Goal: Task Accomplishment & Management: Manage account settings

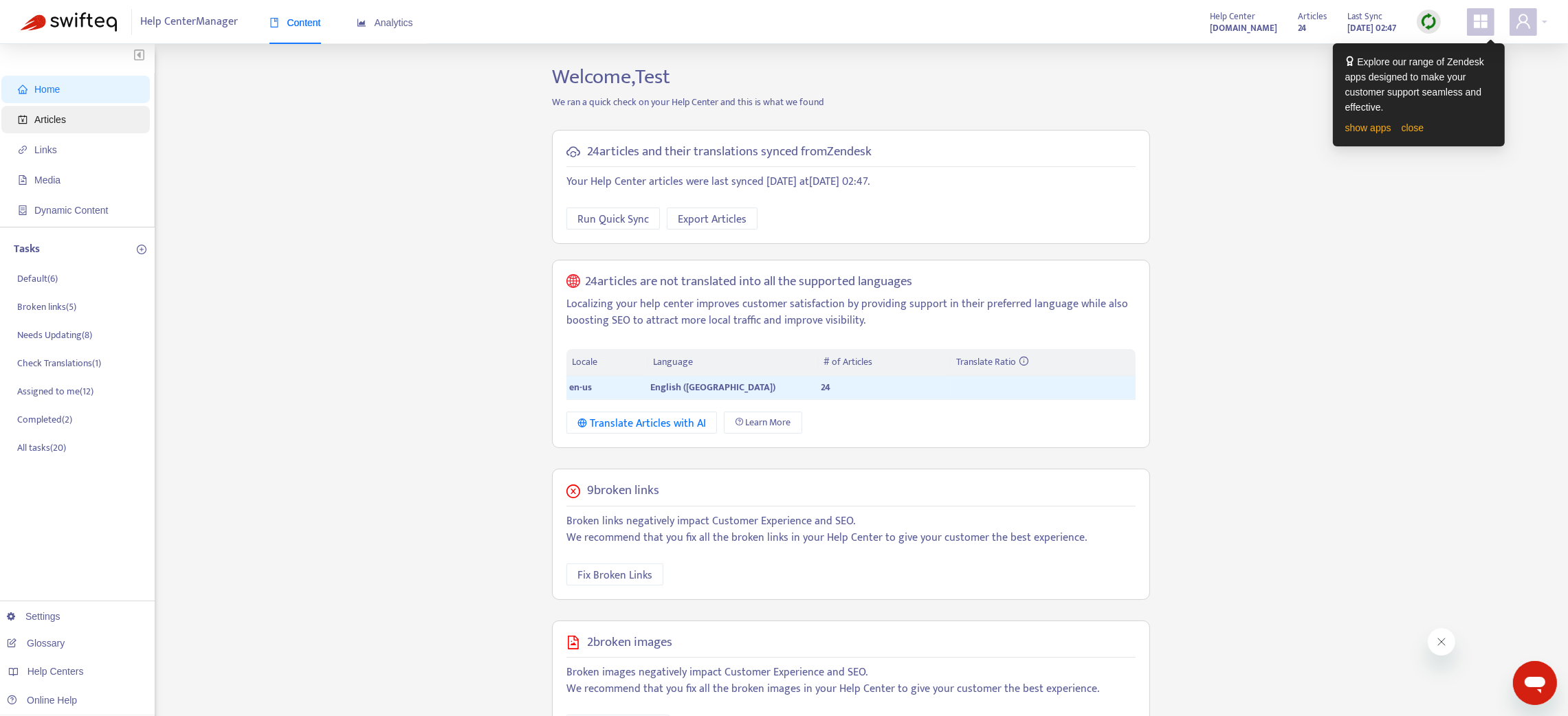
click at [38, 117] on span "Articles" at bounding box center [49, 119] width 32 height 11
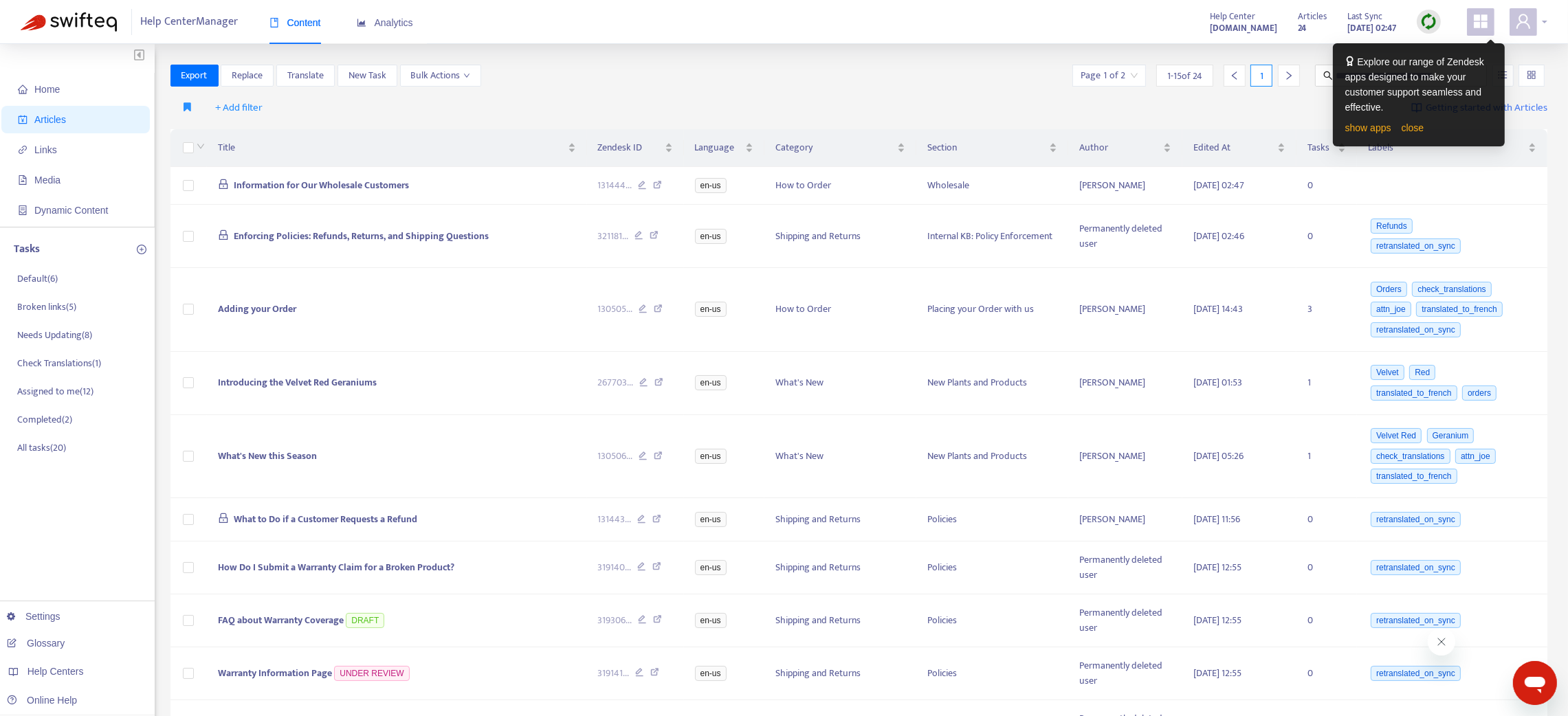
click at [1544, 12] on div at bounding box center [1528, 22] width 37 height 27
click at [1416, 127] on link "close" at bounding box center [1413, 128] width 23 height 11
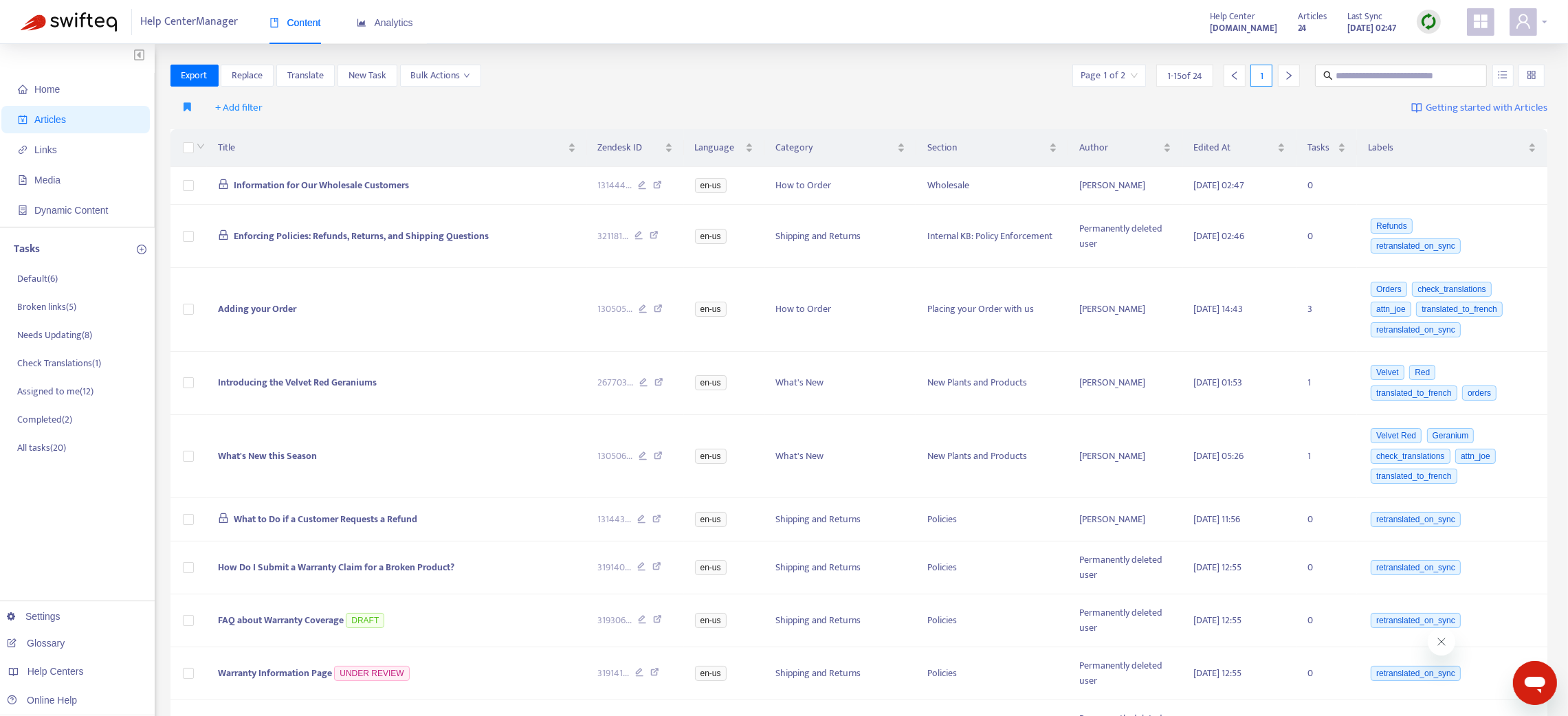
click at [1539, 23] on div at bounding box center [1528, 22] width 37 height 27
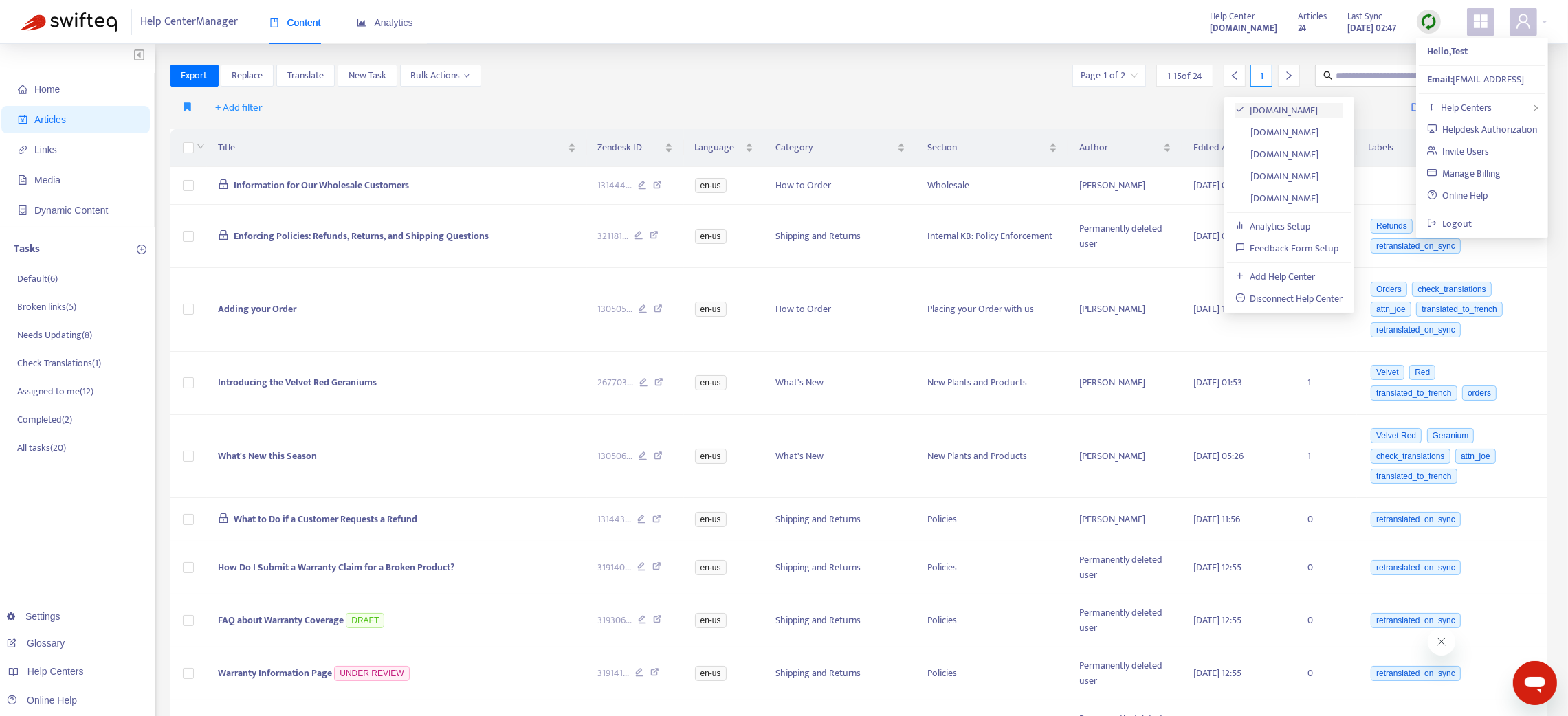
click at [1318, 113] on link "florals-online-swifteq.zendesk.com" at bounding box center [1277, 110] width 83 height 16
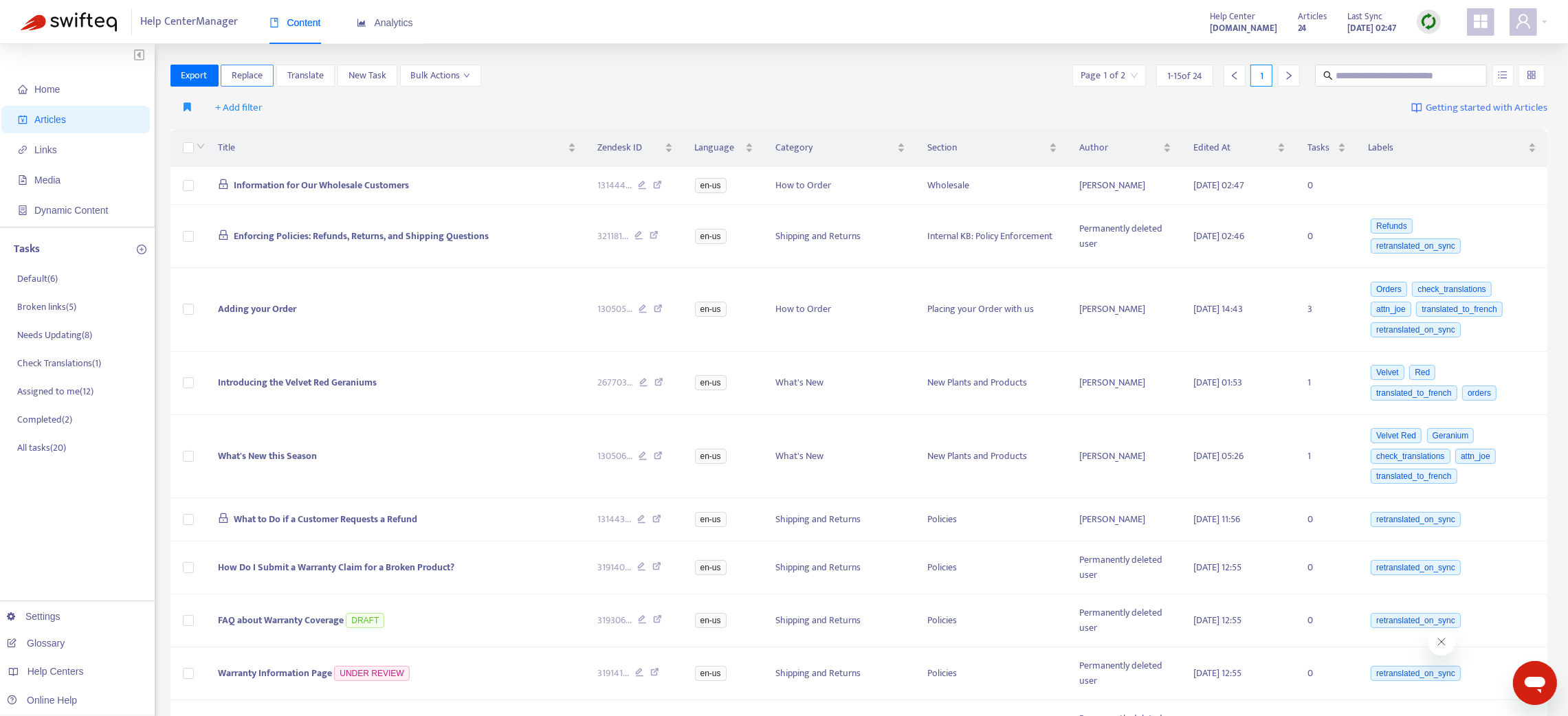
click at [256, 77] on span "Replace" at bounding box center [247, 76] width 31 height 15
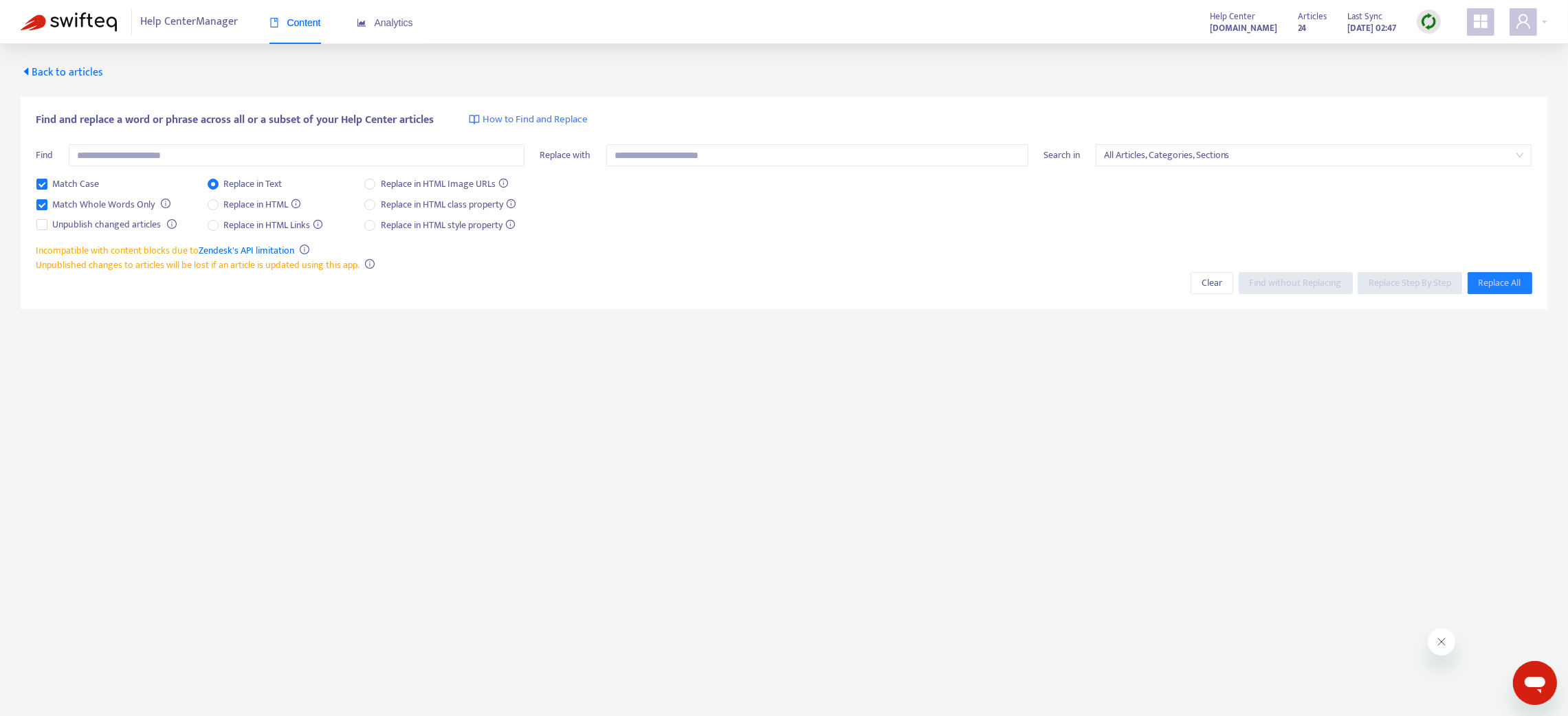
click at [73, 70] on span "Back to articles" at bounding box center [61, 72] width 83 height 19
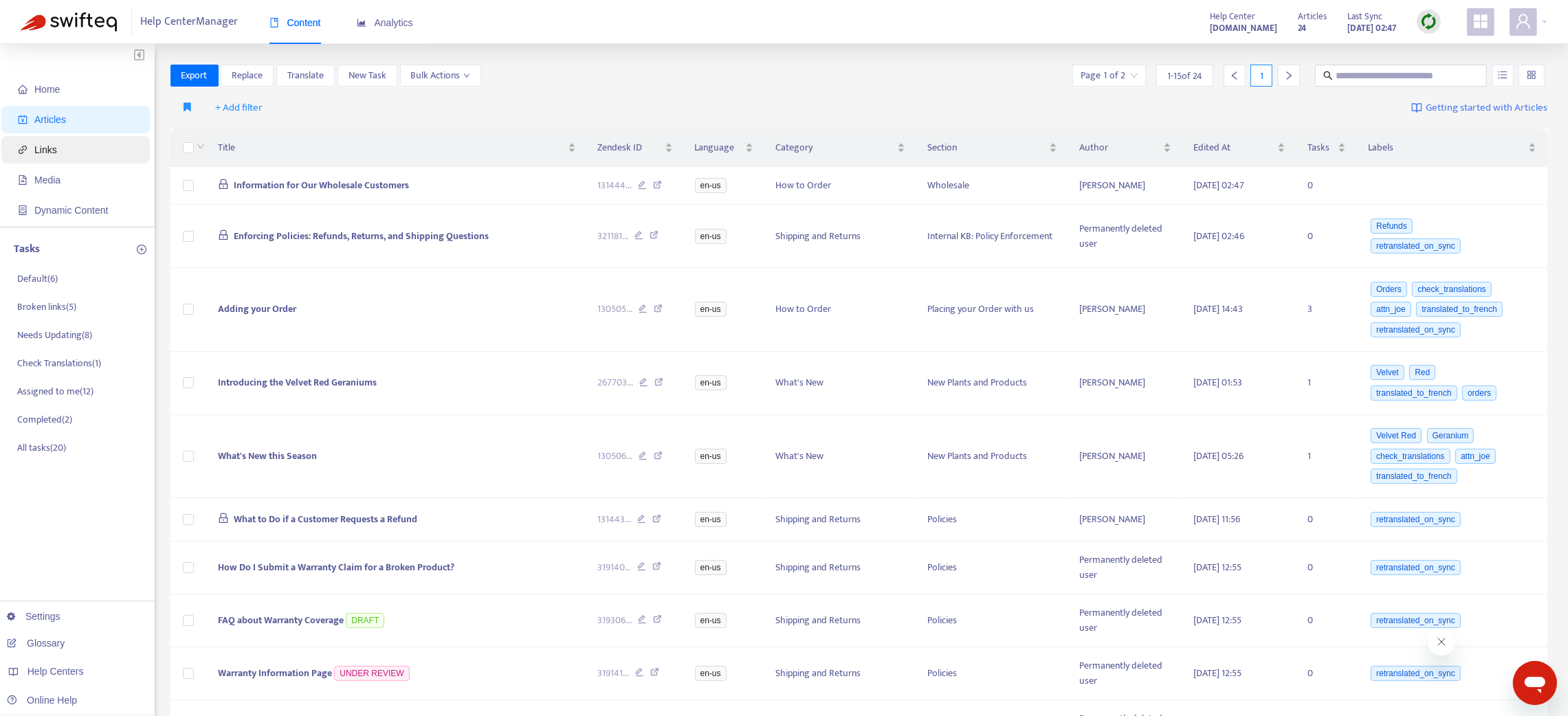
click at [48, 152] on span "Links" at bounding box center [45, 149] width 23 height 11
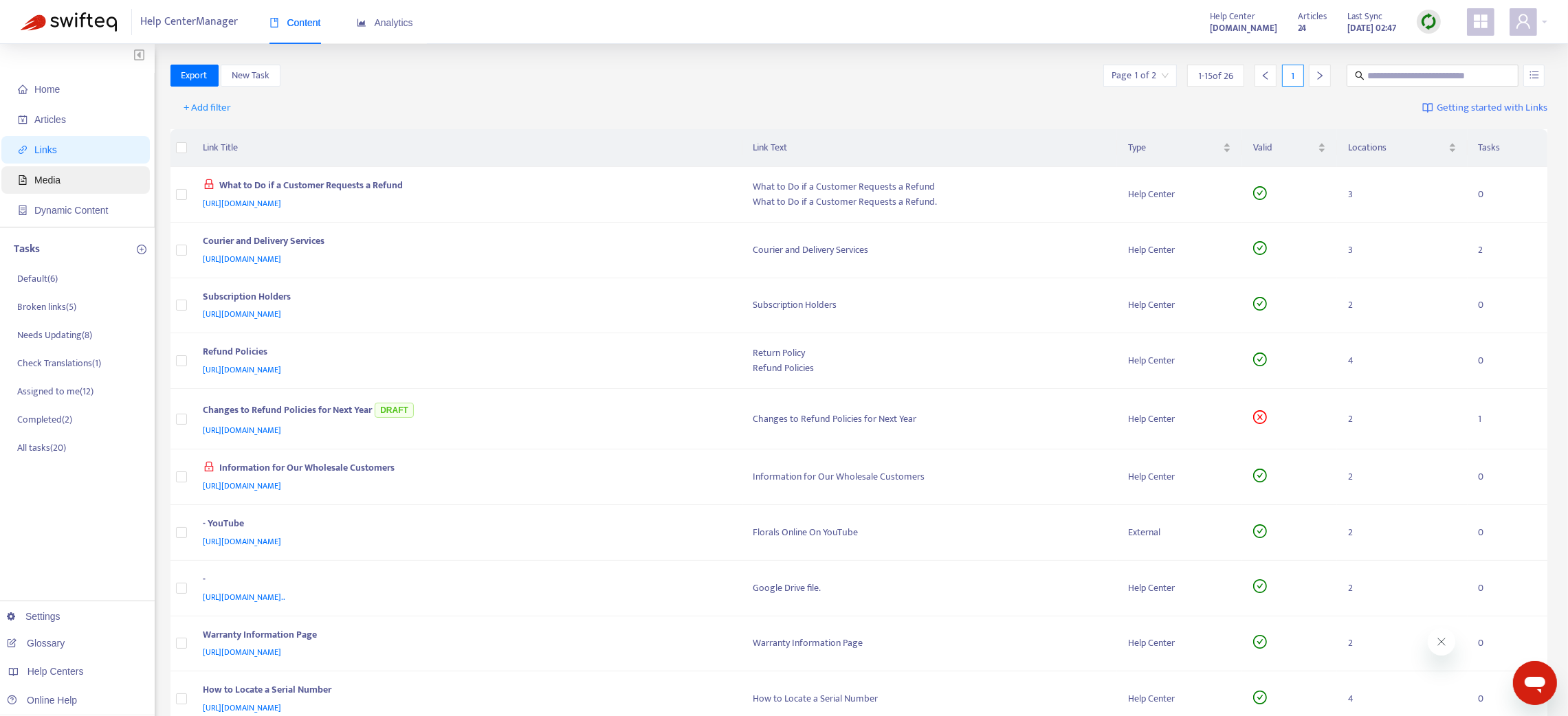
click at [56, 181] on span "Media" at bounding box center [47, 180] width 26 height 11
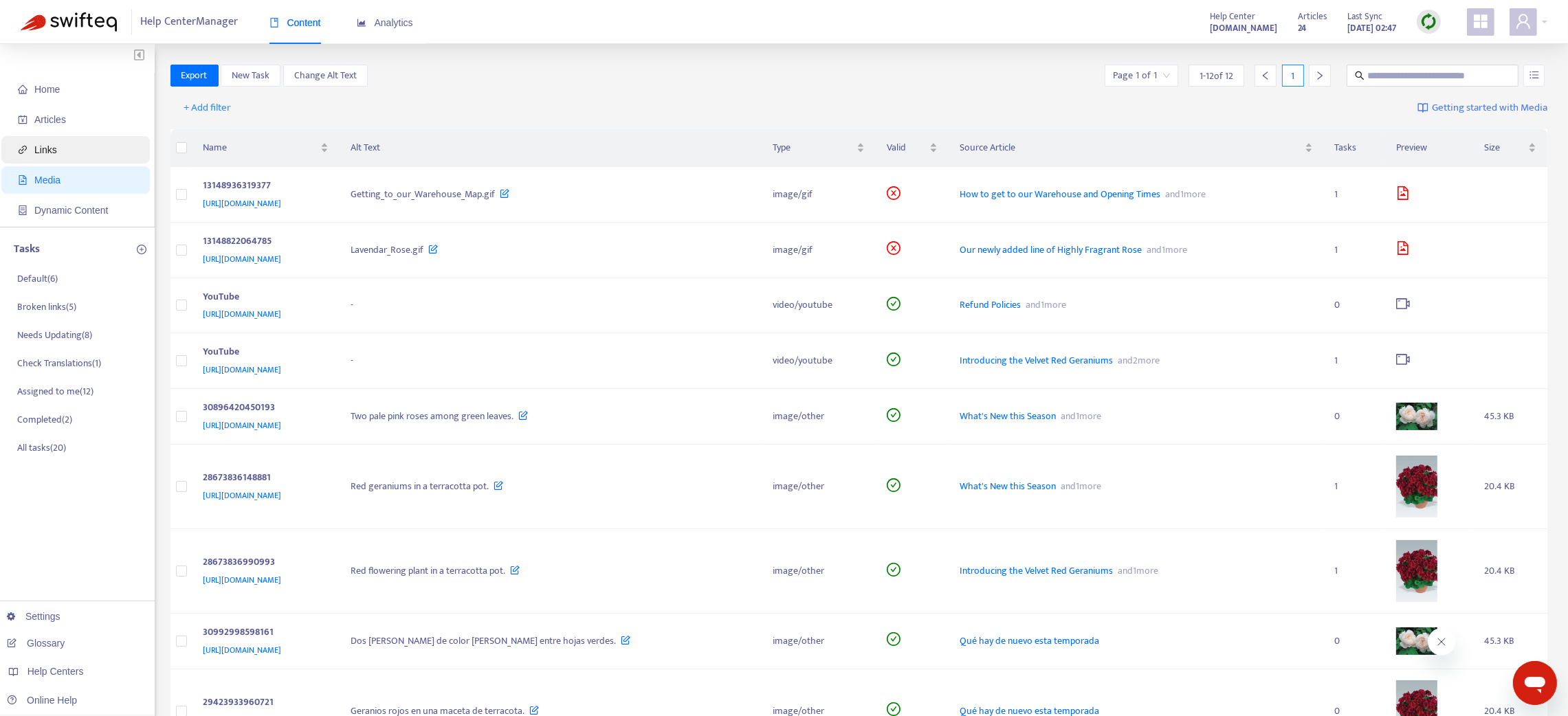
click at [42, 152] on span "Links" at bounding box center [45, 149] width 23 height 11
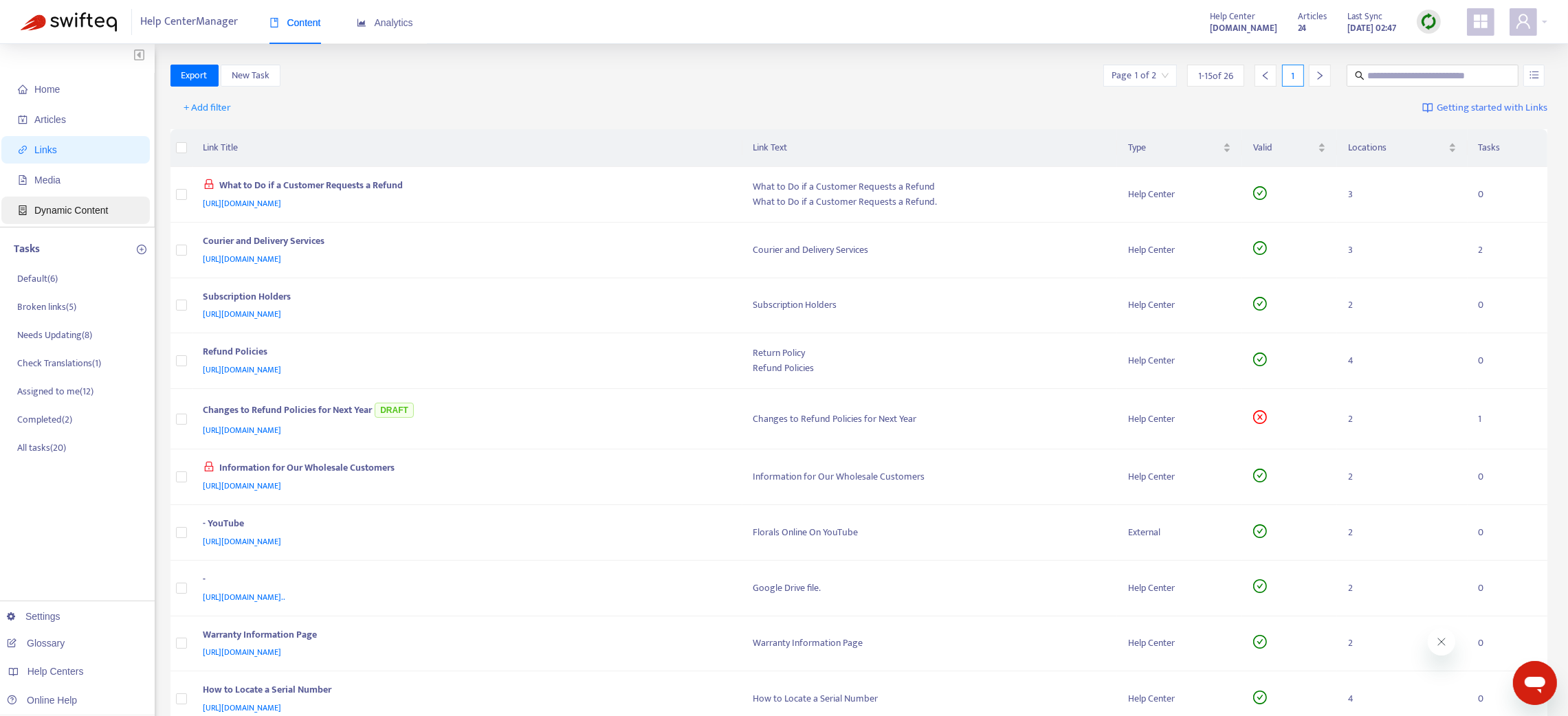
click at [64, 215] on span "Dynamic Content" at bounding box center [71, 209] width 73 height 11
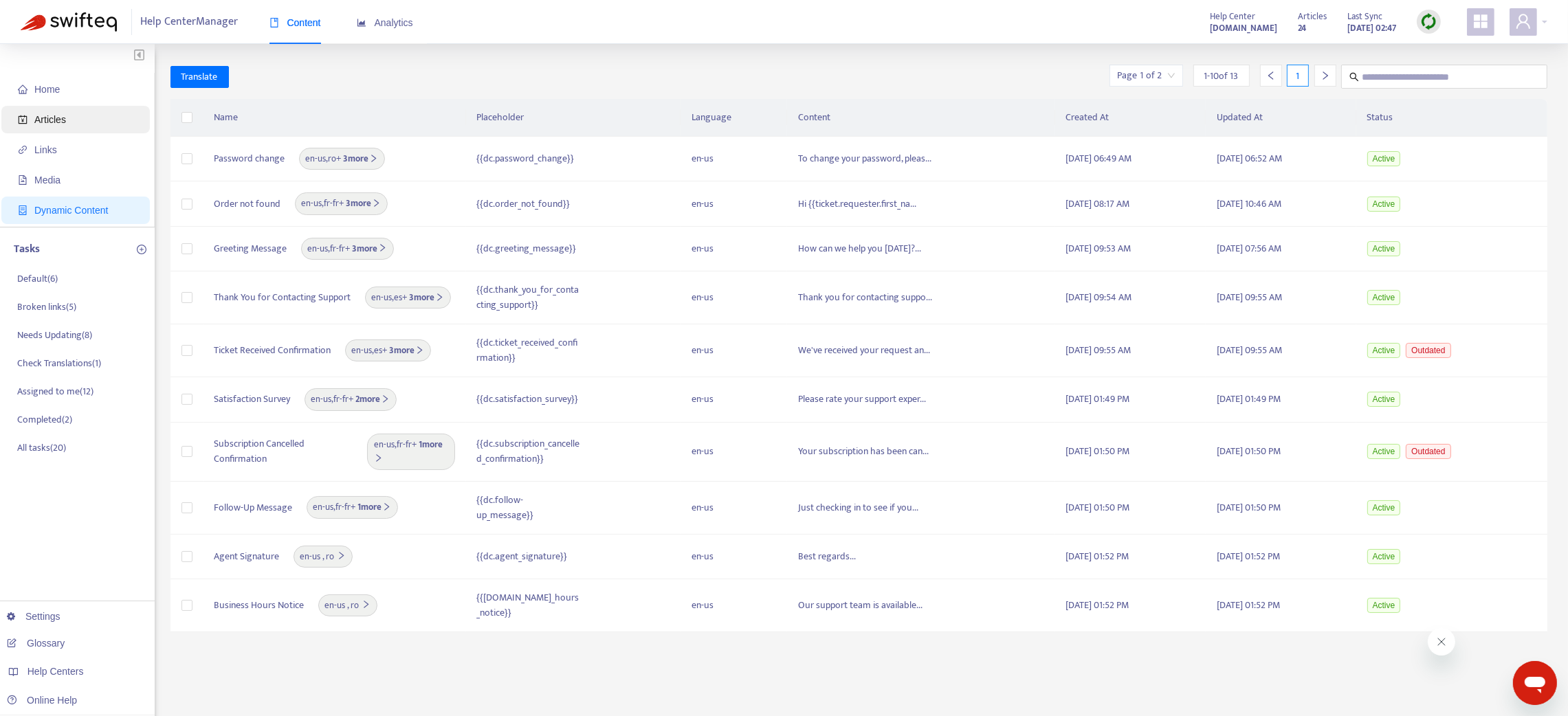
click at [71, 115] on span "Articles" at bounding box center [78, 119] width 121 height 27
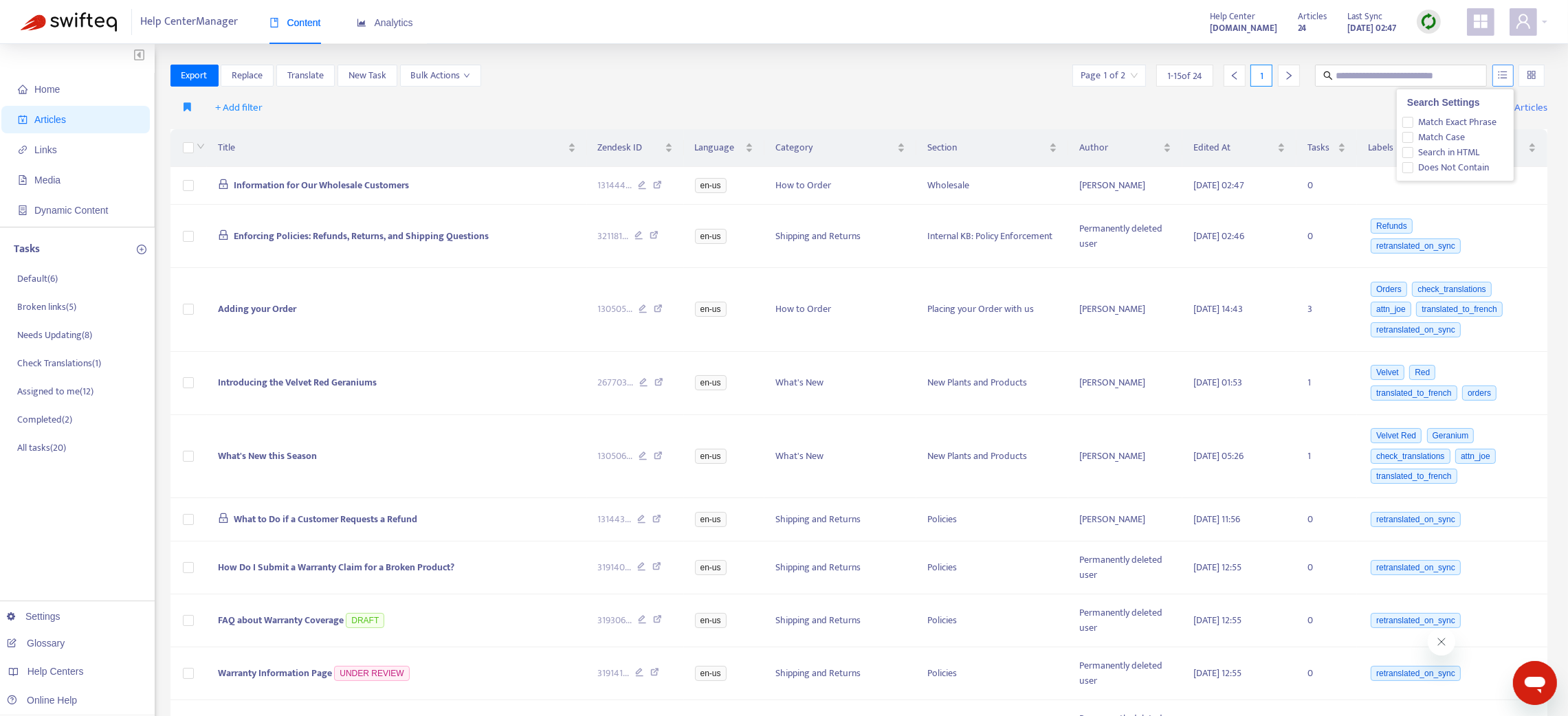
click at [1501, 74] on icon "unordered-list" at bounding box center [1502, 74] width 9 height 9
click at [1439, 73] on input "text" at bounding box center [1401, 76] width 132 height 15
click at [237, 78] on span "Replace" at bounding box center [247, 76] width 31 height 15
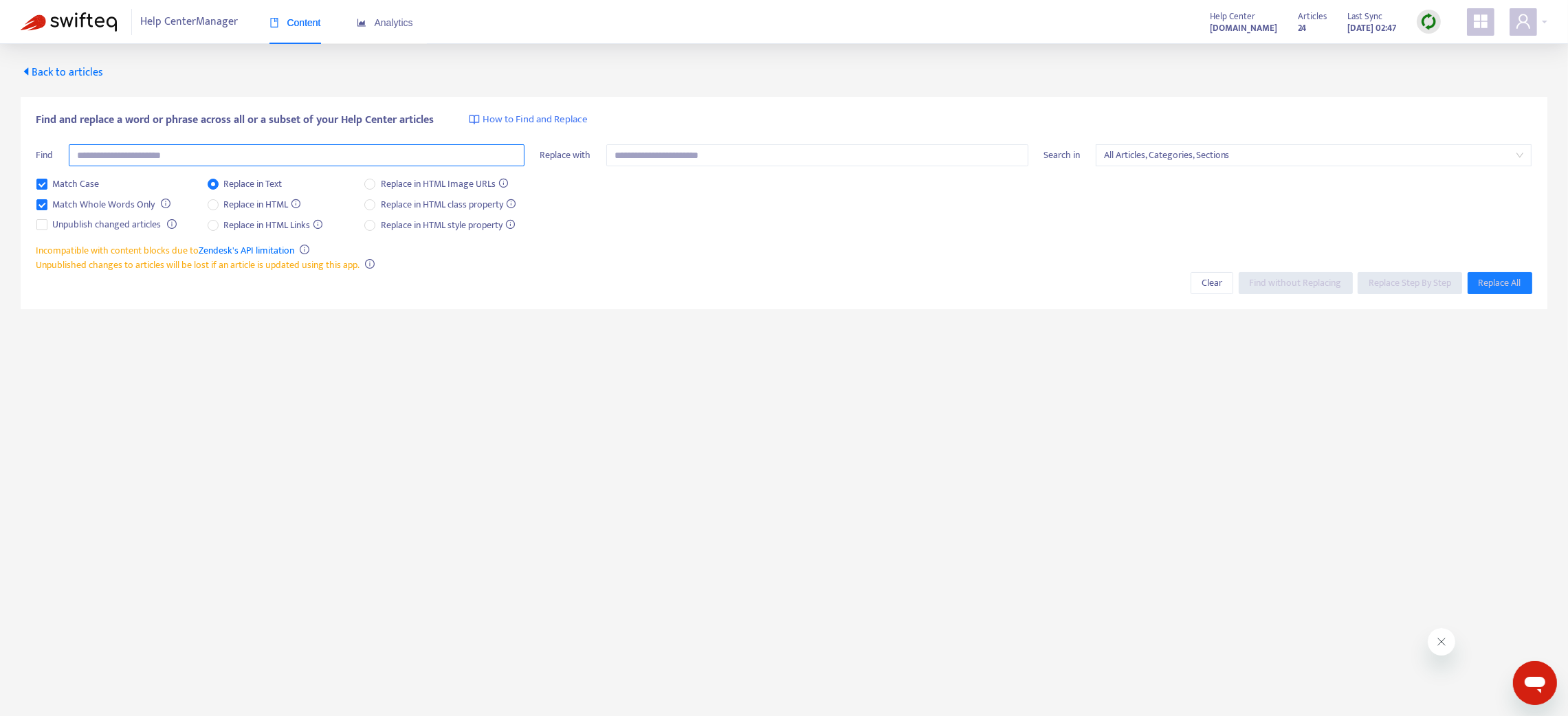
click at [194, 155] on input "text" at bounding box center [296, 155] width 456 height 22
click at [187, 160] on input "text" at bounding box center [296, 155] width 456 height 22
paste input "*****"
click at [1319, 283] on span "Find without Replacing" at bounding box center [1295, 284] width 92 height 15
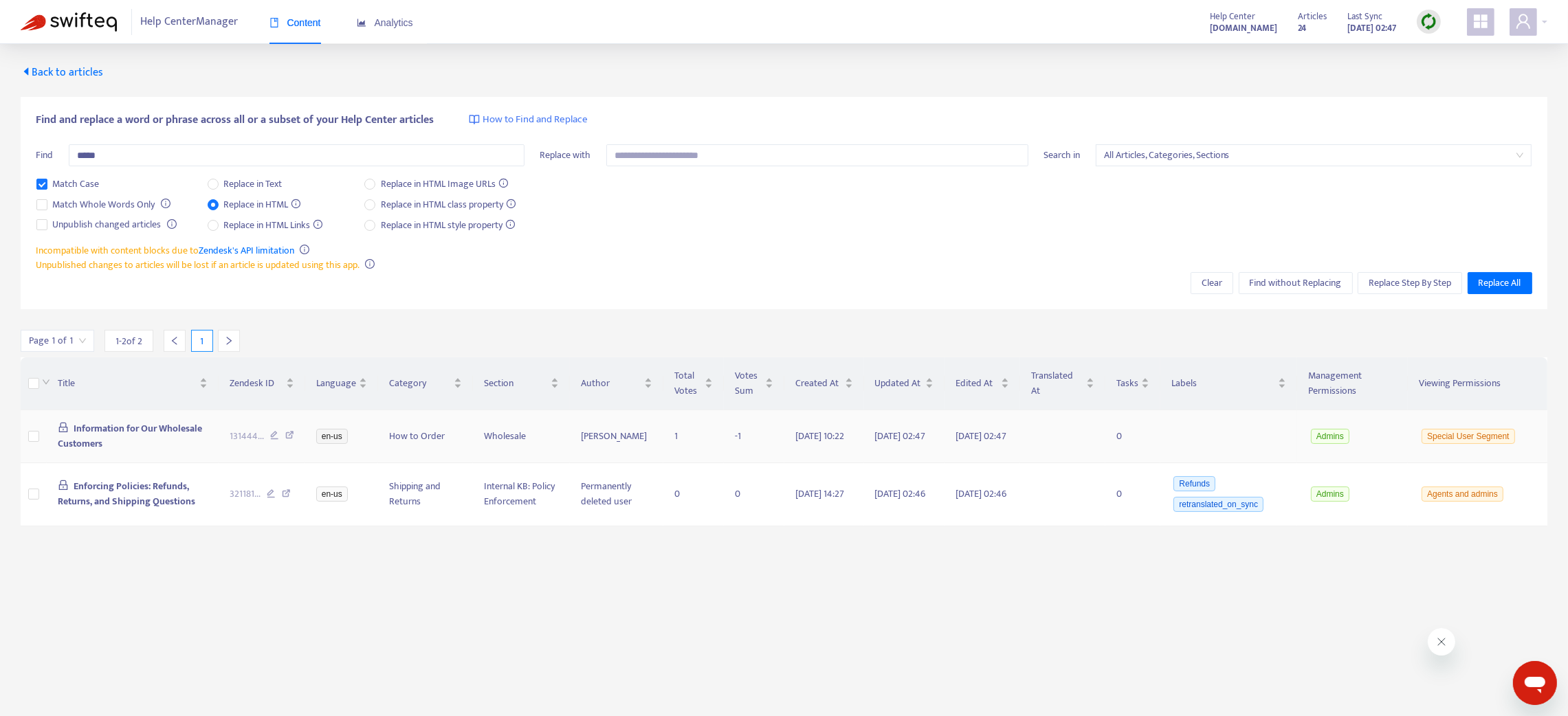
click at [292, 436] on icon at bounding box center [290, 437] width 9 height 13
drag, startPoint x: 112, startPoint y: 157, endPoint x: 84, endPoint y: 156, distance: 28.0
click at [84, 156] on input "*****" at bounding box center [296, 155] width 456 height 22
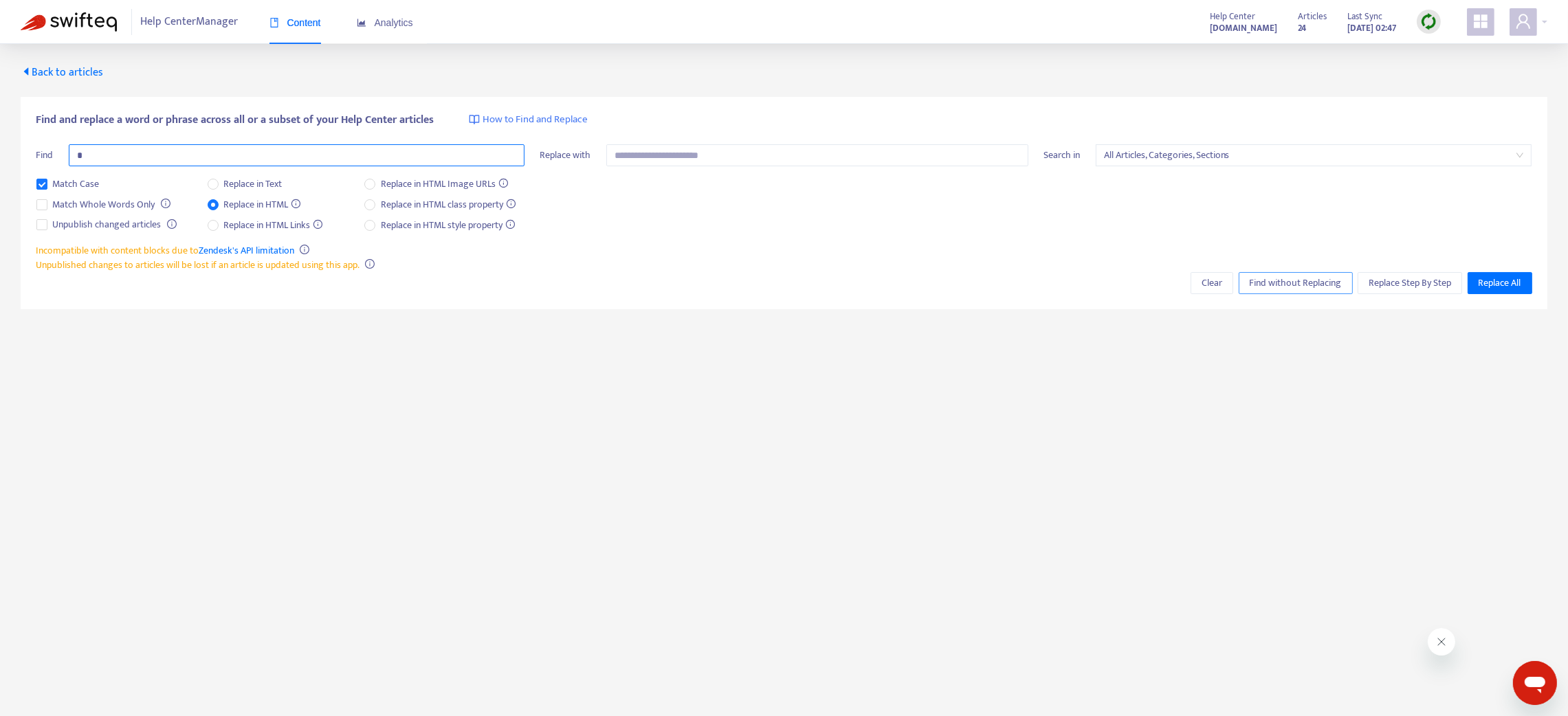
type input "*"
click at [1302, 279] on span "Find without Replacing" at bounding box center [1295, 284] width 92 height 15
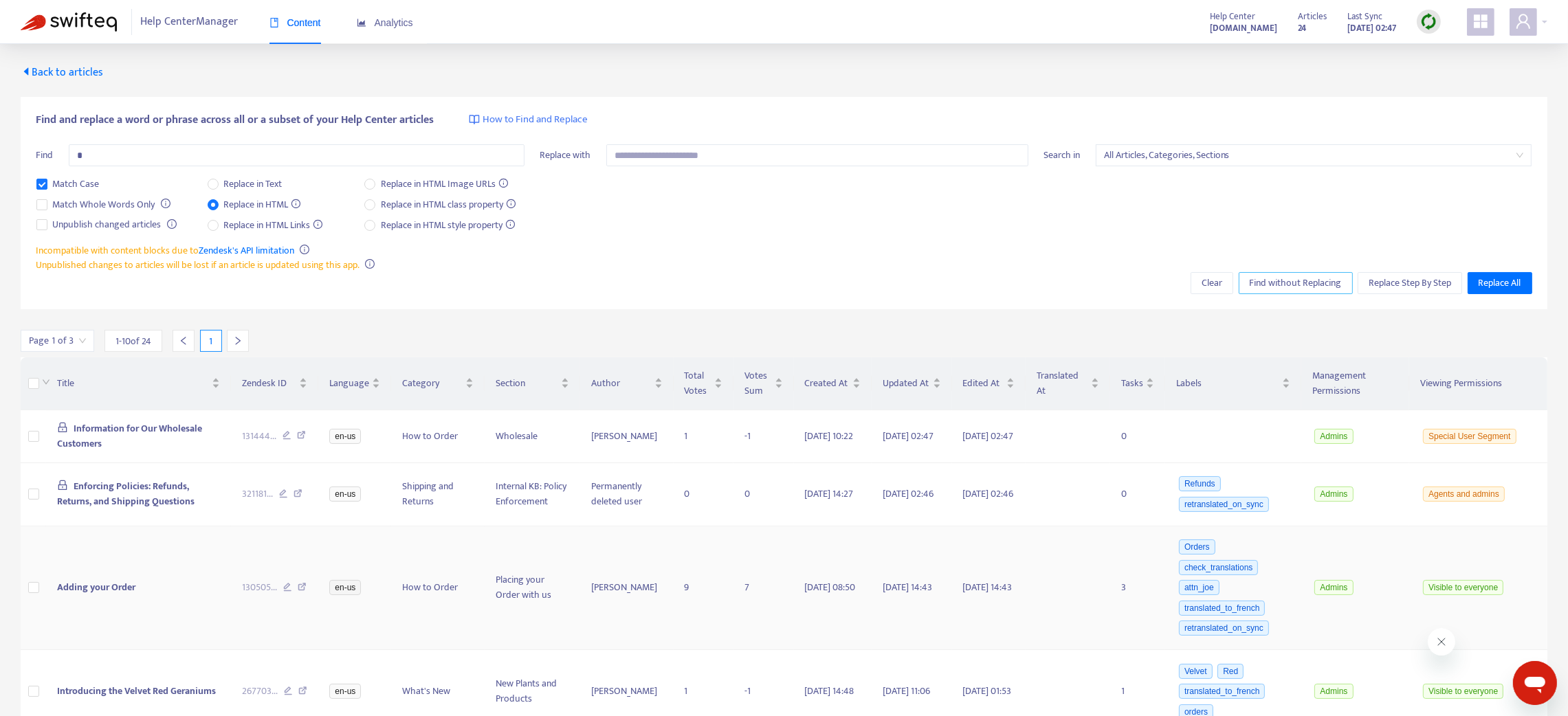
scroll to position [206, 0]
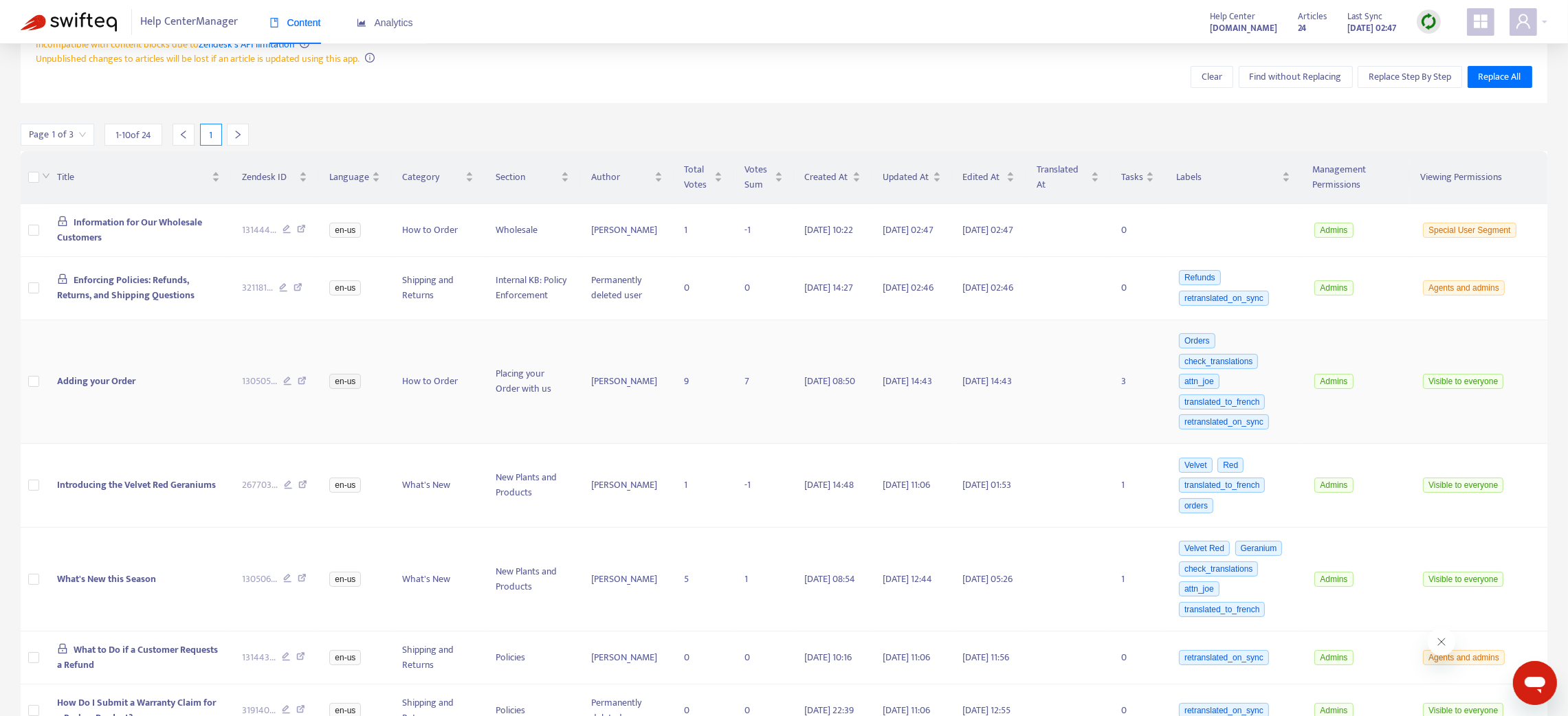
click at [304, 387] on icon at bounding box center [302, 382] width 9 height 13
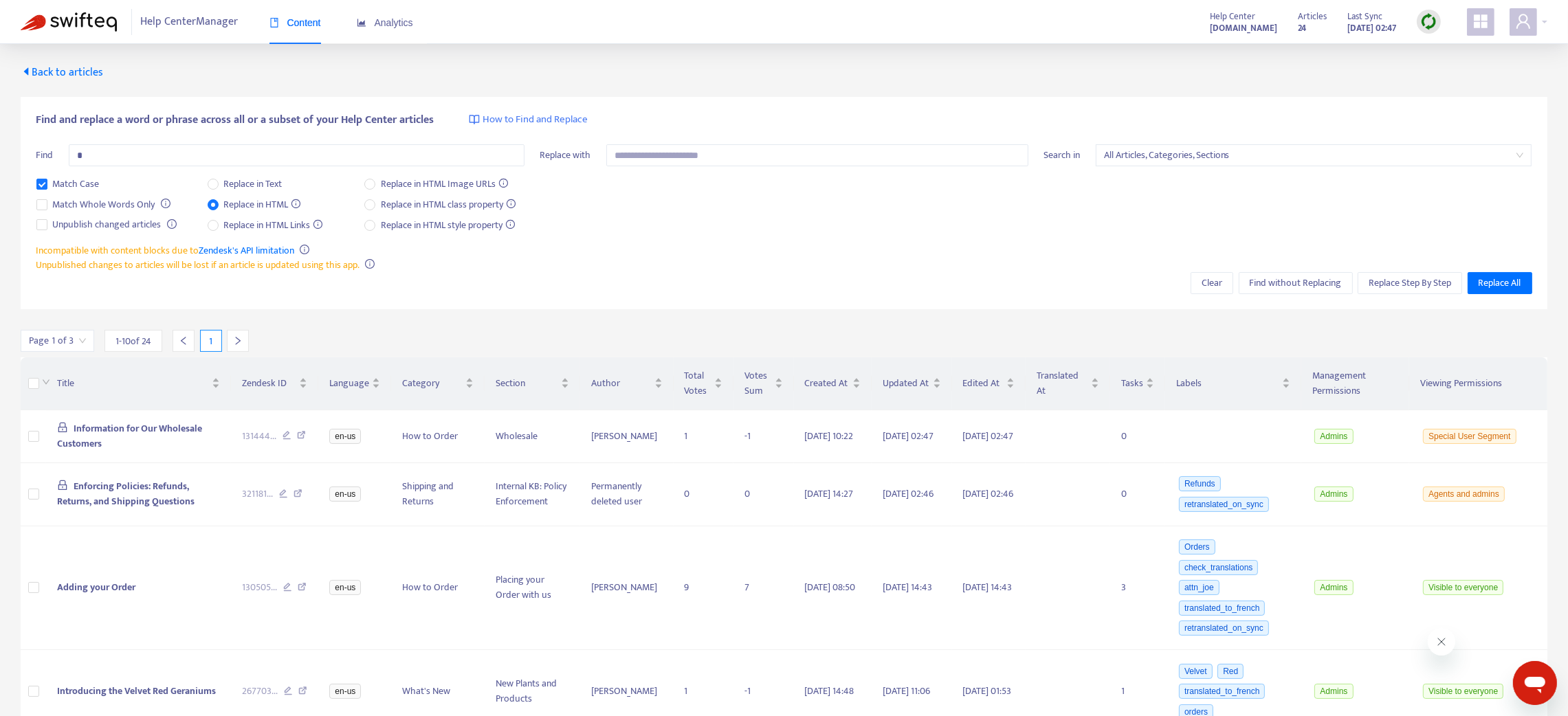
click at [502, 119] on span "How to Find and Replace" at bounding box center [535, 120] width 105 height 16
click at [1484, 29] on icon "appstore" at bounding box center [1480, 20] width 16 height 16
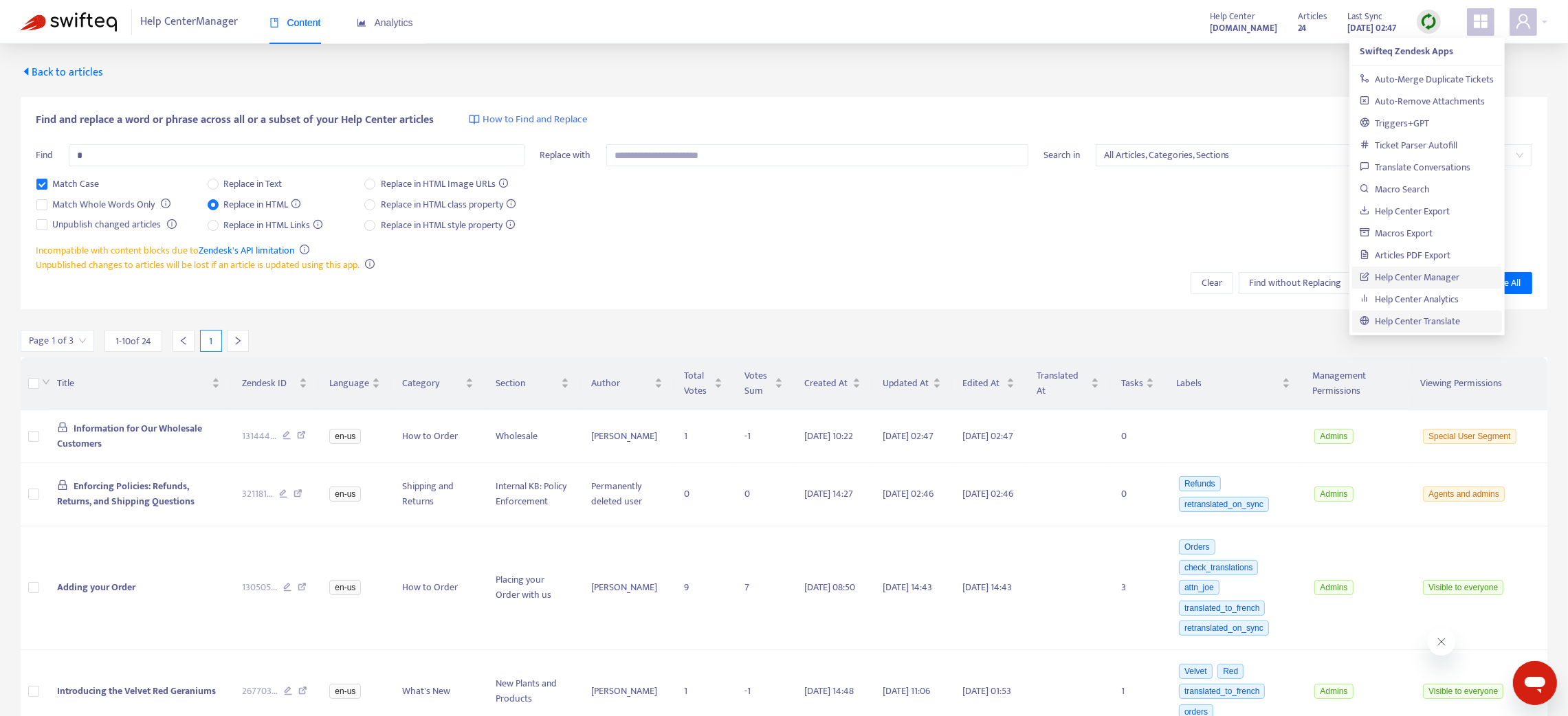
click at [1414, 320] on link "Help Center Translate" at bounding box center [1410, 321] width 101 height 16
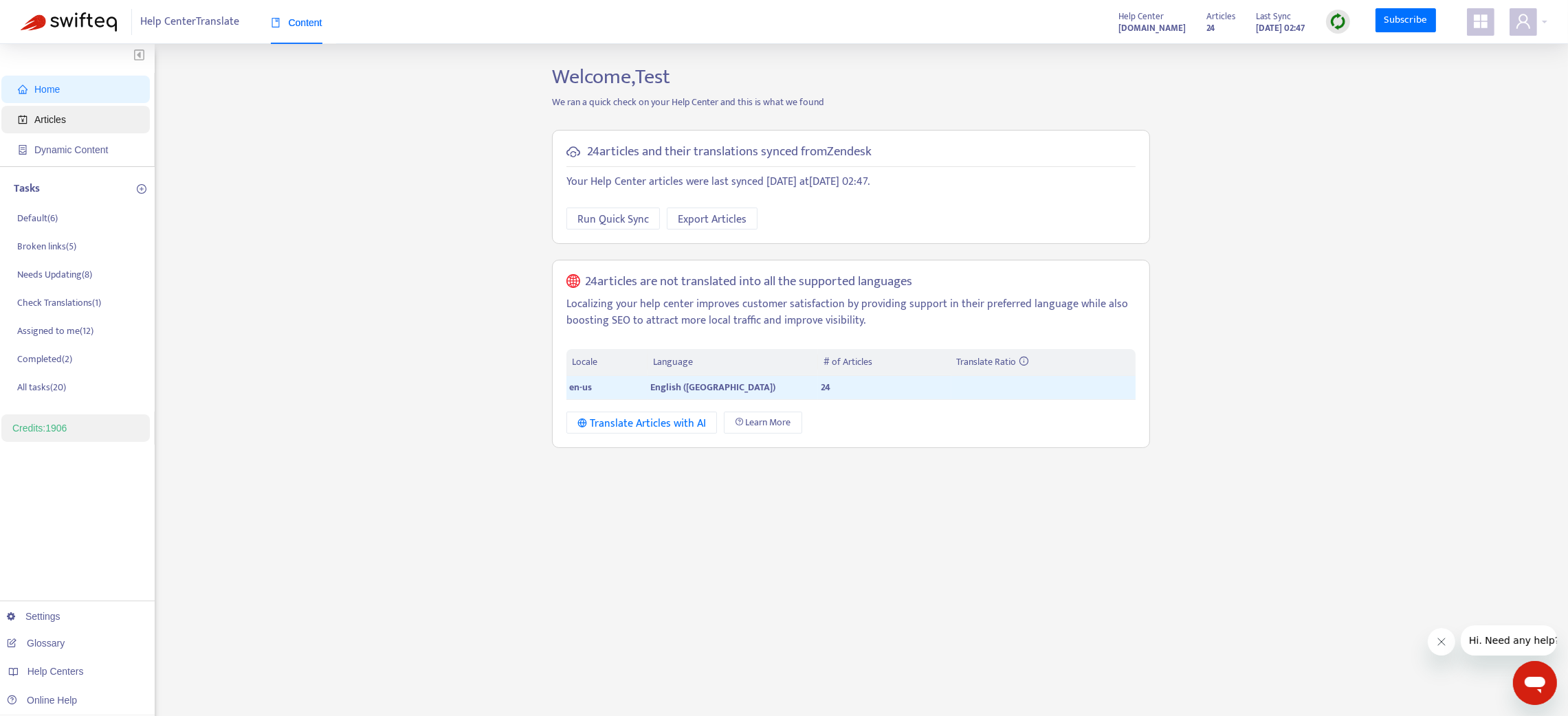
click at [61, 123] on span "Articles" at bounding box center [49, 119] width 32 height 11
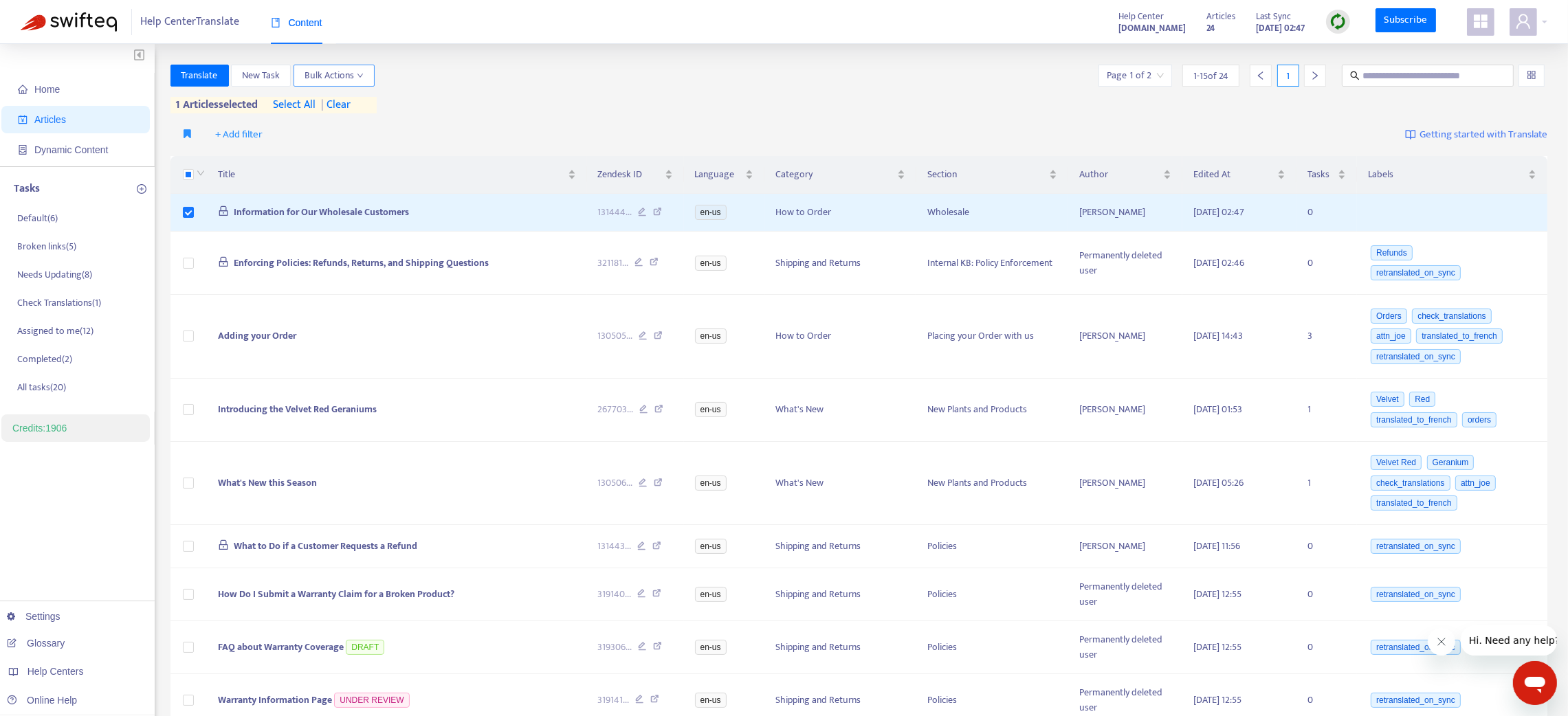
click at [364, 81] on span "Bulk Actions" at bounding box center [334, 76] width 59 height 15
click at [471, 73] on div "Translate New Task Bulk Actions Page 1 of 2 1 - 15 of 24 1" at bounding box center [859, 76] width 1377 height 22
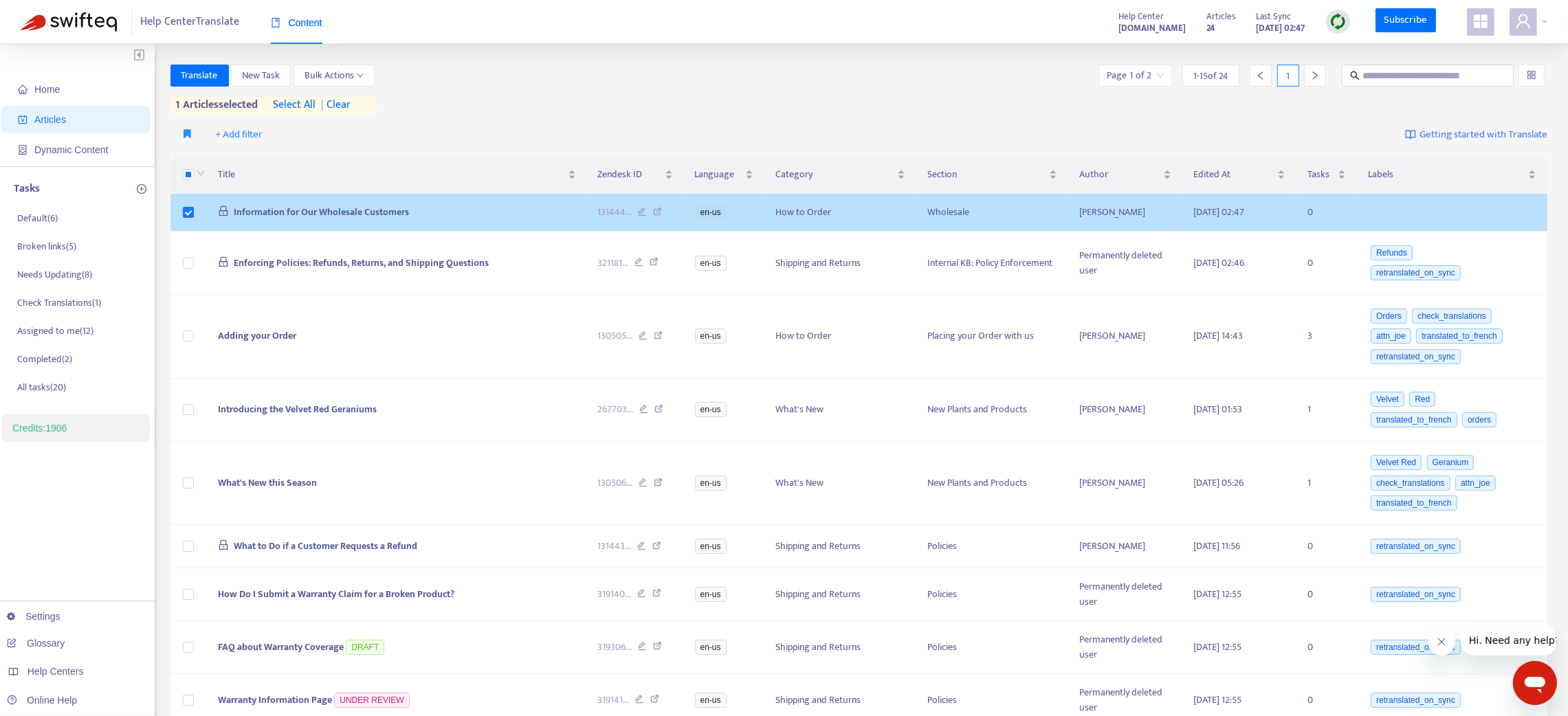
click at [431, 209] on td "Information for Our Wholesale Customers" at bounding box center [397, 213] width 380 height 37
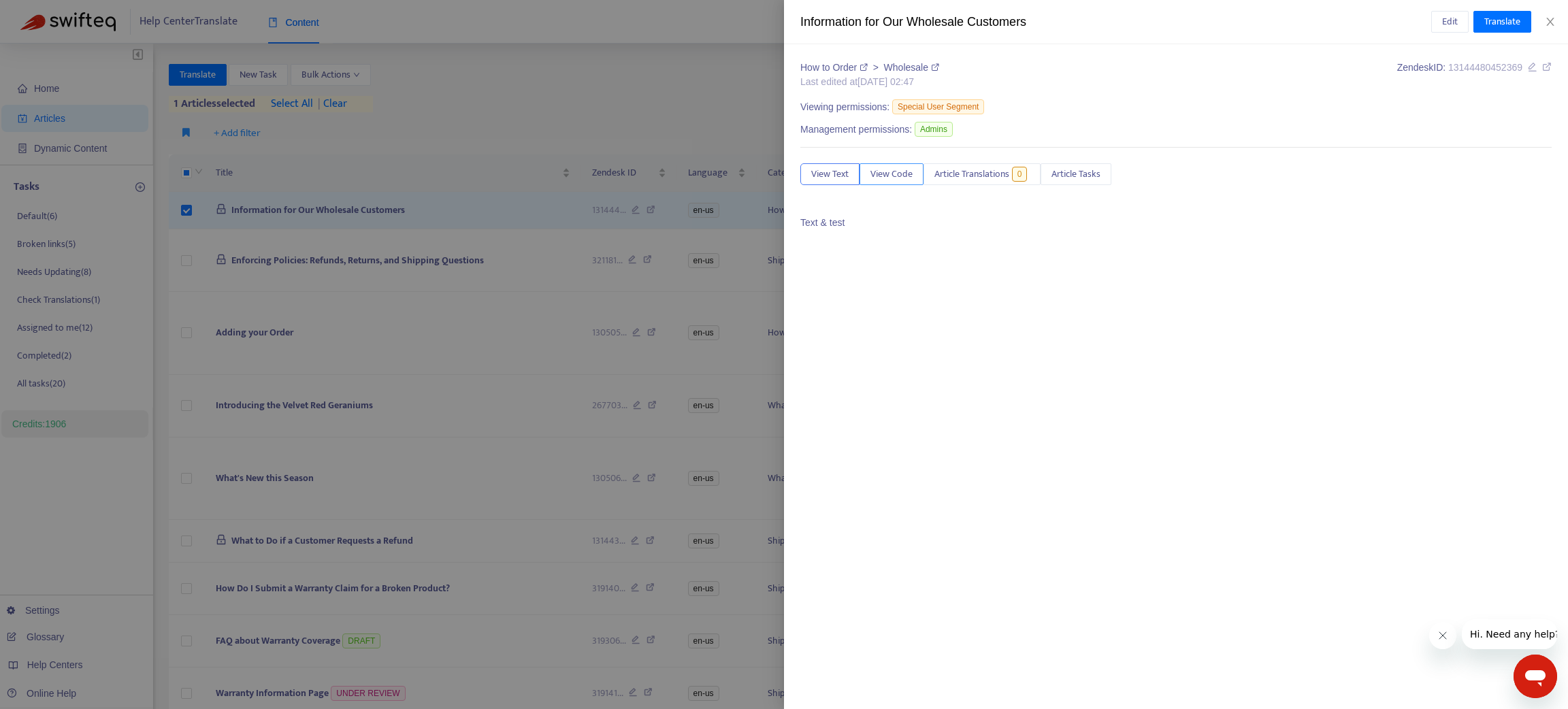
click at [902, 175] on span "View Code" at bounding box center [892, 175] width 42 height 15
click at [1541, 16] on button "Close" at bounding box center [1550, 22] width 19 height 13
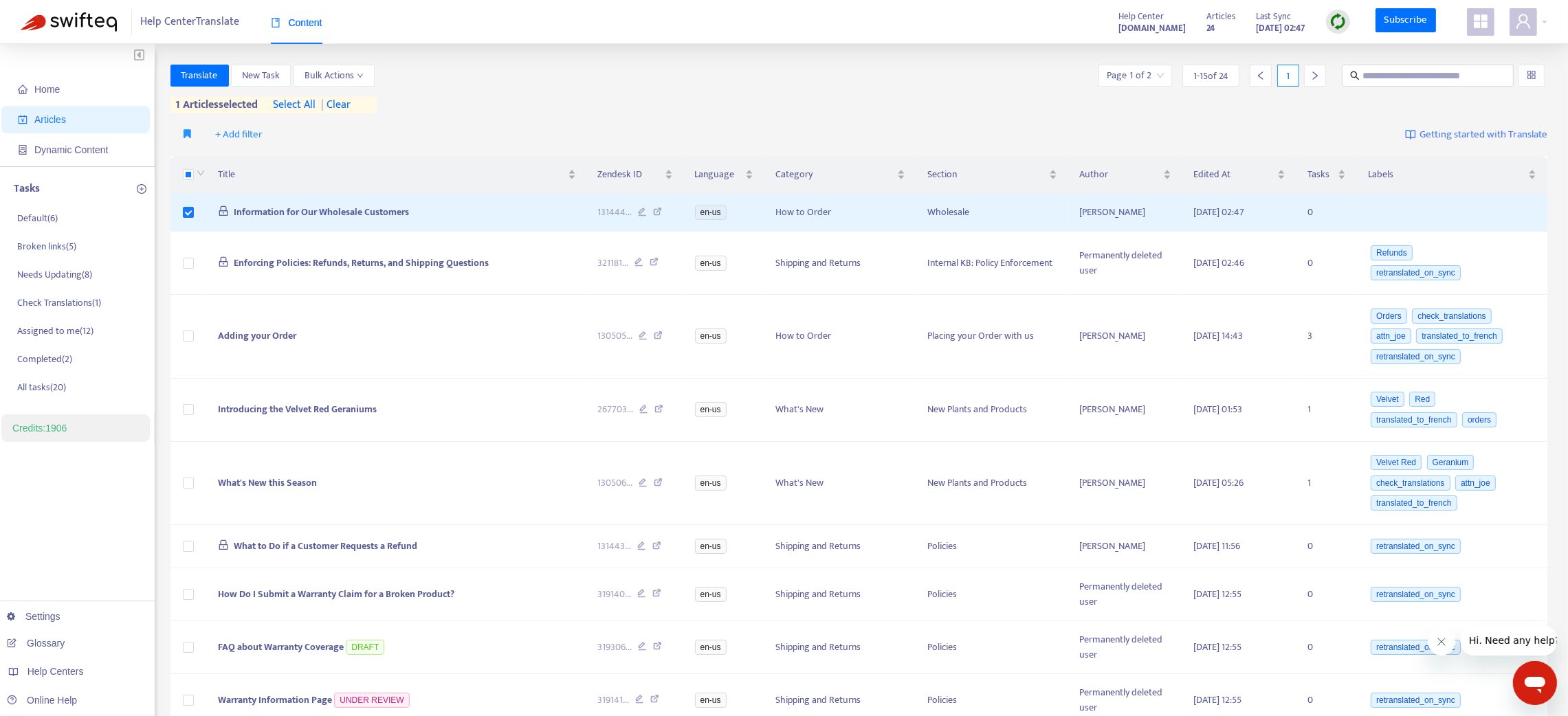
click at [1479, 23] on icon "appstore" at bounding box center [1480, 21] width 14 height 14
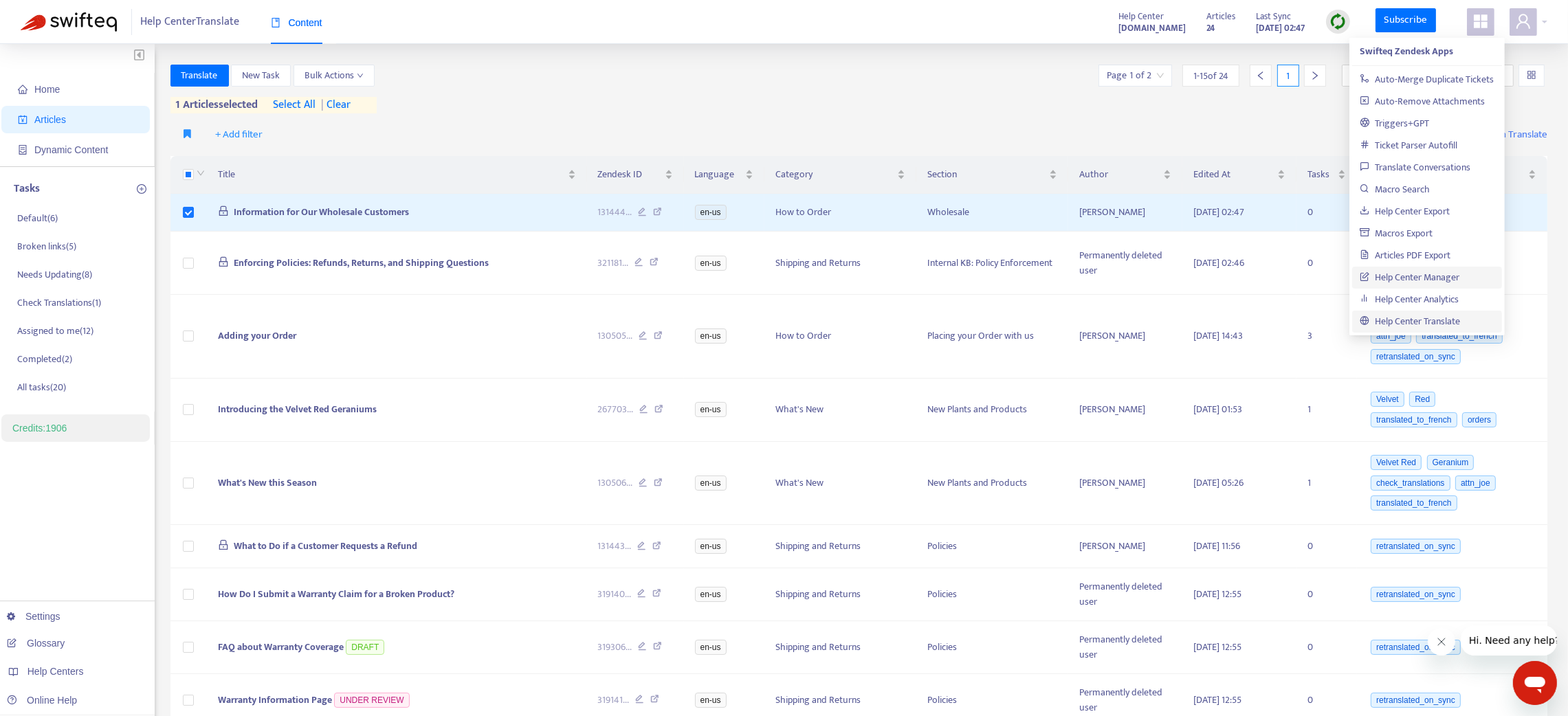
click at [1363, 278] on link "Help Center Manager" at bounding box center [1410, 277] width 100 height 16
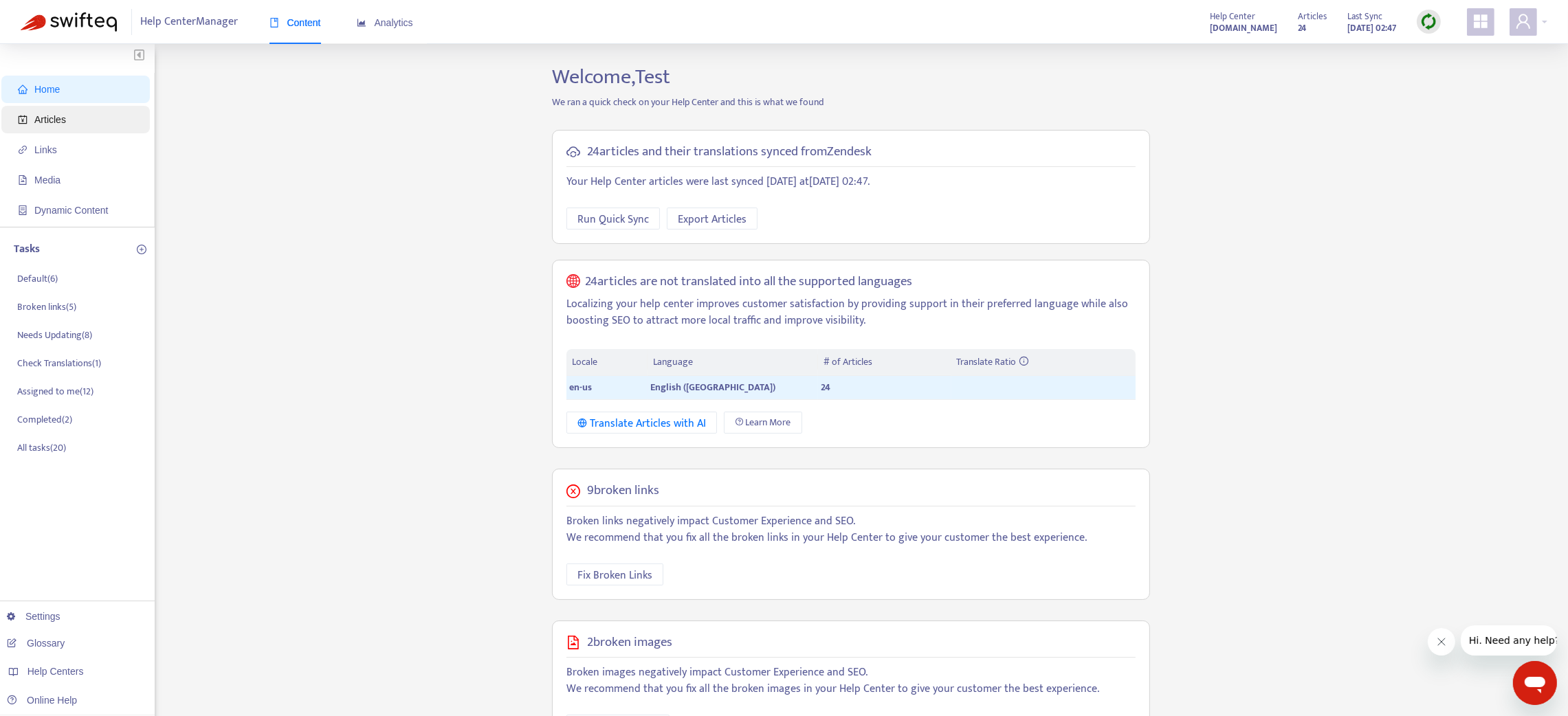
click at [72, 123] on span "Articles" at bounding box center [78, 119] width 121 height 27
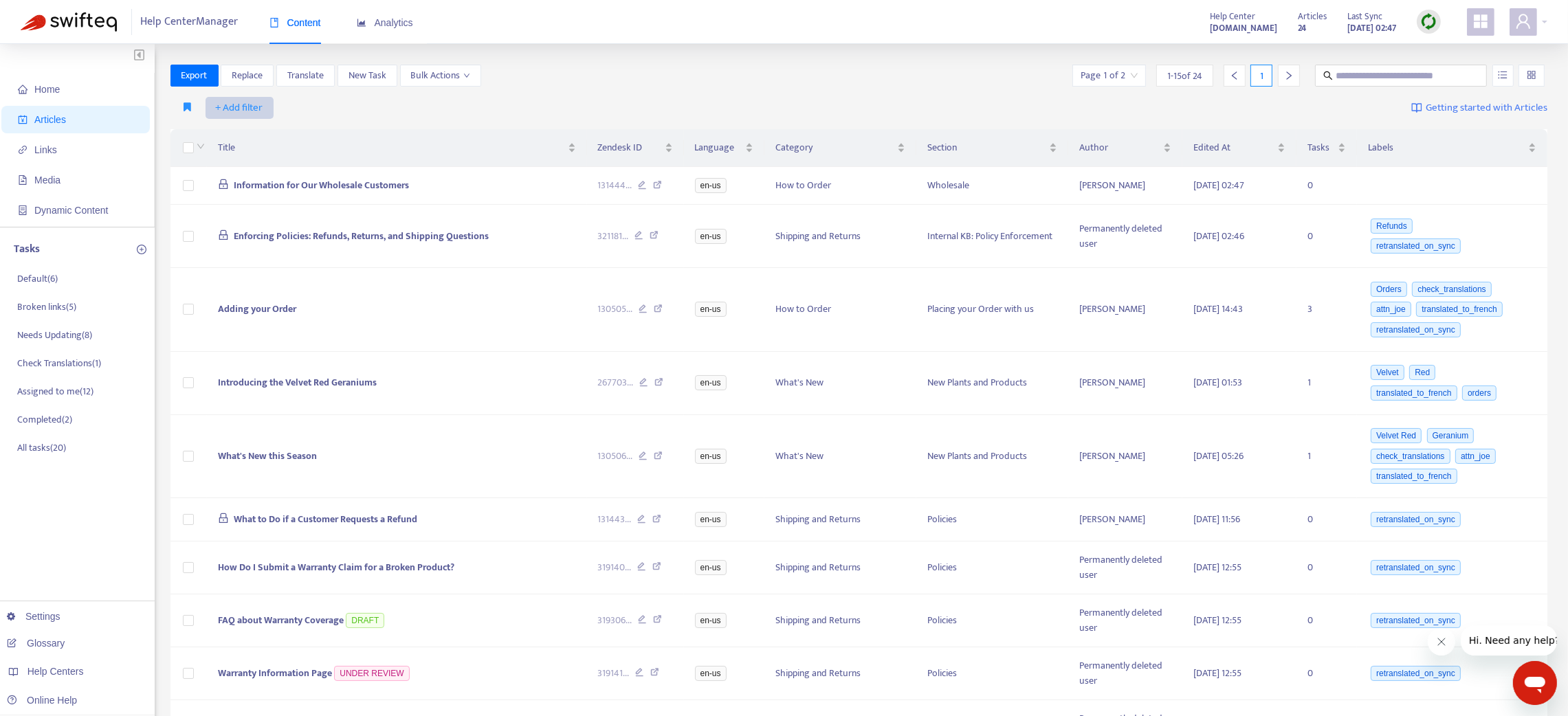
click at [258, 98] on button "+ Add filter" at bounding box center [239, 108] width 68 height 22
click at [254, 135] on span "Language" at bounding box center [258, 135] width 86 height 15
click at [270, 109] on div at bounding box center [247, 107] width 83 height 16
click at [240, 163] on div "fr" at bounding box center [332, 158] width 239 height 15
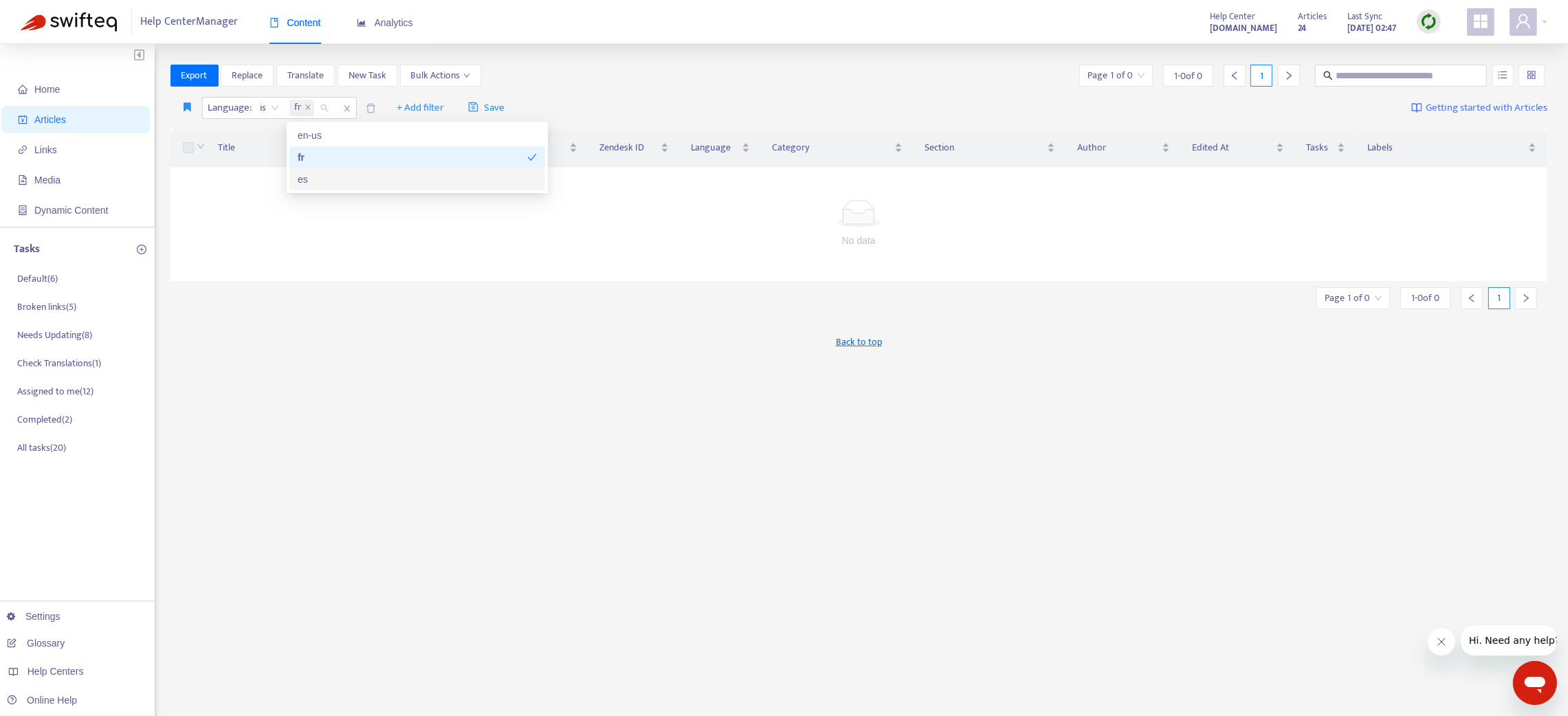
click at [321, 181] on div "es" at bounding box center [416, 180] width 239 height 15
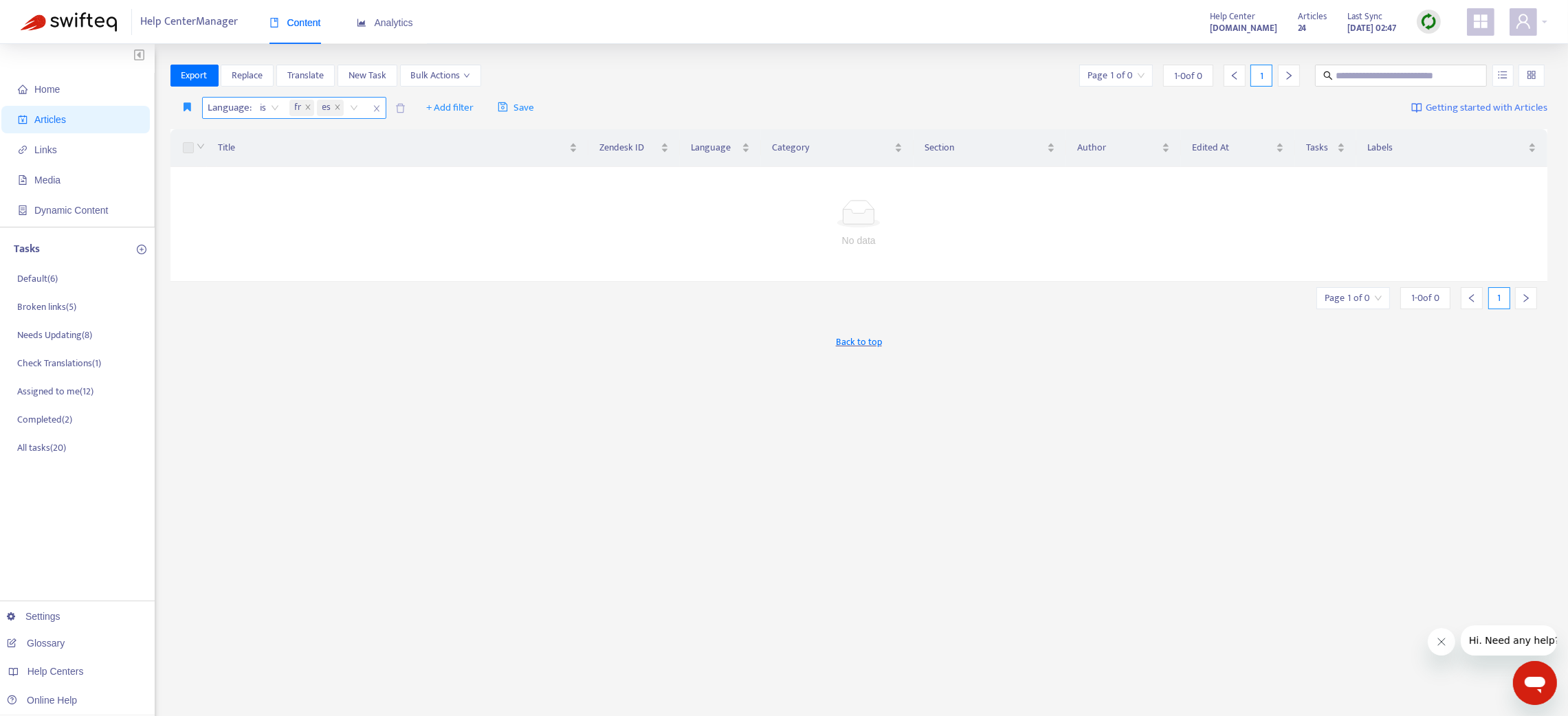
click at [373, 107] on icon "close" at bounding box center [376, 109] width 9 height 9
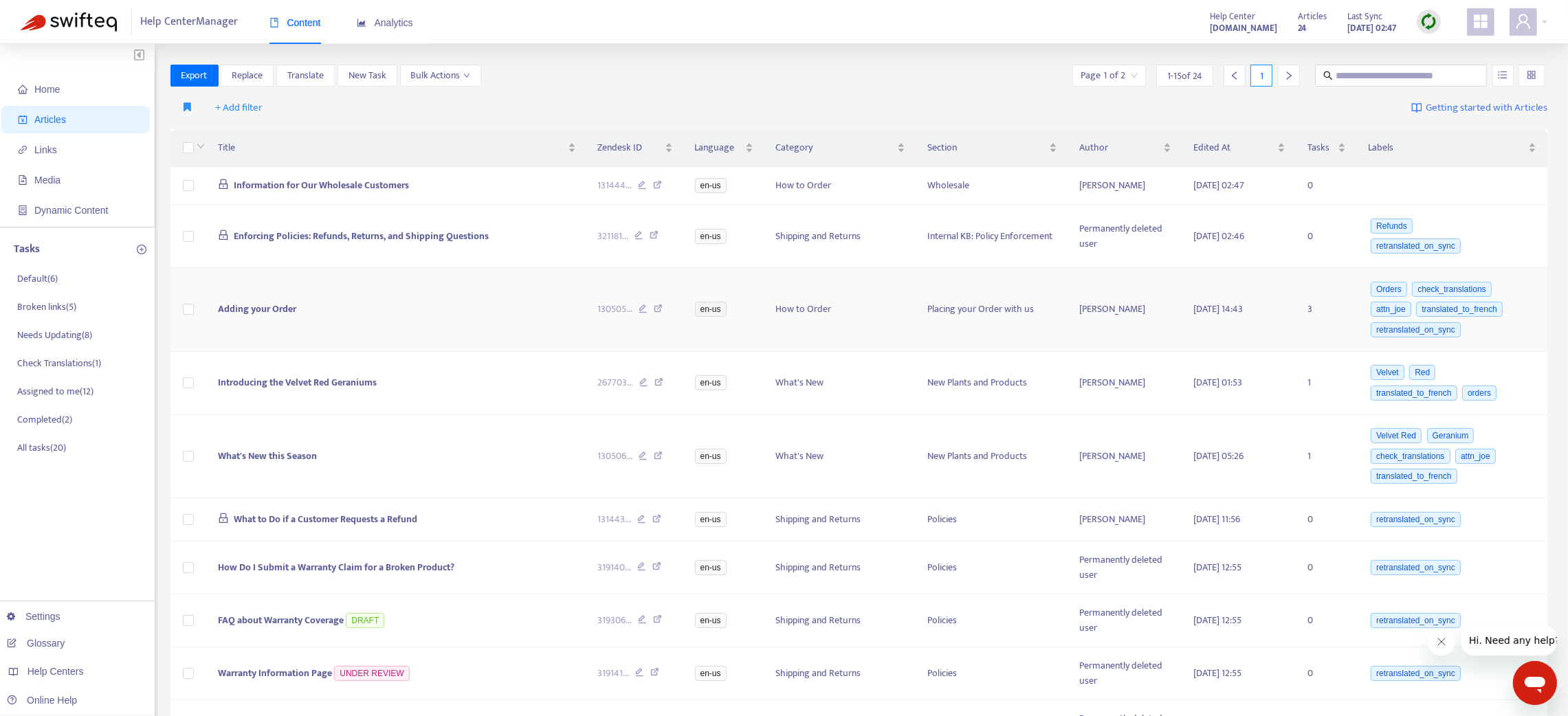
click at [361, 316] on td "Adding your Order" at bounding box center [397, 310] width 380 height 83
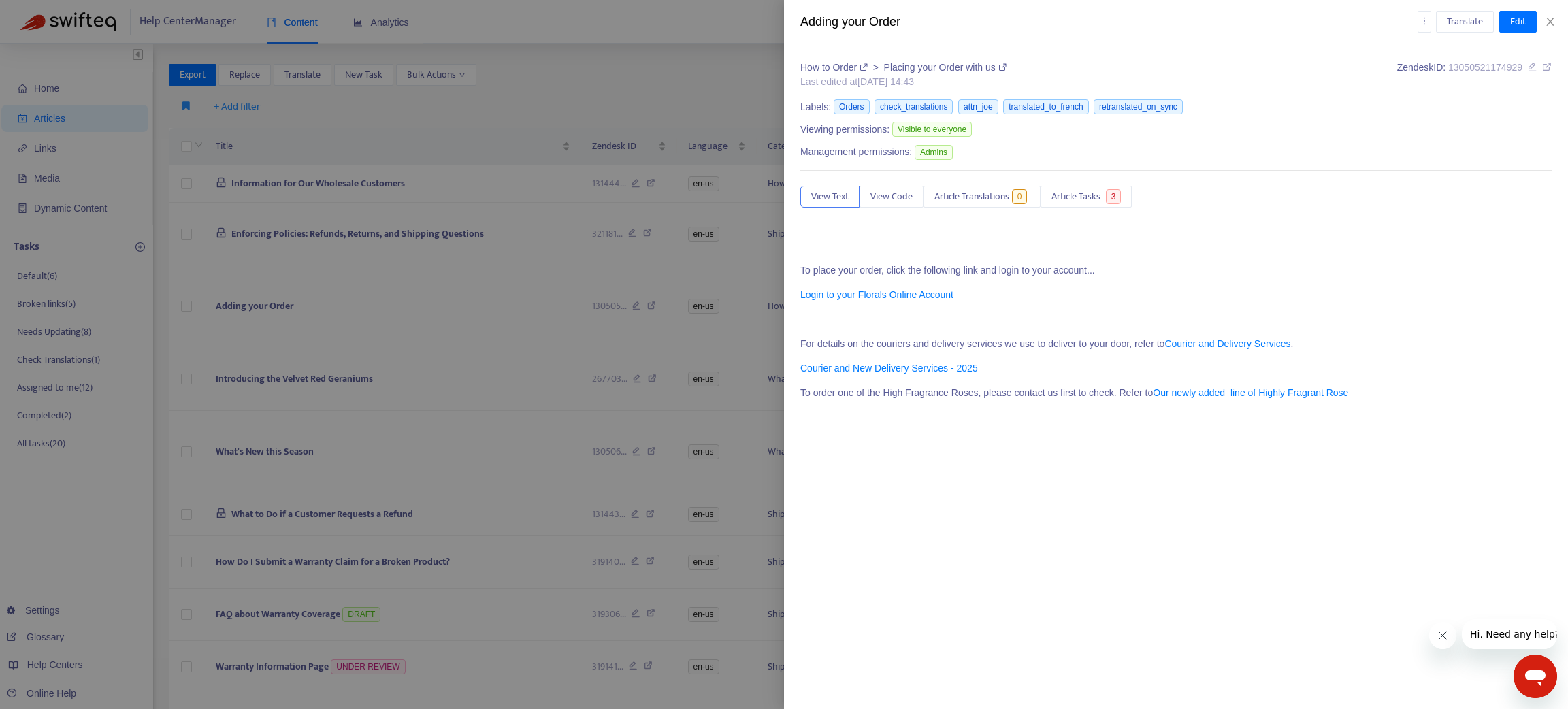
click at [337, 110] on div at bounding box center [784, 354] width 1568 height 709
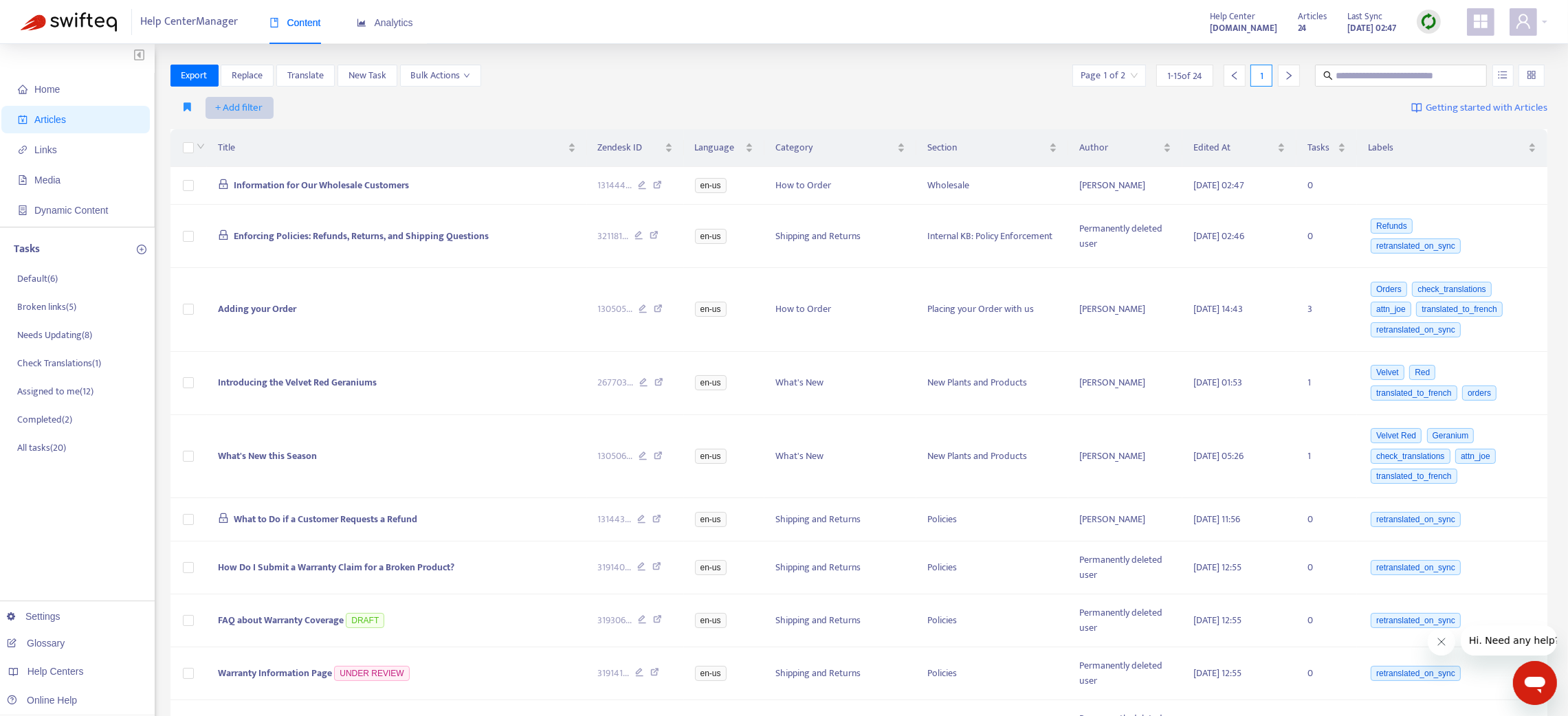
click at [229, 106] on span "+ Add filter" at bounding box center [239, 107] width 48 height 16
click at [255, 169] on li "Not translated to" at bounding box center [259, 180] width 102 height 22
click at [254, 112] on div at bounding box center [247, 107] width 83 height 16
click at [250, 154] on div "fr" at bounding box center [332, 158] width 239 height 15
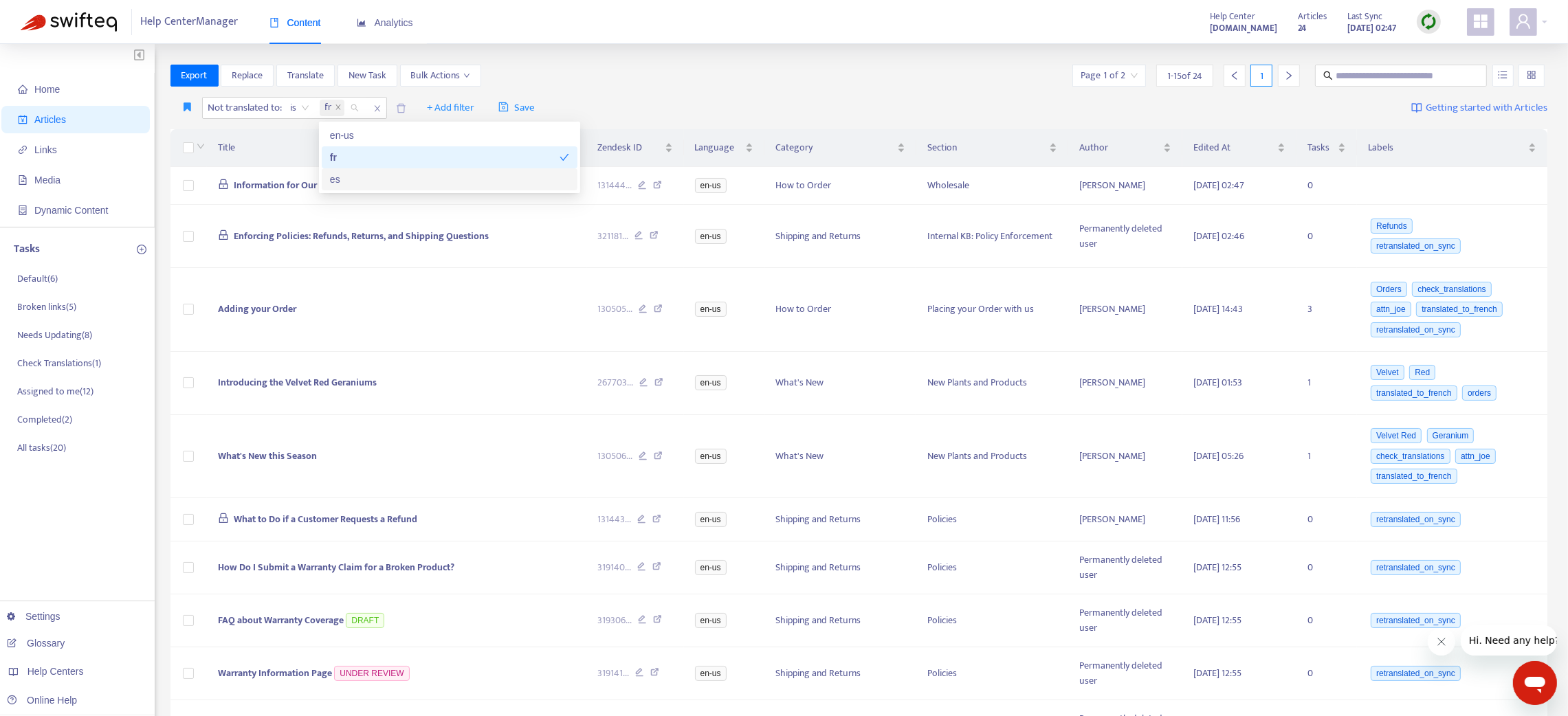
click at [346, 183] on div "es" at bounding box center [449, 180] width 239 height 15
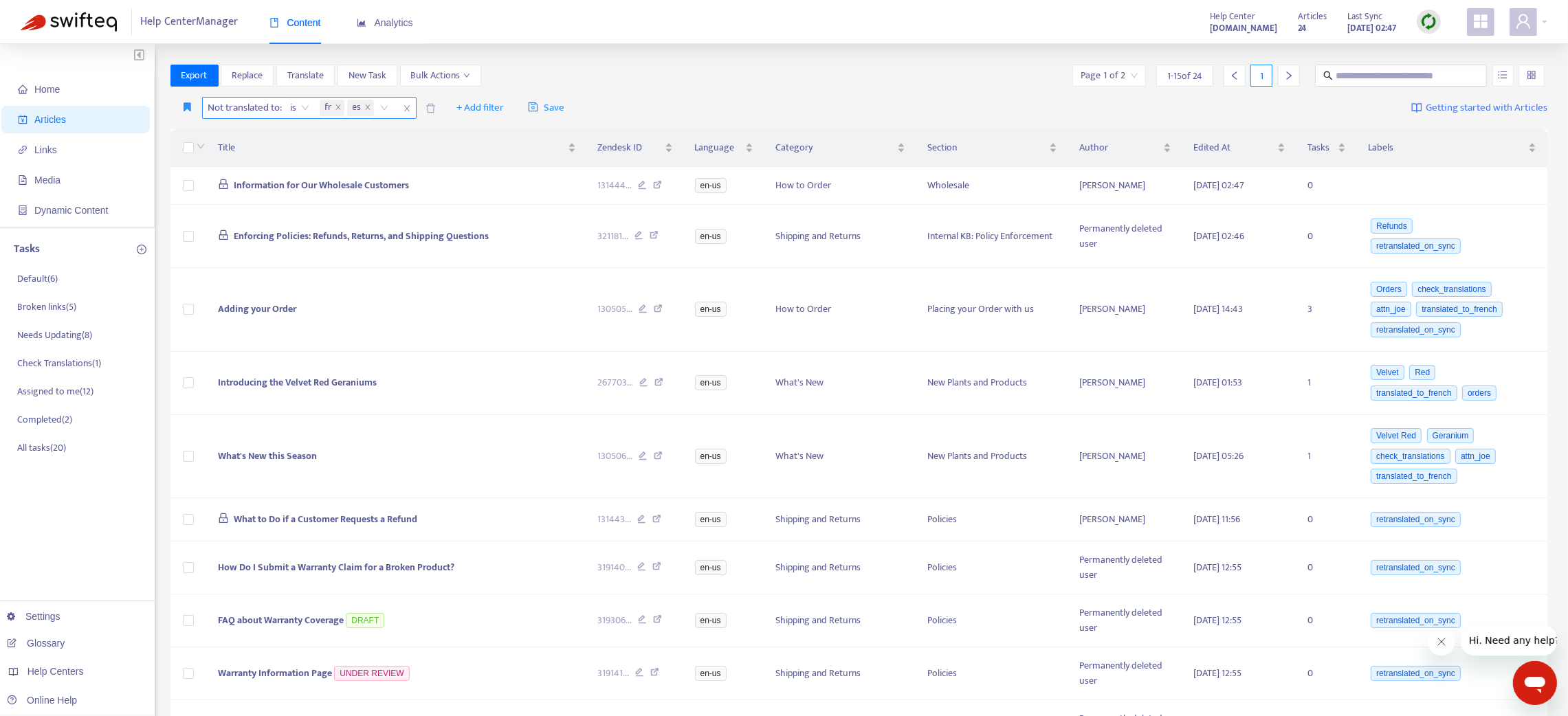
click at [405, 113] on span "close" at bounding box center [406, 108] width 18 height 16
click at [251, 107] on span "+ Add filter" at bounding box center [239, 107] width 48 height 16
click at [255, 200] on span "Category" at bounding box center [258, 202] width 86 height 15
click at [248, 103] on div at bounding box center [247, 107] width 83 height 16
click at [254, 139] on div "What's New" at bounding box center [332, 135] width 239 height 15
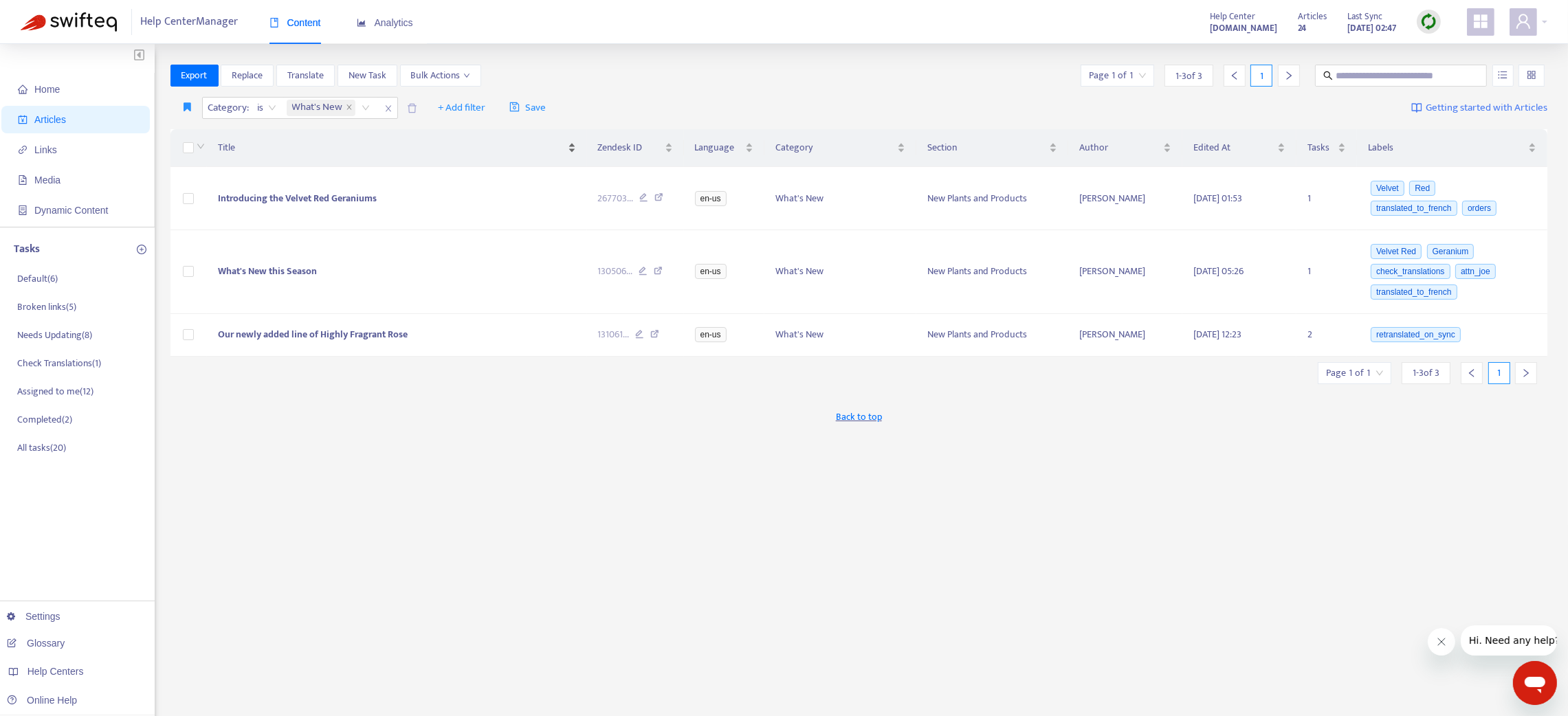
drag, startPoint x: 566, startPoint y: 83, endPoint x: 456, endPoint y: 141, distance: 124.4
click at [563, 83] on div "Export Replace Translate New Task Bulk Actions Page 1 of 1 1 - 3 of 3 1" at bounding box center [859, 76] width 1377 height 22
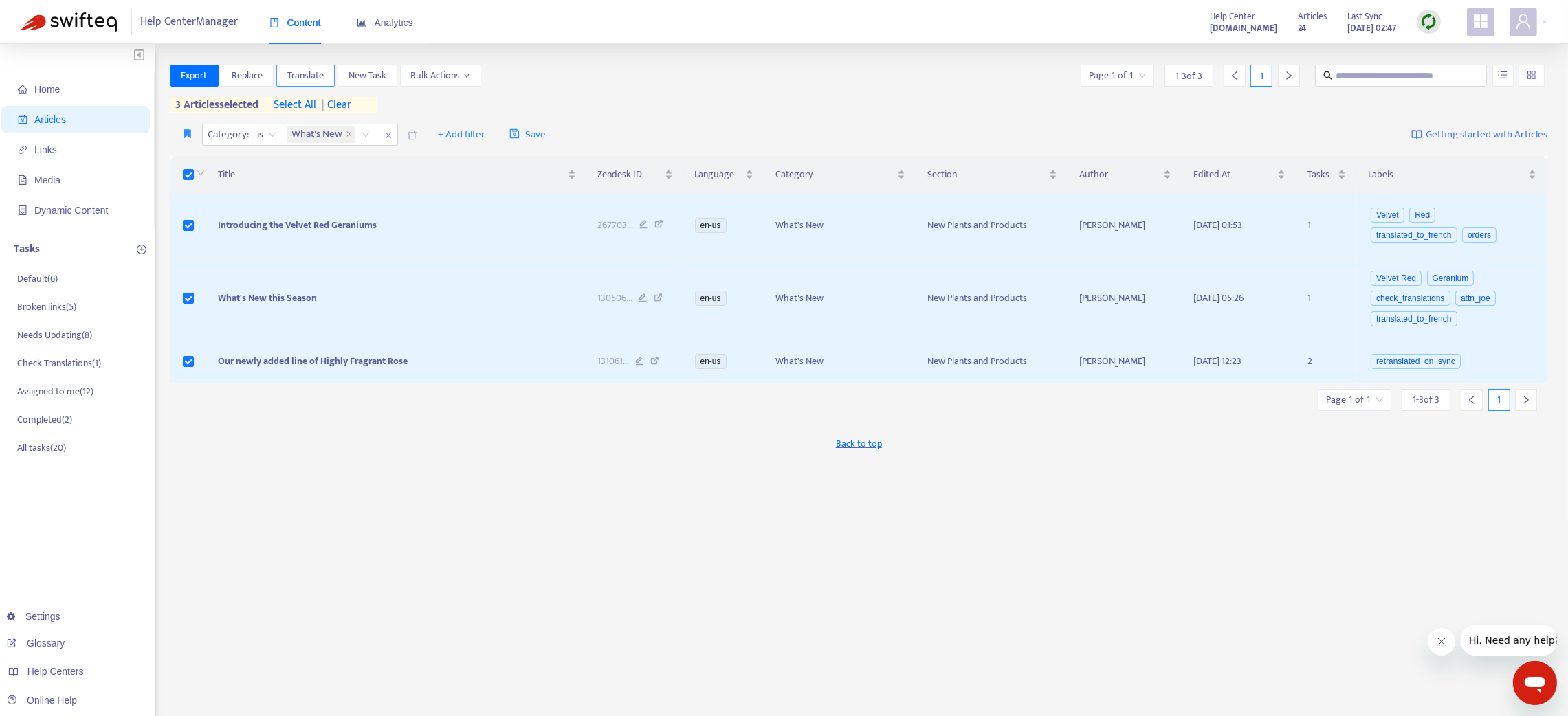
click at [303, 77] on span "Translate" at bounding box center [305, 76] width 37 height 15
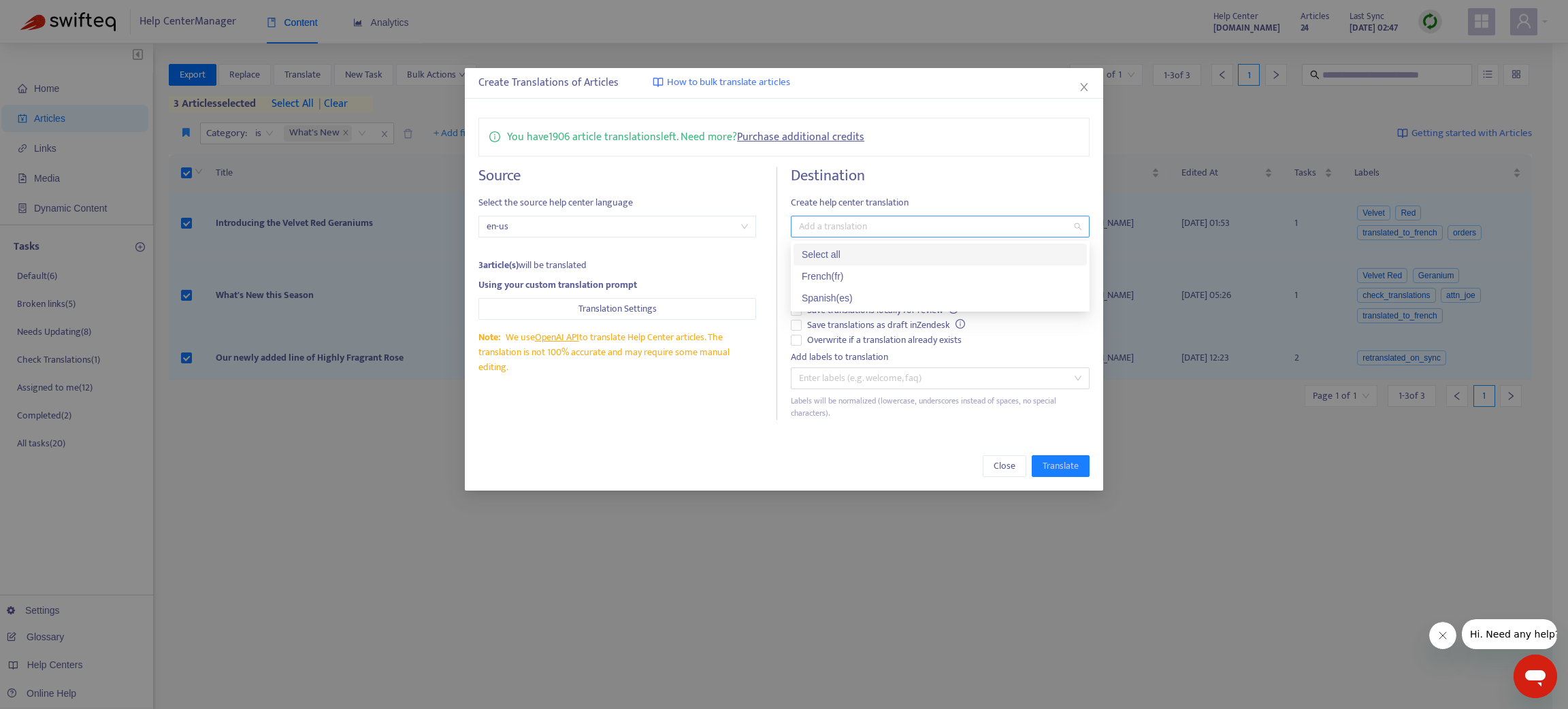
click at [817, 224] on div at bounding box center [934, 226] width 278 height 16
click at [824, 269] on div "French ( fr )" at bounding box center [940, 277] width 277 height 15
click at [827, 291] on div "Spanish ( es )" at bounding box center [940, 298] width 277 height 15
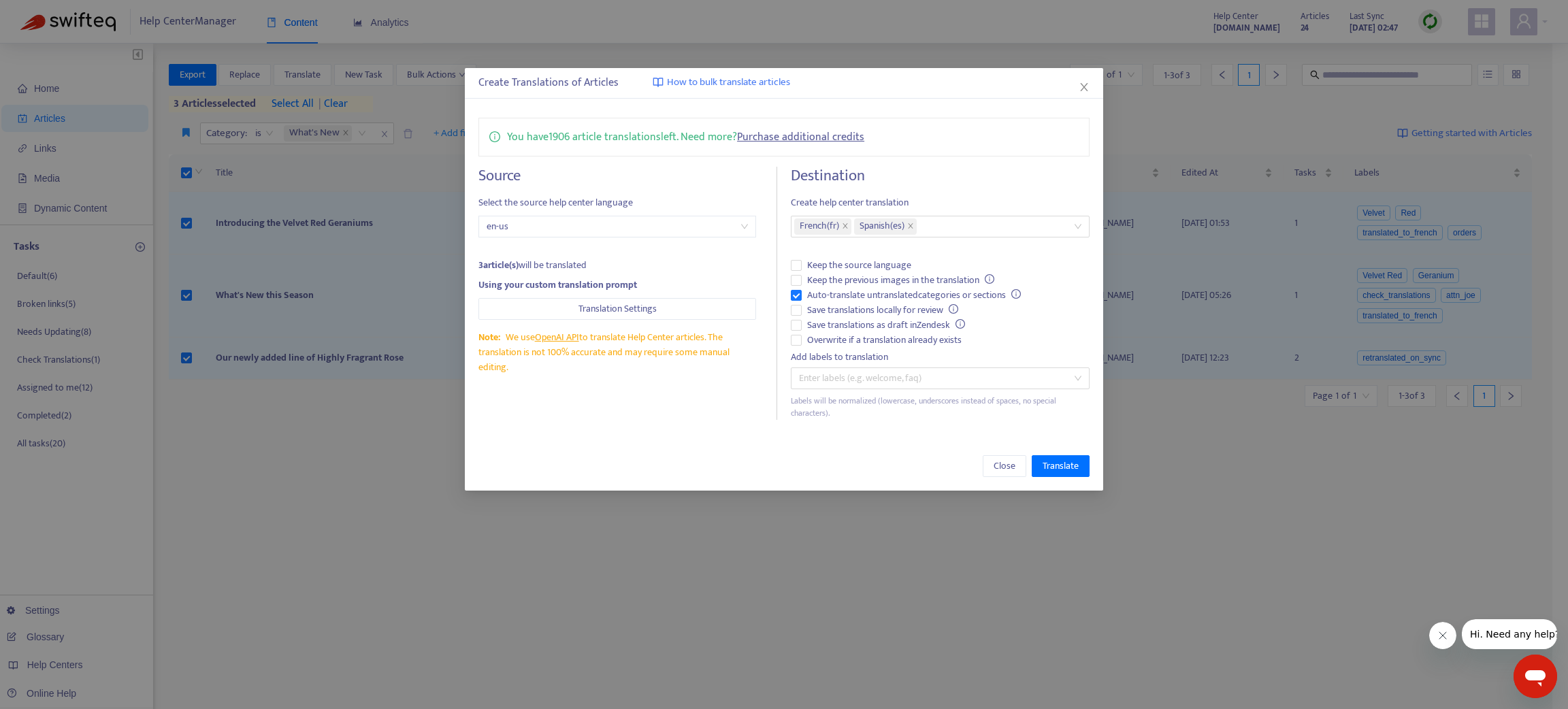
click at [884, 470] on div "Close Translate" at bounding box center [784, 466] width 612 height 22
click at [1056, 467] on span "Translate" at bounding box center [1060, 466] width 36 height 15
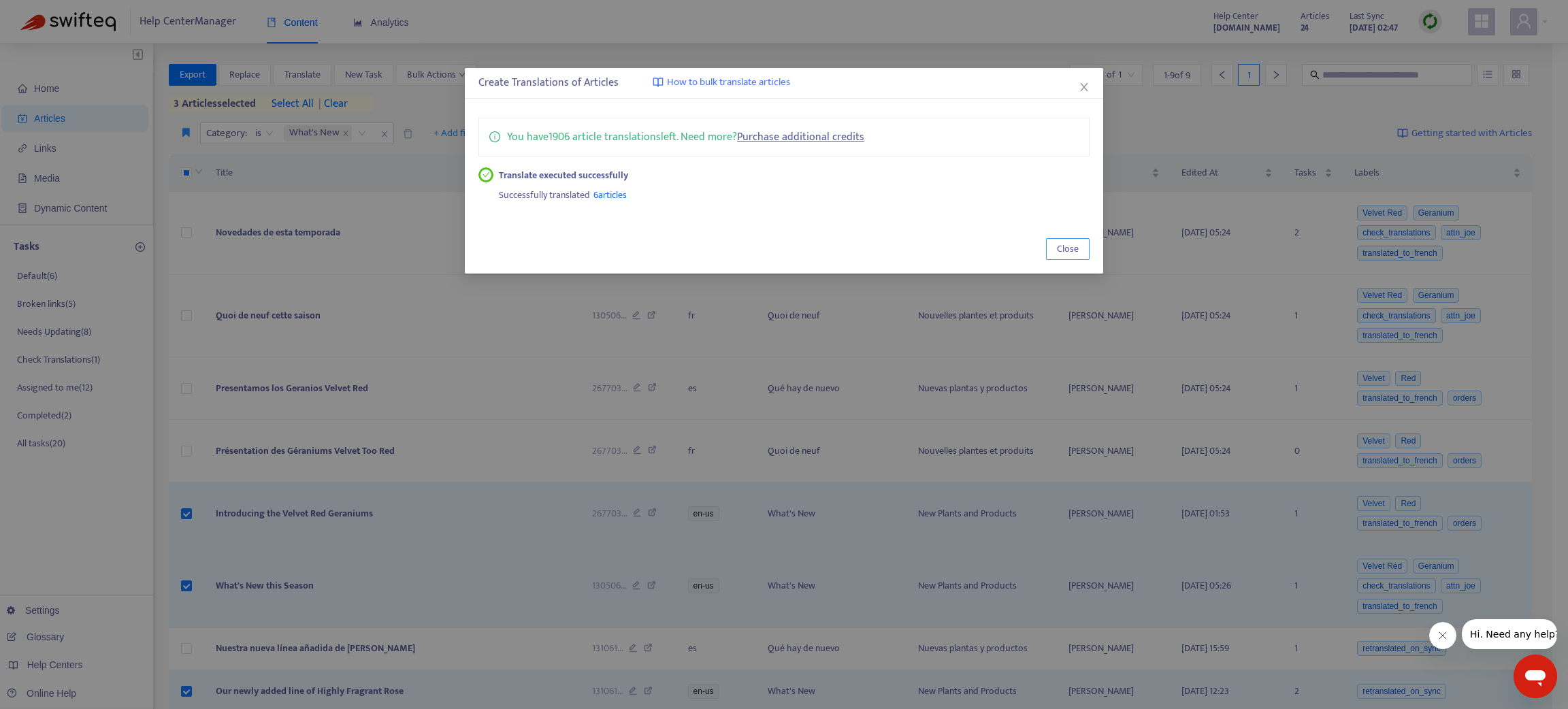
click at [1078, 247] on span "Close" at bounding box center [1068, 249] width 22 height 15
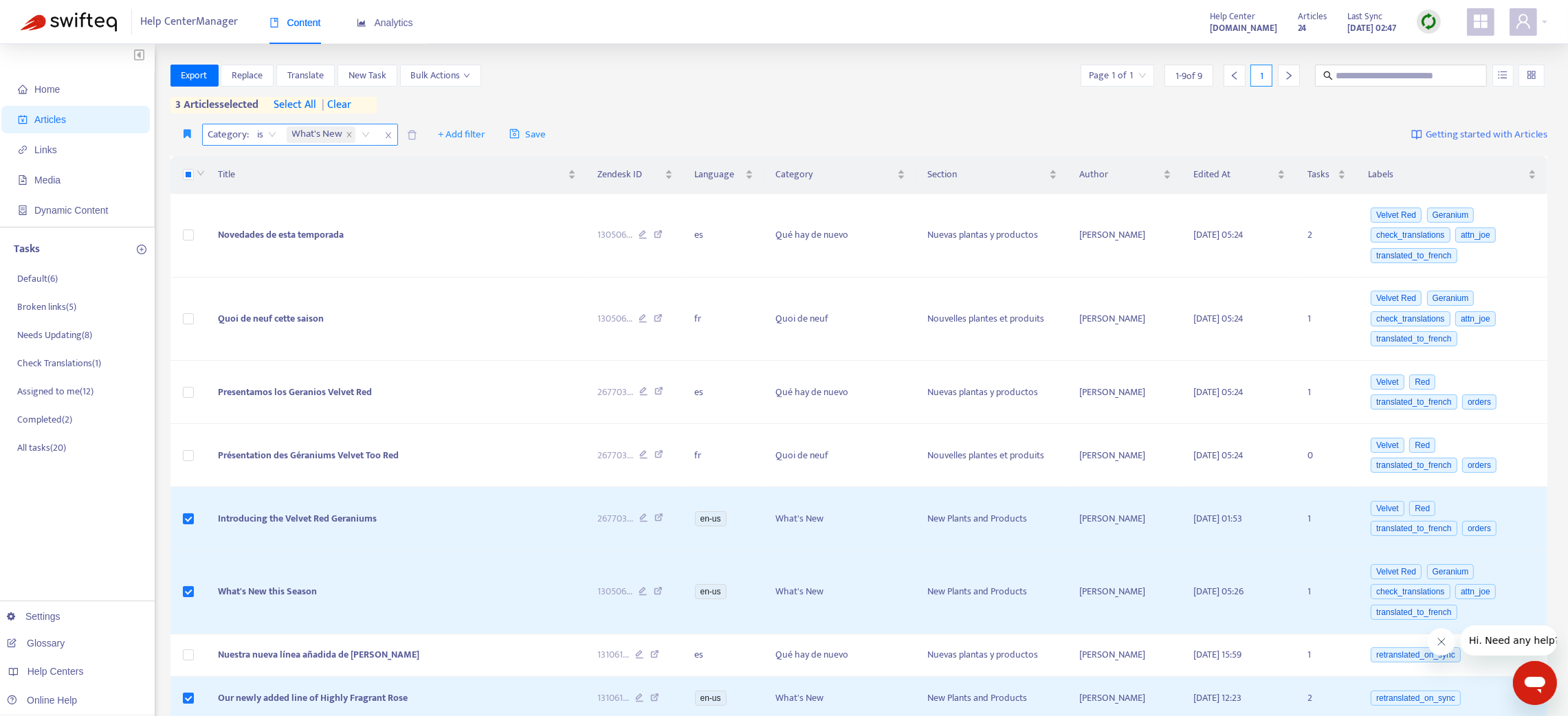
click at [369, 135] on div "What's New" at bounding box center [330, 135] width 94 height 20
click at [351, 181] on div "How to Order" at bounding box center [414, 184] width 239 height 15
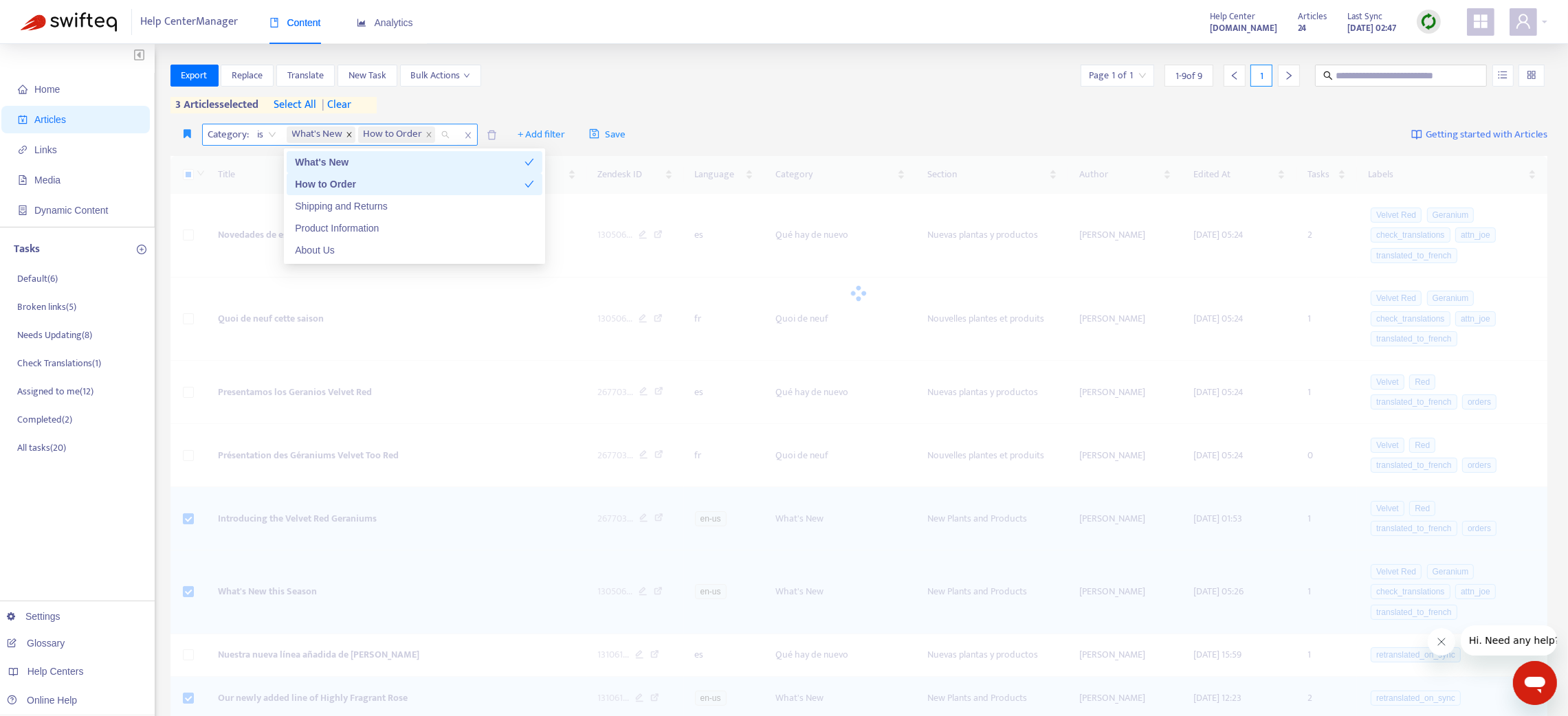
click at [346, 139] on span at bounding box center [349, 134] width 7 height 16
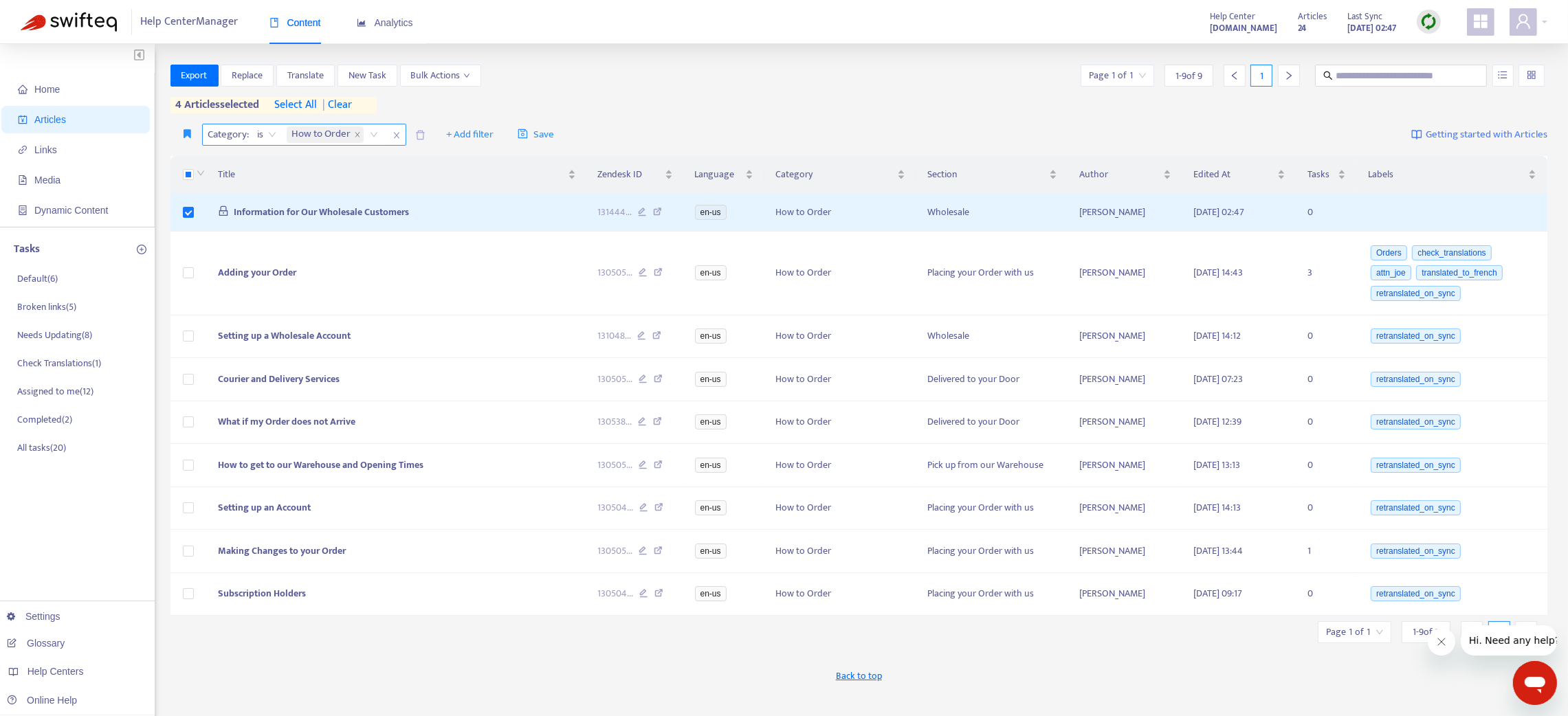
click at [339, 106] on span "| clear" at bounding box center [335, 105] width 34 height 16
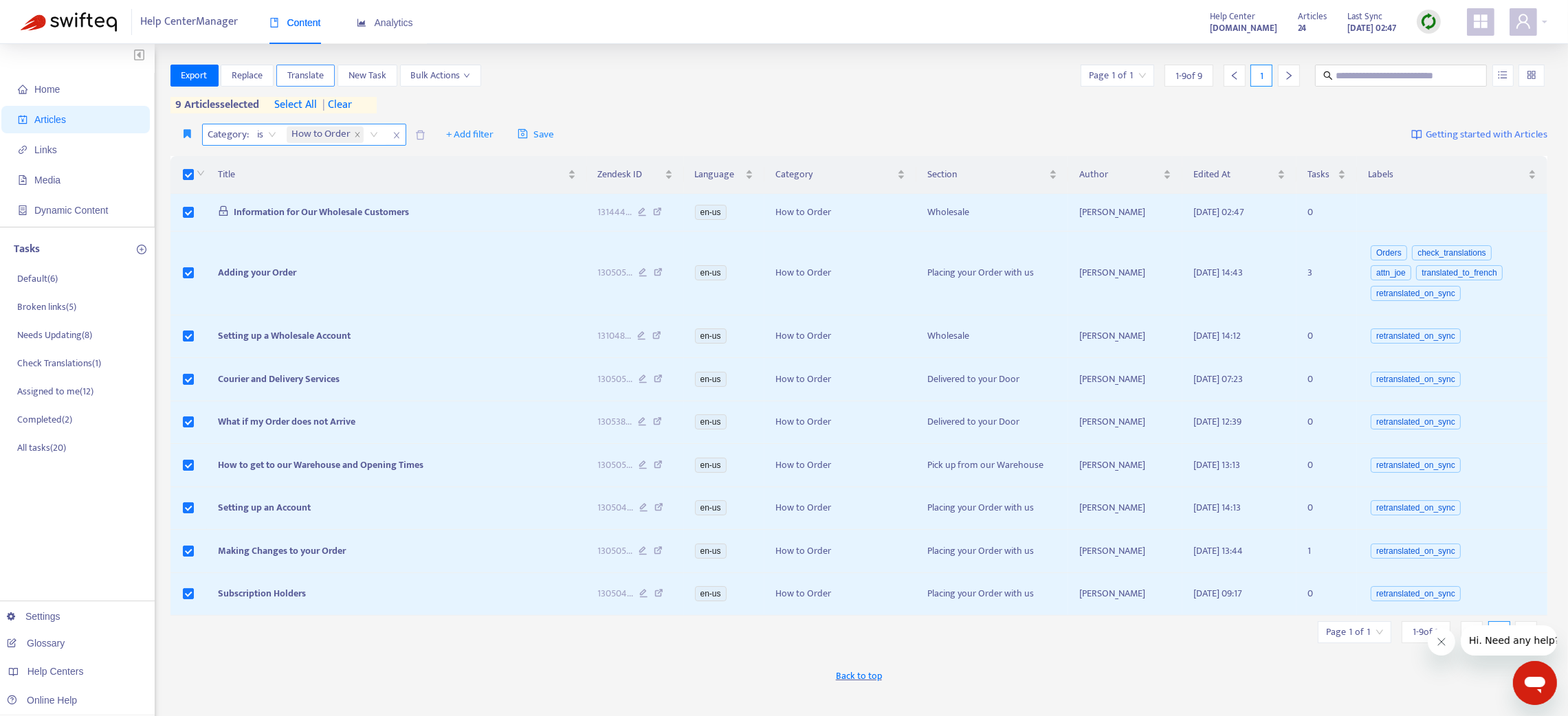
click at [303, 77] on span "Translate" at bounding box center [305, 76] width 37 height 15
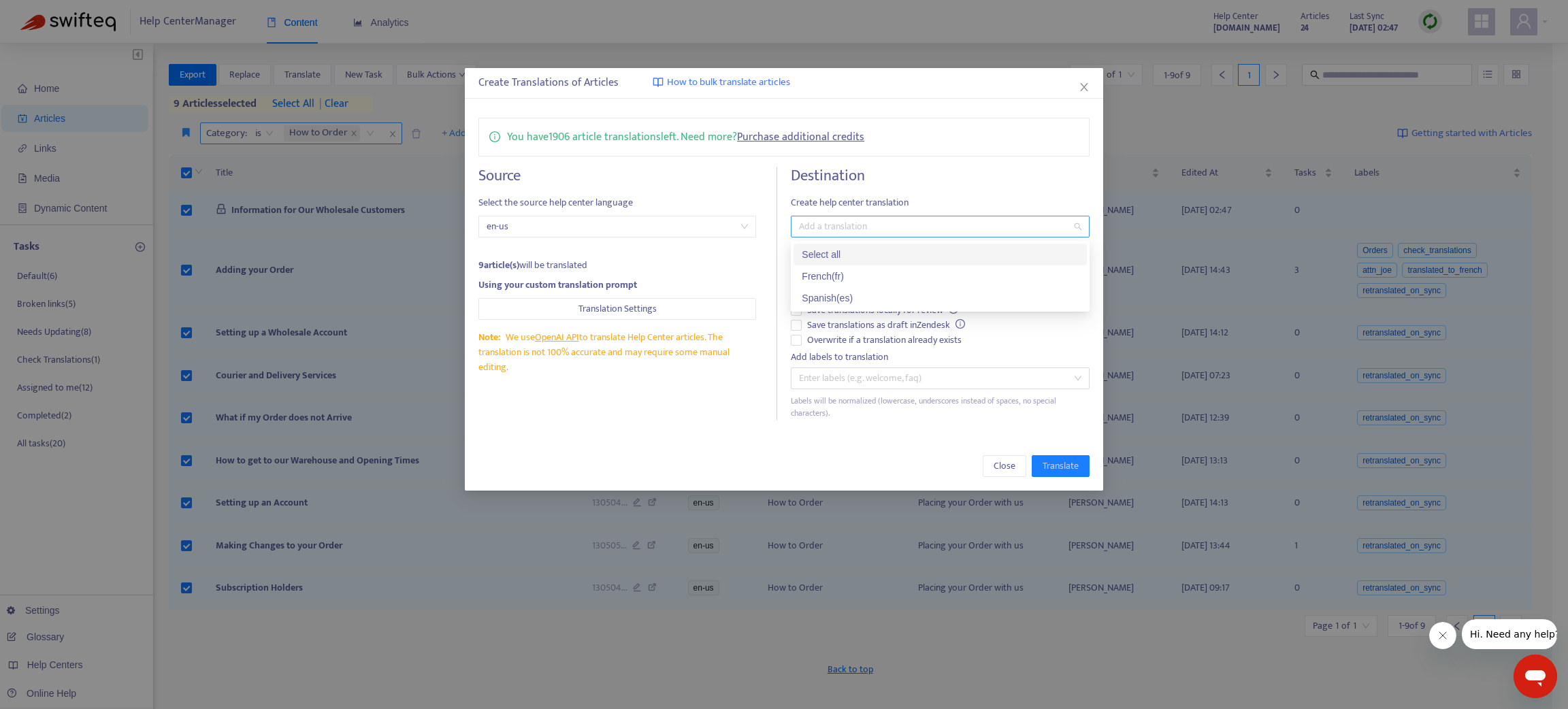
click at [816, 226] on div at bounding box center [934, 226] width 278 height 16
click at [826, 279] on div "French ( fr )" at bounding box center [940, 277] width 277 height 15
click at [830, 295] on div "Spanish ( es )" at bounding box center [940, 298] width 277 height 15
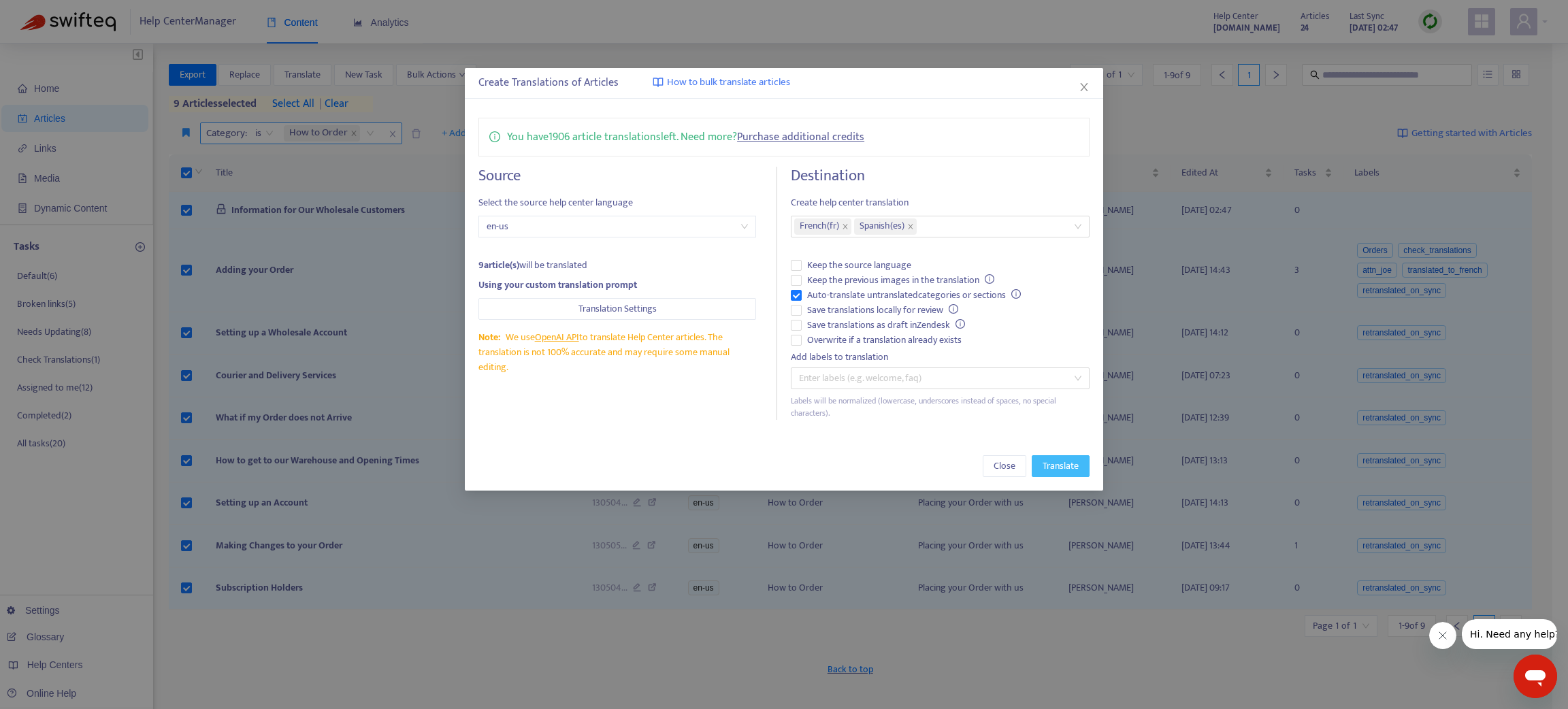
click at [1054, 473] on button "Translate" at bounding box center [1060, 466] width 58 height 22
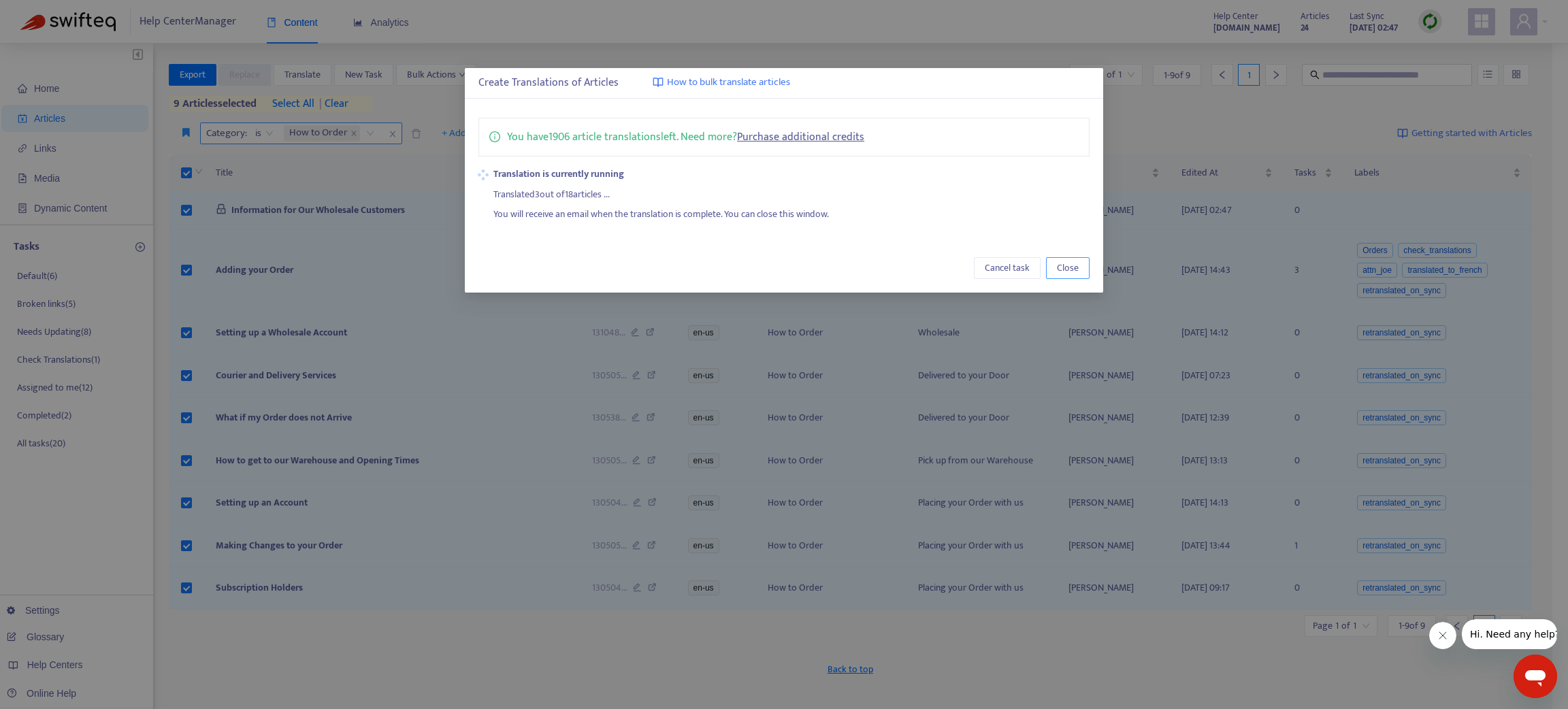
click at [1068, 273] on span "Close" at bounding box center [1068, 268] width 22 height 15
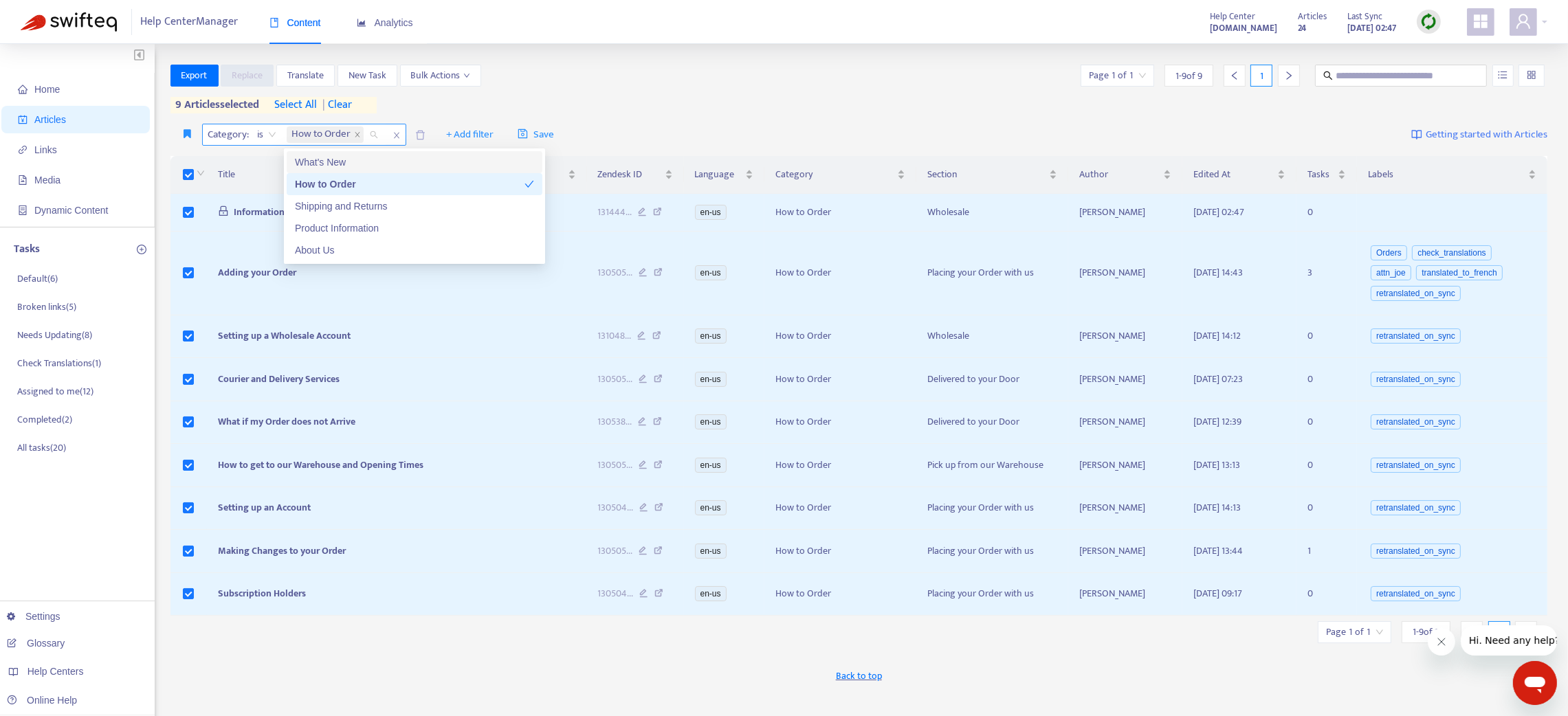
click at [372, 139] on div "How to Order" at bounding box center [334, 135] width 101 height 20
click at [333, 152] on div "What's New" at bounding box center [415, 163] width 256 height 22
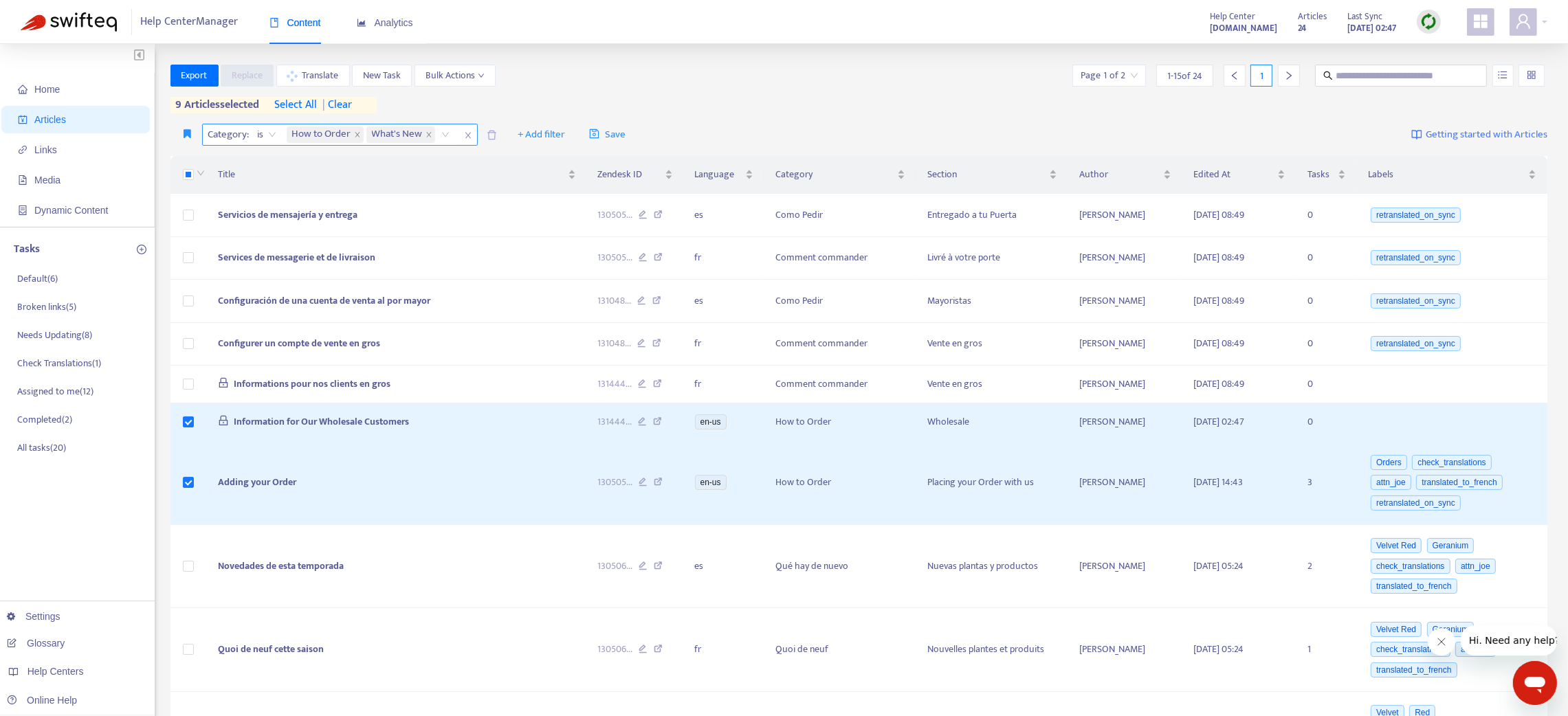
click at [468, 137] on icon "close" at bounding box center [468, 135] width 9 height 9
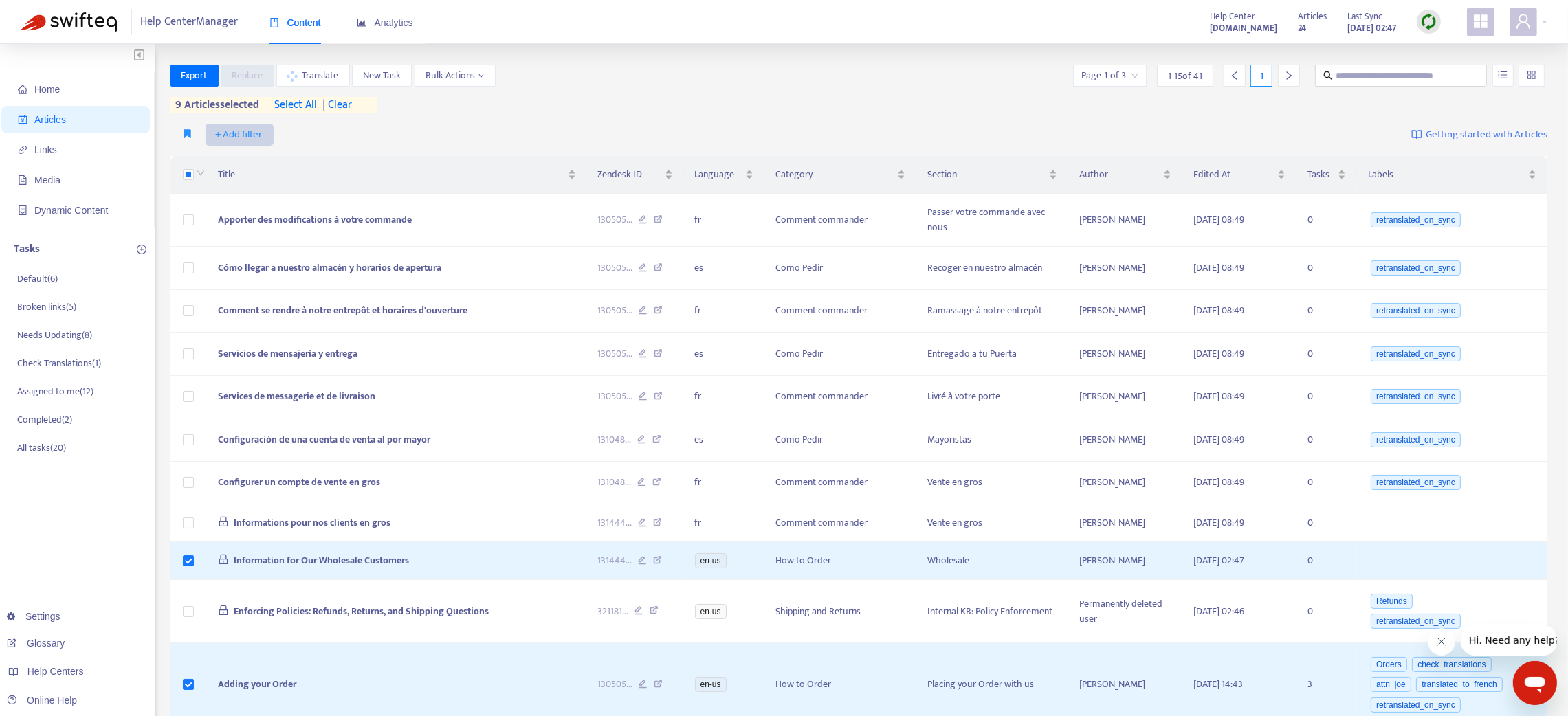
click at [248, 123] on button "+ Add filter" at bounding box center [239, 135] width 68 height 22
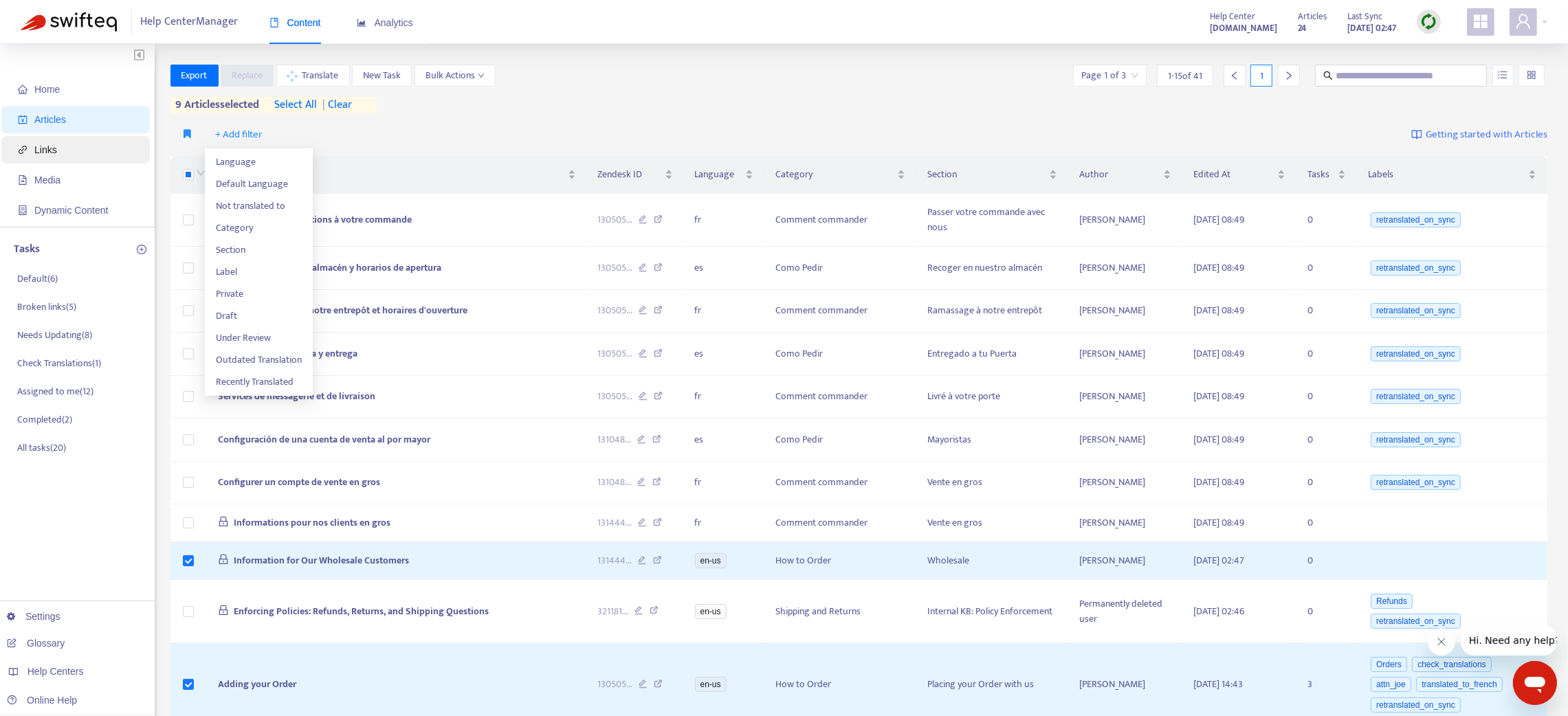
click at [37, 144] on span "Links" at bounding box center [45, 149] width 23 height 11
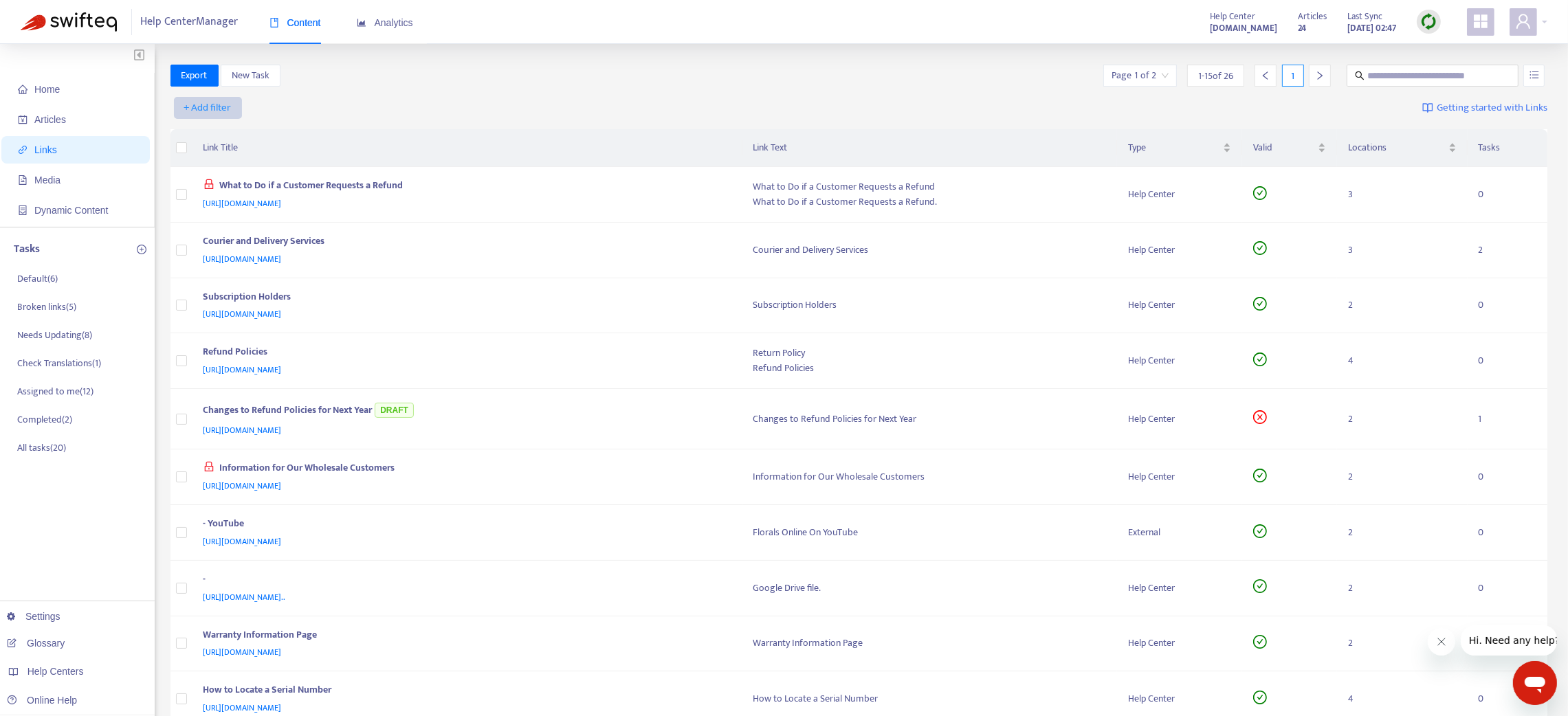
click at [201, 103] on span "+ Add filter" at bounding box center [208, 107] width 48 height 16
click at [212, 152] on span "Category" at bounding box center [207, 158] width 47 height 15
click at [217, 113] on div at bounding box center [215, 107] width 83 height 16
click at [220, 96] on div "Category: All + Add filter Getting started with Links" at bounding box center [859, 111] width 1377 height 37
click at [230, 109] on div at bounding box center [215, 107] width 83 height 16
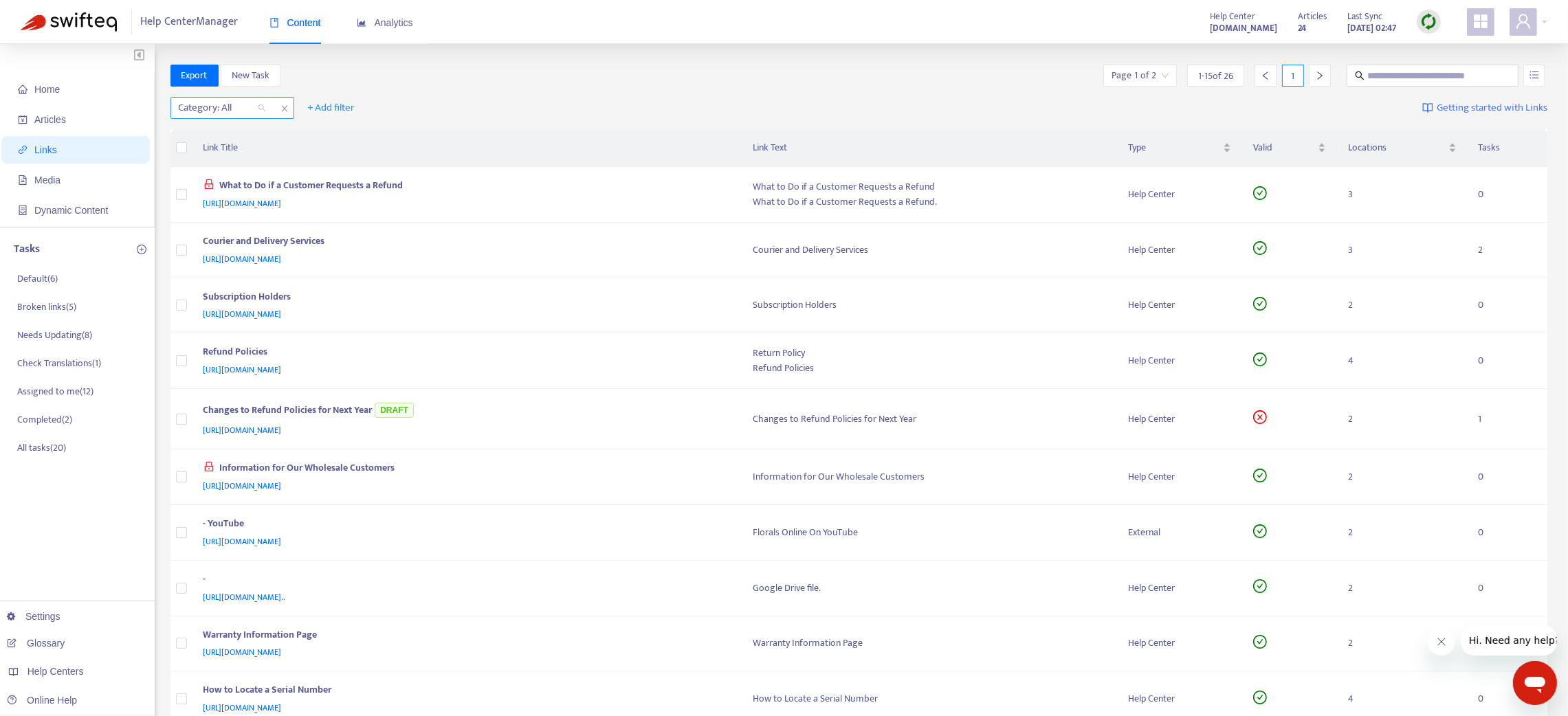
click at [230, 110] on div at bounding box center [215, 107] width 83 height 16
click at [60, 180] on span "Media" at bounding box center [47, 180] width 26 height 11
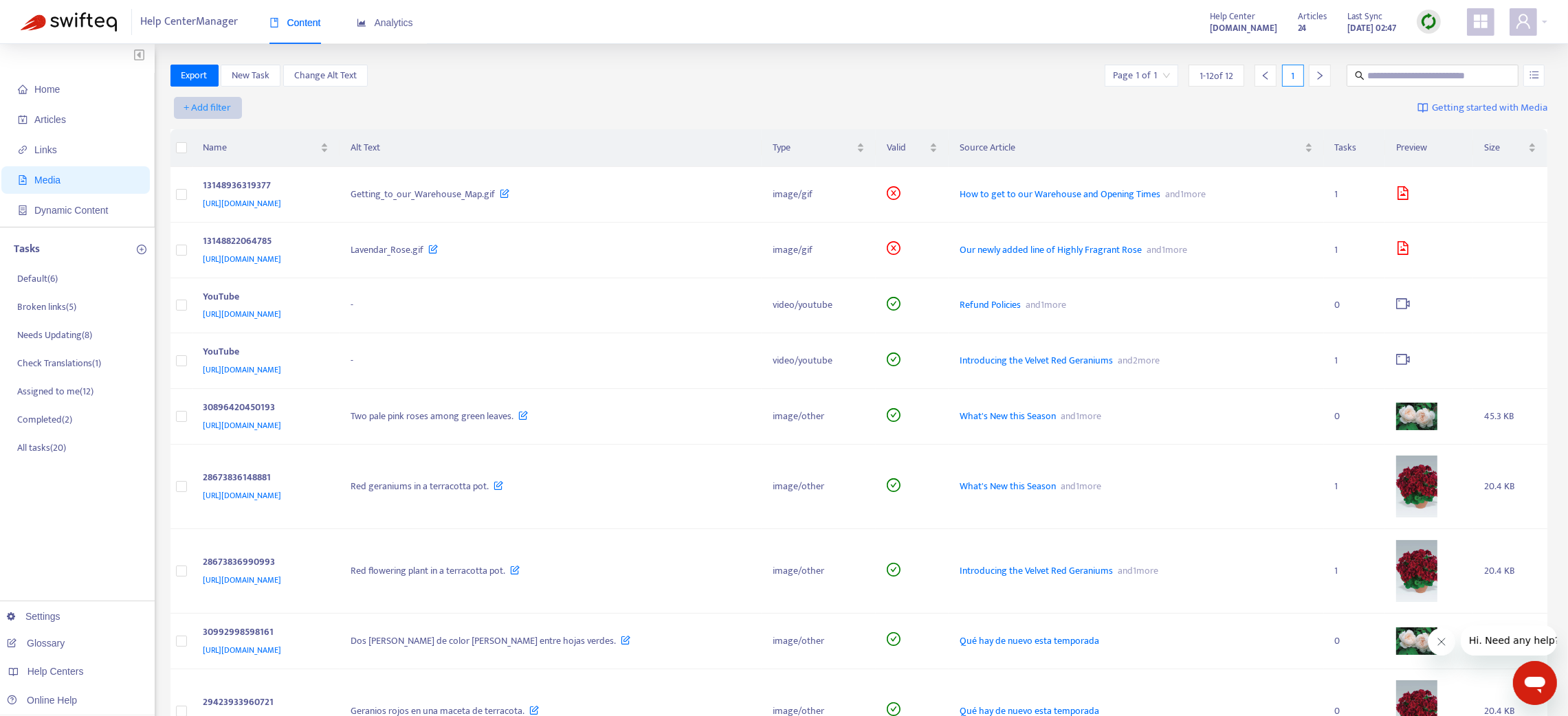
click at [223, 109] on span "+ Add filter" at bounding box center [208, 107] width 48 height 16
click at [221, 156] on span "Category" at bounding box center [207, 158] width 47 height 15
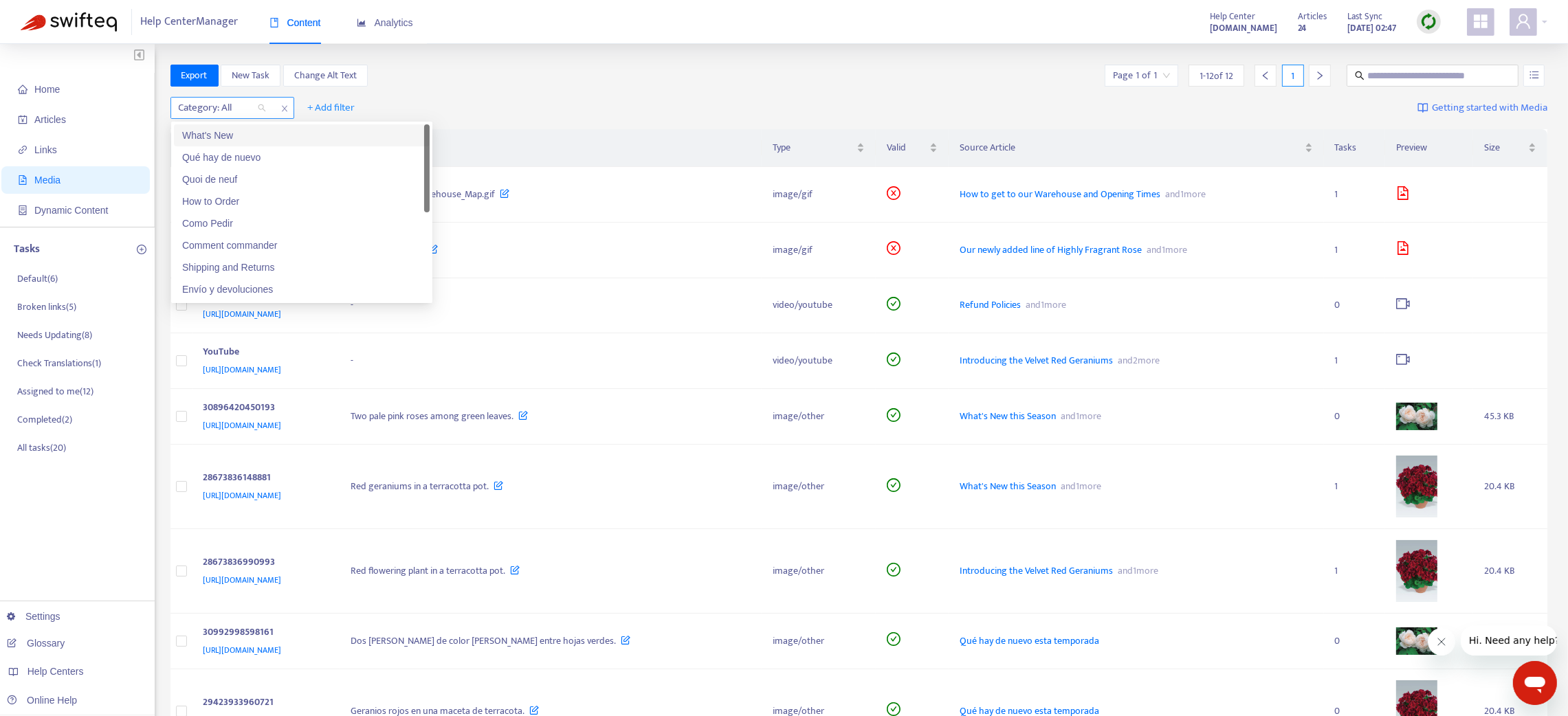
click at [217, 105] on div at bounding box center [215, 107] width 83 height 16
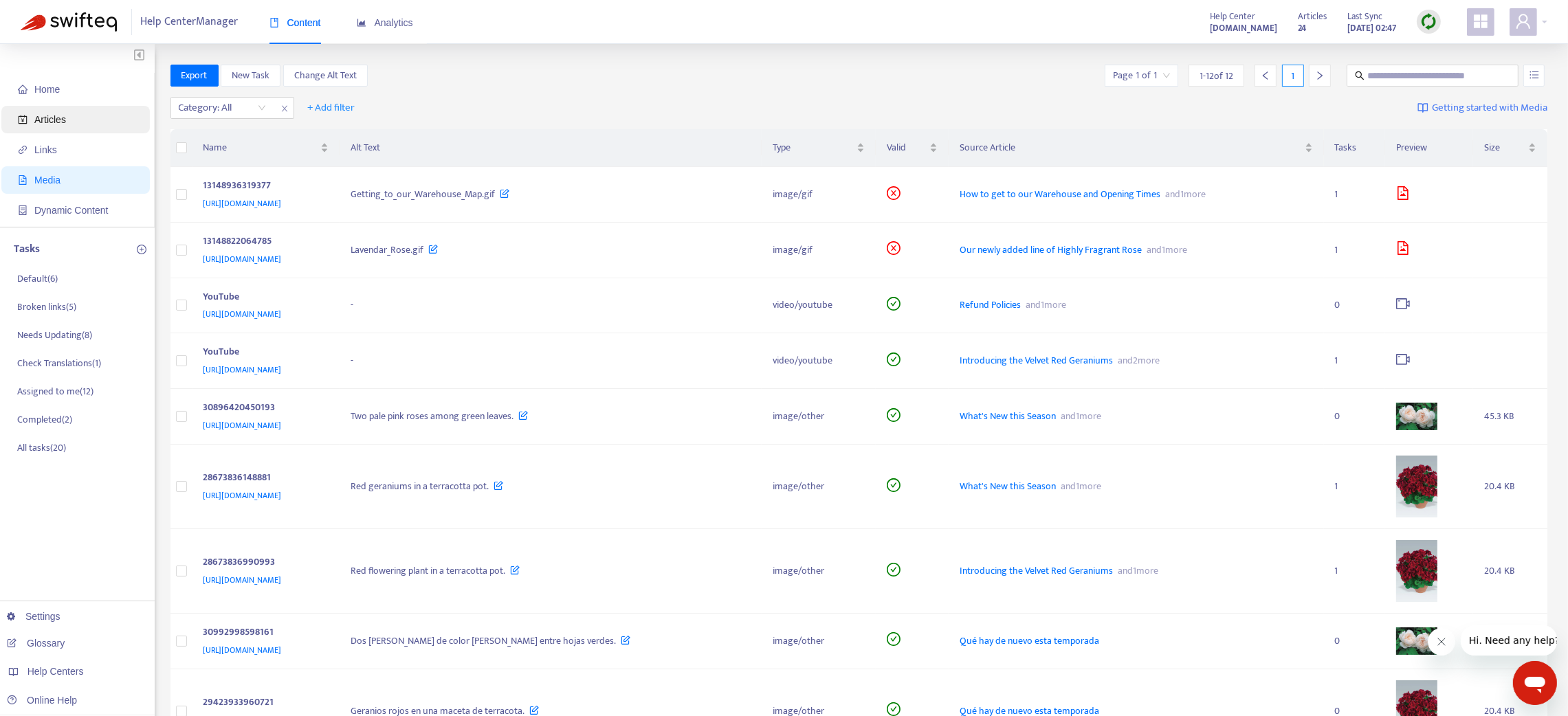
click at [37, 126] on span "Articles" at bounding box center [78, 119] width 121 height 27
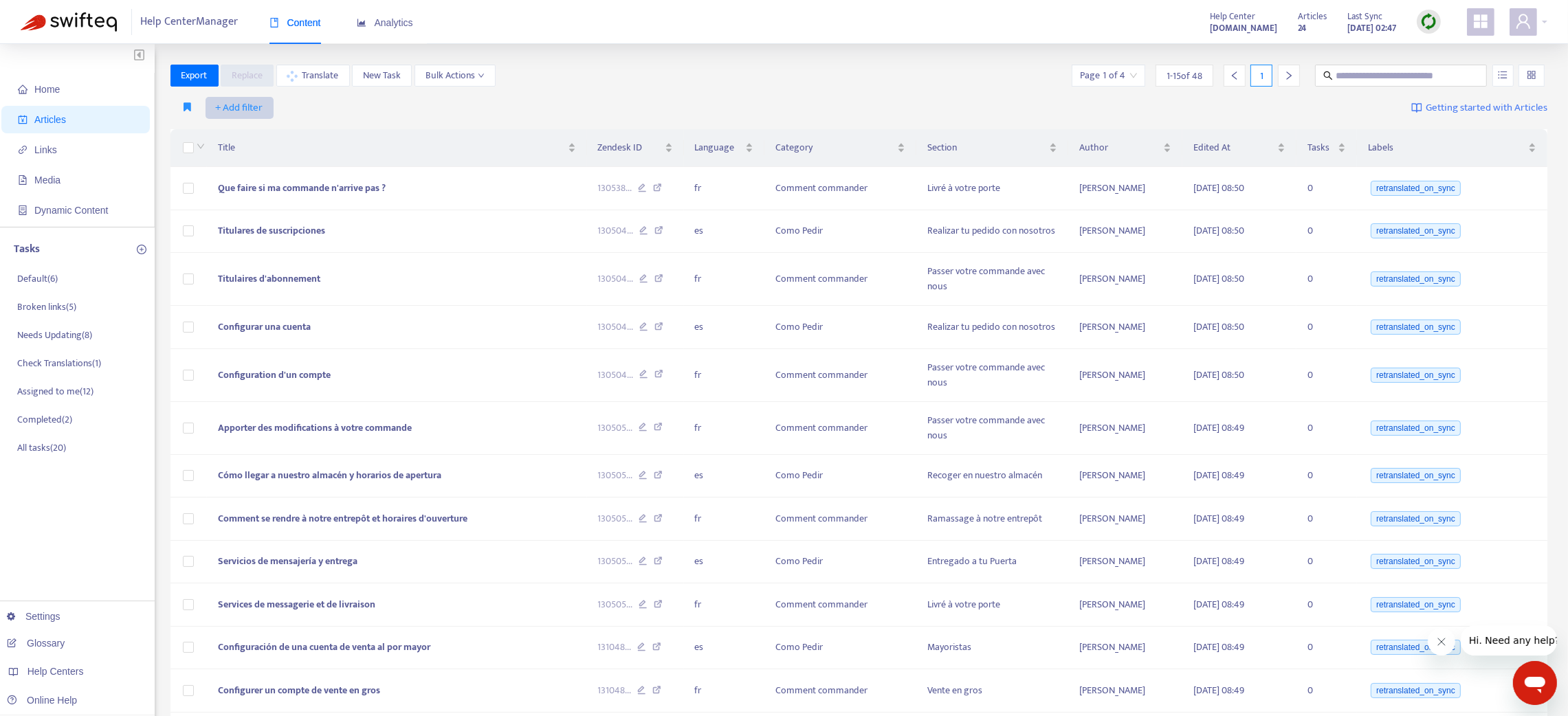
click at [222, 106] on span "+ Add filter" at bounding box center [239, 107] width 48 height 16
click at [244, 202] on span "Category" at bounding box center [258, 202] width 86 height 15
click at [248, 106] on div at bounding box center [247, 107] width 83 height 16
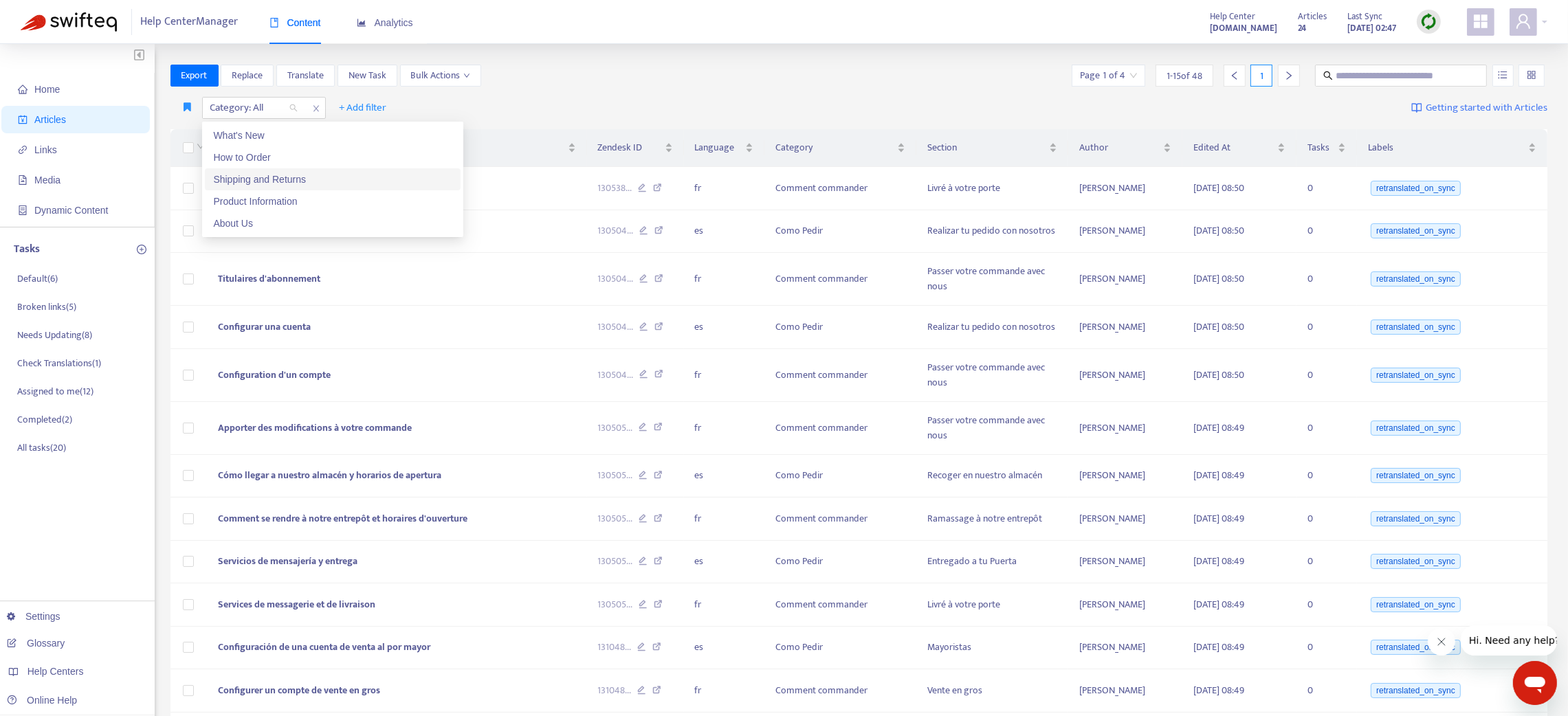
click at [273, 176] on div "Shipping and Returns" at bounding box center [332, 180] width 239 height 15
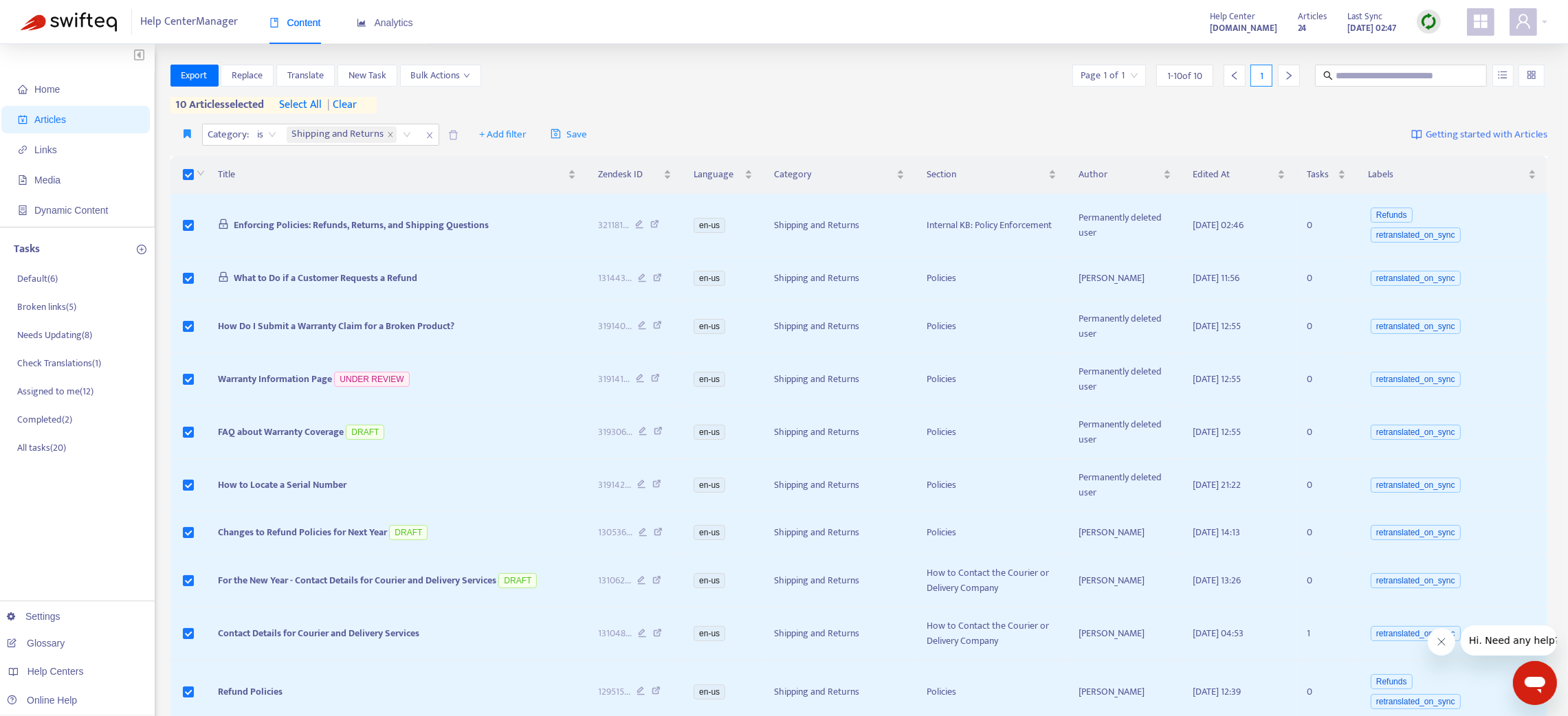
click at [351, 101] on span "| clear" at bounding box center [339, 105] width 34 height 16
click at [353, 106] on span "| clear" at bounding box center [339, 105] width 34 height 16
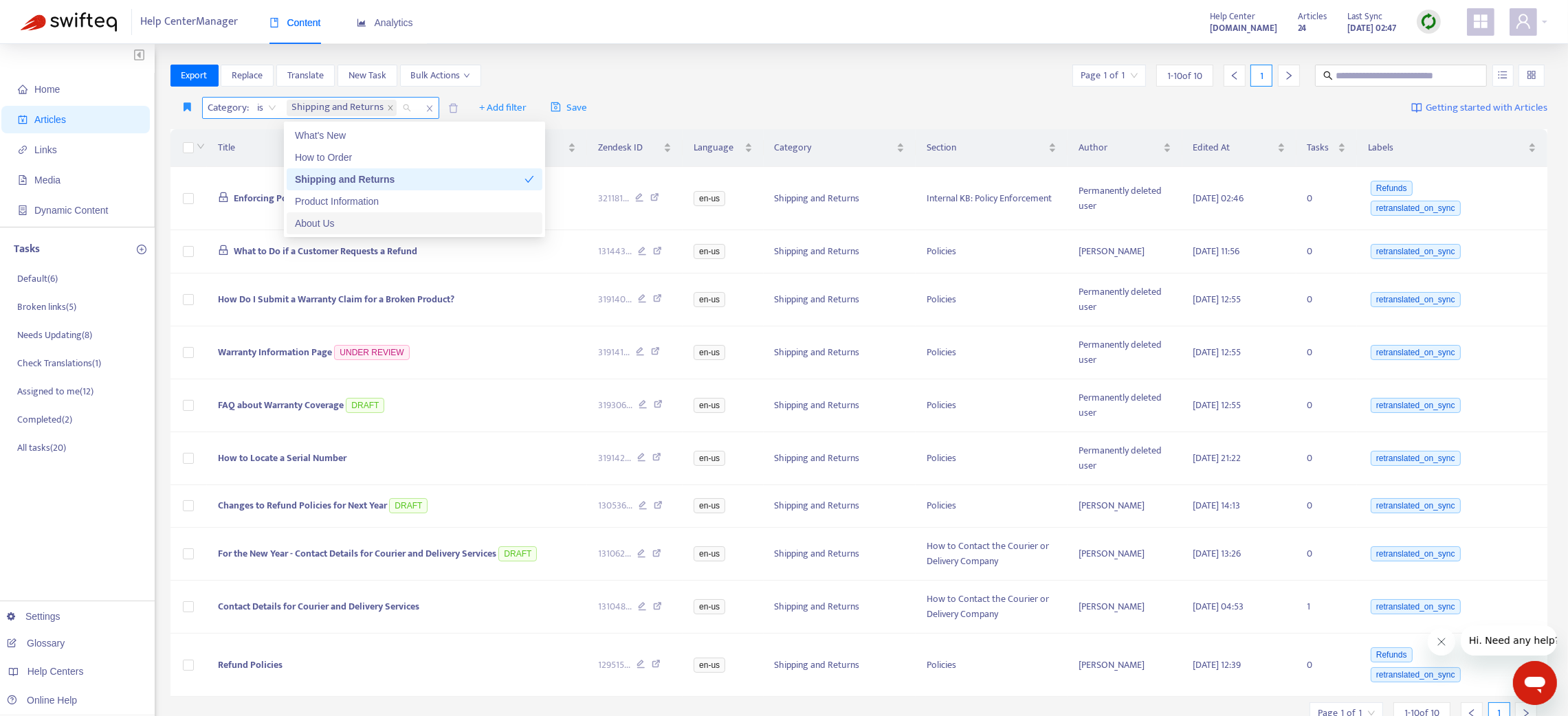
click at [411, 106] on div "Shipping and Returns" at bounding box center [351, 108] width 135 height 20
click at [380, 196] on div "Product Information" at bounding box center [414, 202] width 239 height 15
click at [381, 219] on div "About Us" at bounding box center [414, 223] width 239 height 15
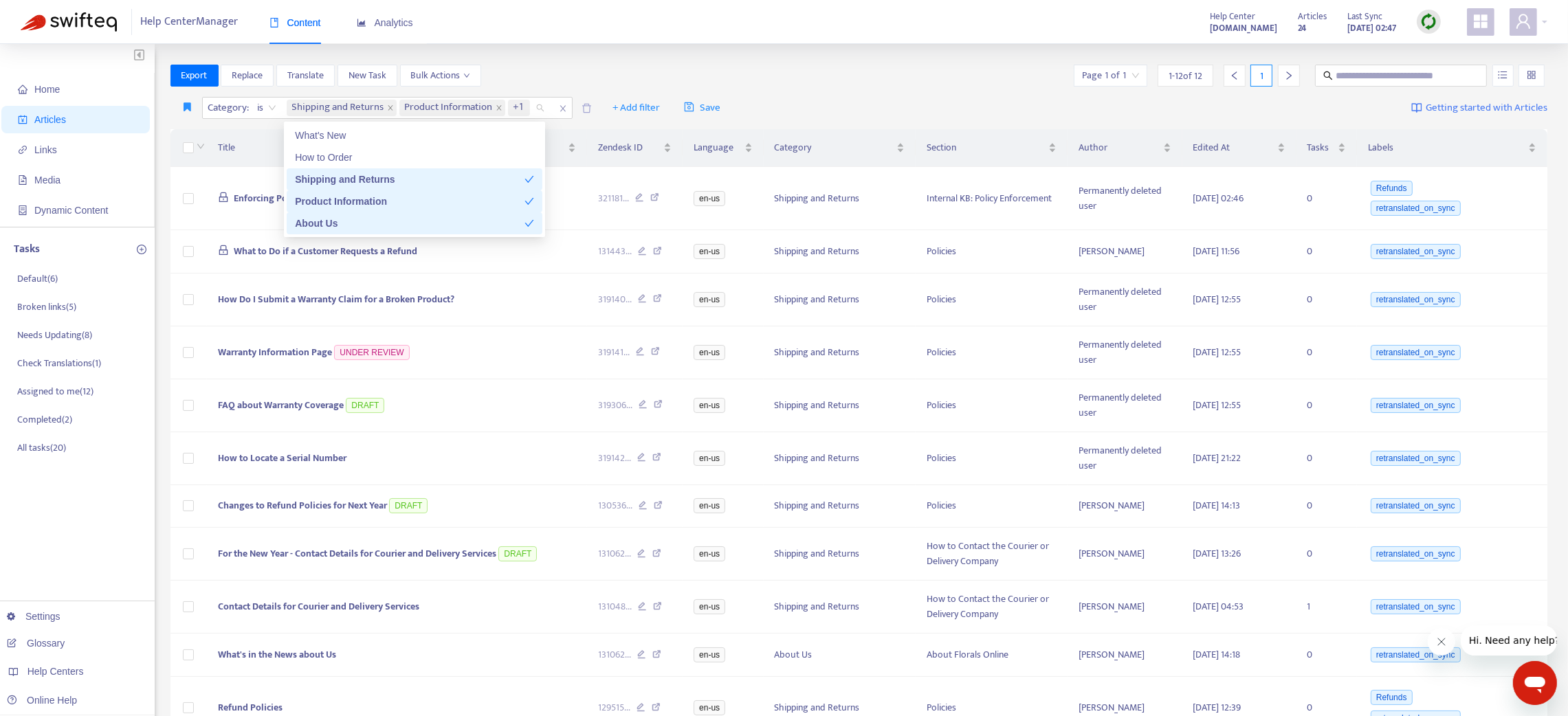
click at [383, 220] on div "About Us" at bounding box center [410, 223] width 230 height 15
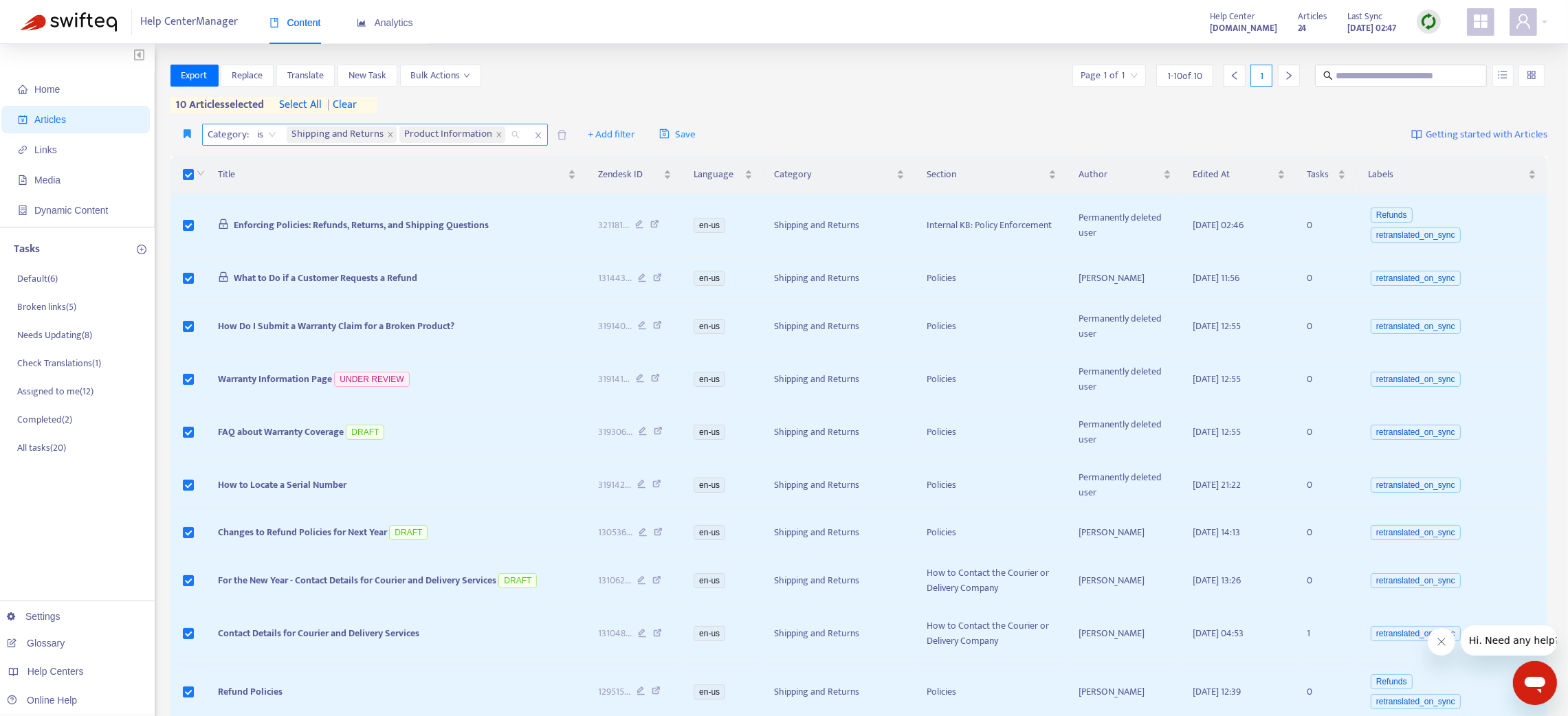
click at [519, 140] on div "Shipping and Returns Product Information" at bounding box center [405, 135] width 244 height 20
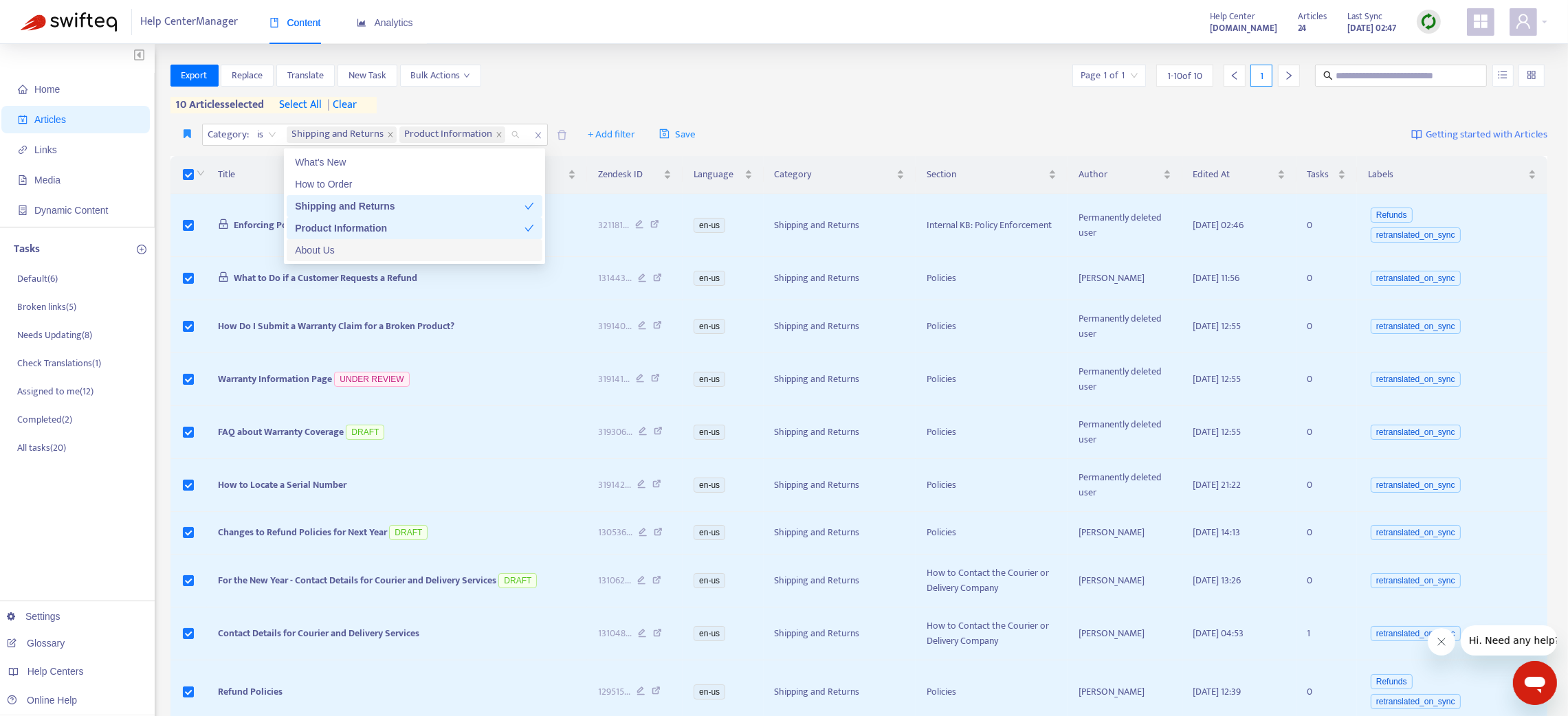
click at [414, 246] on div "About Us" at bounding box center [414, 250] width 239 height 15
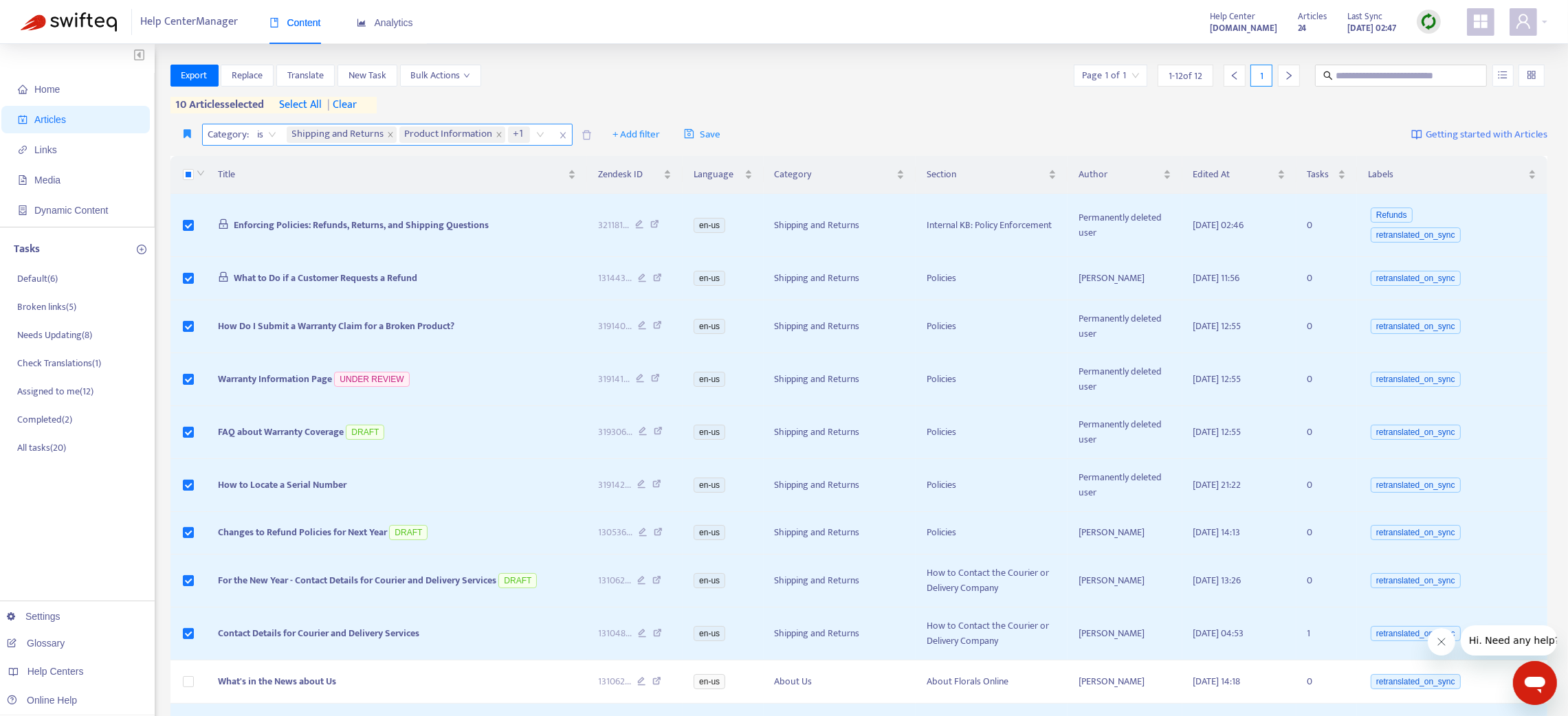
click at [354, 102] on span "| clear" at bounding box center [339, 105] width 34 height 16
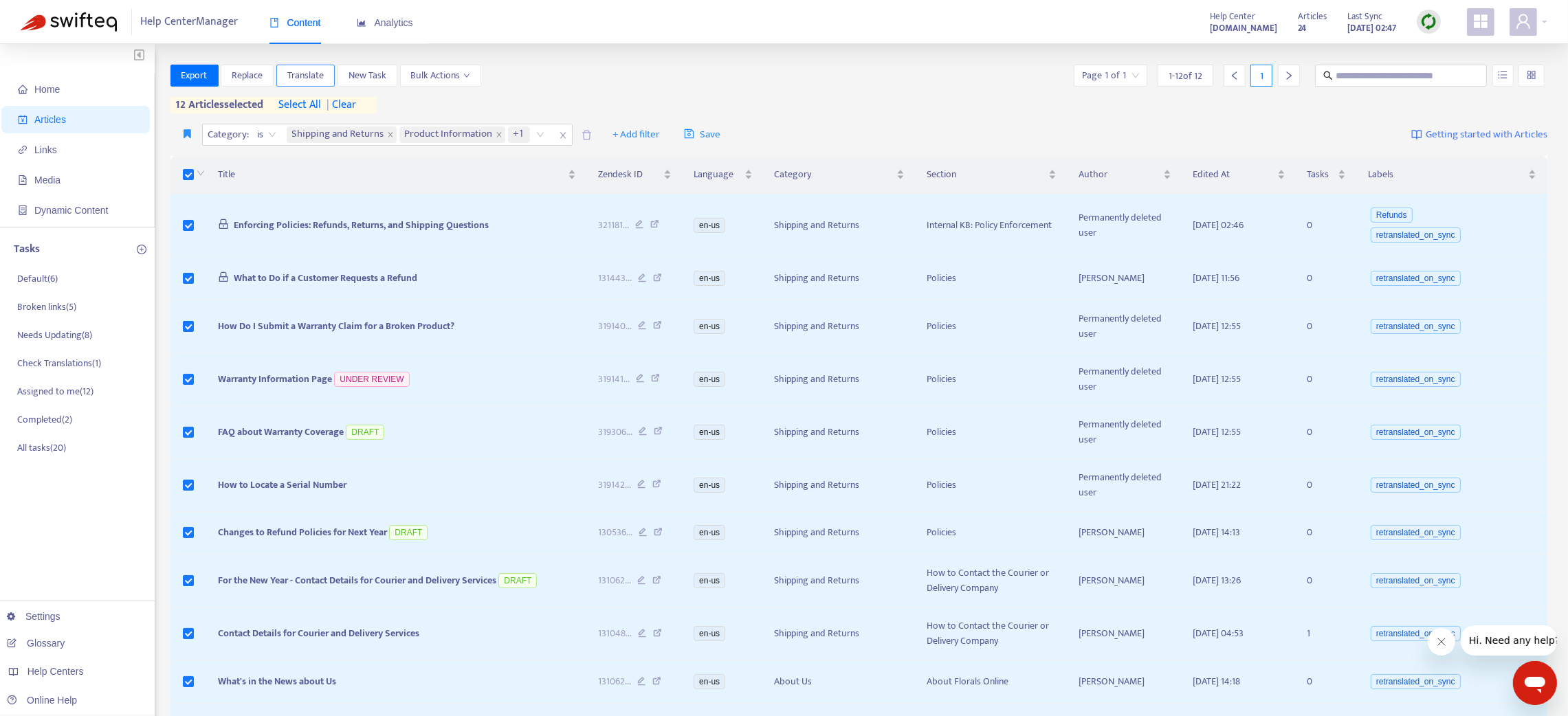
click at [321, 78] on span "Translate" at bounding box center [305, 76] width 37 height 15
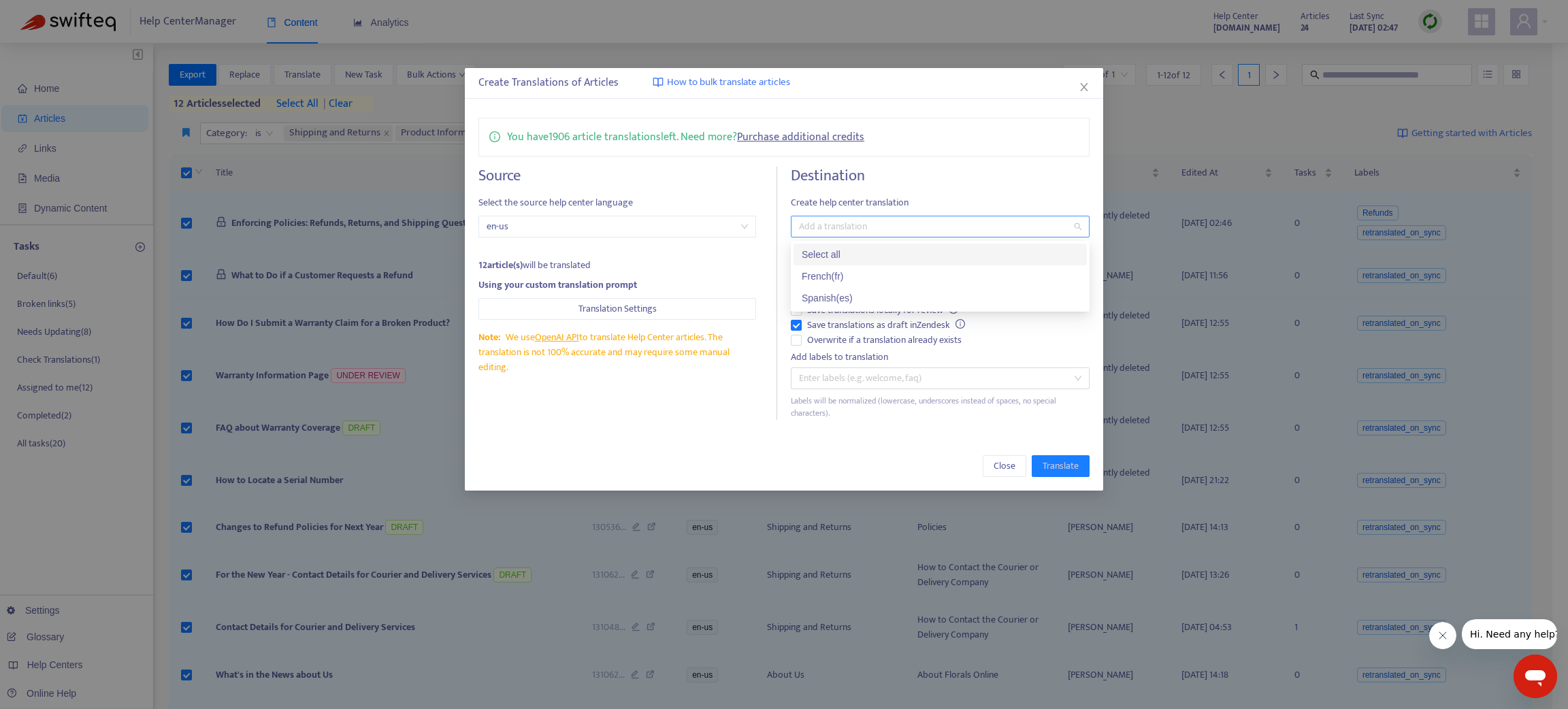
click at [838, 217] on div "Add a translation" at bounding box center [940, 227] width 299 height 22
click at [832, 270] on div "French ( fr )" at bounding box center [940, 277] width 277 height 15
click at [843, 298] on div "Spanish ( es )" at bounding box center [940, 298] width 277 height 15
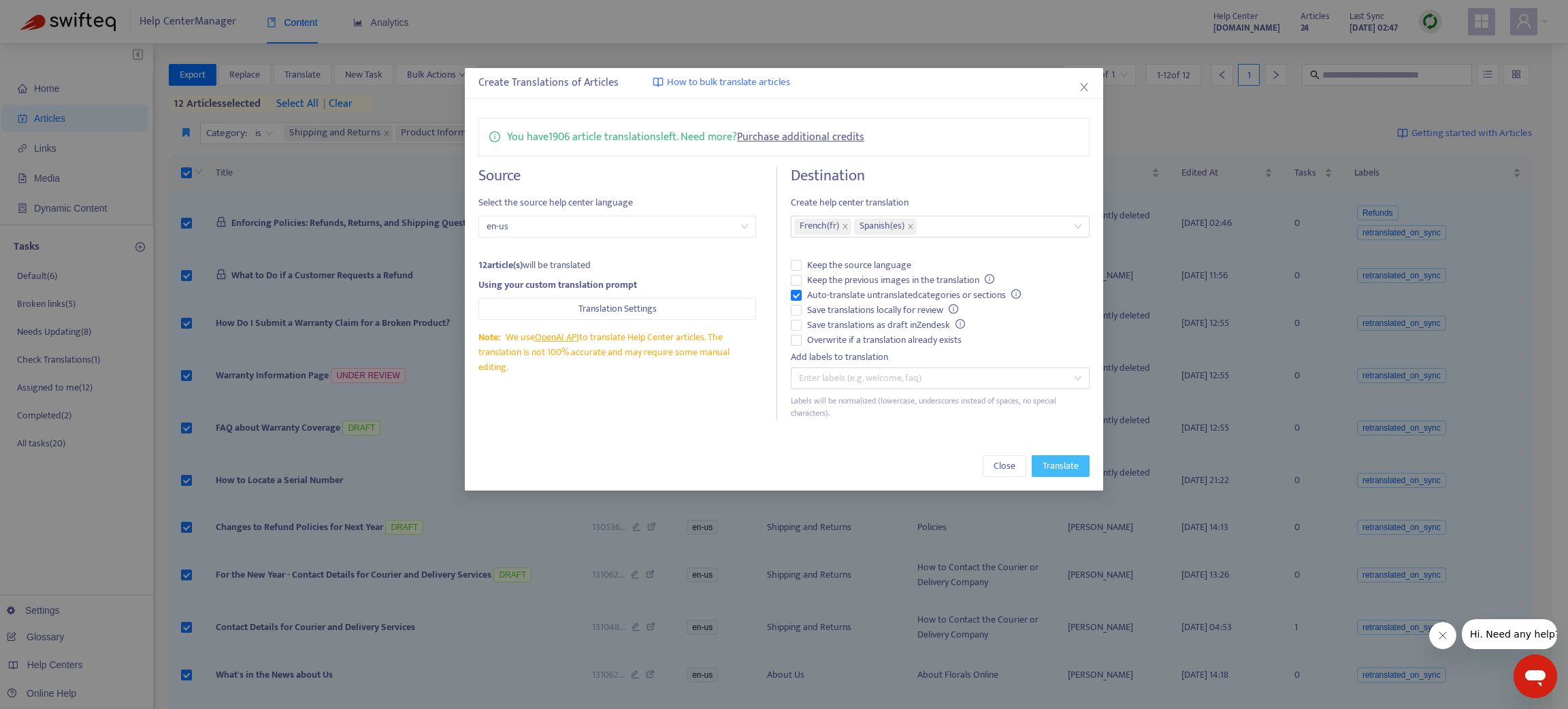
click at [1047, 463] on span "Translate" at bounding box center [1060, 466] width 36 height 15
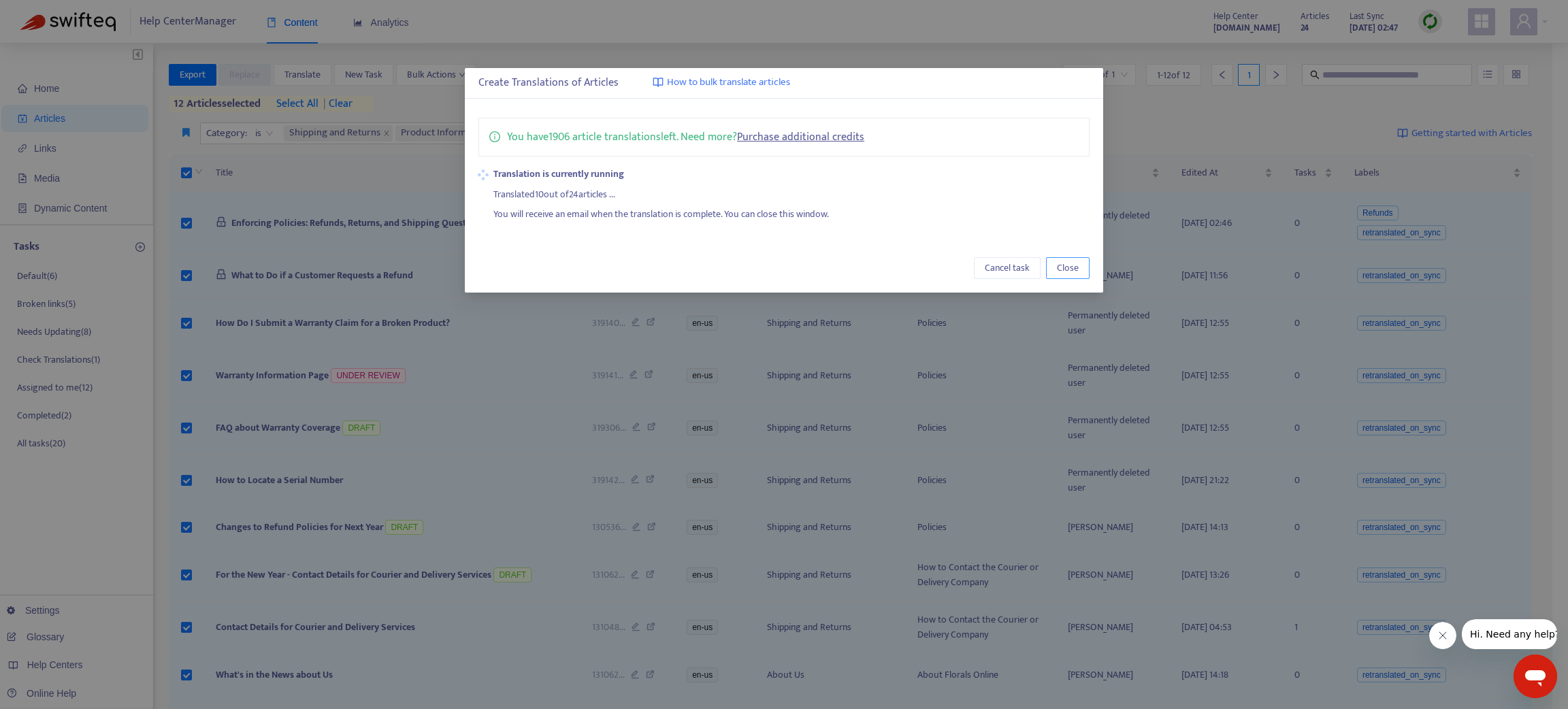
click at [1071, 261] on span "Close" at bounding box center [1068, 268] width 22 height 15
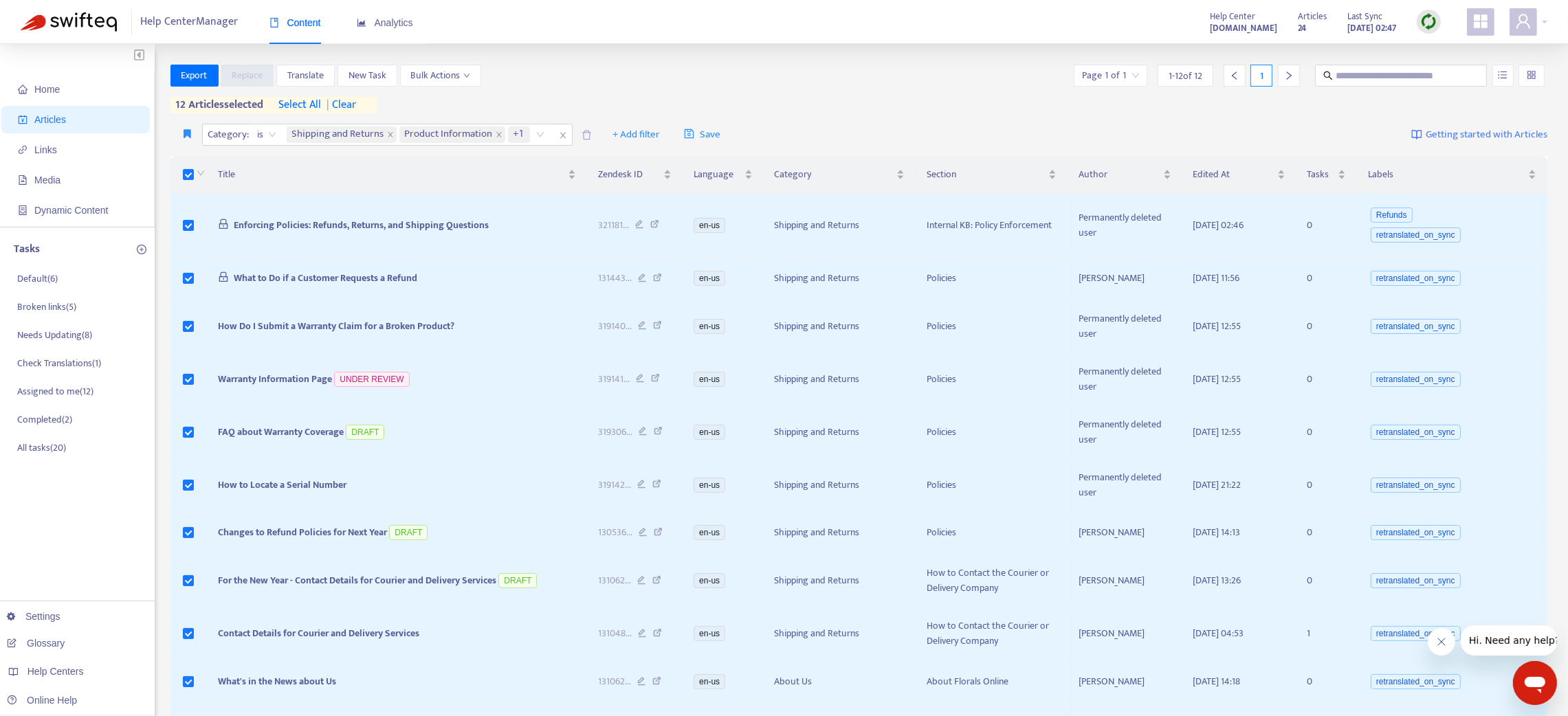
click at [356, 98] on span "| clear" at bounding box center [339, 105] width 34 height 16
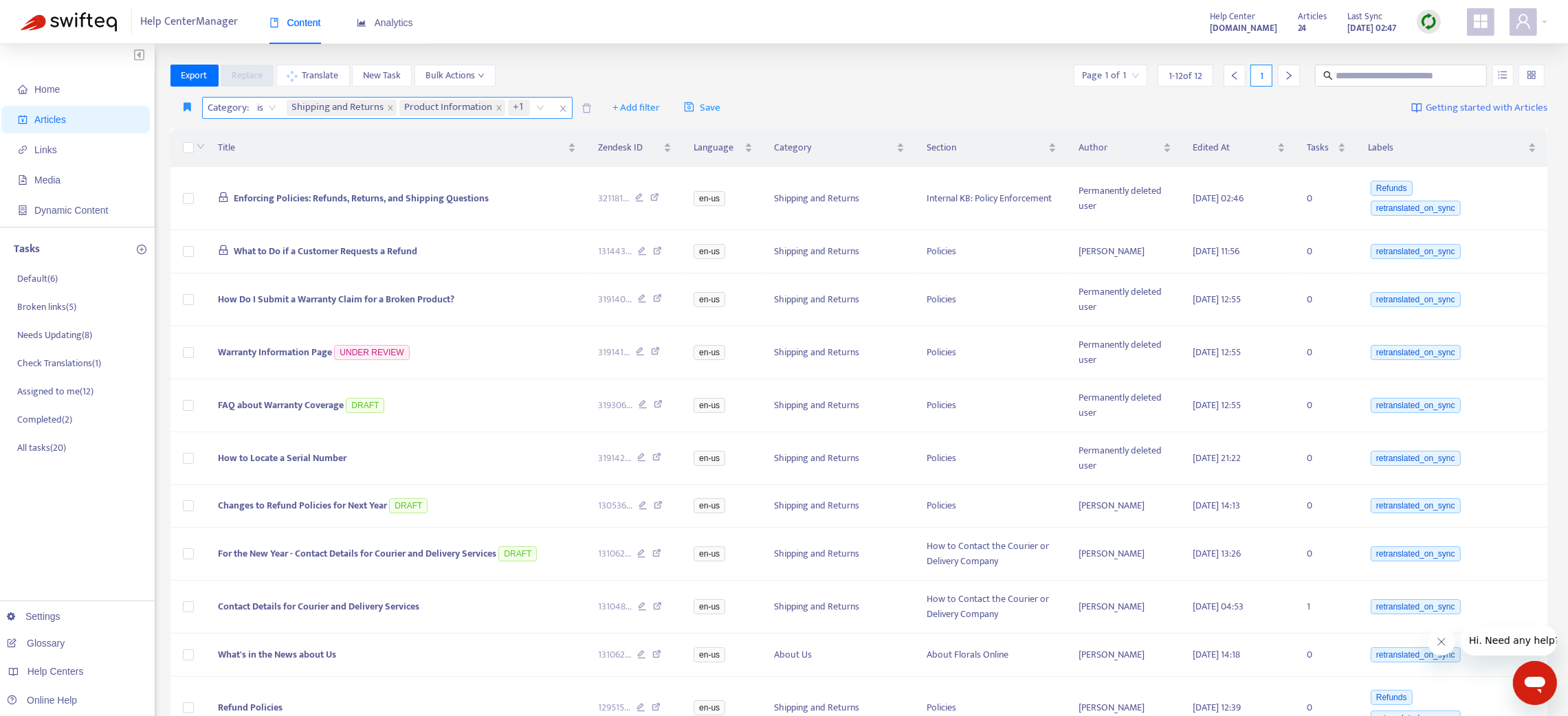
click at [561, 107] on icon "close" at bounding box center [562, 108] width 5 height 6
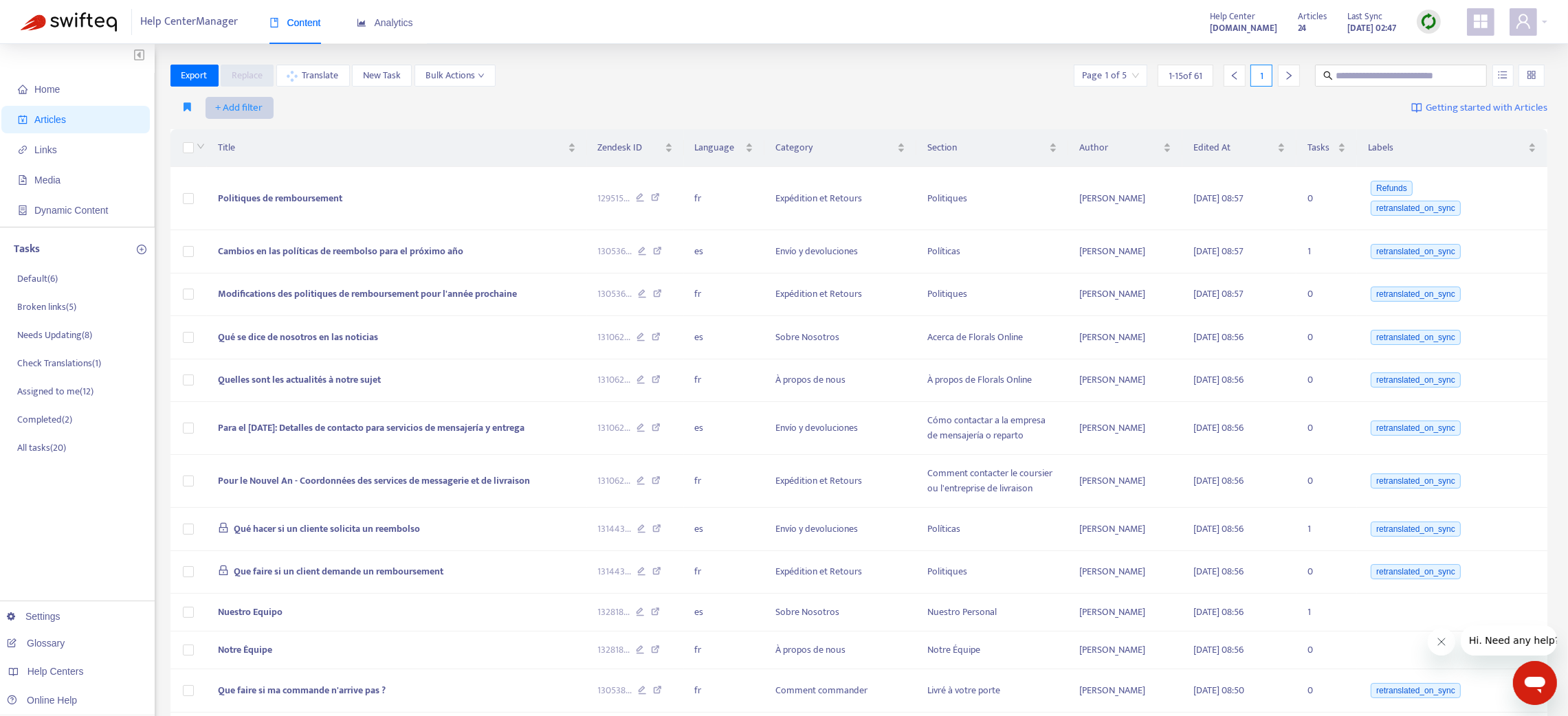
click at [246, 106] on span "+ Add filter" at bounding box center [239, 107] width 48 height 16
click at [240, 201] on span "Category" at bounding box center [258, 202] width 86 height 15
click at [225, 109] on div at bounding box center [247, 107] width 83 height 16
click at [237, 139] on div "What's New" at bounding box center [332, 135] width 239 height 15
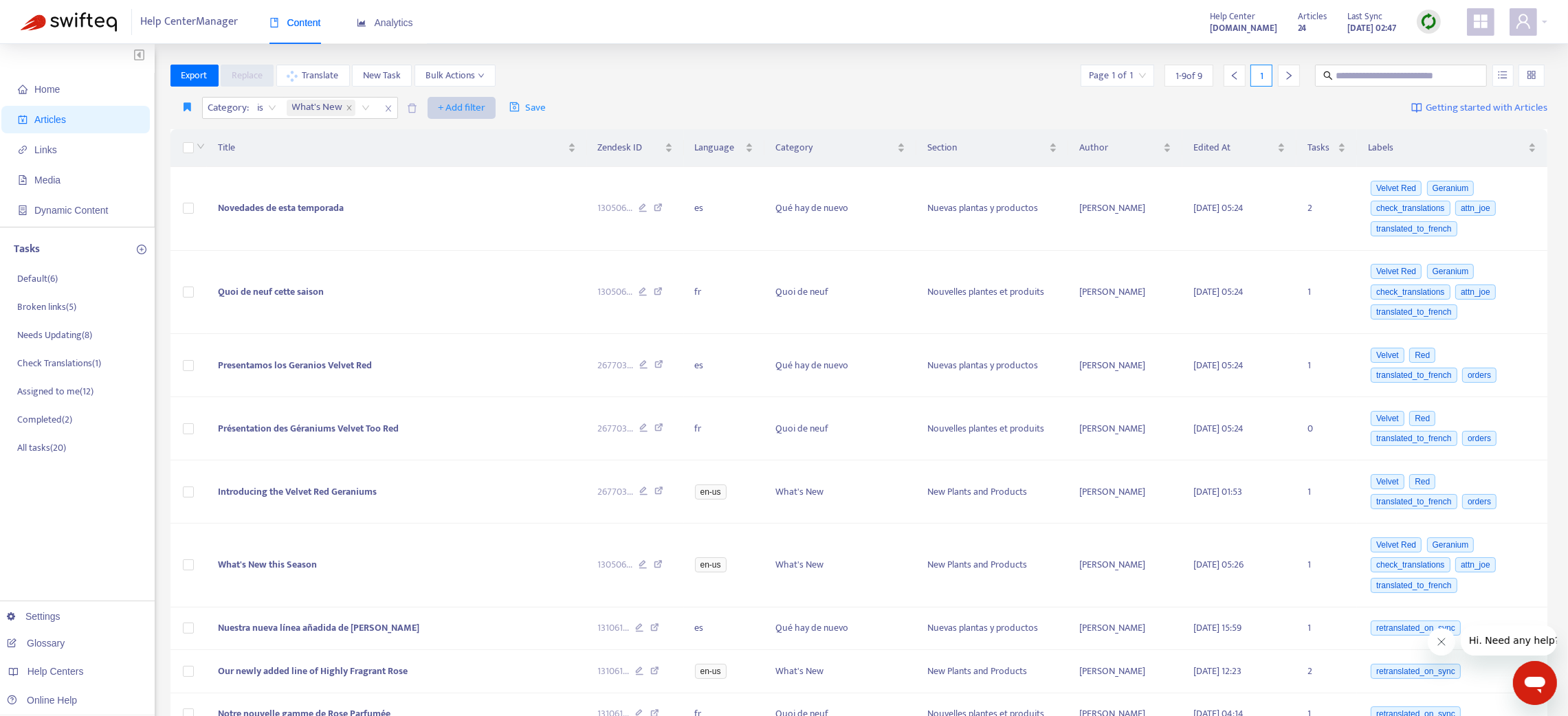
click at [476, 97] on button "+ Add filter" at bounding box center [462, 108] width 68 height 22
click at [451, 189] on li "Not translated to" at bounding box center [482, 180] width 102 height 22
click at [517, 105] on icon "close" at bounding box center [515, 109] width 9 height 9
click at [454, 106] on span "+ Add filter" at bounding box center [462, 107] width 48 height 16
click at [453, 191] on li "Section" at bounding box center [482, 202] width 102 height 22
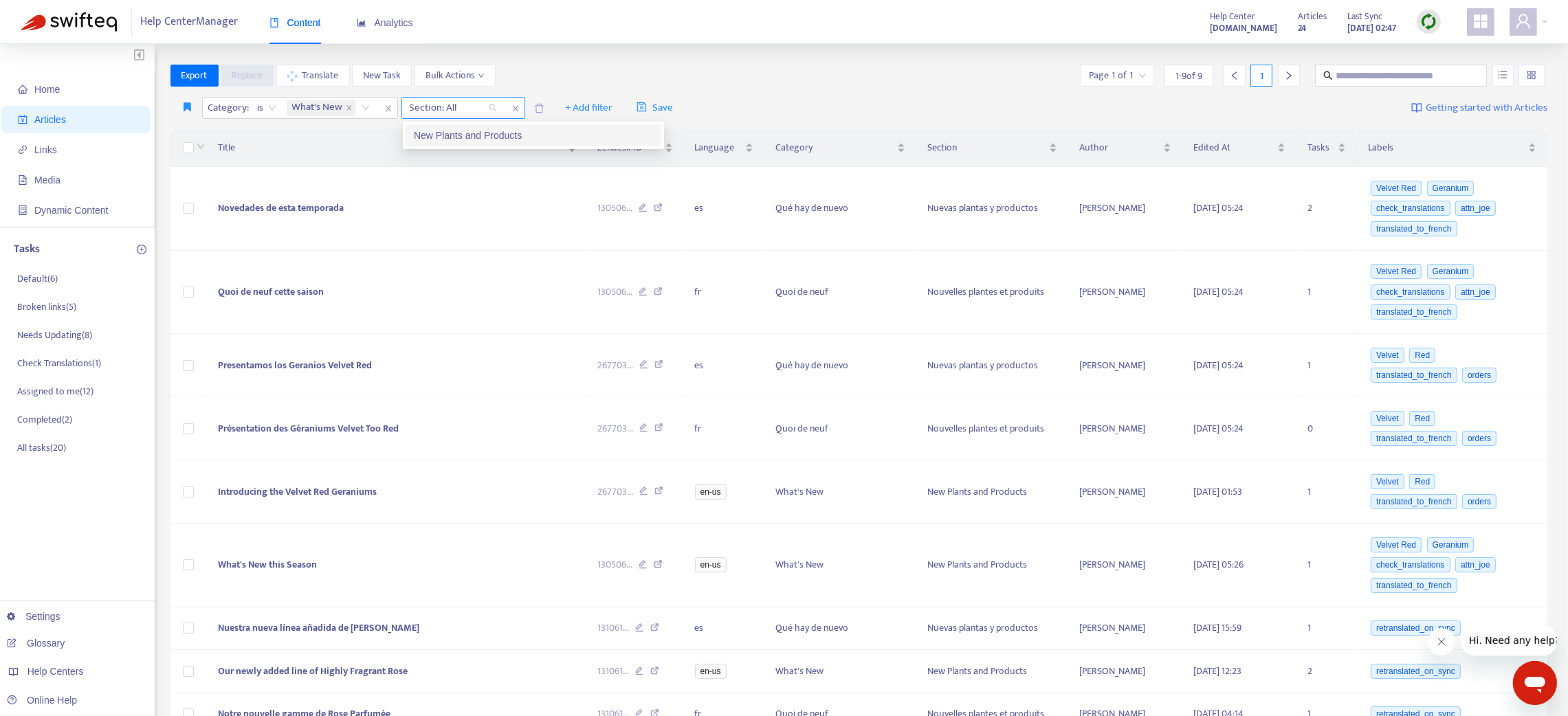
click at [468, 101] on div at bounding box center [446, 107] width 83 height 16
click at [365, 112] on div "What's New" at bounding box center [330, 108] width 94 height 20
click at [345, 159] on div "How to Order" at bounding box center [414, 158] width 239 height 15
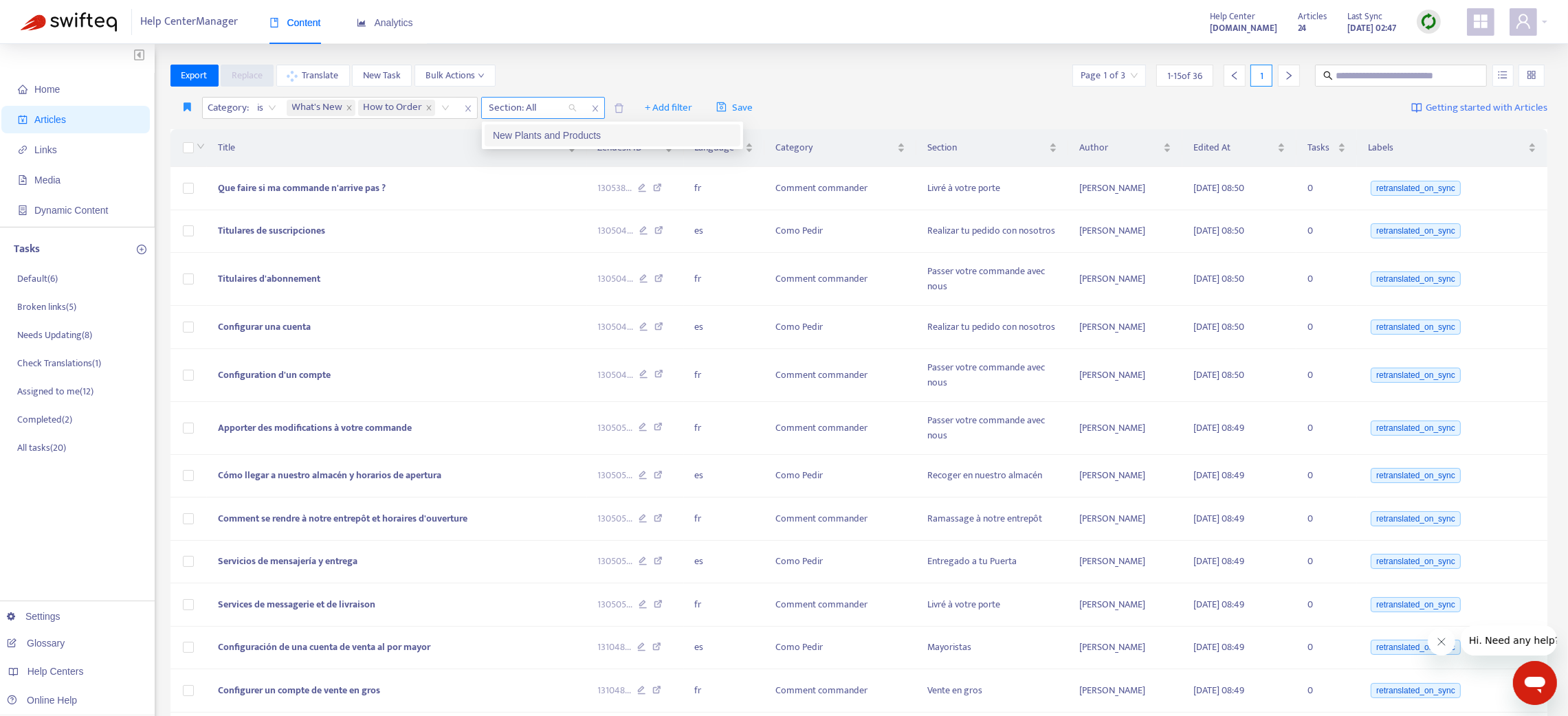
click at [575, 110] on div "Section: All" at bounding box center [533, 108] width 102 height 20
click at [592, 111] on icon "close" at bounding box center [595, 109] width 9 height 9
click at [543, 103] on span "+ Add filter" at bounding box center [542, 107] width 48 height 16
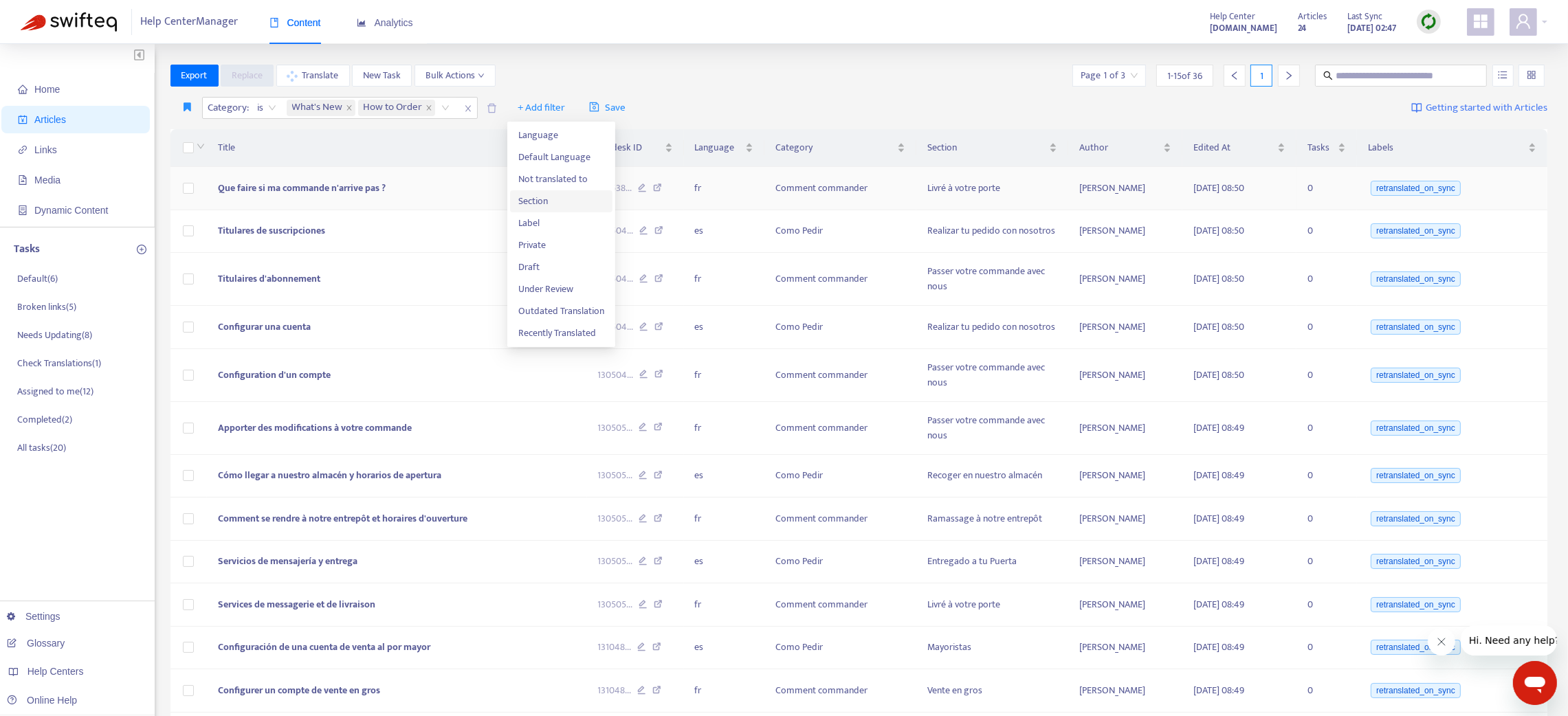
click at [541, 197] on span "Section" at bounding box center [561, 202] width 86 height 15
click at [543, 110] on div at bounding box center [526, 107] width 83 height 16
click at [468, 109] on icon "close" at bounding box center [468, 109] width 9 height 9
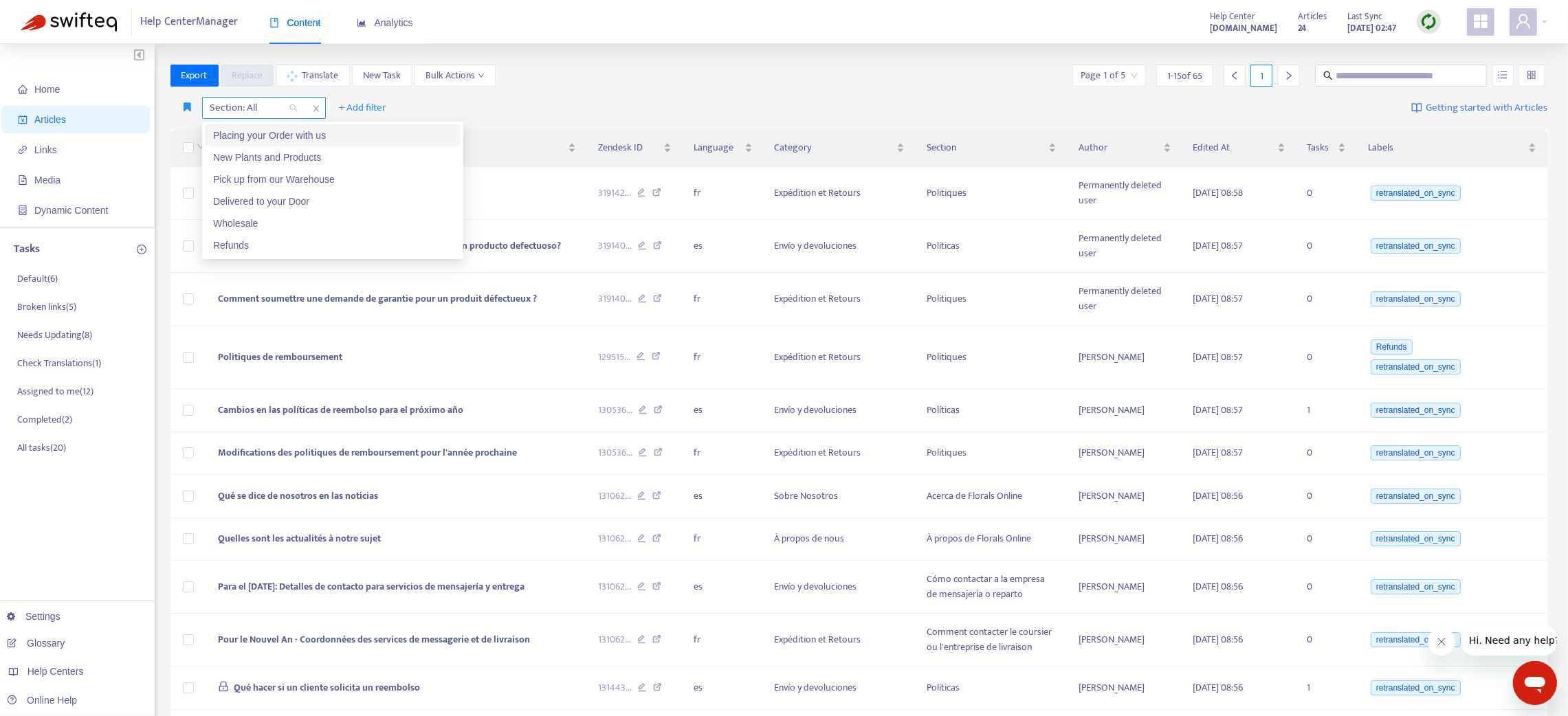
click at [287, 106] on div at bounding box center [247, 107] width 83 height 16
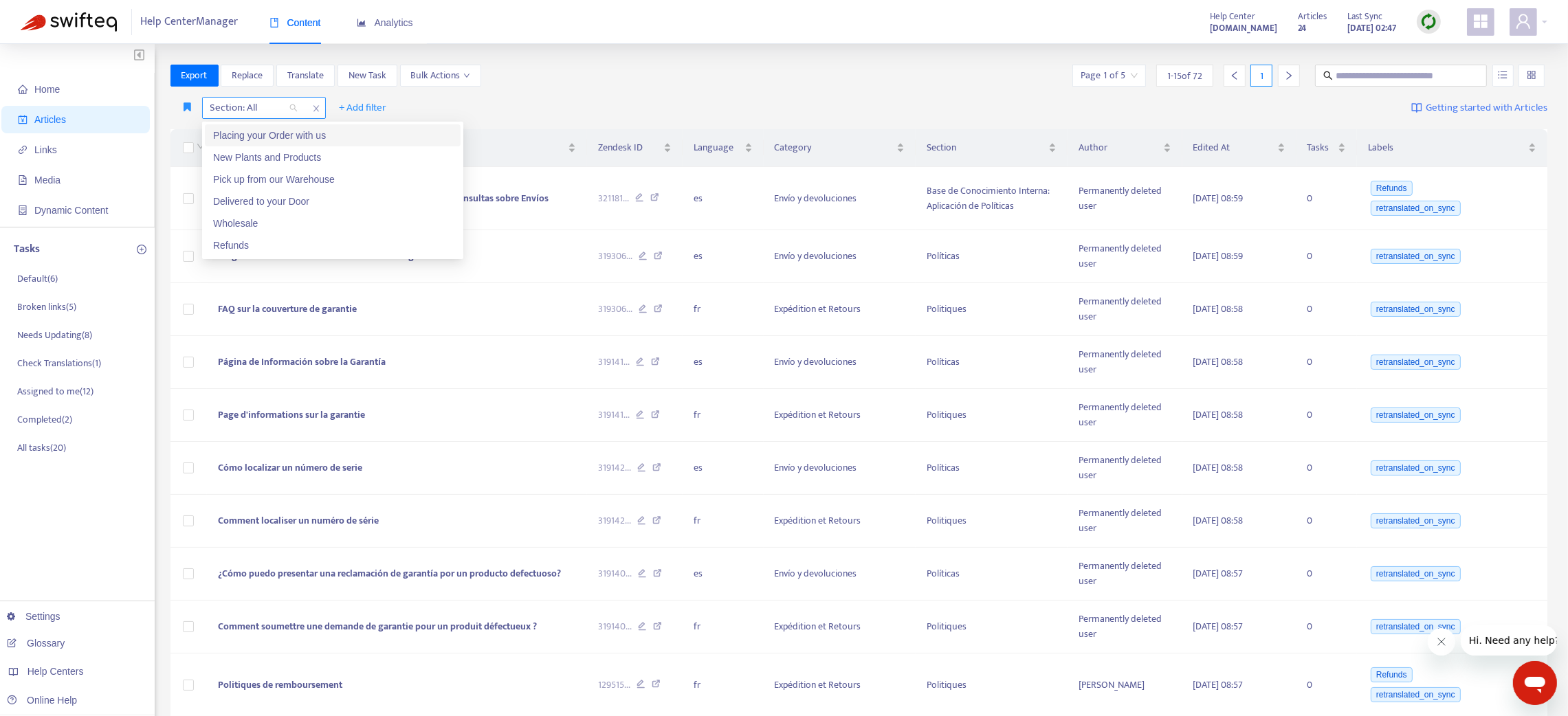
click at [240, 101] on div at bounding box center [247, 107] width 83 height 16
click at [249, 134] on div "Placing your Order with us" at bounding box center [332, 135] width 239 height 15
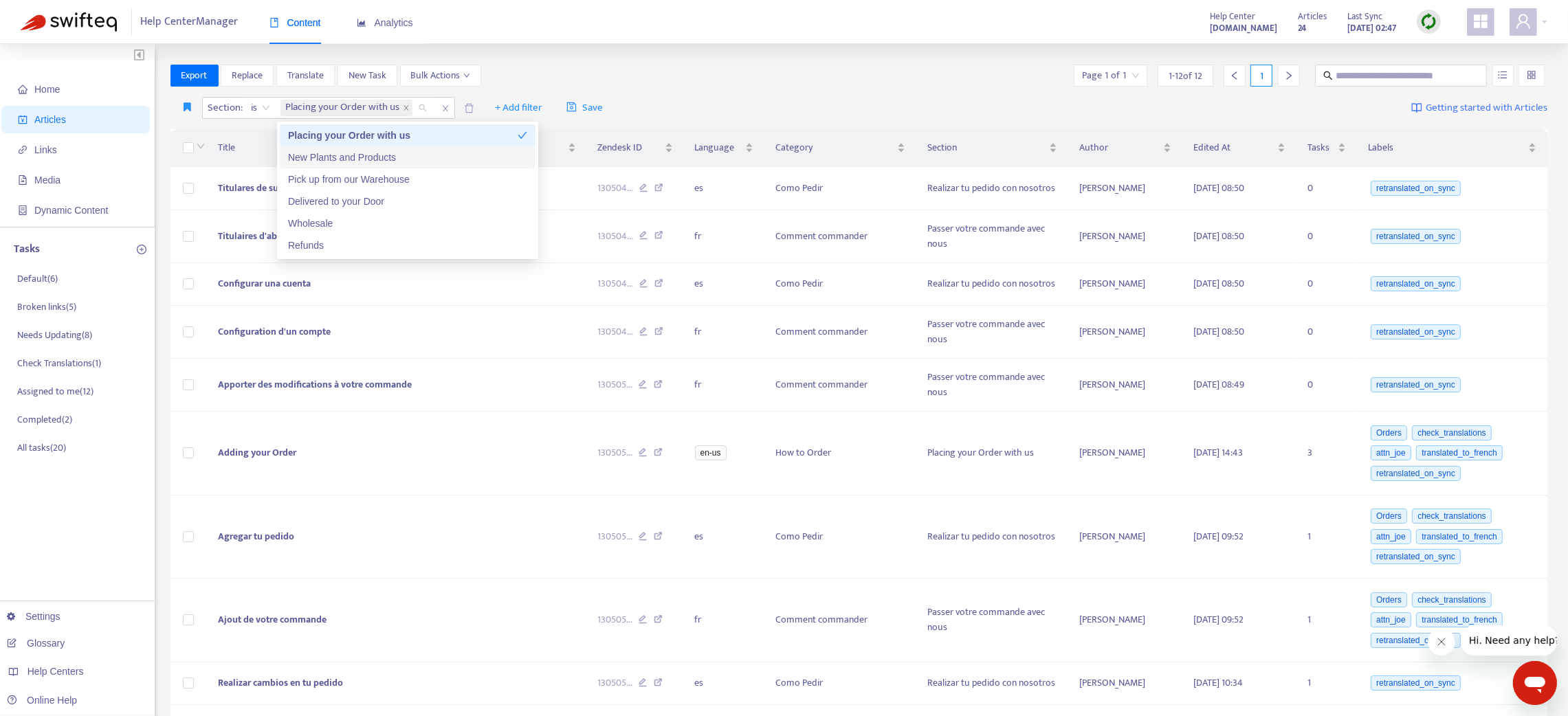
click at [709, 73] on div "Export Replace Translate New Task Bulk Actions Page 1 of 1 1 - 12 of 12 1" at bounding box center [859, 76] width 1377 height 22
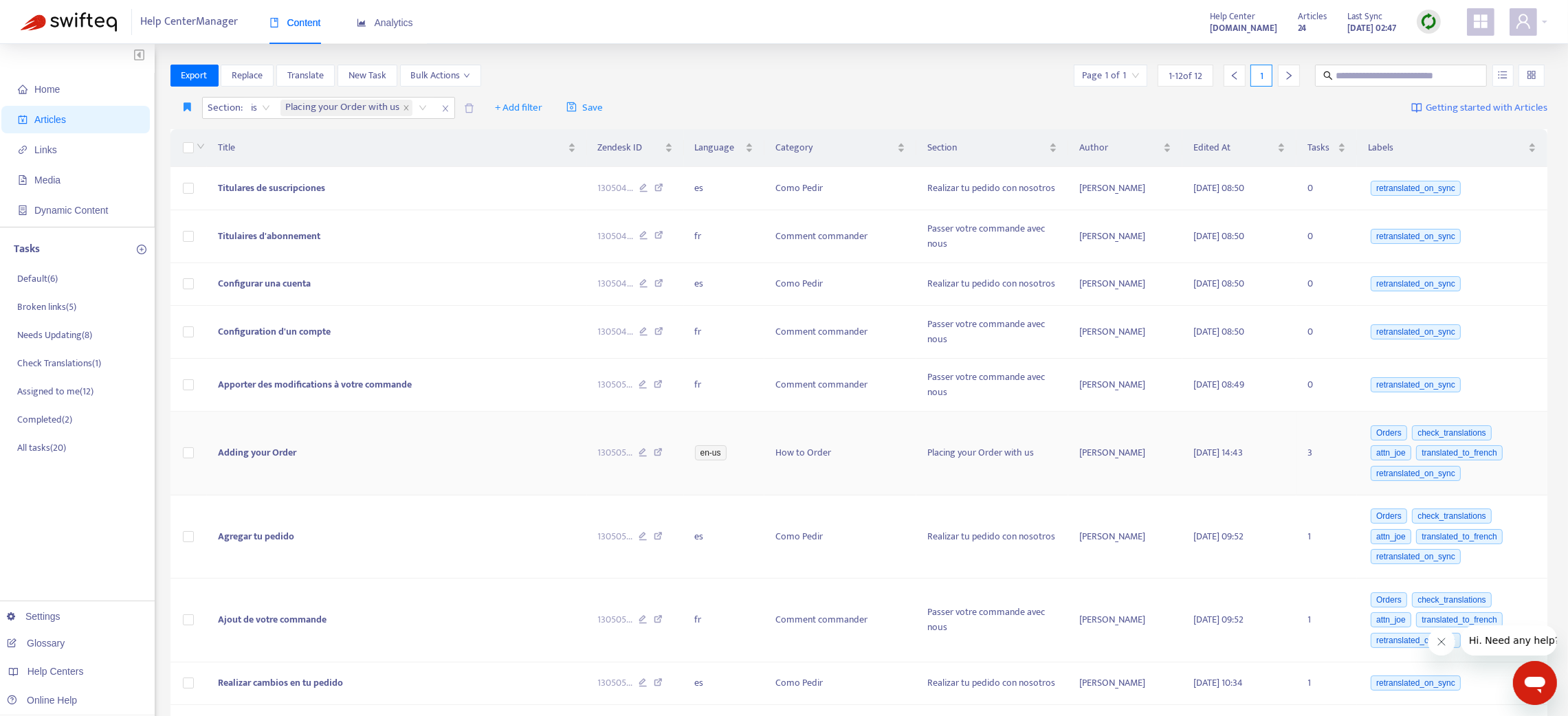
click at [358, 447] on td "Adding your Order" at bounding box center [397, 453] width 380 height 83
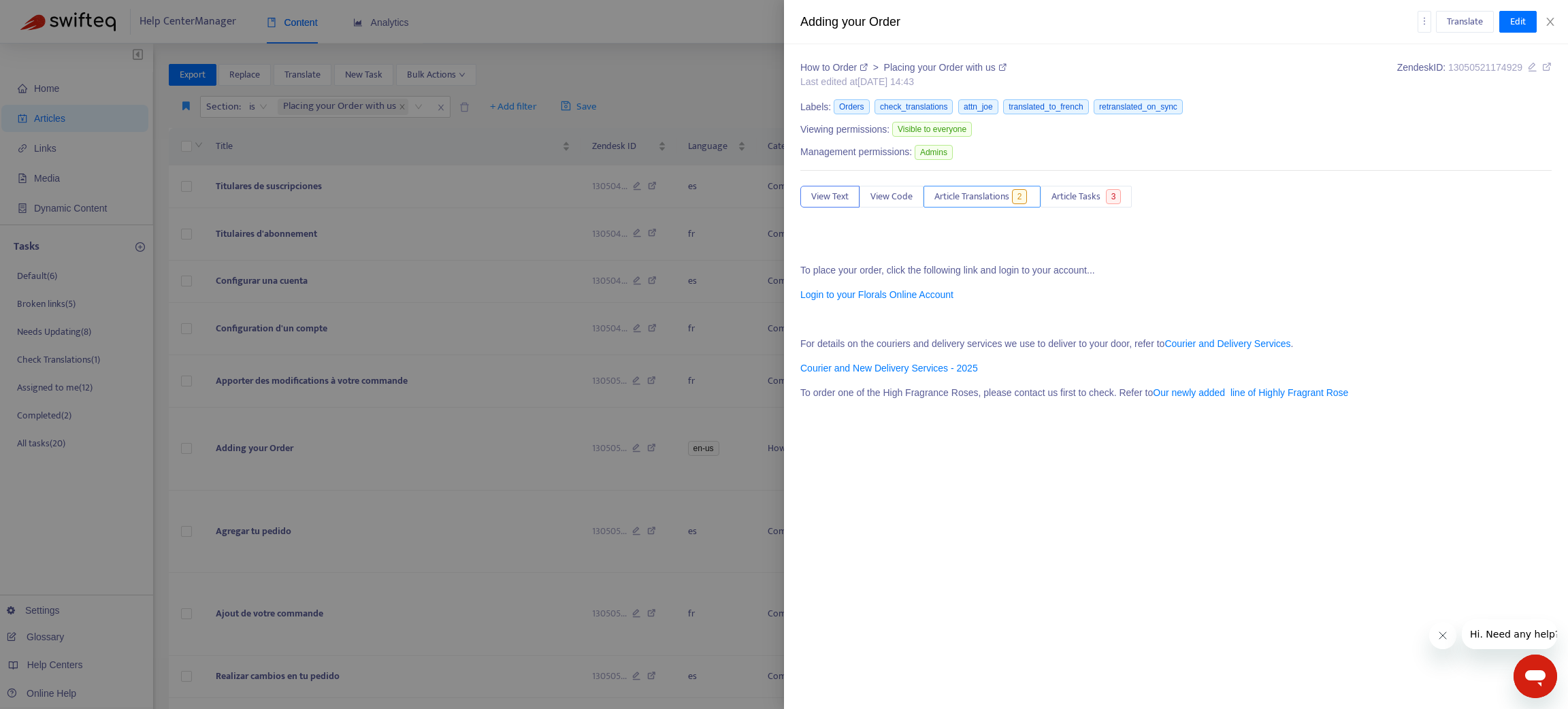
click at [962, 201] on span "Article Translations" at bounding box center [972, 196] width 75 height 15
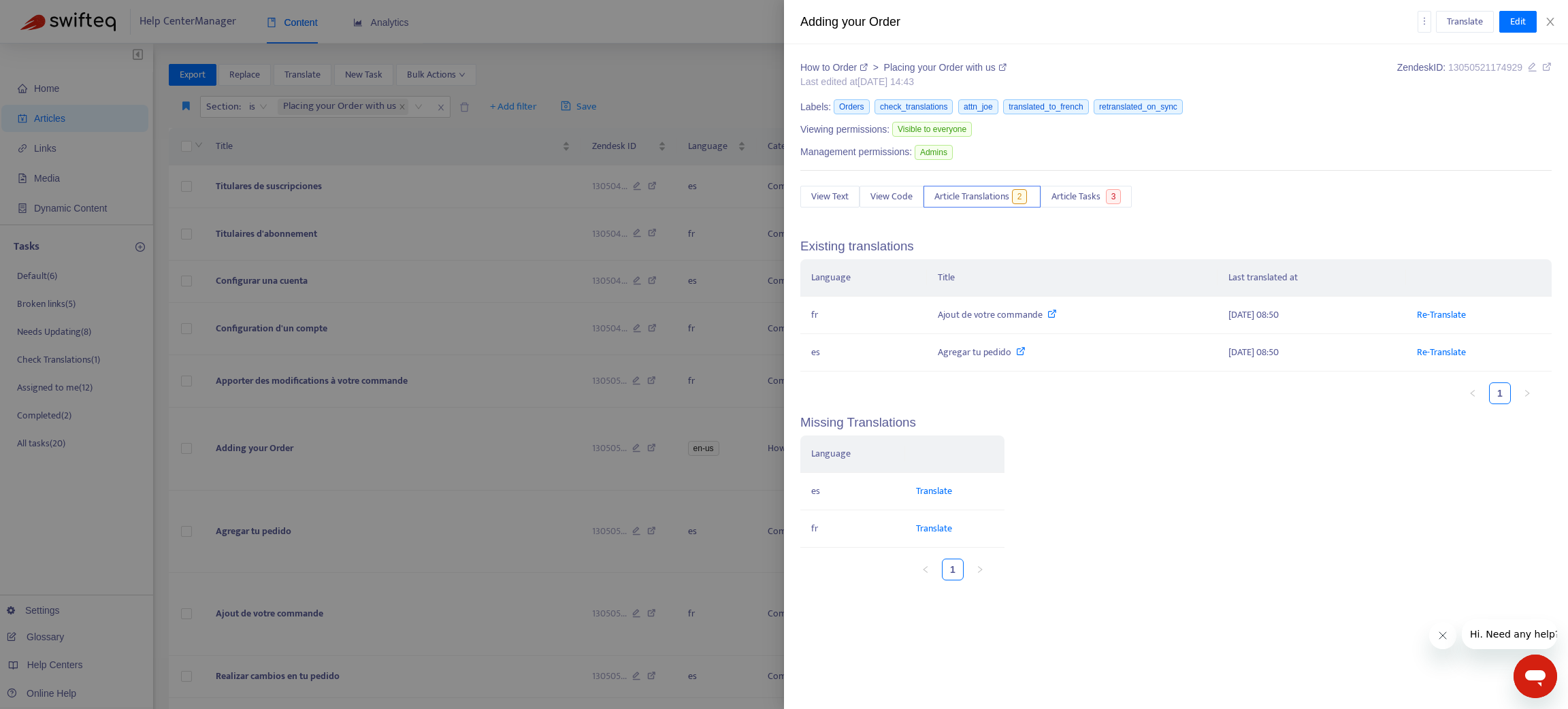
click at [642, 79] on div at bounding box center [784, 354] width 1568 height 709
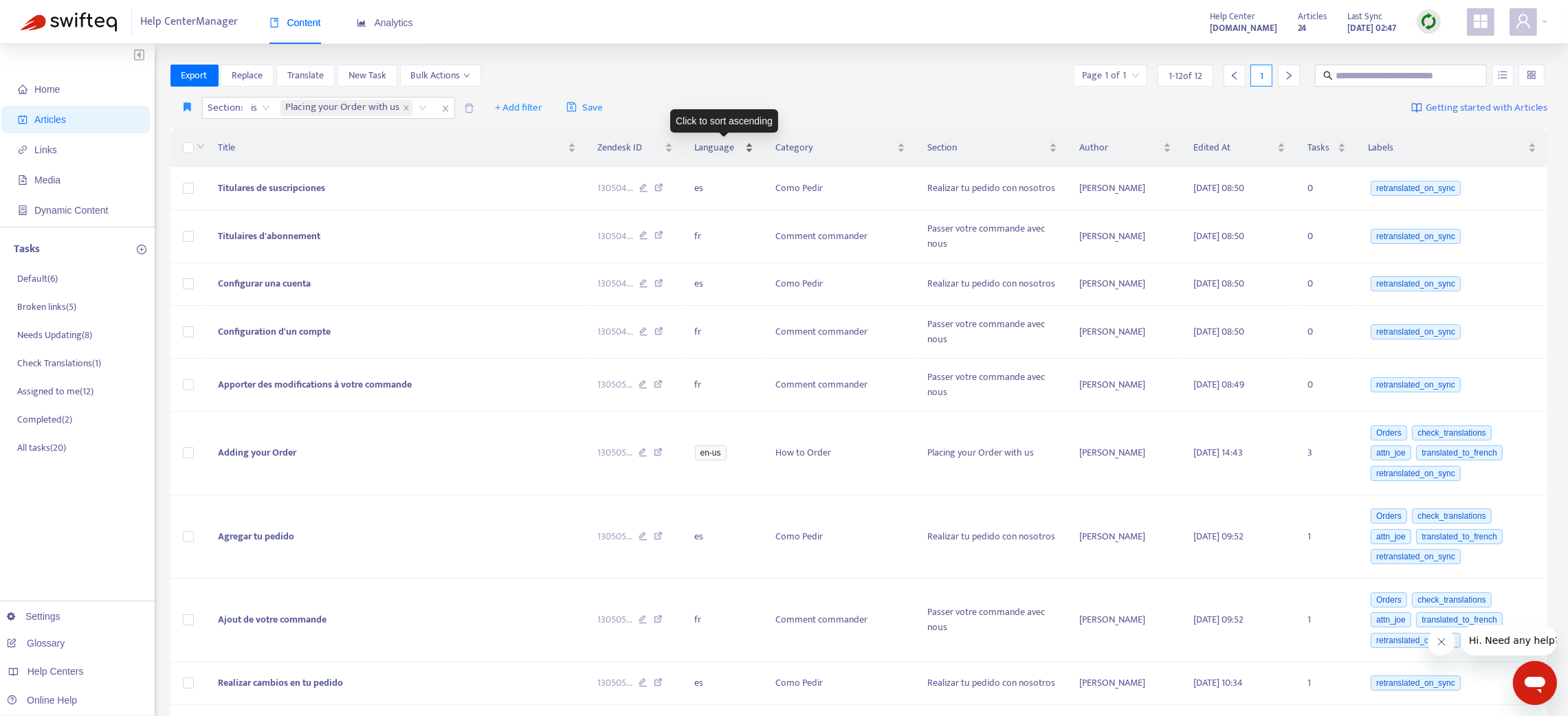
click at [744, 148] on div "Language" at bounding box center [724, 148] width 59 height 15
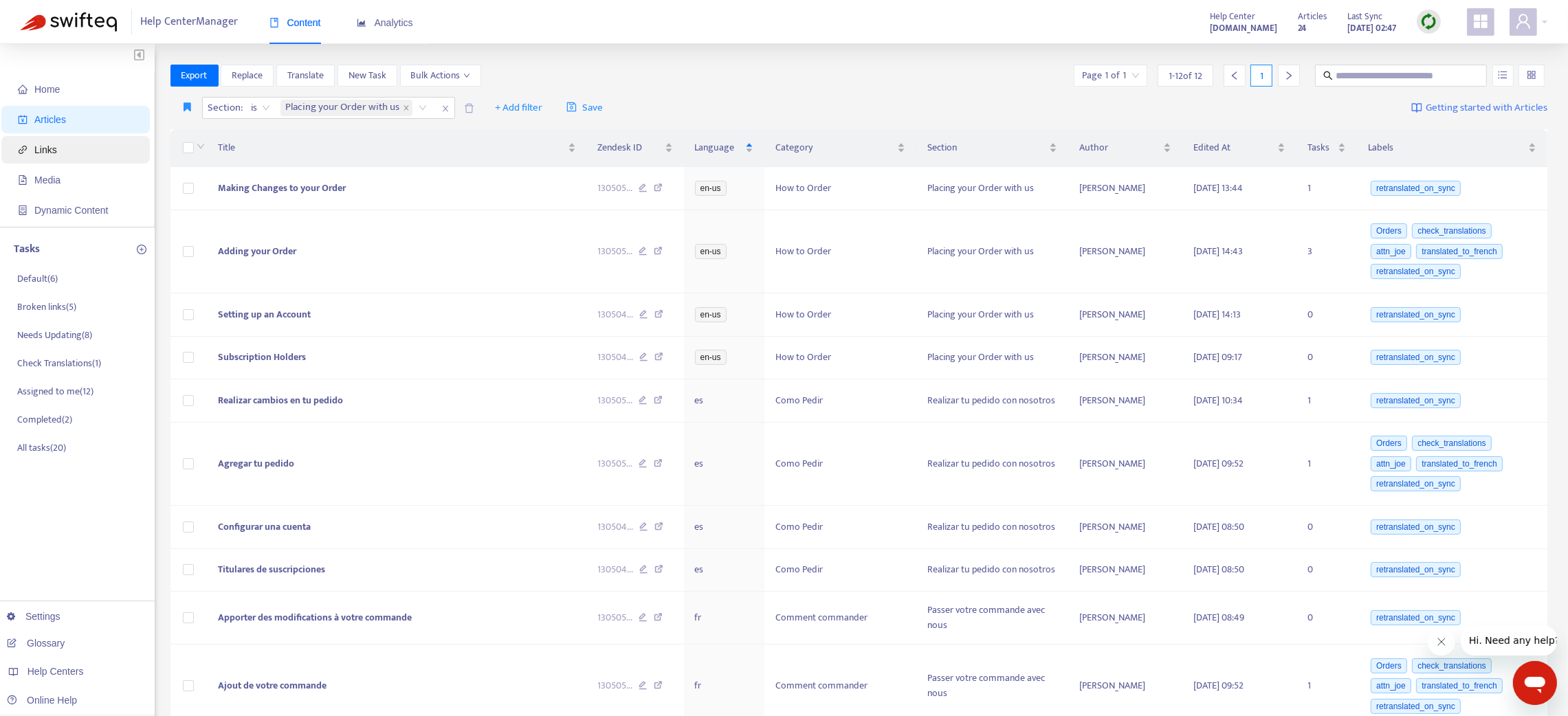
click at [69, 155] on span "Links" at bounding box center [78, 150] width 121 height 27
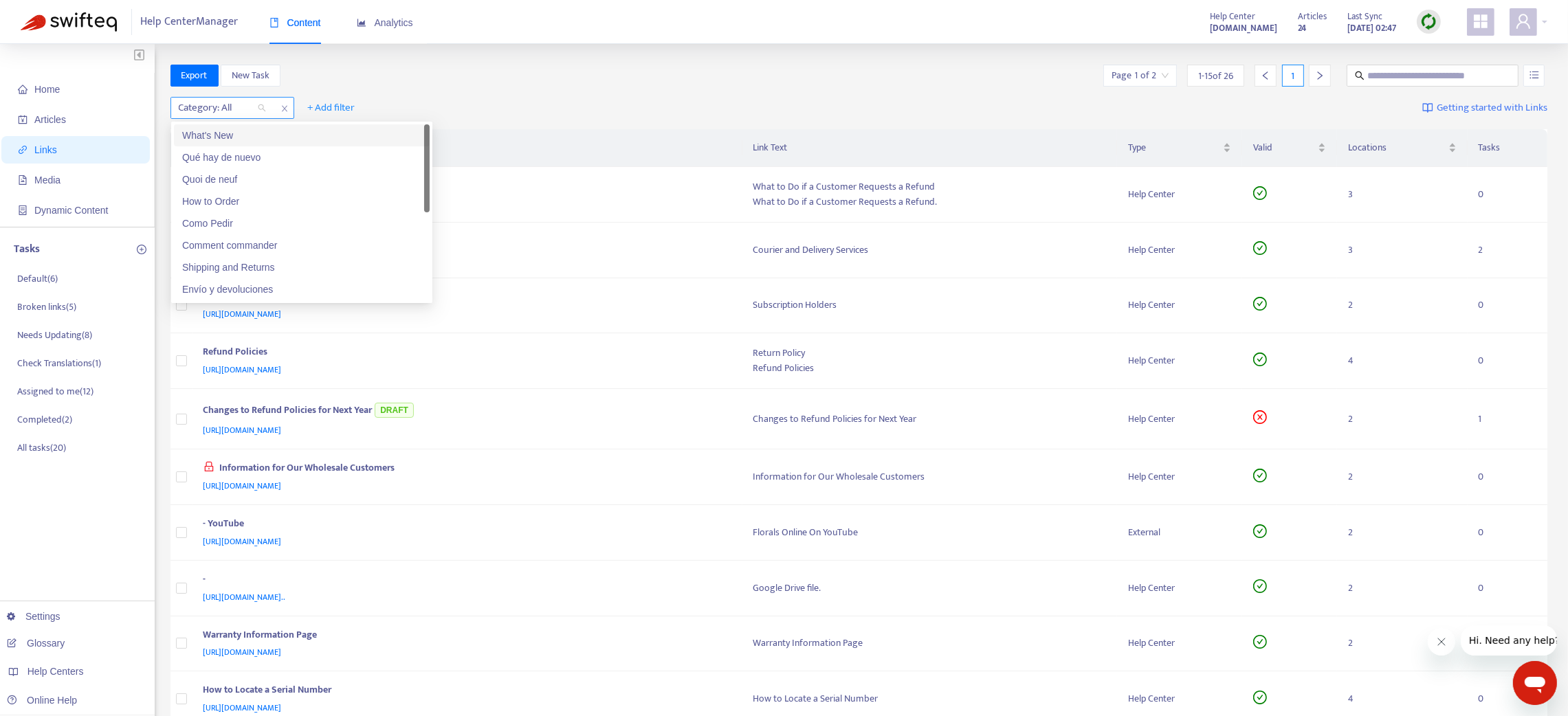
click at [220, 106] on div at bounding box center [215, 107] width 83 height 16
click at [220, 141] on div "What's New" at bounding box center [302, 135] width 239 height 15
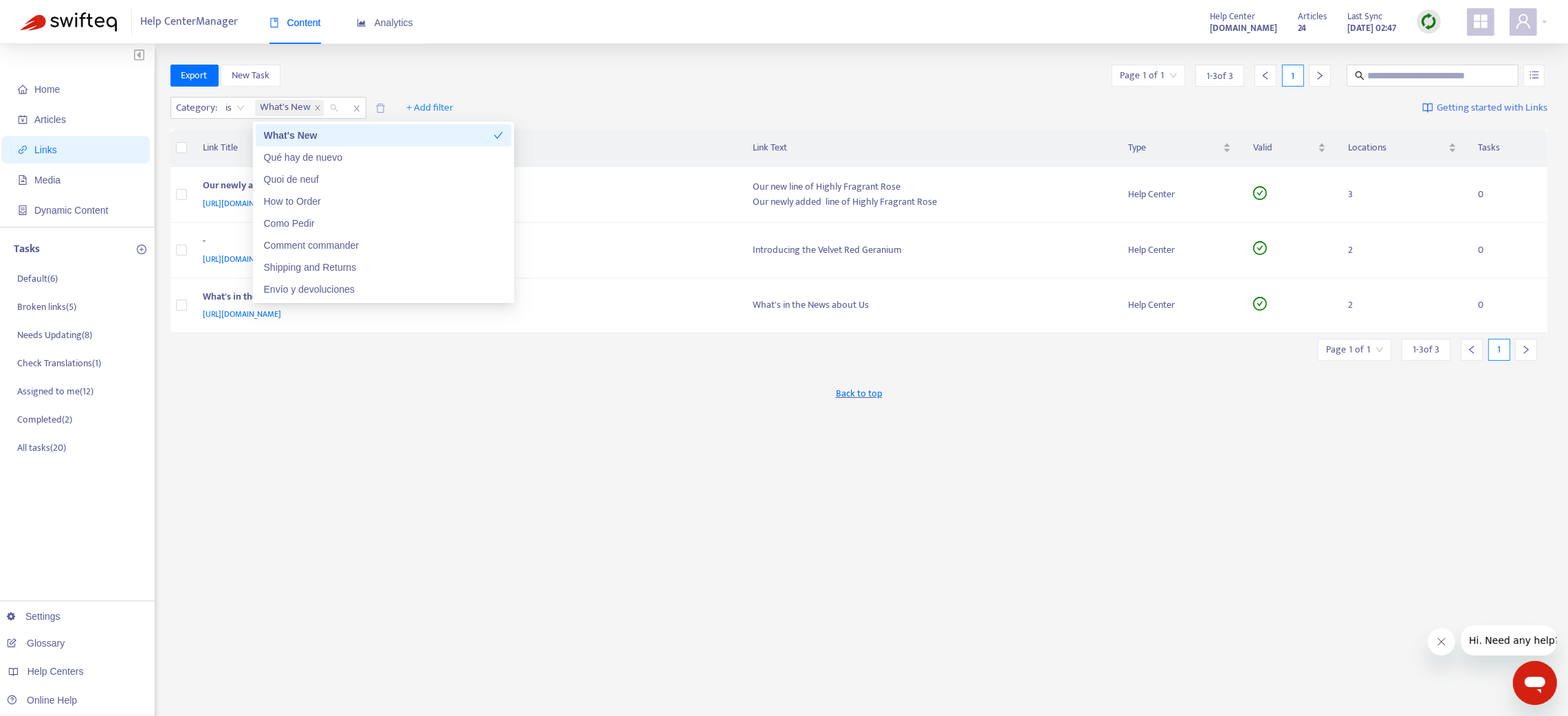
click at [551, 90] on div "Export New Task Page 1 of 1 1 - 3 of 3 1" at bounding box center [859, 78] width 1377 height 27
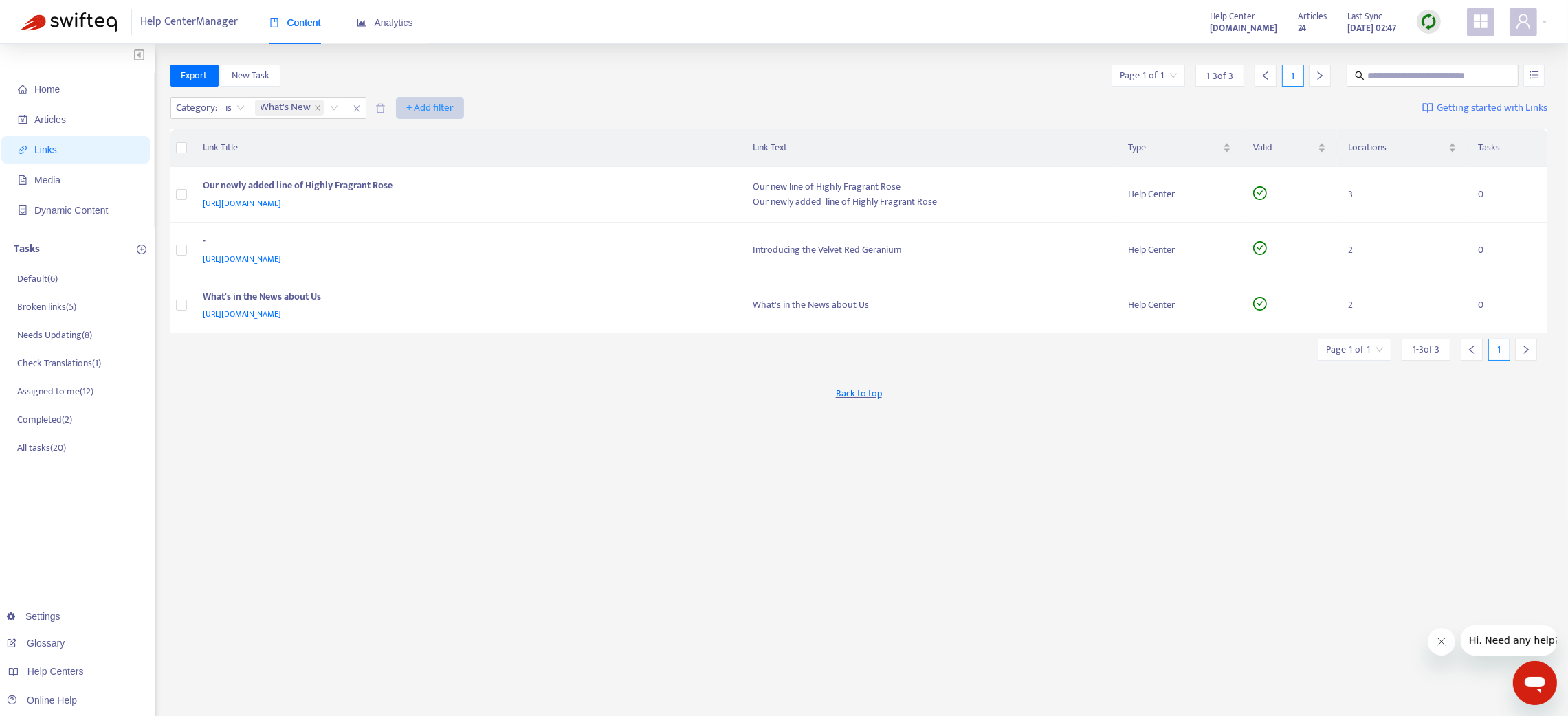
click at [418, 101] on span "+ Add filter" at bounding box center [430, 107] width 48 height 16
click at [415, 155] on span "Section" at bounding box center [431, 158] width 47 height 15
click at [420, 106] on div at bounding box center [415, 107] width 83 height 16
click at [428, 138] on div "New Plants and Products" at bounding box center [502, 135] width 239 height 15
click at [354, 109] on icon "close" at bounding box center [357, 109] width 9 height 9
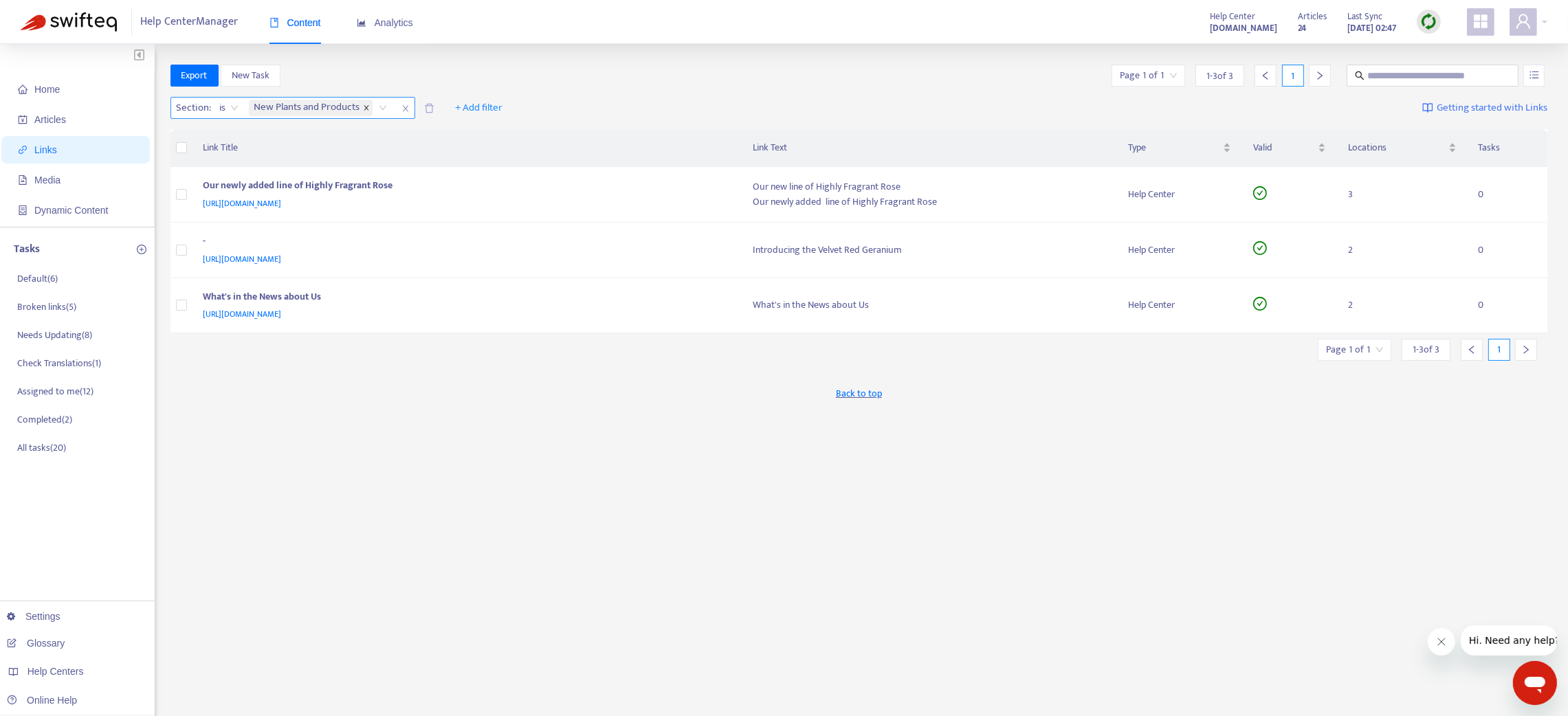
click at [368, 103] on span at bounding box center [366, 107] width 7 height 16
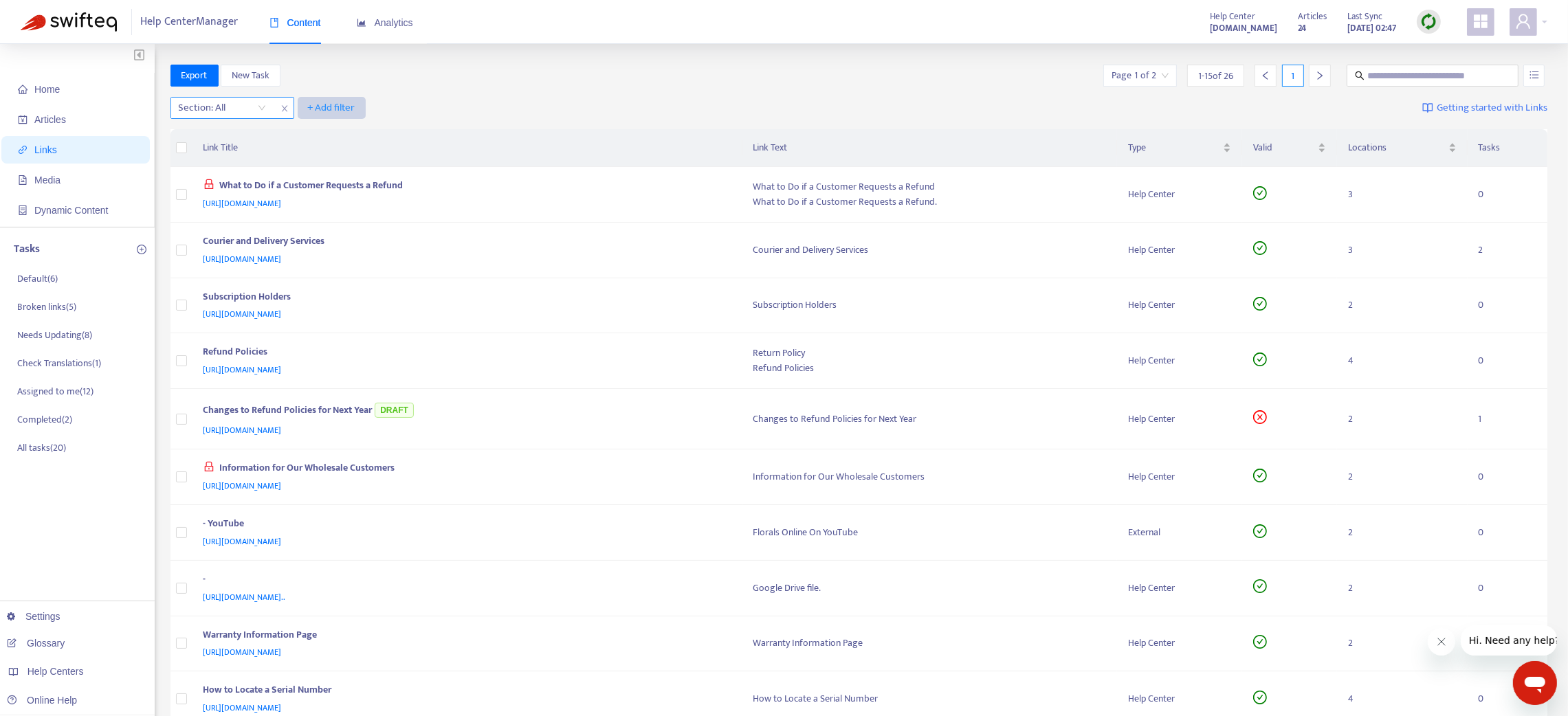
click at [330, 107] on span "+ Add filter" at bounding box center [332, 107] width 48 height 16
click at [250, 112] on div at bounding box center [215, 107] width 83 height 16
click at [492, 97] on div "Section: All + Add filter Getting started with Links" at bounding box center [859, 111] width 1377 height 37
click at [283, 109] on icon "close" at bounding box center [284, 108] width 5 height 6
click at [224, 106] on span "+ Add filter" at bounding box center [208, 107] width 48 height 16
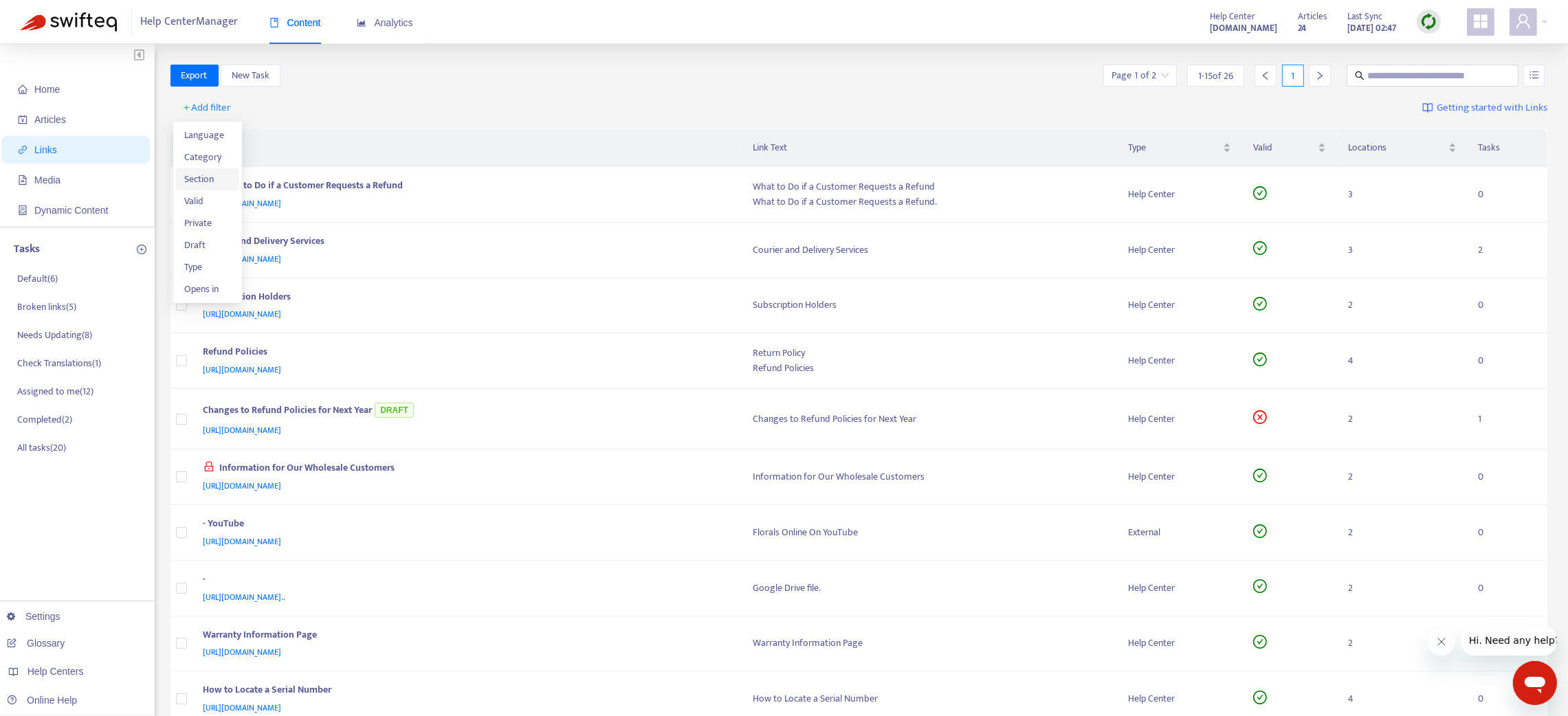
click at [225, 170] on li "Section" at bounding box center [208, 180] width 63 height 22
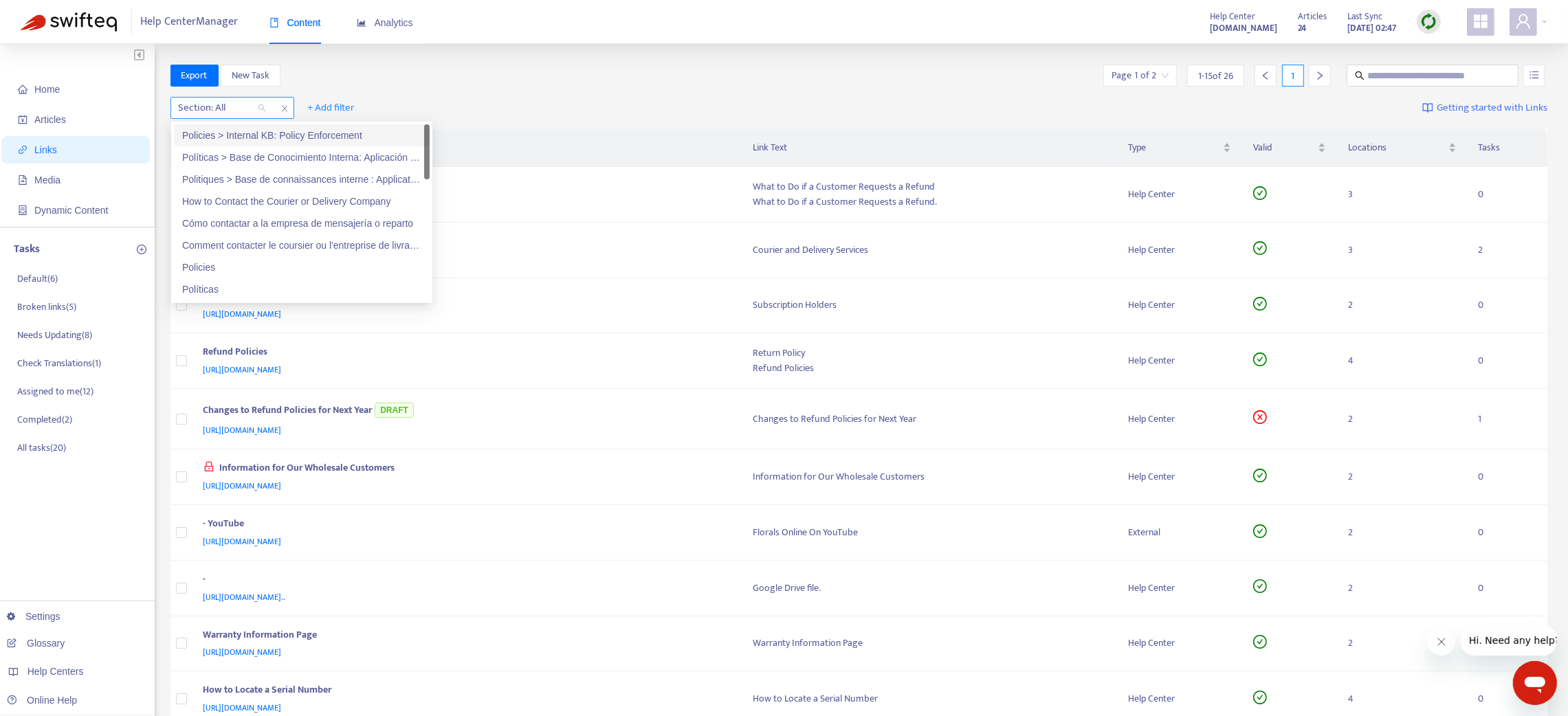
click at [226, 105] on div at bounding box center [215, 107] width 83 height 16
click at [283, 201] on div "How to Contact the Courier or Delivery Company" at bounding box center [302, 202] width 239 height 15
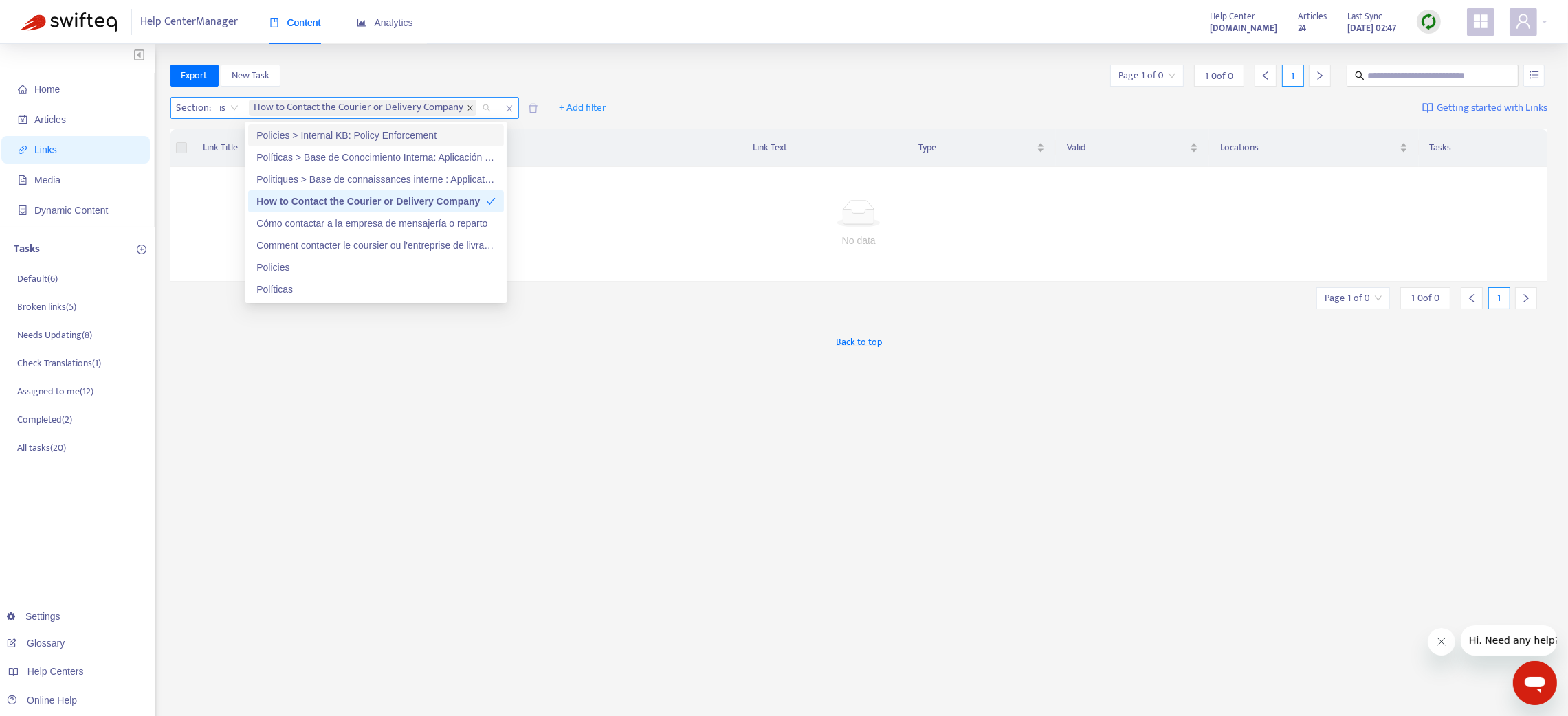
click at [472, 101] on span at bounding box center [470, 107] width 7 height 16
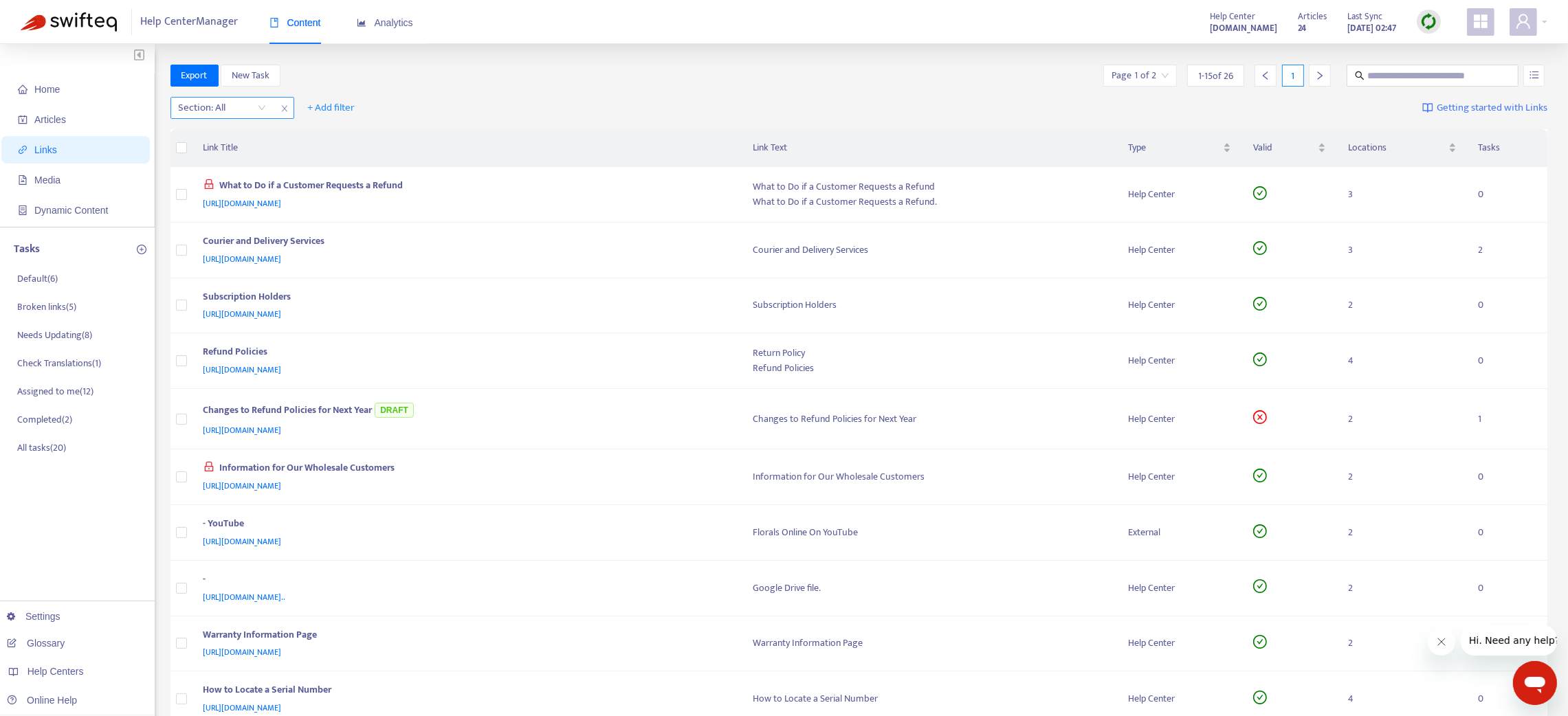
click at [240, 101] on div at bounding box center [215, 107] width 83 height 16
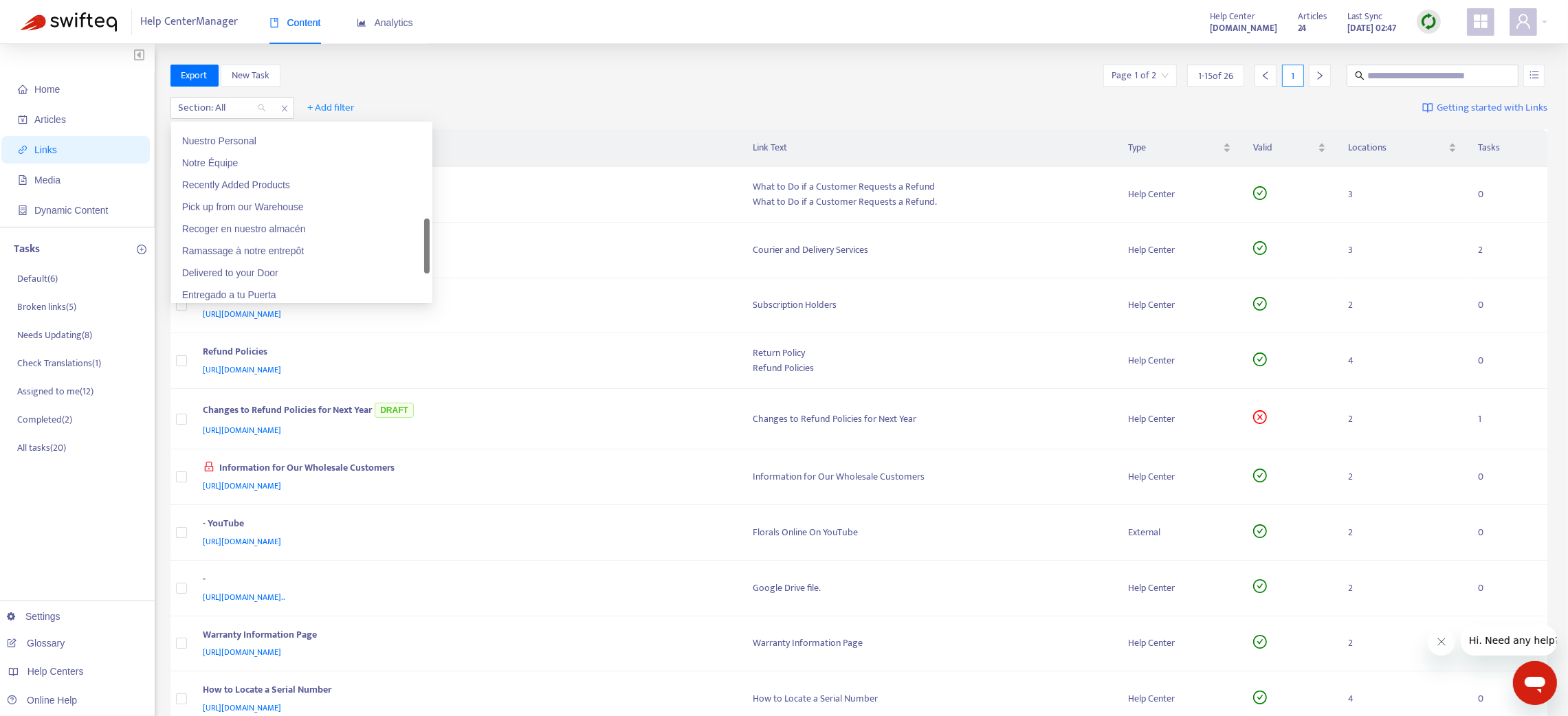
scroll to position [514, 0]
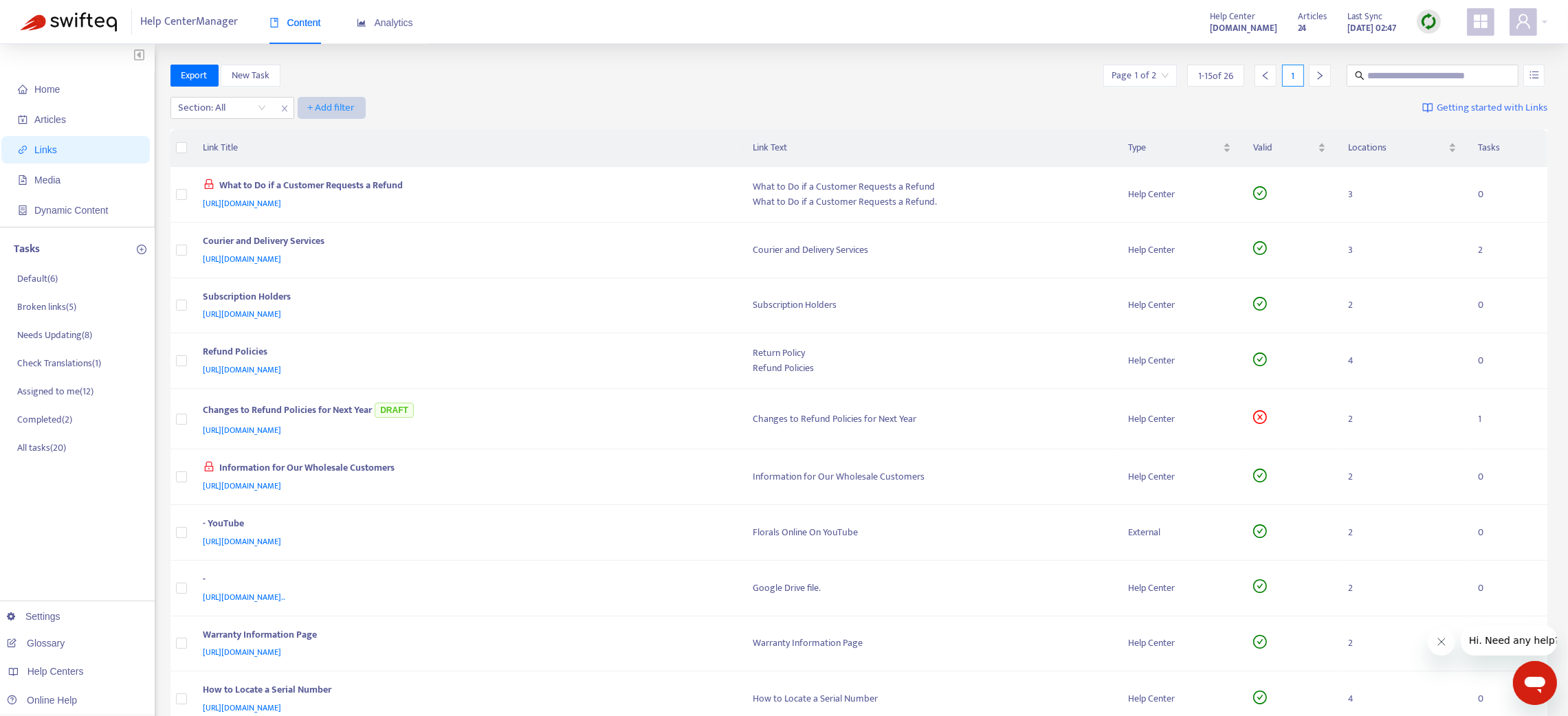
click at [340, 109] on span "+ Add filter" at bounding box center [332, 107] width 48 height 16
click at [340, 130] on span "Language" at bounding box center [331, 135] width 47 height 15
click at [335, 106] on div at bounding box center [342, 107] width 83 height 16
click at [335, 134] on div "en-us" at bounding box center [428, 135] width 239 height 15
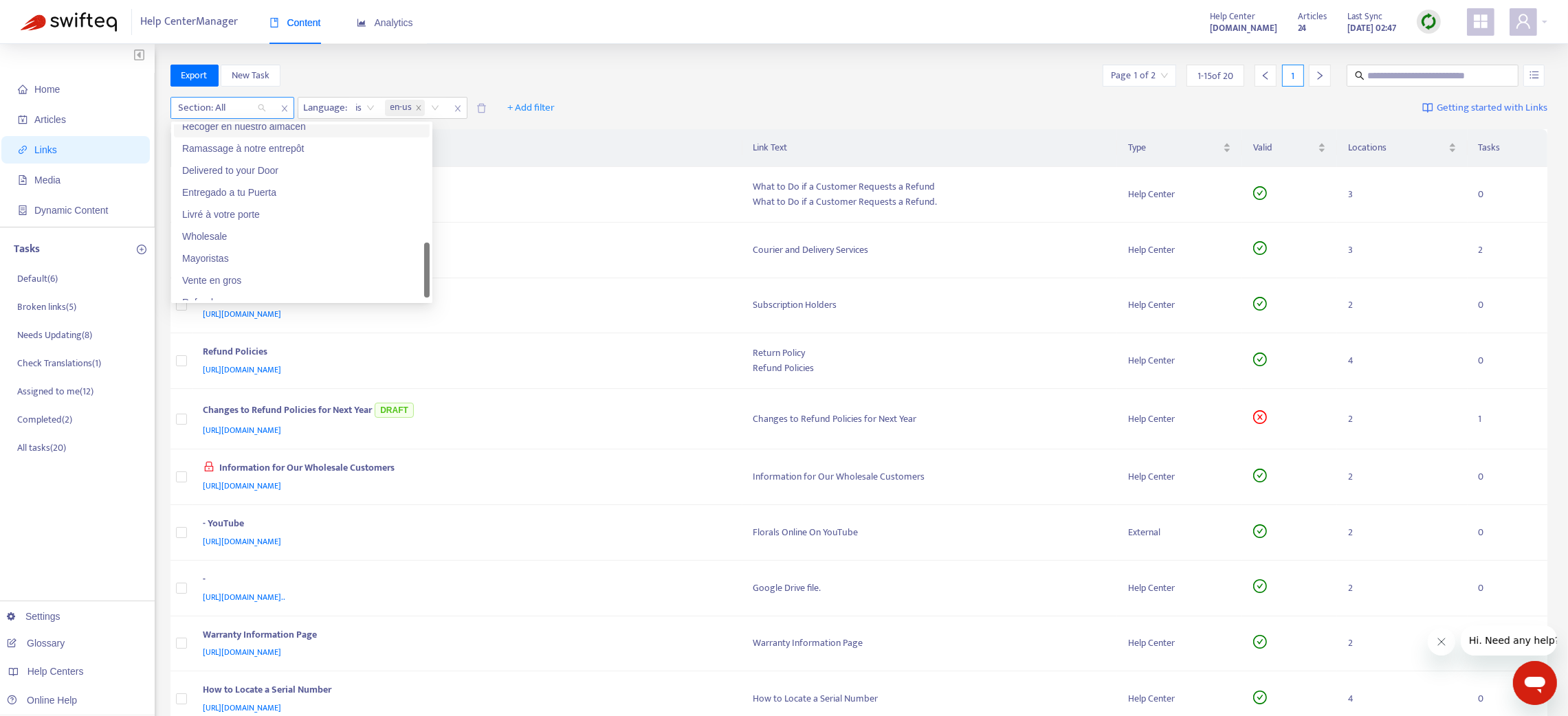
click at [244, 98] on div "Section: All" at bounding box center [222, 108] width 102 height 20
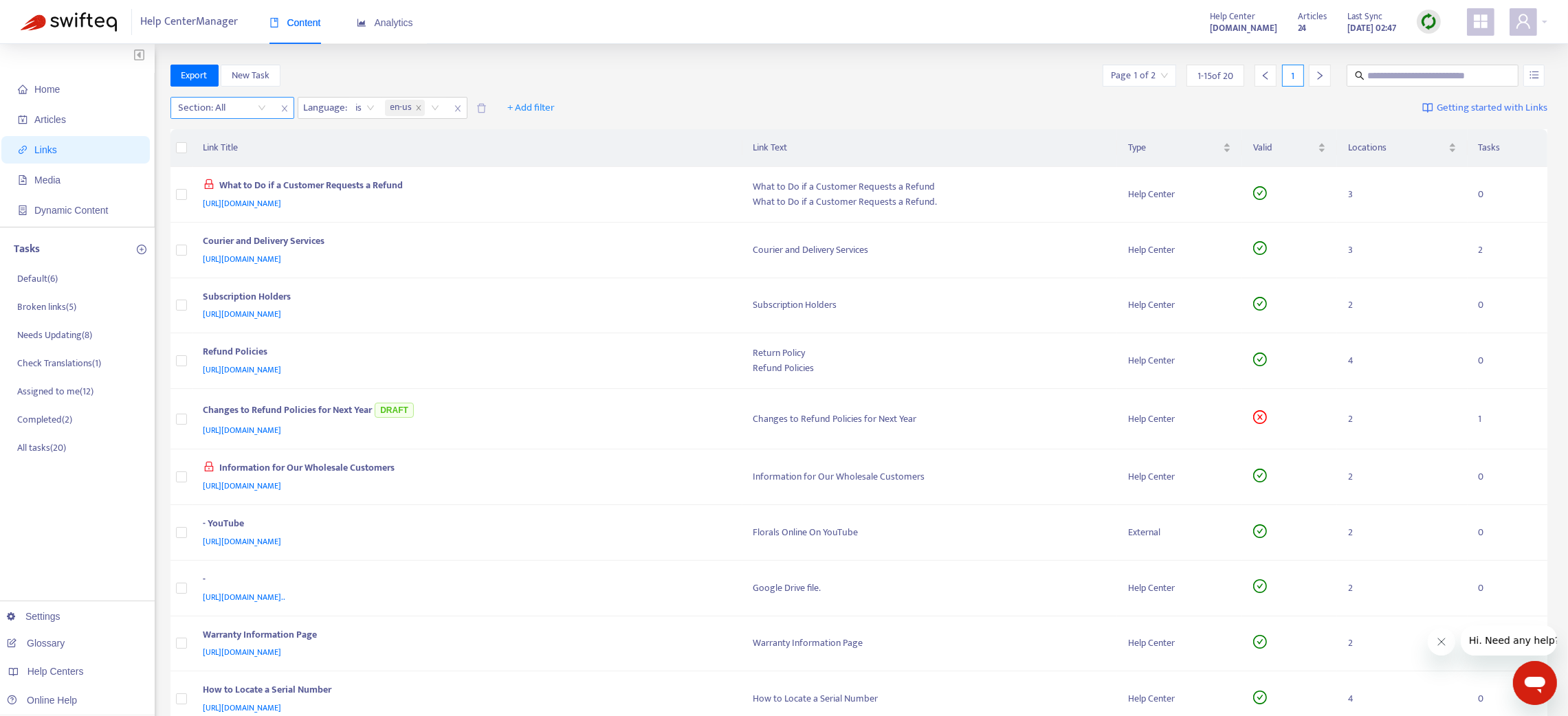
click at [284, 107] on icon "close" at bounding box center [284, 109] width 9 height 9
click at [432, 101] on button "+ Add filter" at bounding box center [404, 108] width 68 height 22
click at [408, 158] on span "Section" at bounding box center [405, 158] width 47 height 15
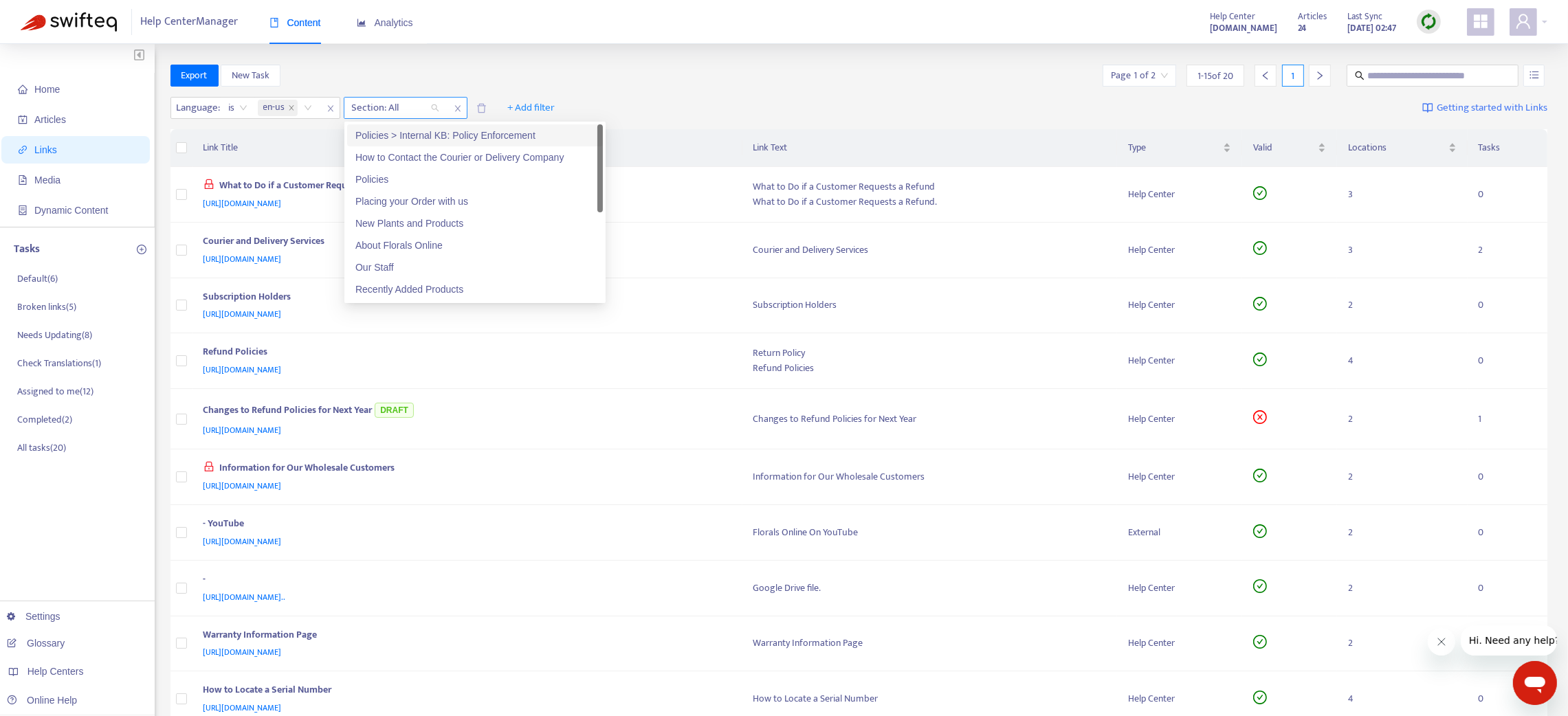
click at [397, 107] on div at bounding box center [389, 107] width 83 height 16
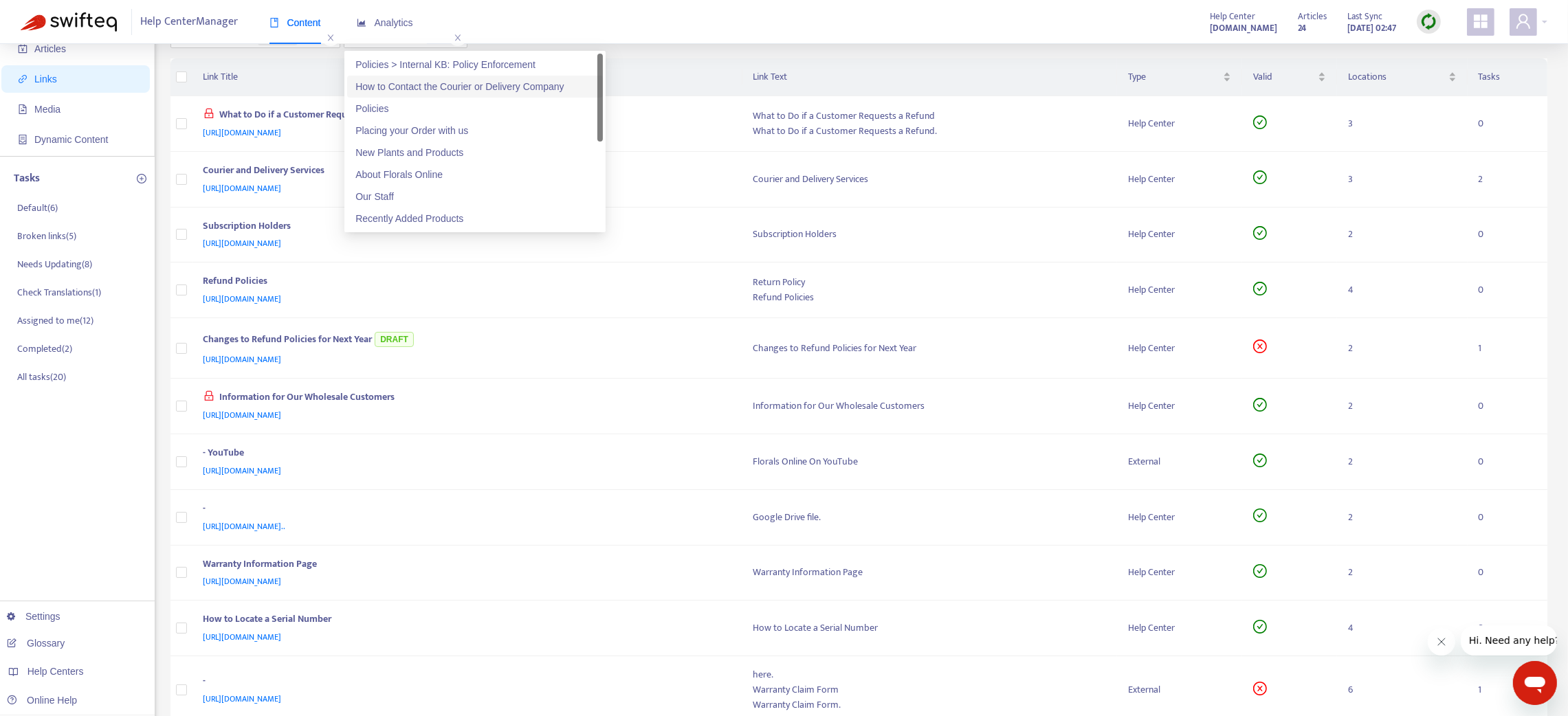
scroll to position [0, 0]
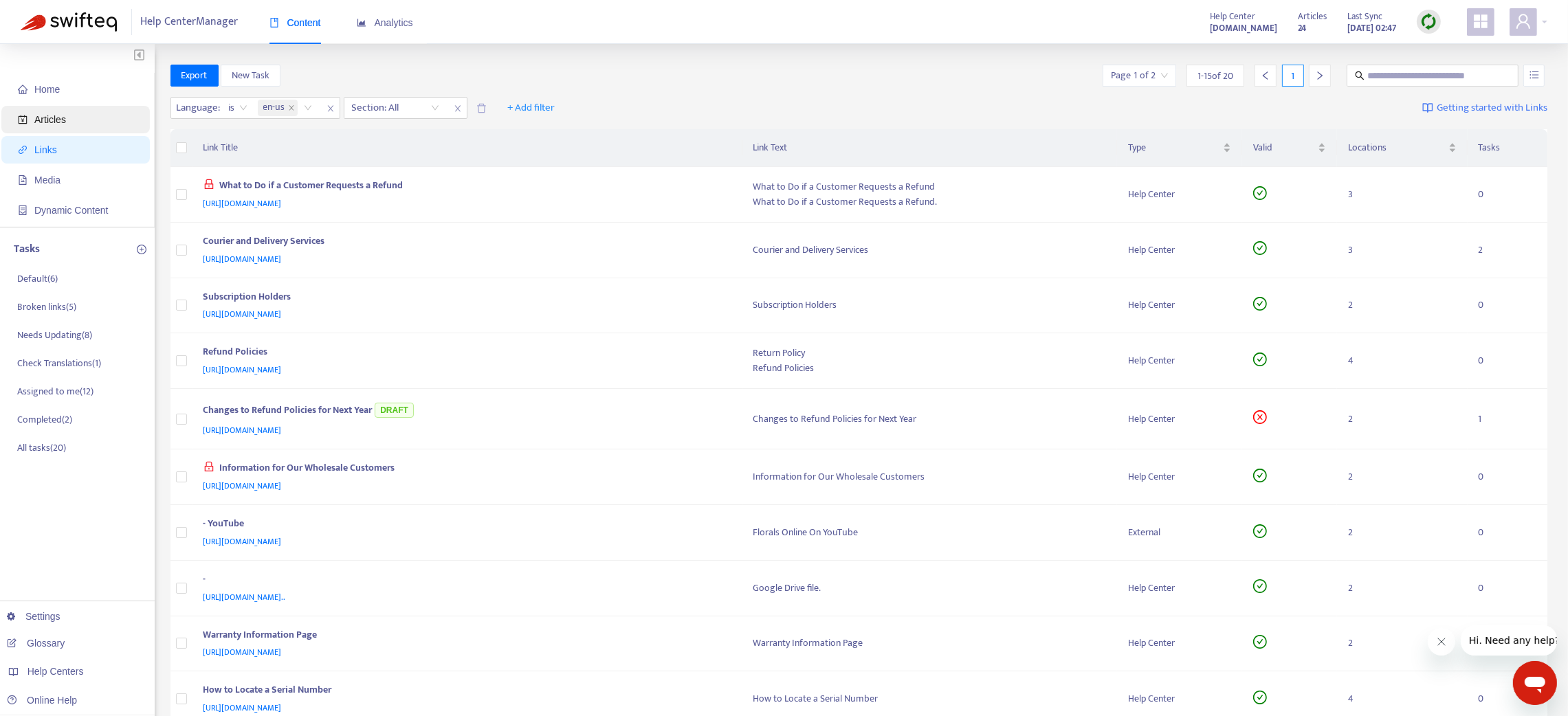
click at [75, 114] on span "Articles" at bounding box center [78, 119] width 121 height 27
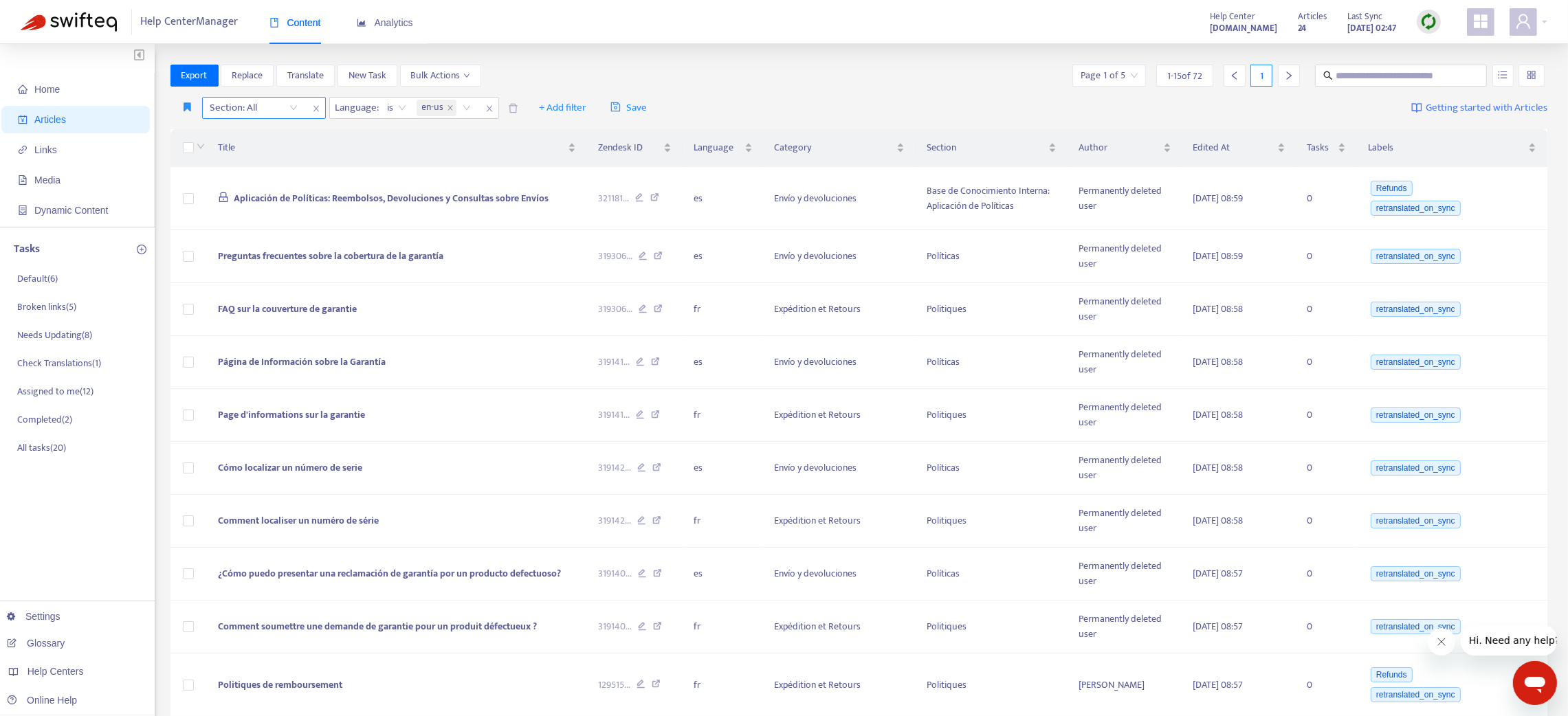
click at [312, 112] on icon "close" at bounding box center [316, 109] width 9 height 9
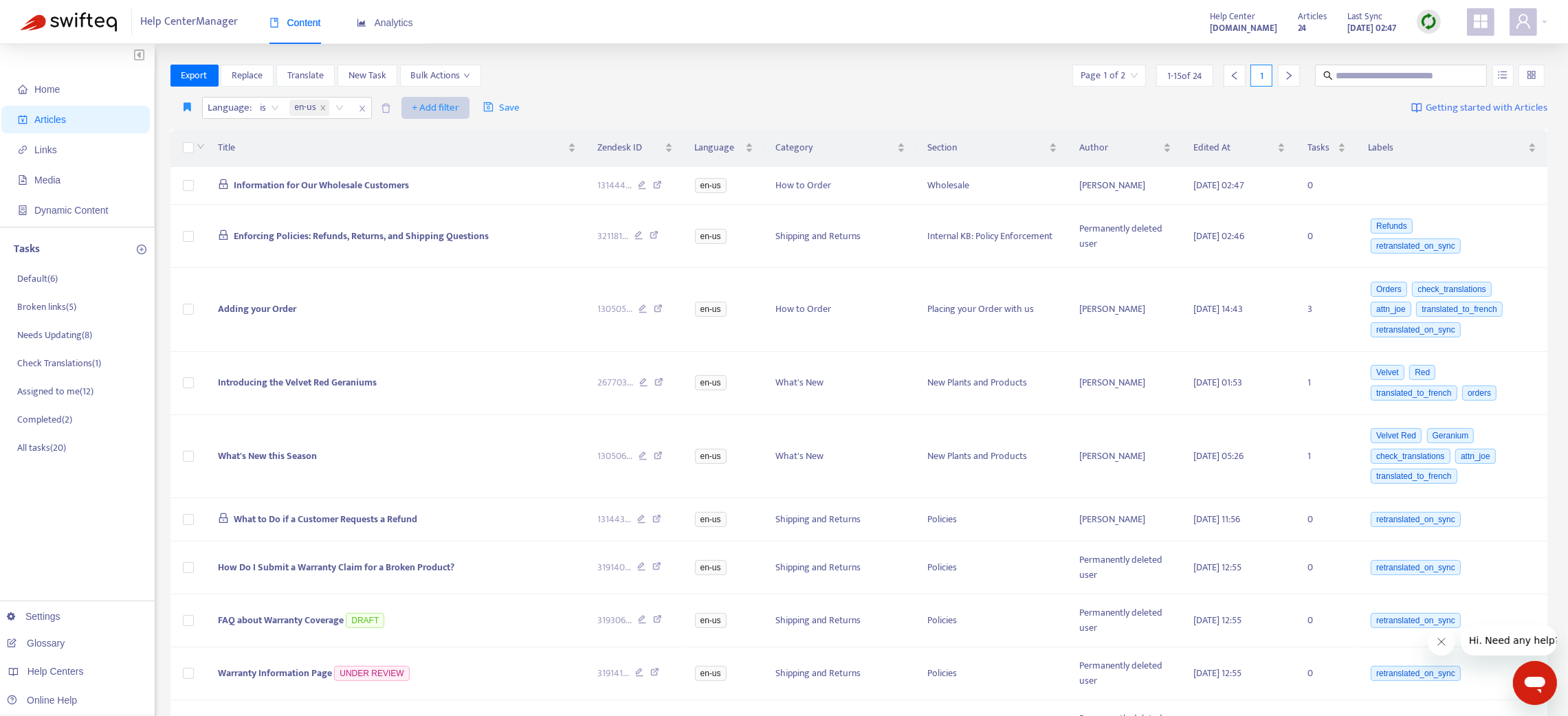
click at [432, 98] on button "+ Add filter" at bounding box center [435, 108] width 68 height 22
click at [324, 109] on icon "close" at bounding box center [323, 107] width 5 height 5
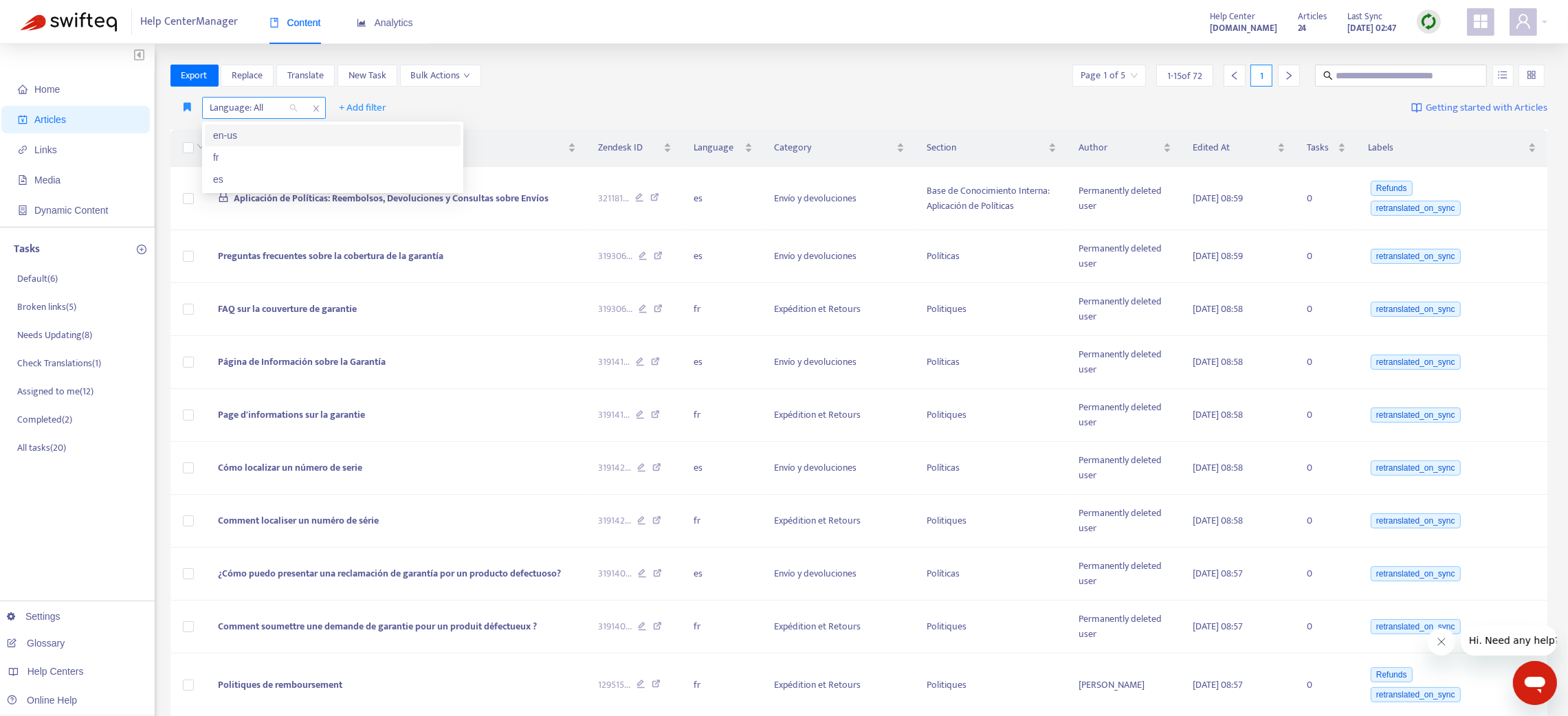
click at [287, 103] on div at bounding box center [247, 107] width 83 height 16
click at [267, 175] on div "es" at bounding box center [332, 180] width 239 height 15
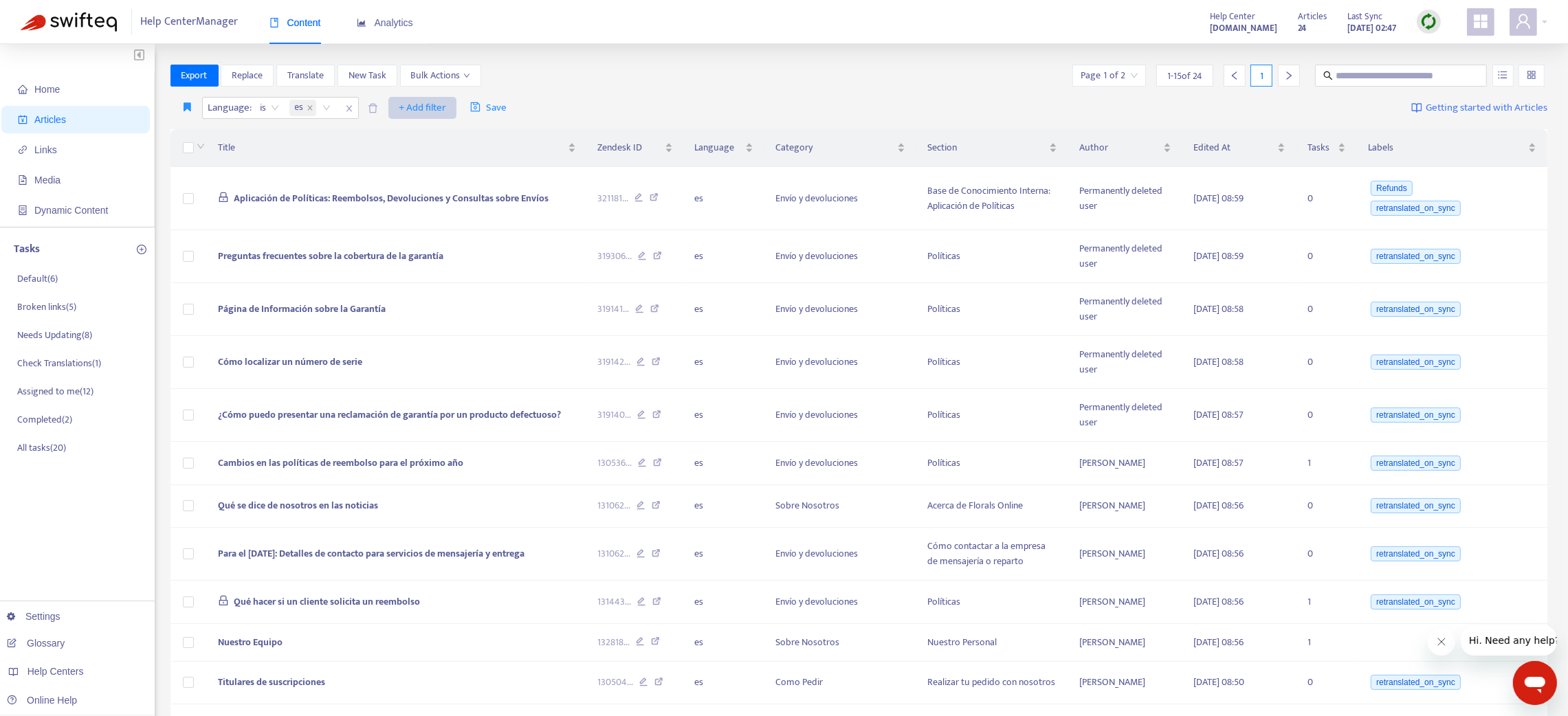
click at [423, 101] on span "+ Add filter" at bounding box center [422, 107] width 48 height 16
click at [434, 175] on span "Category" at bounding box center [443, 180] width 86 height 15
click at [413, 101] on div at bounding box center [407, 107] width 83 height 16
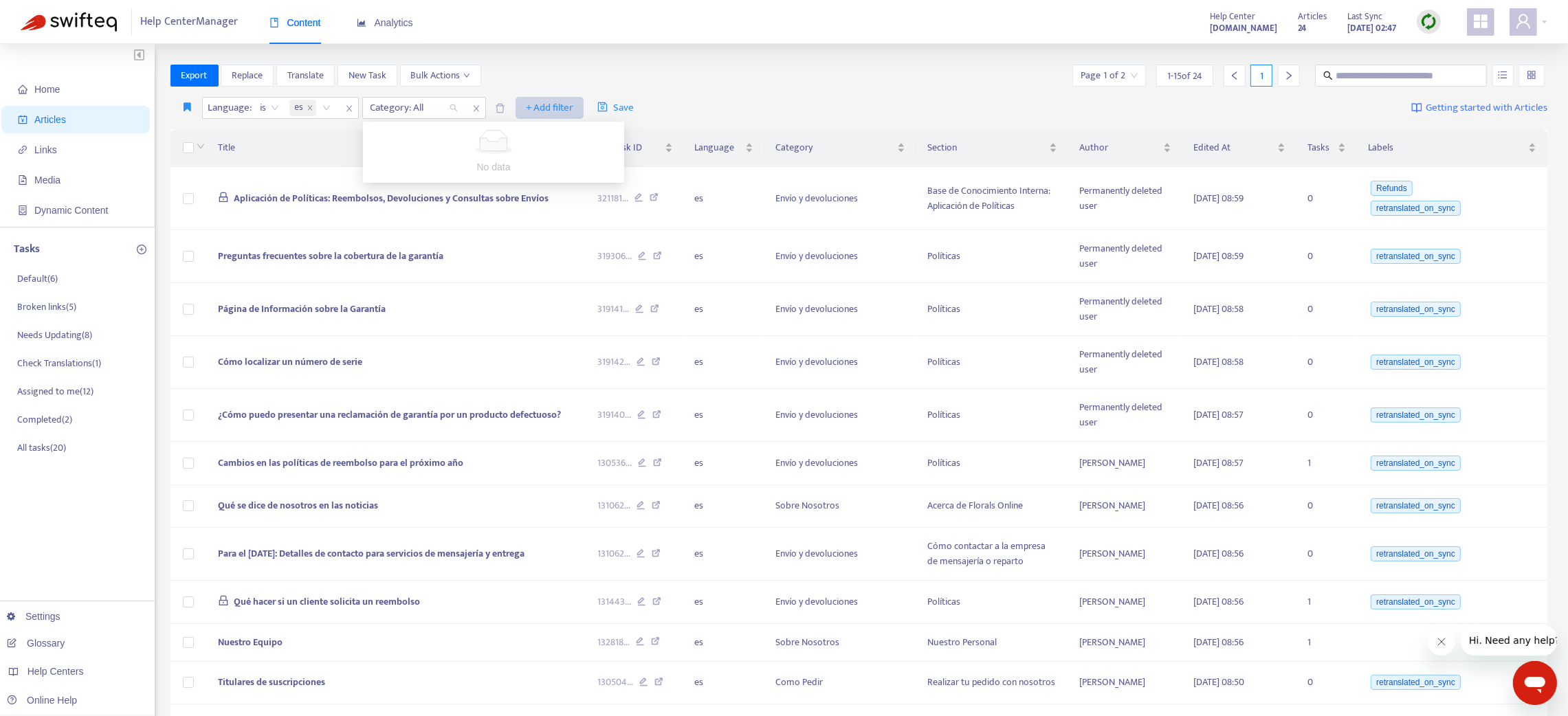
click at [565, 103] on span "+ Add filter" at bounding box center [549, 107] width 48 height 16
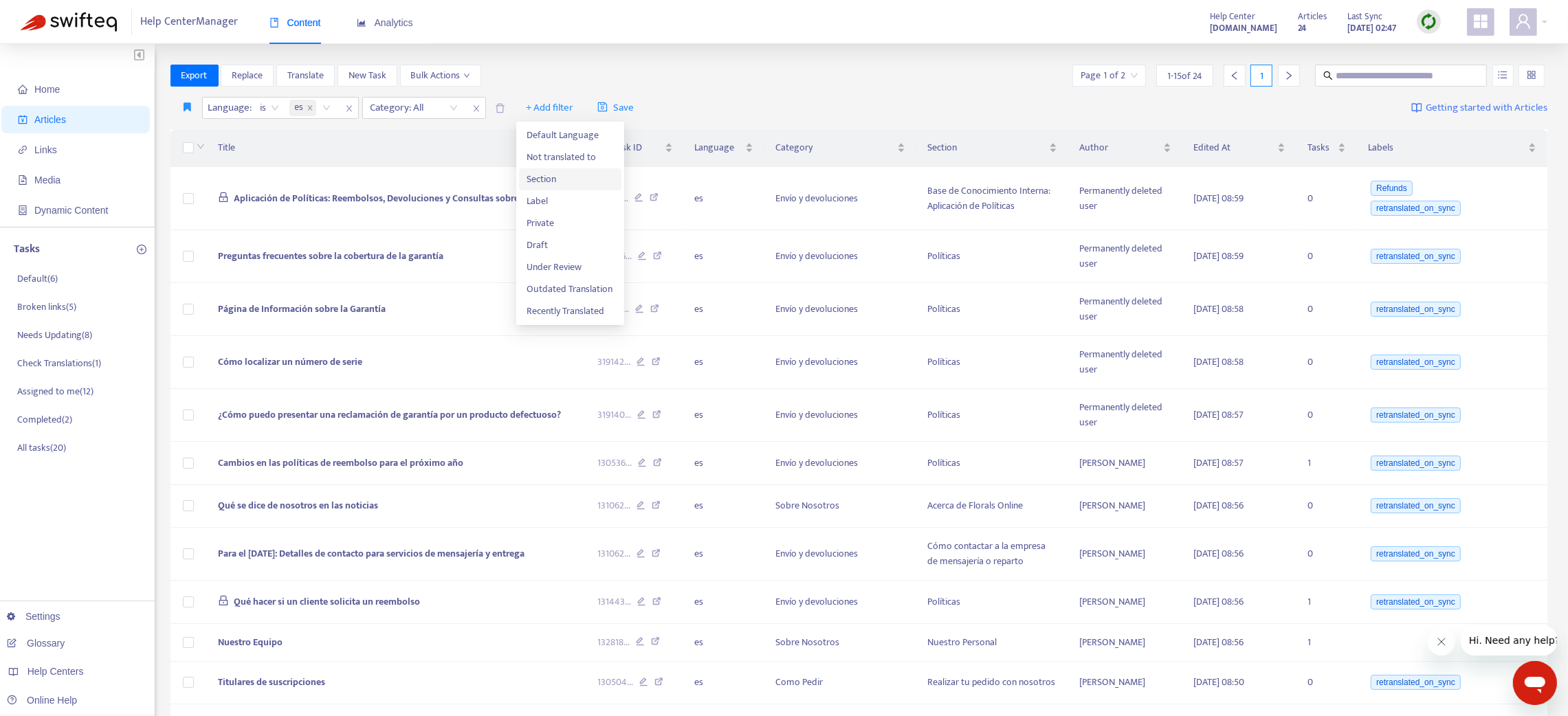
click at [539, 175] on span "Section" at bounding box center [570, 180] width 86 height 15
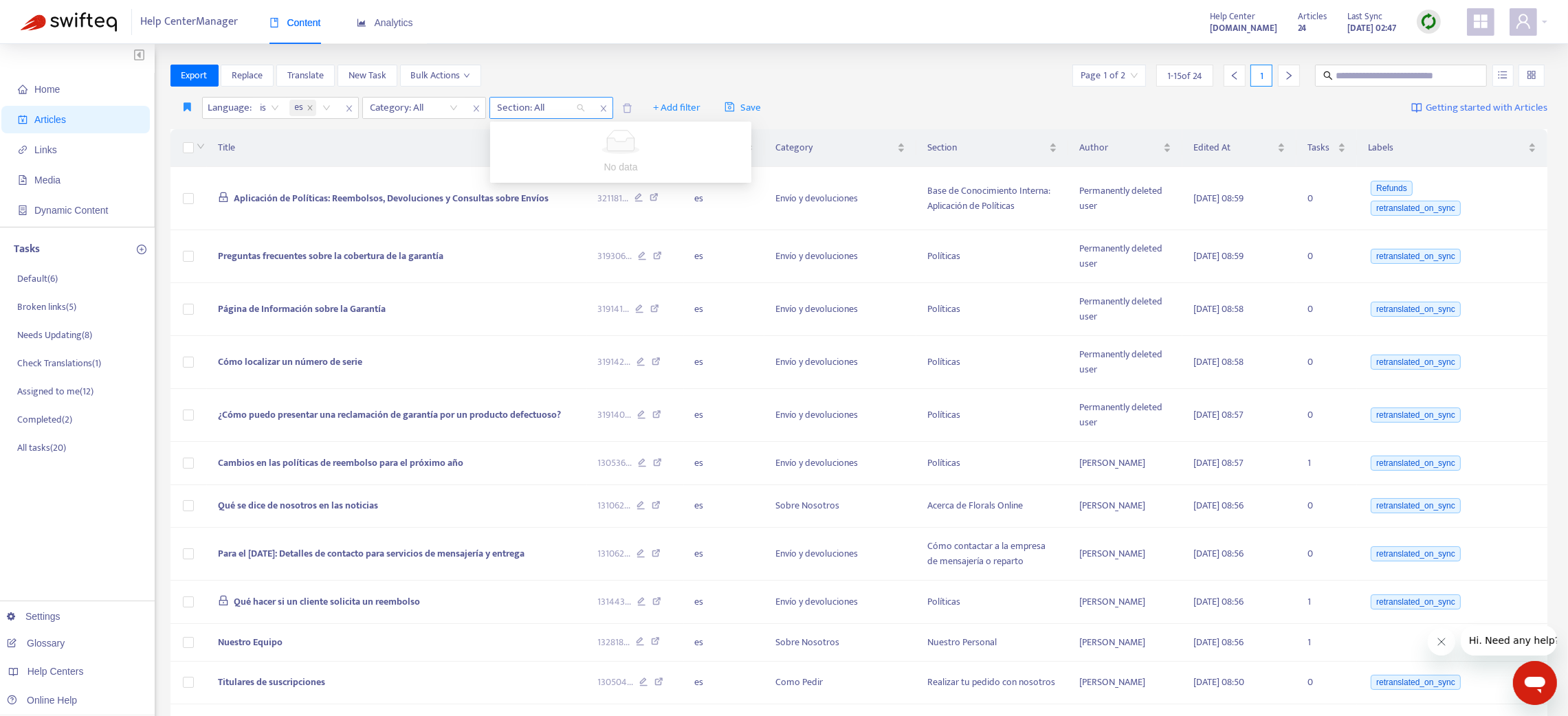
click at [510, 105] on div at bounding box center [535, 107] width 83 height 16
click at [625, 106] on icon "delete" at bounding box center [627, 108] width 10 height 10
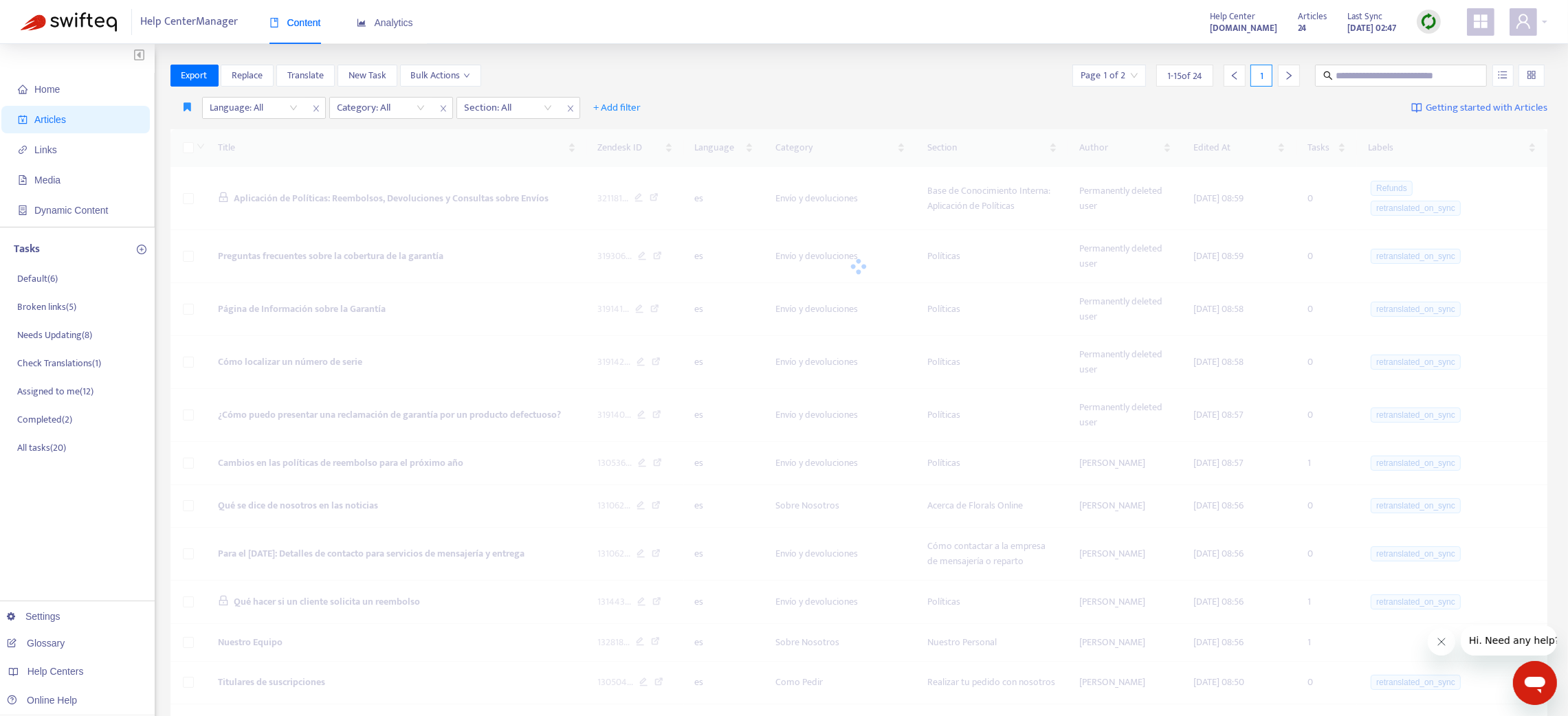
click at [625, 106] on span "+ Add filter" at bounding box center [617, 107] width 48 height 16
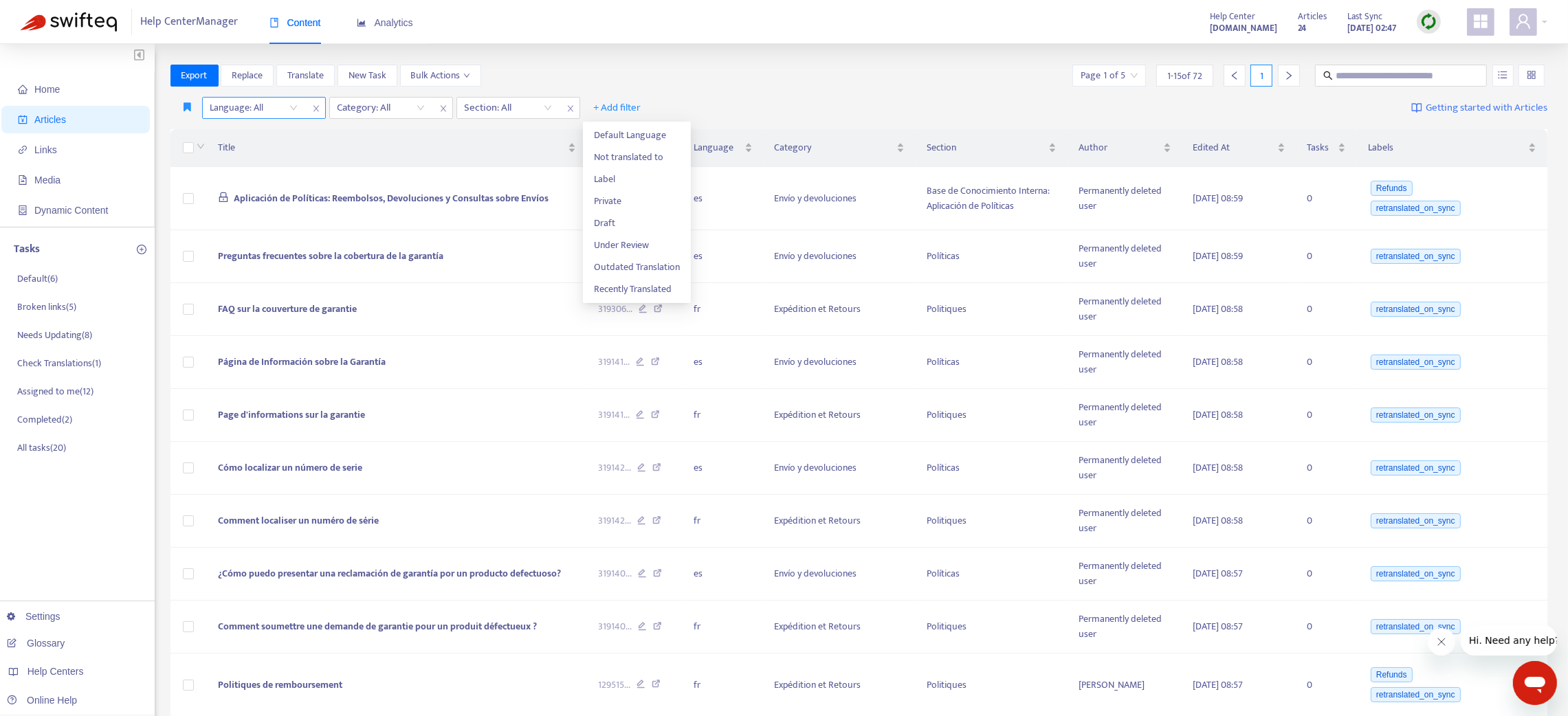
click at [319, 111] on icon "close" at bounding box center [316, 109] width 9 height 9
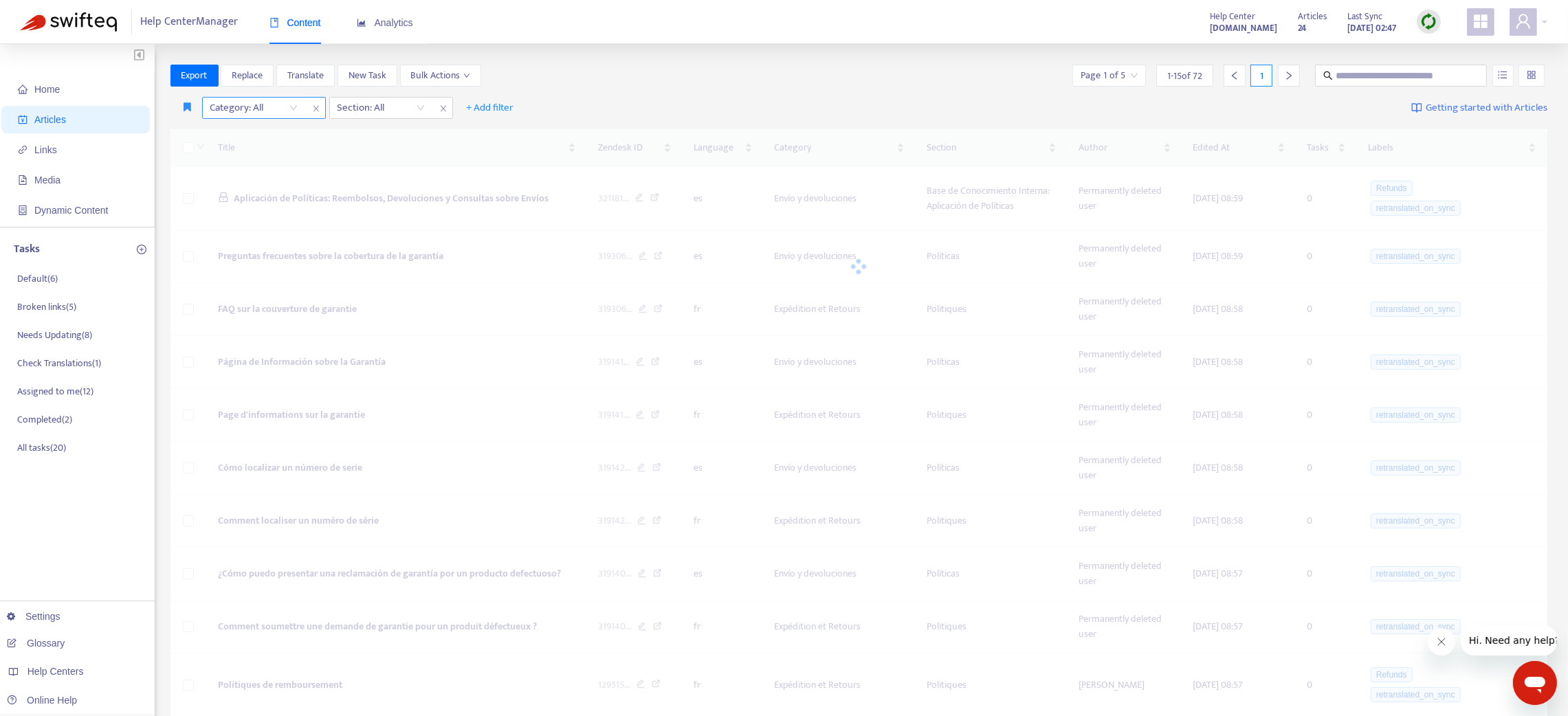
click at [319, 111] on icon "close" at bounding box center [316, 109] width 9 height 9
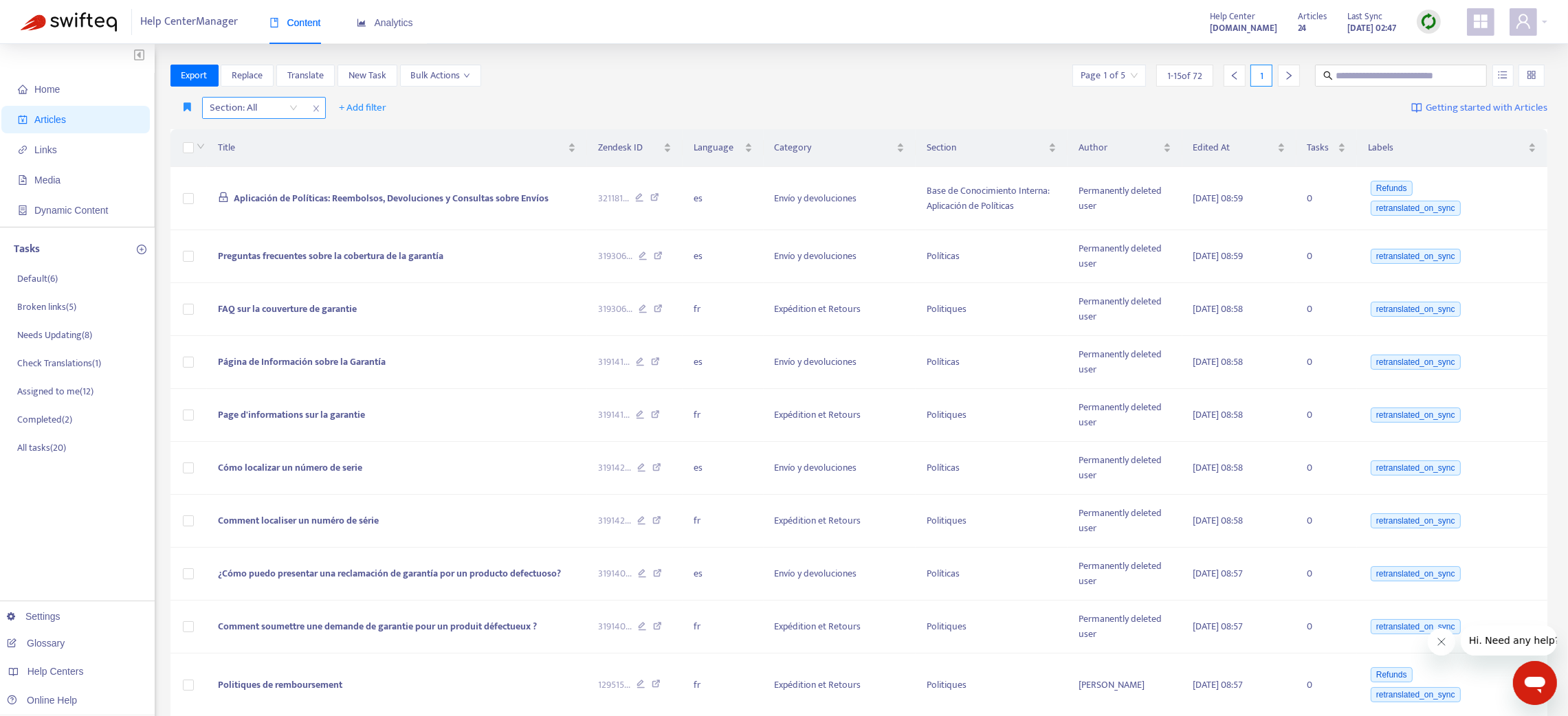
click at [319, 111] on icon "close" at bounding box center [316, 109] width 9 height 9
click at [261, 106] on span "+ Add filter" at bounding box center [239, 107] width 48 height 16
click at [237, 197] on span "Category" at bounding box center [258, 202] width 86 height 15
click at [282, 115] on div at bounding box center [247, 107] width 83 height 16
click at [281, 155] on div "How to Order" at bounding box center [332, 158] width 239 height 15
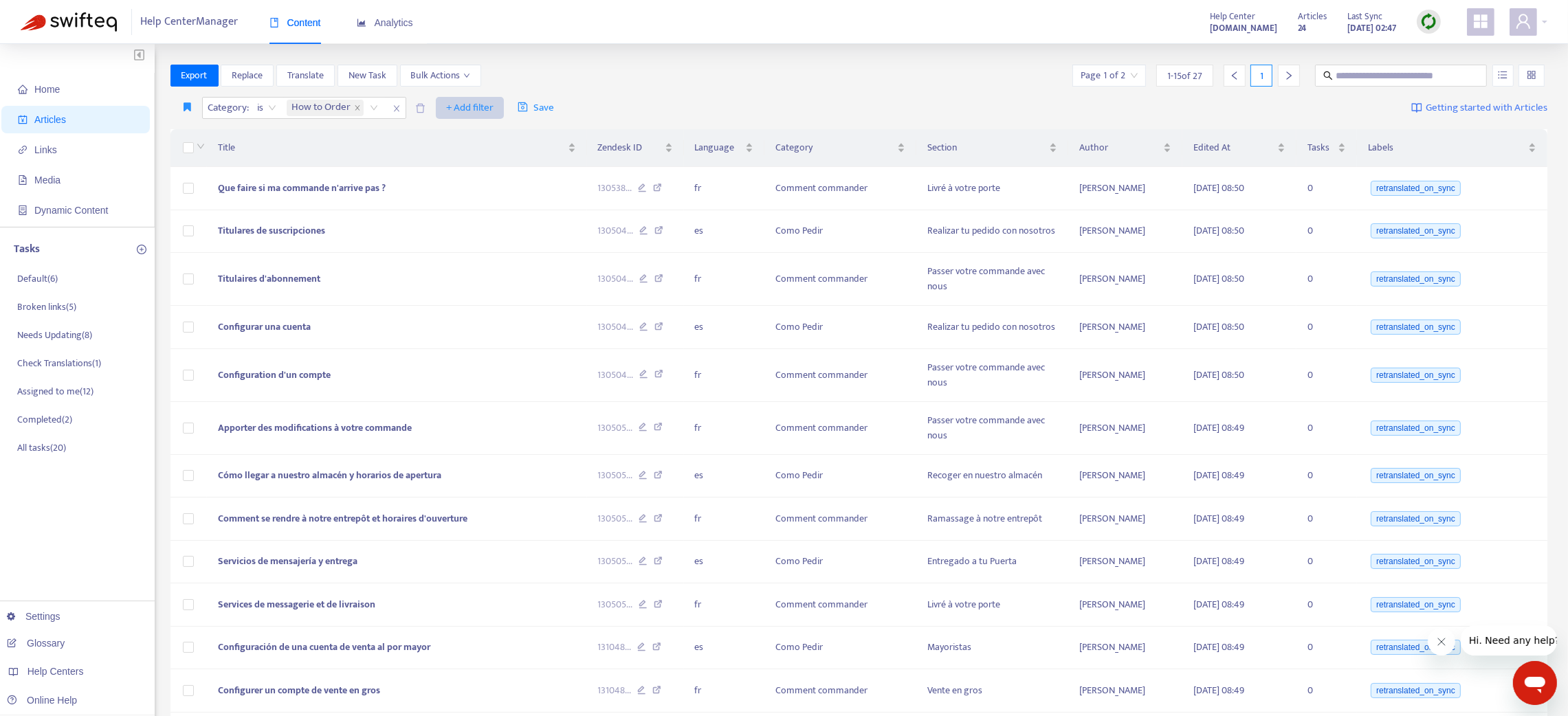
click at [473, 107] on span "+ Add filter" at bounding box center [470, 107] width 48 height 16
drag, startPoint x: 478, startPoint y: 157, endPoint x: 462, endPoint y: 144, distance: 20.6
click at [462, 147] on li "Default Language" at bounding box center [490, 158] width 102 height 22
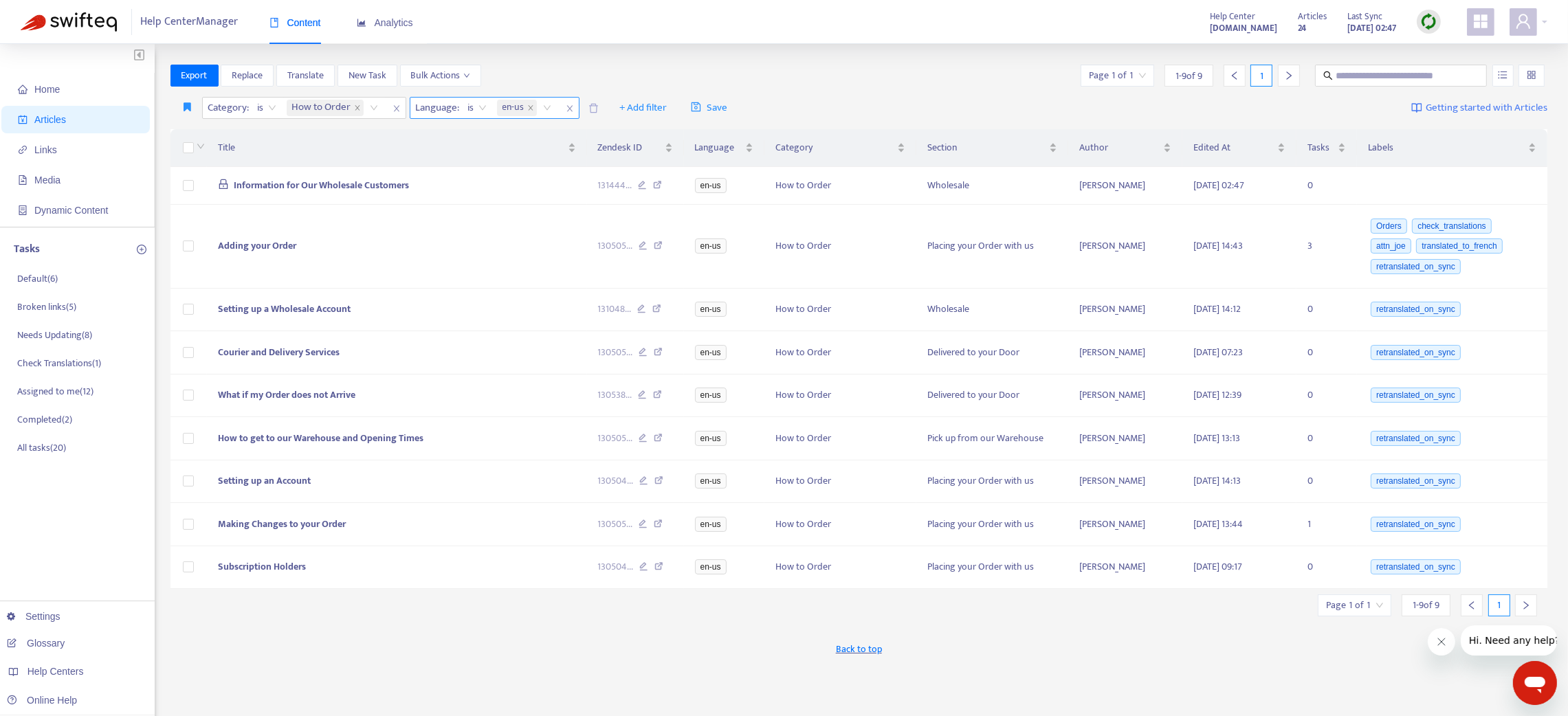
click at [510, 106] on span "en-us" at bounding box center [514, 107] width 22 height 16
click at [508, 150] on div "fr" at bounding box center [624, 158] width 239 height 15
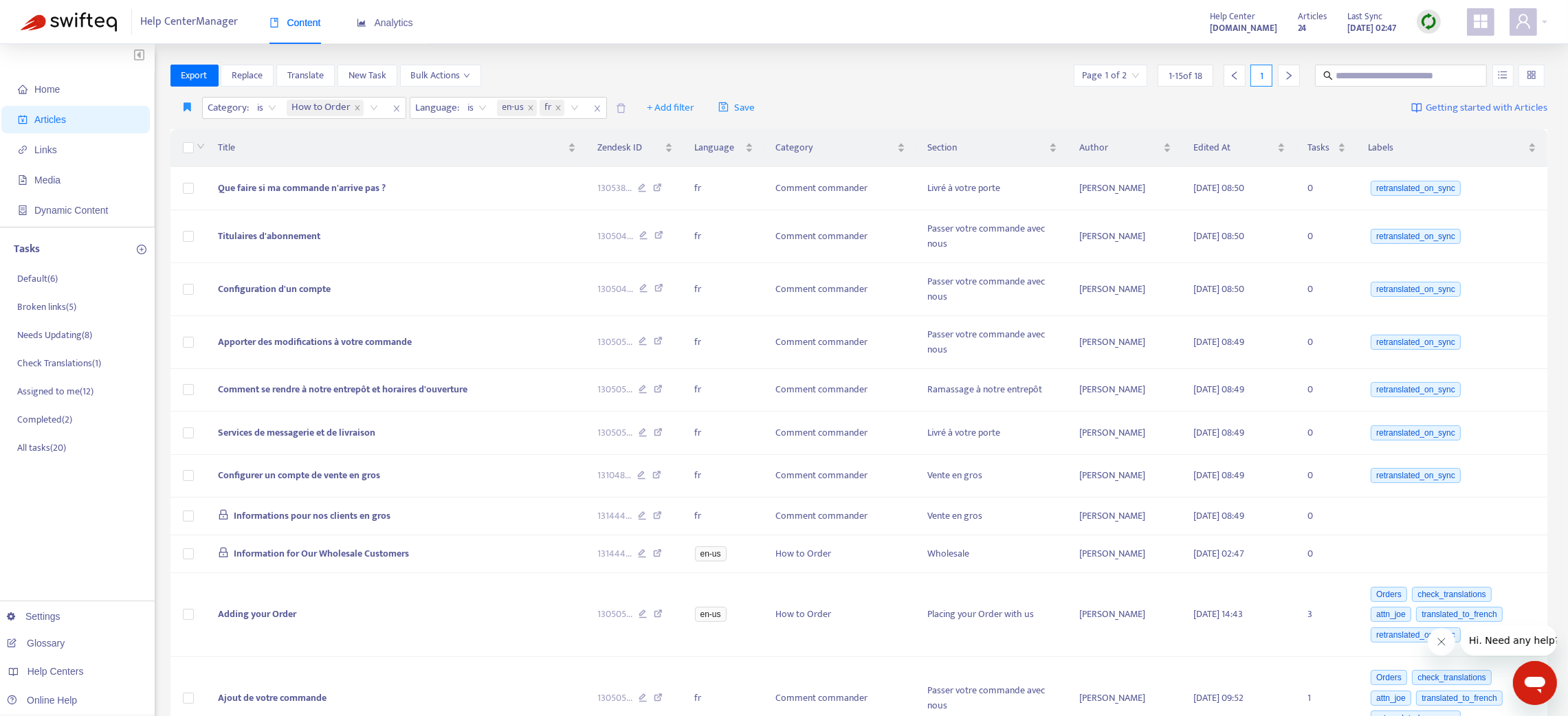
drag, startPoint x: 596, startPoint y: 109, endPoint x: 526, endPoint y: 121, distance: 71.0
click at [593, 109] on icon "close" at bounding box center [597, 109] width 9 height 9
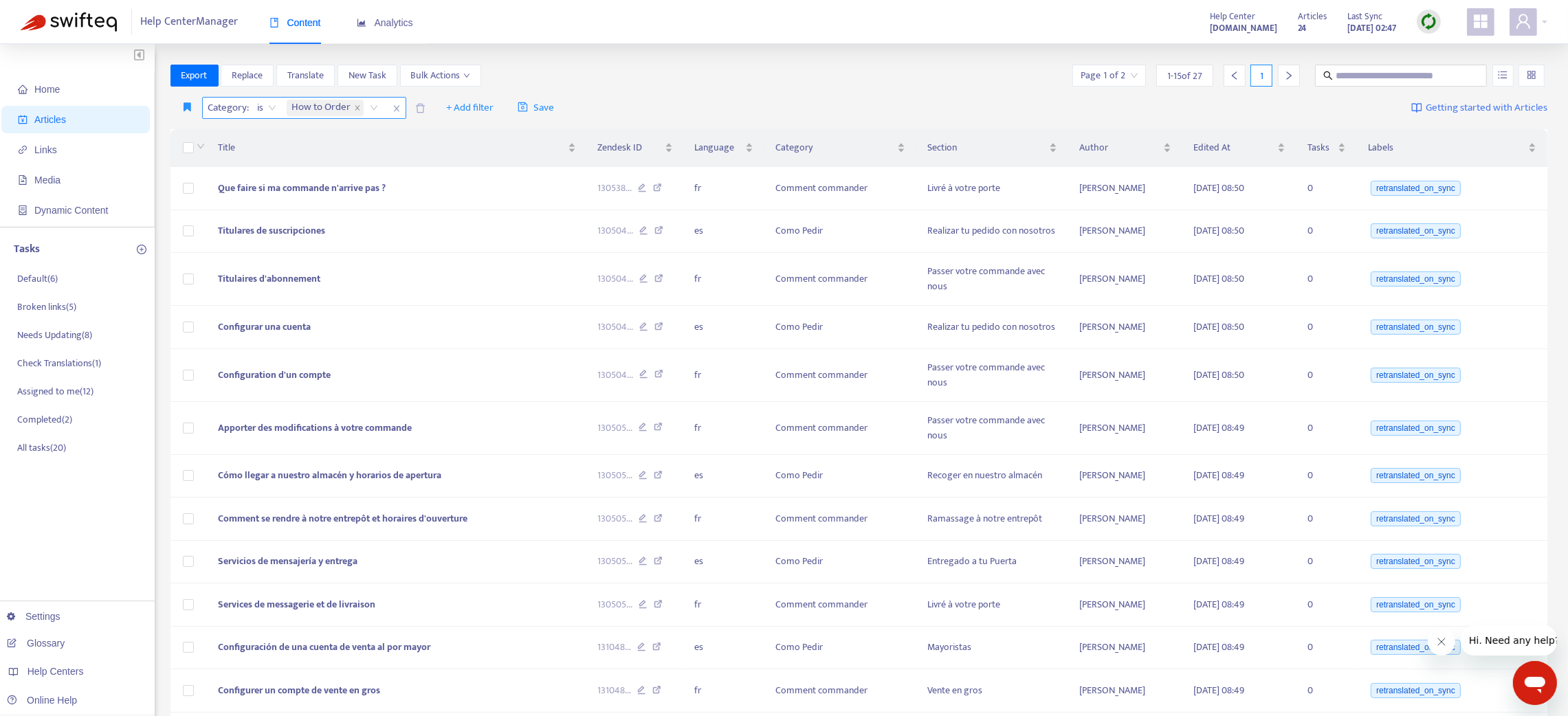
click at [390, 107] on span "close" at bounding box center [396, 108] width 18 height 16
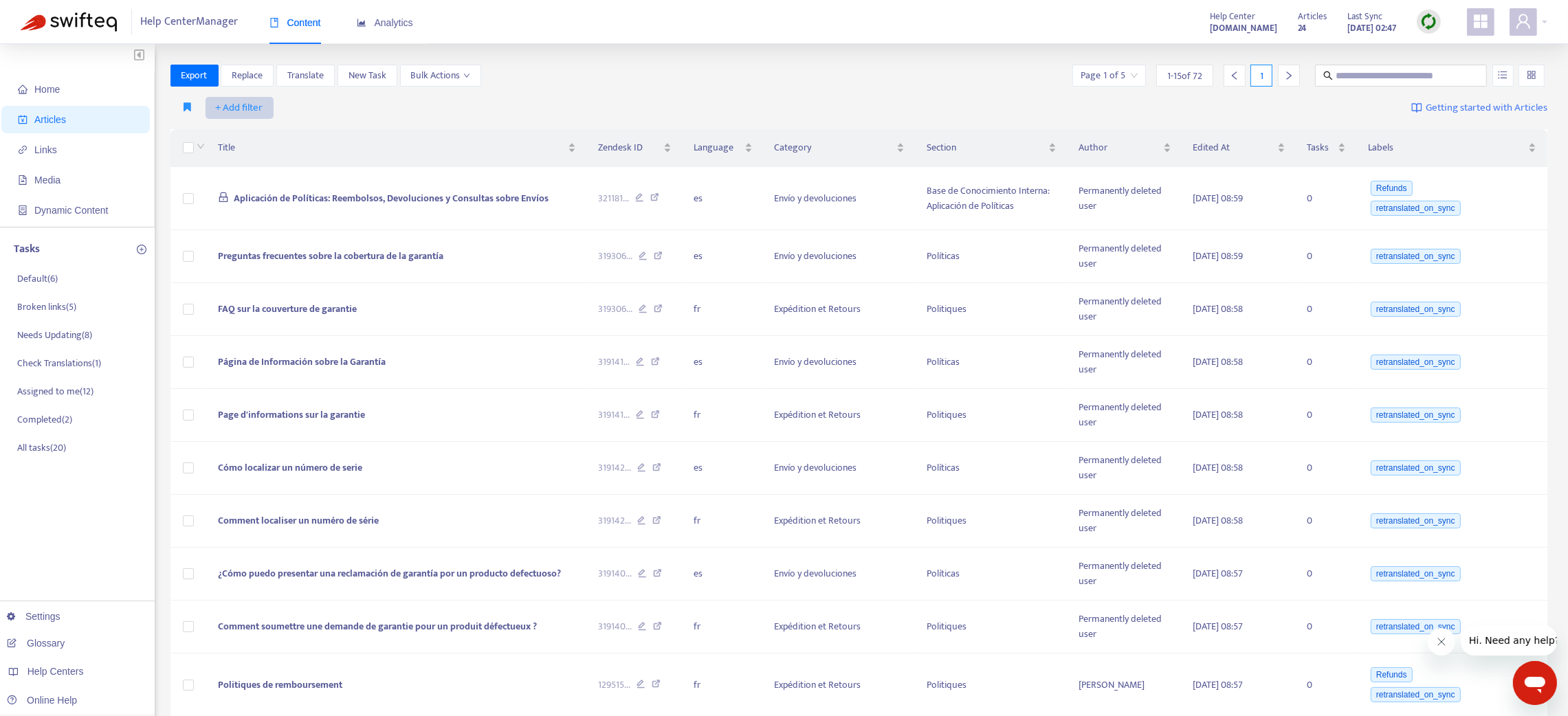
click at [233, 105] on span "+ Add filter" at bounding box center [239, 107] width 48 height 16
click at [232, 130] on span "Language" at bounding box center [258, 135] width 86 height 15
click at [272, 102] on div at bounding box center [247, 107] width 83 height 16
click at [233, 157] on div "fr" at bounding box center [332, 158] width 239 height 15
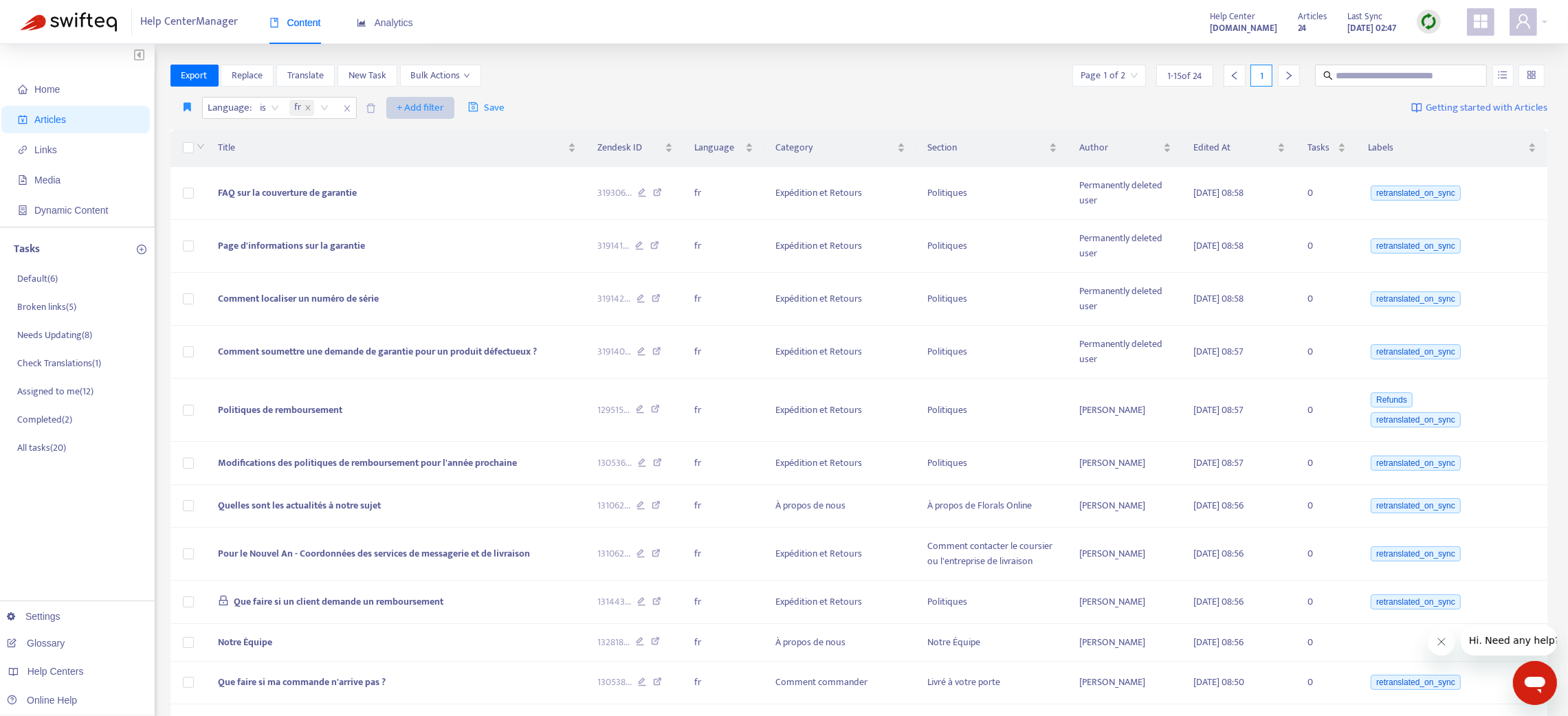
click at [428, 100] on span "+ Add filter" at bounding box center [421, 107] width 48 height 16
click at [410, 172] on span "Category" at bounding box center [439, 180] width 86 height 15
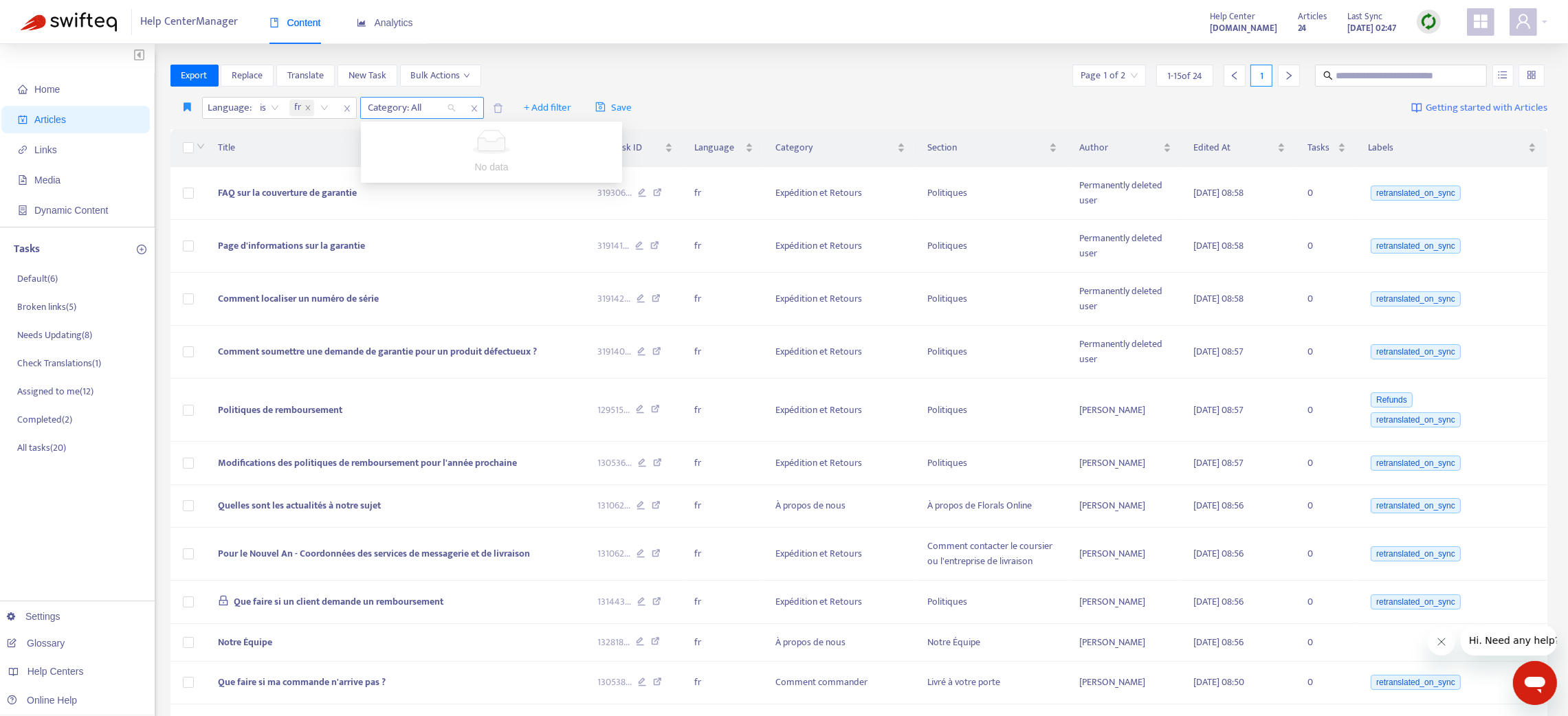
click at [424, 102] on div at bounding box center [405, 107] width 83 height 16
click at [343, 109] on icon "close" at bounding box center [347, 109] width 9 height 9
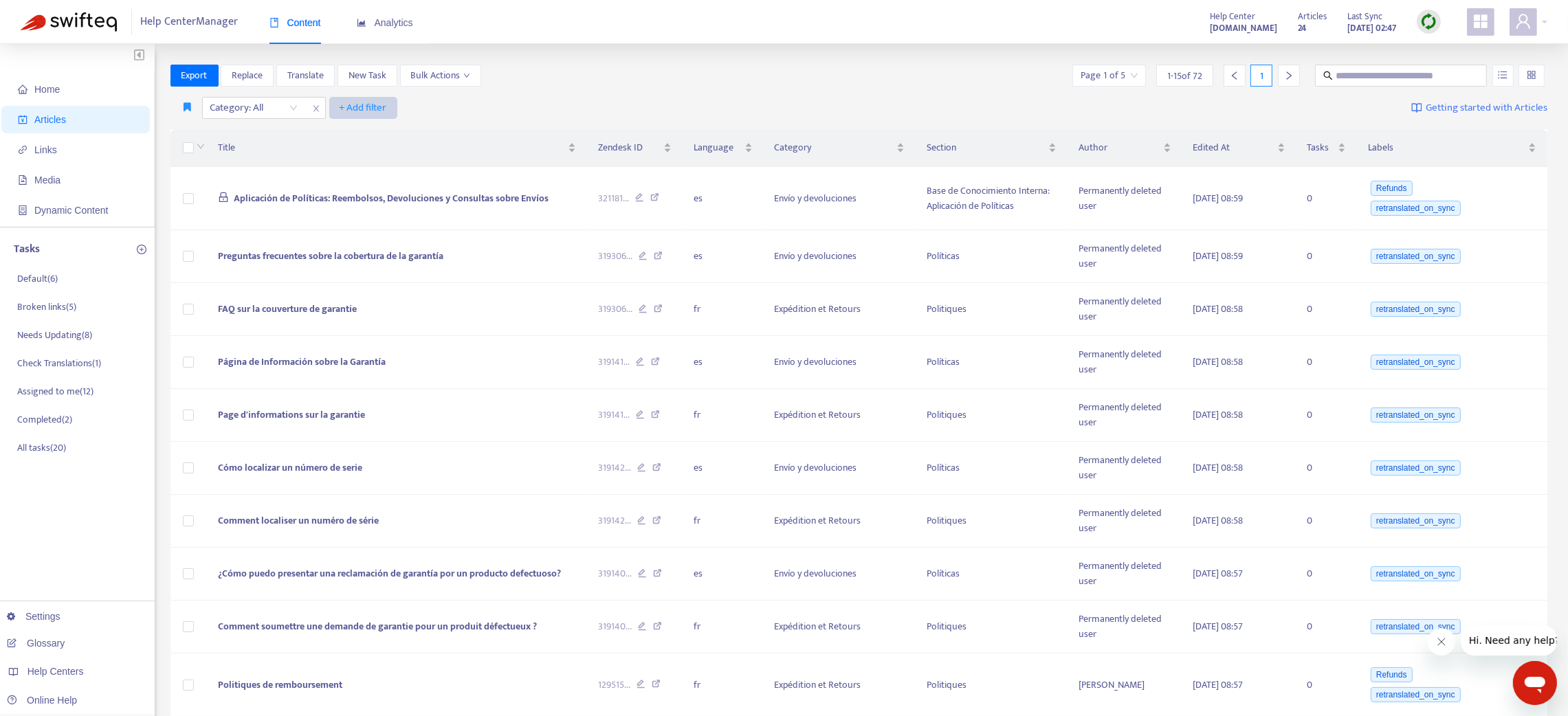
click at [362, 105] on span "+ Add filter" at bounding box center [364, 107] width 48 height 16
click at [366, 150] on span "Default Language" at bounding box center [382, 158] width 86 height 15
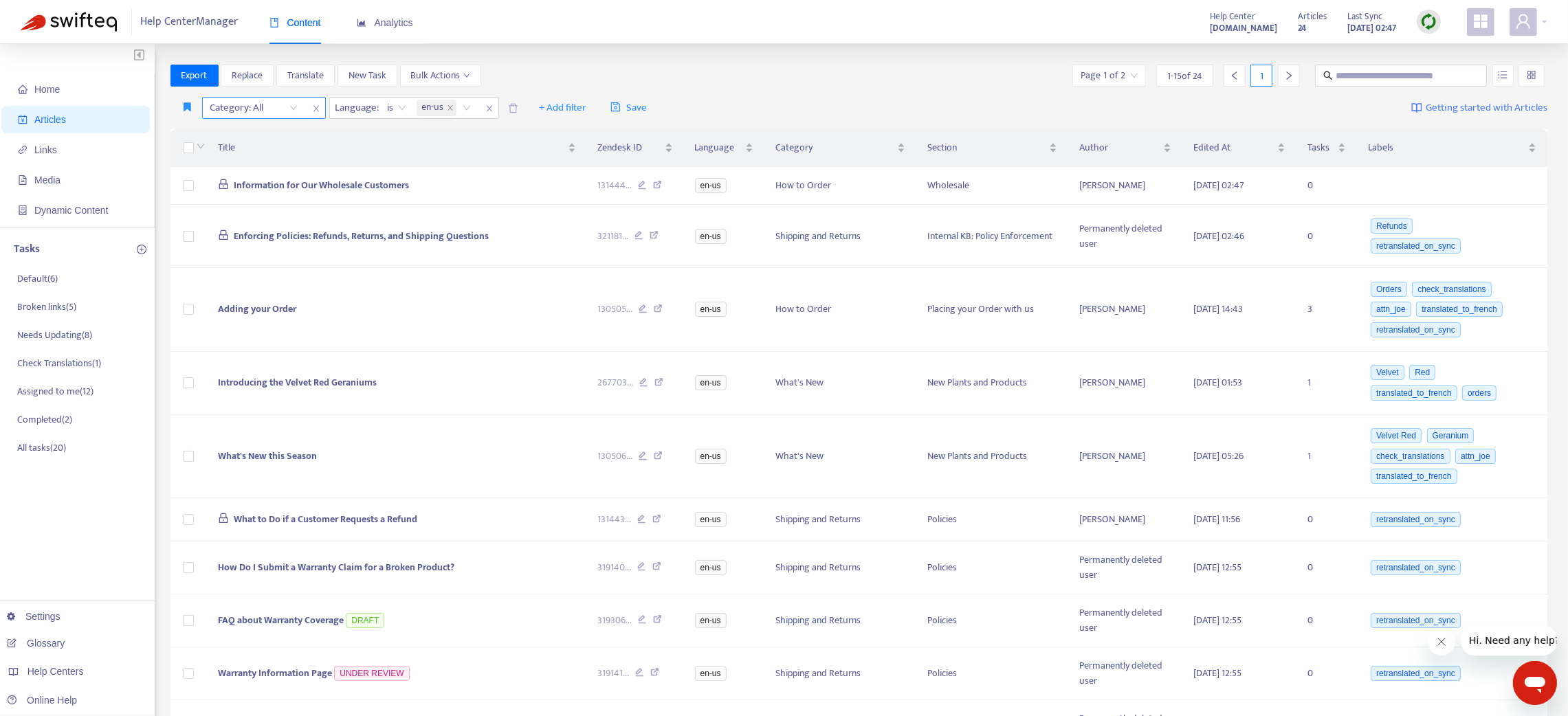
click at [286, 107] on div at bounding box center [247, 107] width 83 height 16
click at [315, 112] on icon "close" at bounding box center [316, 109] width 9 height 9
click at [364, 109] on icon "close" at bounding box center [362, 109] width 9 height 9
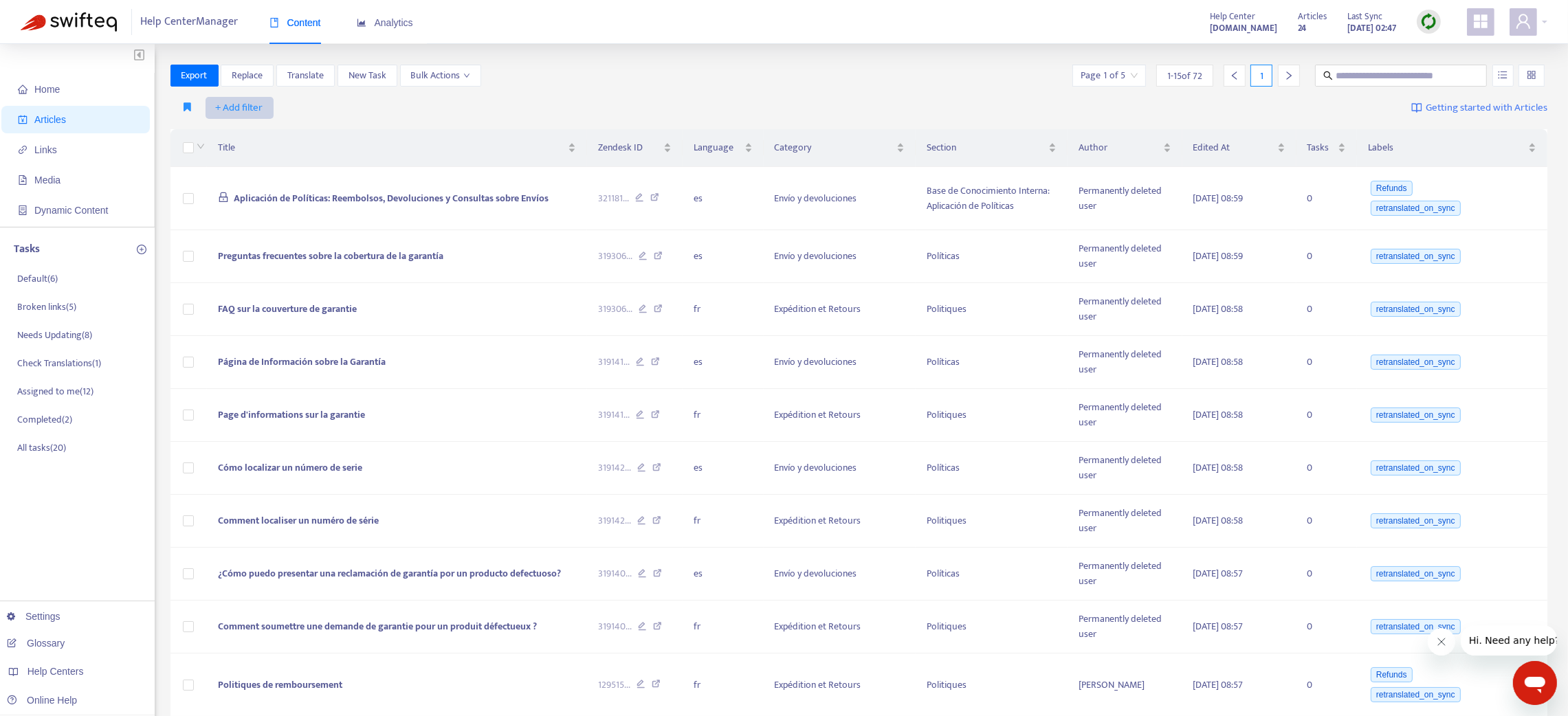
click at [240, 101] on span "+ Add filter" at bounding box center [239, 107] width 48 height 16
click at [246, 158] on span "Default Language" at bounding box center [258, 158] width 86 height 15
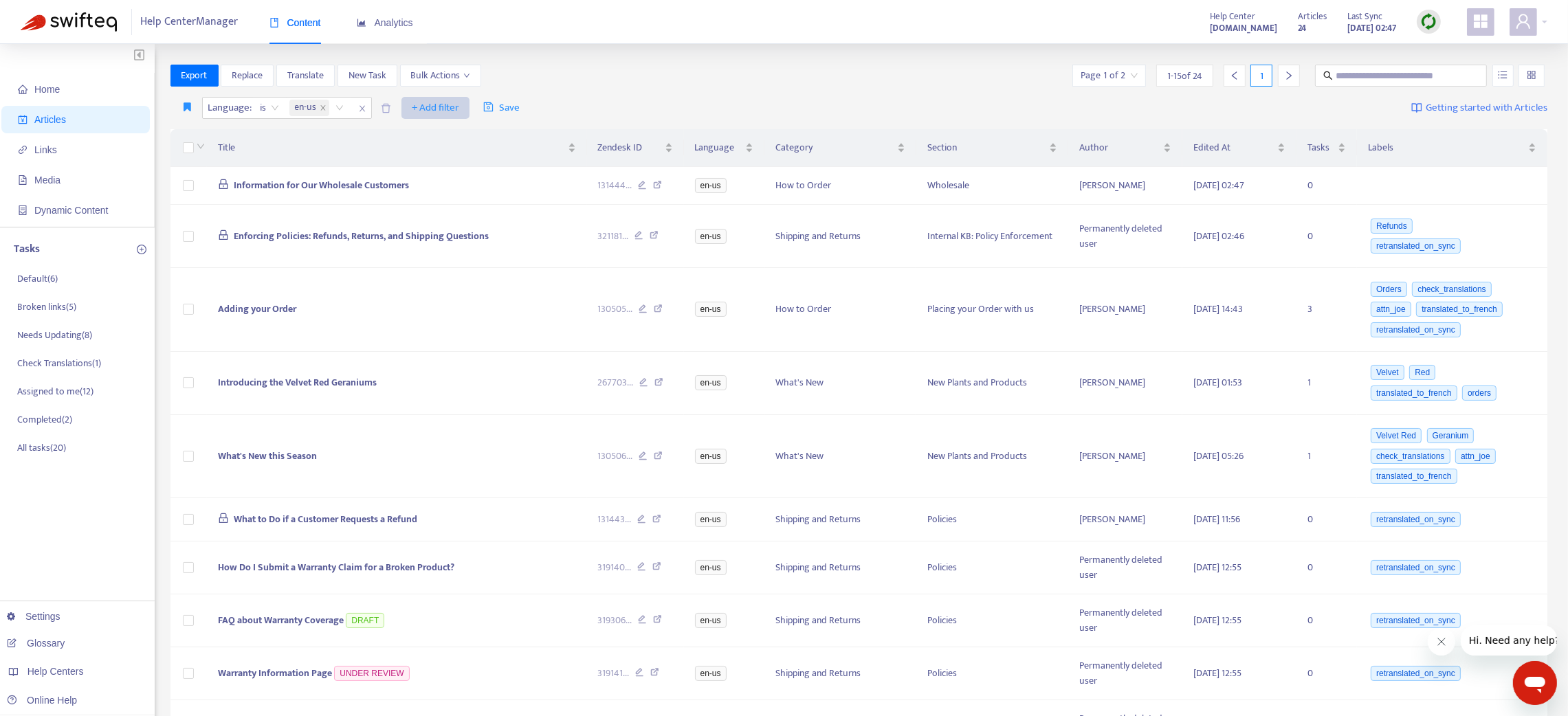
click at [422, 106] on span "+ Add filter" at bounding box center [435, 107] width 48 height 16
click at [420, 179] on span "Category" at bounding box center [455, 180] width 86 height 15
click at [436, 103] on div at bounding box center [421, 107] width 83 height 16
click at [485, 111] on icon "close" at bounding box center [490, 109] width 9 height 9
click at [361, 112] on icon "close" at bounding box center [362, 109] width 9 height 9
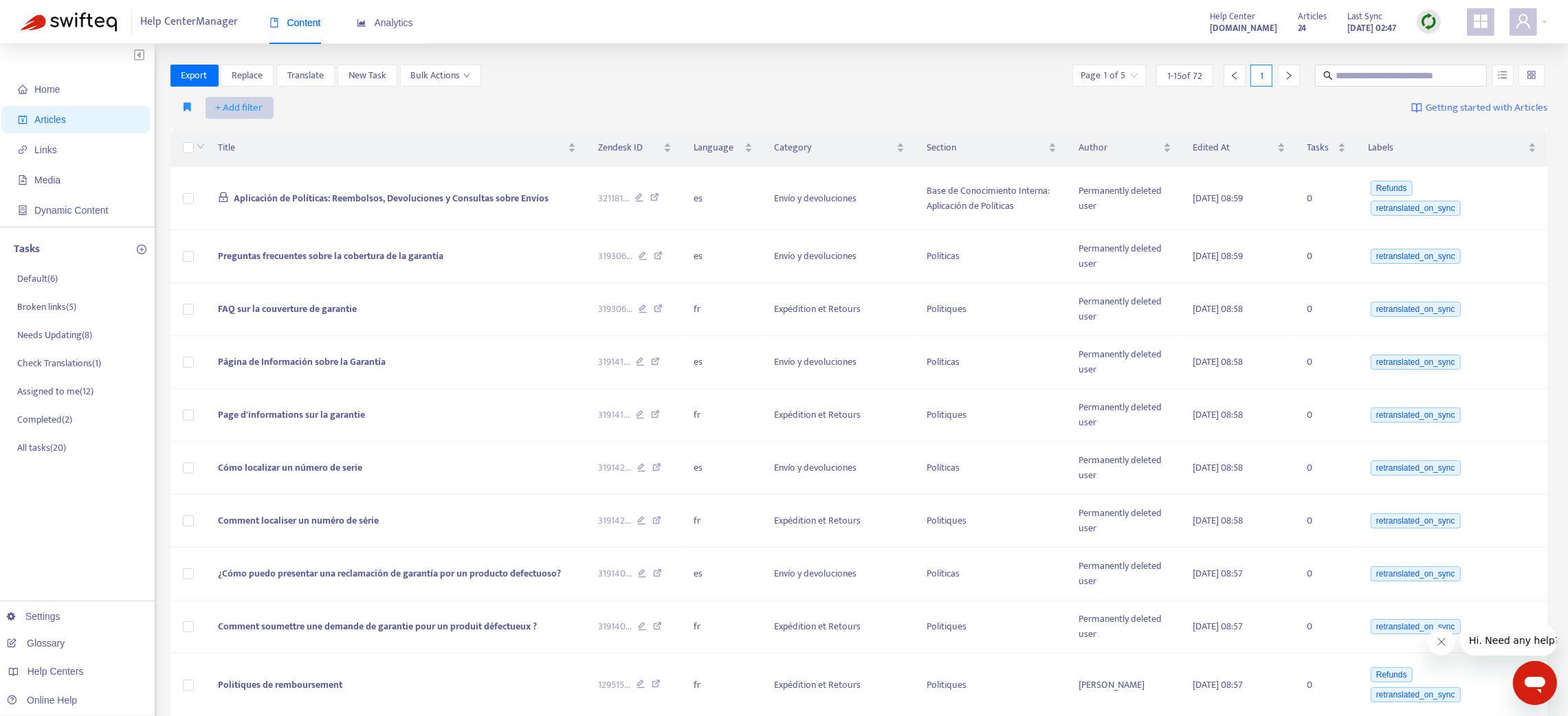
click at [252, 101] on span "+ Add filter" at bounding box center [239, 107] width 48 height 16
click at [267, 138] on span "Language" at bounding box center [258, 135] width 86 height 15
click at [286, 101] on div at bounding box center [247, 107] width 83 height 16
click at [288, 135] on div "en-us" at bounding box center [332, 135] width 239 height 15
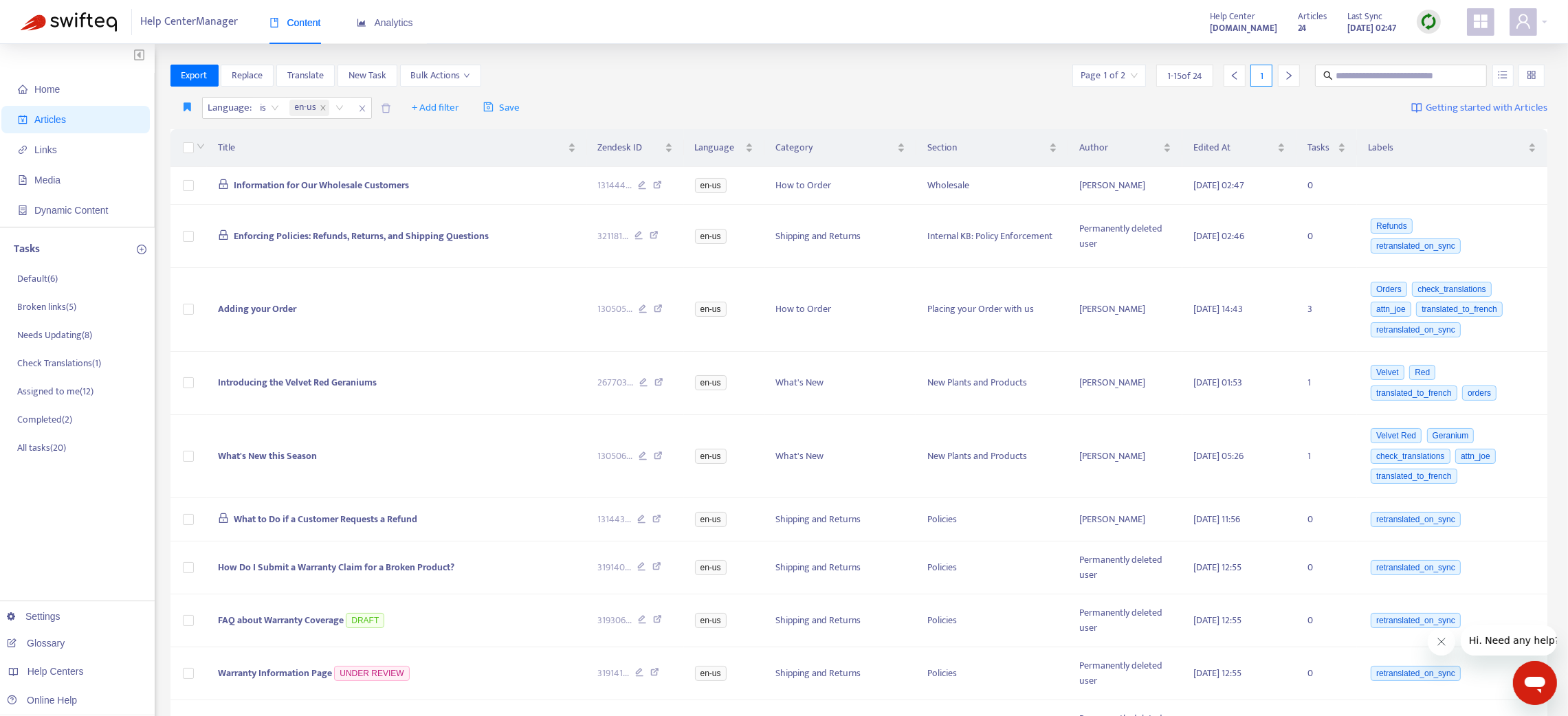
click at [426, 96] on div "Language : is en-us + Add filter Save Getting started with Articles" at bounding box center [859, 108] width 1377 height 32
click at [424, 101] on span "+ Add filter" at bounding box center [435, 107] width 48 height 16
click at [418, 180] on span "Category" at bounding box center [455, 180] width 86 height 15
click at [403, 103] on div at bounding box center [421, 107] width 83 height 16
click at [511, 83] on div "Export Replace Translate New Task Bulk Actions Page 1 of 2 1 - 15 of 24 1" at bounding box center [859, 76] width 1377 height 22
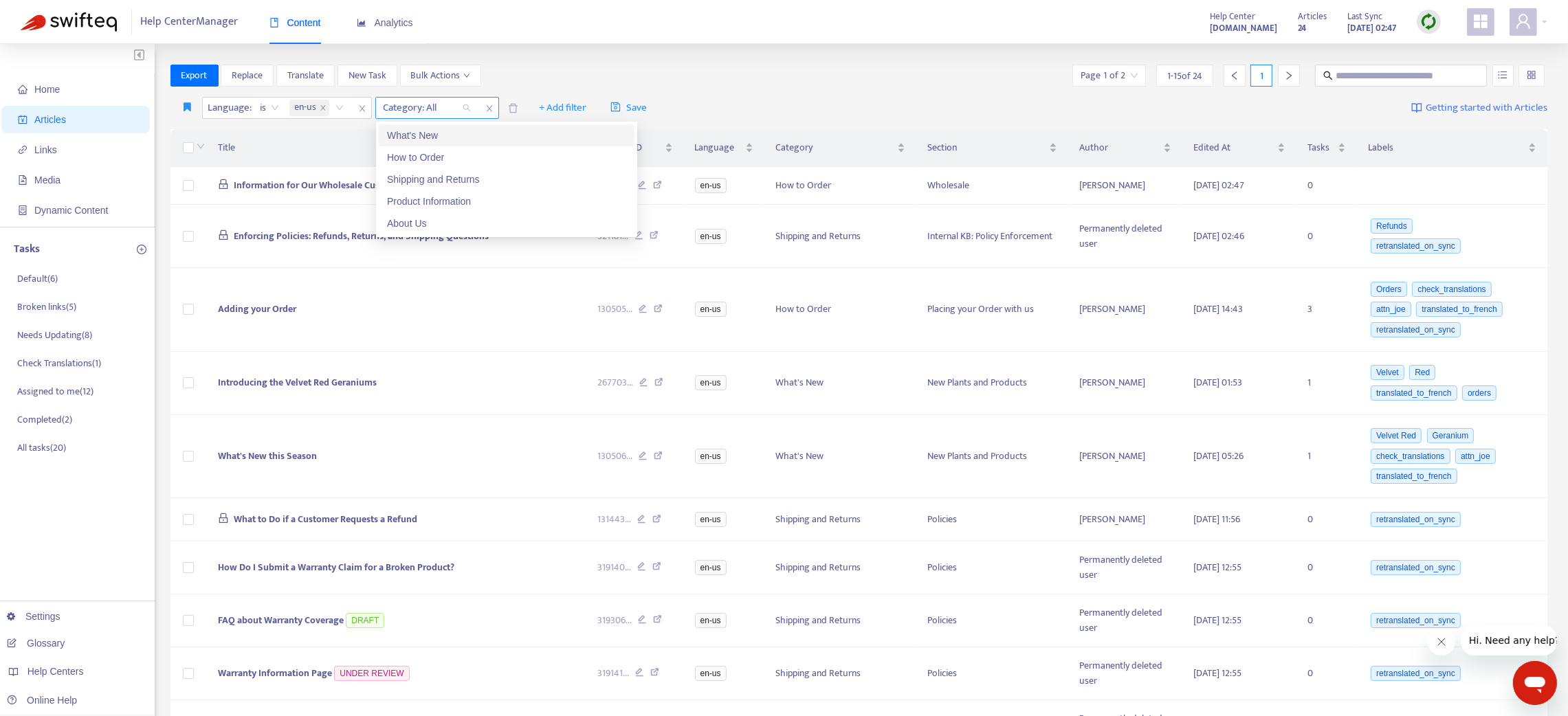
click at [423, 107] on div at bounding box center [421, 107] width 83 height 16
click at [452, 112] on div at bounding box center [421, 107] width 83 height 16
click at [556, 95] on div "Language : is en-us Category: All + Add filter Save Getting started with Articl…" at bounding box center [859, 108] width 1377 height 32
click at [555, 106] on span "+ Add filter" at bounding box center [563, 107] width 48 height 16
click at [575, 173] on span "Section" at bounding box center [583, 180] width 86 height 15
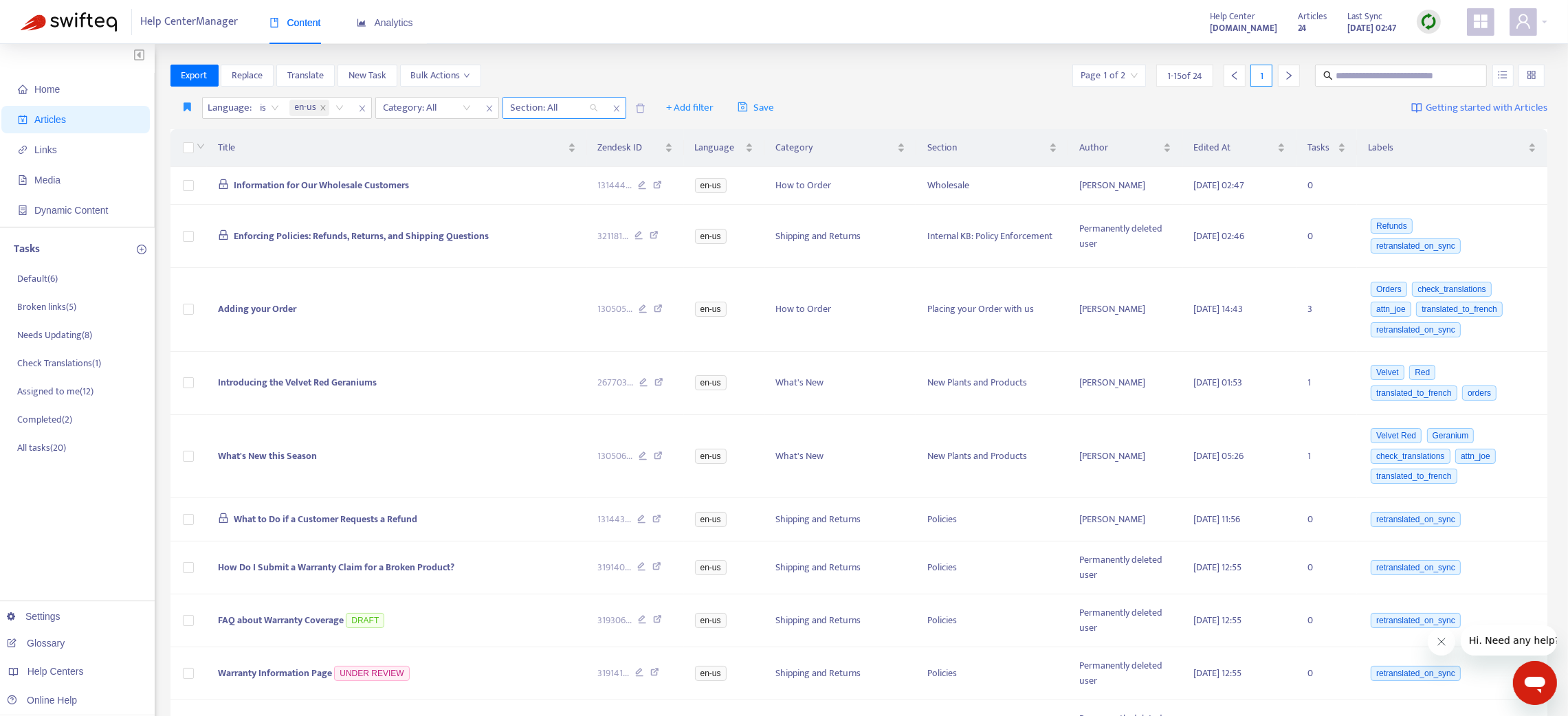
click at [551, 100] on div at bounding box center [548, 107] width 83 height 16
click at [615, 109] on icon "close" at bounding box center [617, 109] width 9 height 9
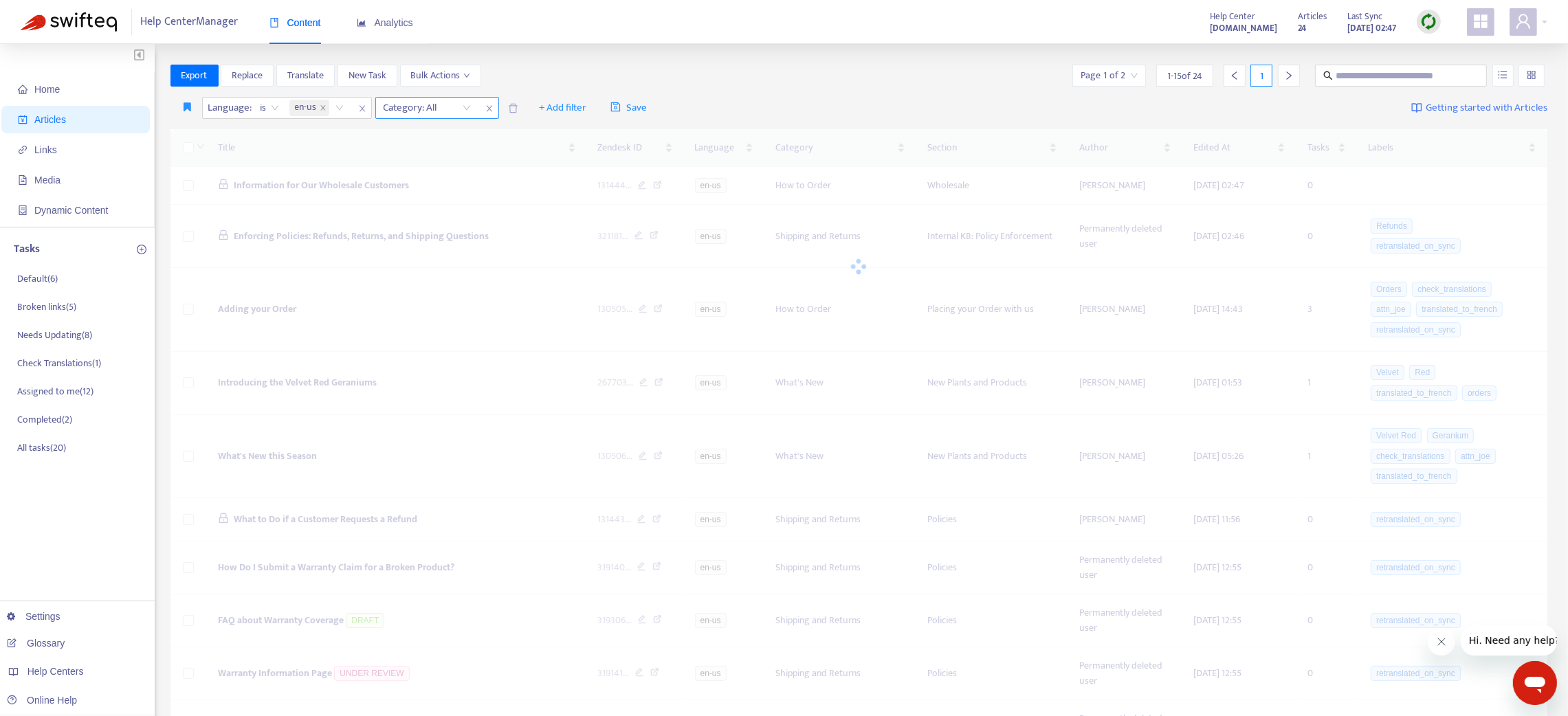
click at [481, 103] on span "close" at bounding box center [489, 108] width 18 height 16
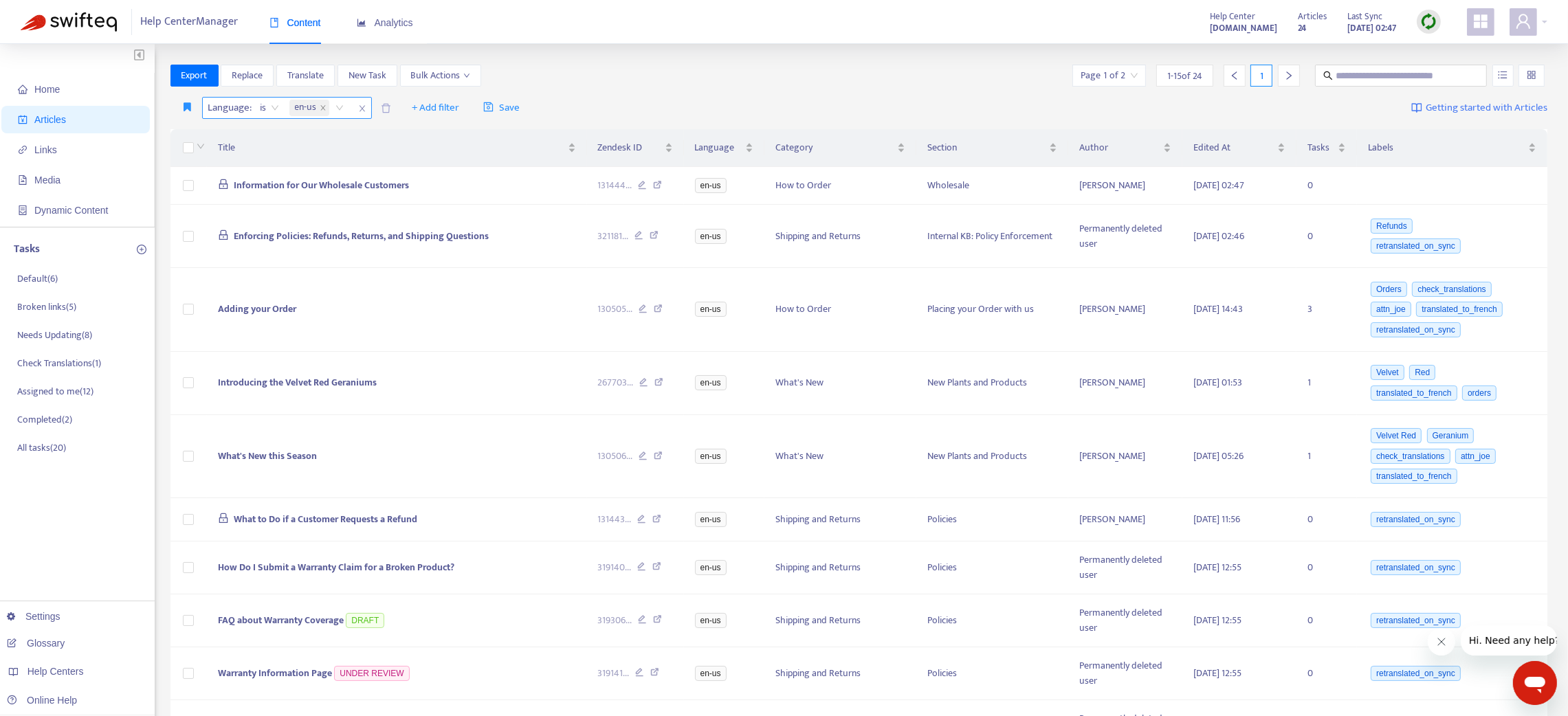
click at [357, 100] on div "Language : is en-us" at bounding box center [286, 108] width 169 height 22
click at [361, 105] on icon "close" at bounding box center [362, 109] width 9 height 9
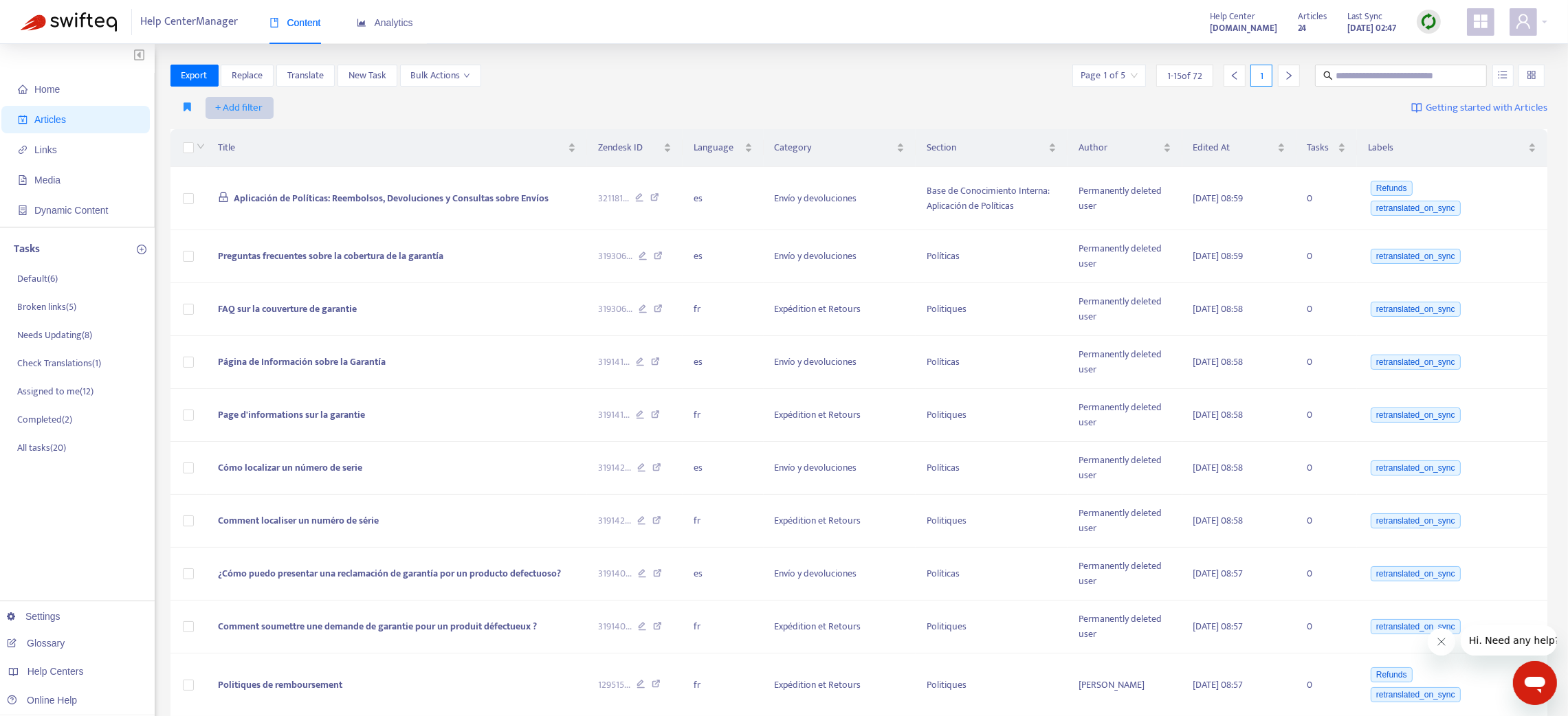
click at [237, 101] on span "+ Add filter" at bounding box center [239, 107] width 48 height 16
click at [237, 197] on span "Category" at bounding box center [258, 202] width 86 height 15
click at [261, 110] on div at bounding box center [247, 107] width 83 height 16
click at [415, 89] on div "Export Replace Translate New Task Bulk Actions Page 1 of 5 1 - 15 of 72 1" at bounding box center [859, 78] width 1377 height 27
click at [366, 106] on span "+ Add filter" at bounding box center [364, 107] width 48 height 16
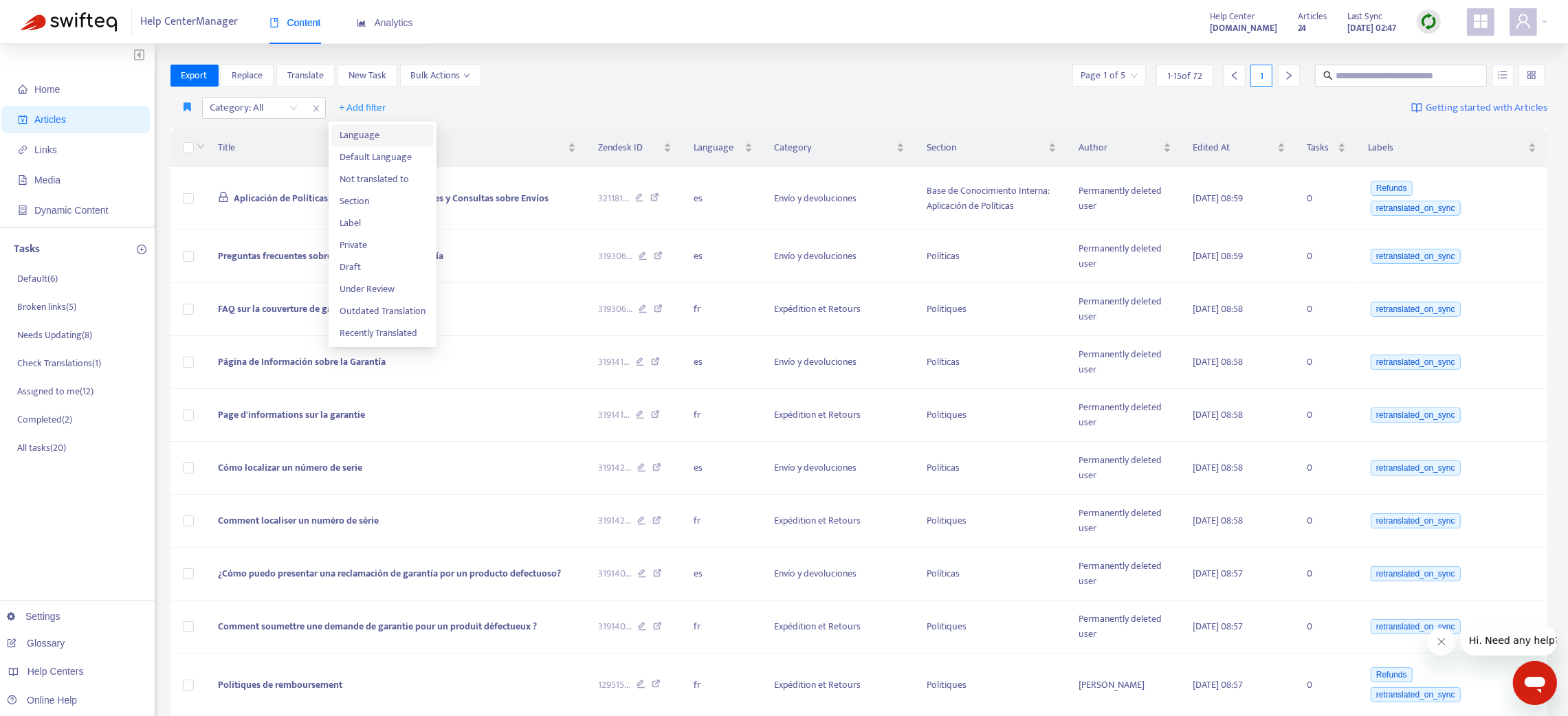
click at [355, 135] on span "Language" at bounding box center [382, 135] width 86 height 15
click at [349, 102] on div at bounding box center [375, 107] width 83 height 16
click at [358, 130] on div "en-us" at bounding box center [459, 135] width 239 height 15
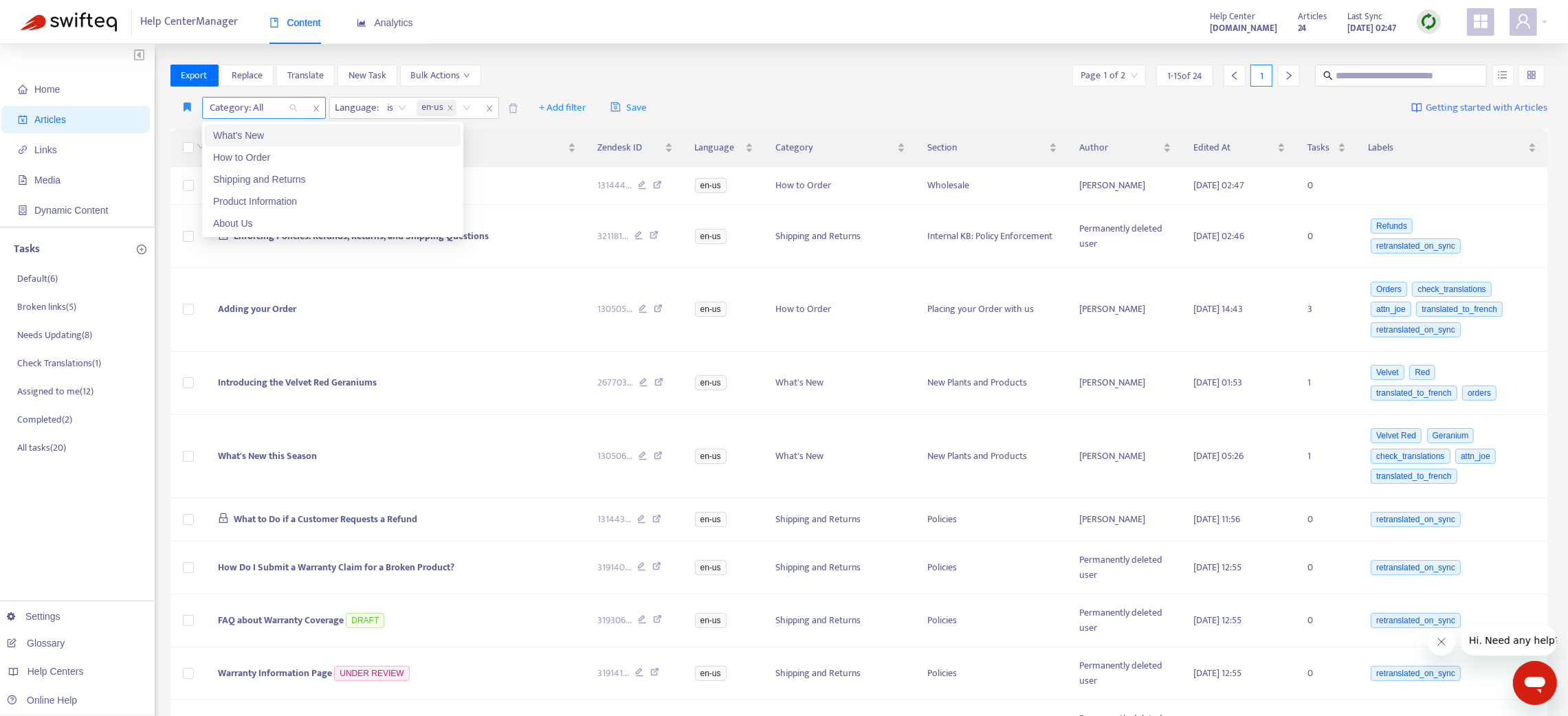
click at [287, 107] on div at bounding box center [247, 107] width 83 height 16
click at [491, 105] on icon "close" at bounding box center [490, 109] width 9 height 9
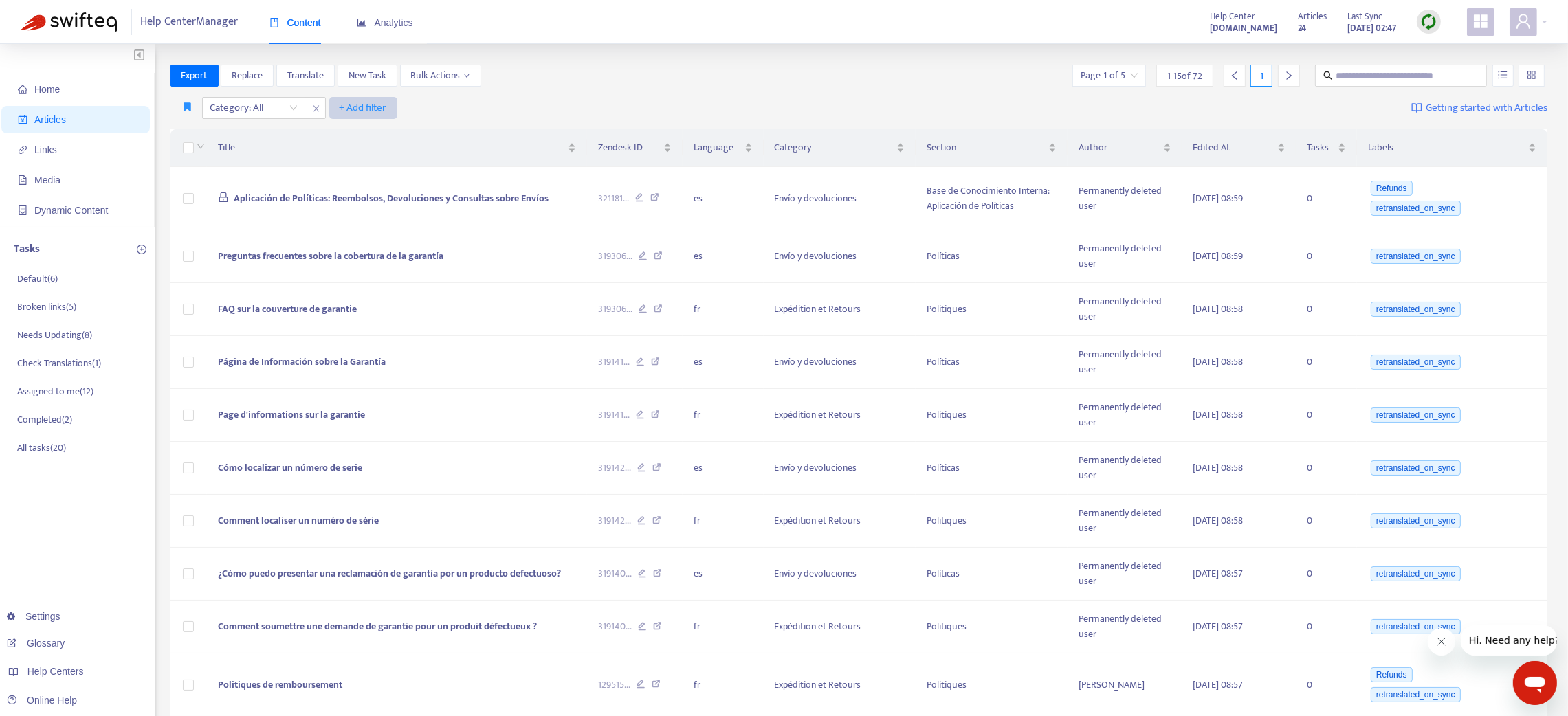
click at [358, 105] on span "+ Add filter" at bounding box center [364, 107] width 48 height 16
click at [384, 152] on span "Default Language" at bounding box center [382, 158] width 86 height 15
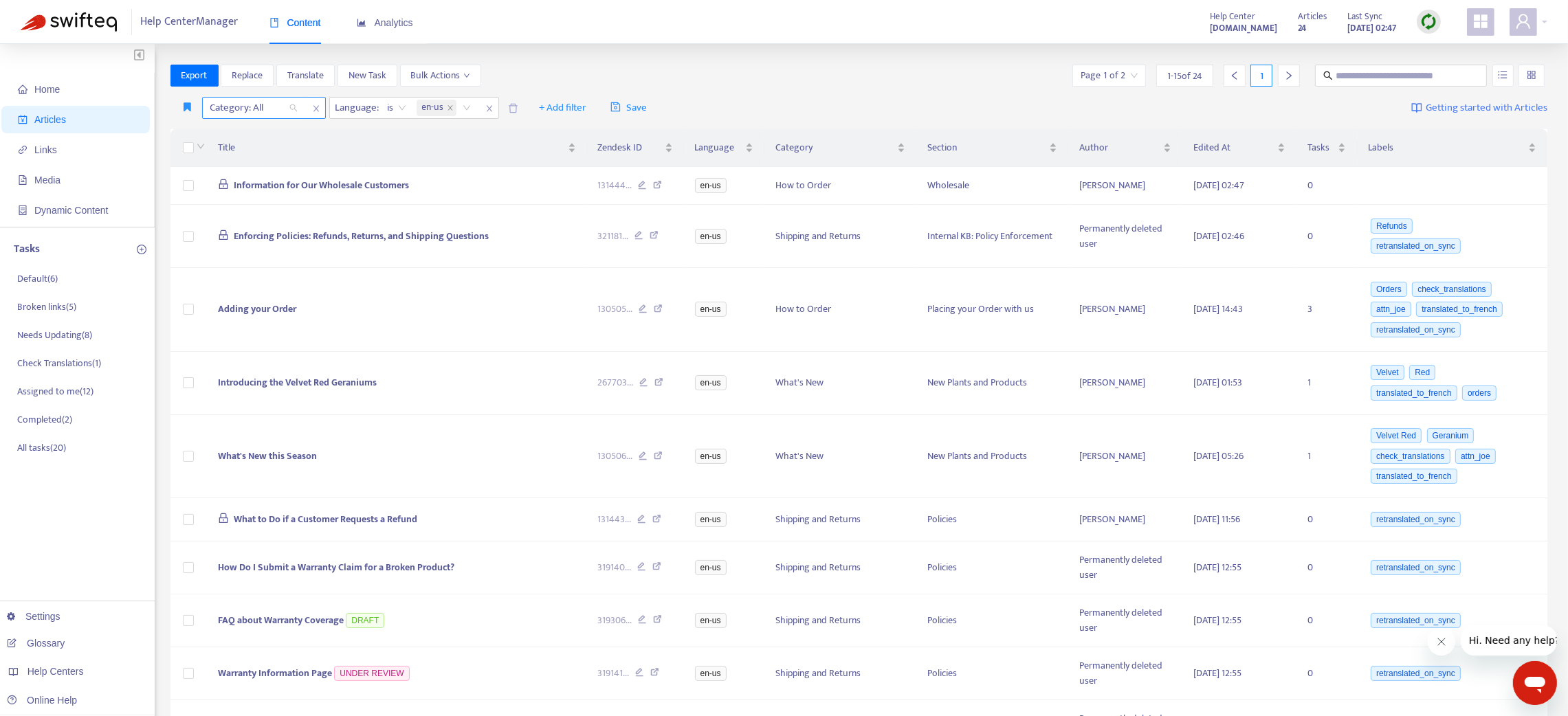
click at [278, 106] on div at bounding box center [247, 107] width 83 height 16
click at [514, 109] on icon "delete" at bounding box center [513, 108] width 10 height 10
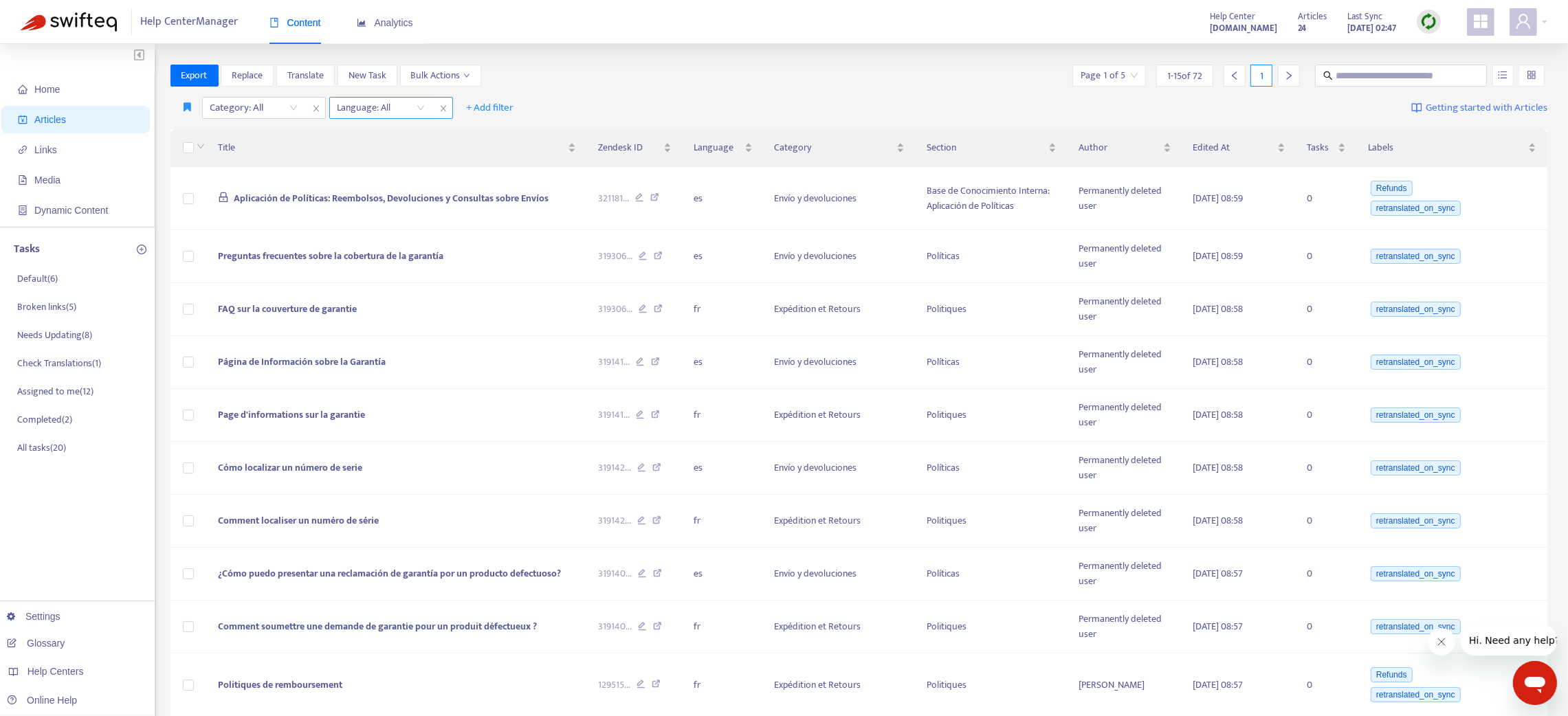
click at [436, 107] on span "close" at bounding box center [443, 108] width 18 height 16
click at [316, 102] on span "close" at bounding box center [316, 108] width 18 height 16
click at [247, 103] on span "+ Add filter" at bounding box center [239, 107] width 48 height 16
click at [250, 198] on span "Category" at bounding box center [258, 202] width 86 height 15
drag, startPoint x: 273, startPoint y: 105, endPoint x: 271, endPoint y: 121, distance: 16.1
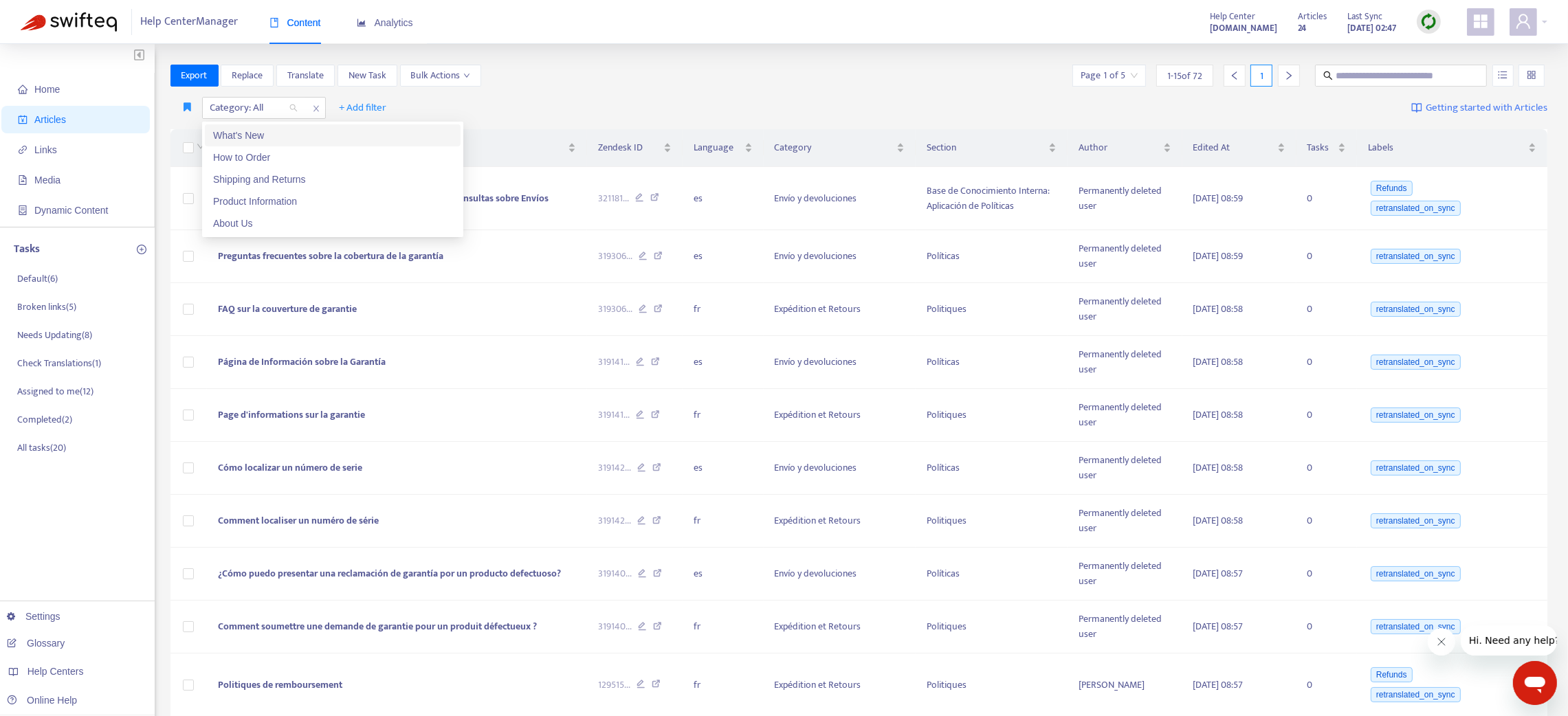
click at [273, 106] on div at bounding box center [247, 107] width 83 height 16
click at [255, 134] on div "What's New" at bounding box center [332, 135] width 239 height 15
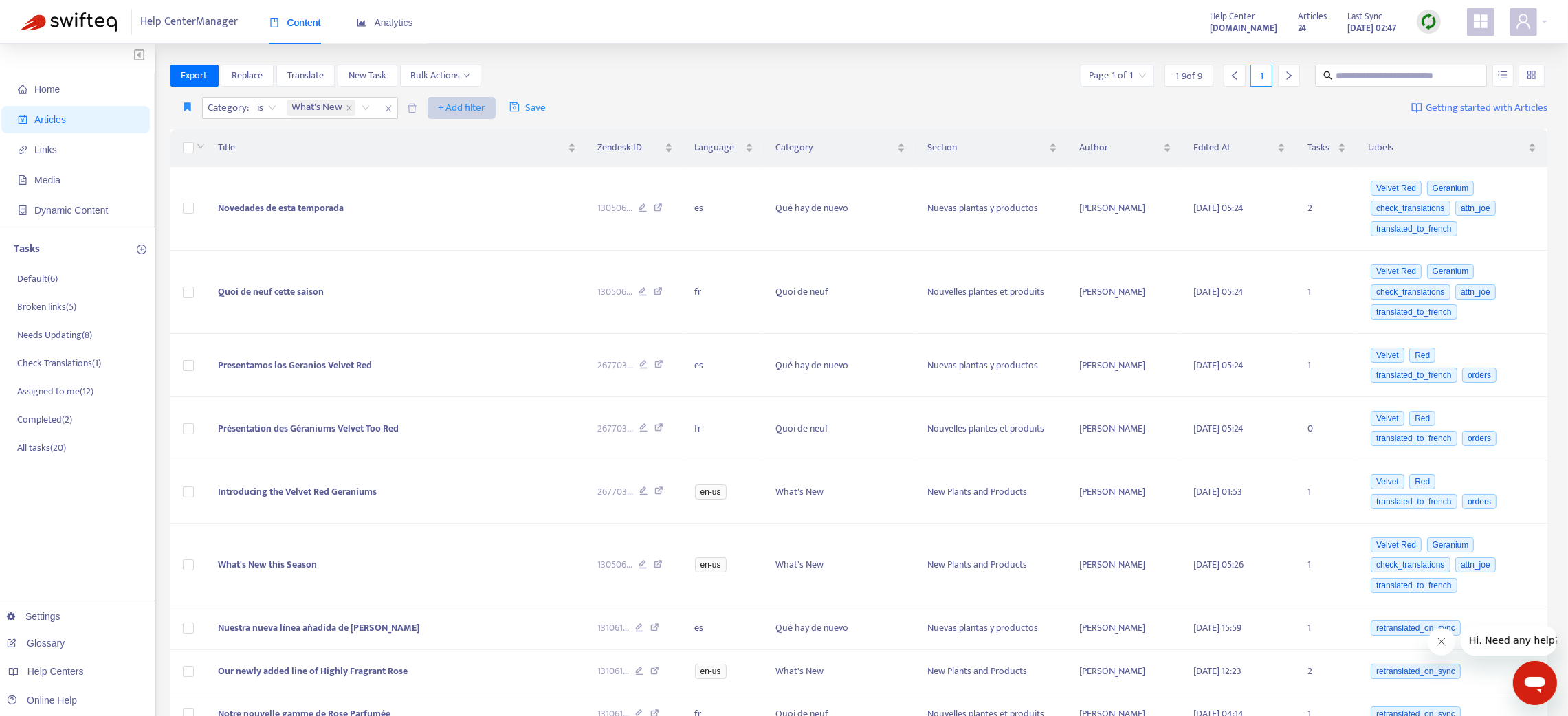
click at [462, 105] on span "+ Add filter" at bounding box center [462, 107] width 48 height 16
click at [475, 154] on span "Default Language" at bounding box center [482, 158] width 86 height 15
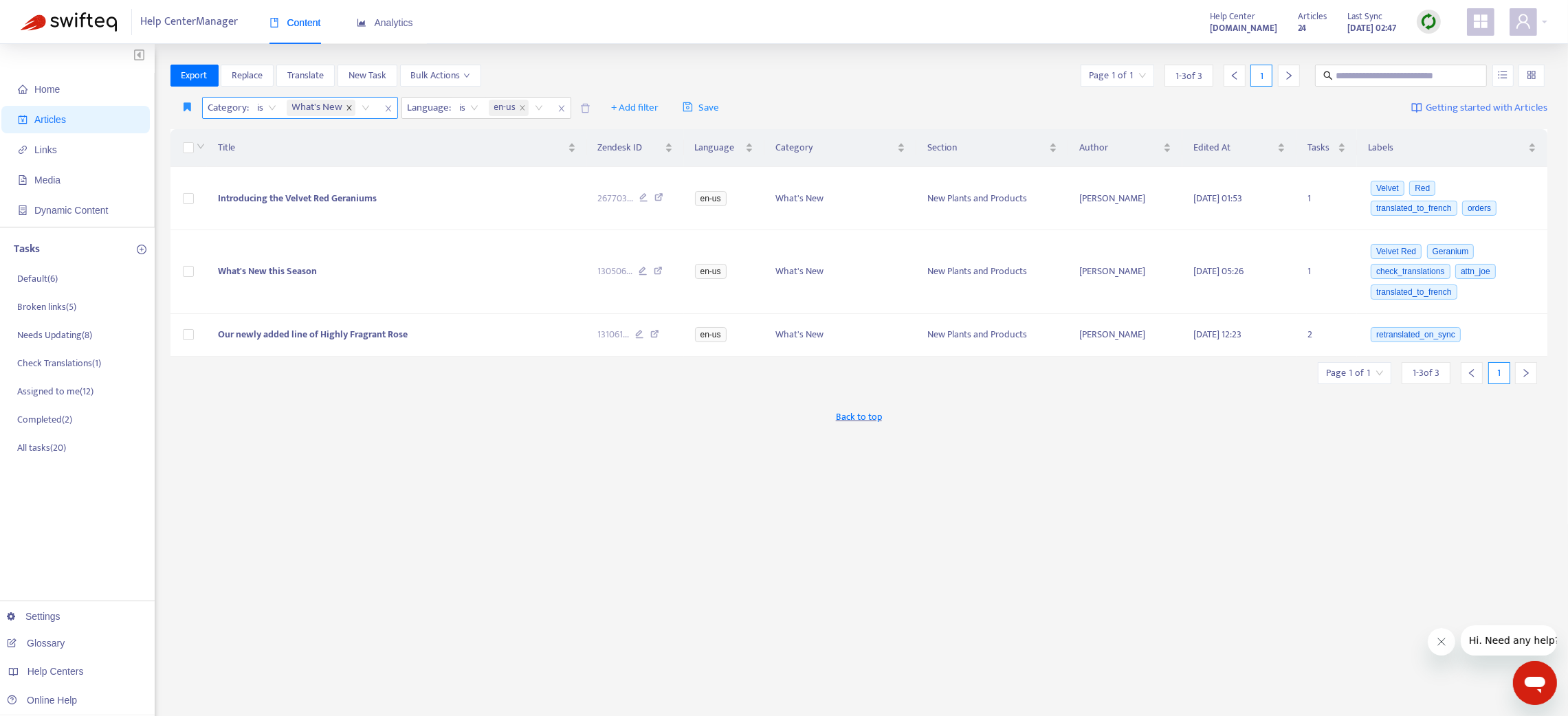
click at [346, 100] on span at bounding box center [349, 107] width 7 height 16
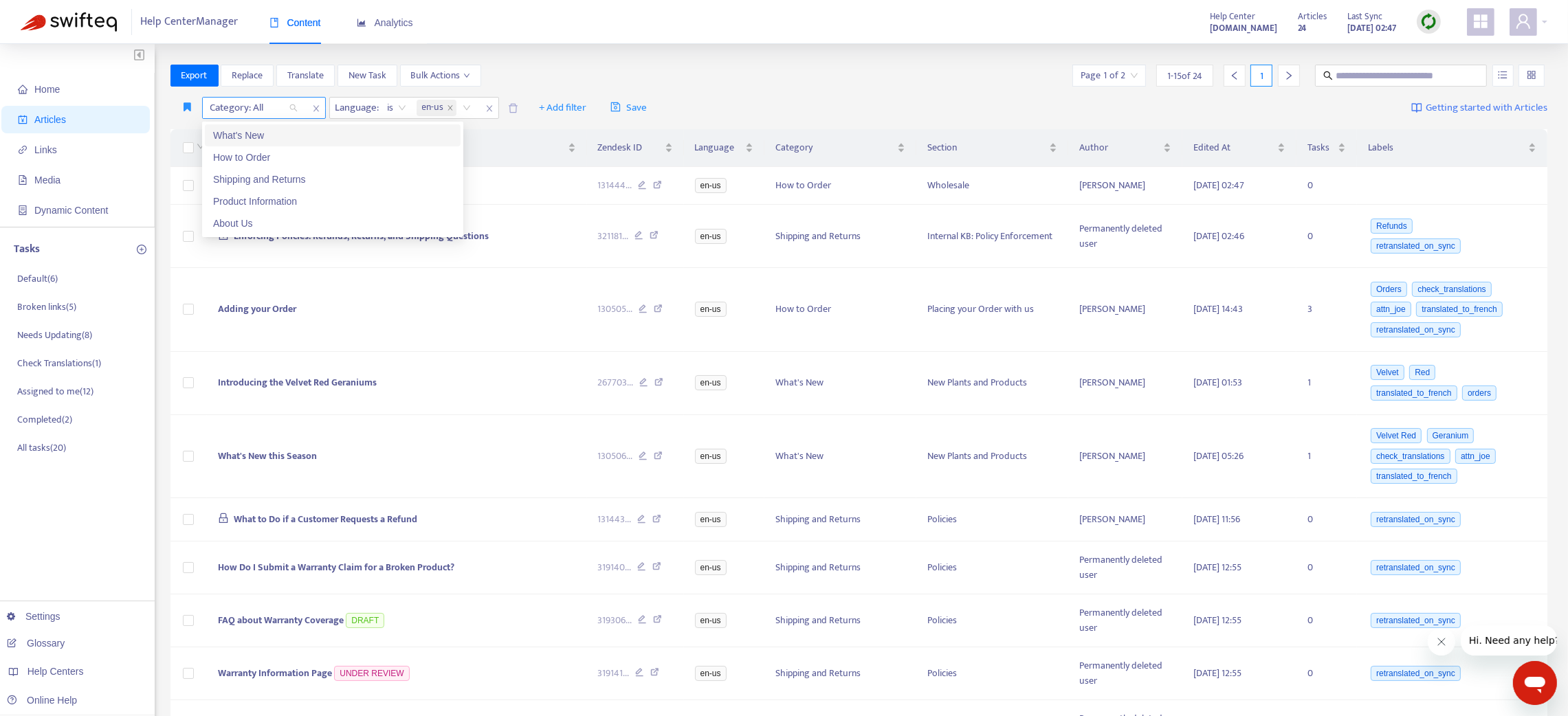
click at [267, 106] on div at bounding box center [247, 107] width 83 height 16
click at [72, 89] on span "Home" at bounding box center [78, 89] width 121 height 27
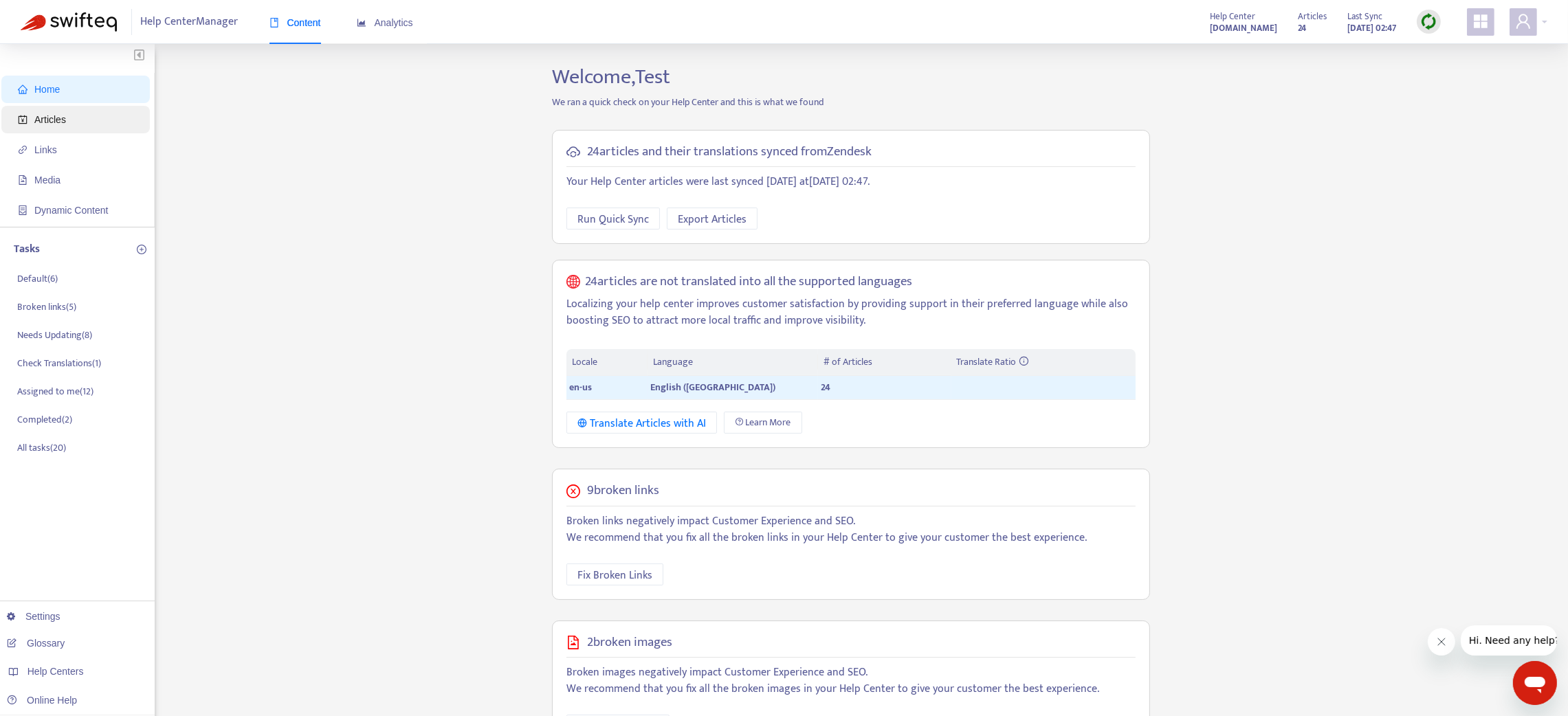
click at [59, 114] on span "Articles" at bounding box center [49, 119] width 32 height 11
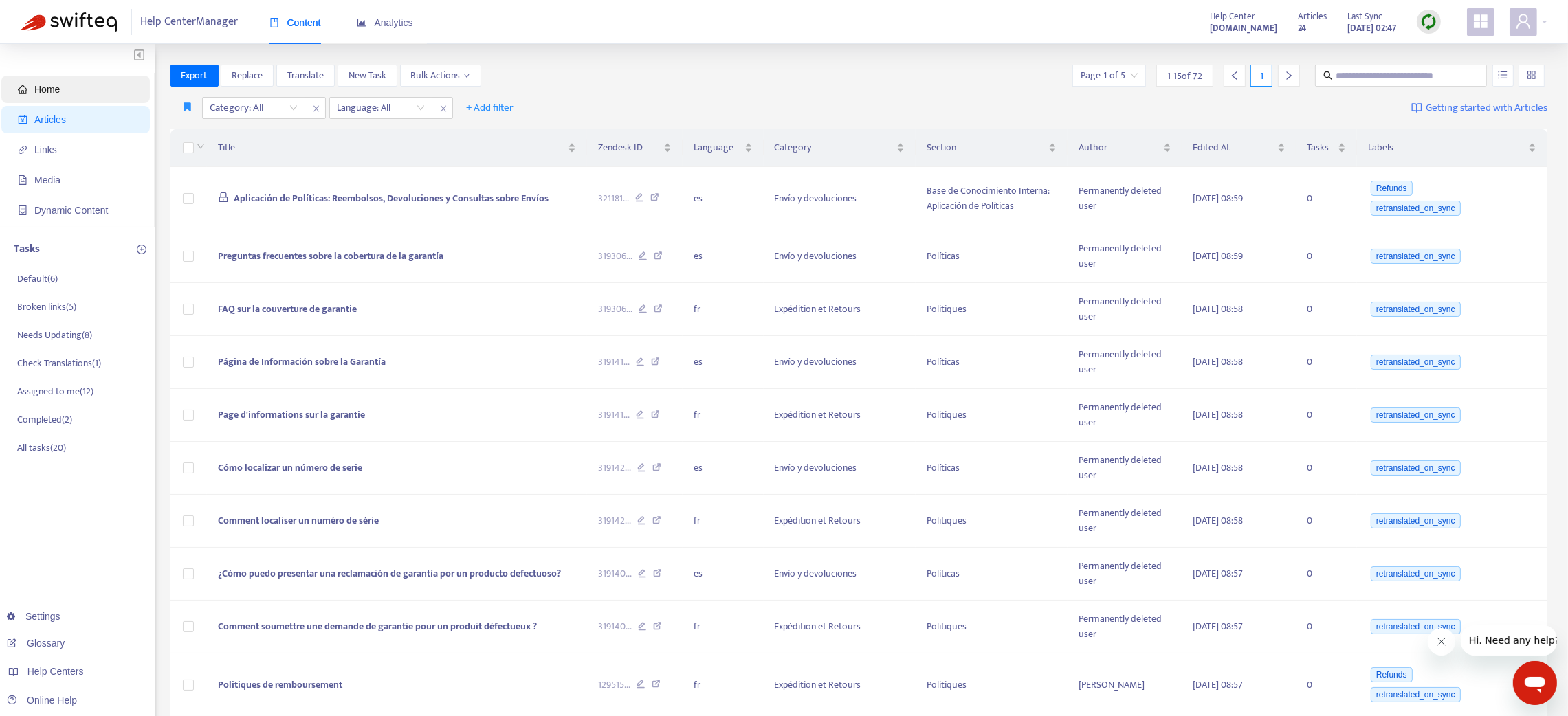
click at [56, 91] on span "Home" at bounding box center [47, 89] width 26 height 11
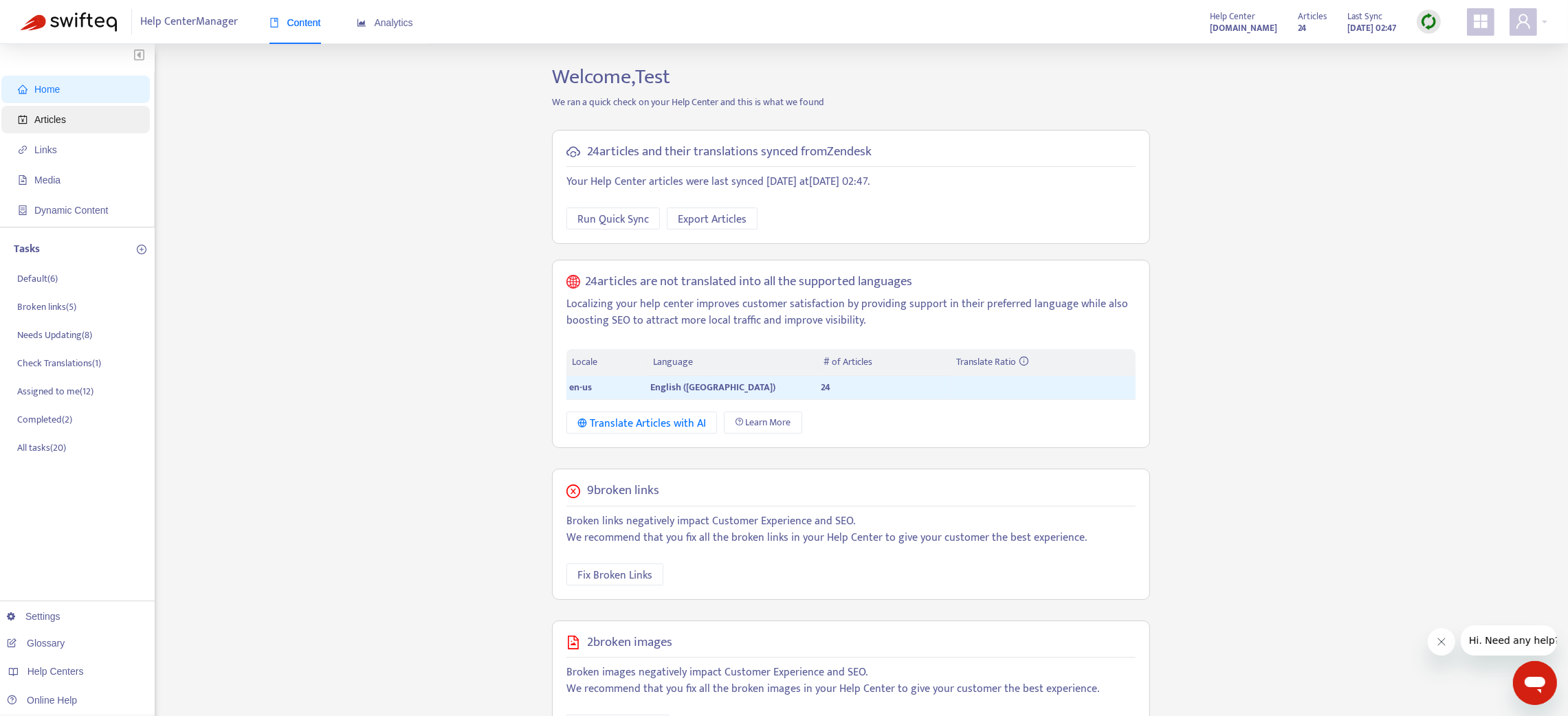
click at [61, 126] on span "Articles" at bounding box center [78, 119] width 121 height 27
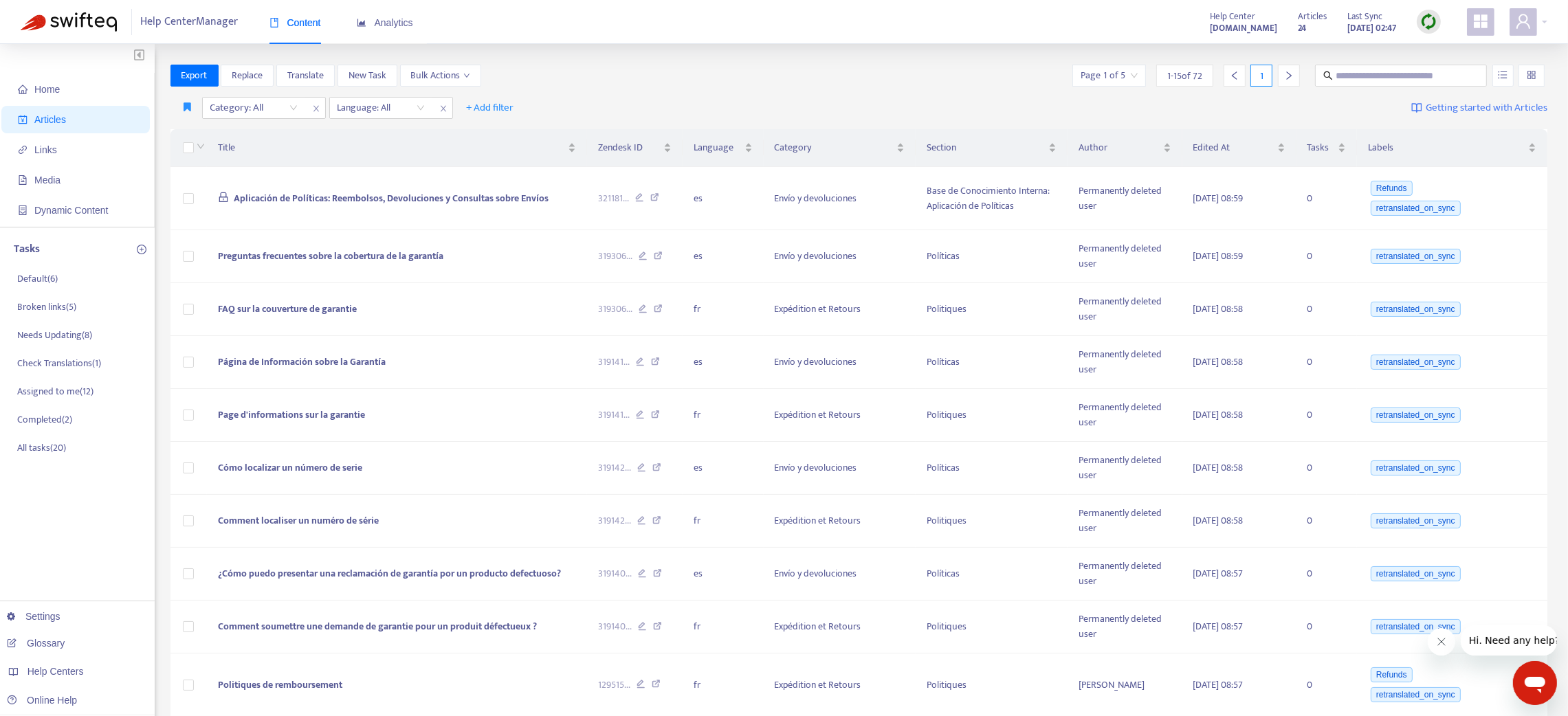
click at [443, 110] on icon "close" at bounding box center [444, 109] width 9 height 9
click at [358, 100] on span "+ Add filter" at bounding box center [364, 107] width 48 height 16
click at [374, 152] on span "Default Language" at bounding box center [382, 158] width 86 height 15
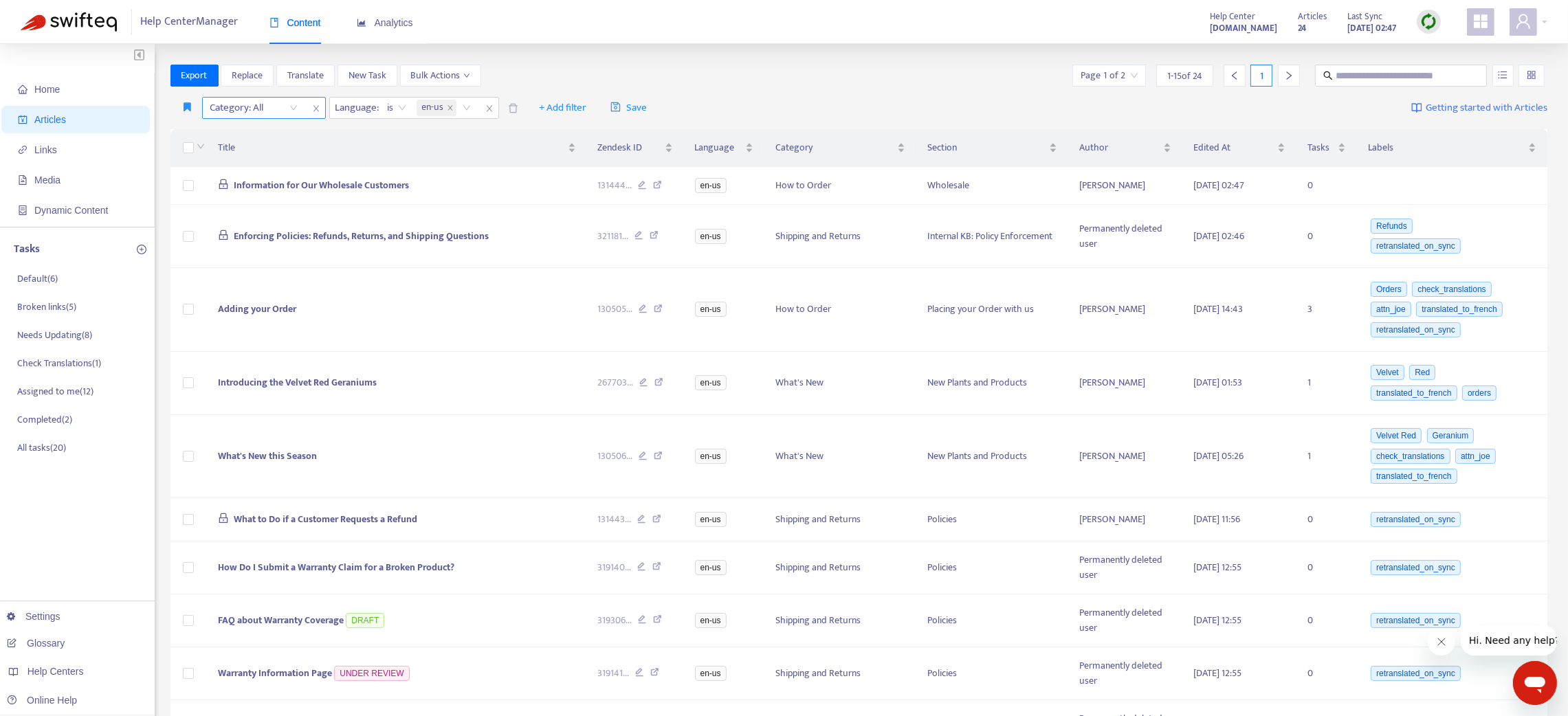
click at [251, 105] on div at bounding box center [247, 107] width 83 height 16
click at [316, 109] on icon "close" at bounding box center [316, 109] width 9 height 9
click at [434, 111] on span "+ Add filter" at bounding box center [435, 107] width 48 height 16
click at [438, 175] on span "Category" at bounding box center [455, 180] width 86 height 15
click at [398, 101] on div at bounding box center [421, 107] width 83 height 16
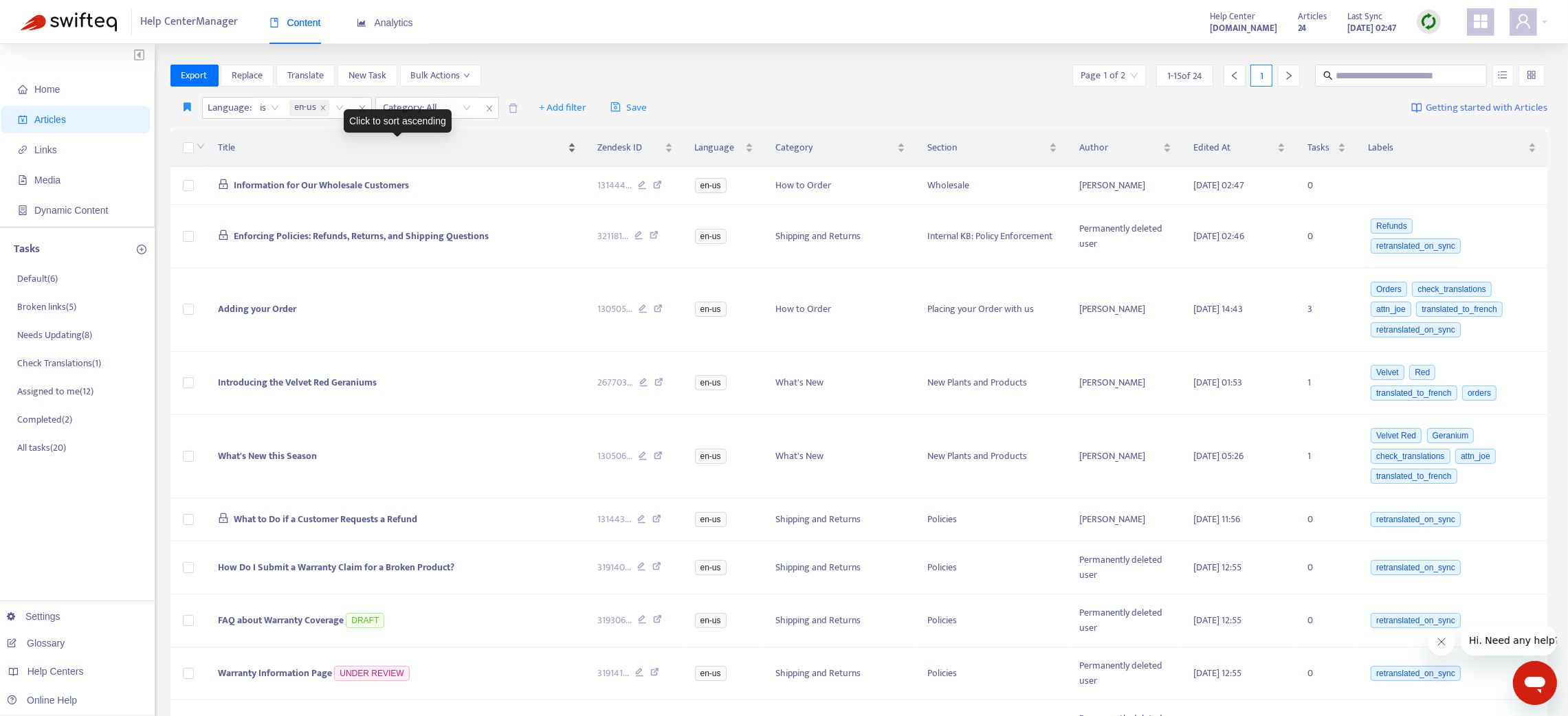
click at [345, 140] on div "Title" at bounding box center [397, 148] width 358 height 15
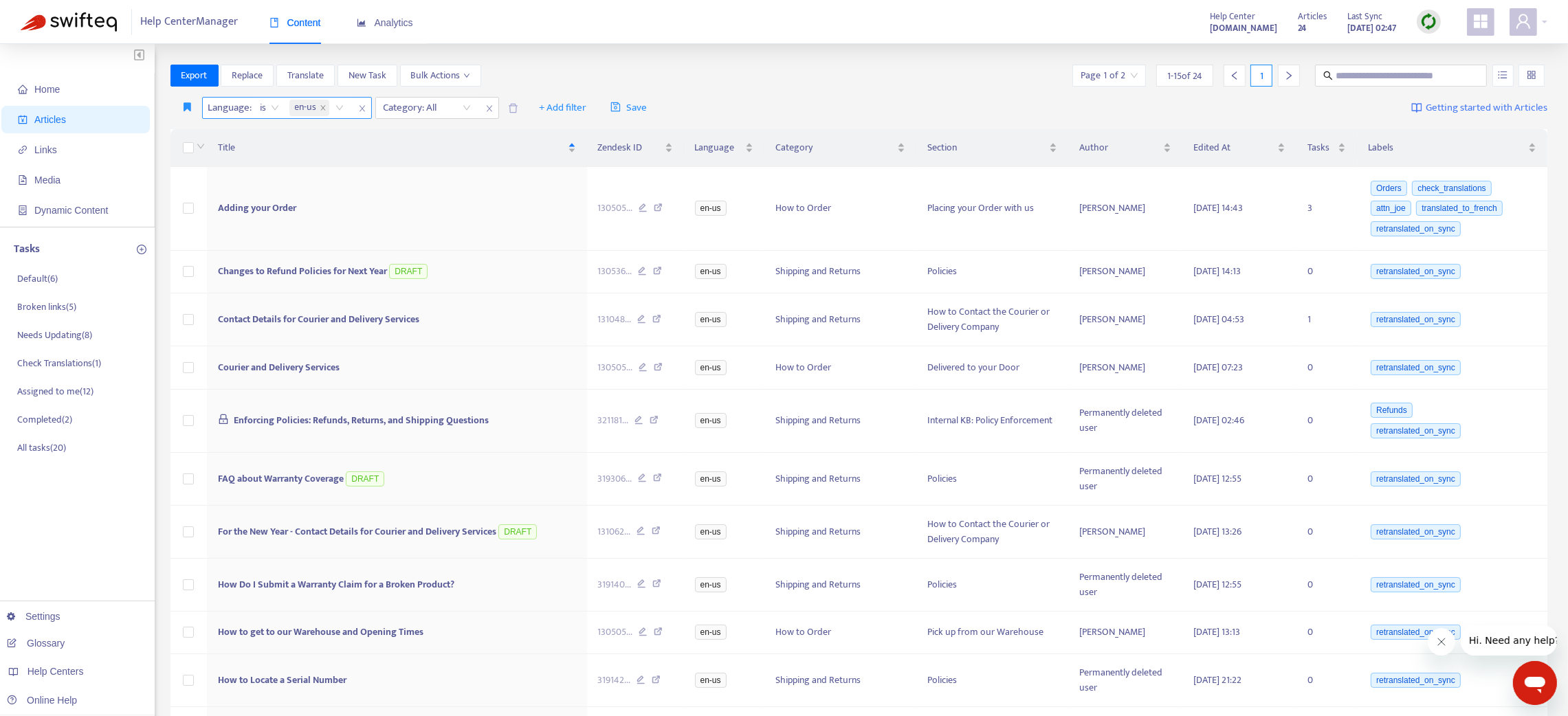
click at [325, 107] on icon "close" at bounding box center [323, 108] width 7 height 7
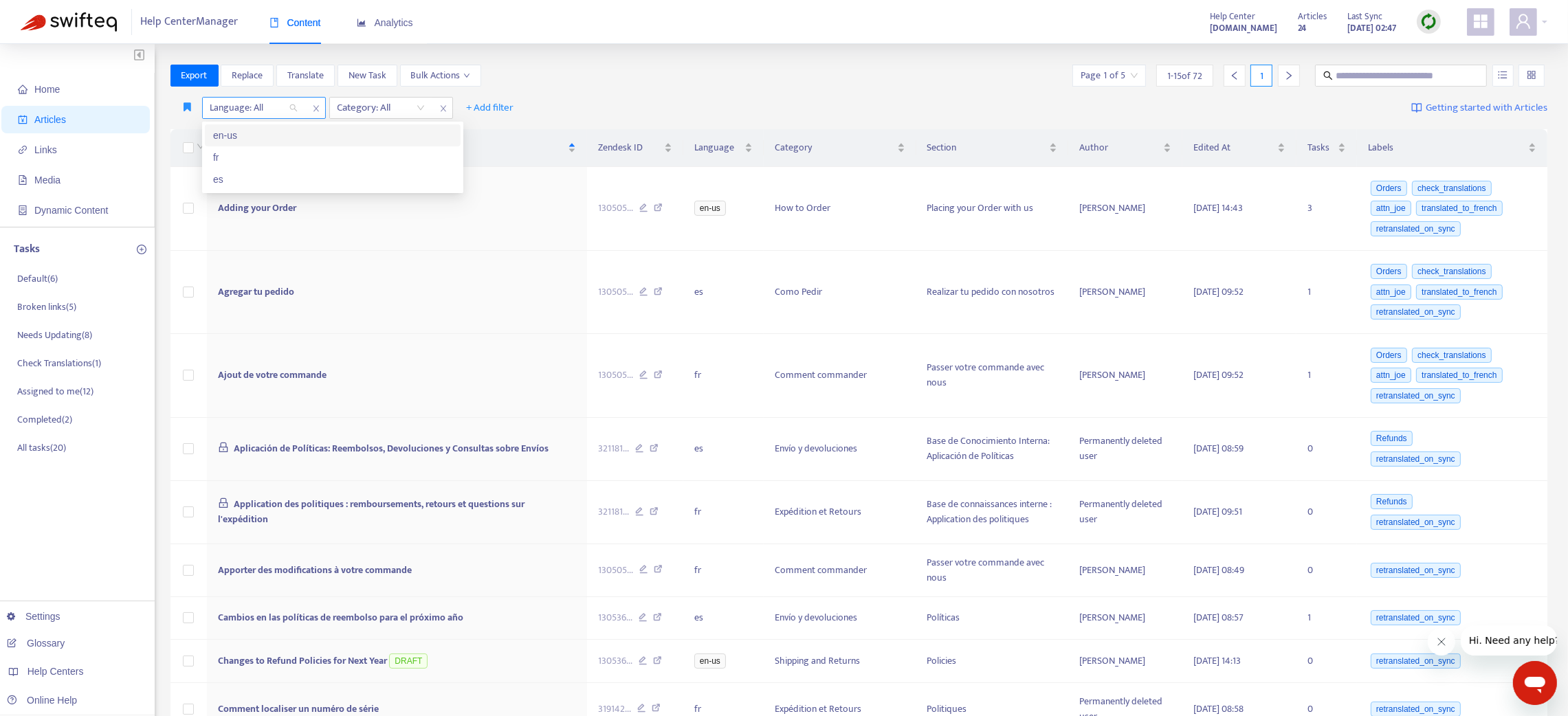
click at [255, 106] on div at bounding box center [247, 107] width 83 height 16
click at [240, 159] on div "fr" at bounding box center [332, 158] width 239 height 15
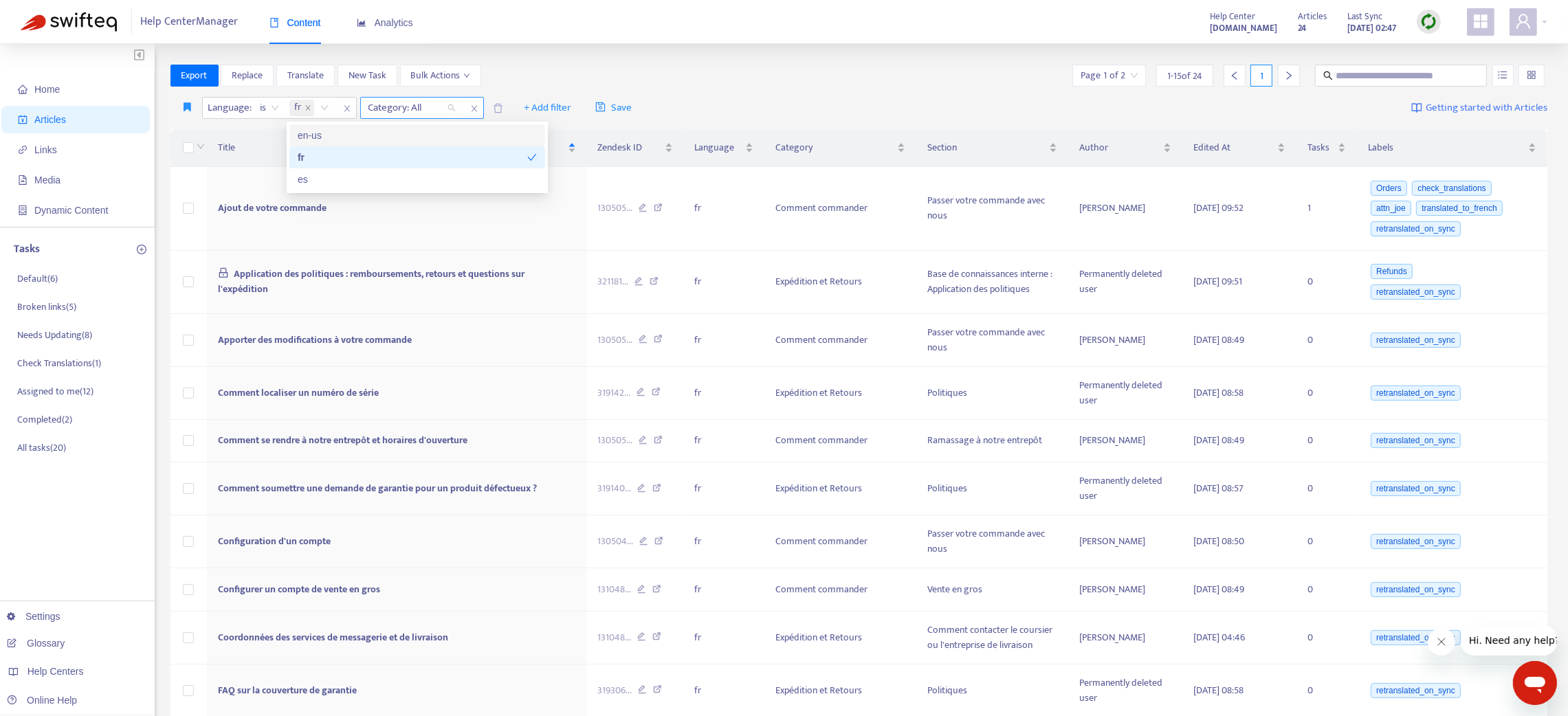
click at [390, 103] on div at bounding box center [405, 107] width 83 height 16
drag, startPoint x: 472, startPoint y: 105, endPoint x: 393, endPoint y: 116, distance: 79.8
click at [470, 105] on icon "close" at bounding box center [474, 109] width 9 height 9
click at [415, 113] on span "+ Add filter" at bounding box center [421, 107] width 48 height 16
click at [402, 180] on span "Category" at bounding box center [439, 180] width 86 height 15
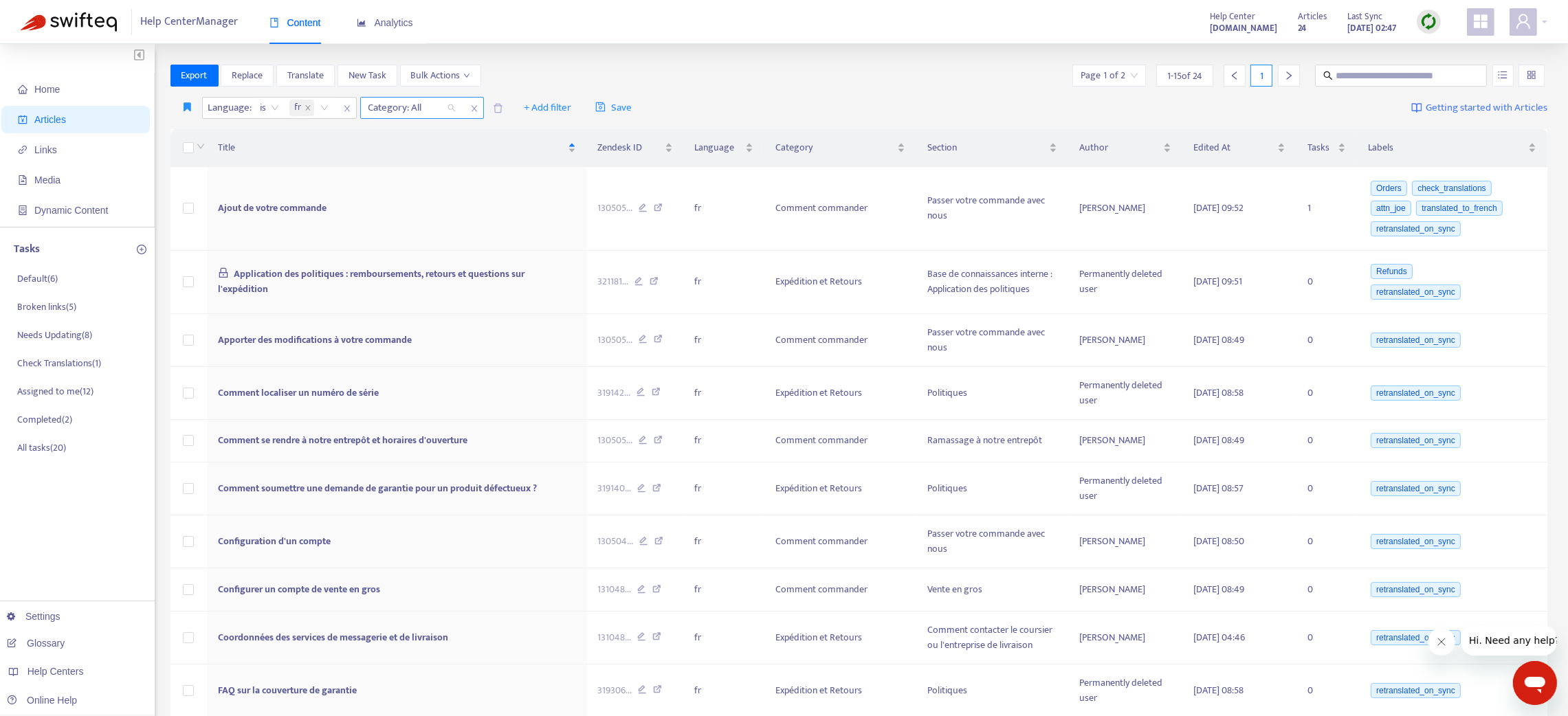
click at [409, 106] on div at bounding box center [405, 107] width 83 height 16
drag, startPoint x: 473, startPoint y: 106, endPoint x: 350, endPoint y: 117, distance: 123.5
click at [468, 106] on span "close" at bounding box center [474, 108] width 18 height 16
click at [329, 116] on div "fr" at bounding box center [312, 108] width 49 height 20
click at [325, 139] on div "en-us" at bounding box center [416, 135] width 239 height 15
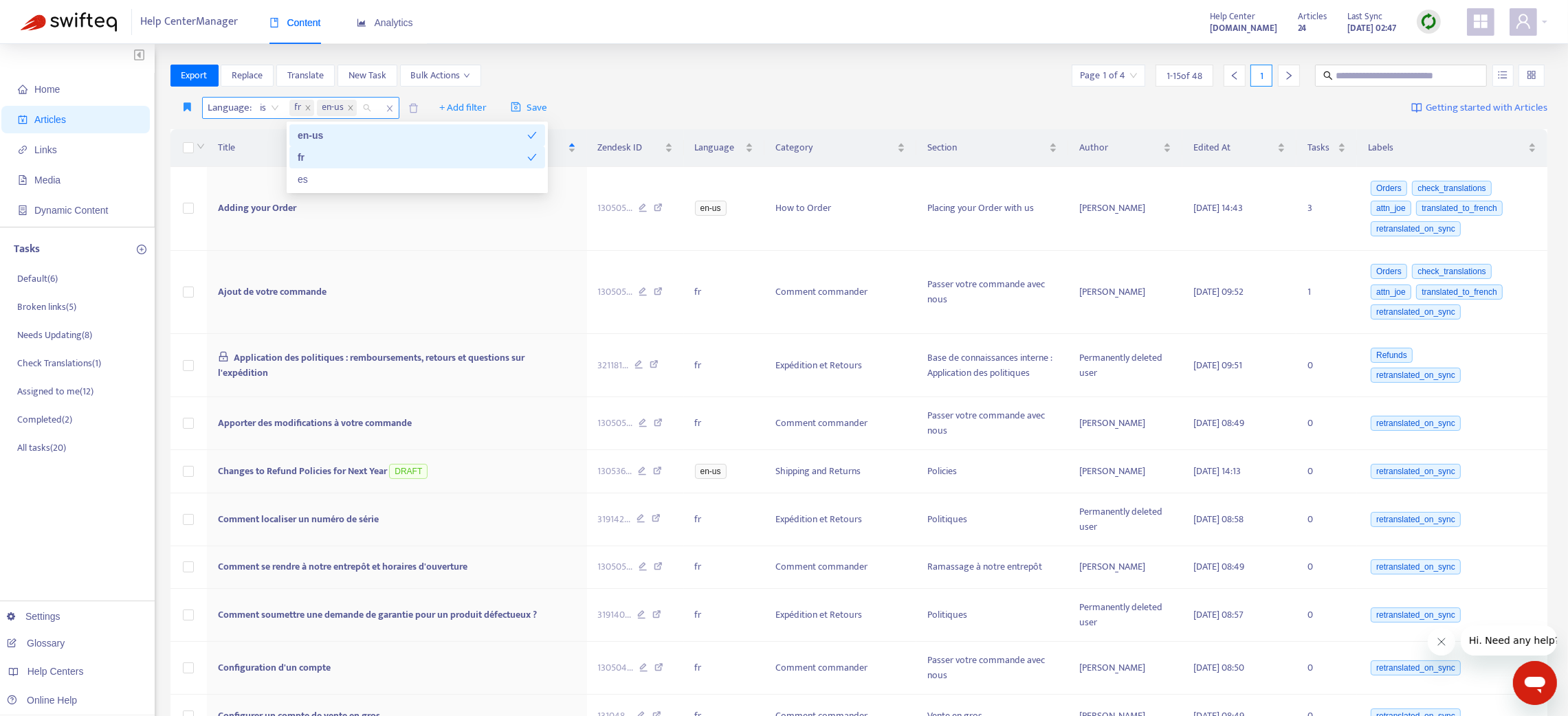
click at [302, 111] on span "fr" at bounding box center [302, 107] width 25 height 16
click at [307, 109] on icon "close" at bounding box center [308, 108] width 7 height 7
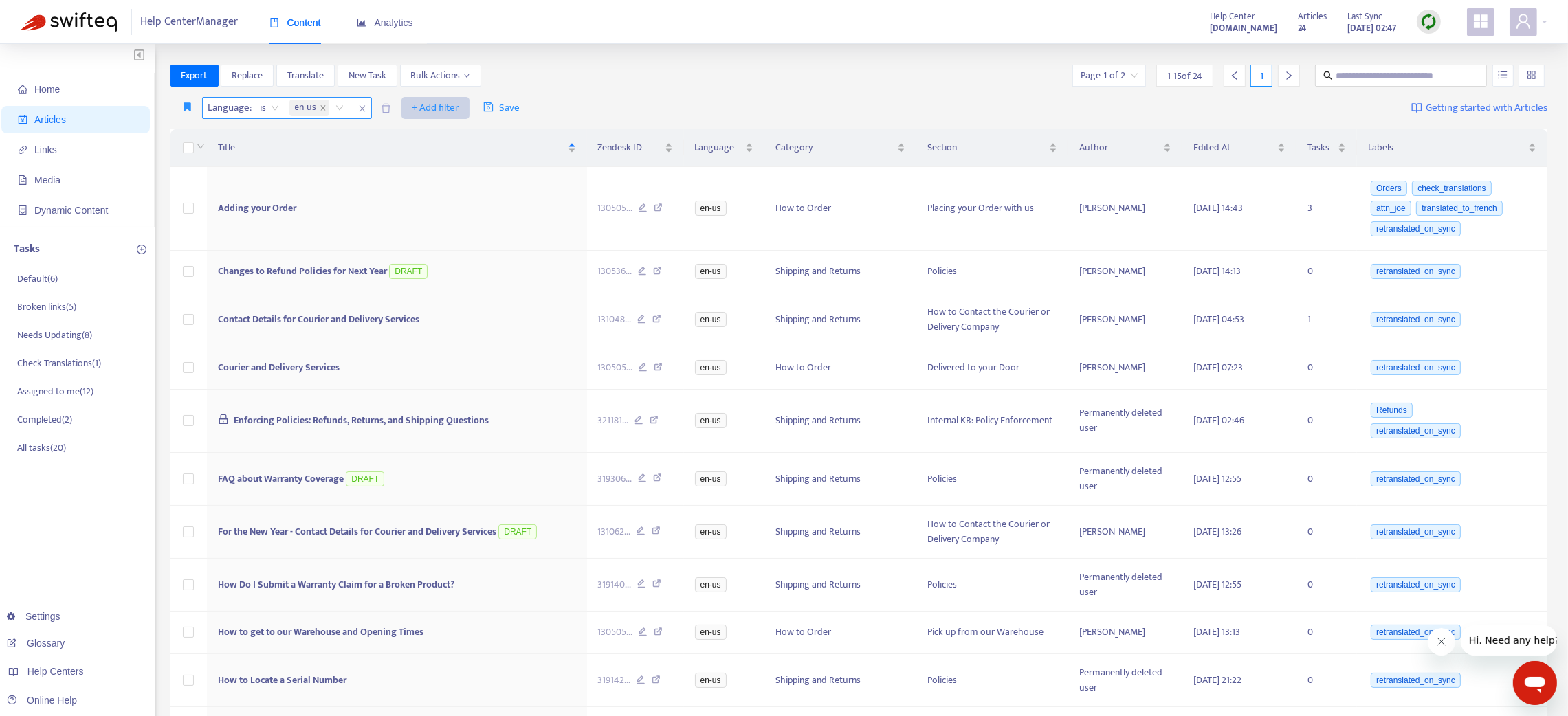
click at [432, 107] on span "+ Add filter" at bounding box center [435, 107] width 48 height 16
click at [415, 176] on span "Category" at bounding box center [455, 180] width 86 height 15
click at [426, 100] on div at bounding box center [421, 107] width 83 height 16
click at [360, 109] on icon "close" at bounding box center [362, 109] width 9 height 9
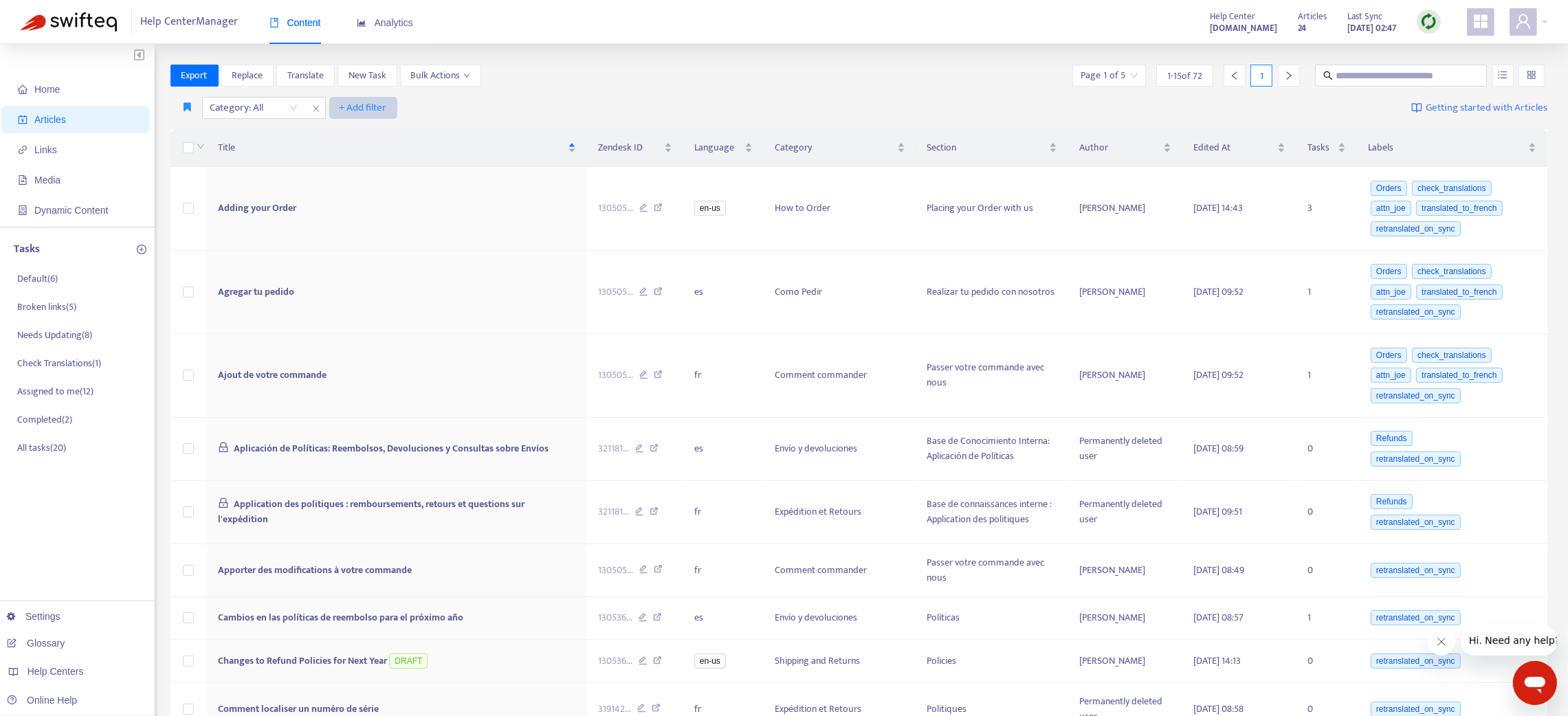
click at [354, 100] on span "+ Add filter" at bounding box center [364, 107] width 48 height 16
click at [354, 151] on span "Default Language" at bounding box center [382, 158] width 86 height 15
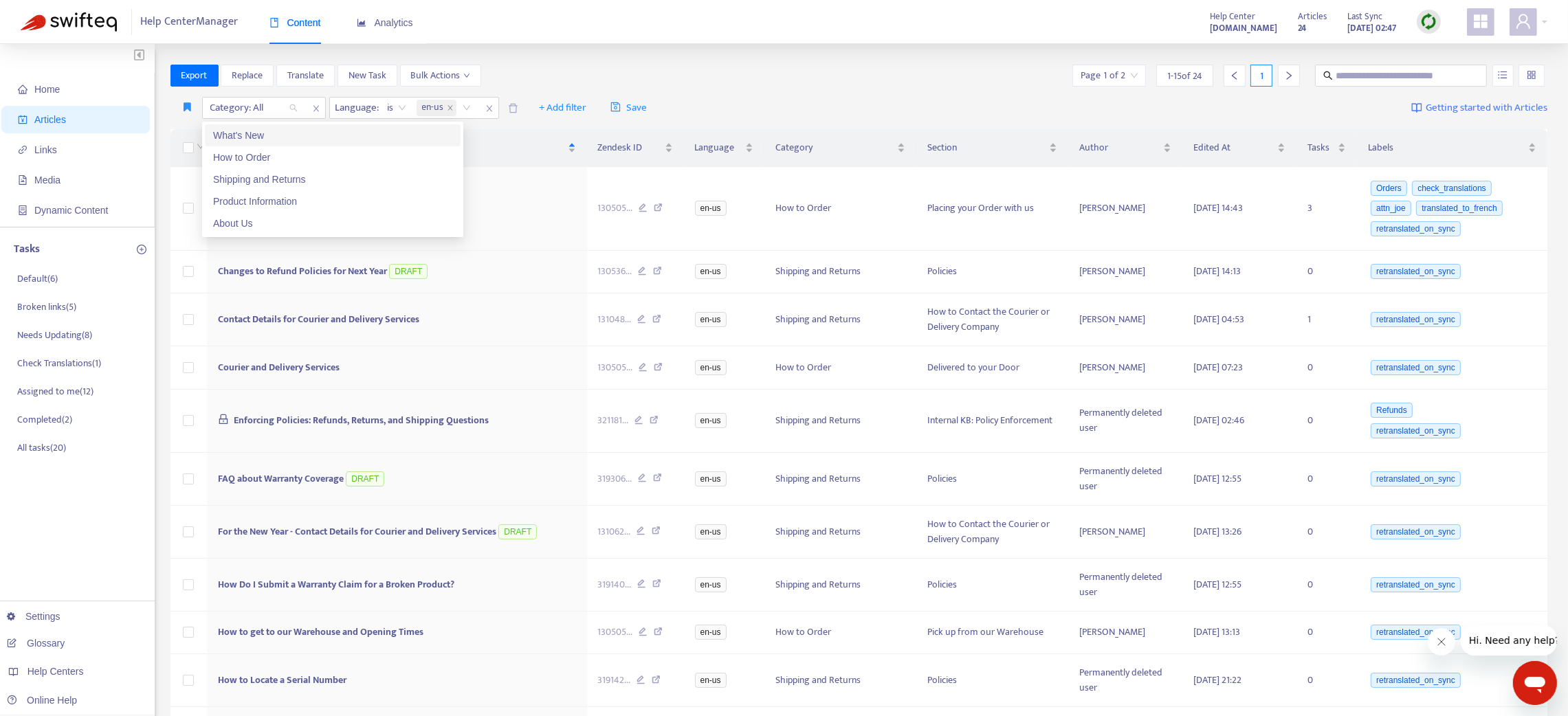
click at [285, 107] on div at bounding box center [247, 107] width 83 height 16
click at [278, 134] on div "What's New" at bounding box center [332, 135] width 239 height 15
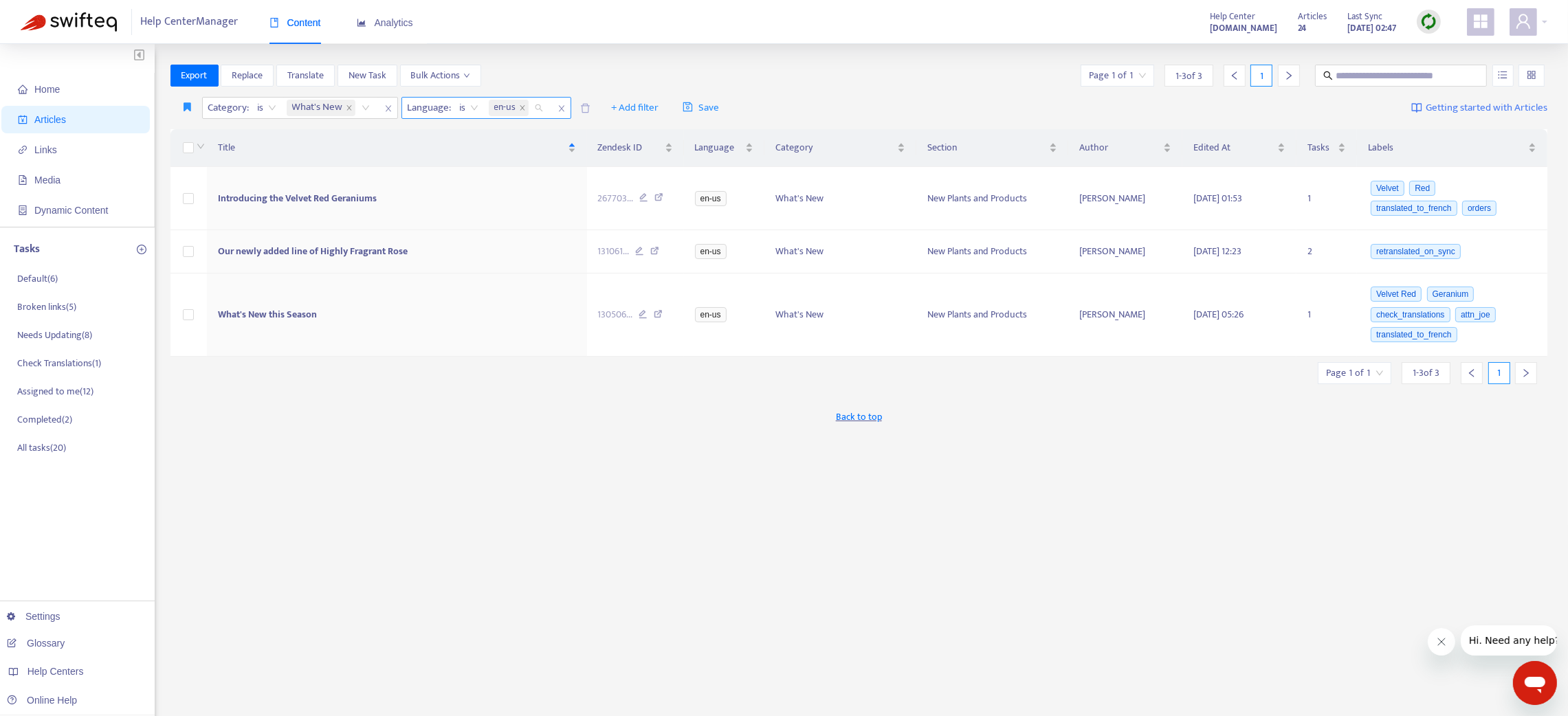
click at [529, 109] on span "en-us" at bounding box center [508, 107] width 40 height 16
click at [516, 155] on div "fr" at bounding box center [617, 158] width 239 height 15
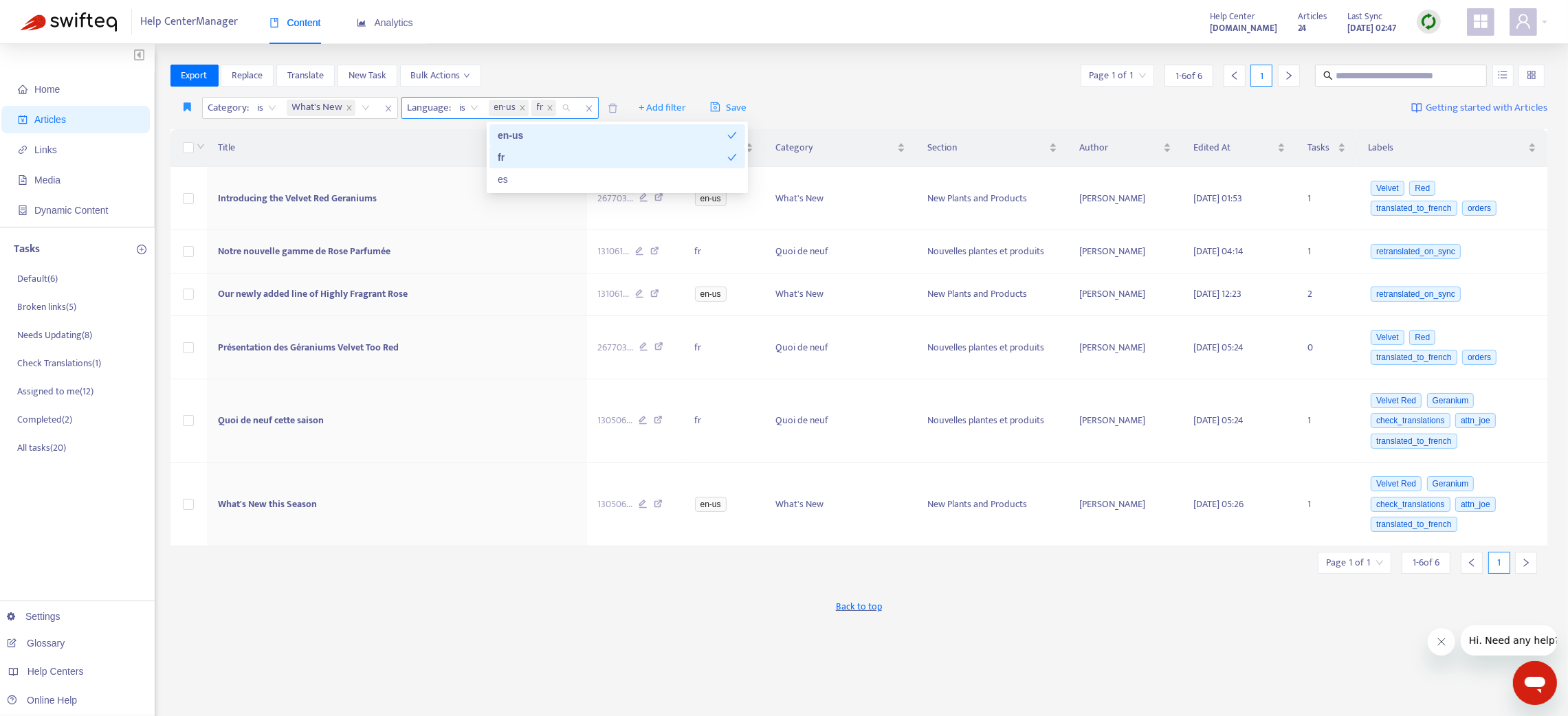
click at [522, 103] on span at bounding box center [522, 107] width 7 height 16
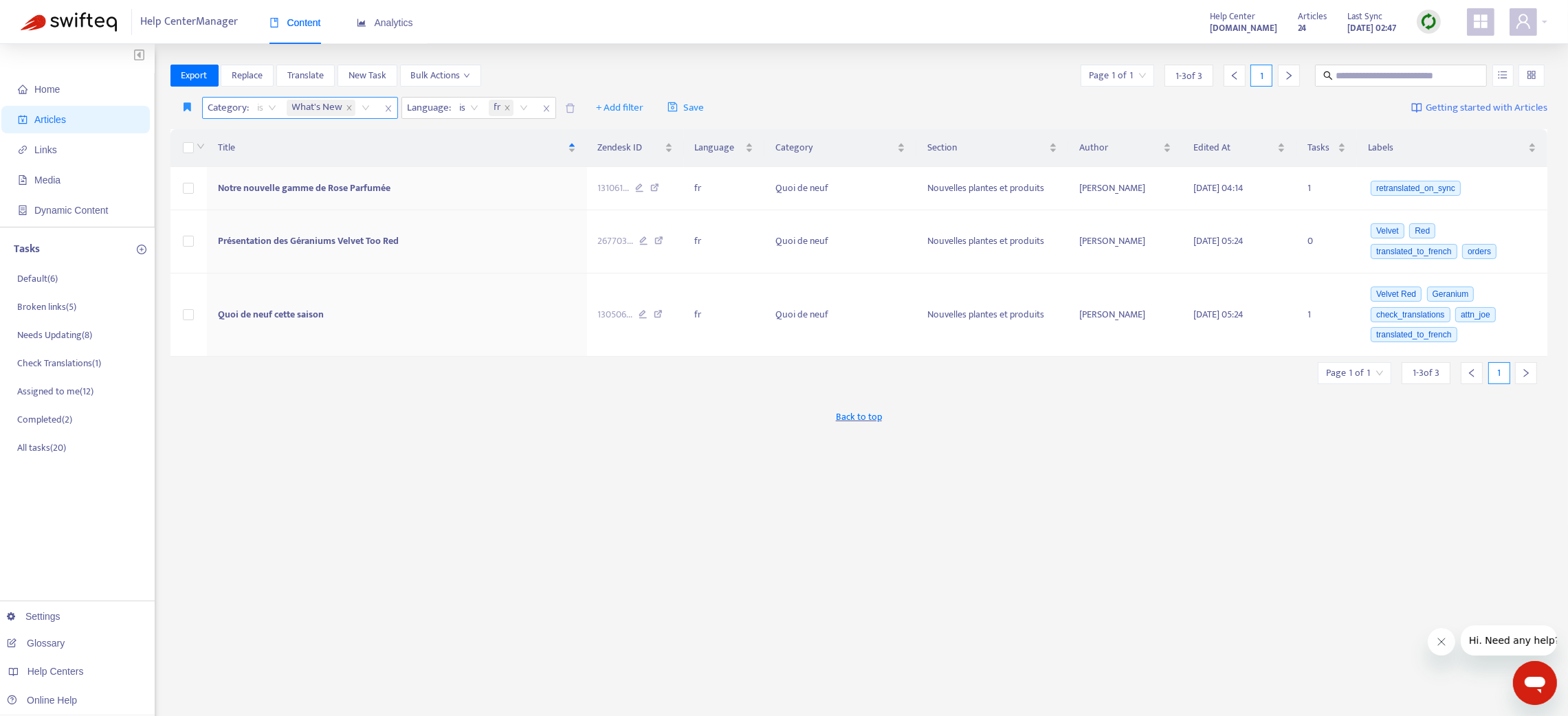
click at [277, 105] on div "is" at bounding box center [267, 108] width 34 height 20
click at [315, 106] on span "What's New" at bounding box center [318, 107] width 51 height 16
click at [277, 106] on div "is" at bounding box center [267, 108] width 34 height 20
click at [271, 155] on div "is not" at bounding box center [381, 158] width 239 height 15
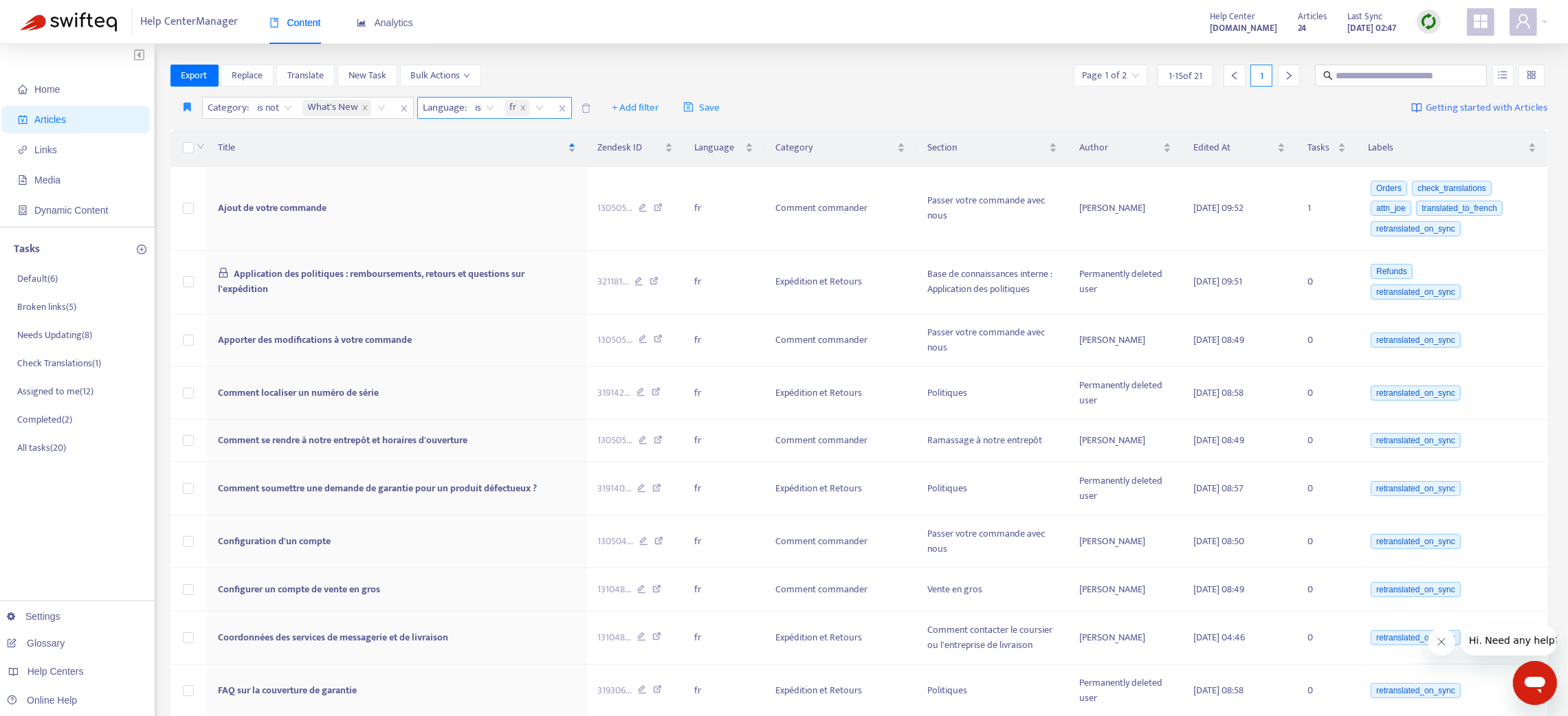
click at [566, 105] on icon "close" at bounding box center [562, 109] width 9 height 9
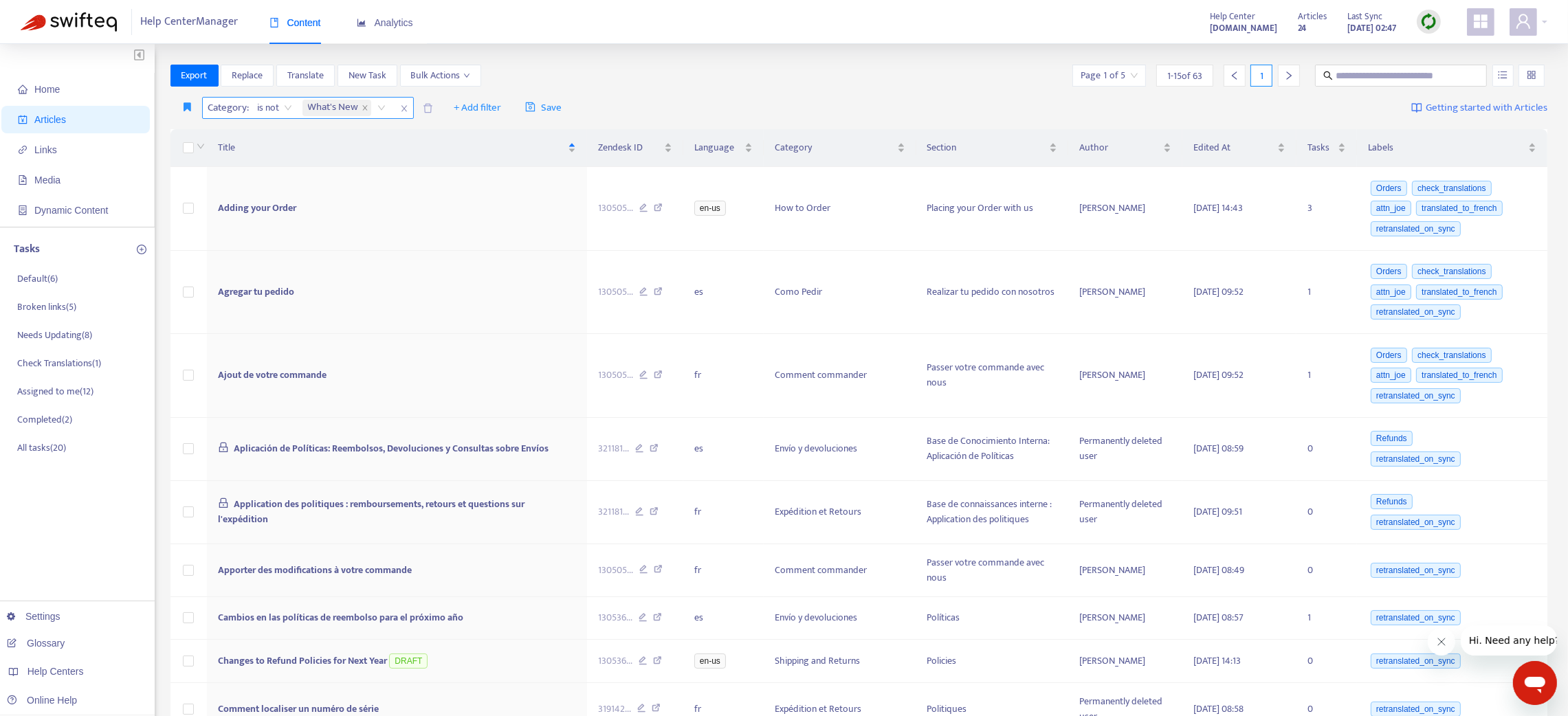
click at [401, 109] on icon "close" at bounding box center [405, 109] width 9 height 9
click at [279, 105] on span "+ Add filter" at bounding box center [266, 107] width 48 height 16
click at [278, 205] on span "Category" at bounding box center [285, 202] width 86 height 15
click at [250, 107] on div at bounding box center [247, 107] width 83 height 16
click at [250, 139] on div "What's New" at bounding box center [332, 135] width 239 height 15
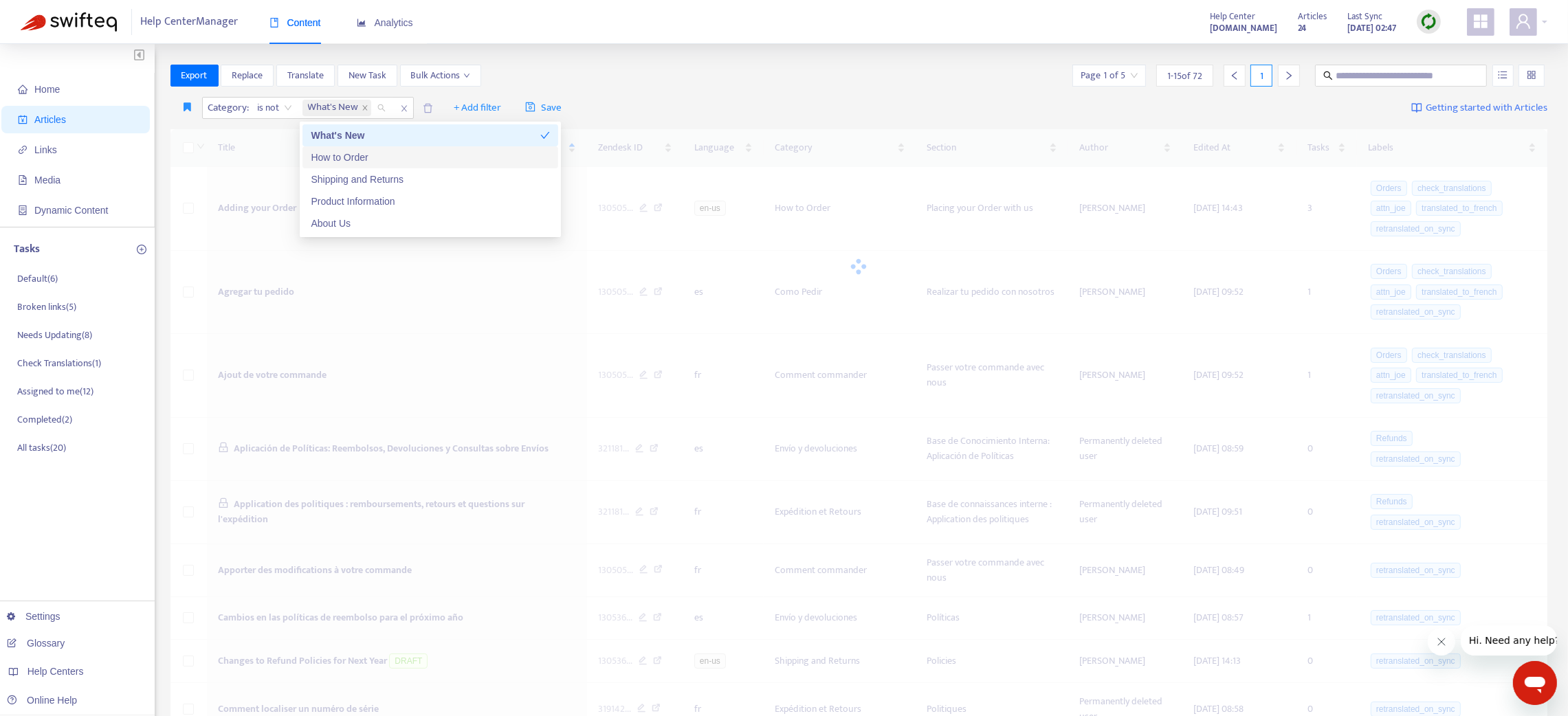
click at [312, 162] on div "How to Order" at bounding box center [430, 158] width 239 height 15
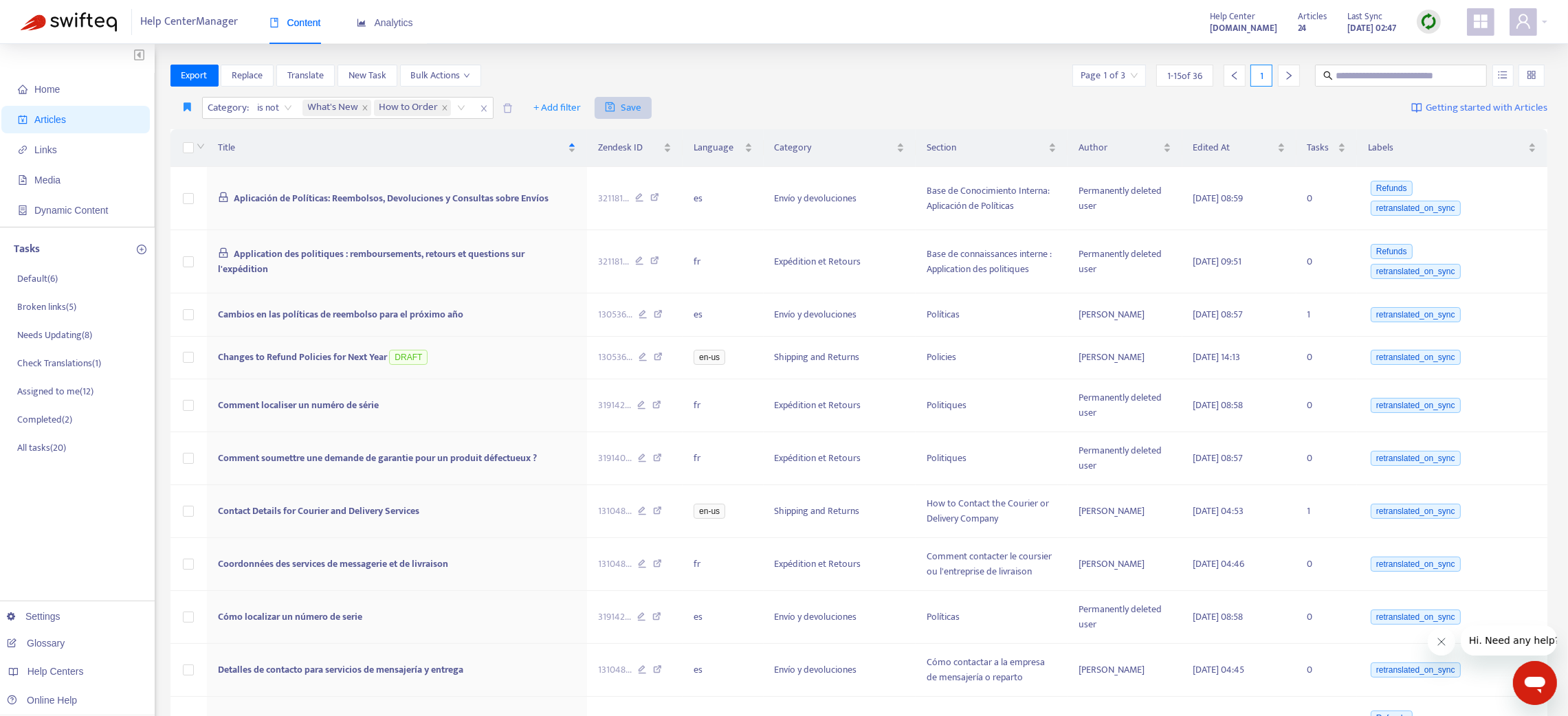
click at [636, 105] on span "Save" at bounding box center [623, 107] width 37 height 16
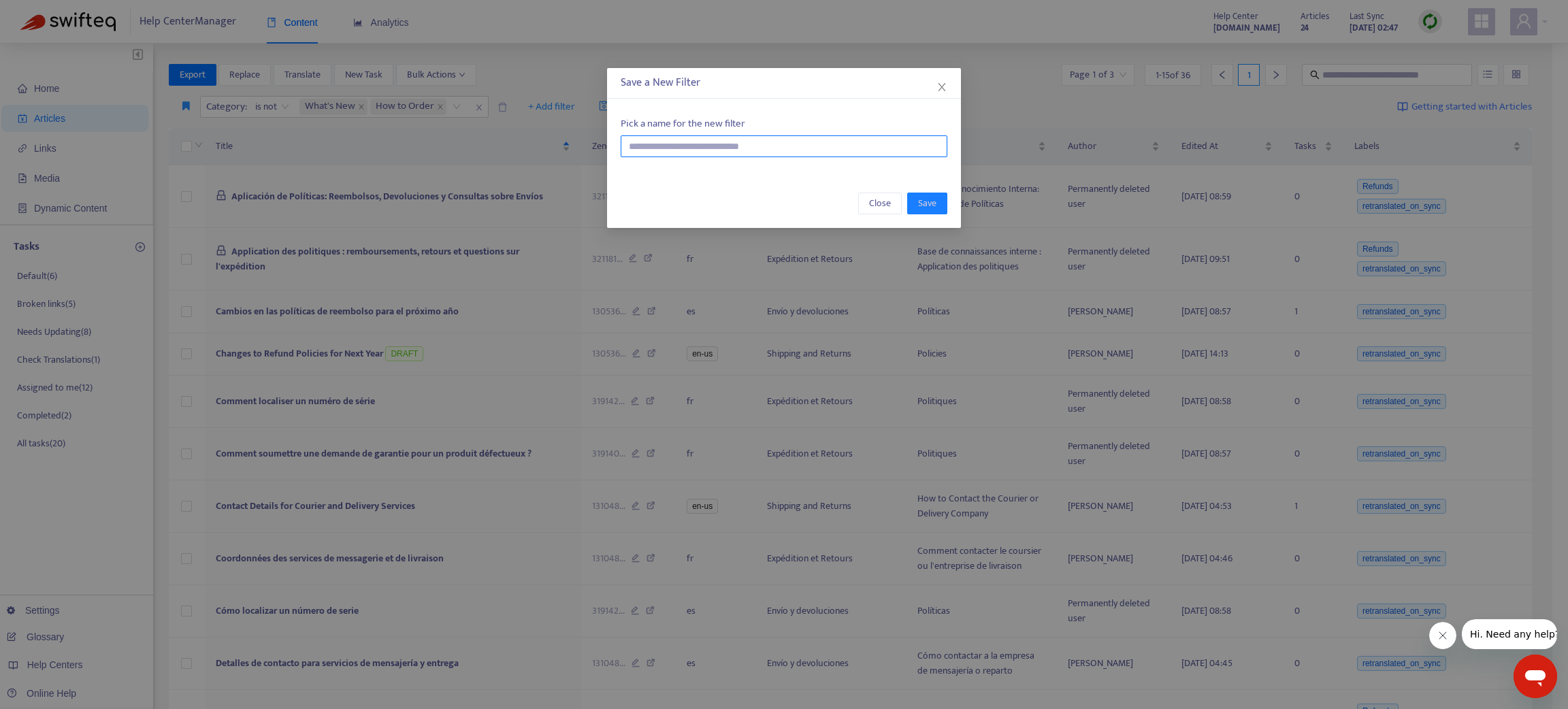
click at [689, 145] on input "text" at bounding box center [784, 147] width 326 height 22
type input "******"
click at [936, 201] on button "Save" at bounding box center [928, 203] width 40 height 22
click at [924, 202] on span "Save" at bounding box center [928, 203] width 19 height 15
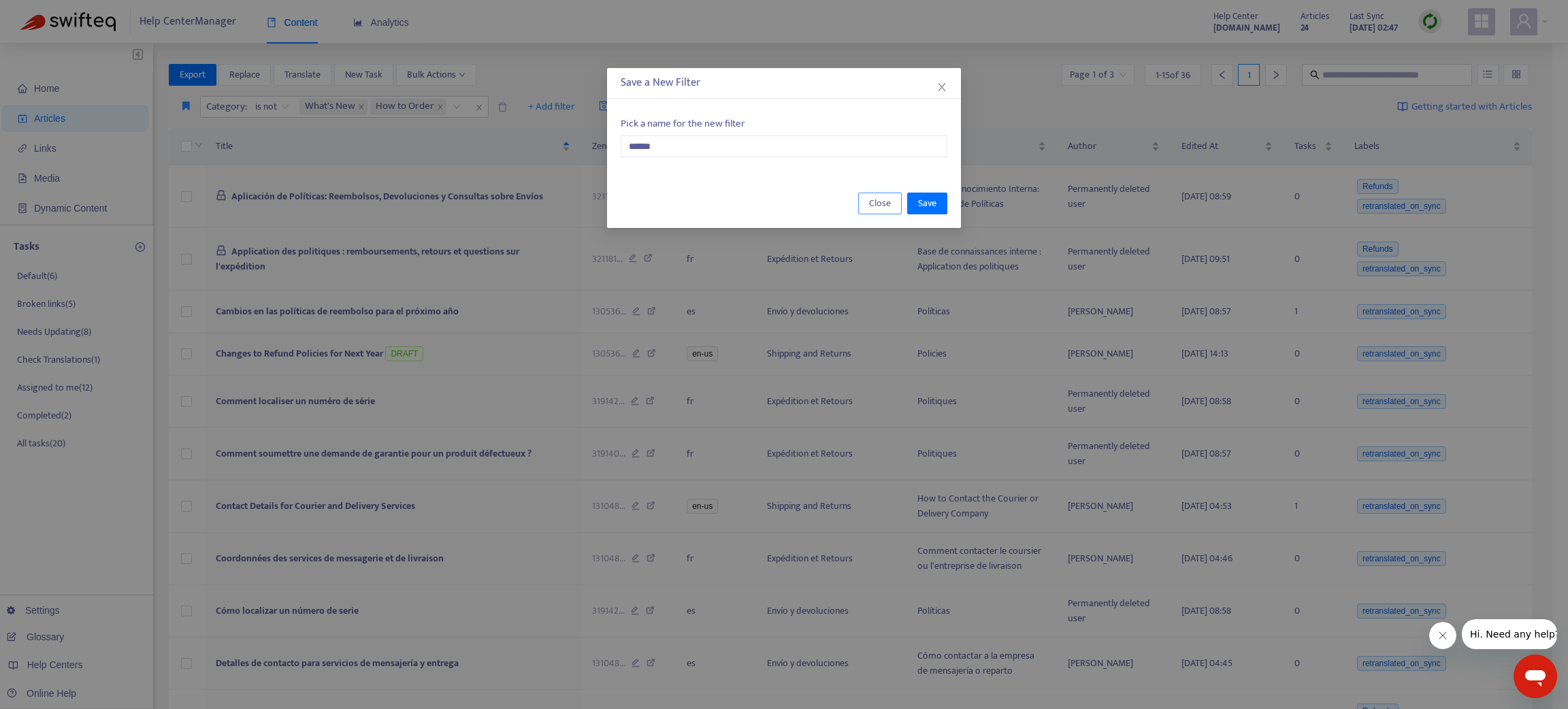
click at [876, 199] on span "Close" at bounding box center [881, 203] width 22 height 15
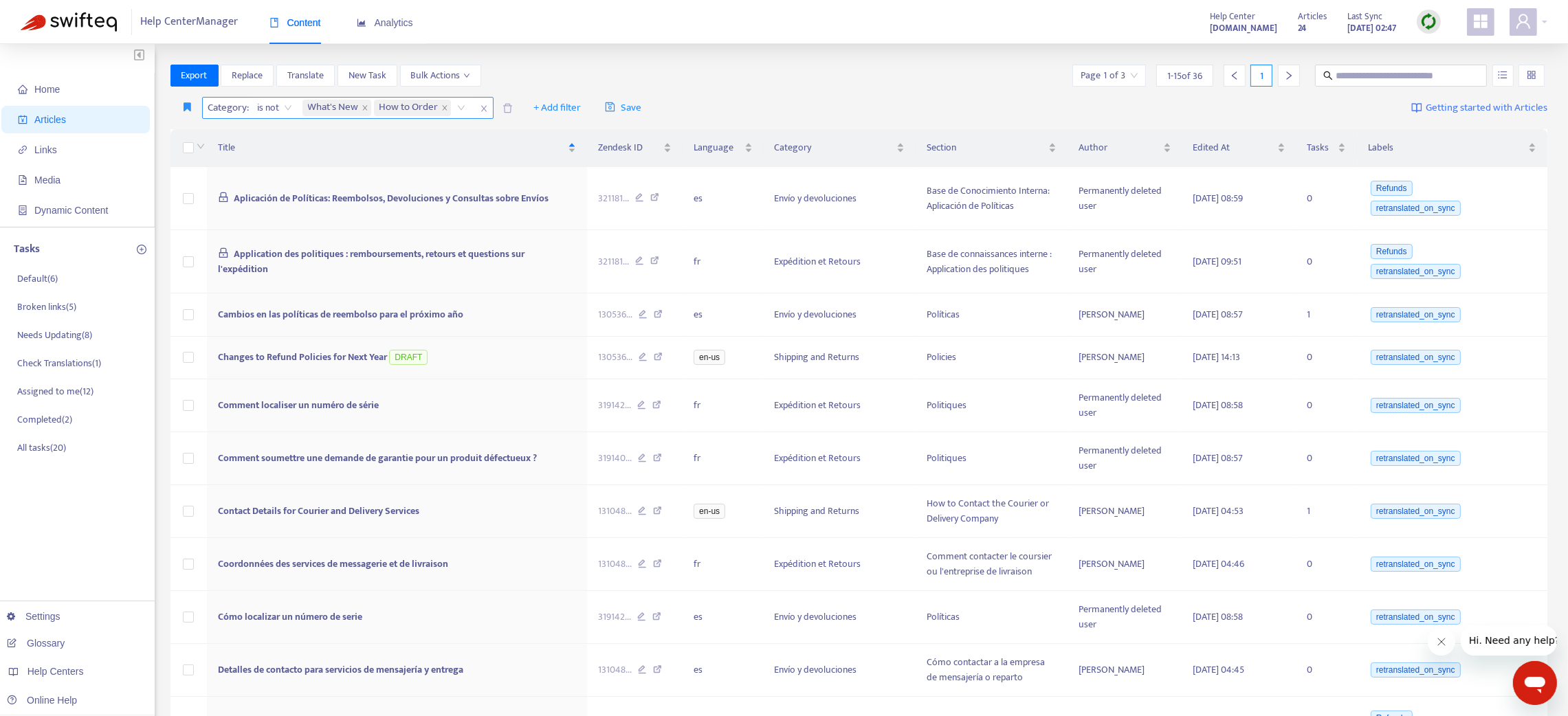
click at [487, 109] on icon "close" at bounding box center [484, 109] width 9 height 9
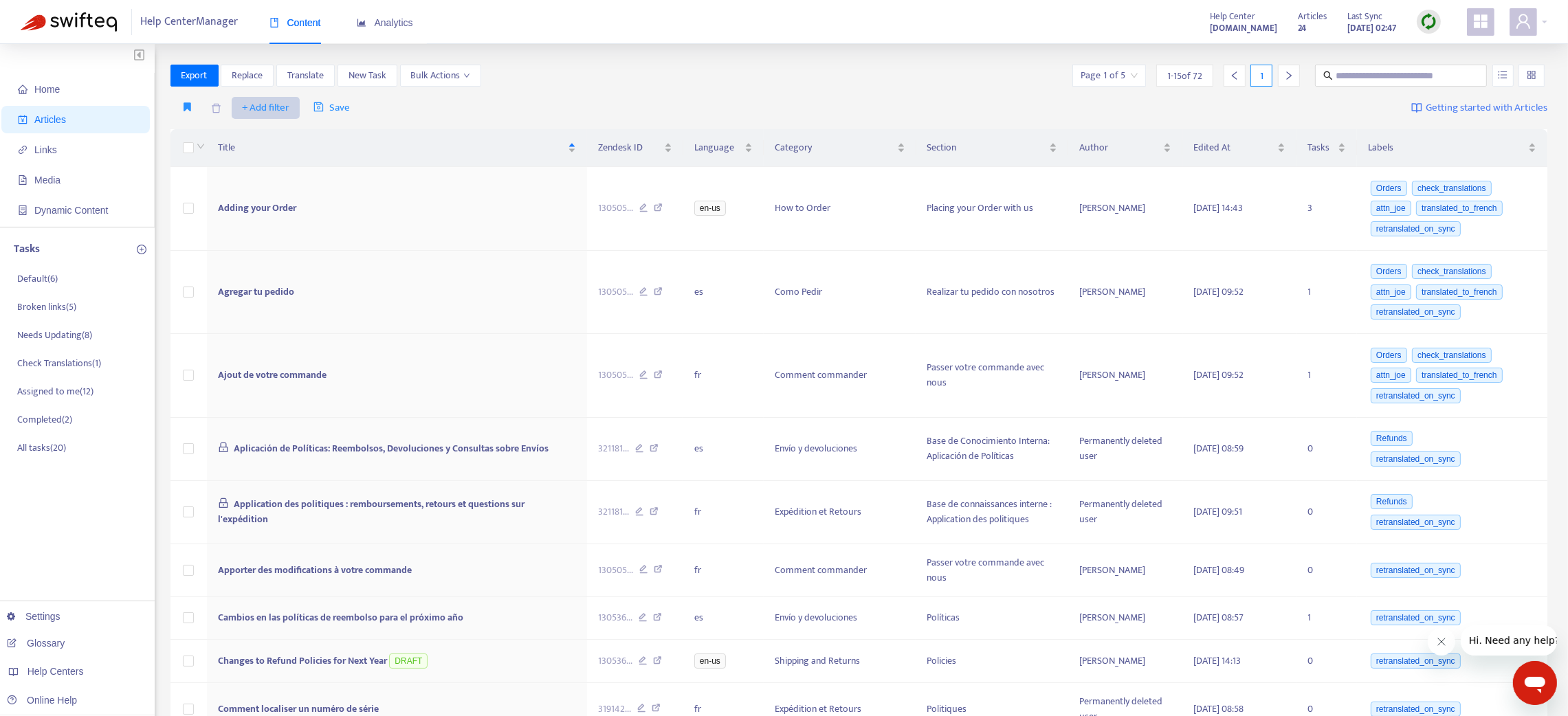
click at [263, 109] on span "+ Add filter" at bounding box center [266, 107] width 48 height 16
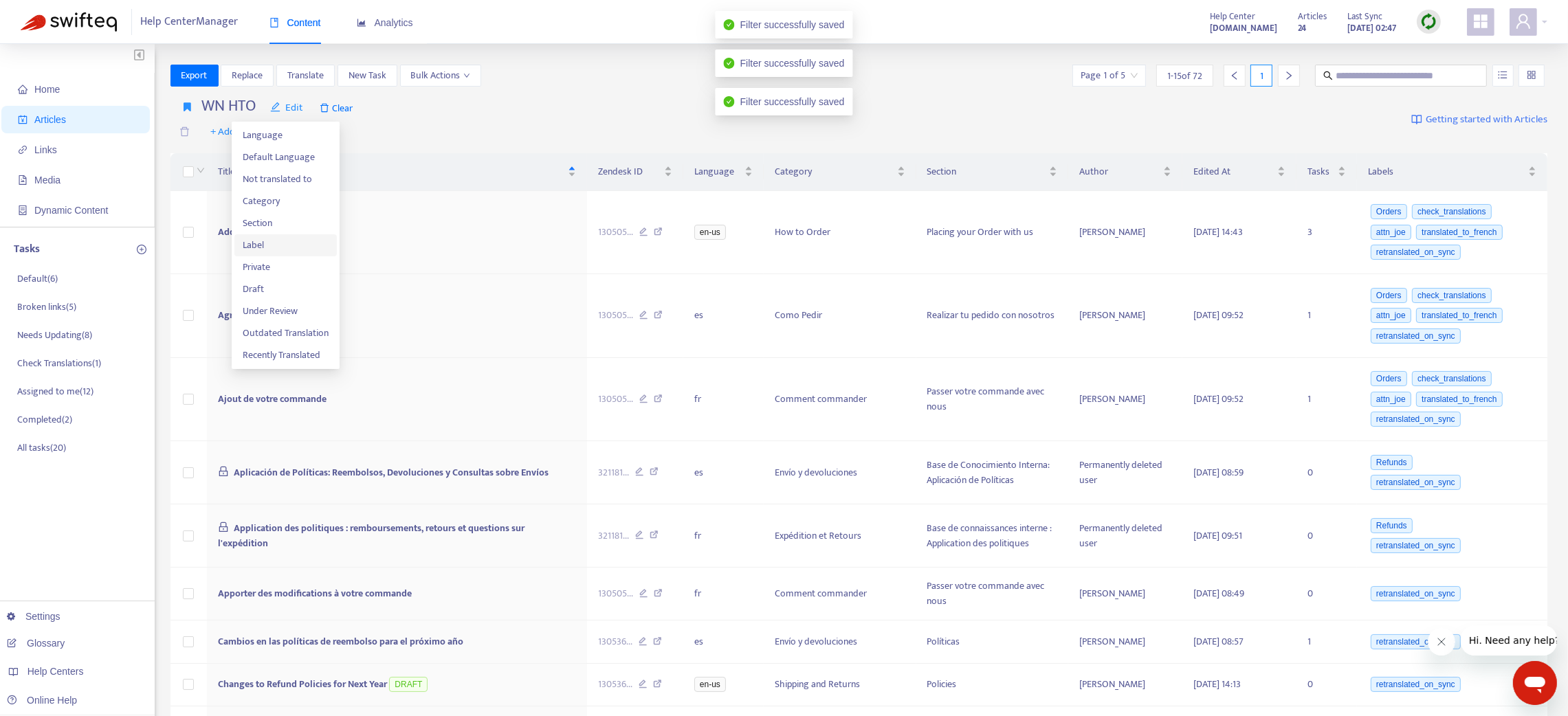
click at [275, 247] on span "Label" at bounding box center [285, 245] width 86 height 15
drag, startPoint x: 436, startPoint y: 117, endPoint x: 430, endPoint y: 113, distance: 7.2
click at [436, 116] on div "WN HTO Edit Clear Label: All + Add filter Getting started with Articles" at bounding box center [859, 120] width 1377 height 56
click at [285, 129] on icon "close" at bounding box center [284, 133] width 9 height 9
click at [296, 101] on span "Edit" at bounding box center [286, 107] width 33 height 16
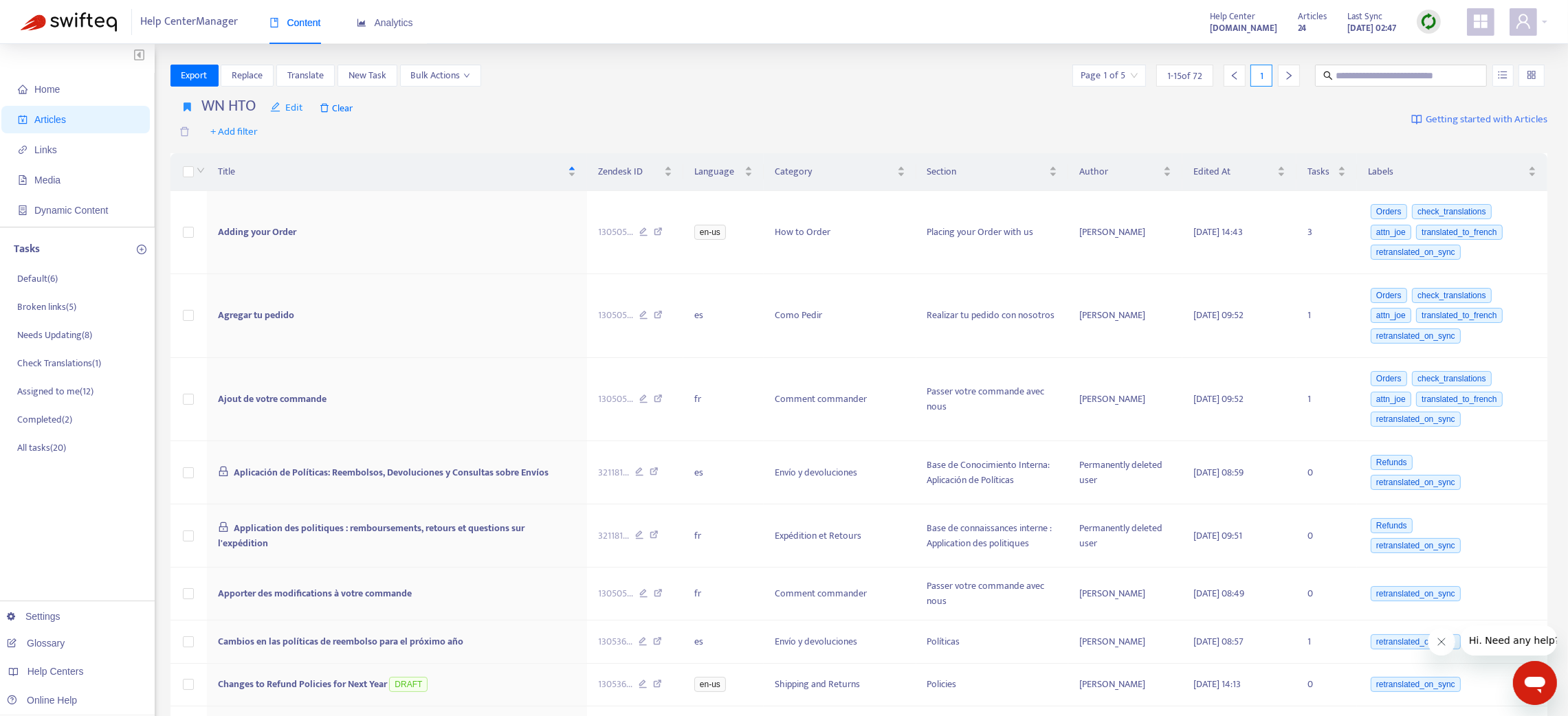
click at [218, 106] on h4 "WN HTO" at bounding box center [229, 106] width 55 height 19
click at [236, 128] on span "+ Add filter" at bounding box center [234, 131] width 48 height 16
click at [237, 161] on span "Language" at bounding box center [254, 159] width 86 height 15
click at [255, 132] on div at bounding box center [215, 131] width 83 height 16
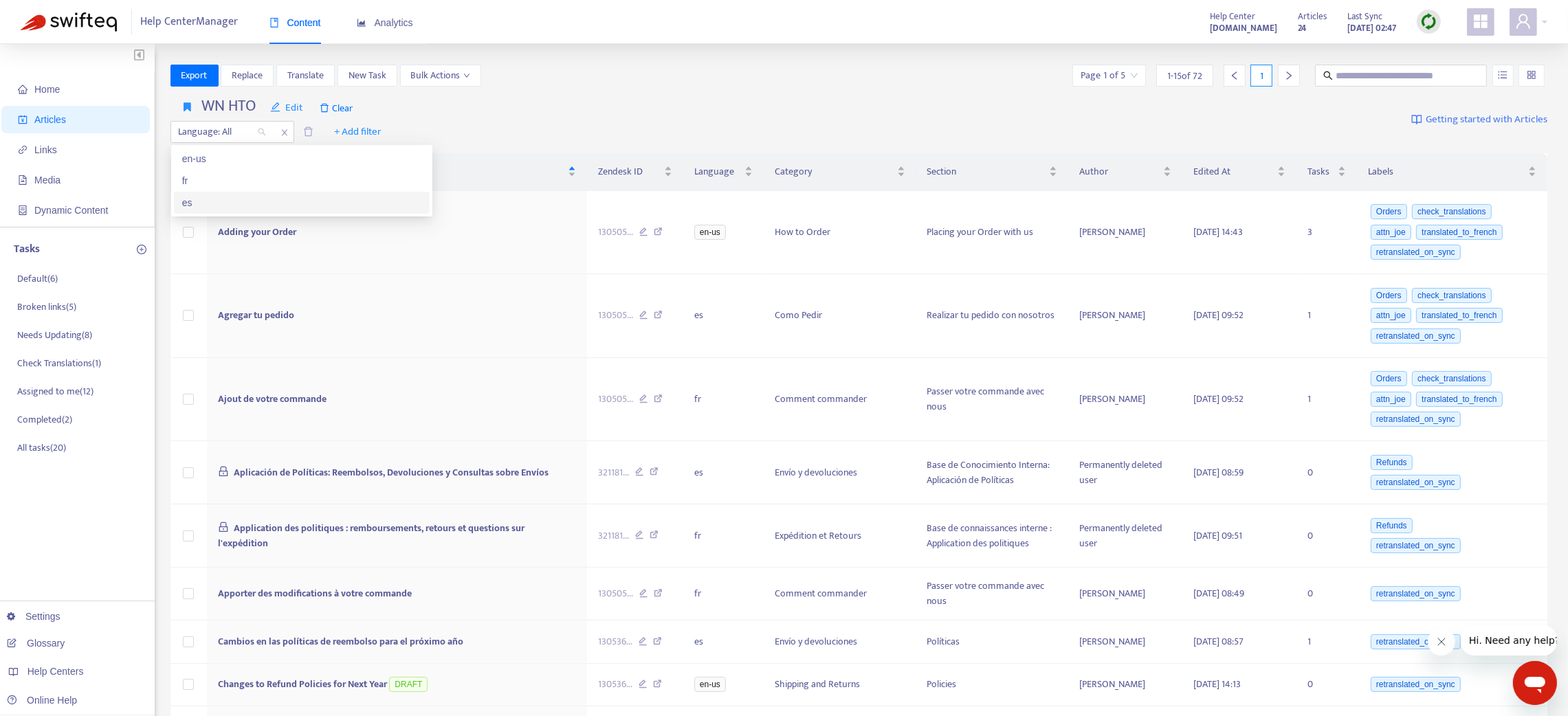
click at [204, 199] on div "es" at bounding box center [302, 203] width 239 height 15
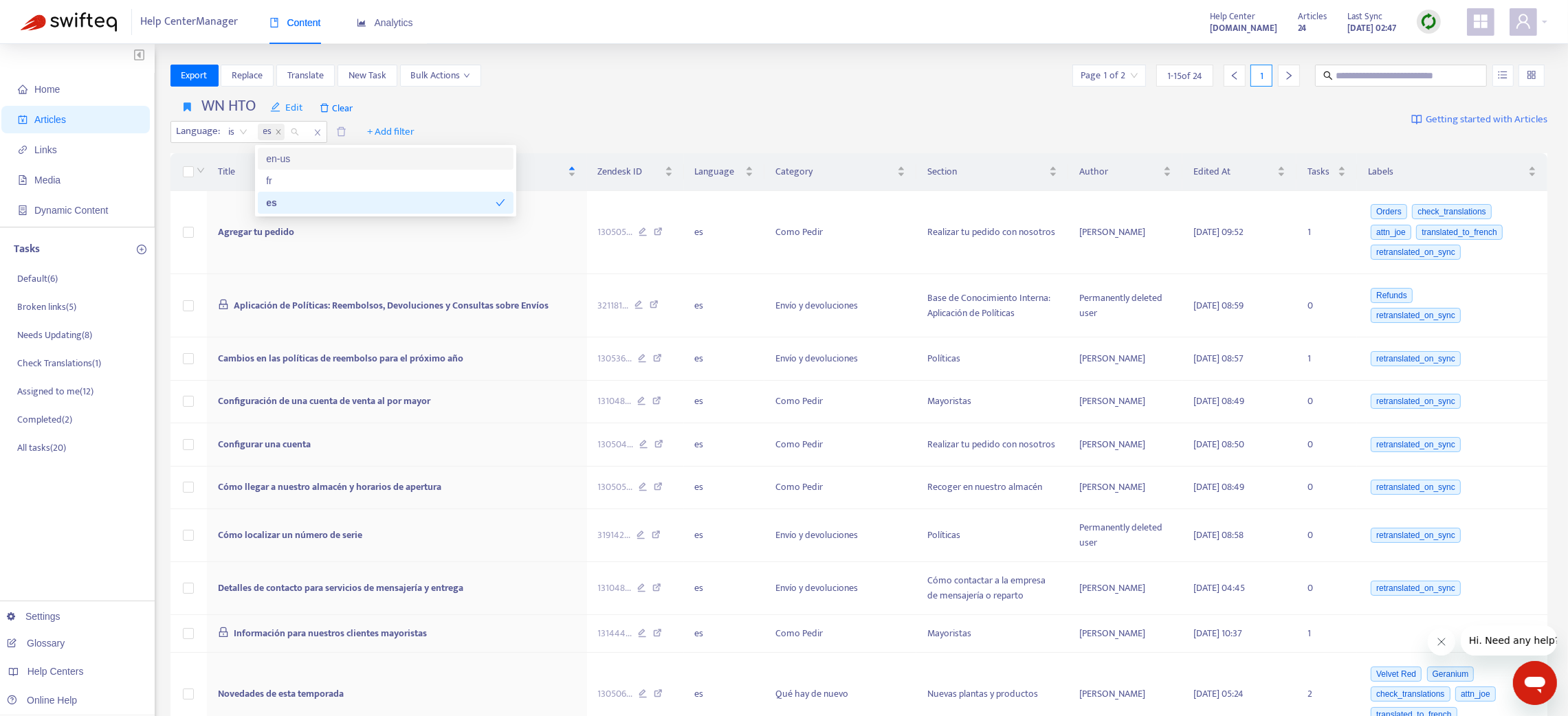
click at [281, 155] on div "en-us" at bounding box center [385, 159] width 239 height 15
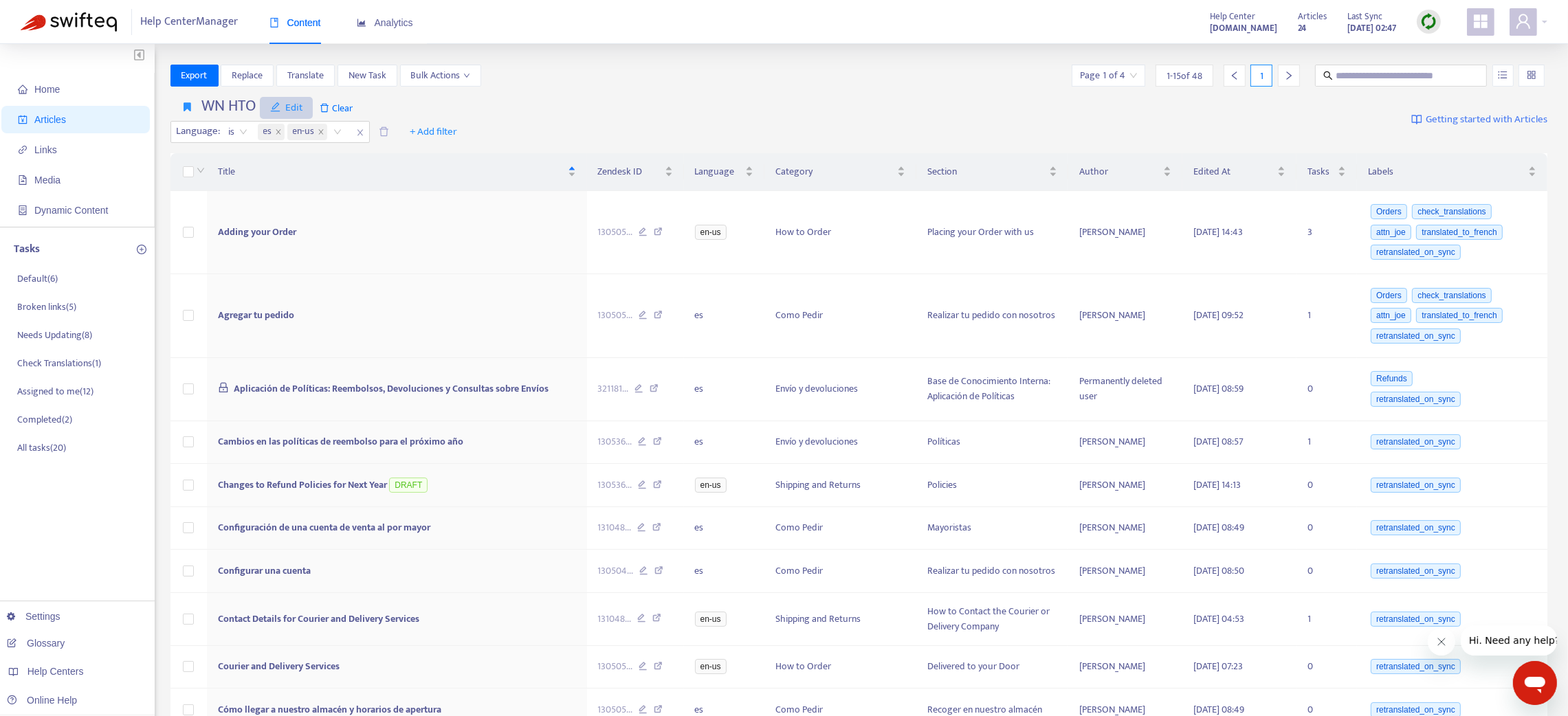
click at [288, 109] on span "Edit" at bounding box center [286, 107] width 33 height 16
click at [222, 101] on h4 "WN HTO" at bounding box center [229, 106] width 55 height 19
click at [340, 101] on span "Clear" at bounding box center [336, 108] width 47 height 22
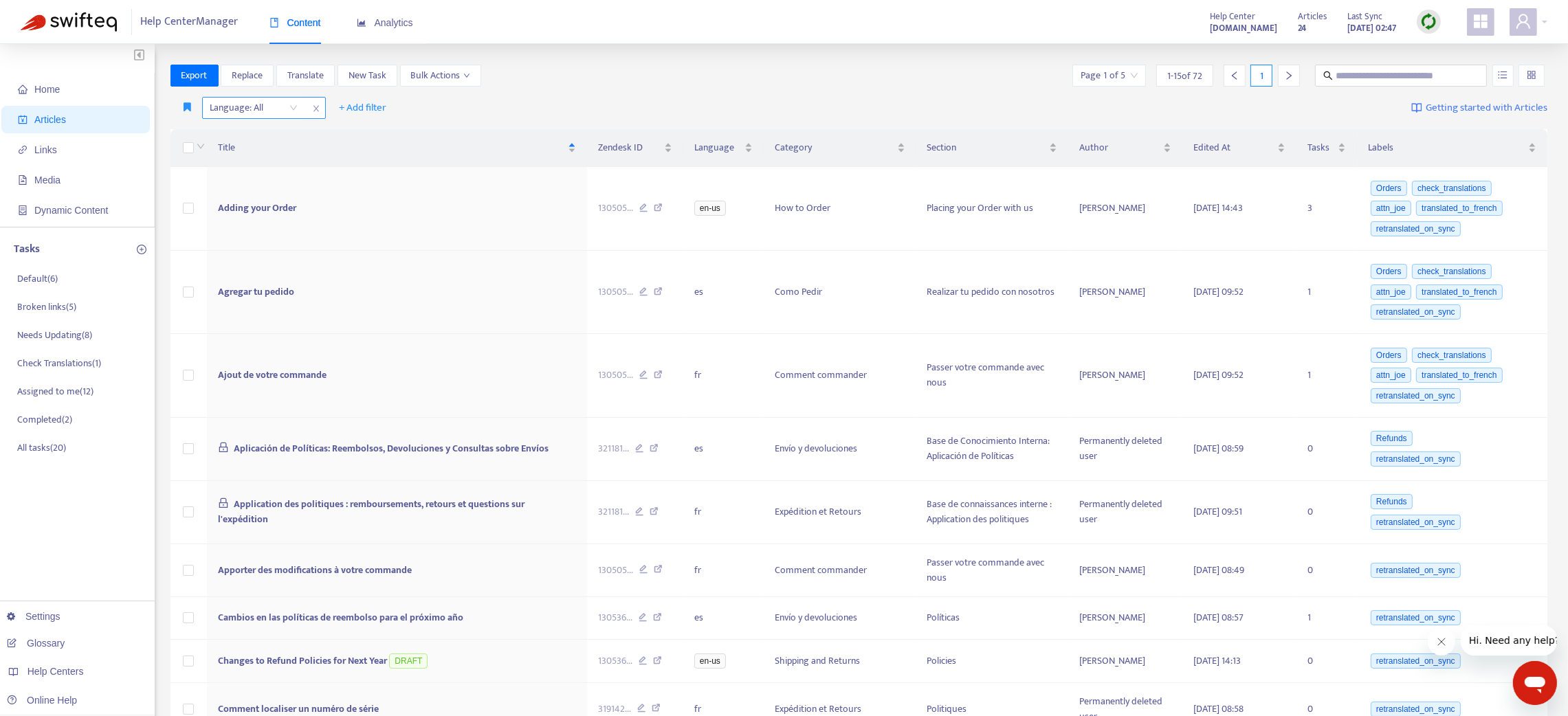
click at [312, 109] on icon "close" at bounding box center [316, 109] width 9 height 9
click at [187, 105] on icon "button" at bounding box center [187, 106] width 8 height 10
click at [198, 135] on span "French" at bounding box center [248, 135] width 129 height 15
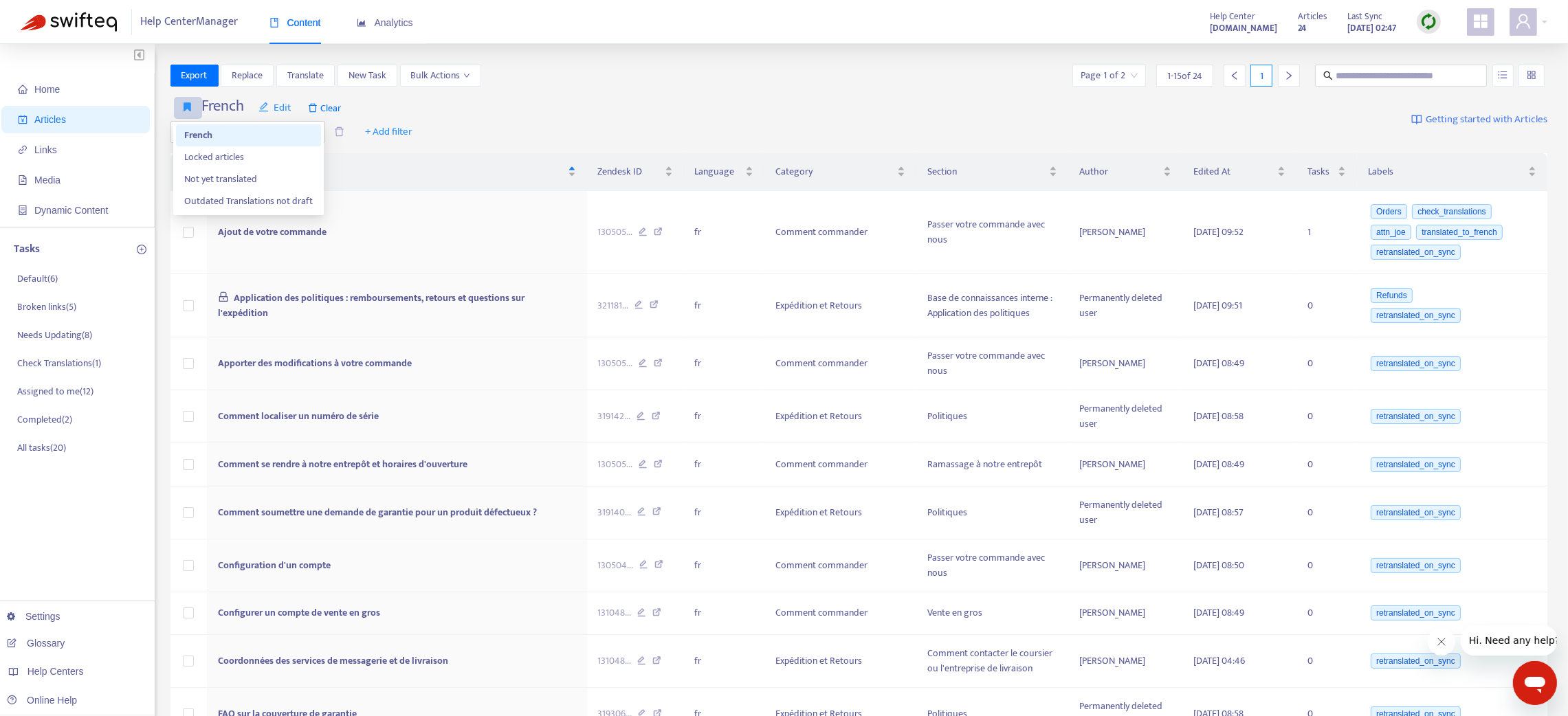
click at [188, 100] on button "button" at bounding box center [187, 108] width 28 height 22
click at [209, 151] on span "Locked articles" at bounding box center [248, 158] width 129 height 15
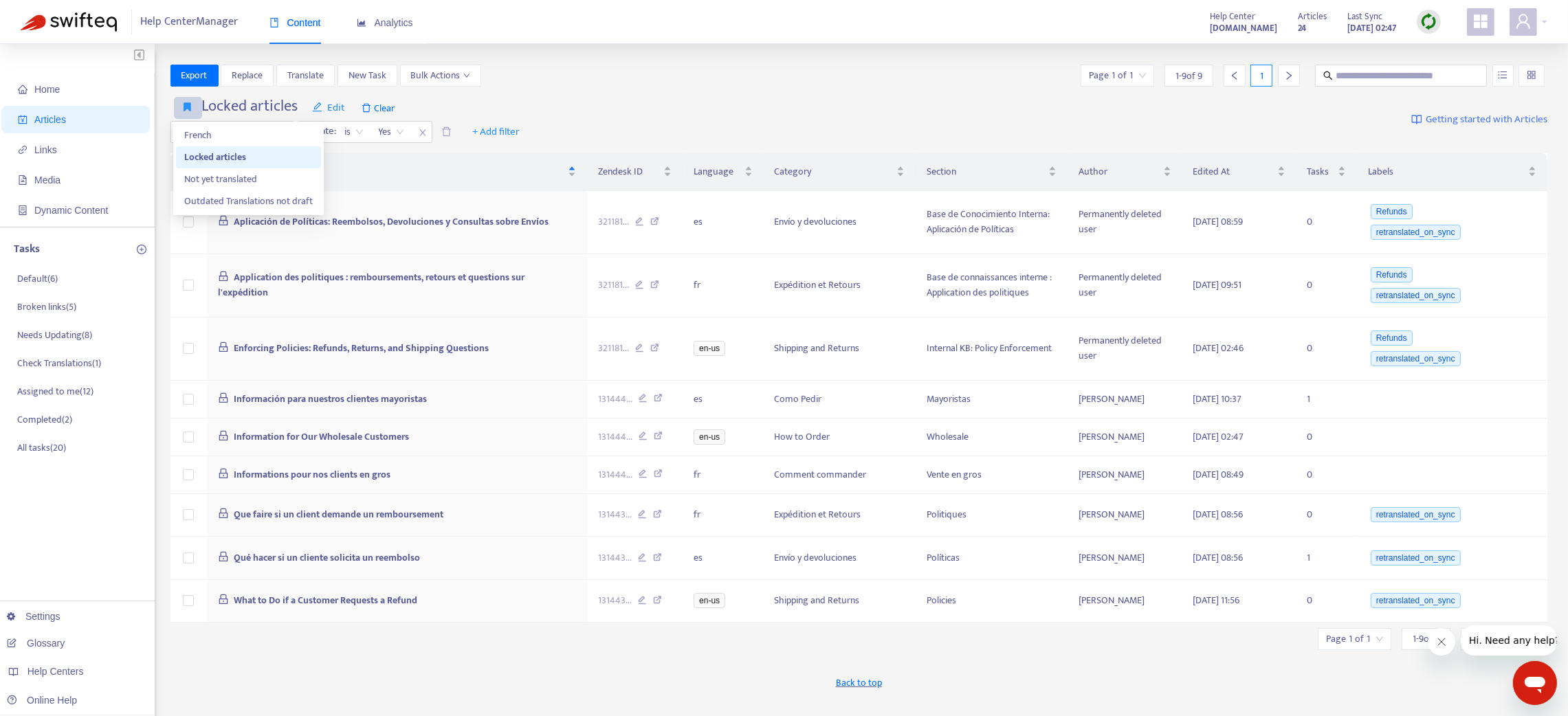
click at [184, 111] on icon "button" at bounding box center [187, 106] width 8 height 10
click at [204, 186] on span "Not yet translated" at bounding box center [248, 180] width 129 height 15
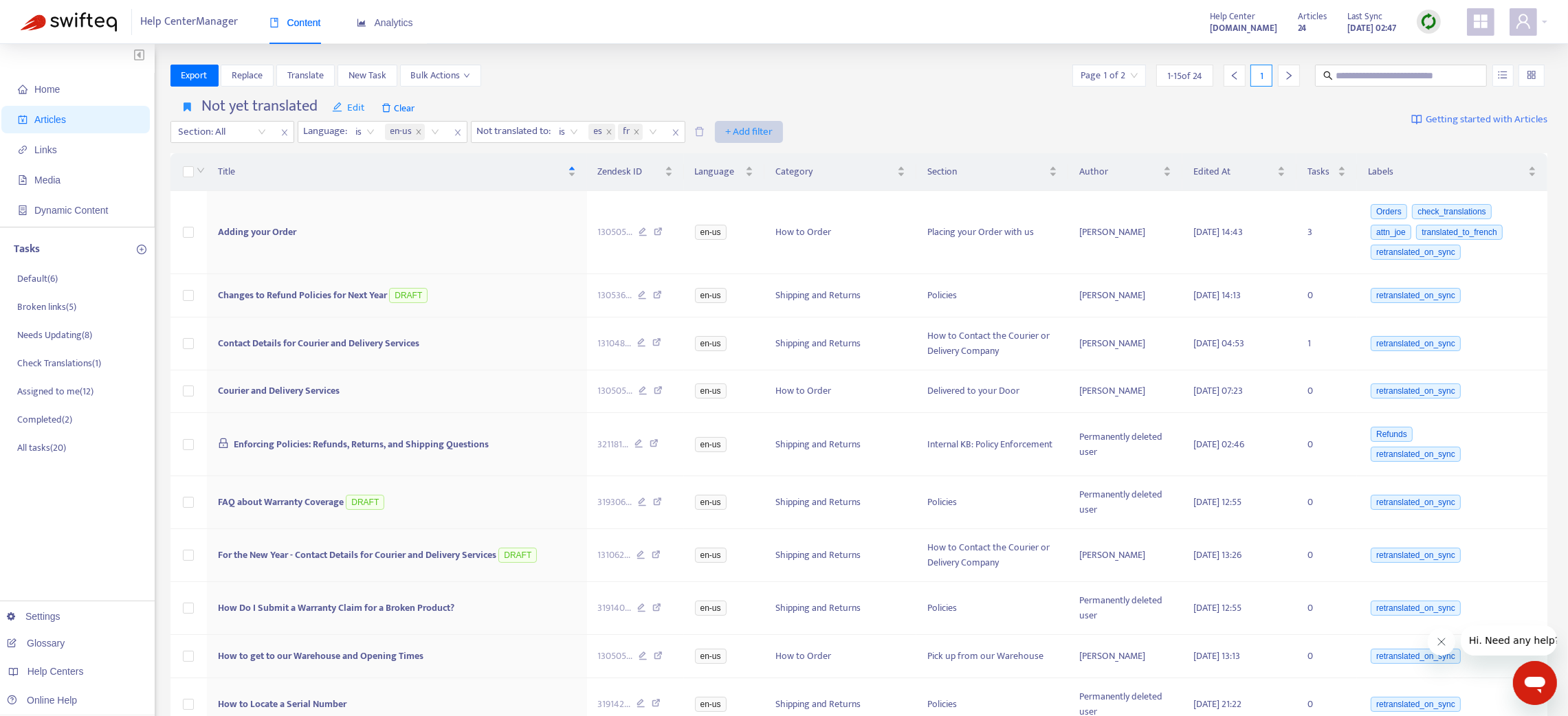
drag, startPoint x: 191, startPoint y: 106, endPoint x: 725, endPoint y: 134, distance: 534.7
click at [725, 134] on div "Not yet translated Edit Clear Section: All Language : is en-us Not translated t…" at bounding box center [477, 120] width 613 height 46
click at [403, 106] on span "Clear" at bounding box center [398, 108] width 47 height 22
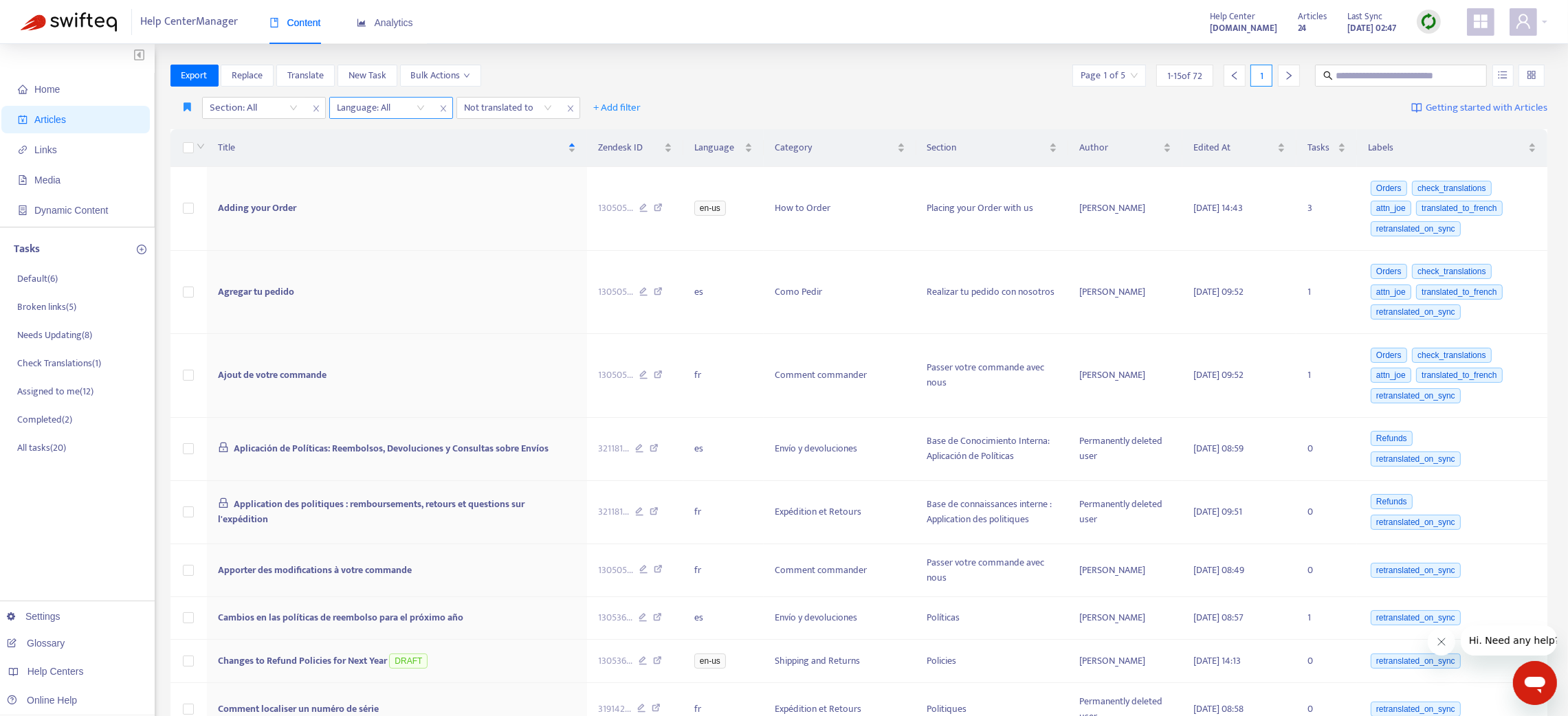
click at [439, 114] on span "close" at bounding box center [443, 108] width 18 height 16
click at [313, 109] on icon "close" at bounding box center [316, 109] width 9 height 9
click at [249, 110] on div at bounding box center [247, 107] width 83 height 16
click at [237, 157] on div "fr" at bounding box center [332, 158] width 239 height 15
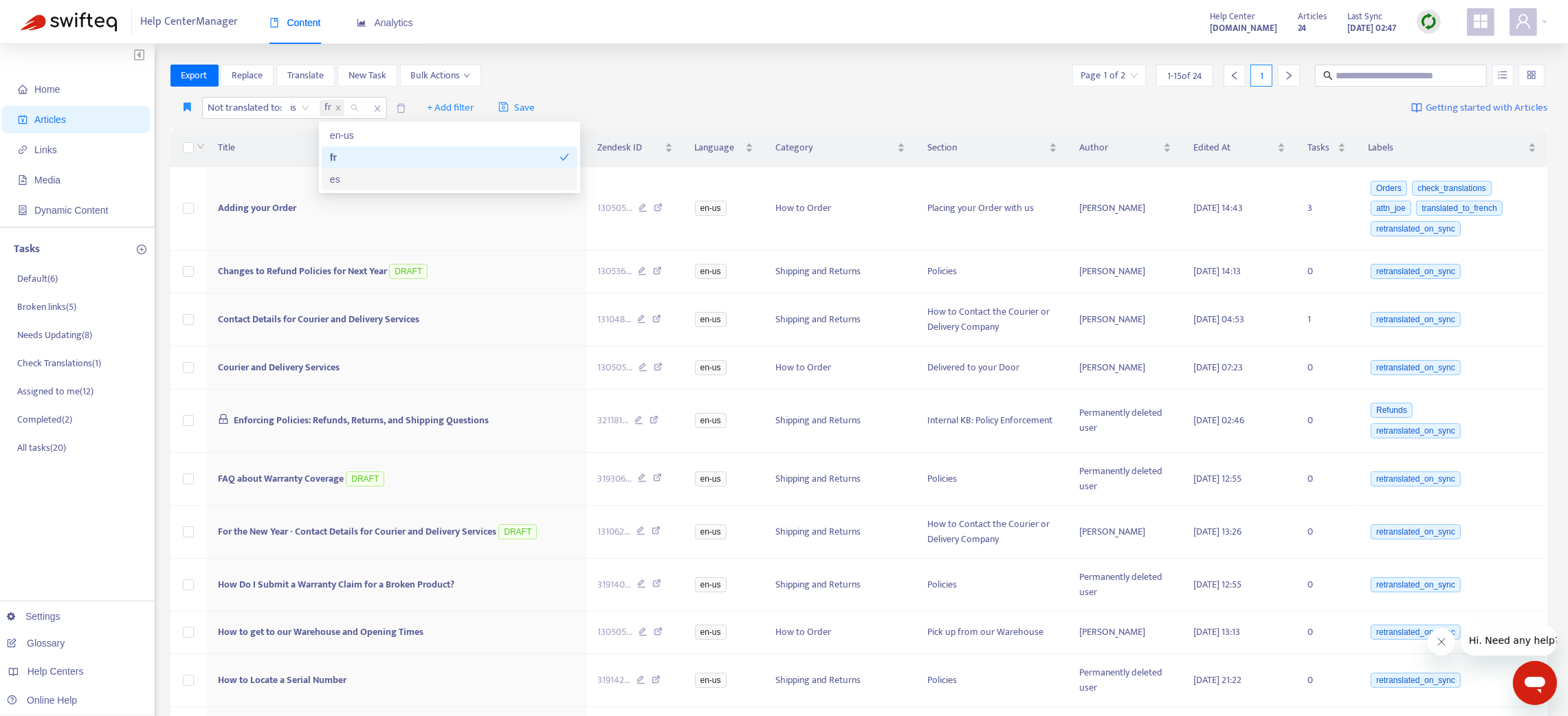
click at [385, 177] on div "es" at bounding box center [449, 180] width 239 height 15
click at [189, 99] on button "button" at bounding box center [187, 108] width 28 height 22
click at [204, 134] on span "French" at bounding box center [248, 135] width 129 height 15
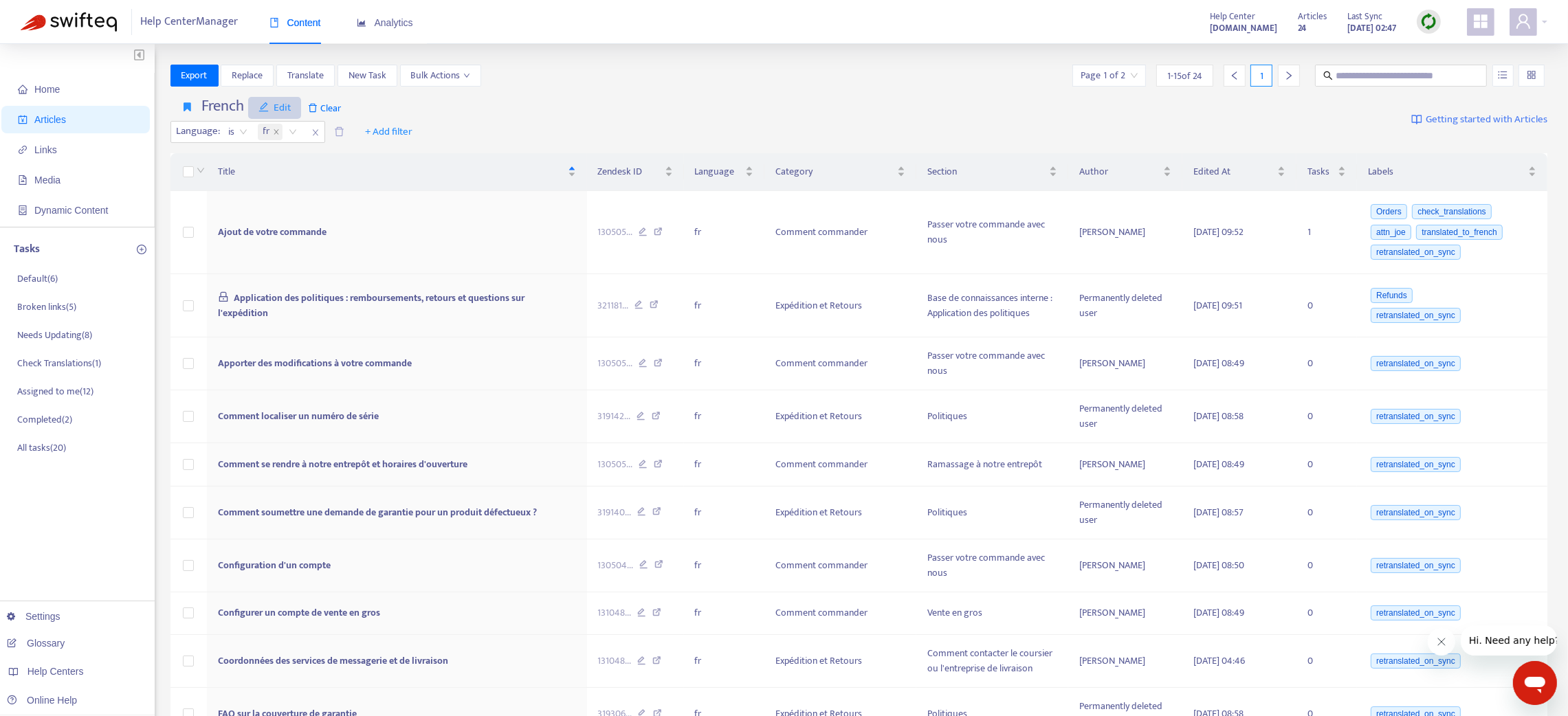
click at [290, 107] on span "Edit" at bounding box center [274, 107] width 33 height 16
click at [294, 180] on span "Remove" at bounding box center [287, 180] width 55 height 15
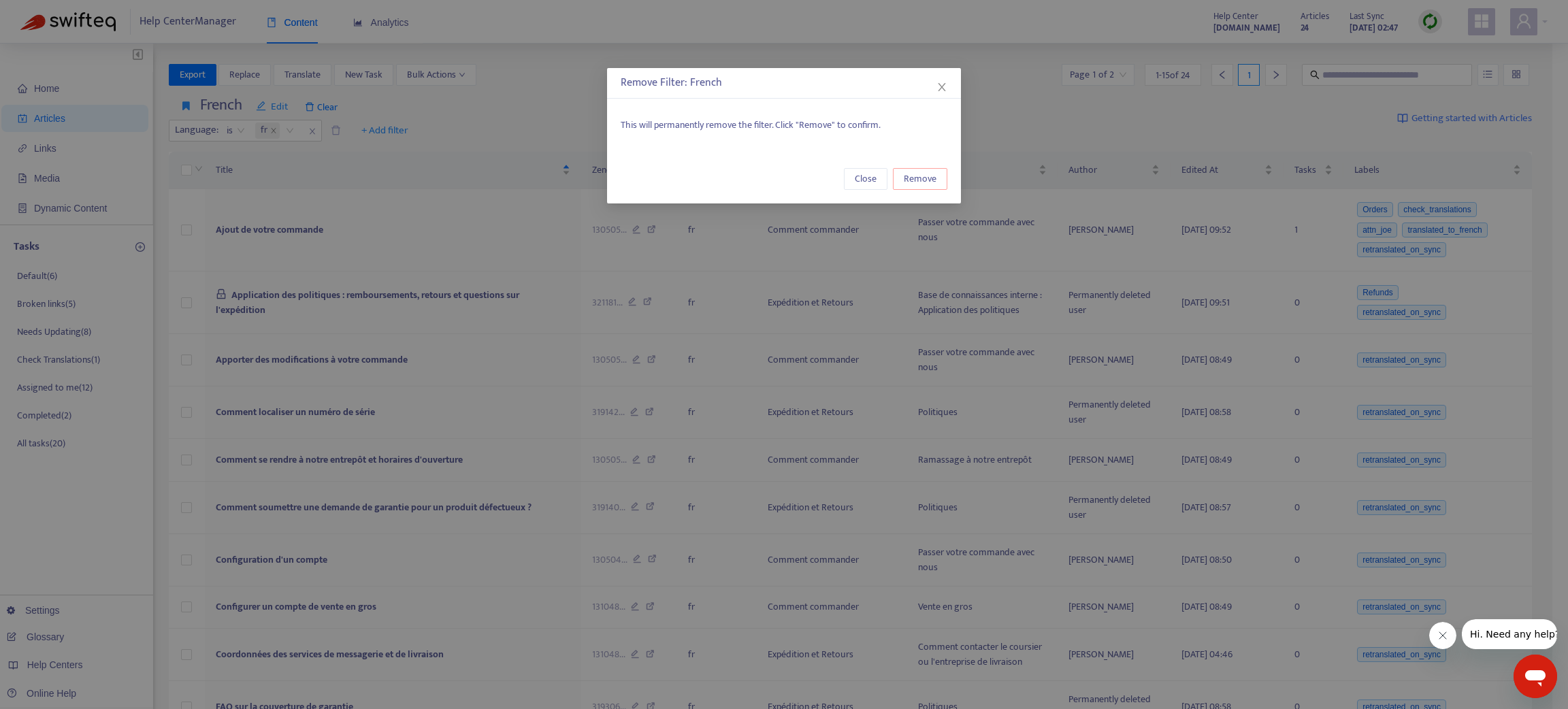
click at [906, 177] on span "Remove" at bounding box center [920, 179] width 33 height 15
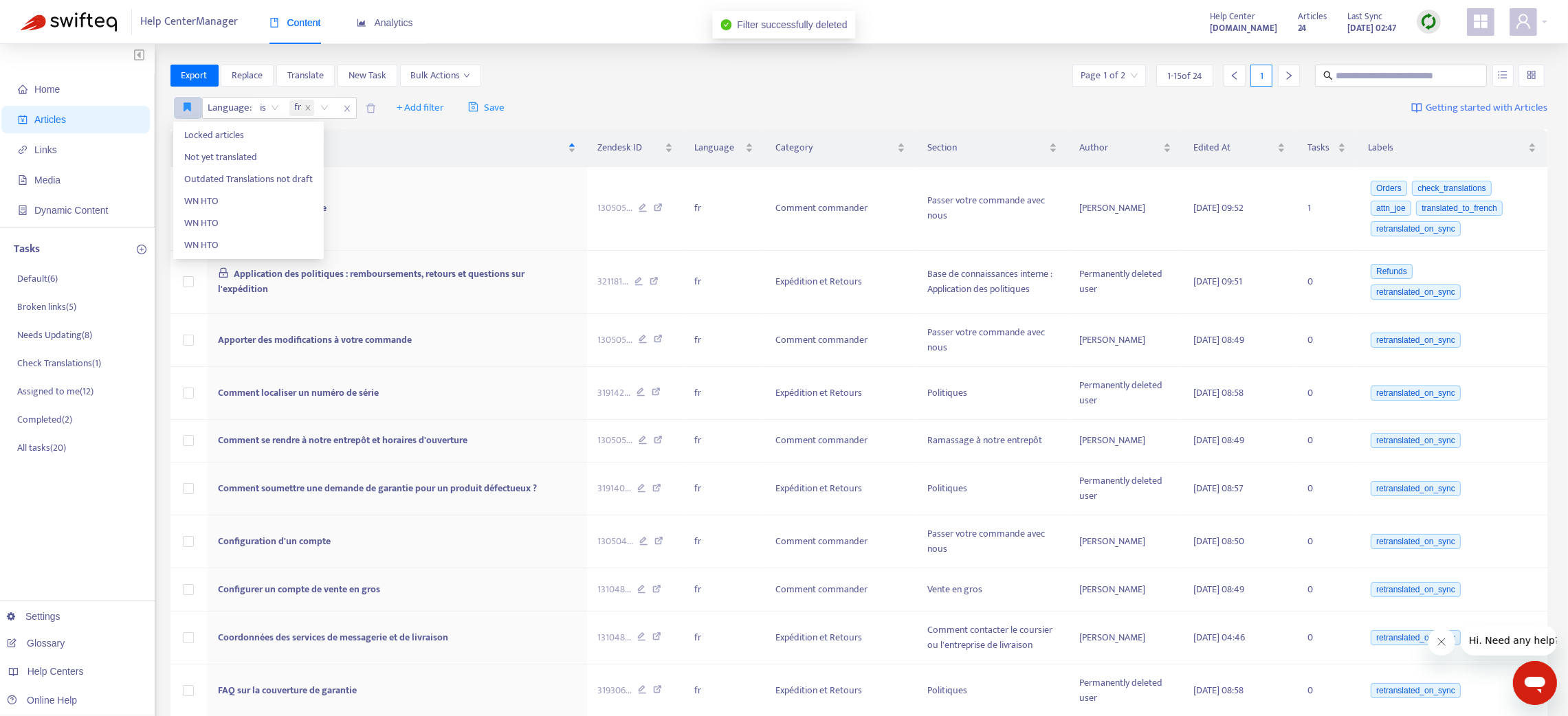
click at [182, 99] on button "button" at bounding box center [187, 108] width 28 height 22
click at [583, 95] on div "Language : is fr + Add filter Save Getting started with Articles" at bounding box center [859, 108] width 1377 height 32
drag, startPoint x: 346, startPoint y: 105, endPoint x: 270, endPoint y: 119, distance: 77.3
click at [343, 106] on icon "close" at bounding box center [347, 109] width 9 height 9
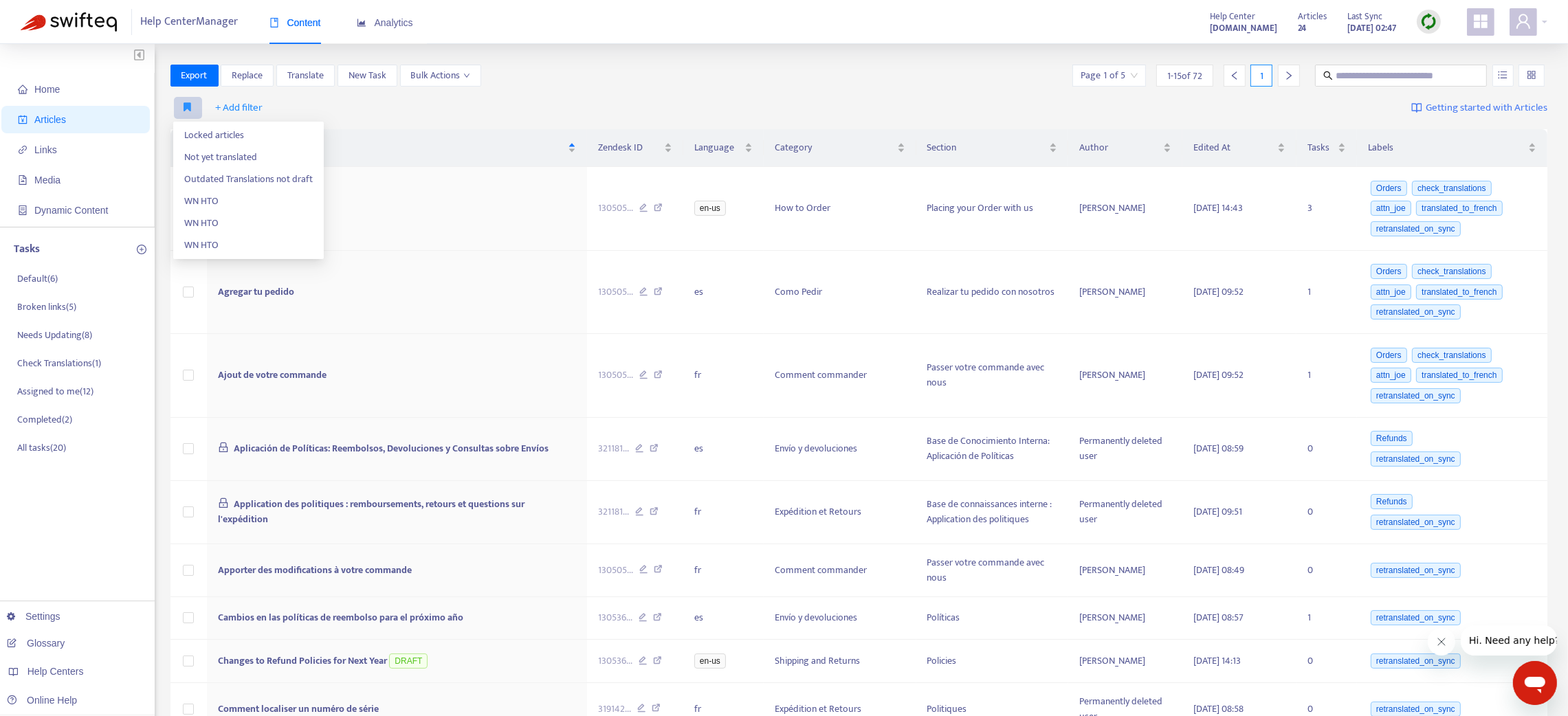
click at [183, 98] on button "button" at bounding box center [187, 108] width 28 height 22
click at [242, 202] on span "WN HTO" at bounding box center [248, 202] width 129 height 15
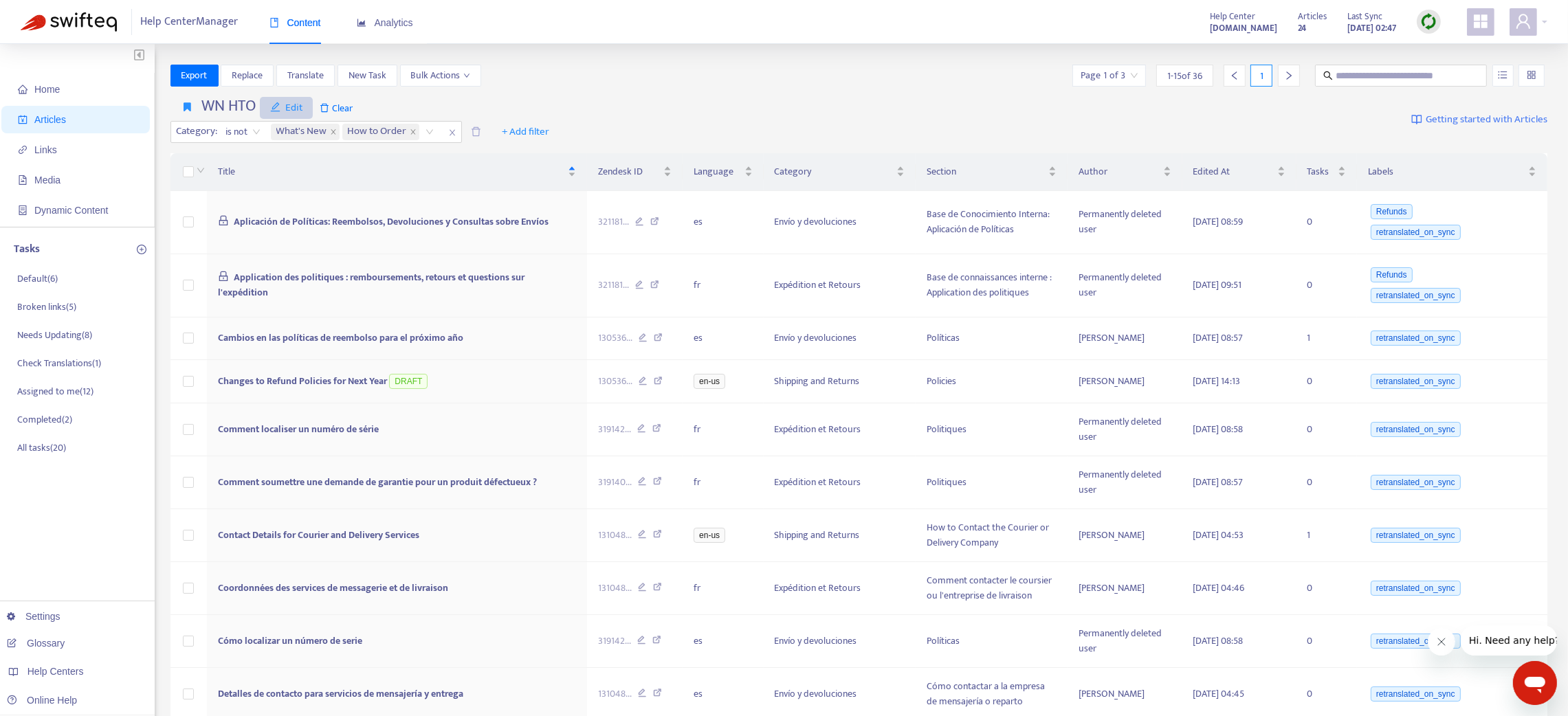
click at [296, 100] on span "Edit" at bounding box center [286, 107] width 33 height 16
click at [311, 175] on span "Remove" at bounding box center [298, 180] width 55 height 15
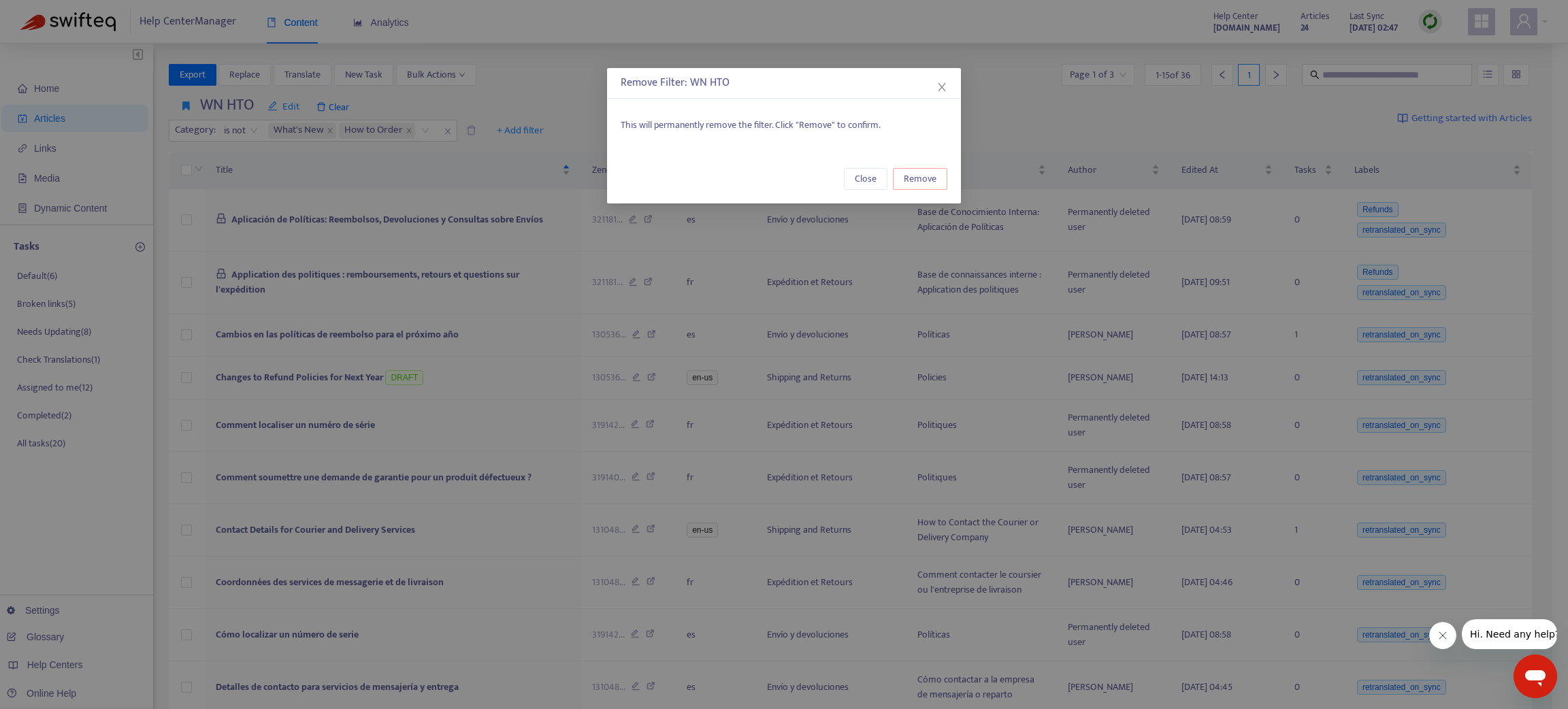
click at [933, 178] on span "Remove" at bounding box center [920, 179] width 33 height 15
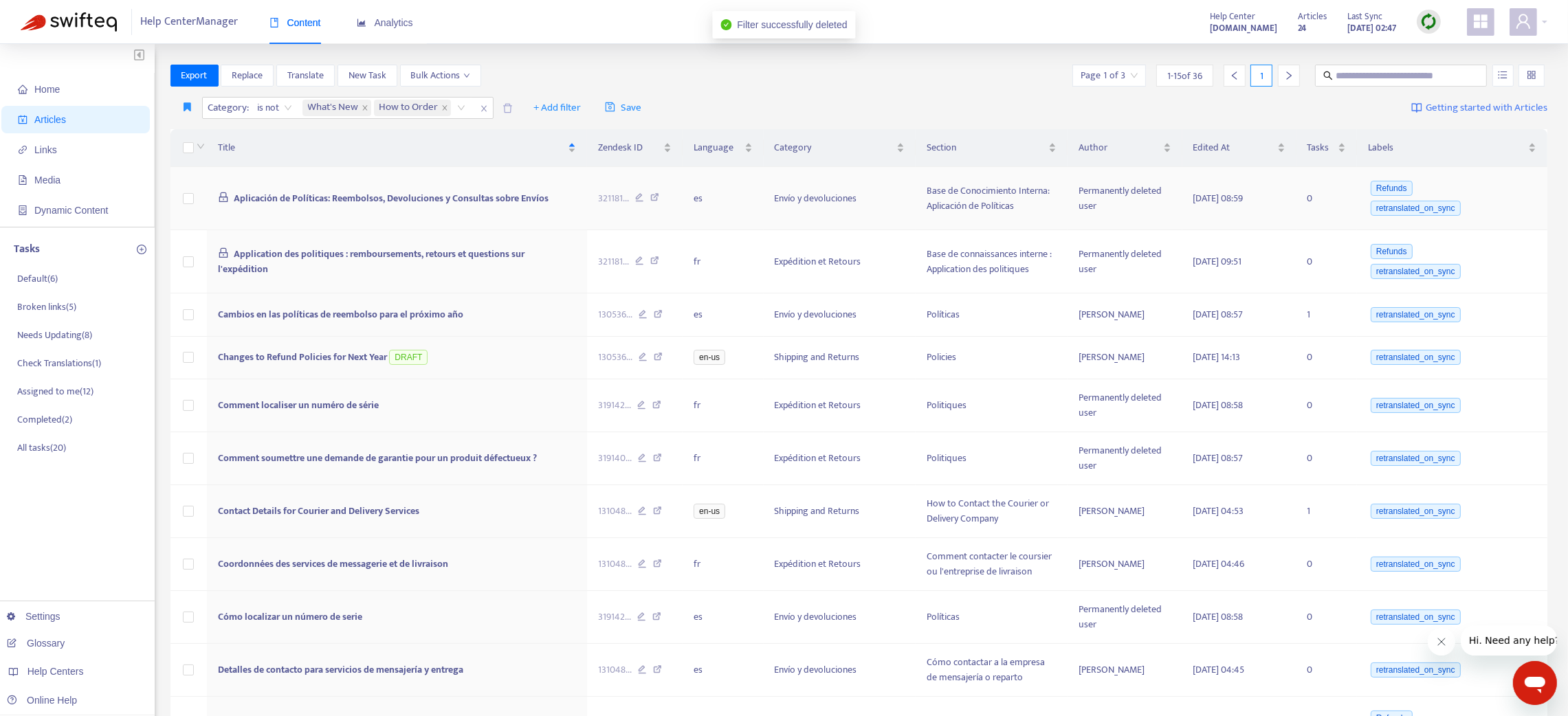
click at [942, 177] on td "Base de Conocimiento Interna: Aplicación de Políticas" at bounding box center [991, 198] width 152 height 63
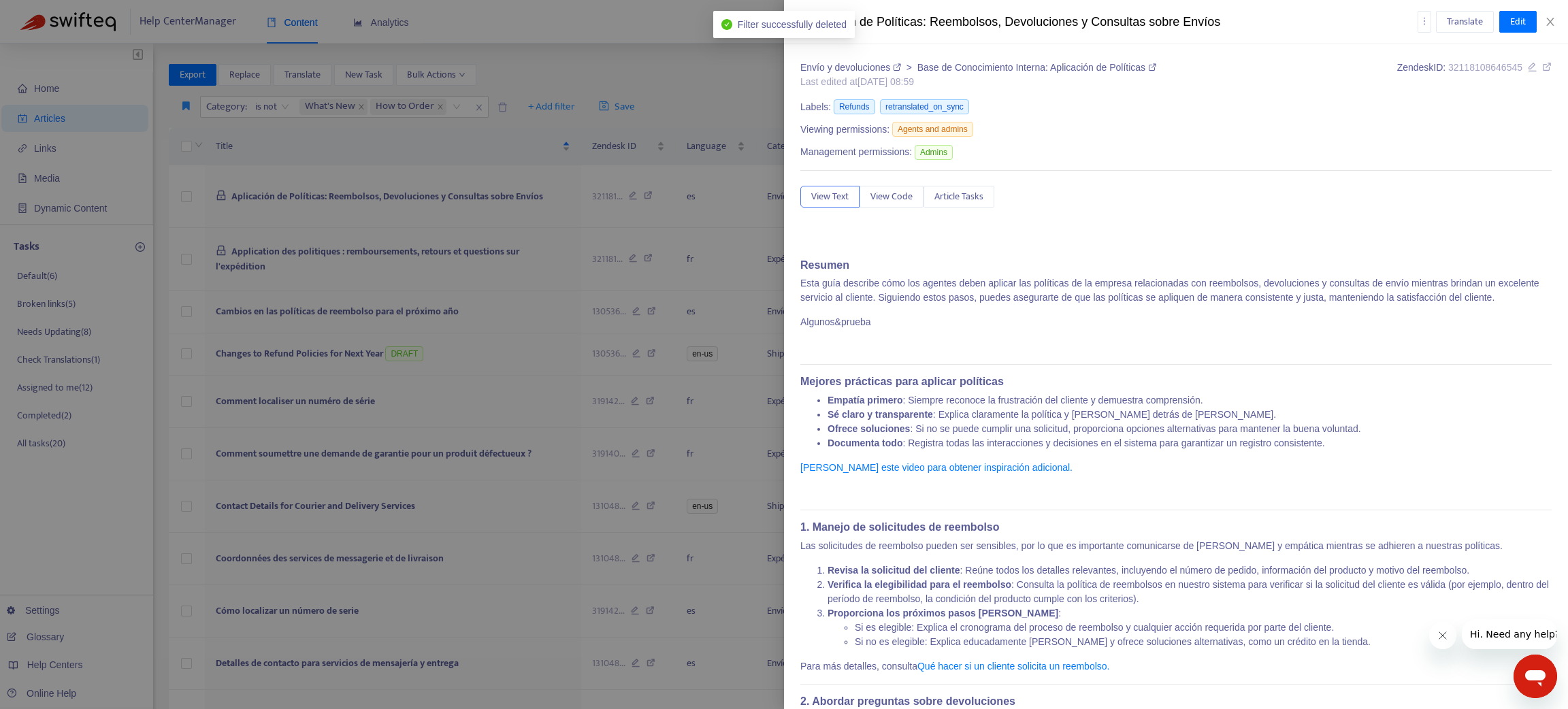
drag, startPoint x: 647, startPoint y: 73, endPoint x: 606, endPoint y: 76, distance: 41.1
click at [646, 73] on div at bounding box center [784, 354] width 1568 height 709
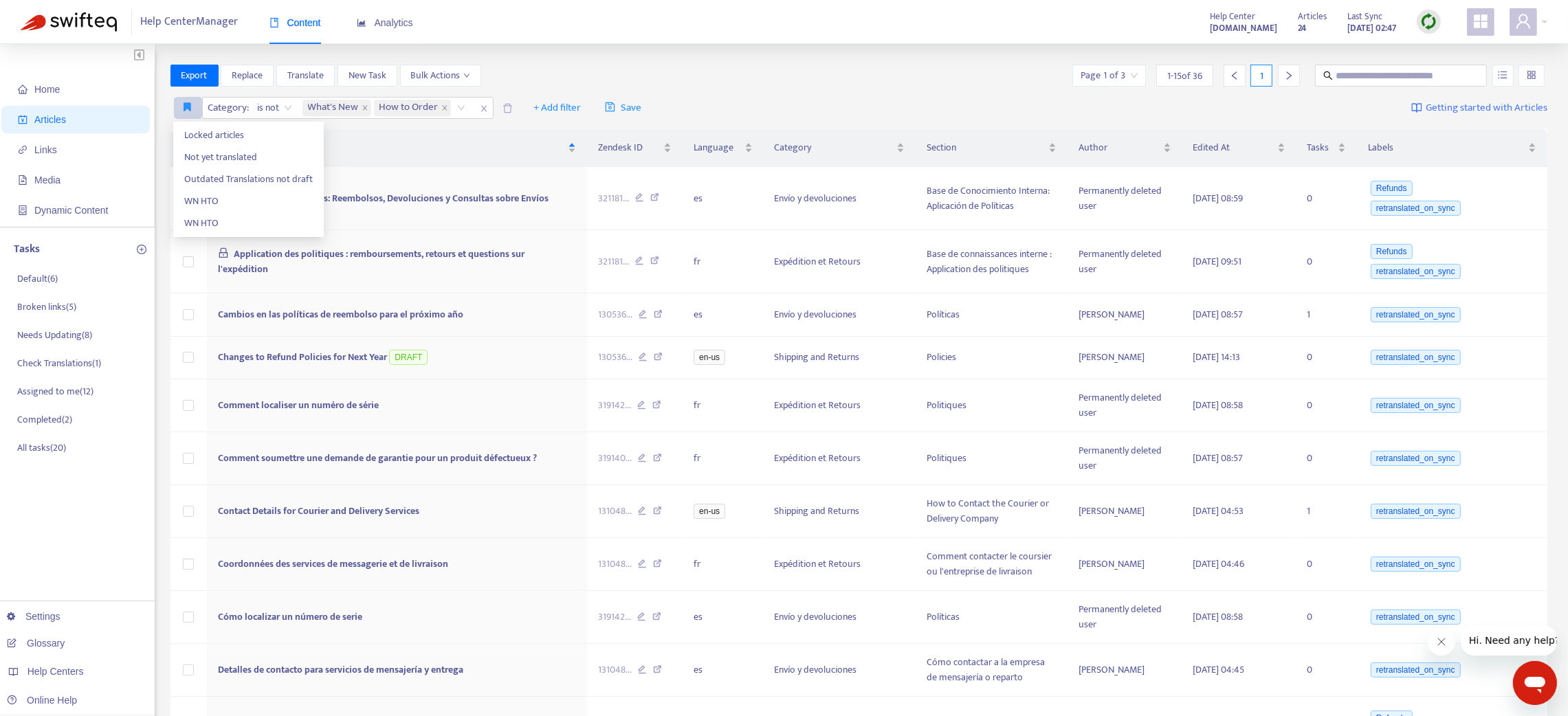
click at [183, 100] on button "button" at bounding box center [187, 108] width 28 height 22
click at [200, 201] on span "WN HTO" at bounding box center [248, 202] width 129 height 15
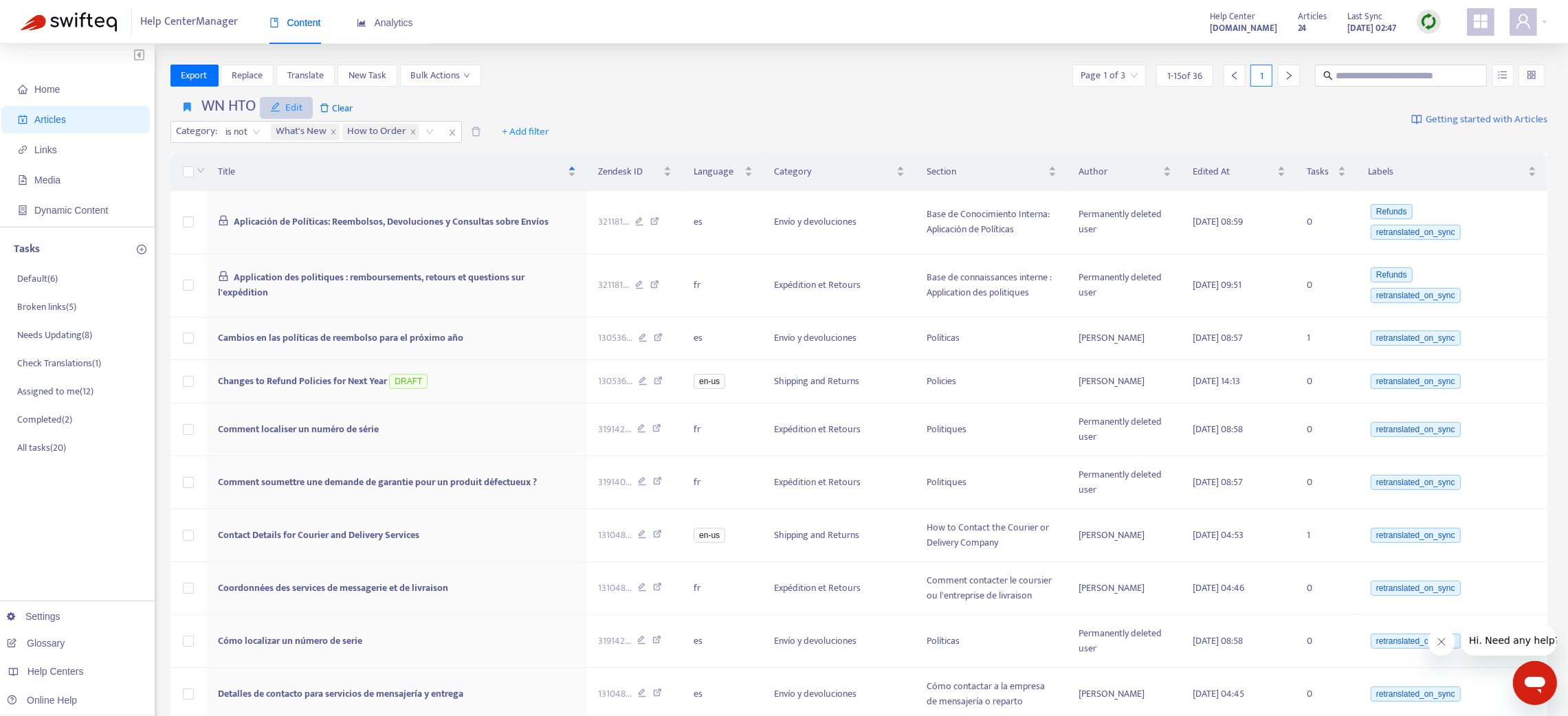
click at [302, 98] on button "Edit" at bounding box center [286, 108] width 54 height 22
click at [278, 170] on li "Remove" at bounding box center [298, 180] width 72 height 22
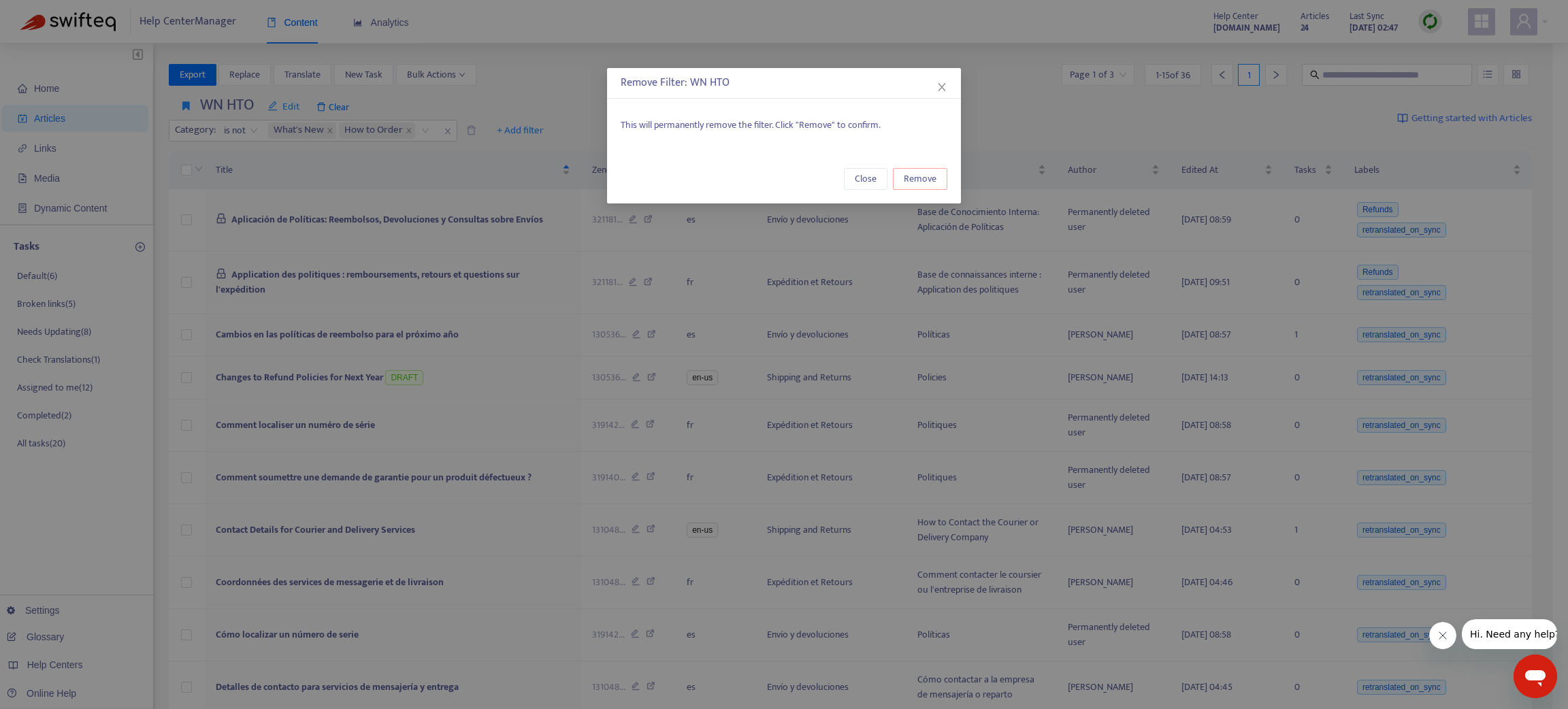
click at [932, 171] on span "Remove" at bounding box center [920, 179] width 33 height 15
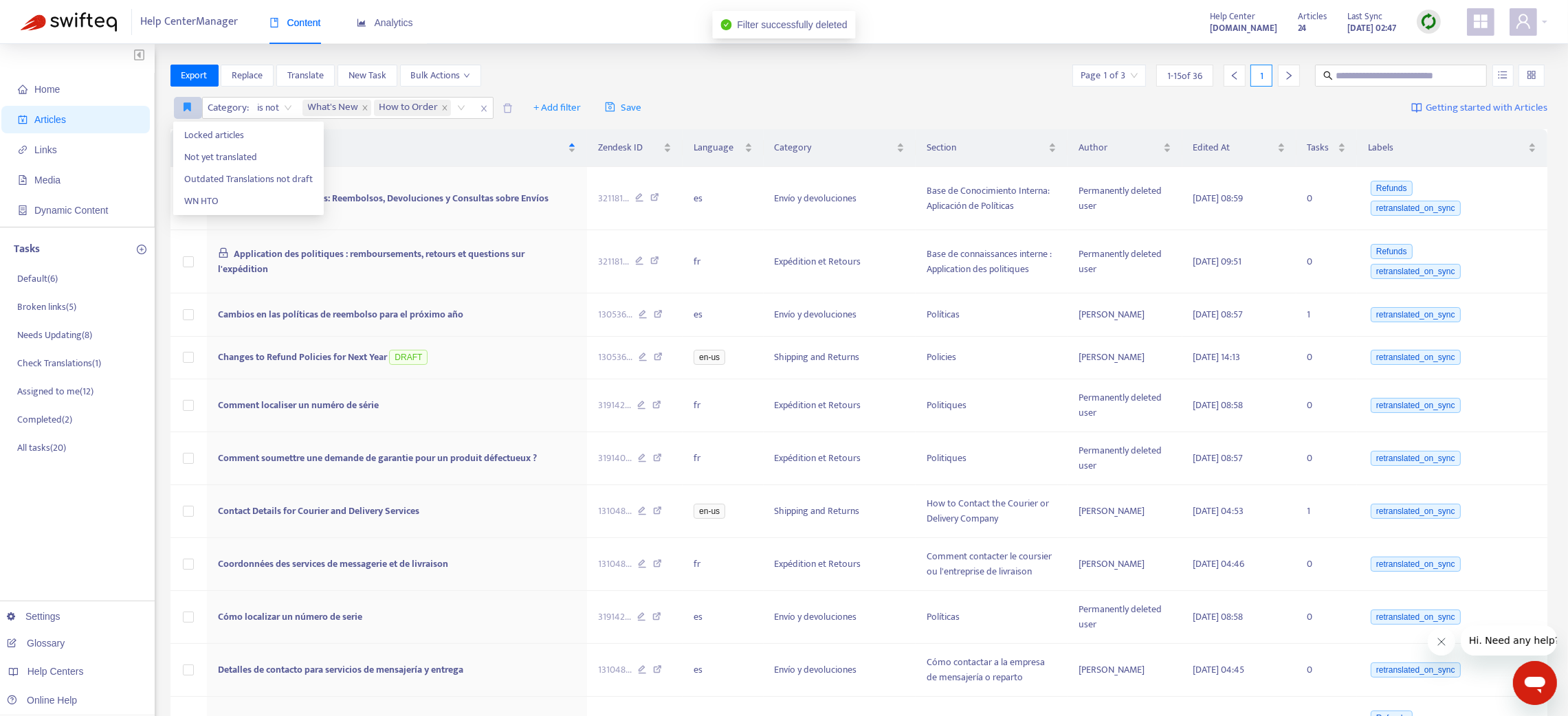
click at [187, 111] on icon "button" at bounding box center [187, 106] width 8 height 10
click at [212, 204] on span "WN HTO" at bounding box center [248, 202] width 129 height 15
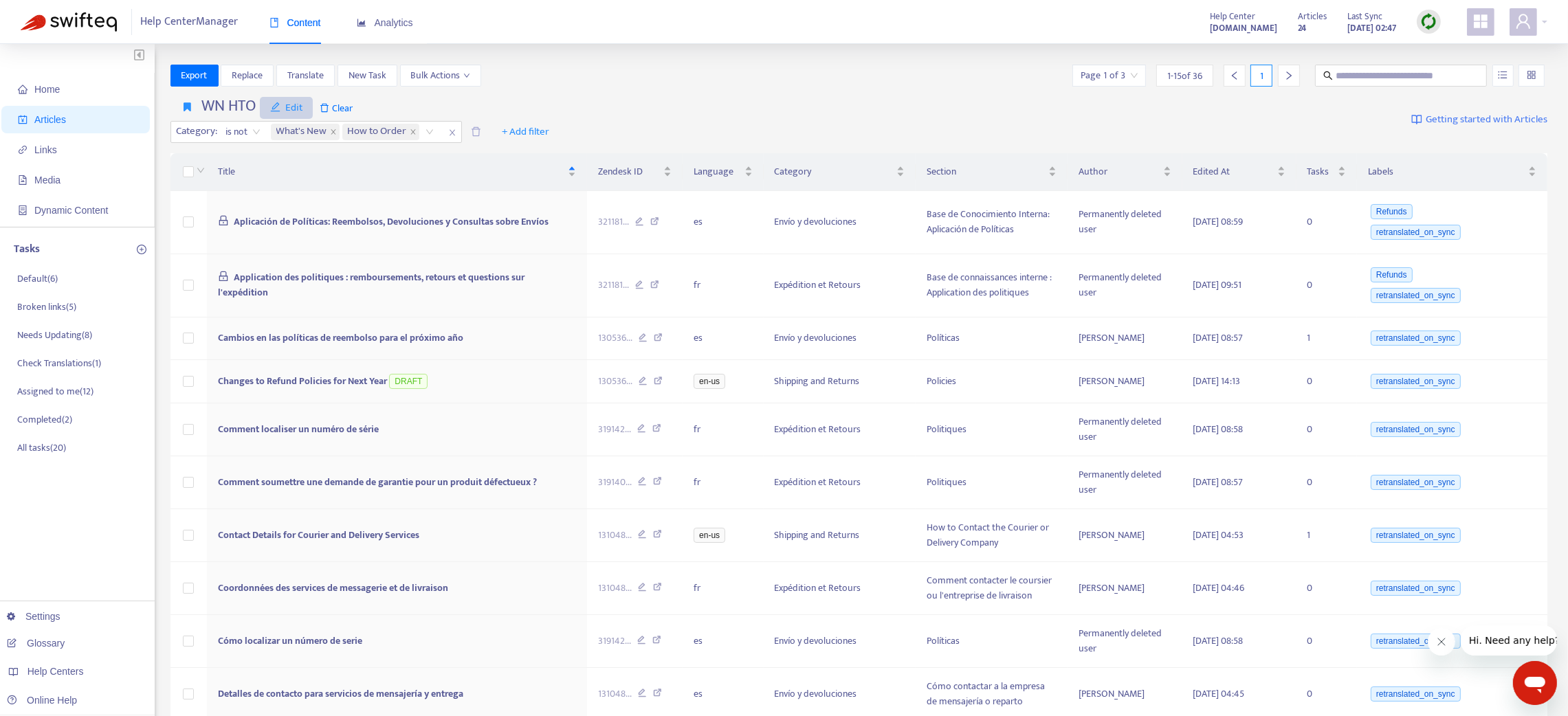
click at [278, 107] on icon "edit" at bounding box center [275, 106] width 10 height 10
click at [290, 173] on span "Remove" at bounding box center [298, 180] width 55 height 15
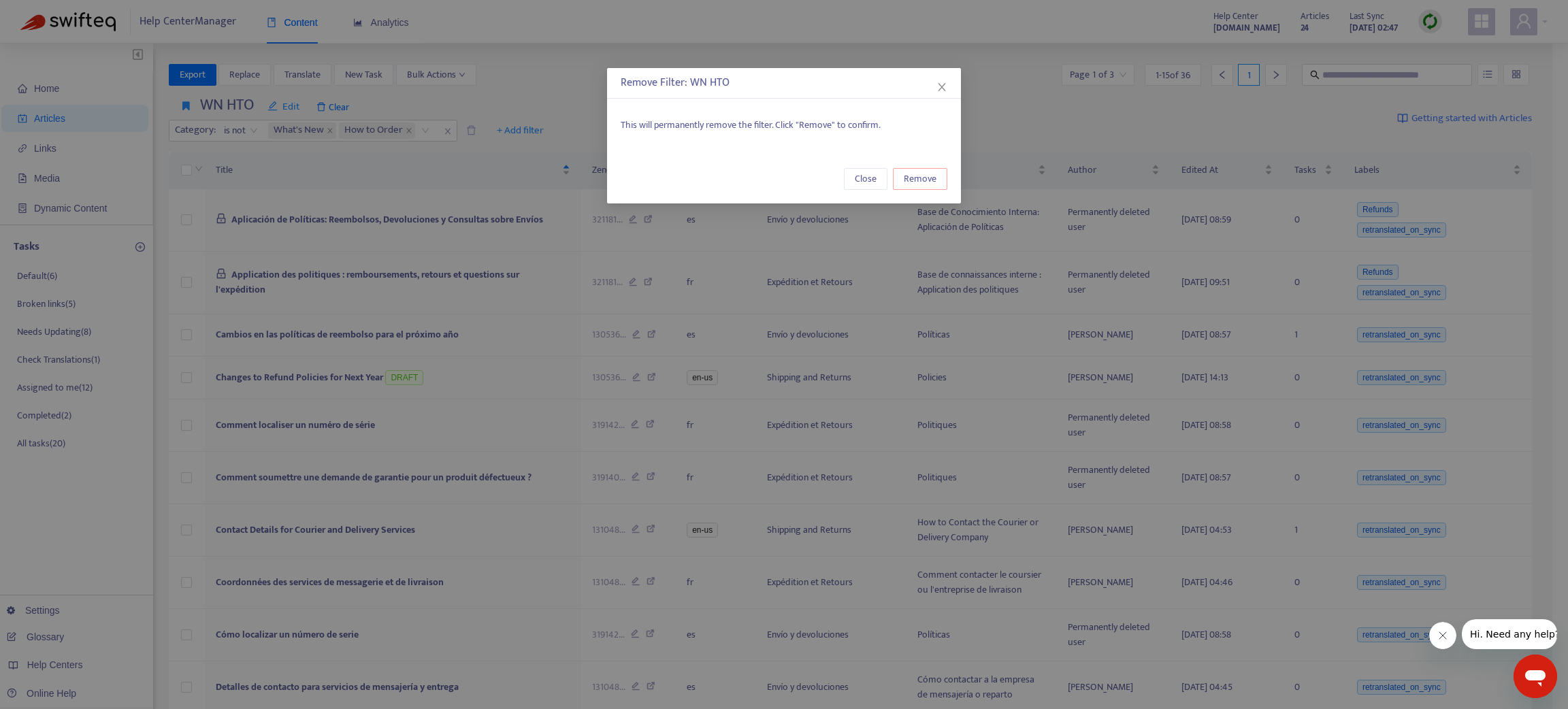
click at [910, 178] on span "Remove" at bounding box center [920, 179] width 33 height 15
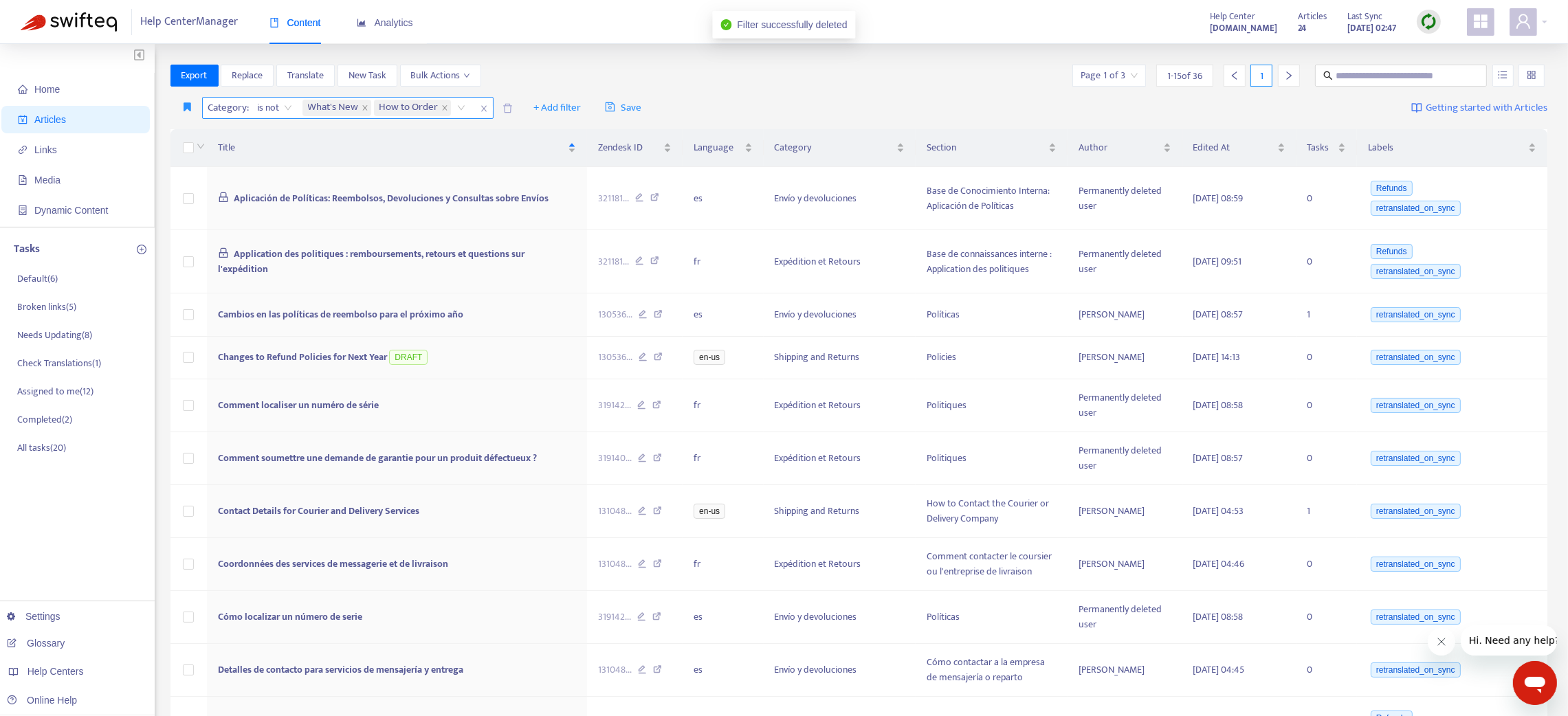
click at [475, 110] on span "close" at bounding box center [484, 108] width 18 height 16
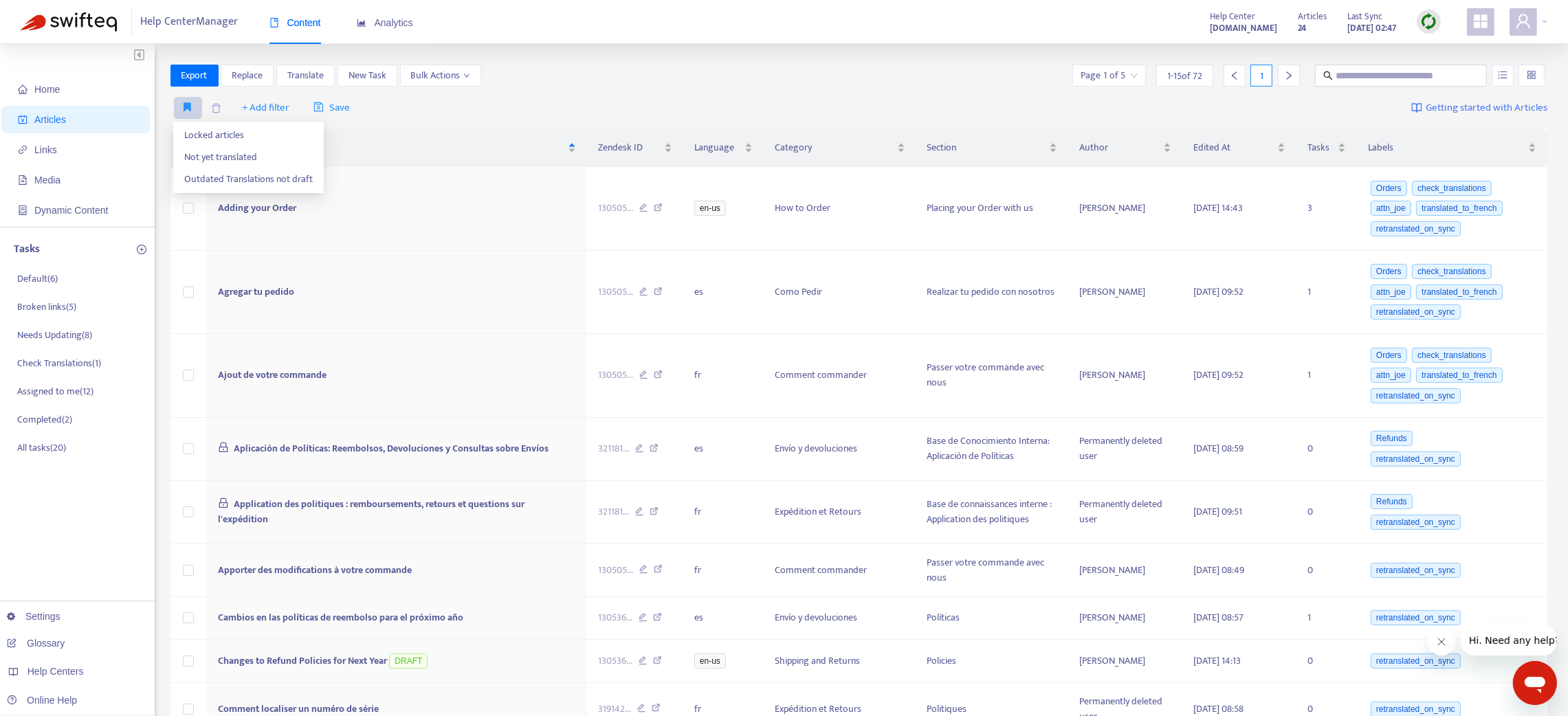
click at [178, 102] on button "button" at bounding box center [187, 108] width 28 height 22
click at [208, 135] on span "Locked articles" at bounding box center [248, 135] width 129 height 15
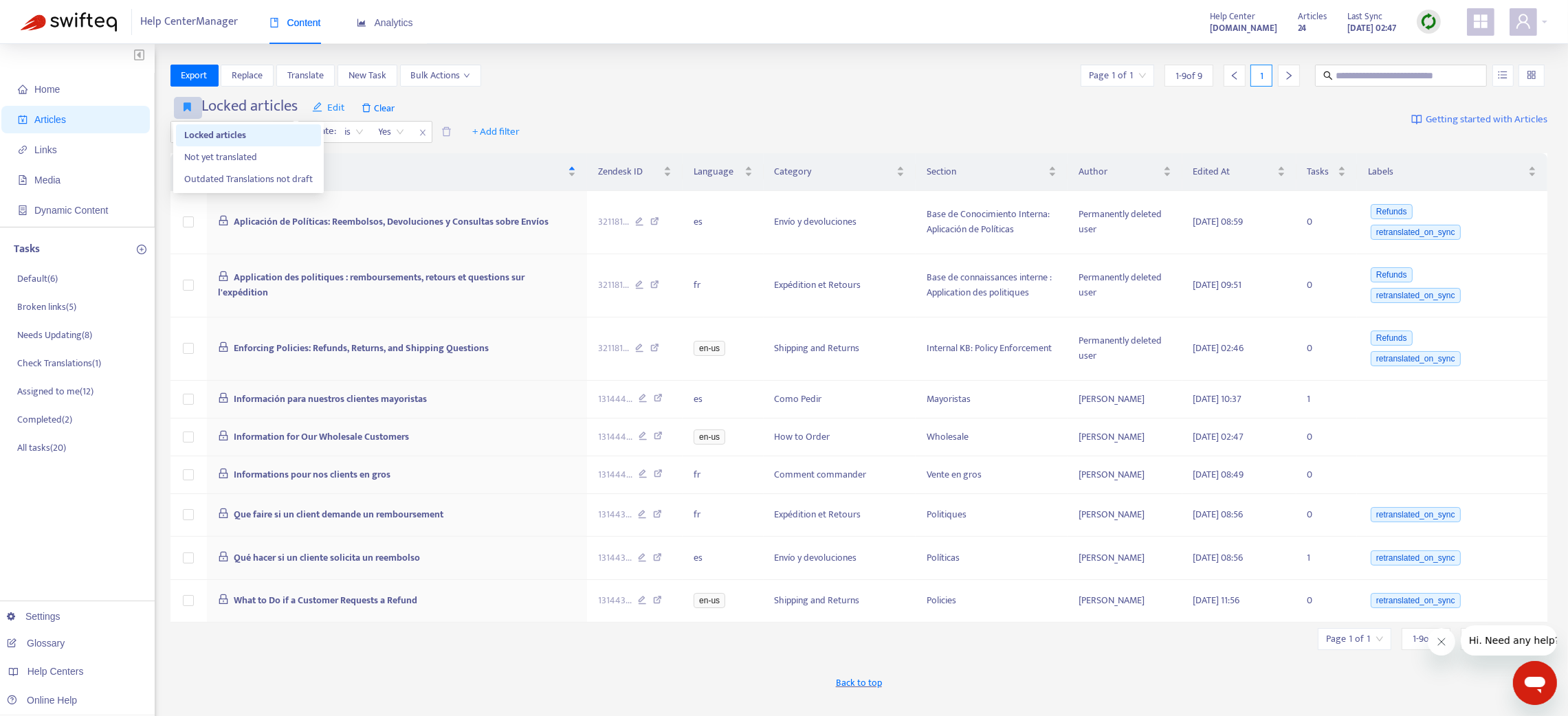
click at [189, 107] on icon "button" at bounding box center [187, 106] width 8 height 10
click at [212, 152] on span "Not yet translated" at bounding box center [248, 158] width 129 height 15
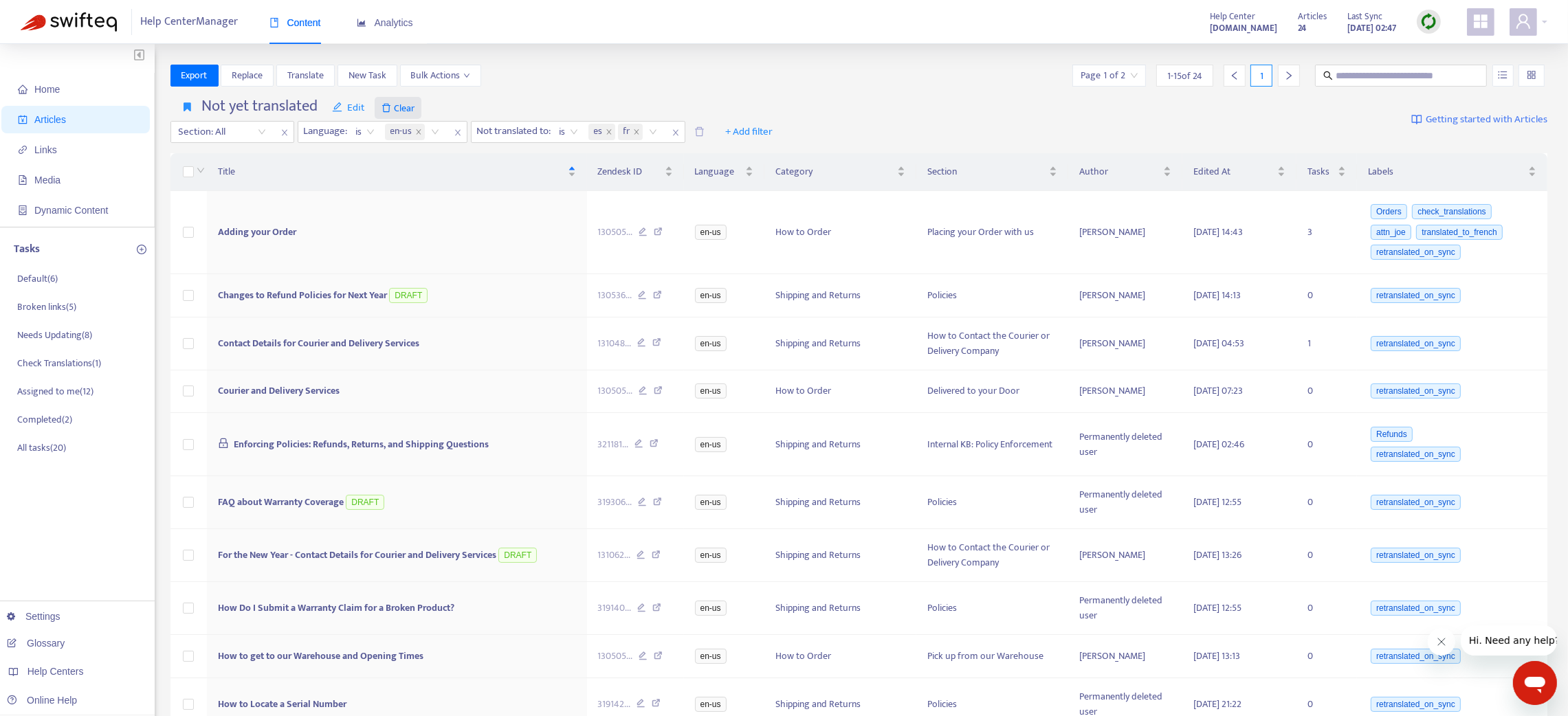
click at [402, 105] on span "Clear" at bounding box center [398, 108] width 47 height 22
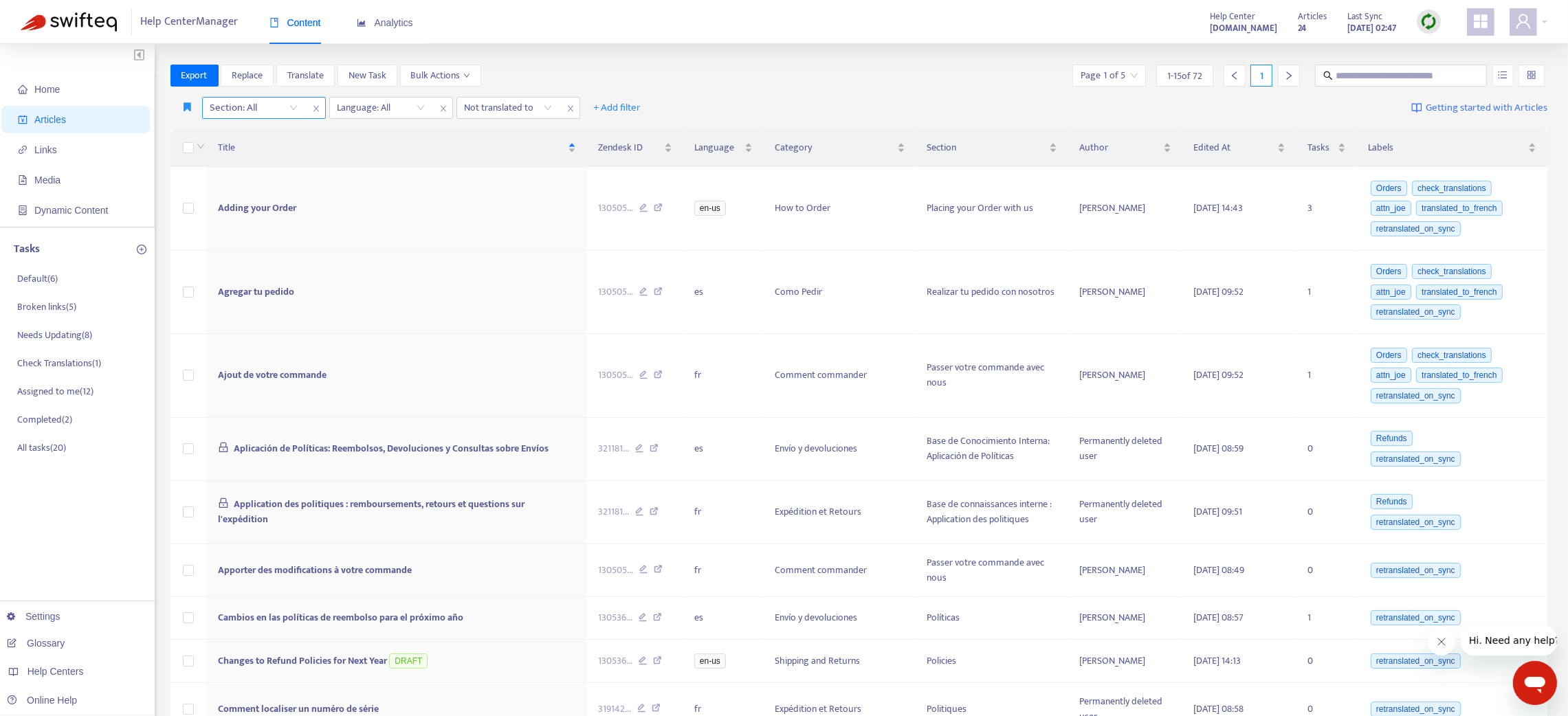
click at [316, 106] on icon "close" at bounding box center [315, 108] width 5 height 6
click at [273, 112] on div at bounding box center [247, 107] width 83 height 16
click at [267, 155] on div "fr" at bounding box center [332, 158] width 239 height 15
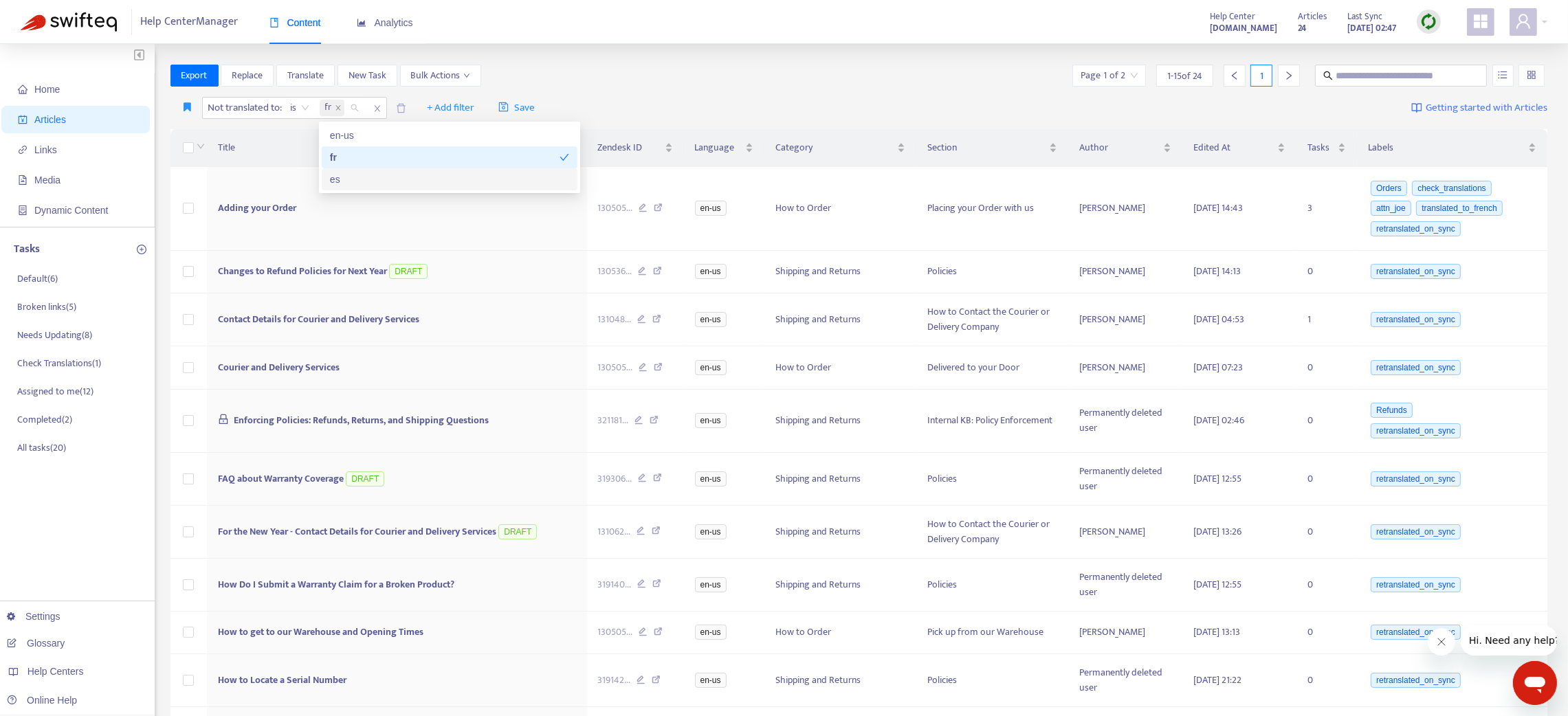
click at [332, 183] on div "es" at bounding box center [449, 180] width 239 height 15
click at [369, 210] on td "Adding your Order" at bounding box center [397, 209] width 380 height 83
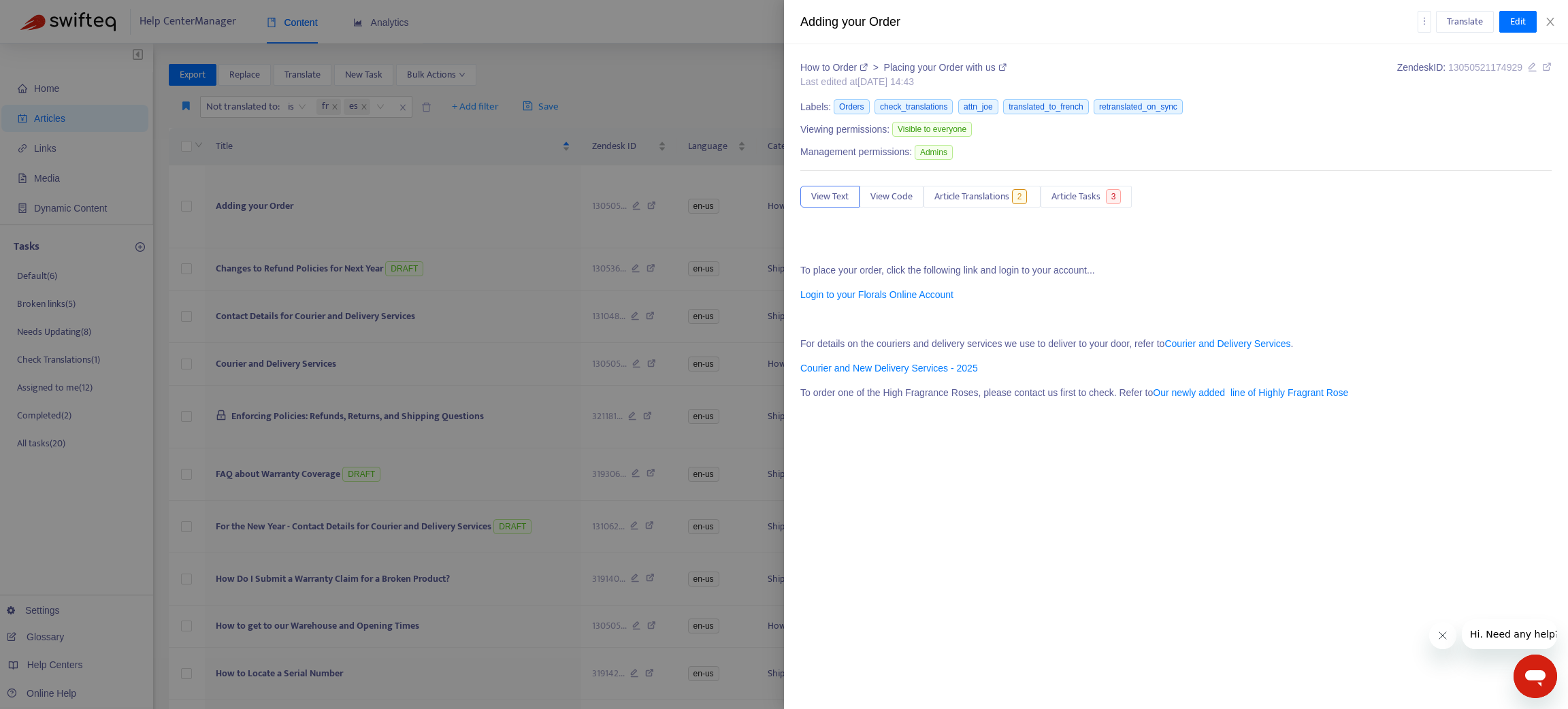
click at [502, 139] on div at bounding box center [784, 354] width 1568 height 709
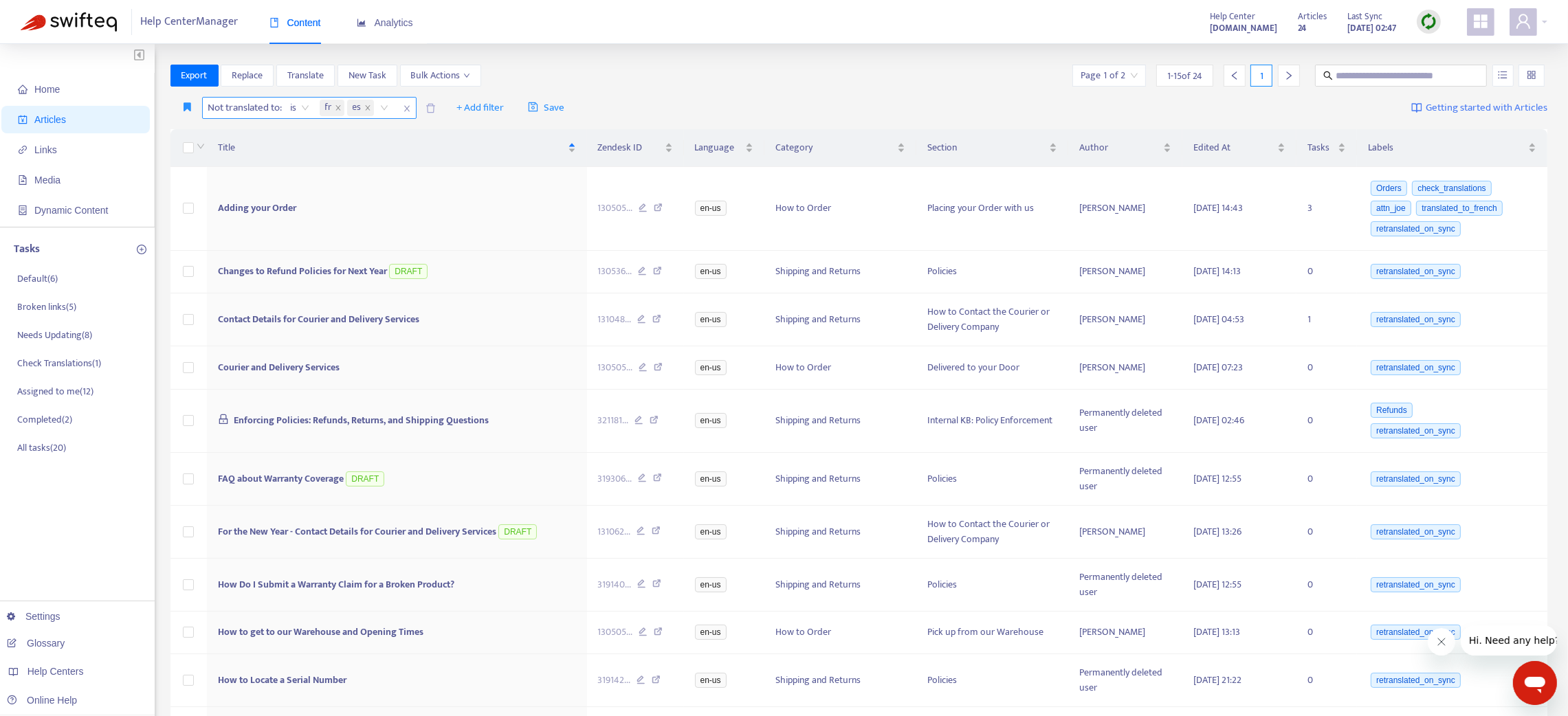
click at [408, 106] on icon "close" at bounding box center [407, 109] width 9 height 9
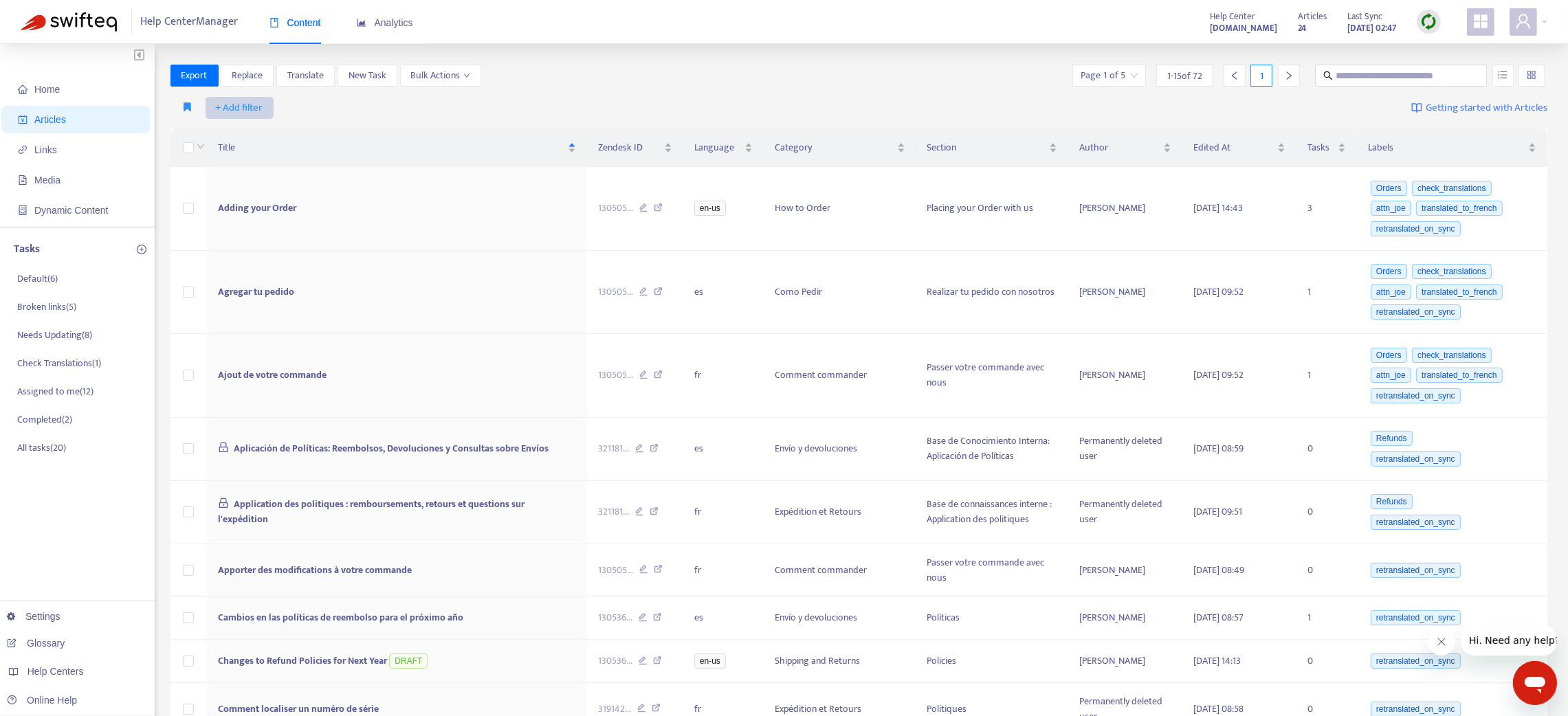
click at [254, 101] on span "+ Add filter" at bounding box center [239, 107] width 48 height 16
click at [250, 176] on span "Not translated to" at bounding box center [258, 180] width 86 height 15
click at [296, 106] on div "Not translated to" at bounding box center [254, 108] width 102 height 20
click at [250, 176] on div "es" at bounding box center [332, 180] width 239 height 15
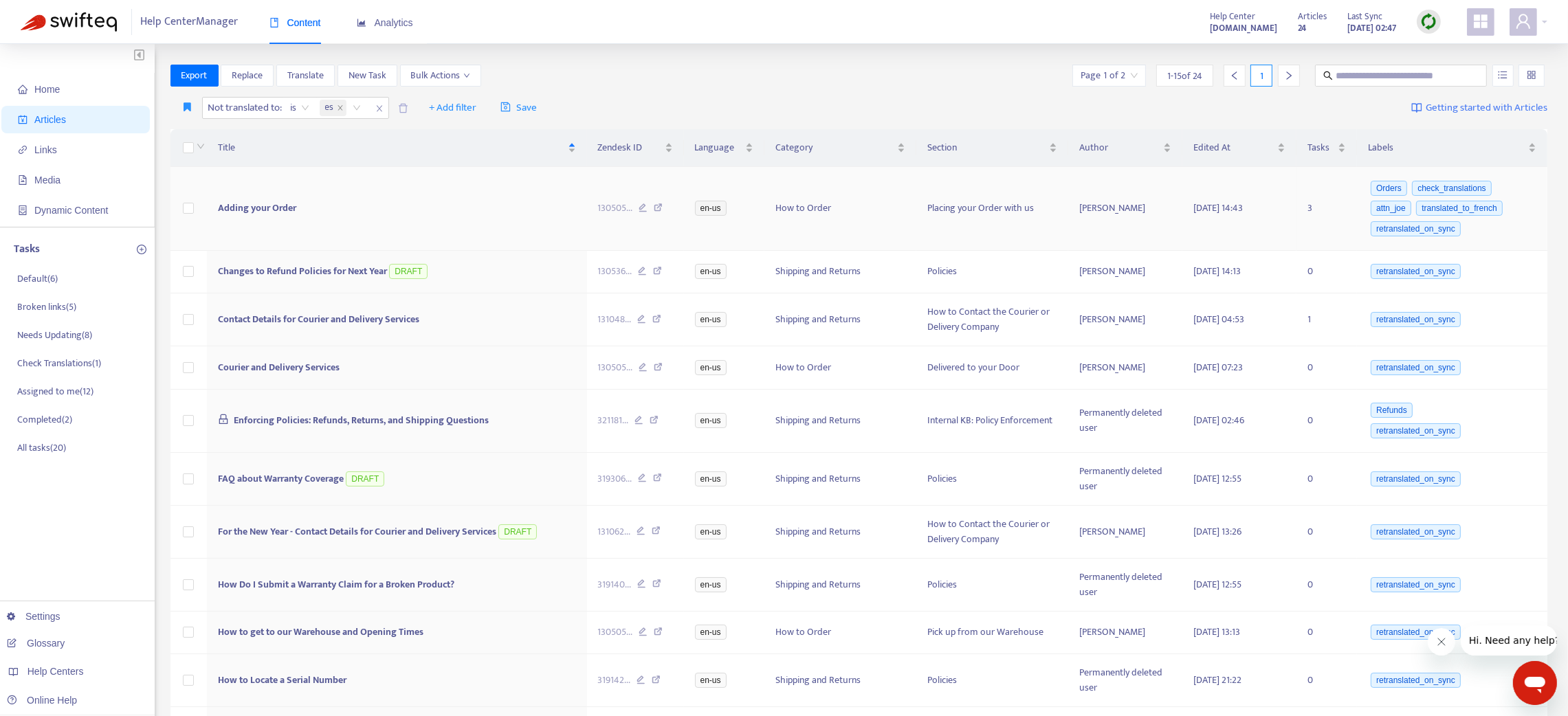
click at [397, 219] on td "Adding your Order" at bounding box center [397, 209] width 380 height 83
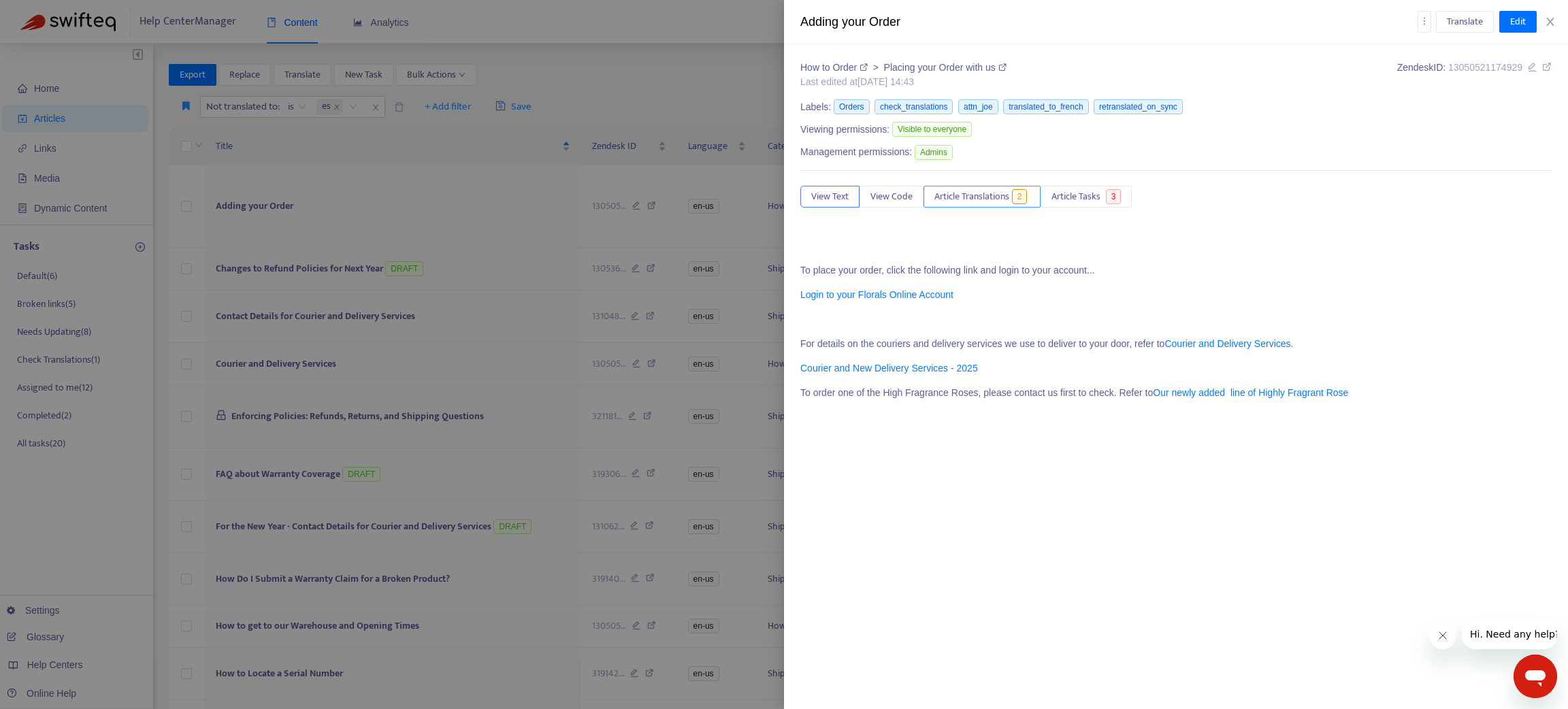
click at [996, 194] on span "Article Translations" at bounding box center [972, 196] width 75 height 15
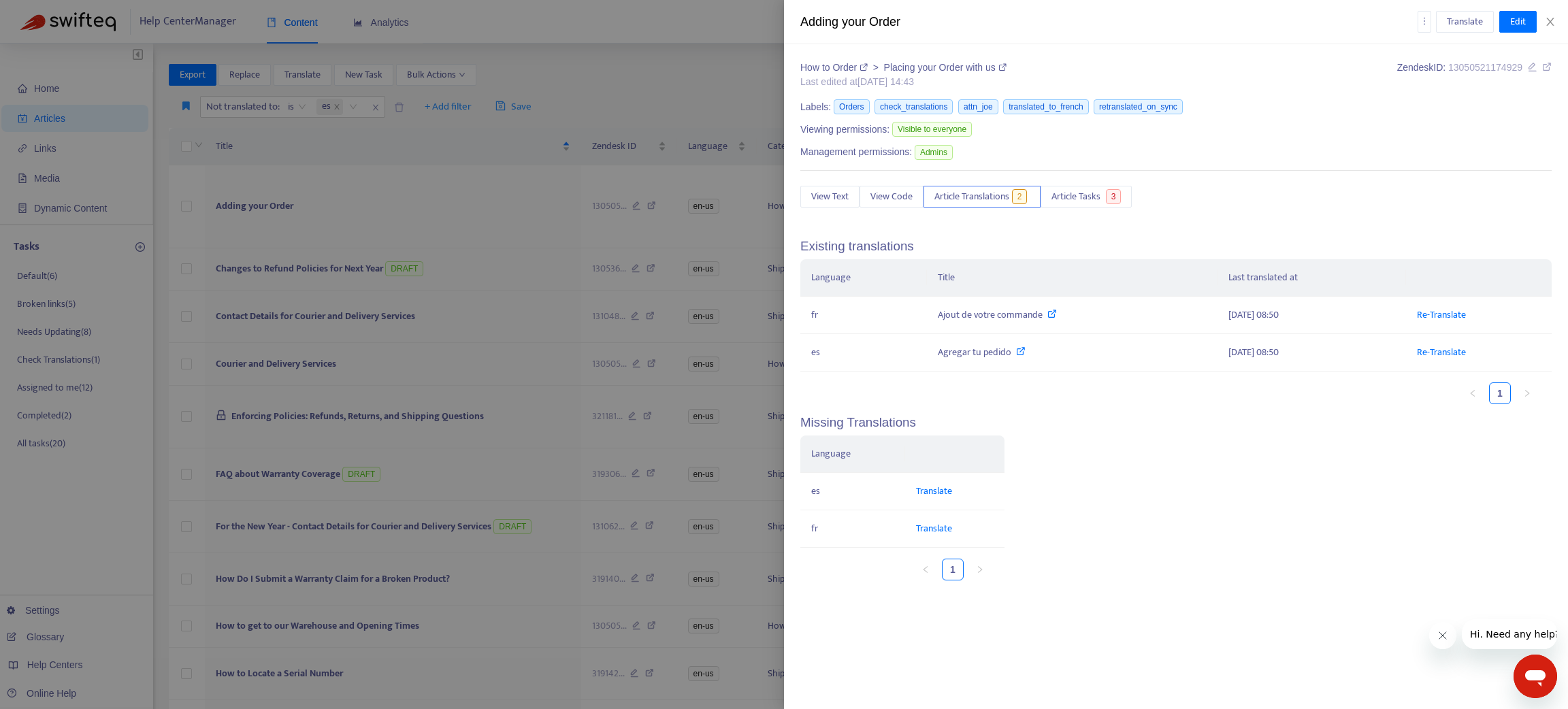
click at [634, 76] on div at bounding box center [784, 354] width 1568 height 709
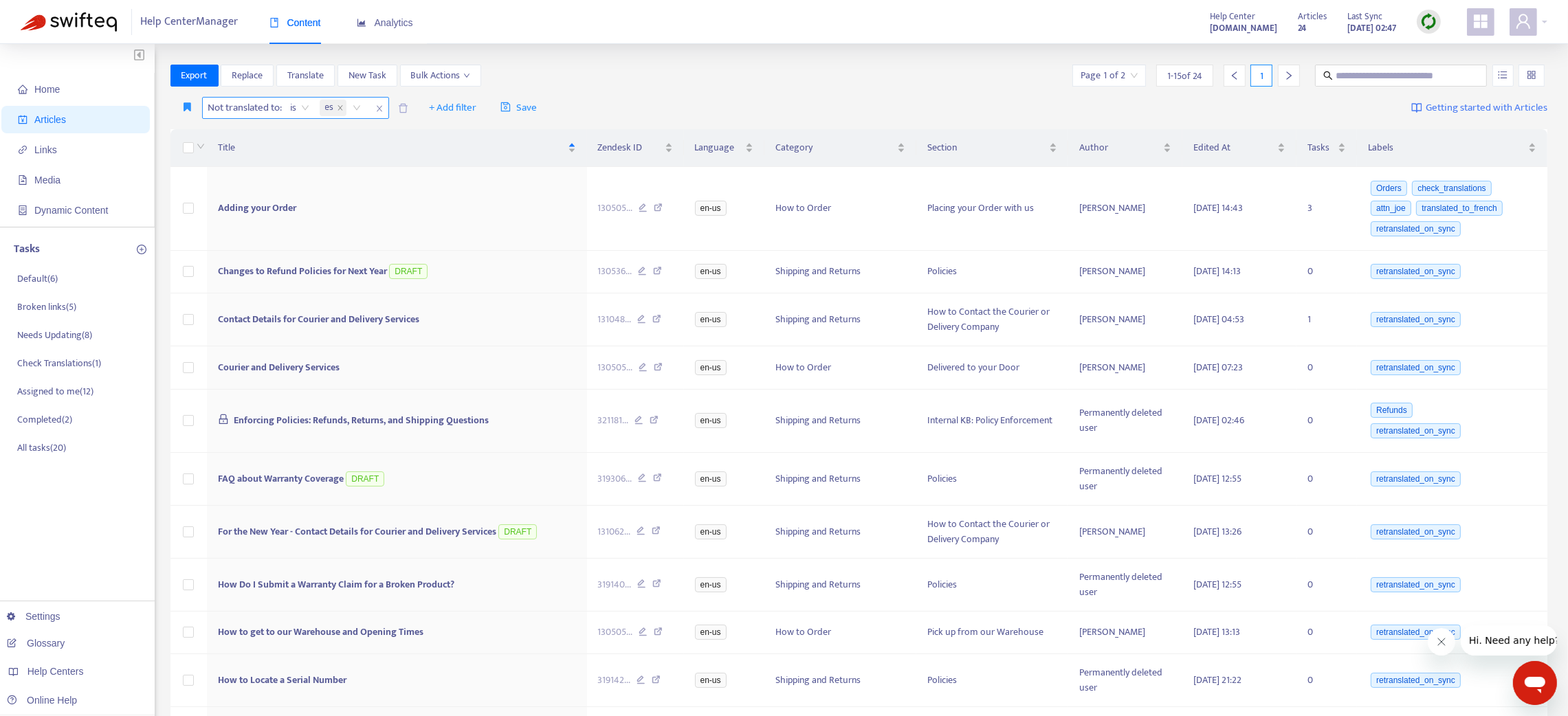
click at [381, 109] on icon "close" at bounding box center [378, 108] width 5 height 6
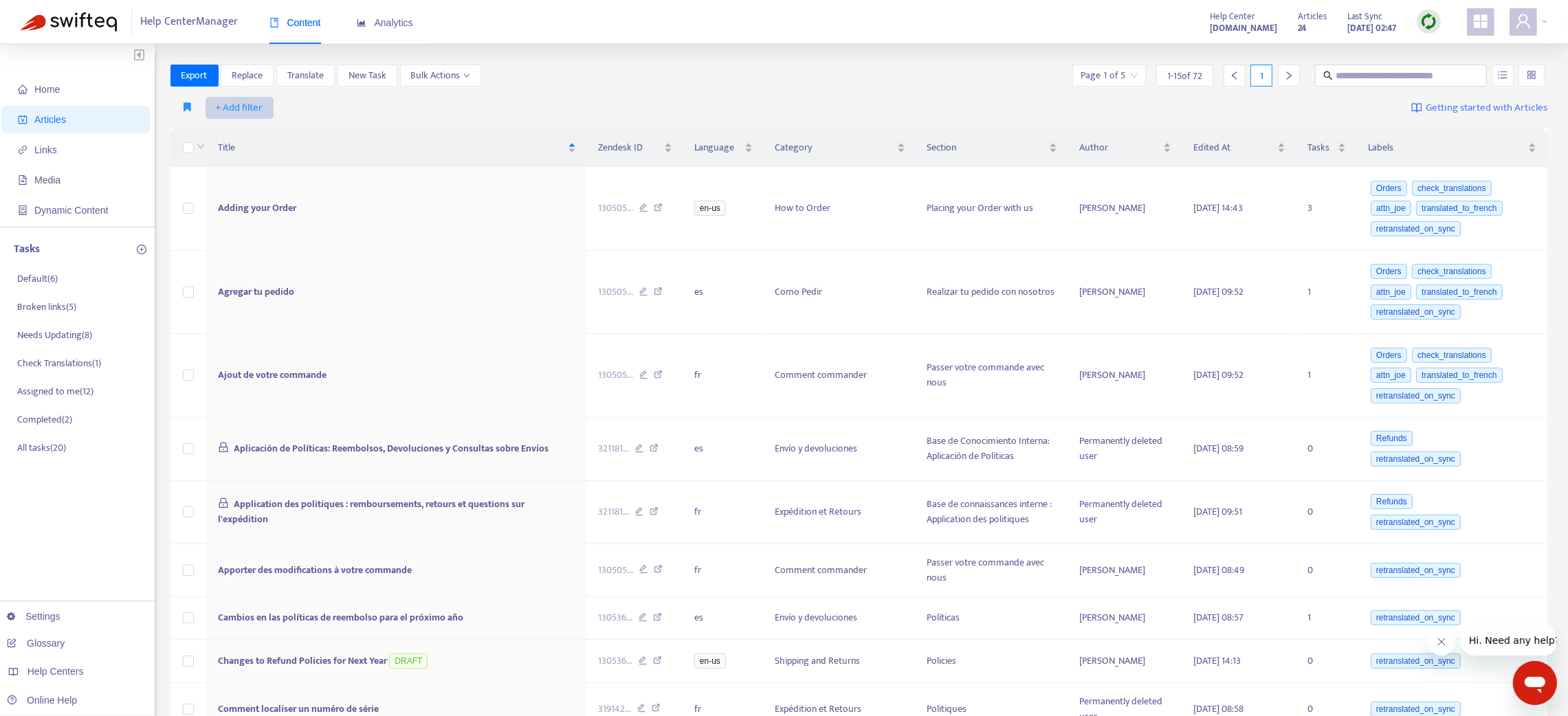
click at [253, 105] on span "+ Add filter" at bounding box center [239, 107] width 48 height 16
click at [261, 176] on span "Not translated to" at bounding box center [258, 180] width 86 height 15
click at [290, 109] on div "Not translated to" at bounding box center [254, 108] width 102 height 20
click at [259, 183] on div "es" at bounding box center [332, 180] width 239 height 15
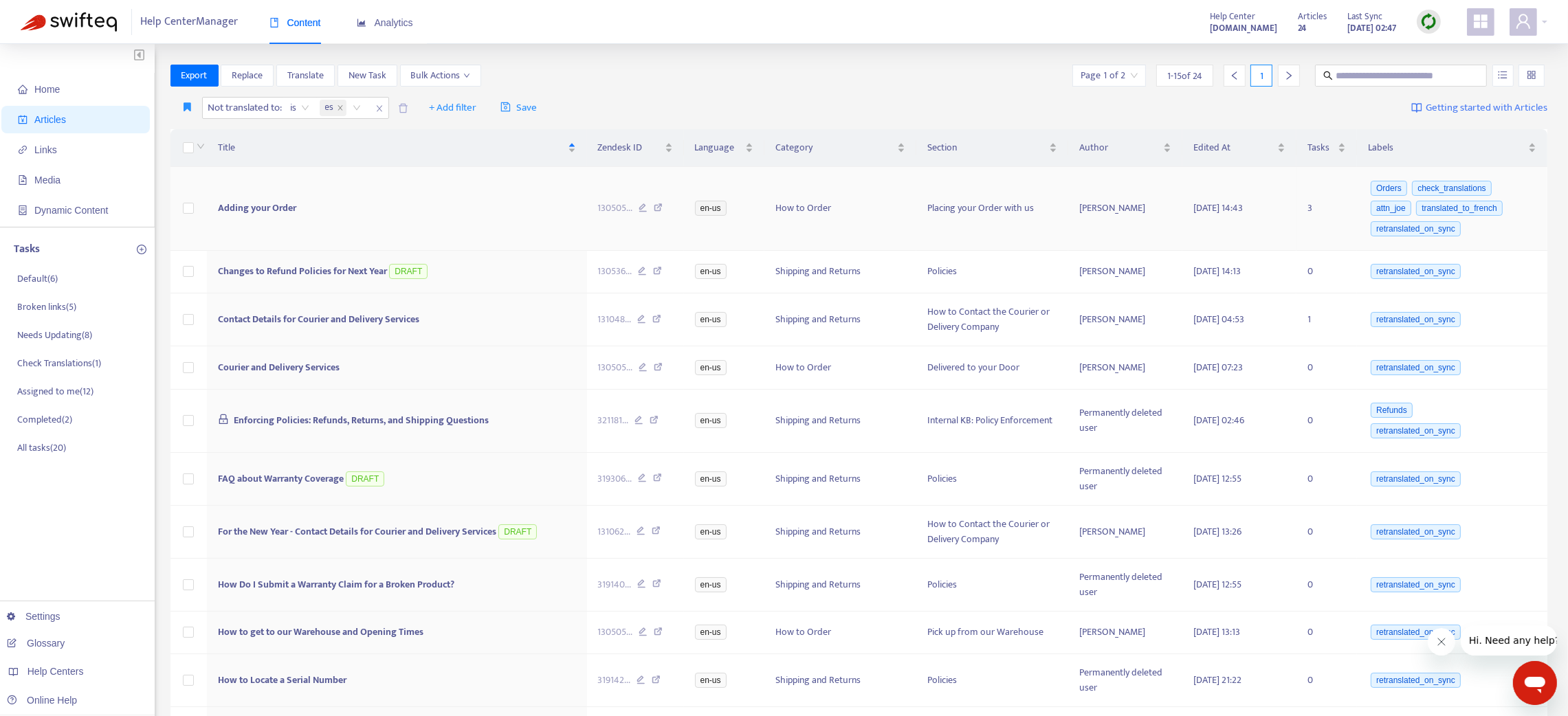
click at [550, 218] on td "Adding your Order" at bounding box center [397, 209] width 380 height 83
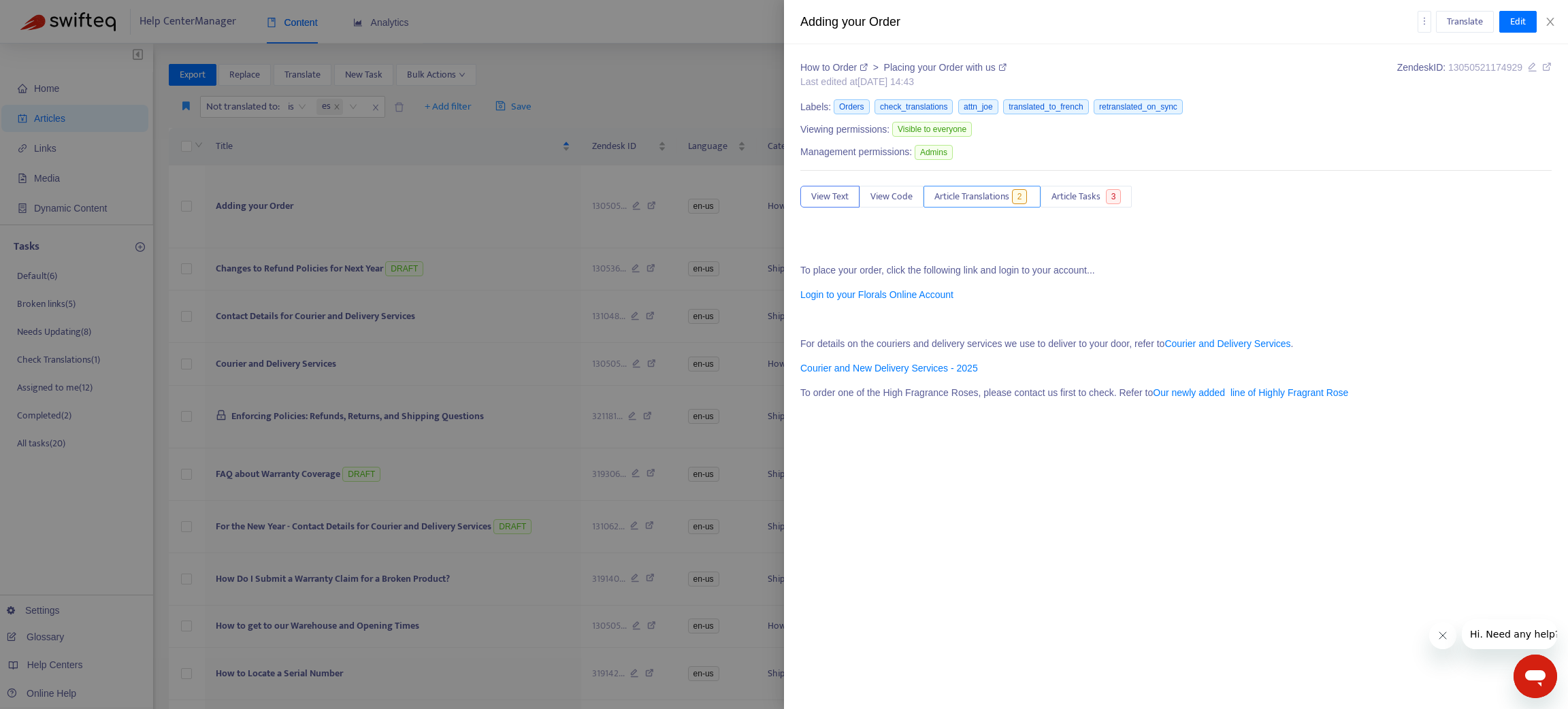
click at [1000, 199] on span "Article Translations" at bounding box center [972, 196] width 75 height 15
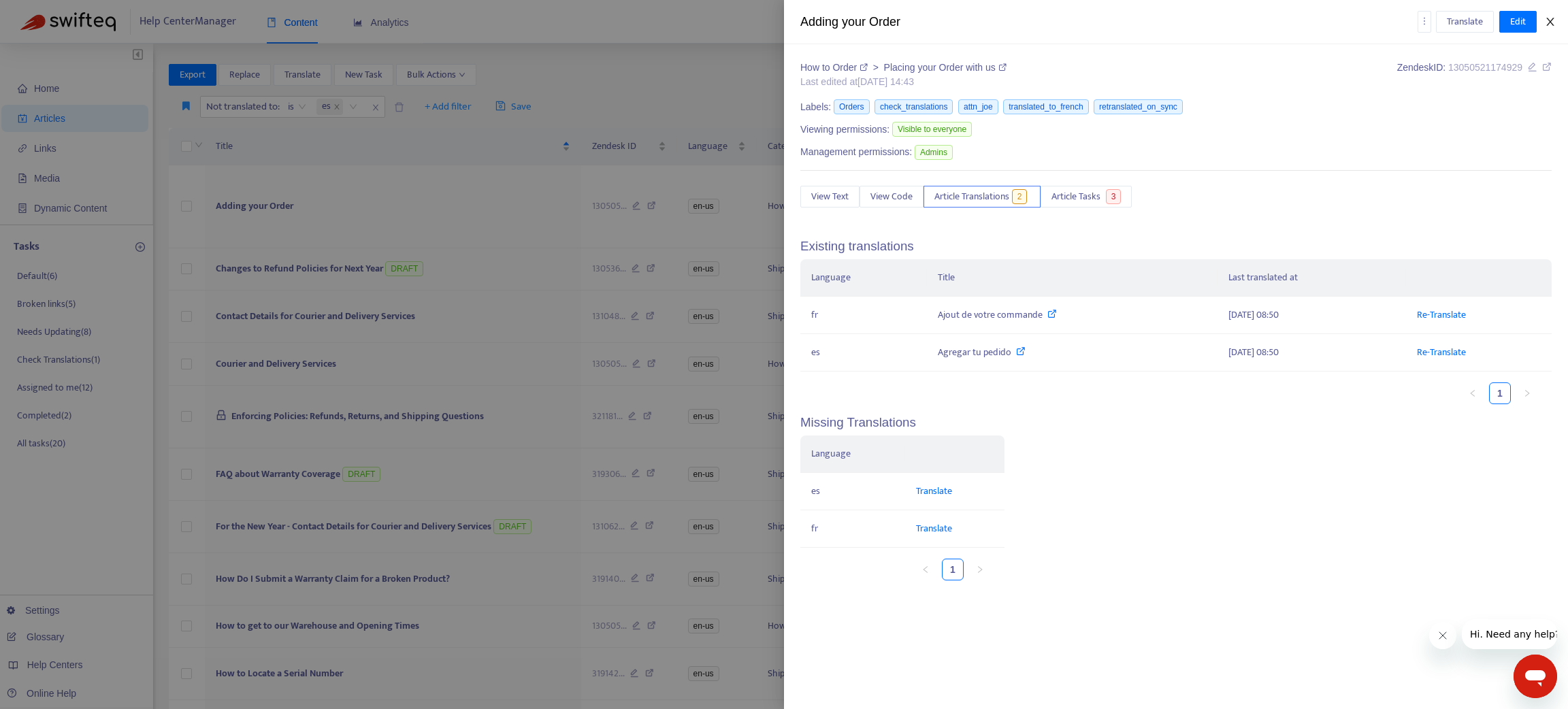
drag, startPoint x: 1549, startPoint y: 24, endPoint x: 1484, endPoint y: 47, distance: 68.9
click at [1547, 24] on icon "close" at bounding box center [1550, 21] width 11 height 11
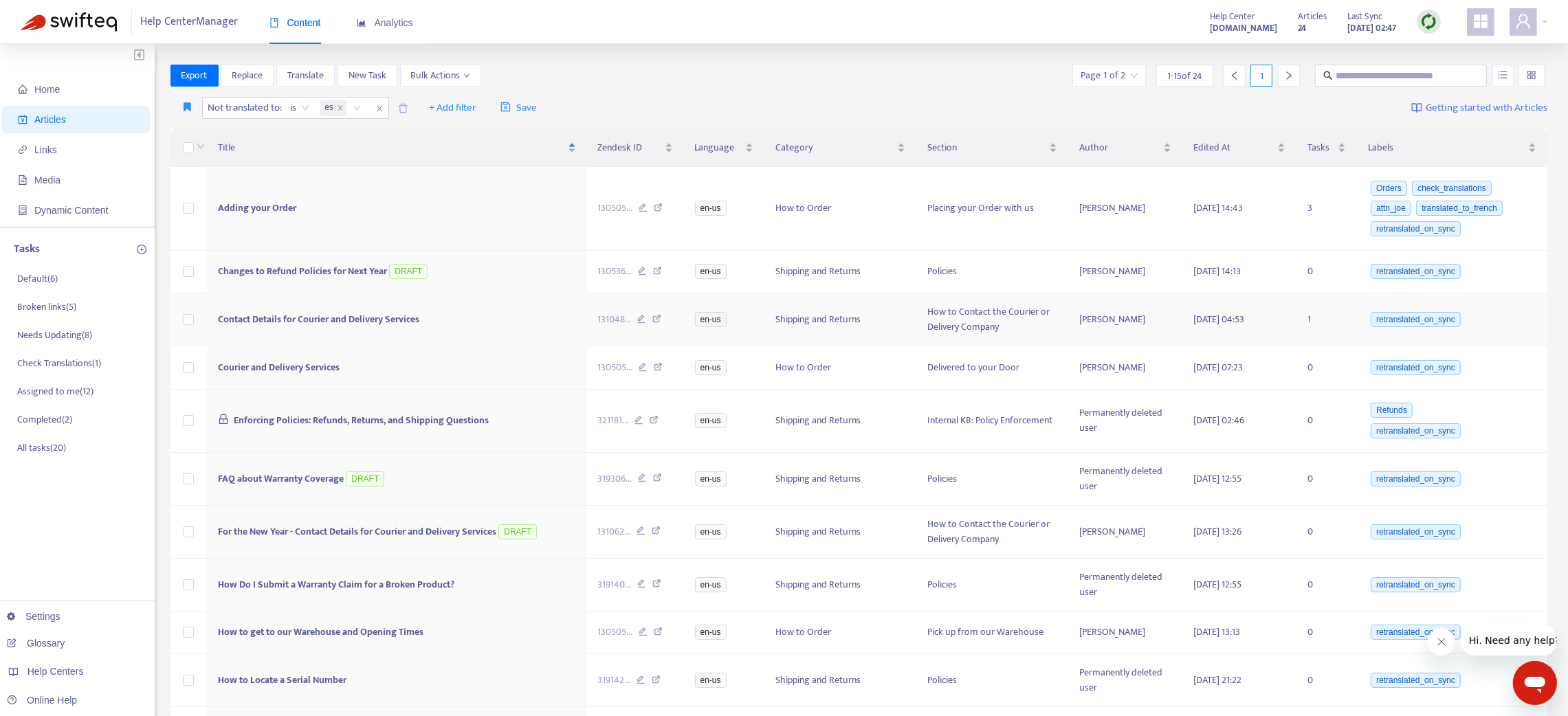
click at [502, 315] on td "Contact Details for Courier and Delivery Services" at bounding box center [397, 320] width 380 height 53
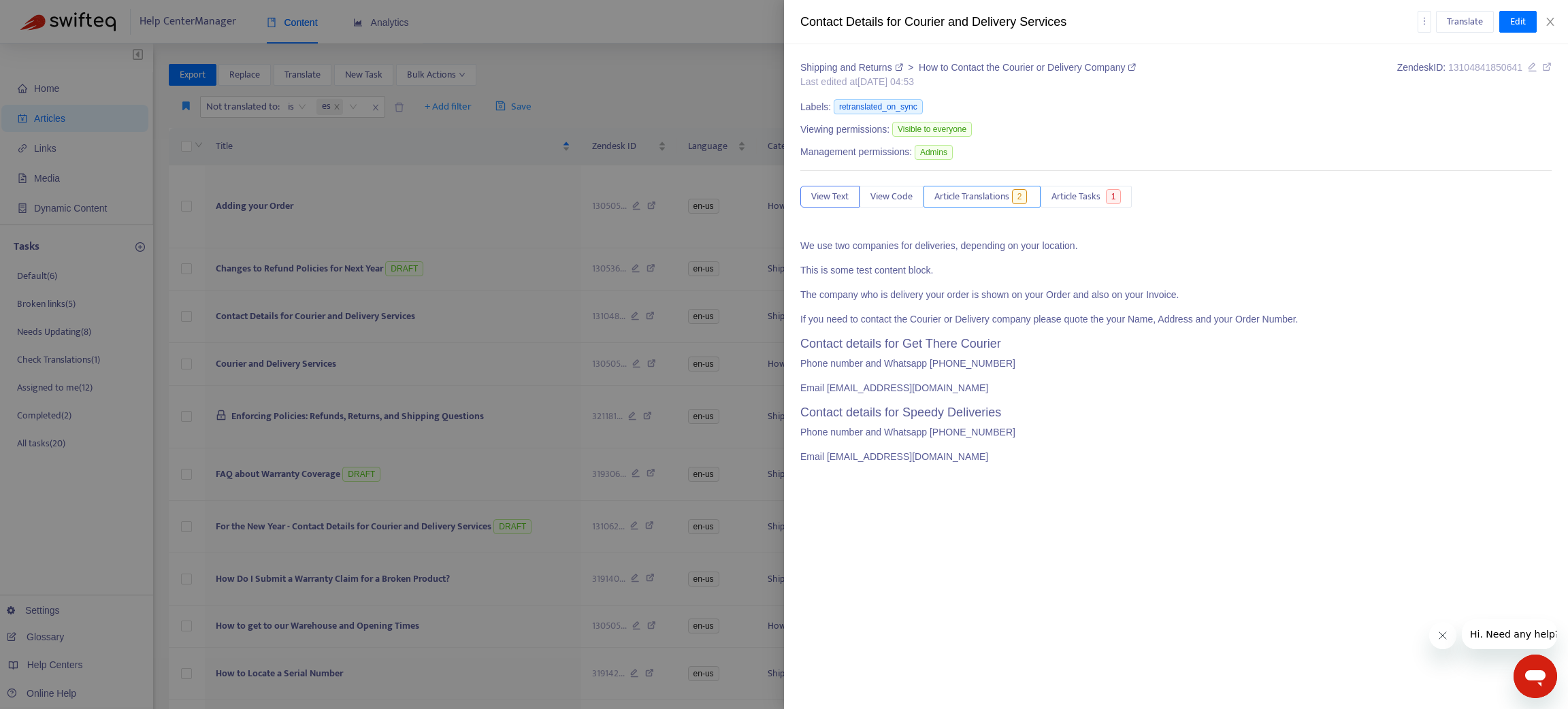
click at [978, 199] on span "Article Translations" at bounding box center [972, 196] width 75 height 15
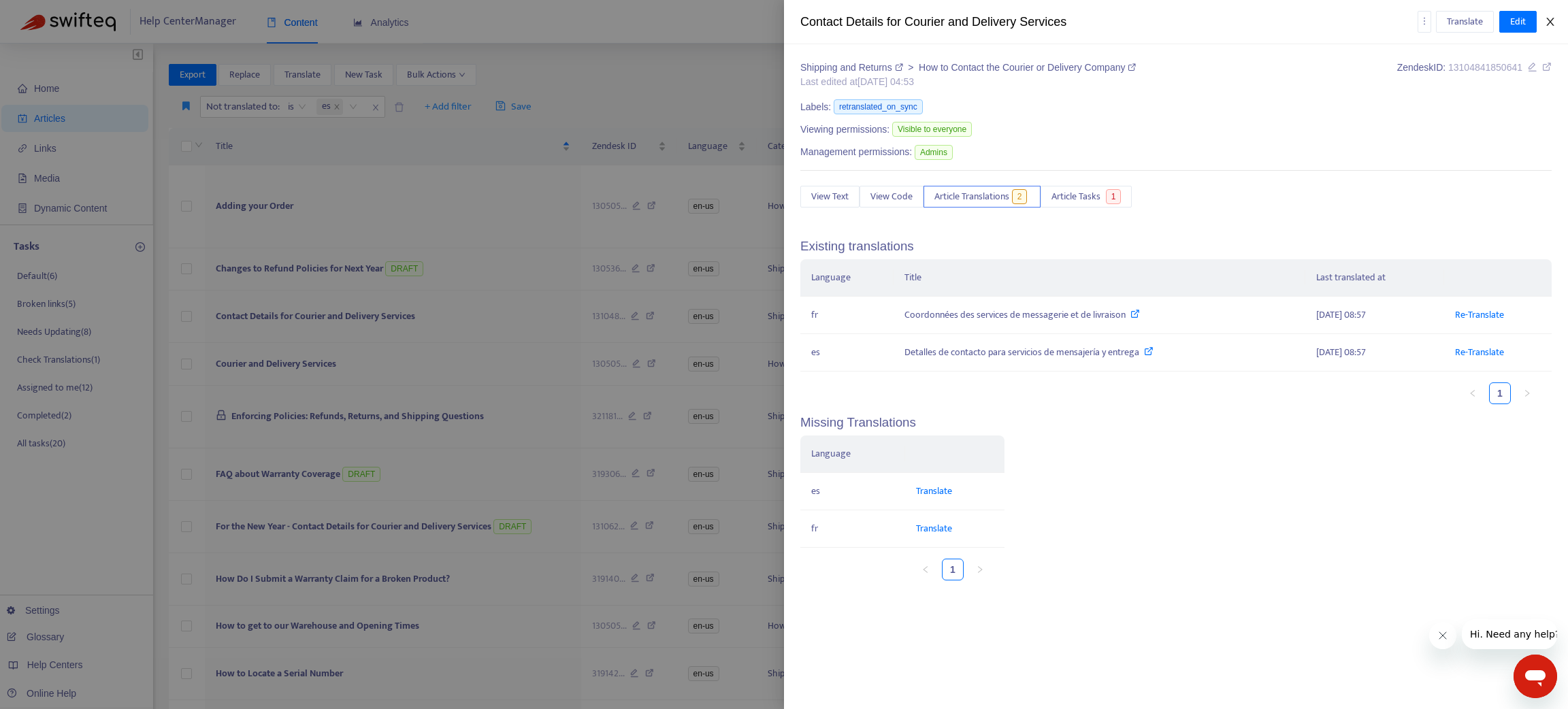
click at [1549, 24] on icon "close" at bounding box center [1550, 22] width 8 height 8
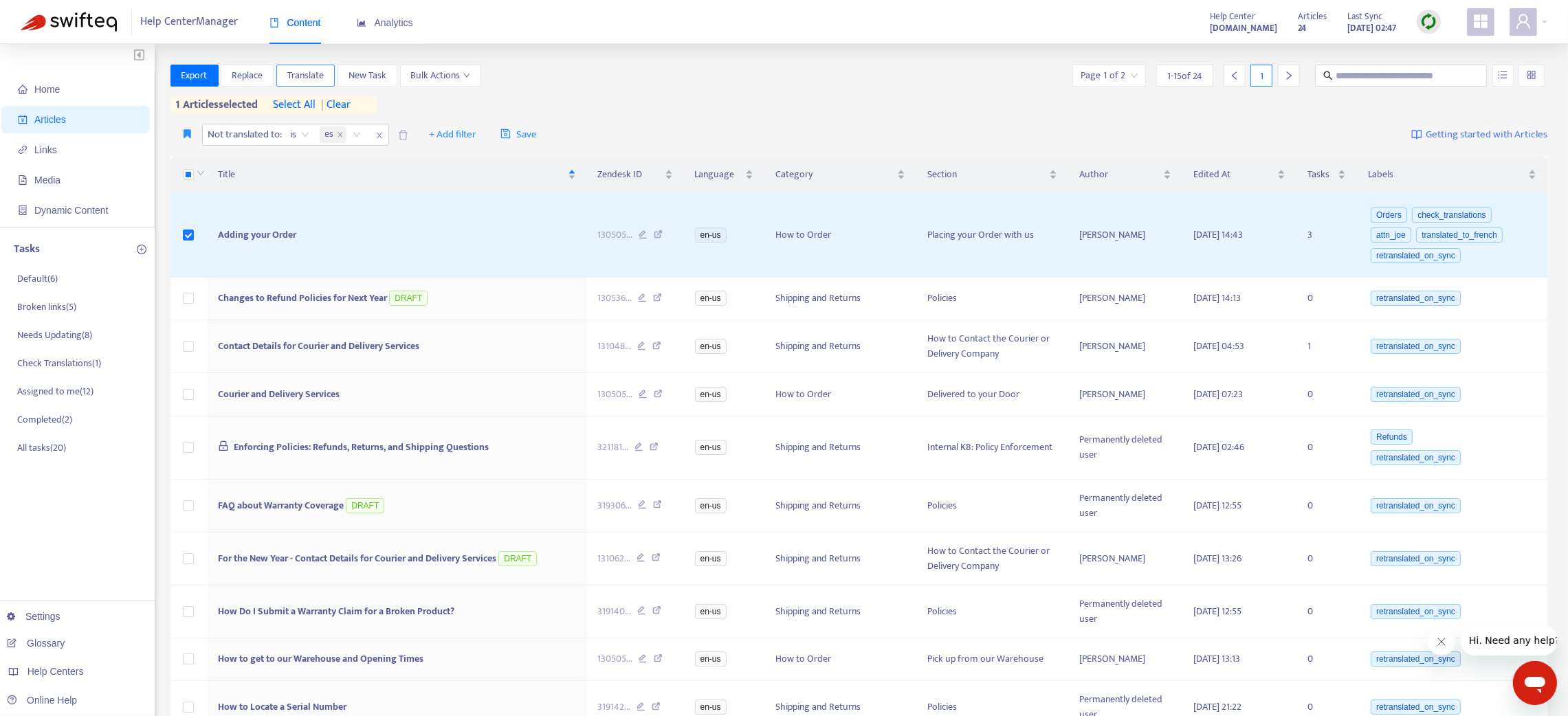
click at [301, 78] on span "Translate" at bounding box center [305, 76] width 37 height 15
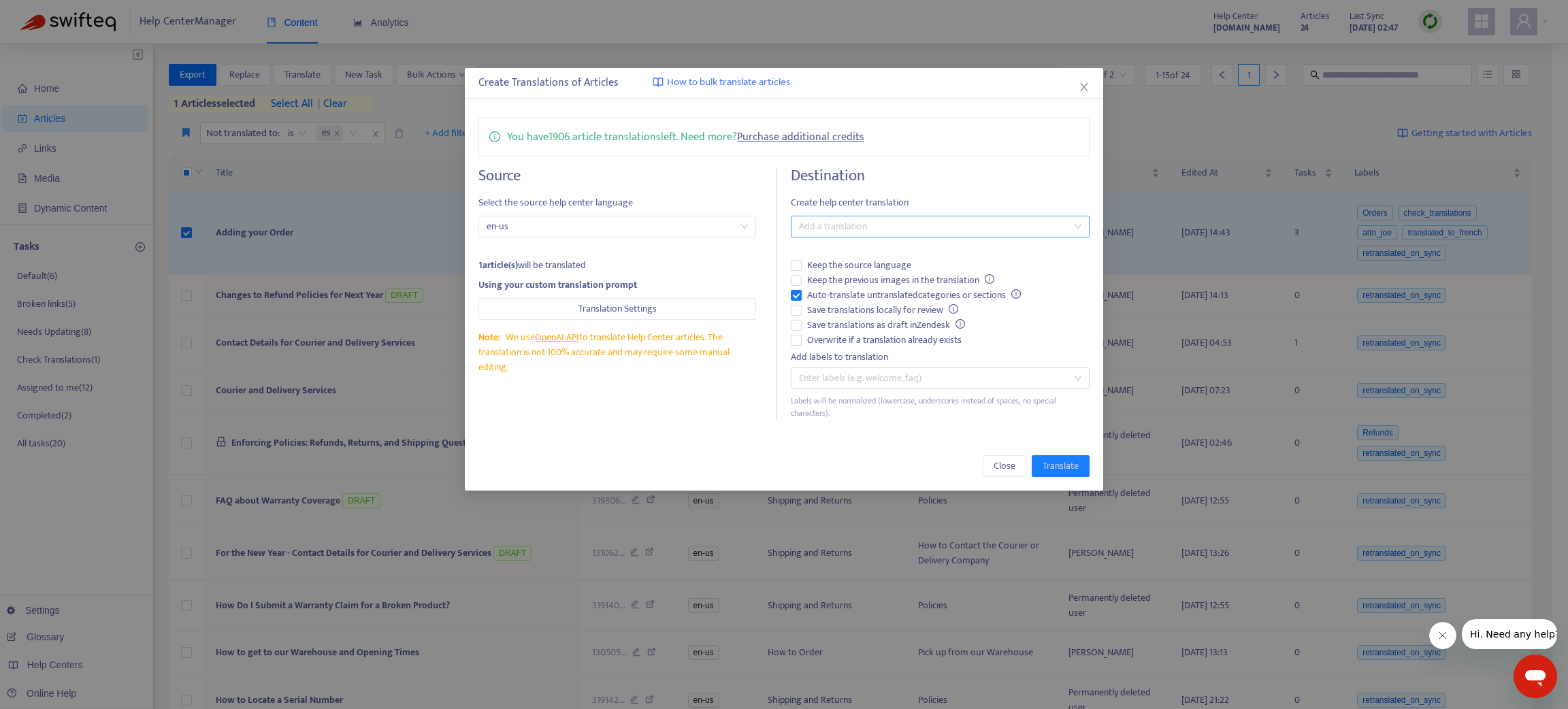
click at [830, 216] on div "Add a translation" at bounding box center [940, 227] width 299 height 22
click at [813, 293] on div "Spanish ( es )" at bounding box center [940, 298] width 277 height 15
click at [888, 455] on div "Close Translate" at bounding box center [784, 466] width 639 height 49
click at [1045, 470] on span "Translate" at bounding box center [1060, 466] width 36 height 15
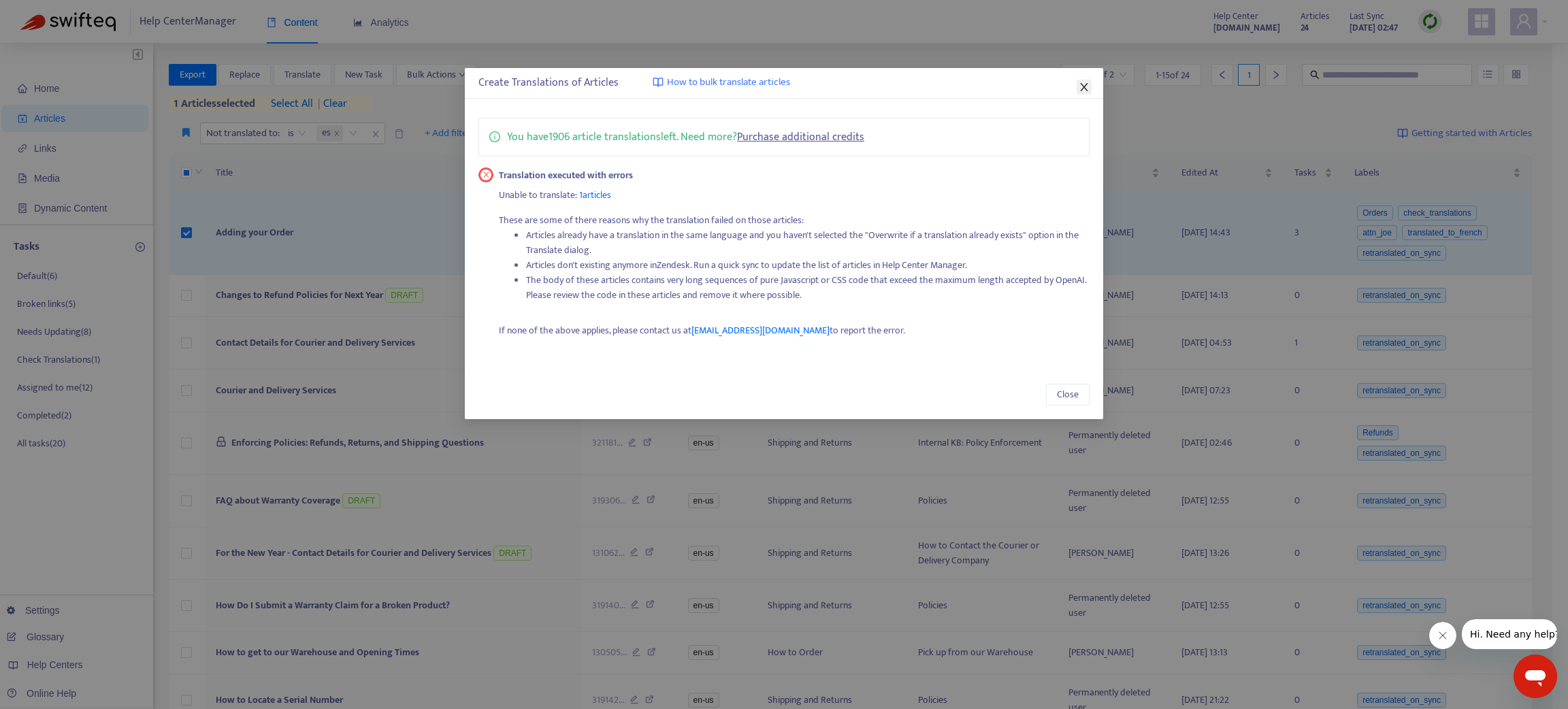
drag, startPoint x: 1087, startPoint y: 92, endPoint x: 824, endPoint y: 112, distance: 263.8
click at [1085, 91] on icon "close" at bounding box center [1084, 87] width 11 height 11
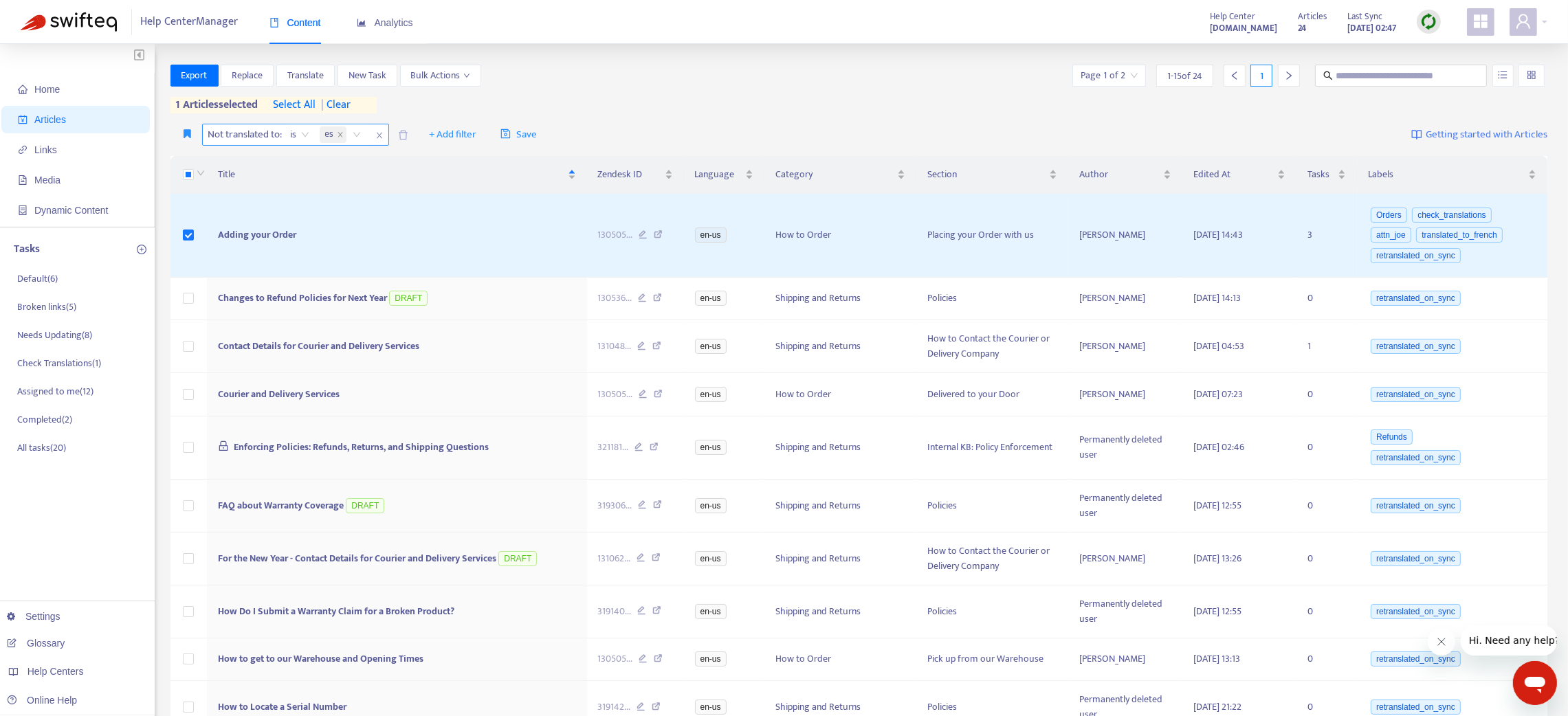
click at [378, 134] on icon "close" at bounding box center [380, 135] width 9 height 9
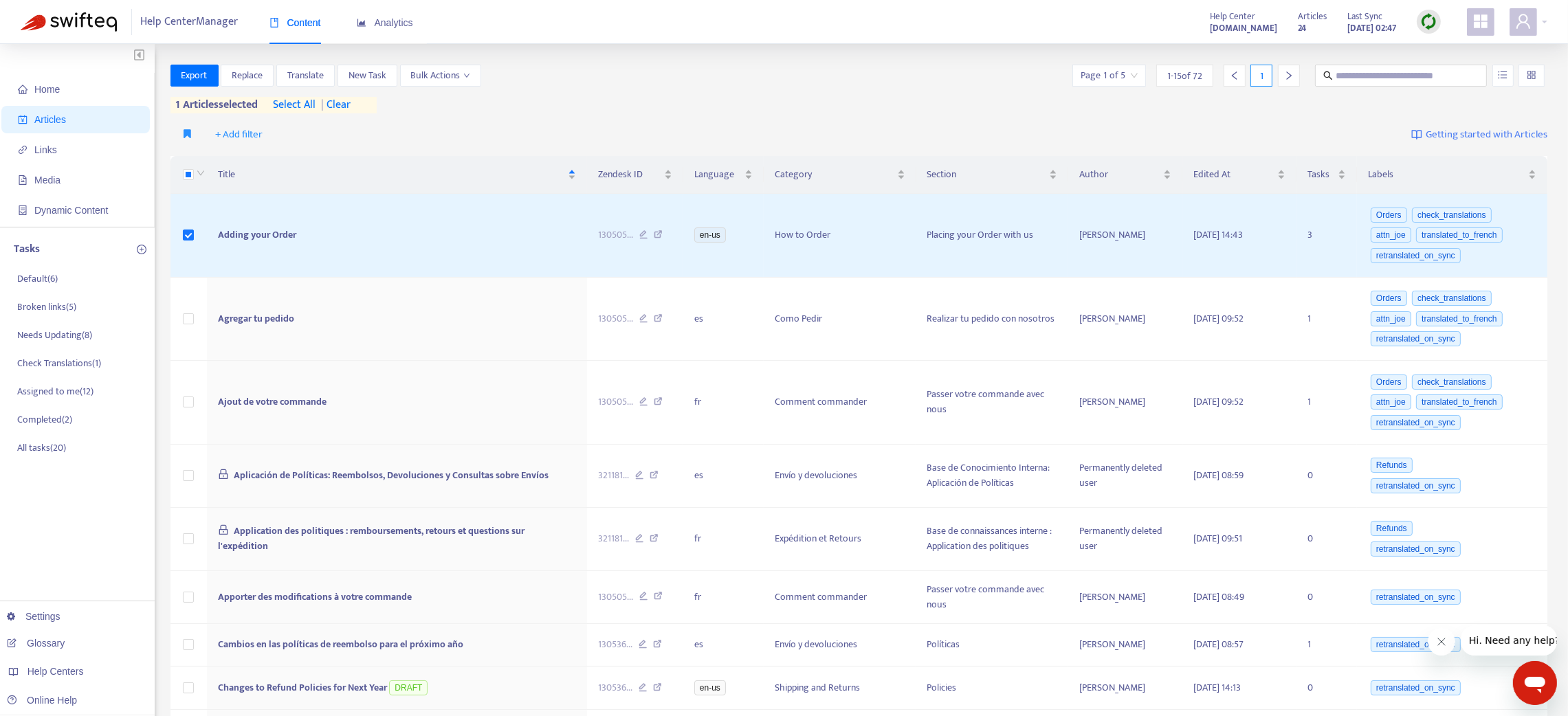
click at [337, 101] on span "| clear" at bounding box center [333, 105] width 34 height 16
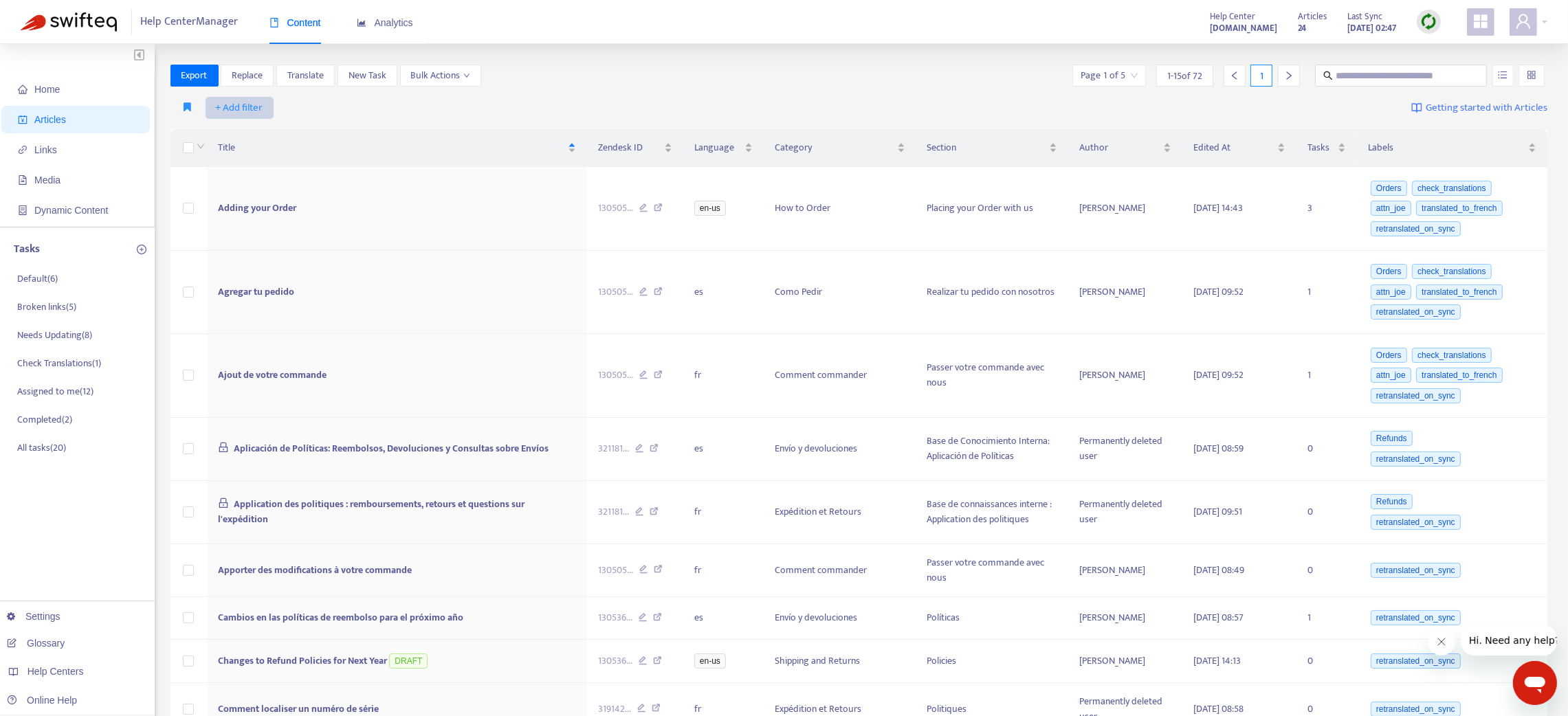
click at [249, 117] on button "+ Add filter" at bounding box center [239, 108] width 68 height 22
click at [242, 209] on li "Category" at bounding box center [259, 202] width 102 height 22
click at [279, 98] on div "Category: All" at bounding box center [254, 108] width 102 height 20
click at [267, 135] on div "What's New" at bounding box center [332, 135] width 239 height 15
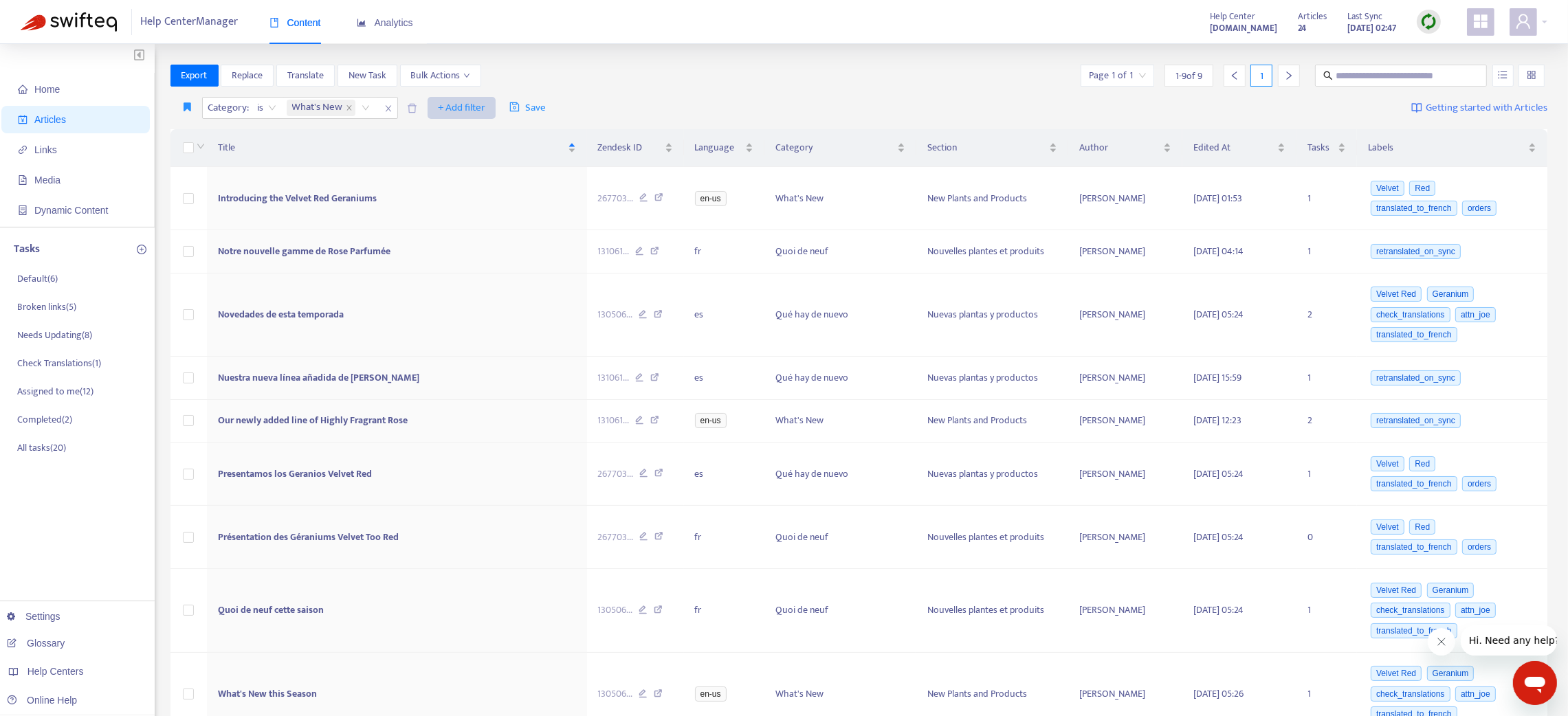
click at [471, 109] on span "+ Add filter" at bounding box center [462, 107] width 48 height 16
click at [464, 134] on span "Language" at bounding box center [482, 135] width 86 height 15
click at [465, 107] on div at bounding box center [446, 107] width 83 height 16
click at [433, 134] on div "en-us" at bounding box center [533, 135] width 239 height 15
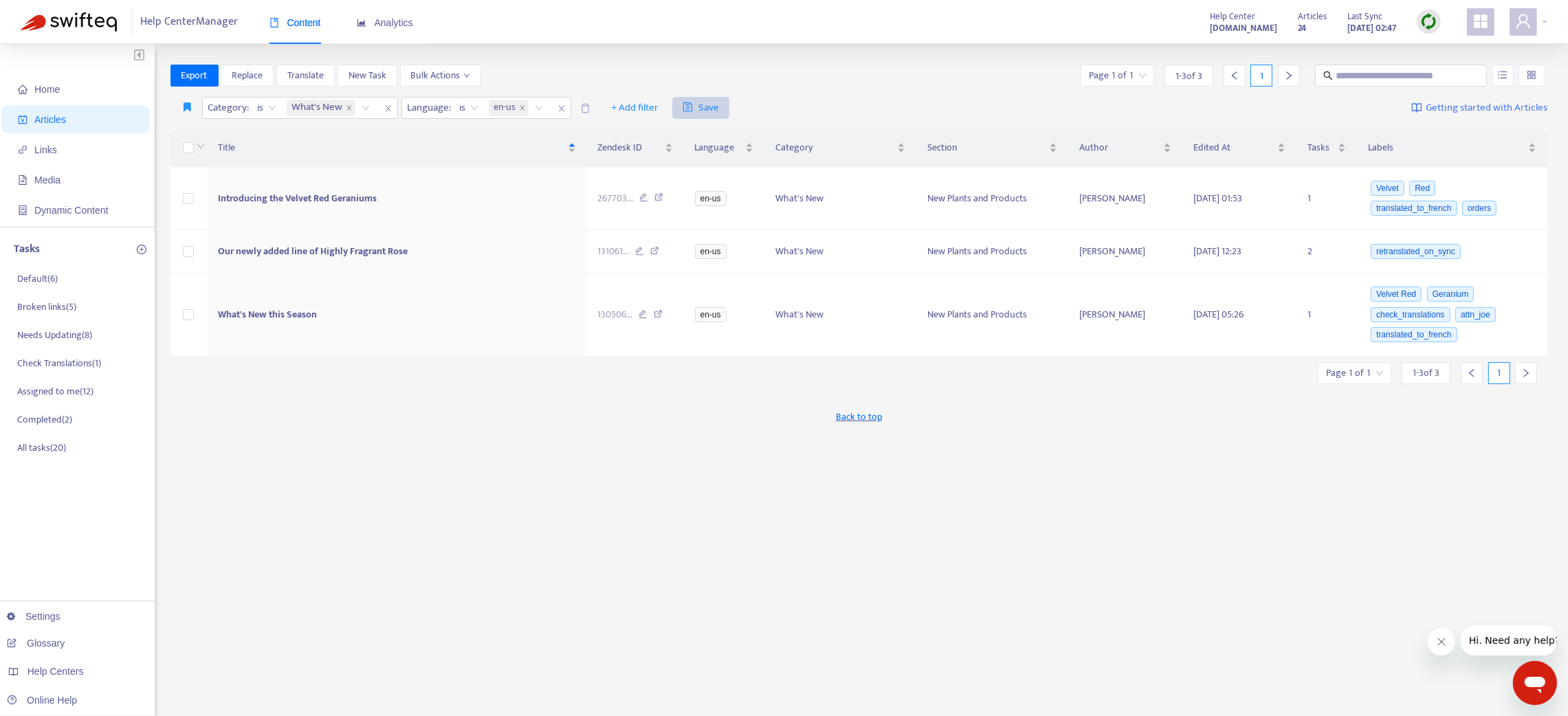
click at [704, 106] on span "Save" at bounding box center [700, 107] width 37 height 16
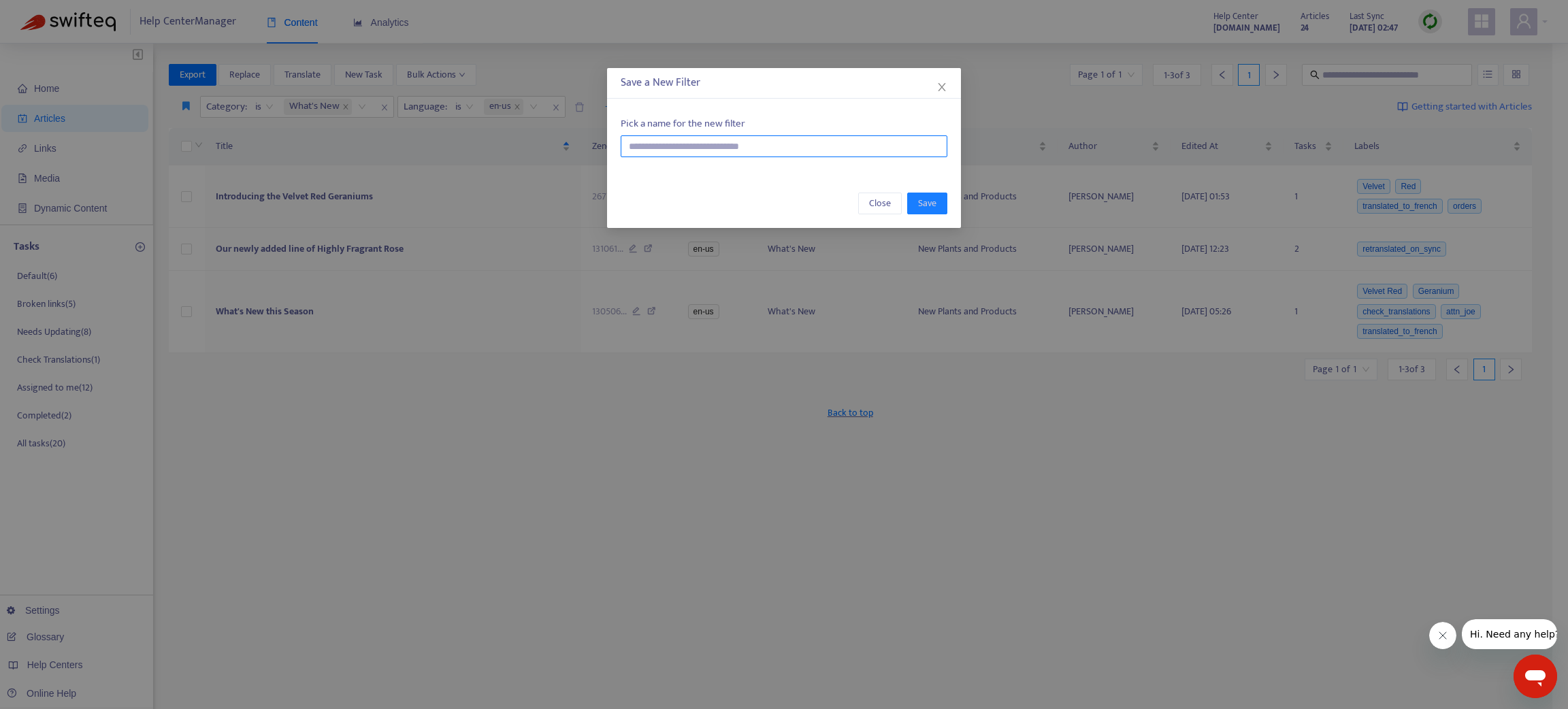
click at [676, 139] on input "text" at bounding box center [784, 147] width 326 height 22
type input "******"
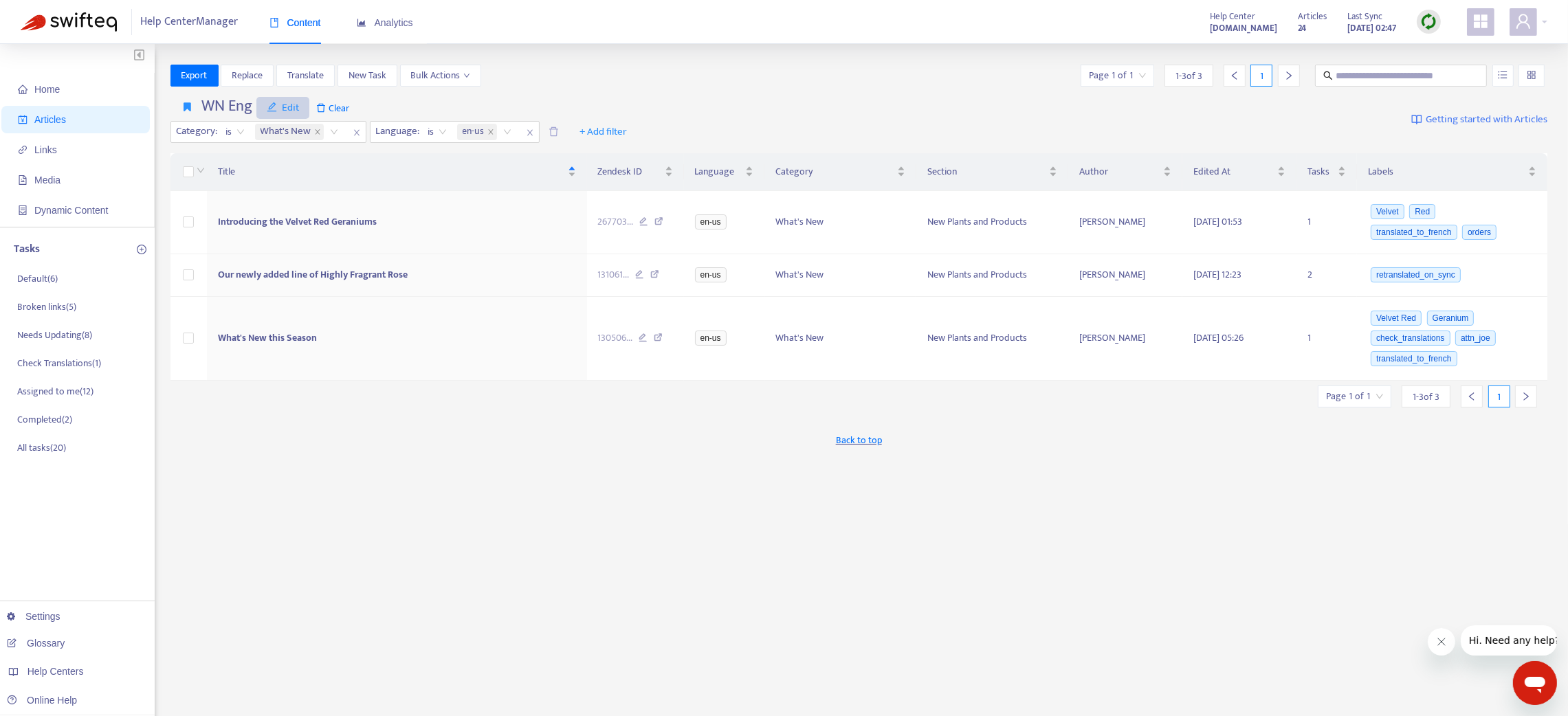
click at [290, 110] on span "Edit" at bounding box center [283, 107] width 33 height 16
click at [283, 131] on span "Save" at bounding box center [295, 135] width 55 height 15
click at [187, 106] on icon "button" at bounding box center [187, 106] width 8 height 10
click at [287, 101] on span "Edit" at bounding box center [283, 107] width 33 height 16
click at [385, 169] on span "Title" at bounding box center [392, 172] width 347 height 15
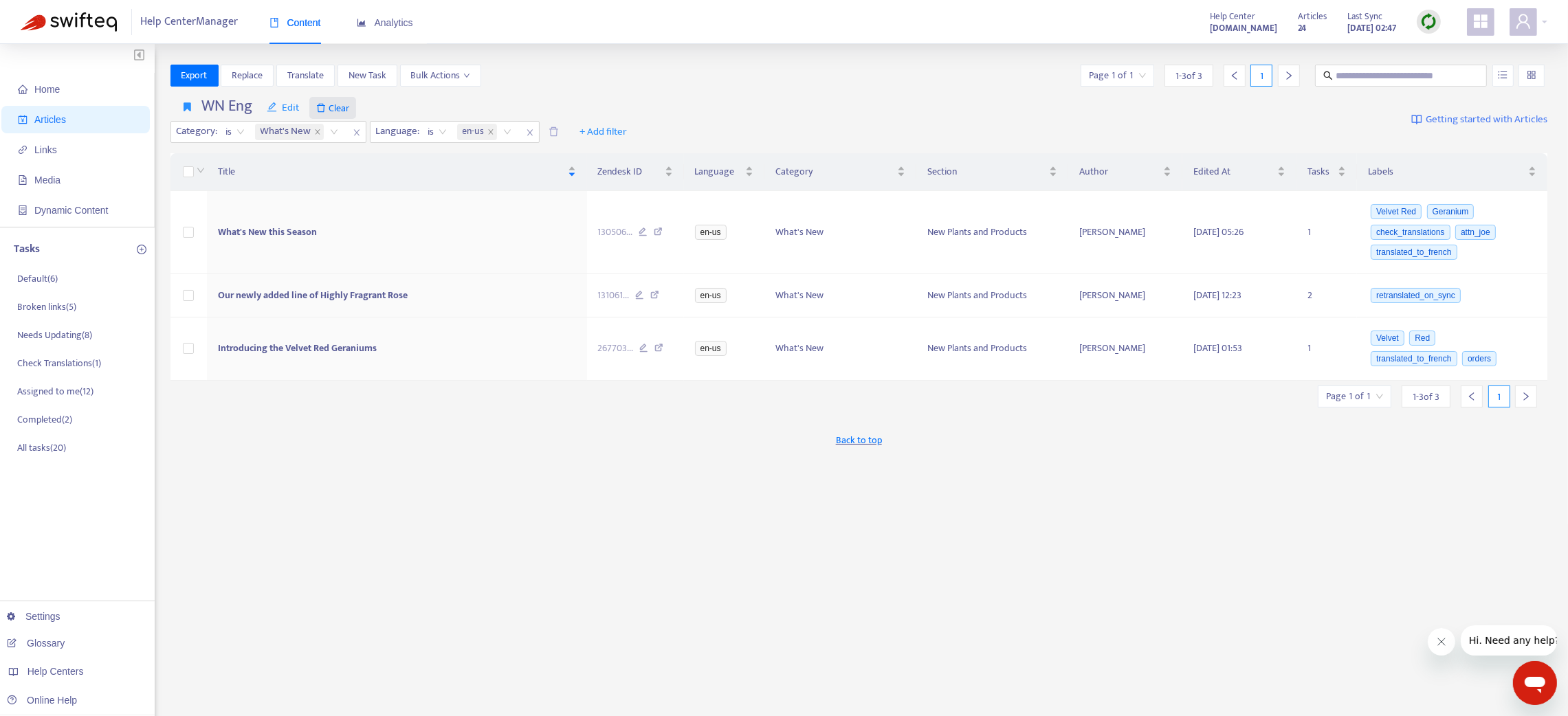
click at [324, 106] on icon "delete" at bounding box center [321, 108] width 9 height 9
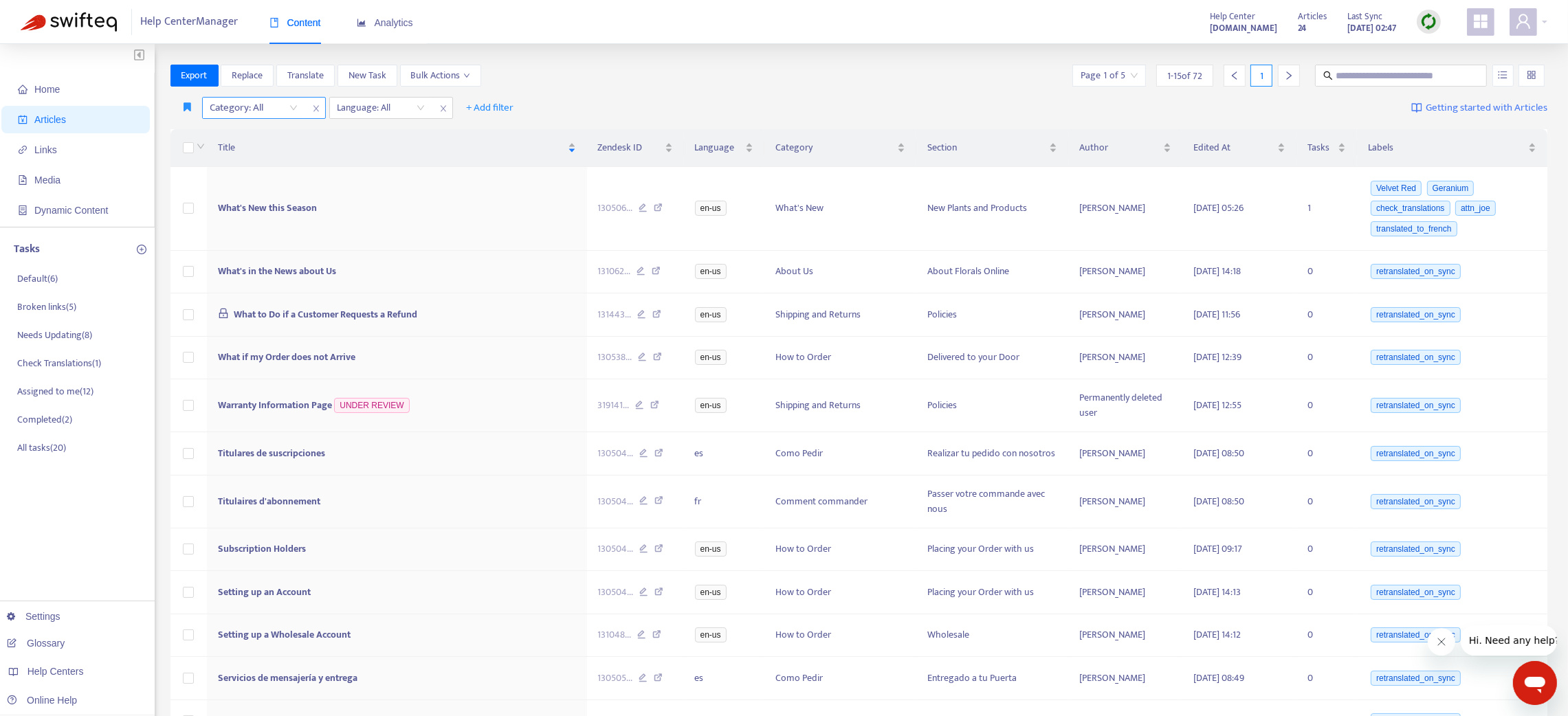
click at [297, 105] on div "Category: All" at bounding box center [254, 108] width 102 height 20
click at [295, 128] on div "What's New" at bounding box center [332, 135] width 239 height 15
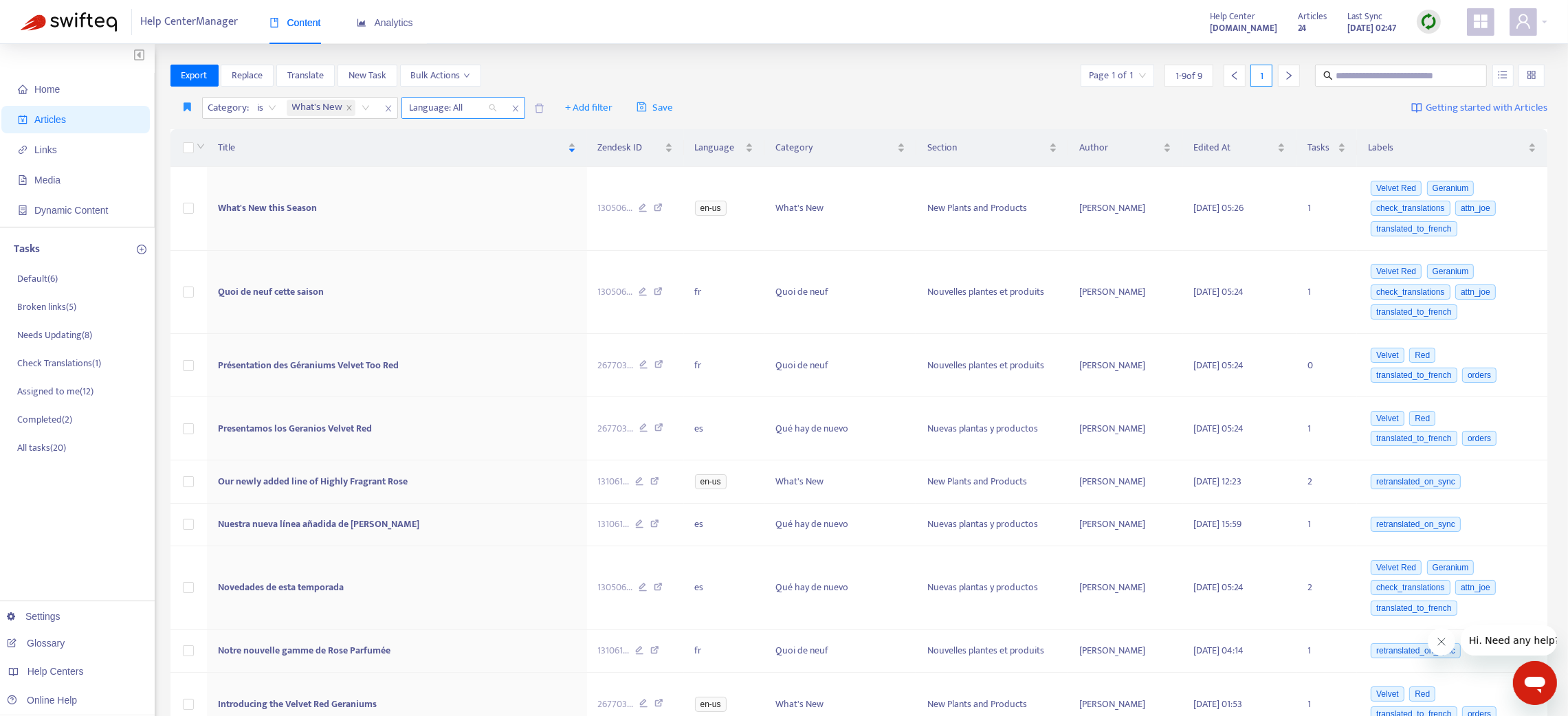
click at [458, 106] on div at bounding box center [446, 107] width 83 height 16
click at [451, 135] on div "en-us" at bounding box center [533, 135] width 239 height 15
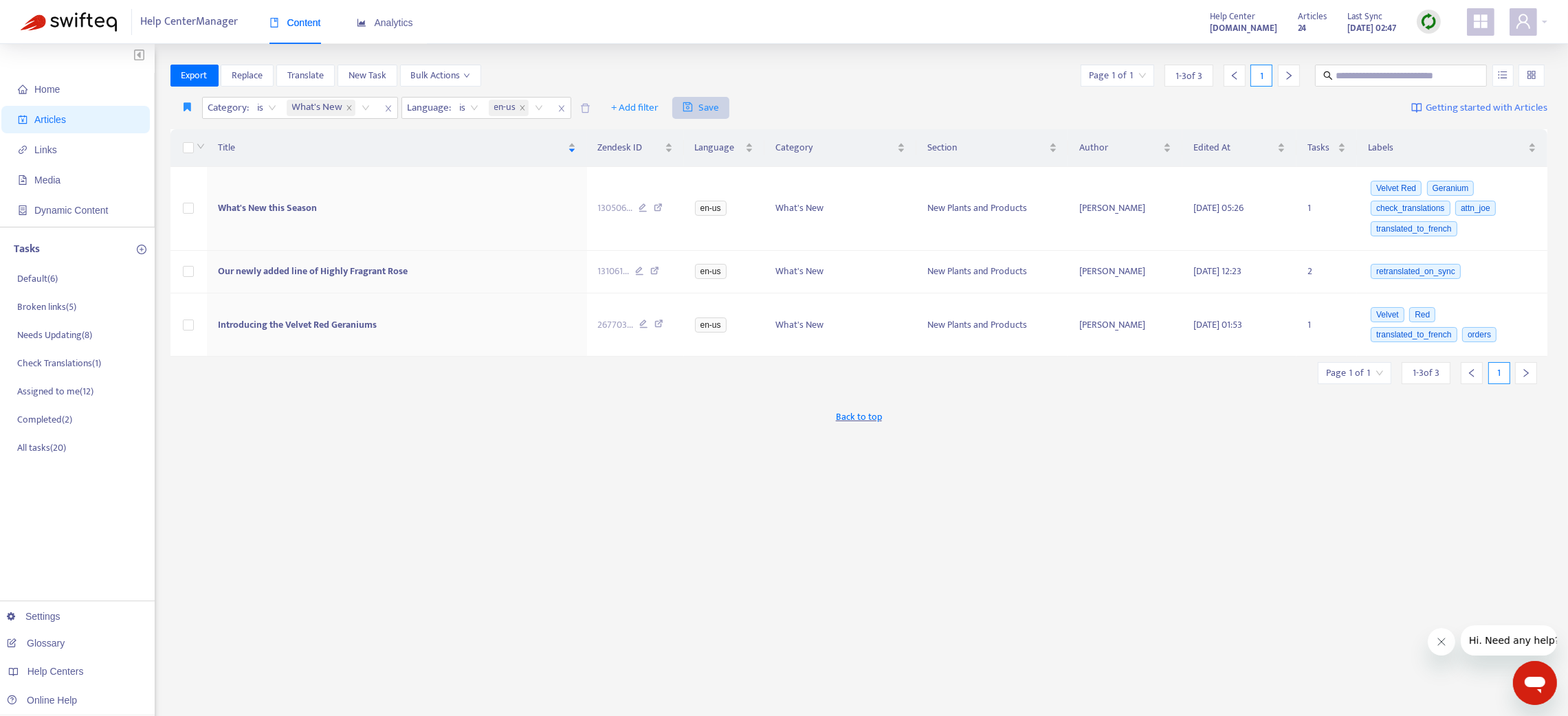
click at [699, 103] on span "Save" at bounding box center [700, 107] width 37 height 16
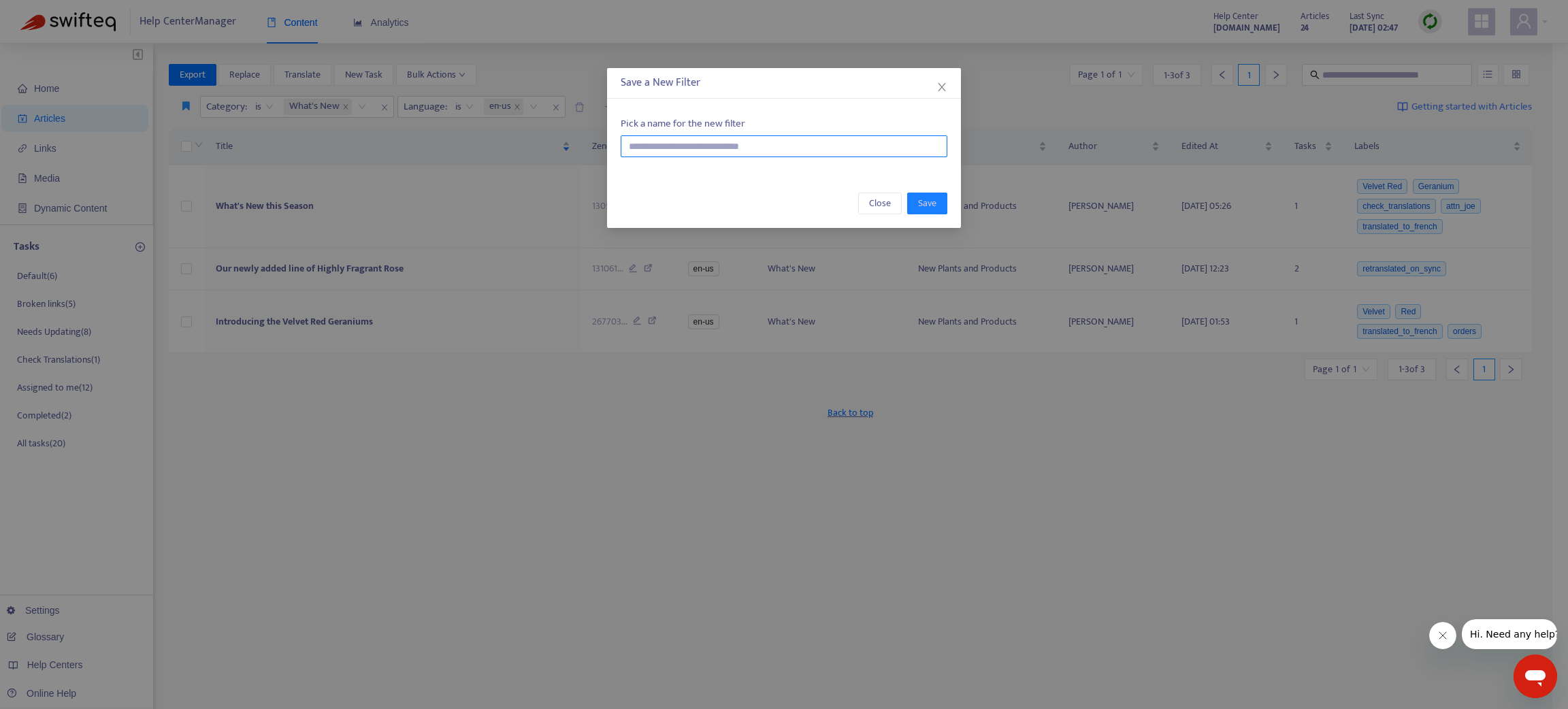
click at [703, 142] on input "text" at bounding box center [784, 147] width 326 height 22
type input "******"
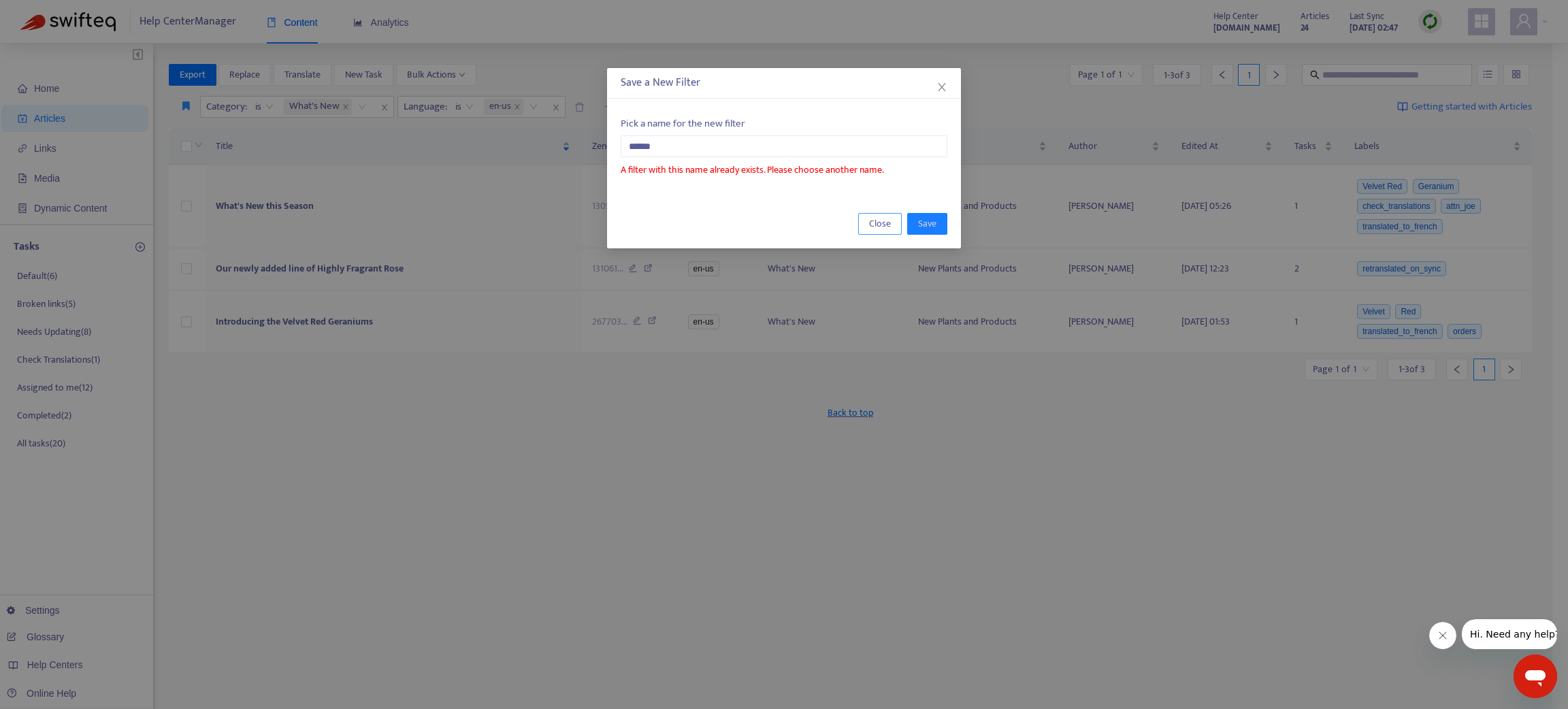
click at [888, 220] on span "Close" at bounding box center [881, 224] width 22 height 15
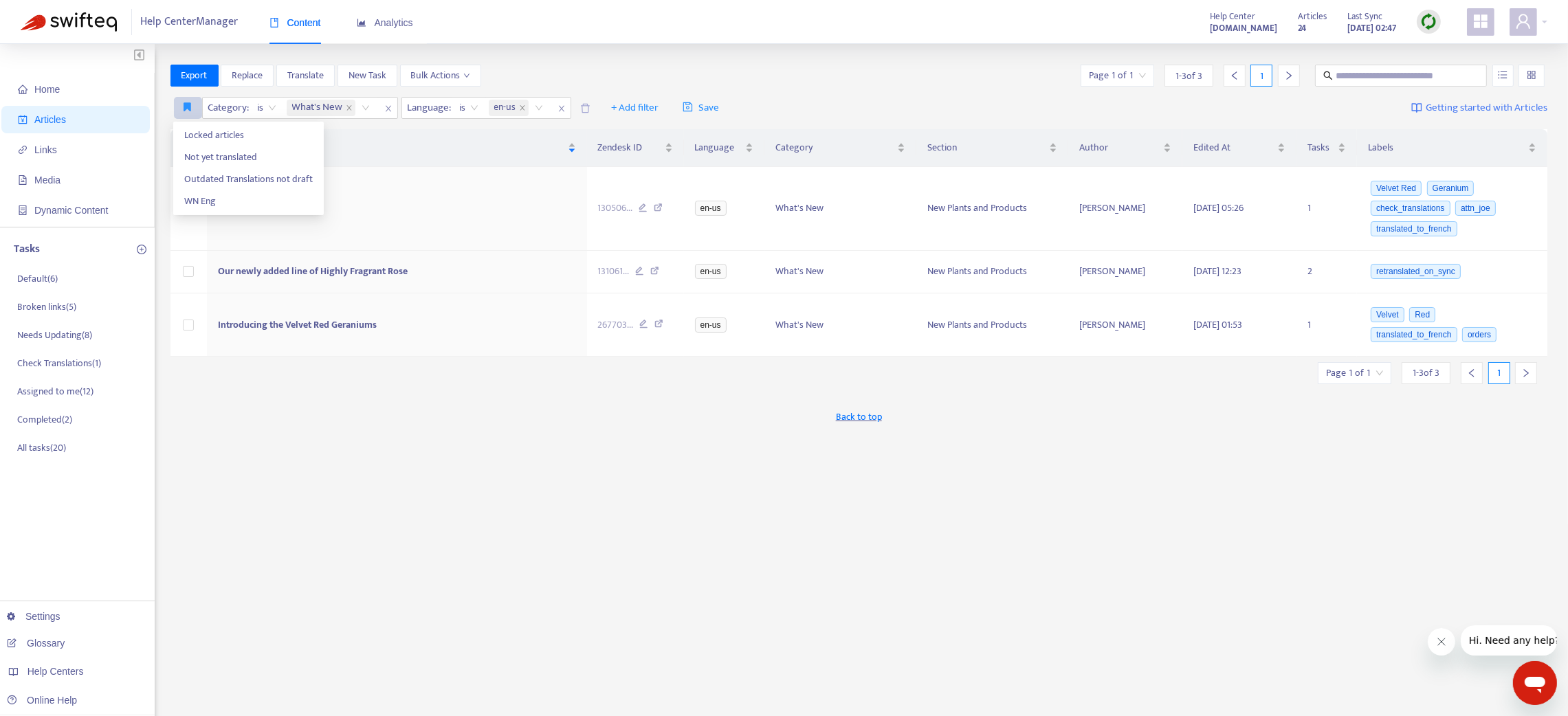
click at [178, 101] on button "button" at bounding box center [187, 108] width 28 height 22
click at [189, 196] on span "WN Eng" at bounding box center [248, 202] width 129 height 15
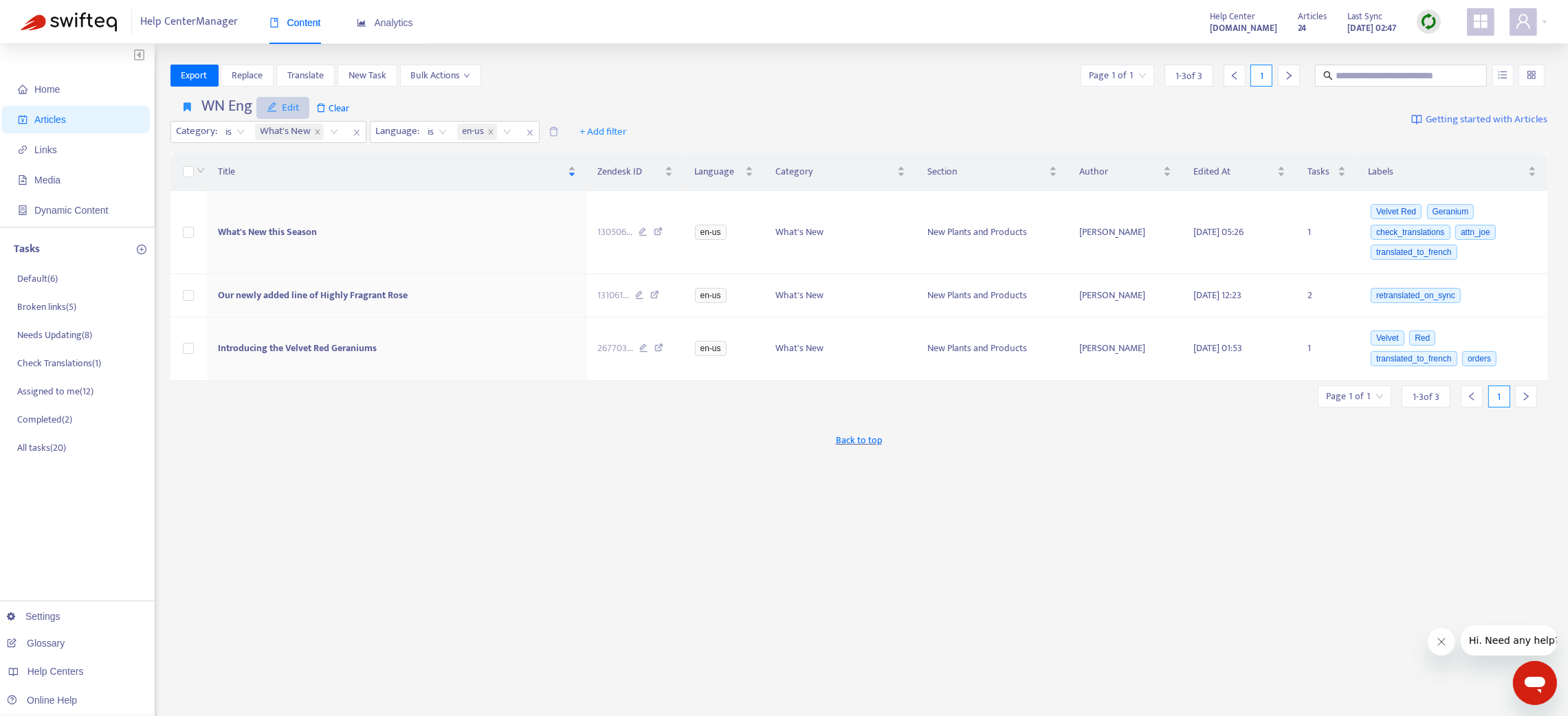
click at [294, 105] on span "Edit" at bounding box center [283, 107] width 33 height 16
click at [285, 130] on span "Save" at bounding box center [295, 135] width 55 height 15
click at [189, 105] on icon "button" at bounding box center [187, 106] width 8 height 10
click at [212, 106] on h4 "WN Eng" at bounding box center [227, 106] width 51 height 19
click at [333, 106] on span "Clear" at bounding box center [332, 108] width 47 height 22
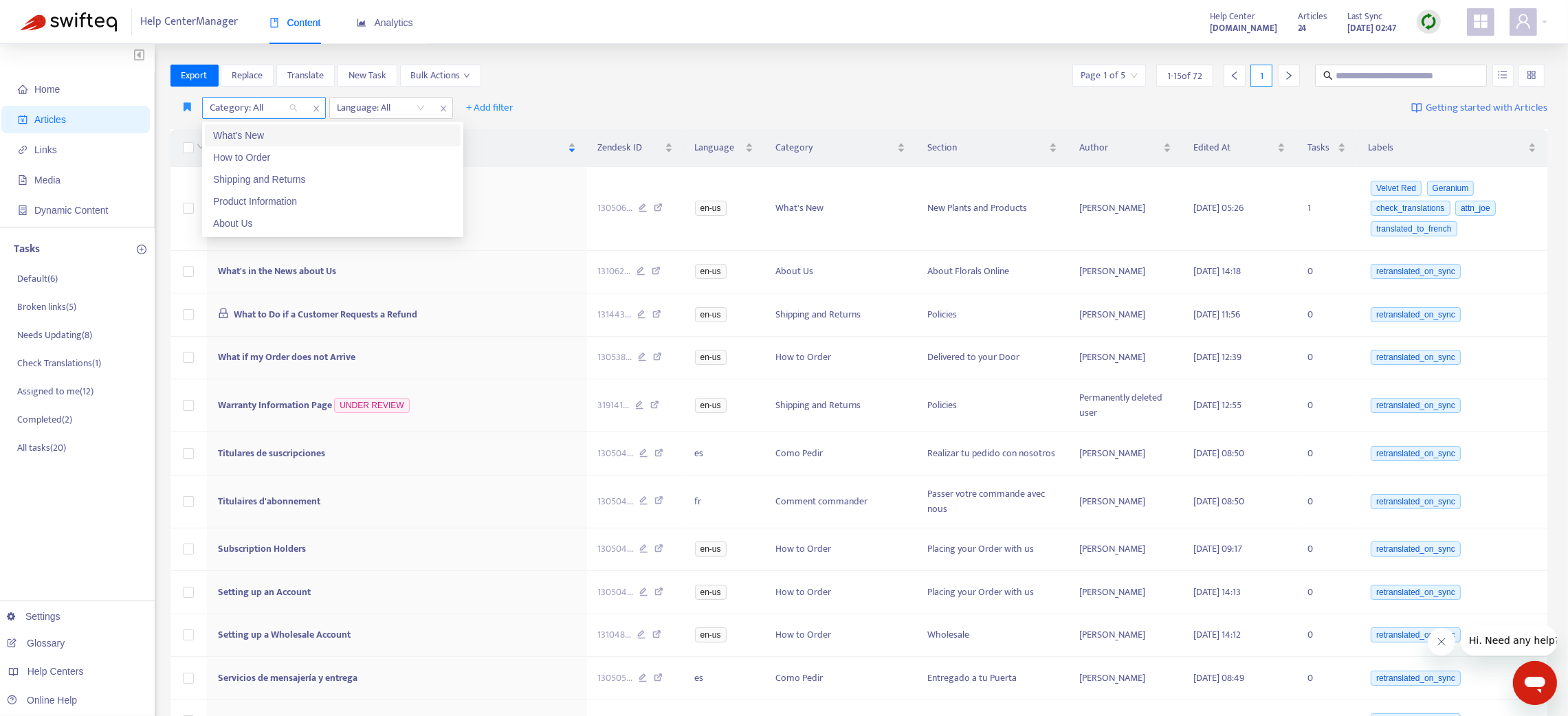
click at [290, 102] on div "Category: All" at bounding box center [254, 108] width 102 height 20
click at [284, 134] on div "What's New" at bounding box center [332, 135] width 239 height 15
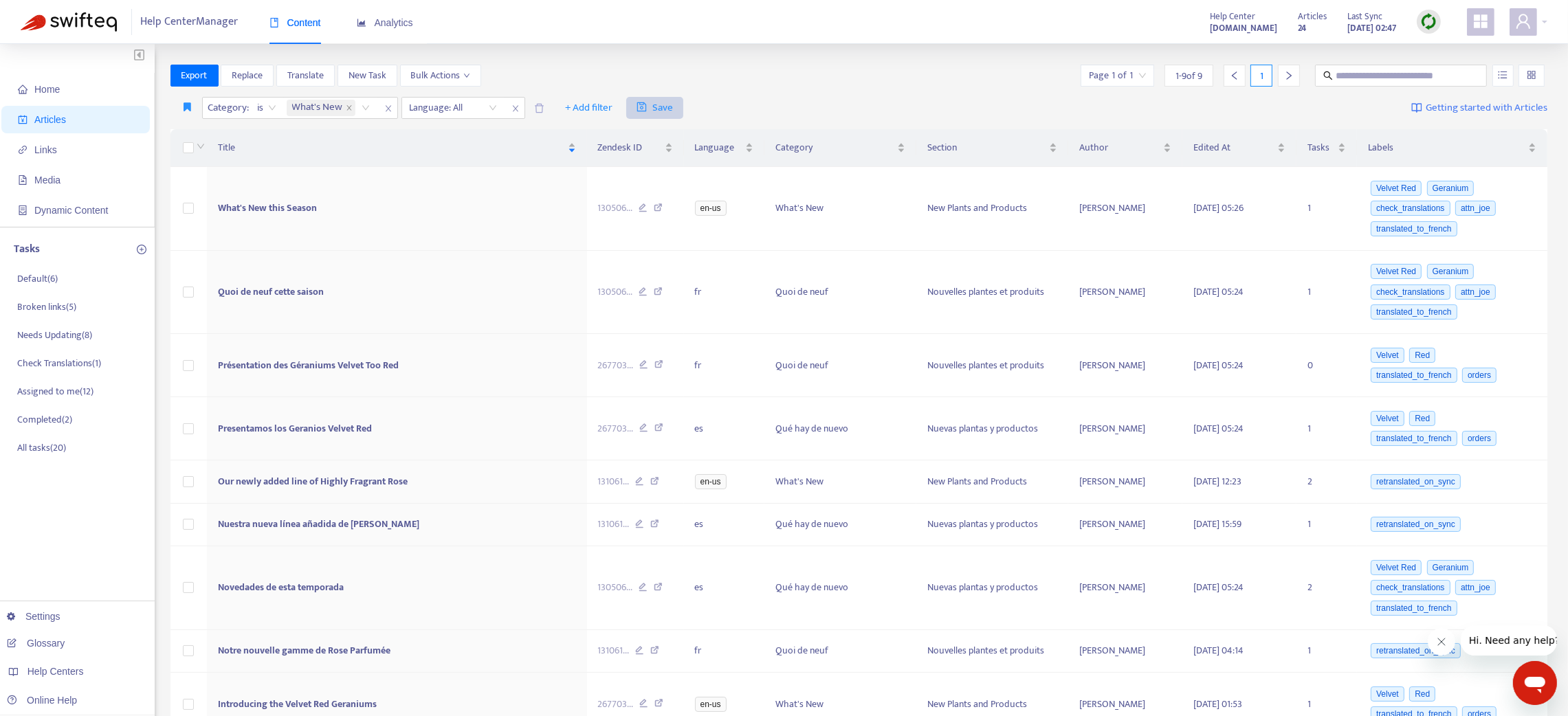
click at [648, 105] on span "Save" at bounding box center [654, 107] width 37 height 16
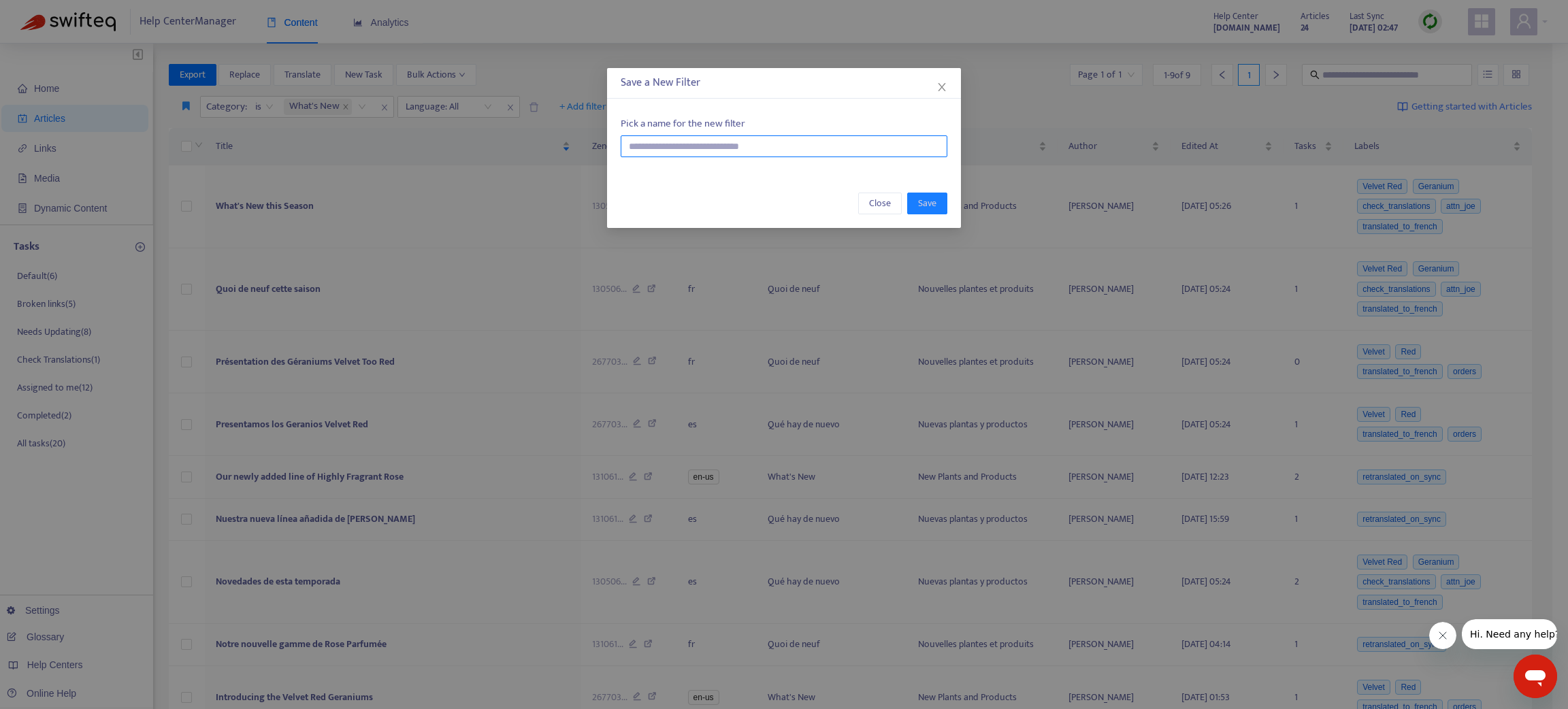
click at [684, 153] on input "text" at bounding box center [784, 147] width 326 height 22
type input "******"
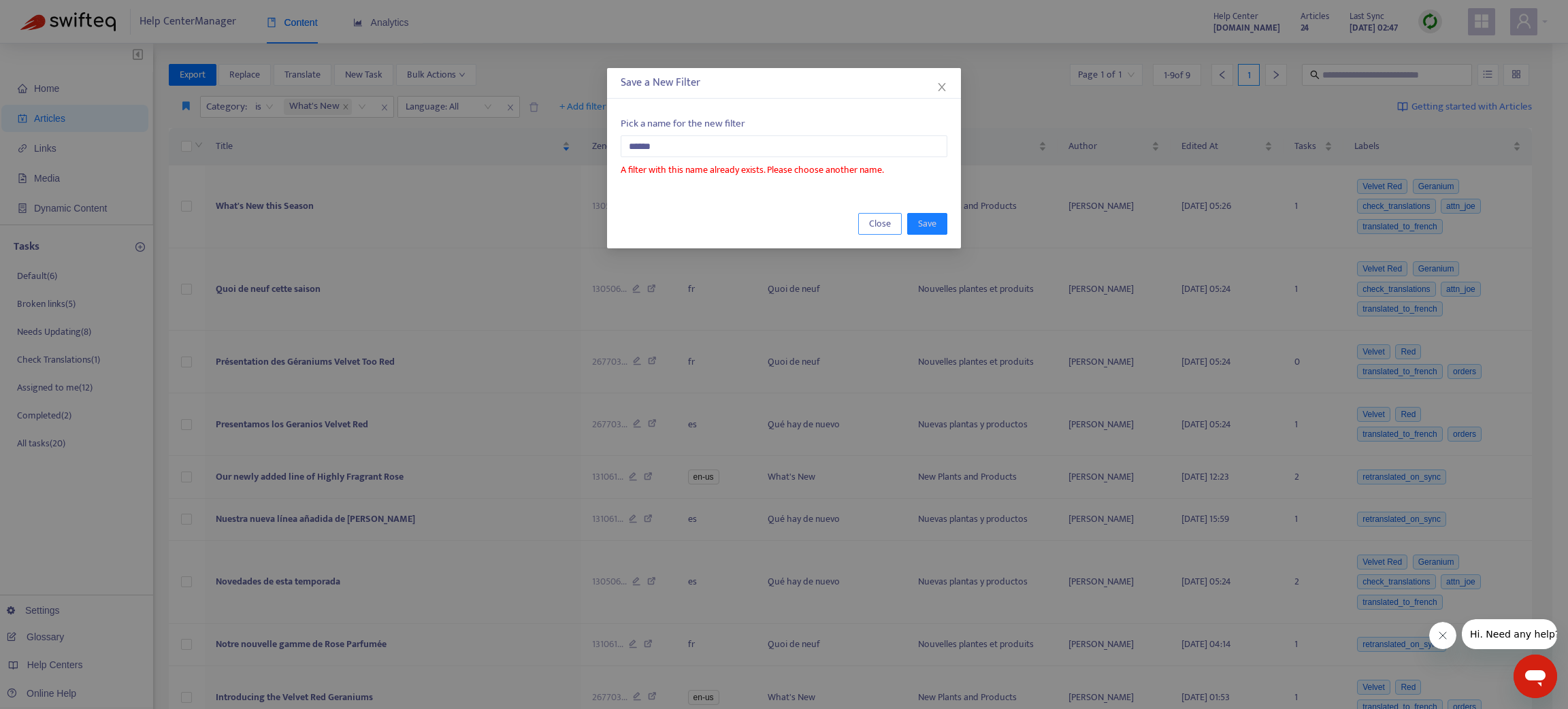
click at [877, 228] on span "Close" at bounding box center [881, 224] width 22 height 15
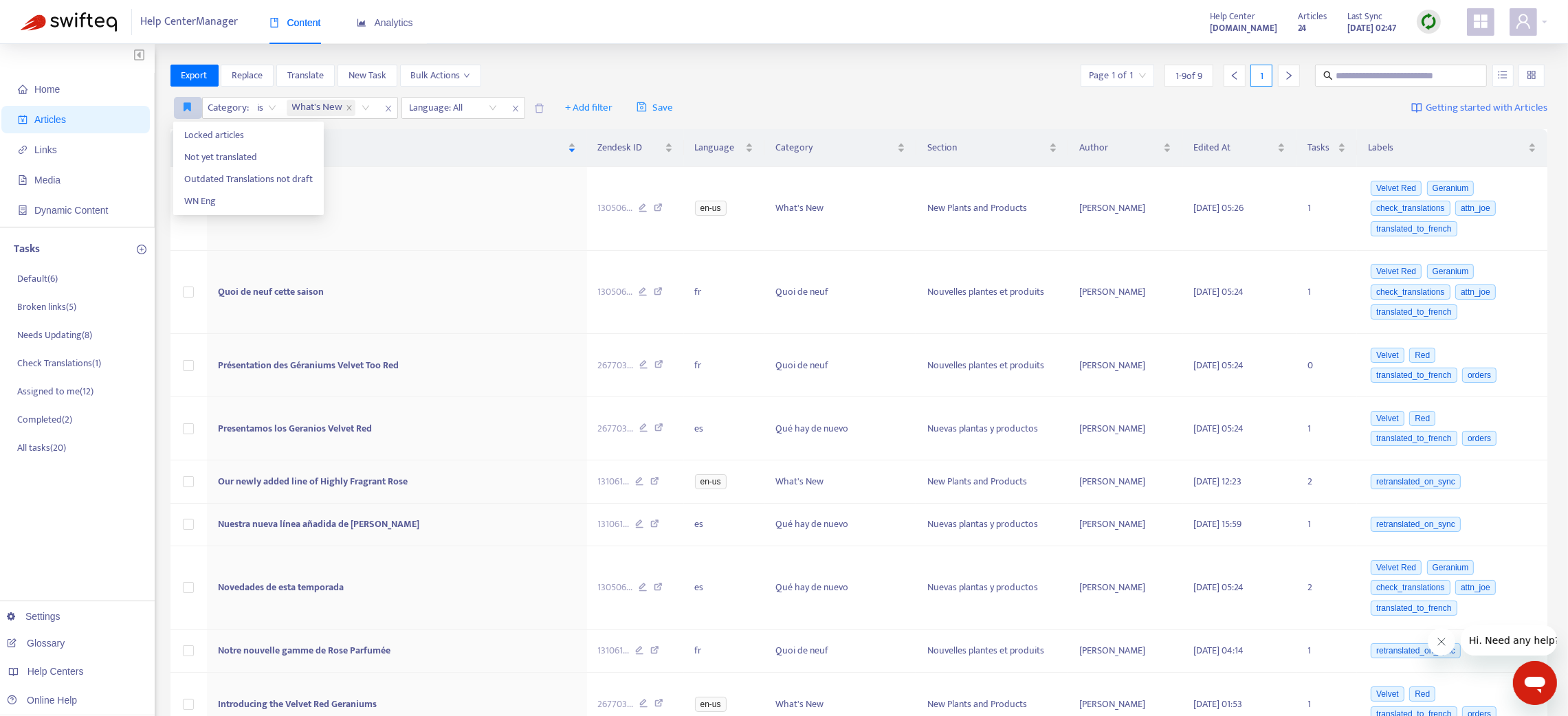
click at [187, 102] on icon "button" at bounding box center [187, 106] width 8 height 10
click at [193, 197] on span "WN Eng" at bounding box center [248, 202] width 129 height 15
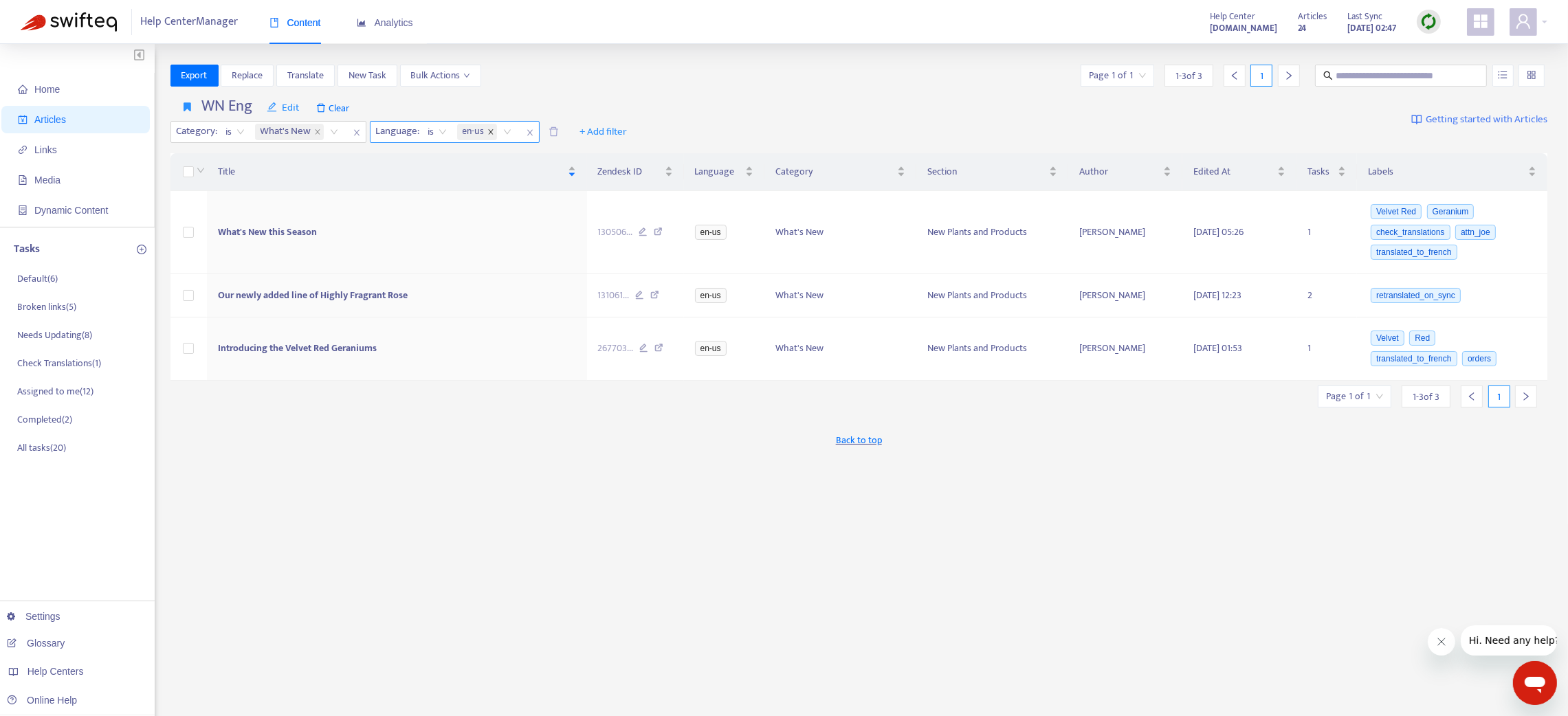
click at [493, 130] on icon "close" at bounding box center [491, 132] width 7 height 7
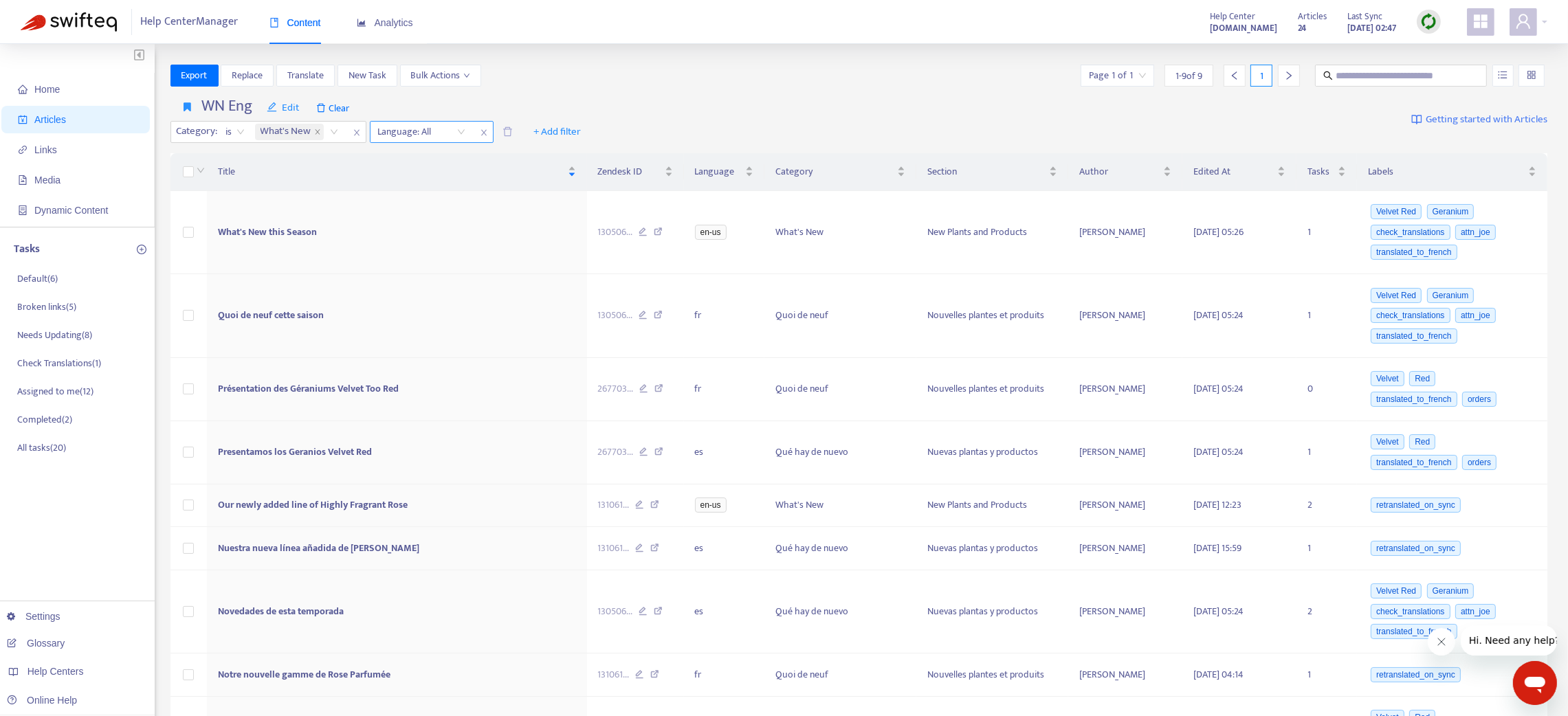
click at [480, 129] on icon "close" at bounding box center [484, 133] width 9 height 9
click at [187, 103] on icon "button" at bounding box center [187, 106] width 8 height 10
click at [209, 158] on span "Not yet translated" at bounding box center [248, 158] width 129 height 15
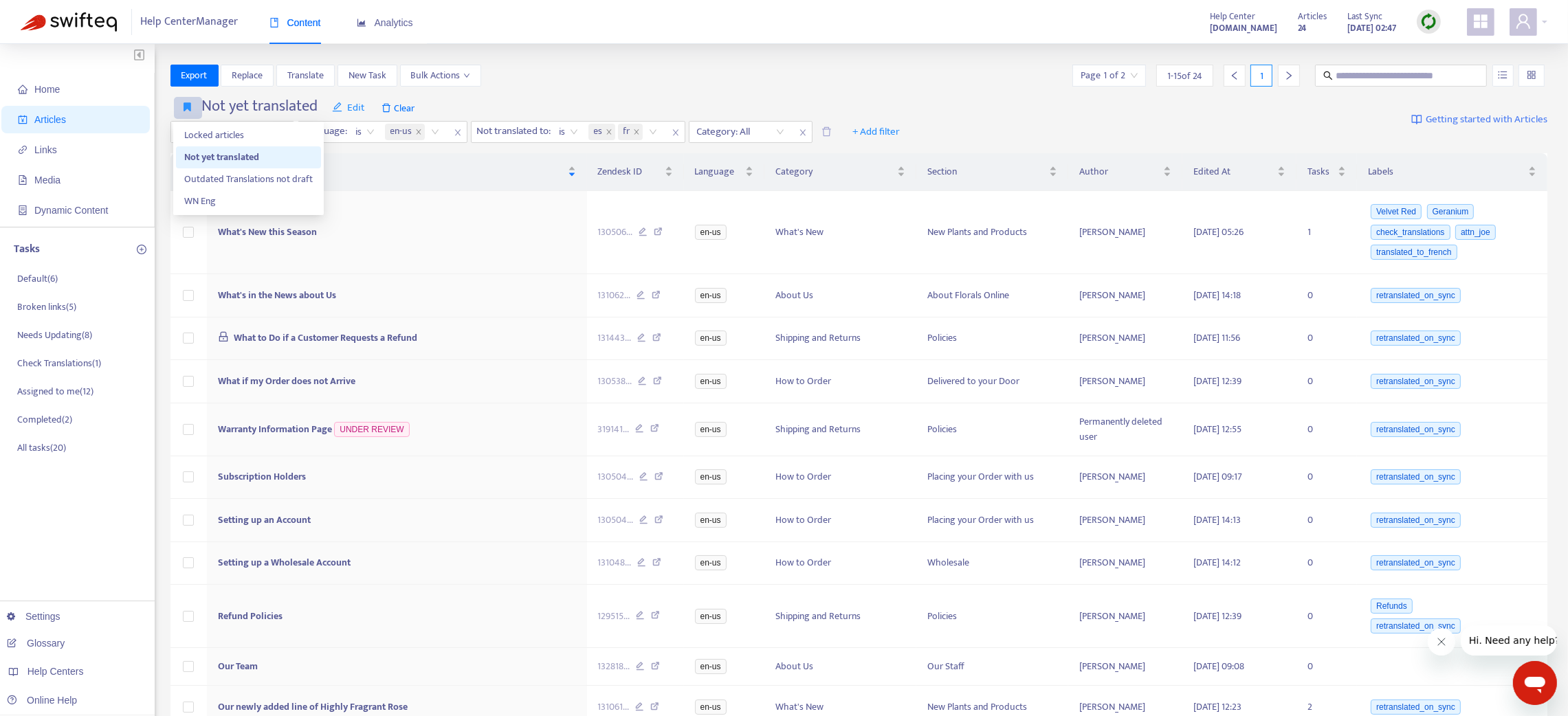
click at [192, 106] on button "button" at bounding box center [187, 108] width 28 height 22
click at [210, 201] on span "WN Eng" at bounding box center [248, 202] width 129 height 15
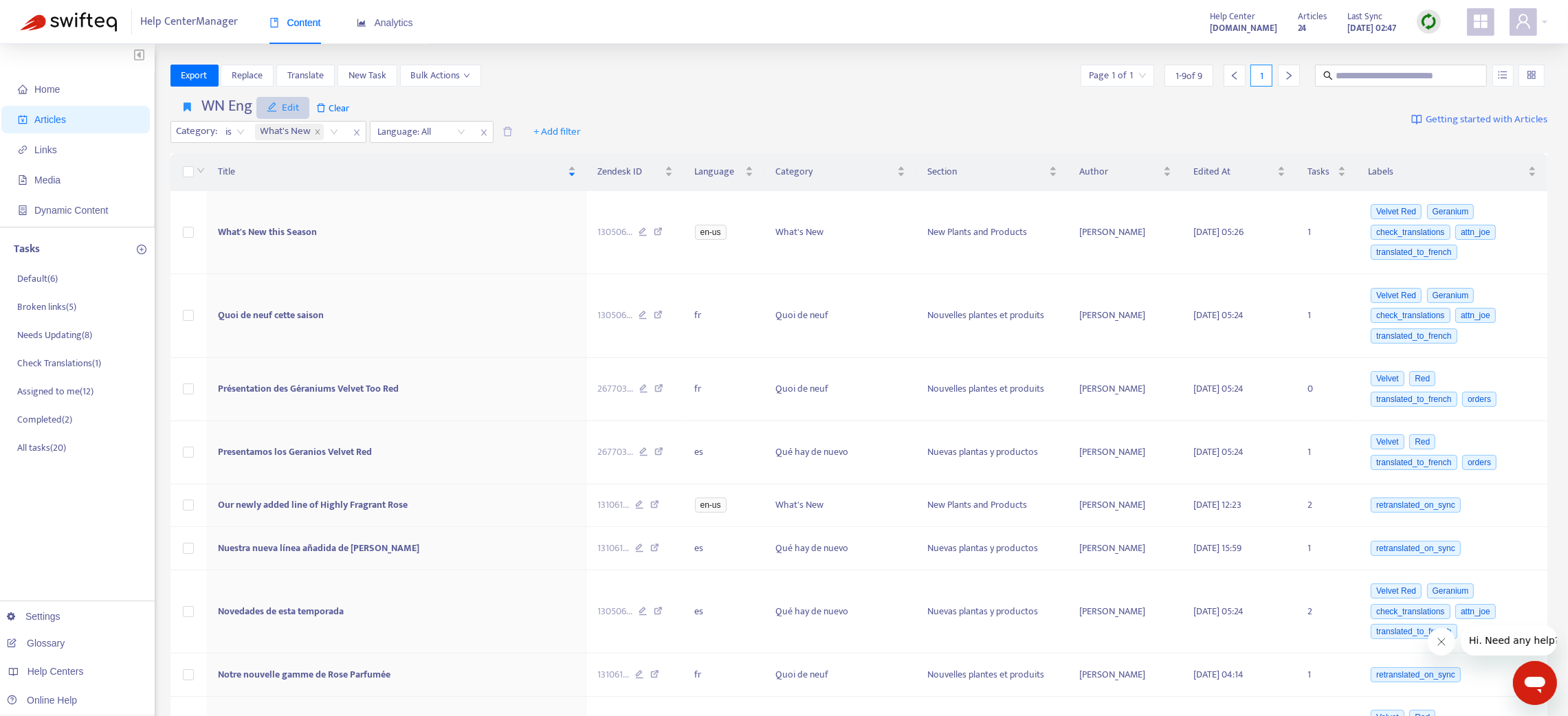
click at [297, 102] on span "Edit" at bounding box center [283, 107] width 33 height 16
click at [296, 180] on span "Remove" at bounding box center [295, 180] width 55 height 15
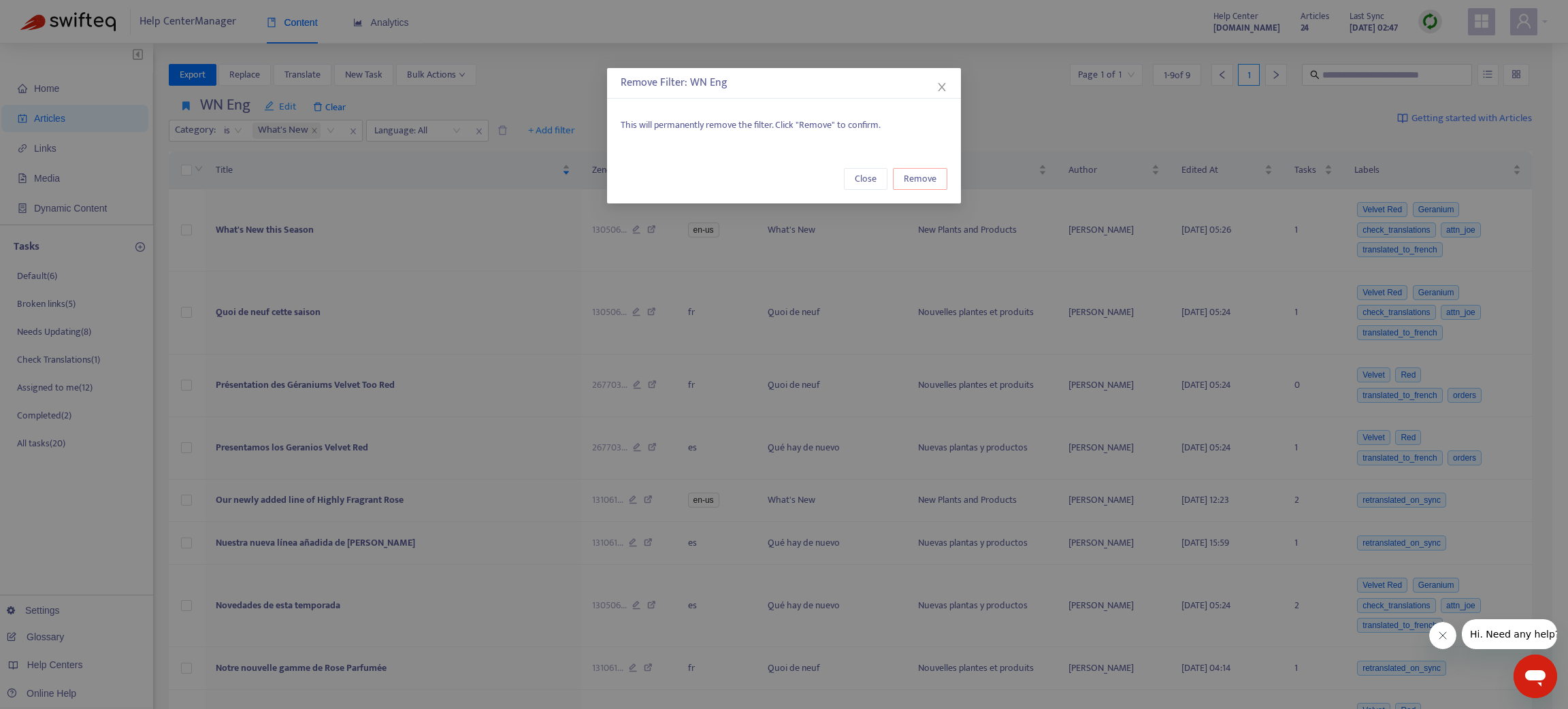
click at [926, 177] on span "Remove" at bounding box center [920, 179] width 33 height 15
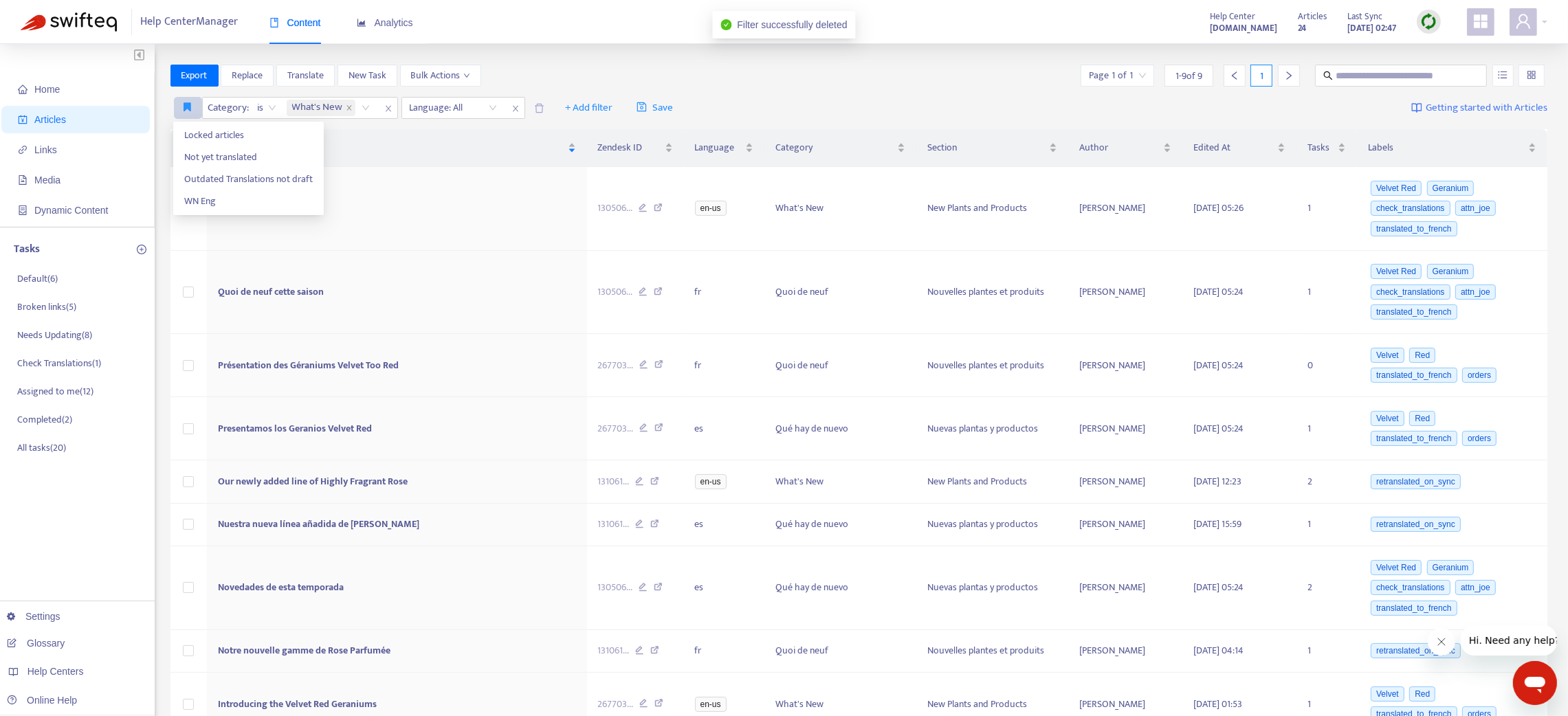
click at [184, 109] on icon "button" at bounding box center [187, 106] width 8 height 10
click at [192, 128] on span "Locked articles" at bounding box center [248, 135] width 129 height 15
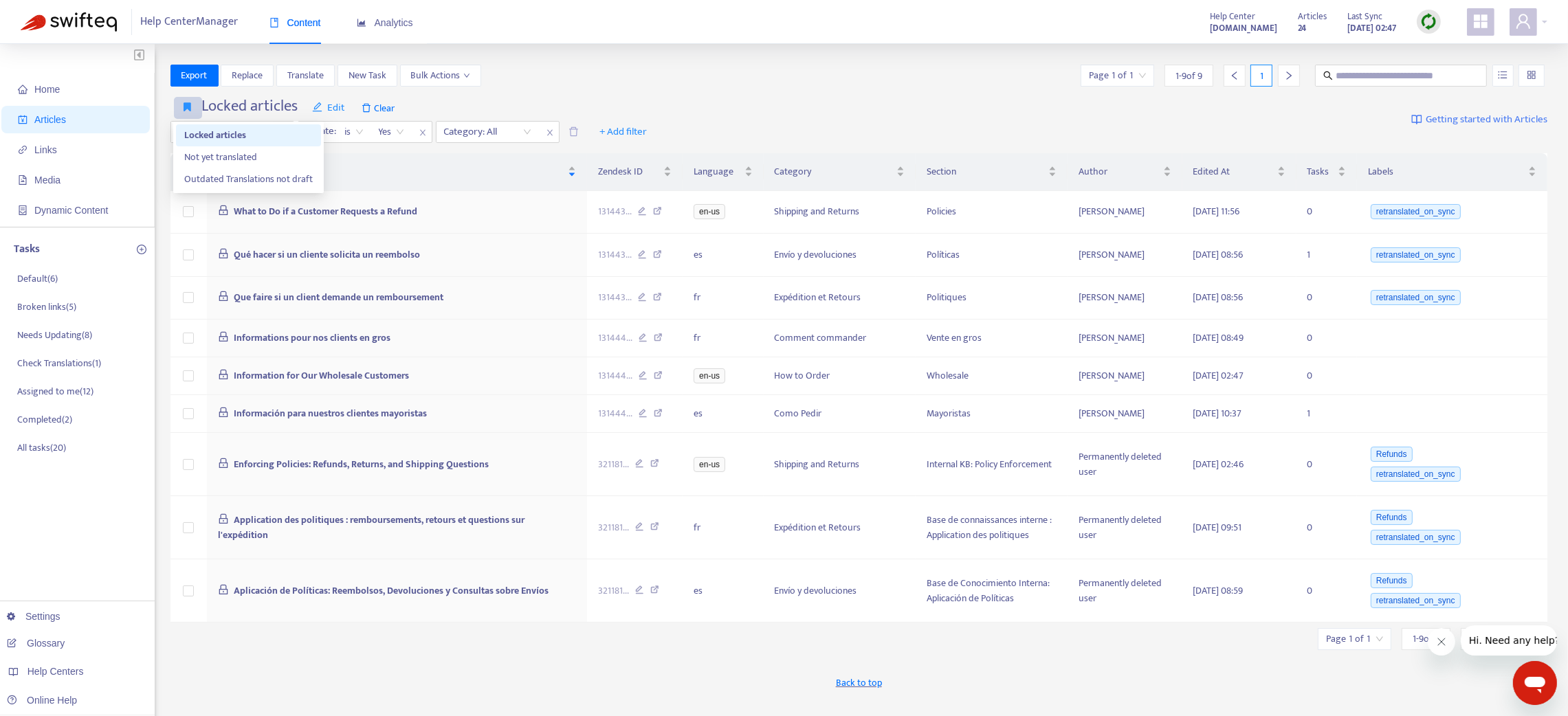
click at [187, 109] on icon "button" at bounding box center [187, 106] width 8 height 10
click at [200, 151] on span "Not yet translated" at bounding box center [248, 158] width 129 height 15
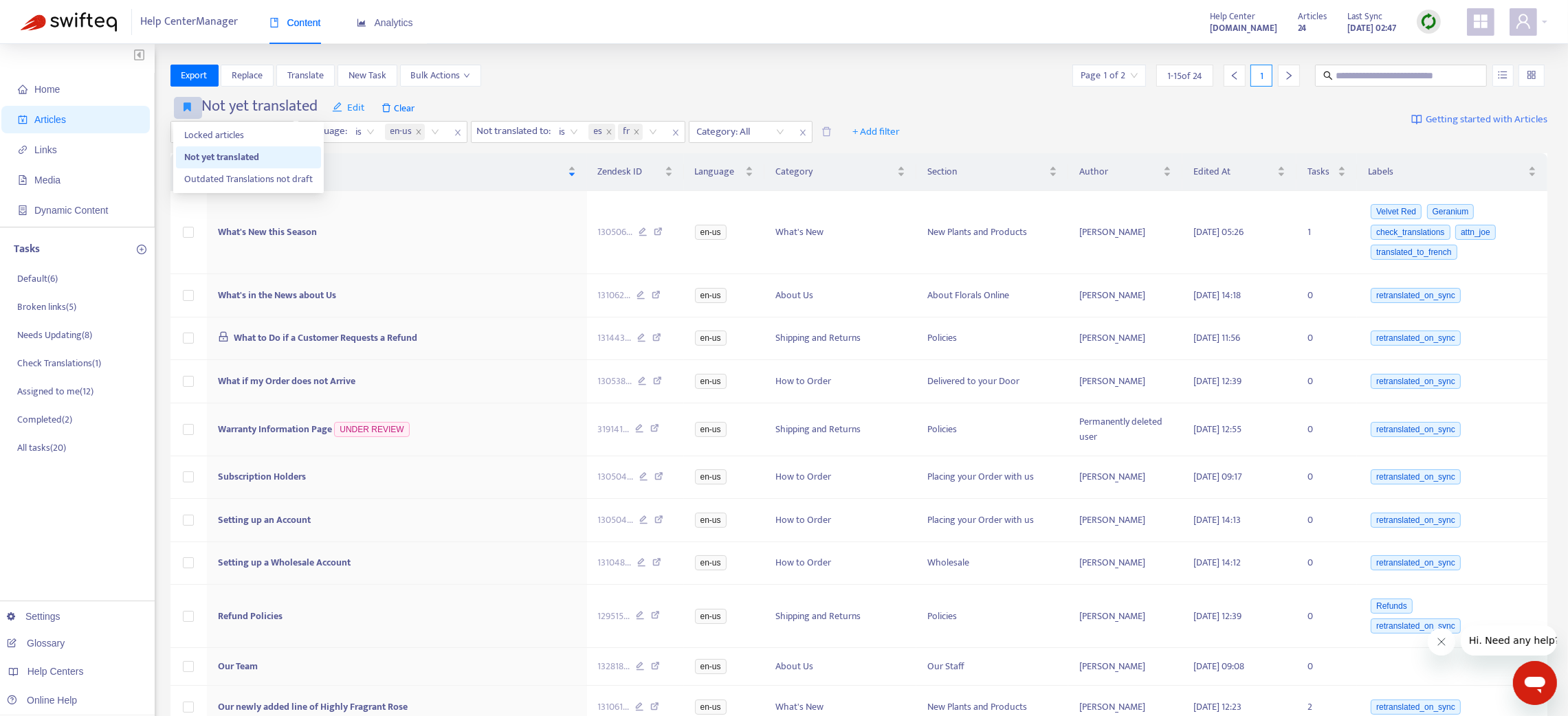
click at [187, 114] on button "button" at bounding box center [187, 108] width 28 height 22
click at [216, 175] on span "Outdated Translations not draft" at bounding box center [248, 180] width 129 height 15
click at [480, 109] on span "Clear" at bounding box center [485, 108] width 47 height 22
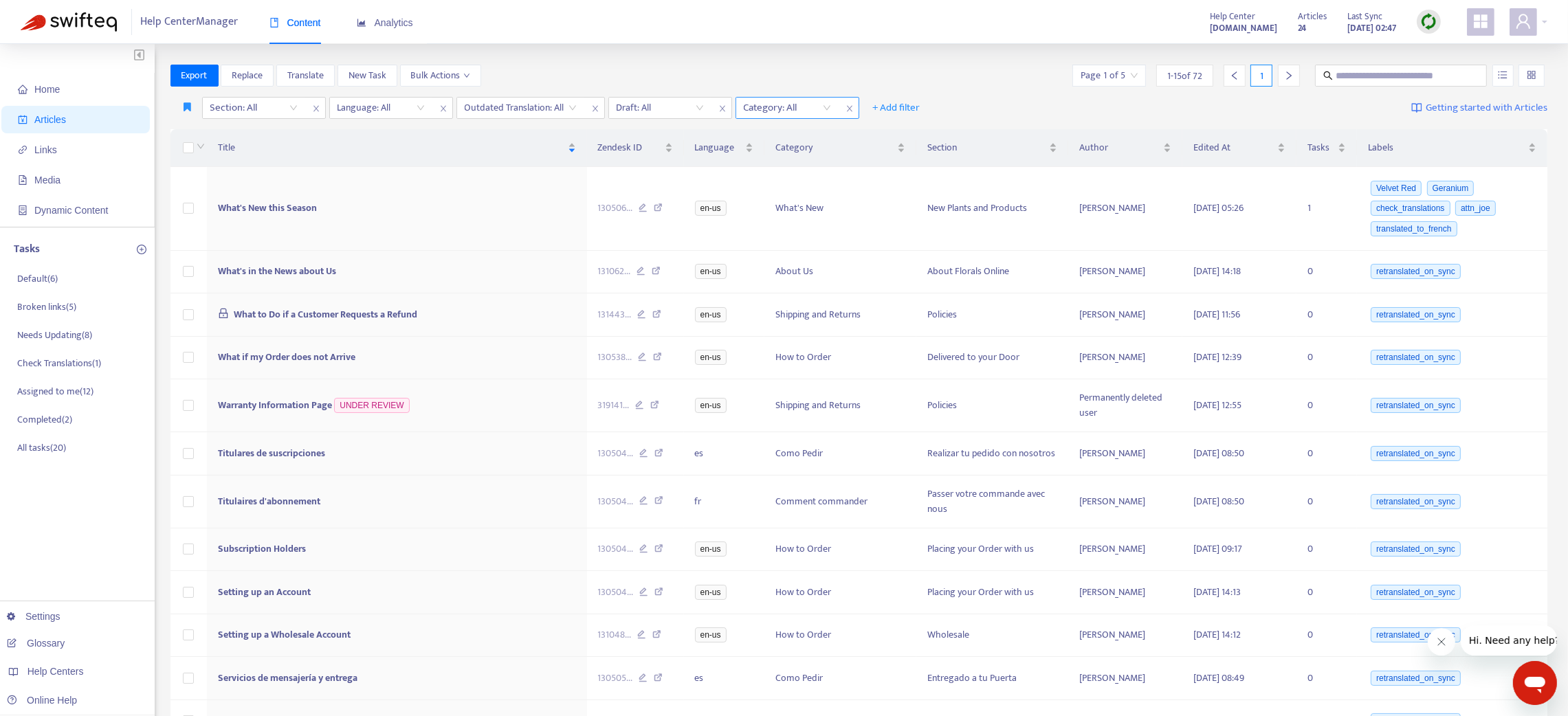
click at [852, 106] on icon "close" at bounding box center [850, 109] width 9 height 9
click at [721, 112] on icon "close" at bounding box center [722, 109] width 9 height 9
drag, startPoint x: 595, startPoint y: 111, endPoint x: 580, endPoint y: 103, distance: 17.0
click at [593, 109] on icon "close" at bounding box center [595, 109] width 9 height 9
click at [439, 106] on icon "close" at bounding box center [442, 108] width 5 height 6
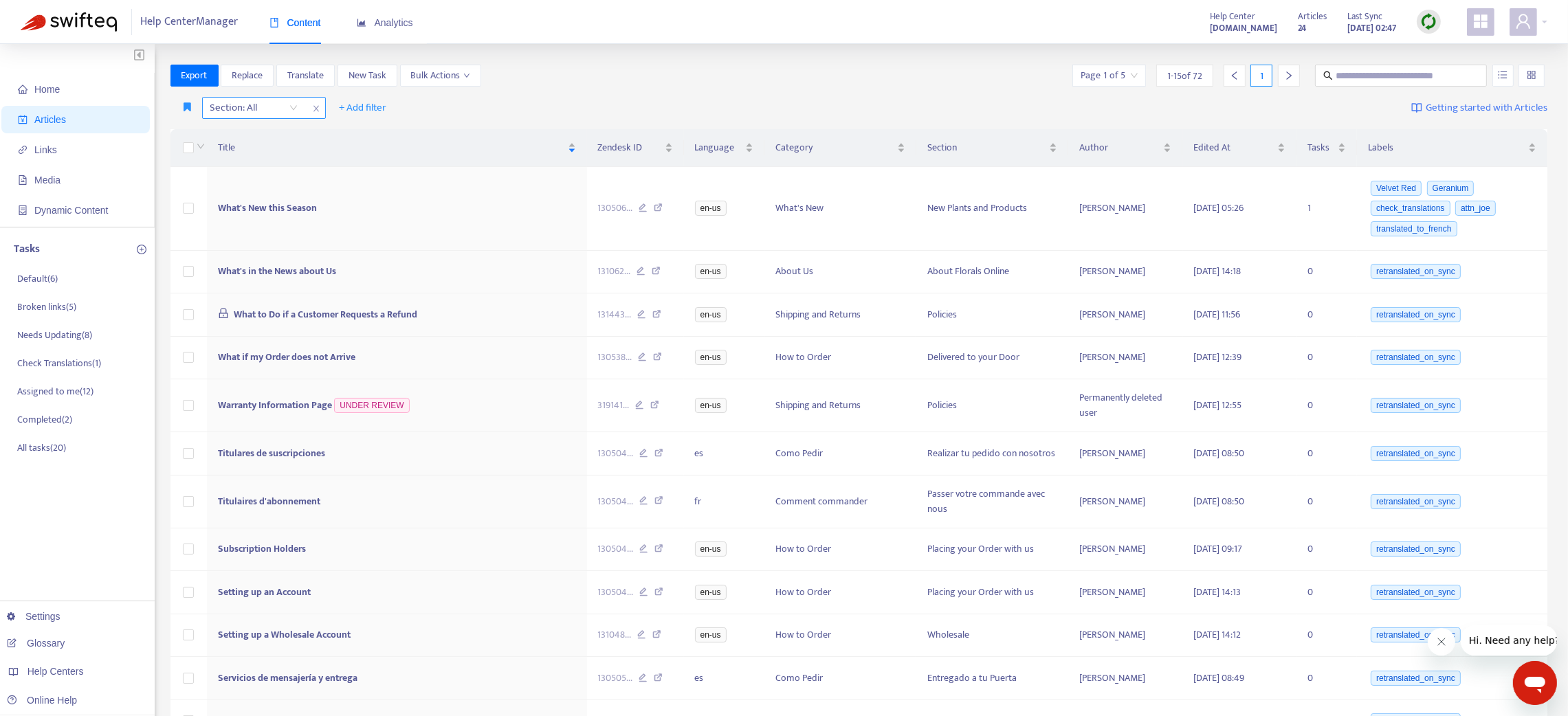
click at [312, 103] on span "close" at bounding box center [316, 108] width 18 height 16
click at [248, 101] on span "+ Add filter" at bounding box center [239, 107] width 48 height 16
click at [233, 196] on span "Category" at bounding box center [258, 202] width 86 height 15
click at [265, 101] on div at bounding box center [247, 107] width 83 height 16
click at [255, 180] on div "Shipping and Returns" at bounding box center [332, 180] width 239 height 15
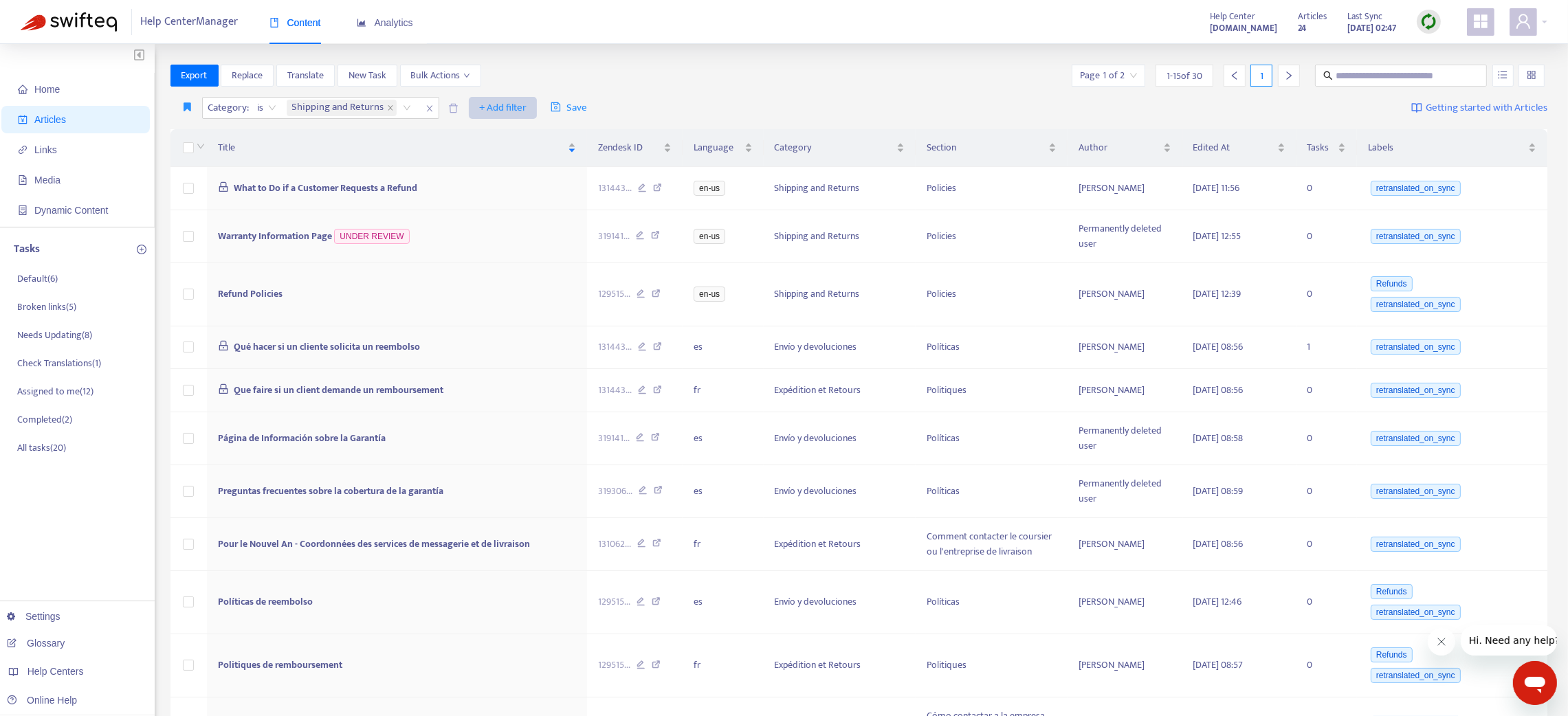
click at [504, 106] on span "+ Add filter" at bounding box center [503, 107] width 48 height 16
click at [518, 203] on span "Section" at bounding box center [523, 202] width 86 height 15
click at [489, 101] on div at bounding box center [488, 107] width 83 height 16
click at [514, 158] on div "How to Contact the Courier or Delivery Company" at bounding box center [573, 158] width 239 height 15
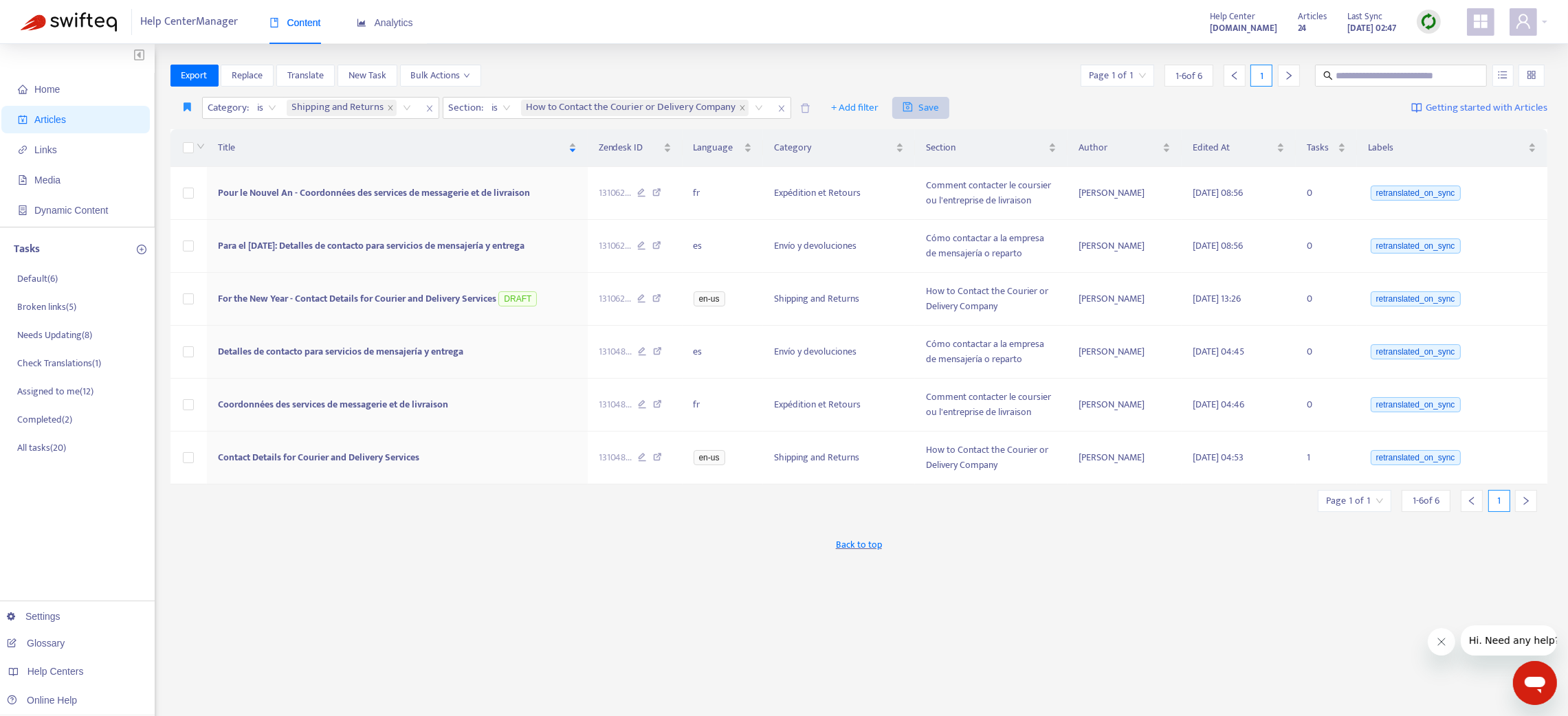
click at [923, 100] on span "Save" at bounding box center [921, 107] width 37 height 16
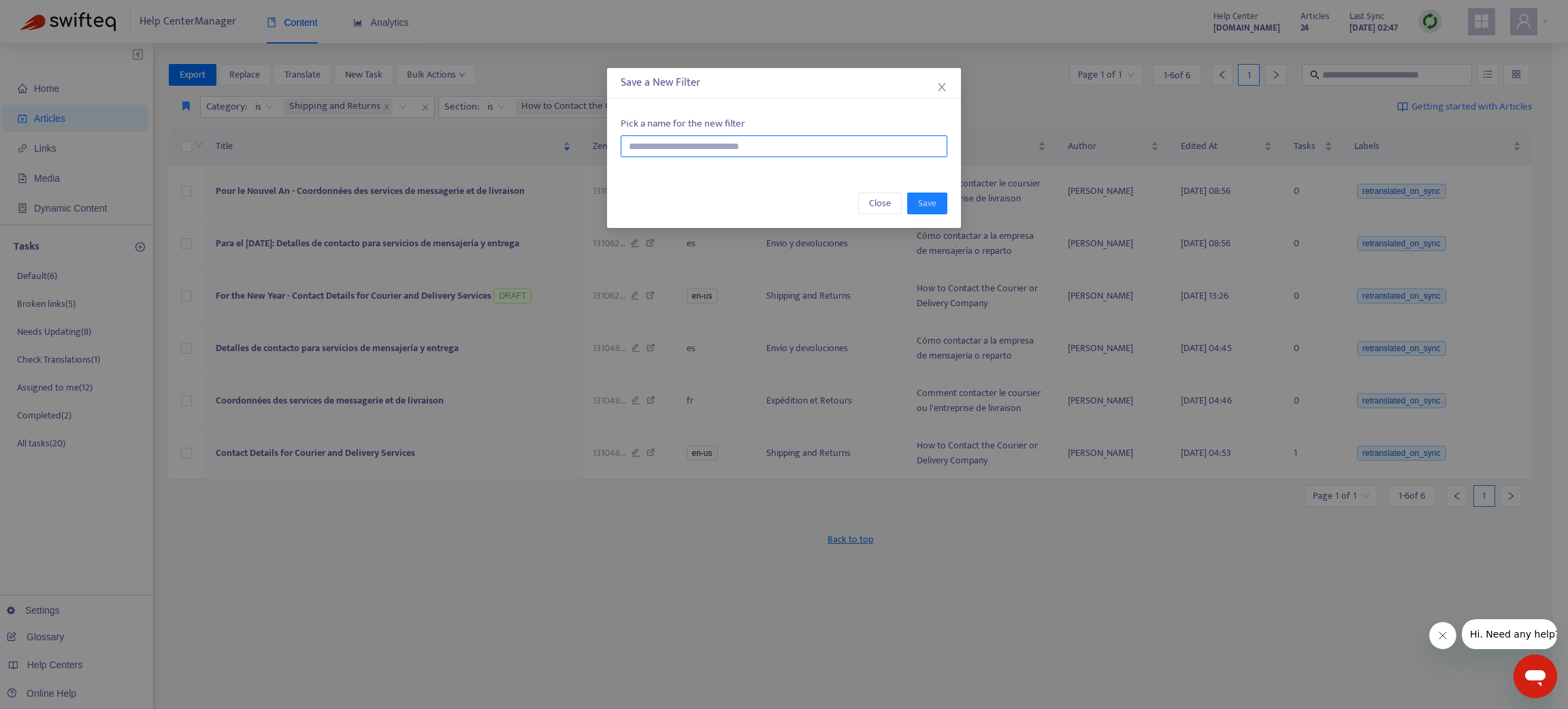
click at [834, 147] on input "text" at bounding box center [784, 147] width 326 height 22
type input "*******"
click at [940, 199] on button "Save" at bounding box center [928, 203] width 40 height 22
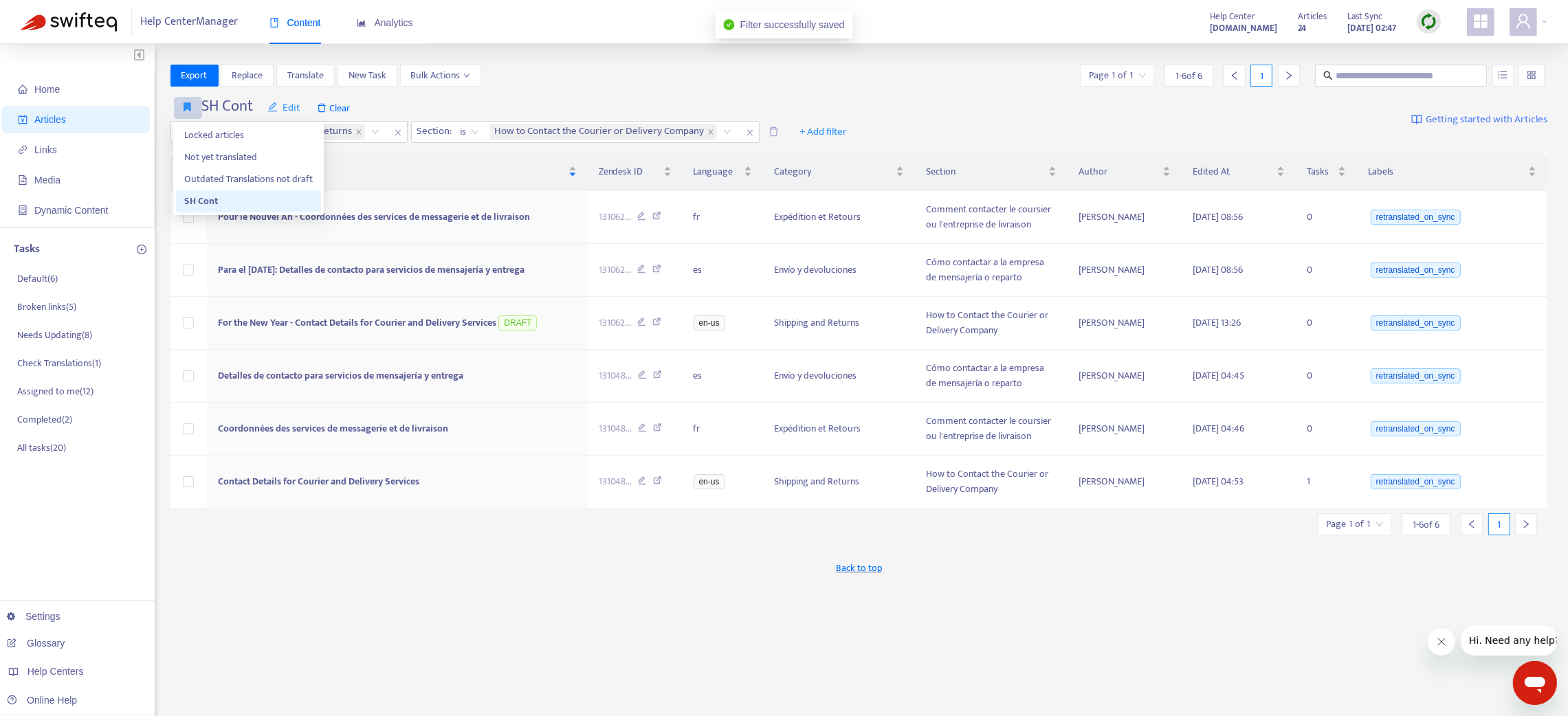
click at [189, 105] on icon "button" at bounding box center [187, 106] width 8 height 10
drag, startPoint x: 752, startPoint y: 129, endPoint x: 642, endPoint y: 152, distance: 112.4
click at [751, 130] on icon "close" at bounding box center [750, 133] width 9 height 9
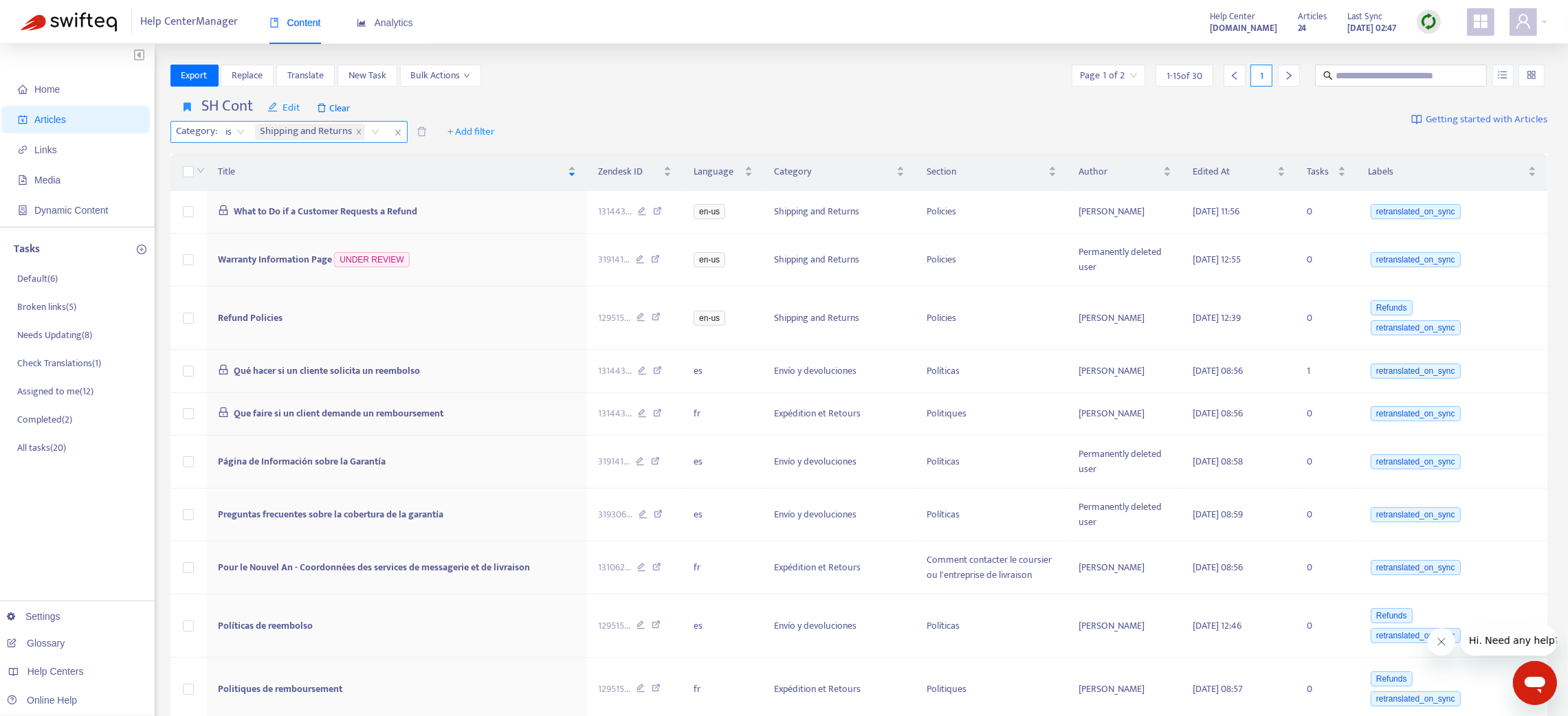
click at [397, 129] on icon "close" at bounding box center [398, 133] width 9 height 9
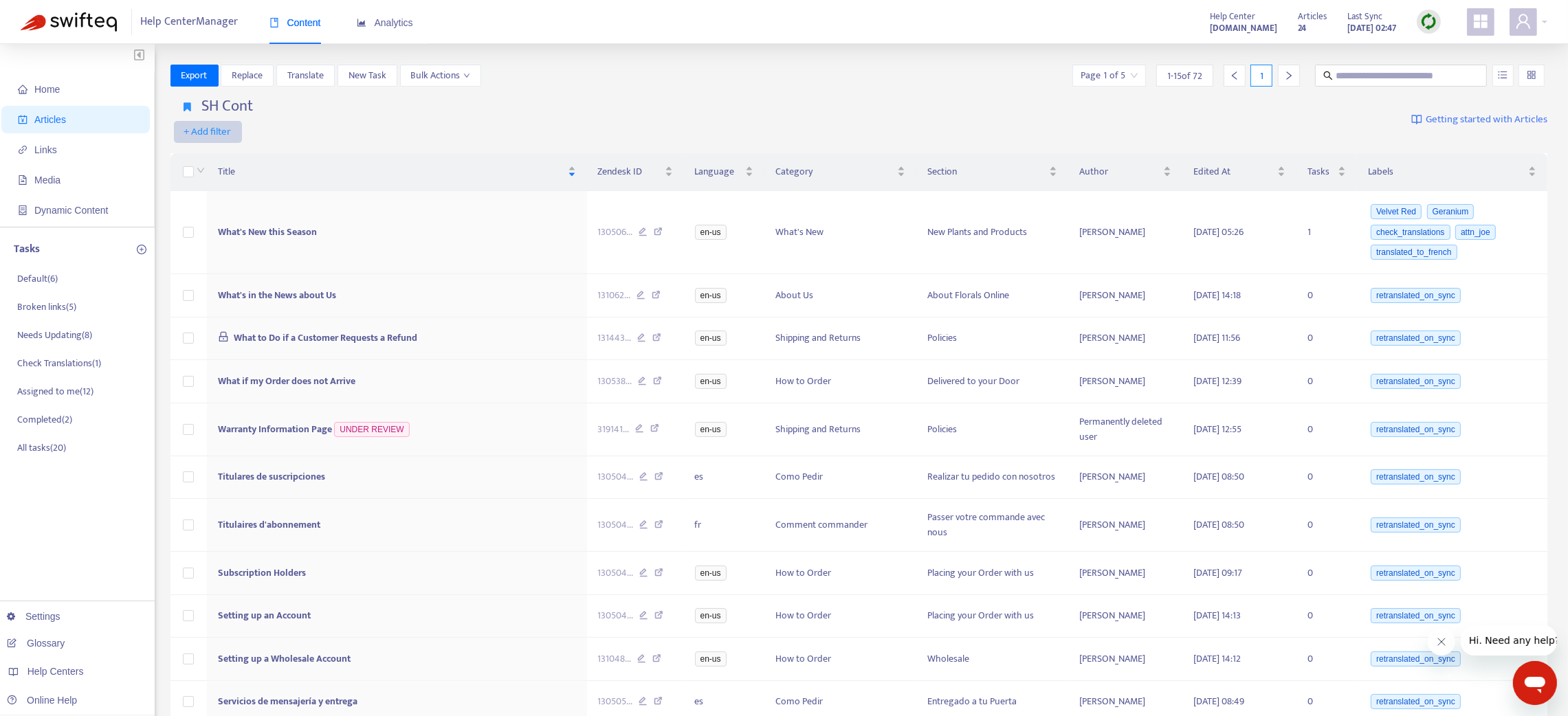
click at [212, 123] on span "+ Add filter" at bounding box center [208, 131] width 48 height 16
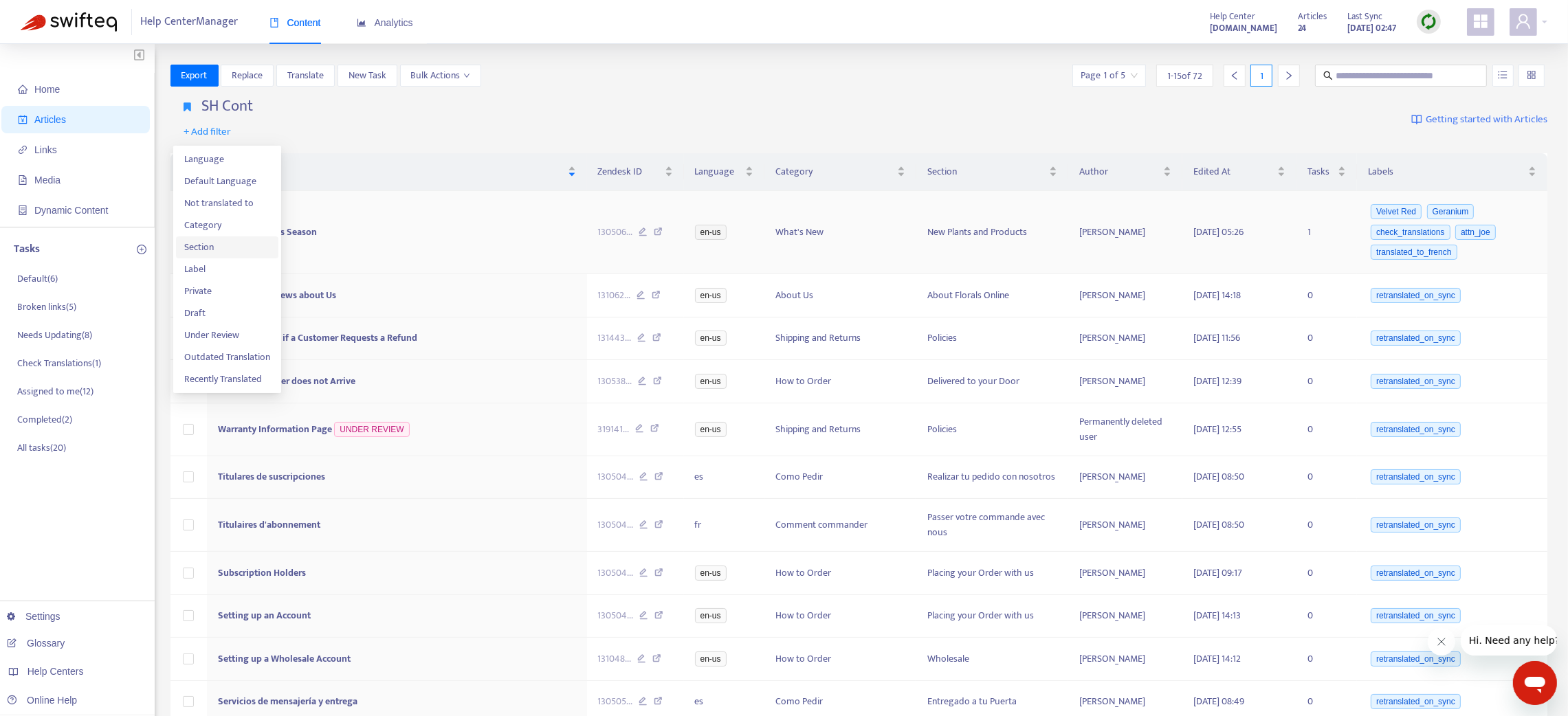
click at [212, 249] on span "Section" at bounding box center [227, 248] width 86 height 15
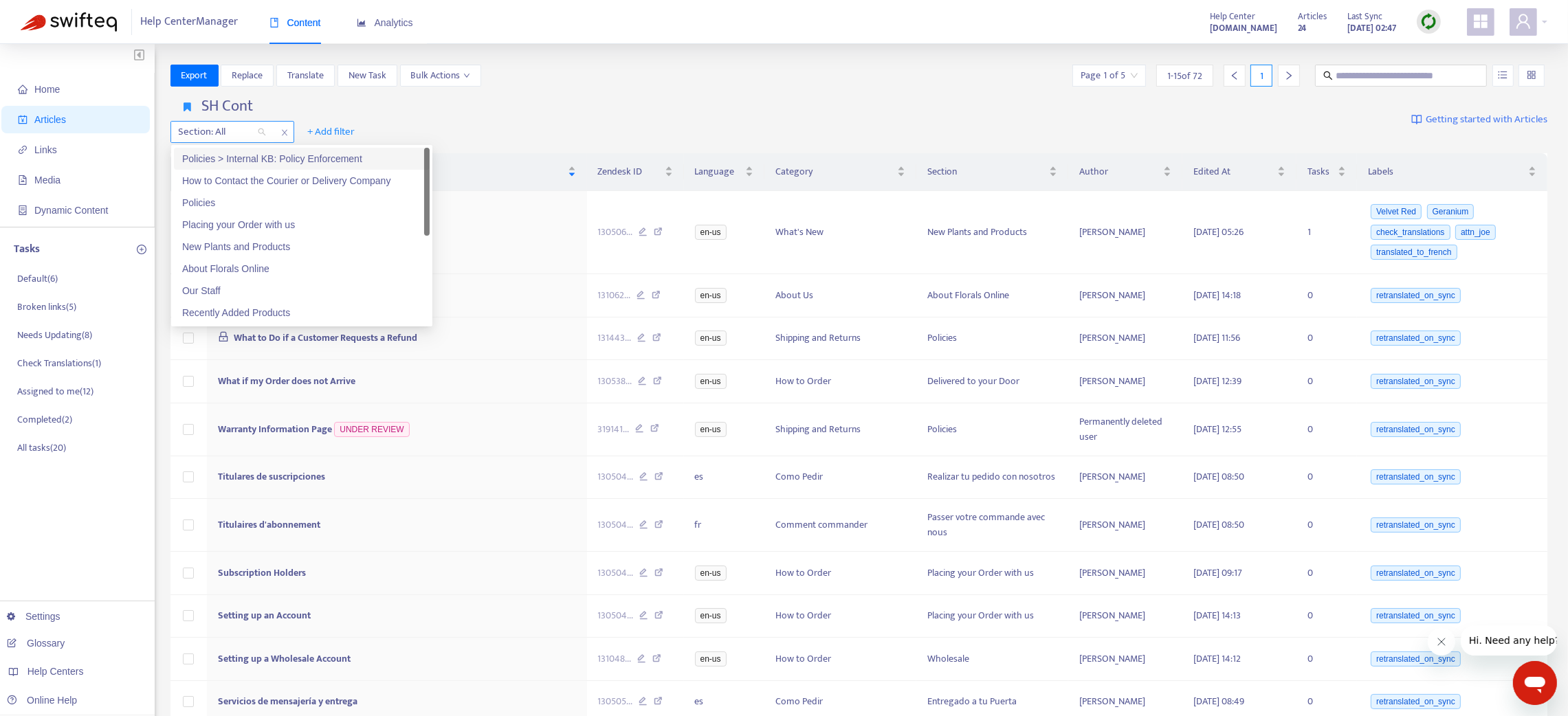
click at [204, 129] on div at bounding box center [215, 131] width 83 height 16
click at [252, 266] on div "About Florals Online" at bounding box center [302, 269] width 239 height 15
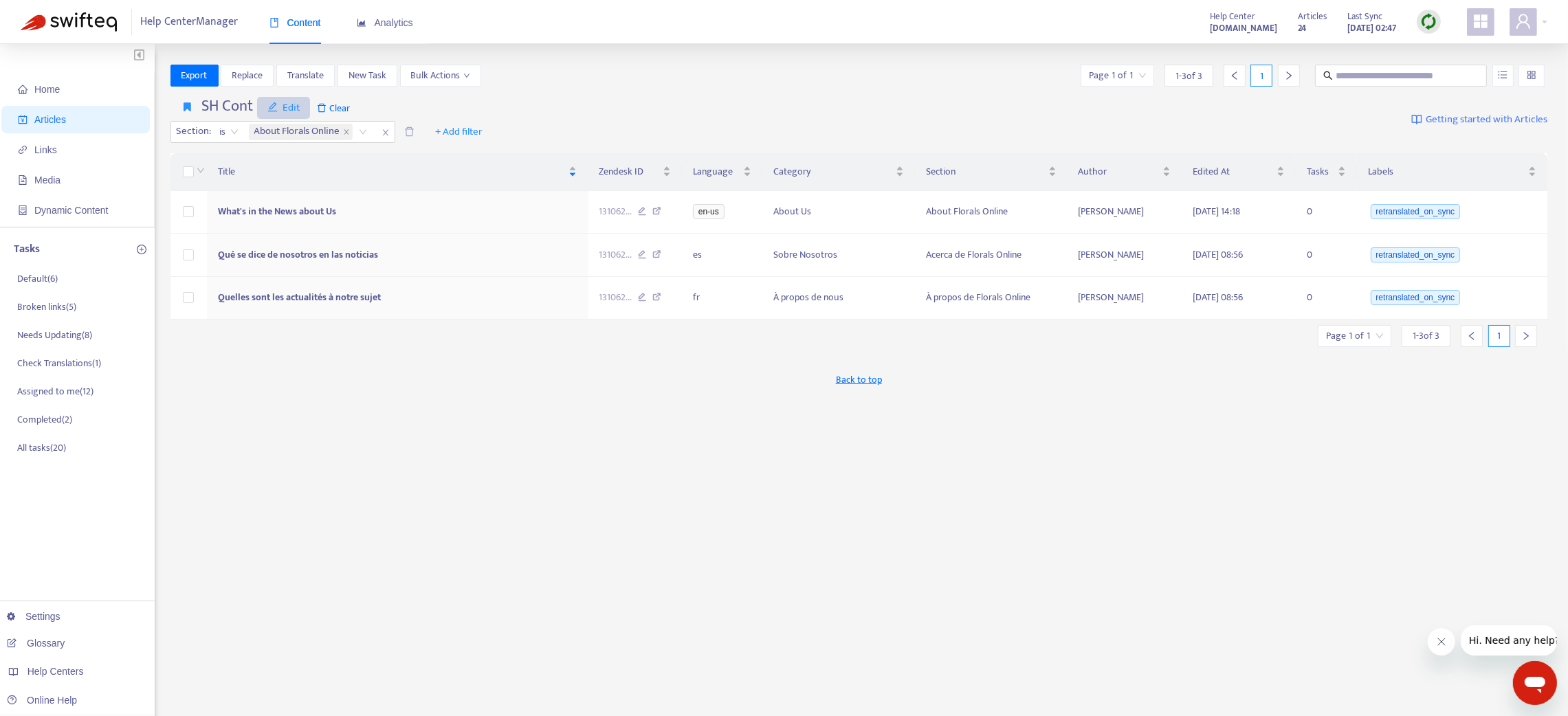
click at [283, 106] on span "Edit" at bounding box center [284, 107] width 33 height 16
click at [295, 137] on span "Save" at bounding box center [296, 135] width 55 height 15
click at [187, 106] on icon "button" at bounding box center [187, 106] width 8 height 10
click at [290, 111] on span "Edit" at bounding box center [284, 107] width 33 height 16
click at [290, 180] on div "Title" at bounding box center [397, 172] width 359 height 15
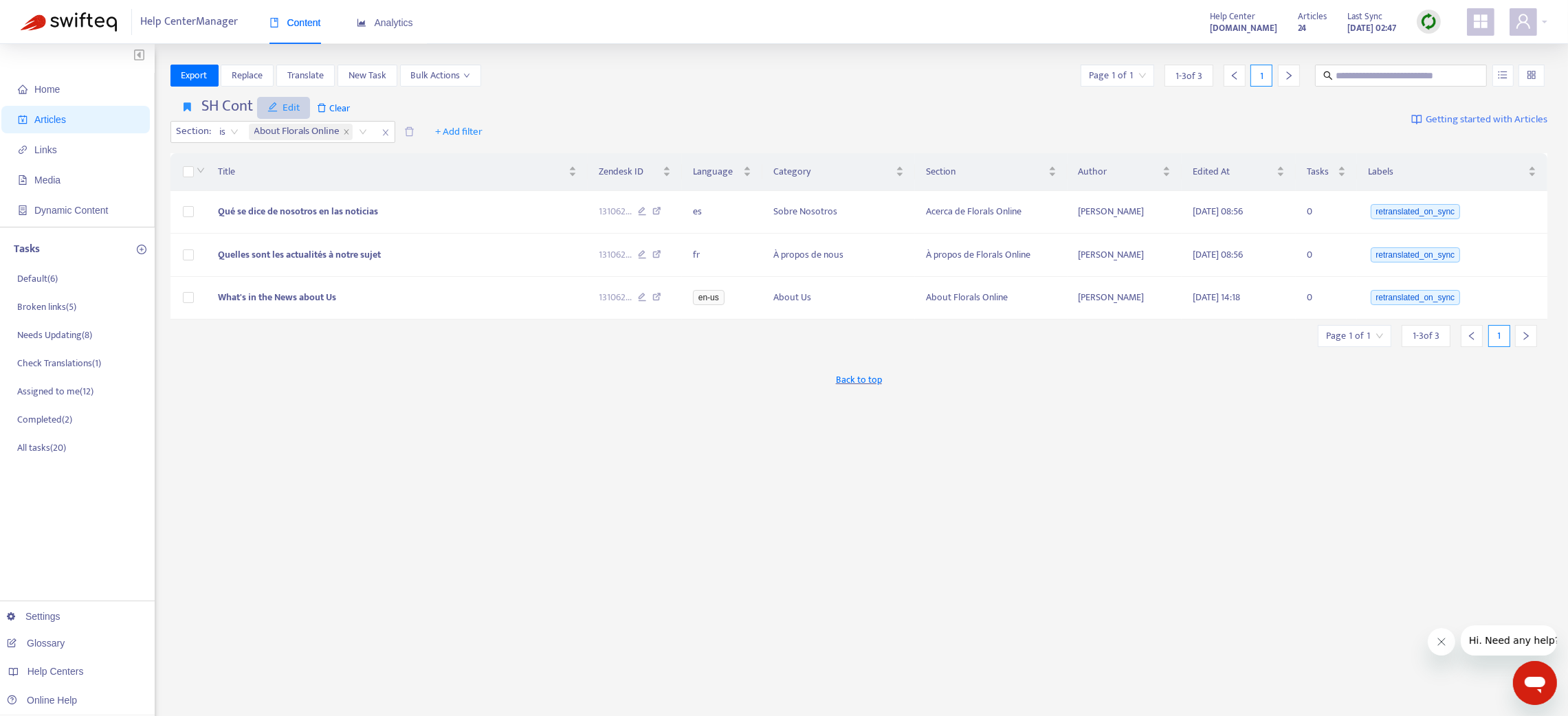
click at [292, 100] on span "Edit" at bounding box center [284, 107] width 33 height 16
click at [275, 175] on span "Remove" at bounding box center [296, 180] width 55 height 15
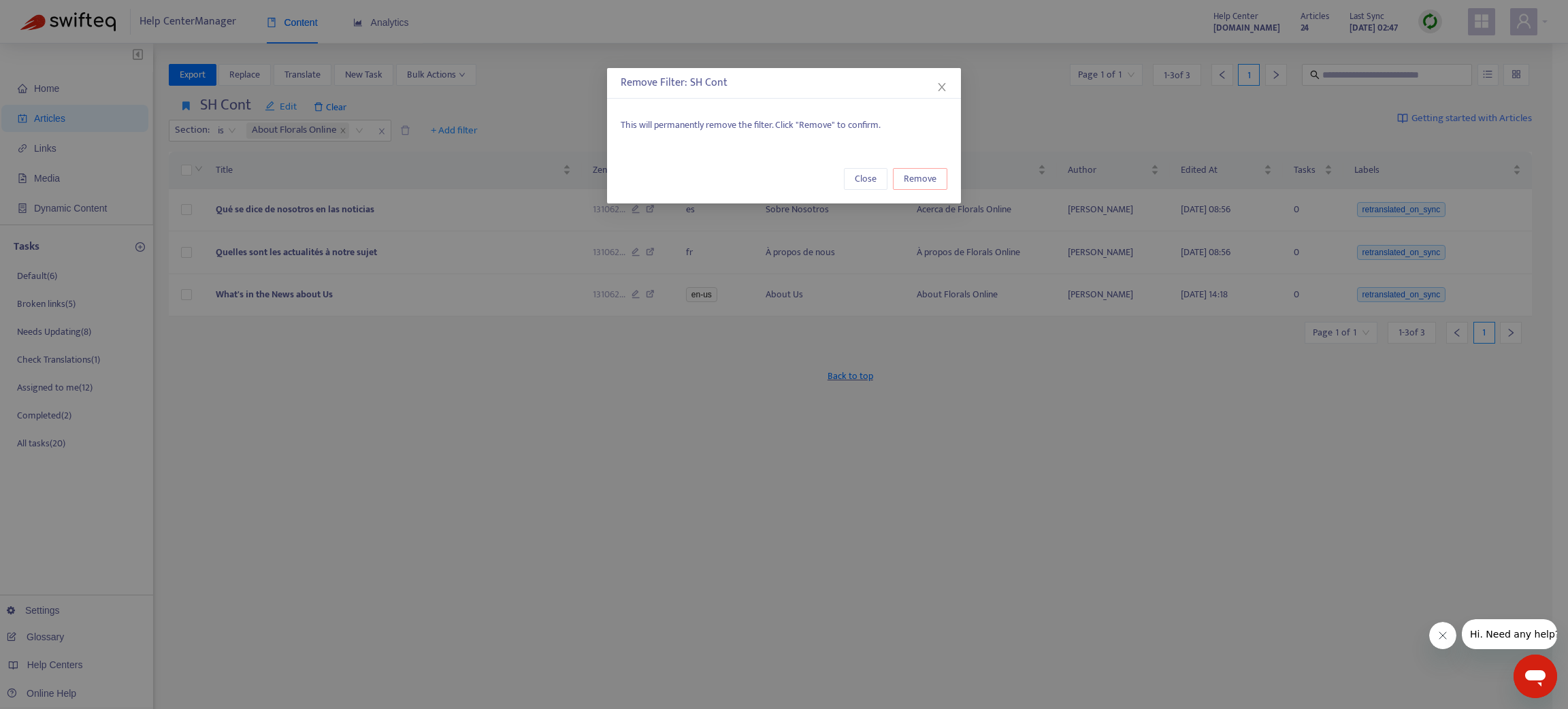
click at [926, 173] on span "Remove" at bounding box center [920, 179] width 33 height 15
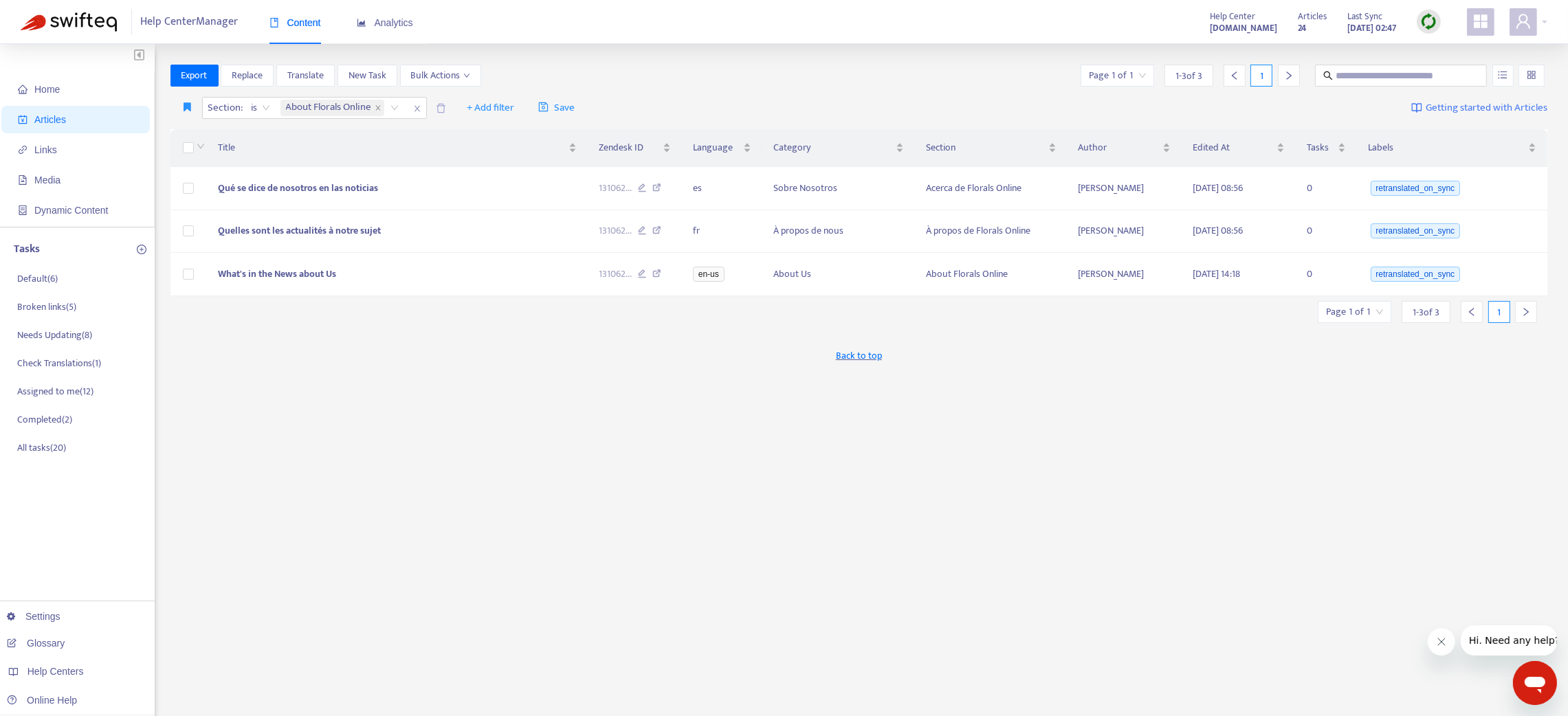
click at [803, 65] on div "Export Replace Translate New Task Bulk Actions Page 1 of 1 1 - 3 of 3 1" at bounding box center [859, 76] width 1377 height 22
click at [426, 112] on span "close" at bounding box center [416, 108] width 18 height 16
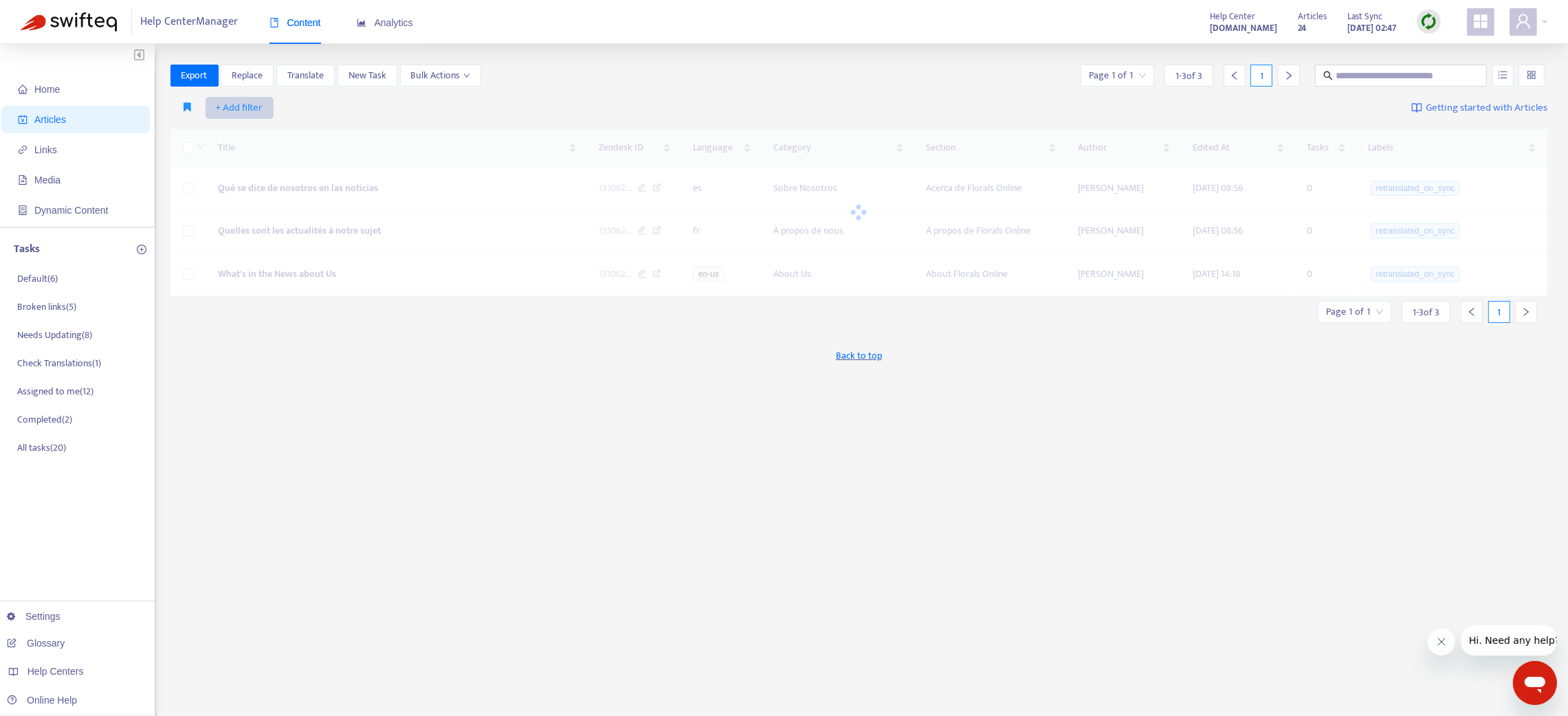
click at [266, 106] on button "+ Add filter" at bounding box center [239, 108] width 68 height 22
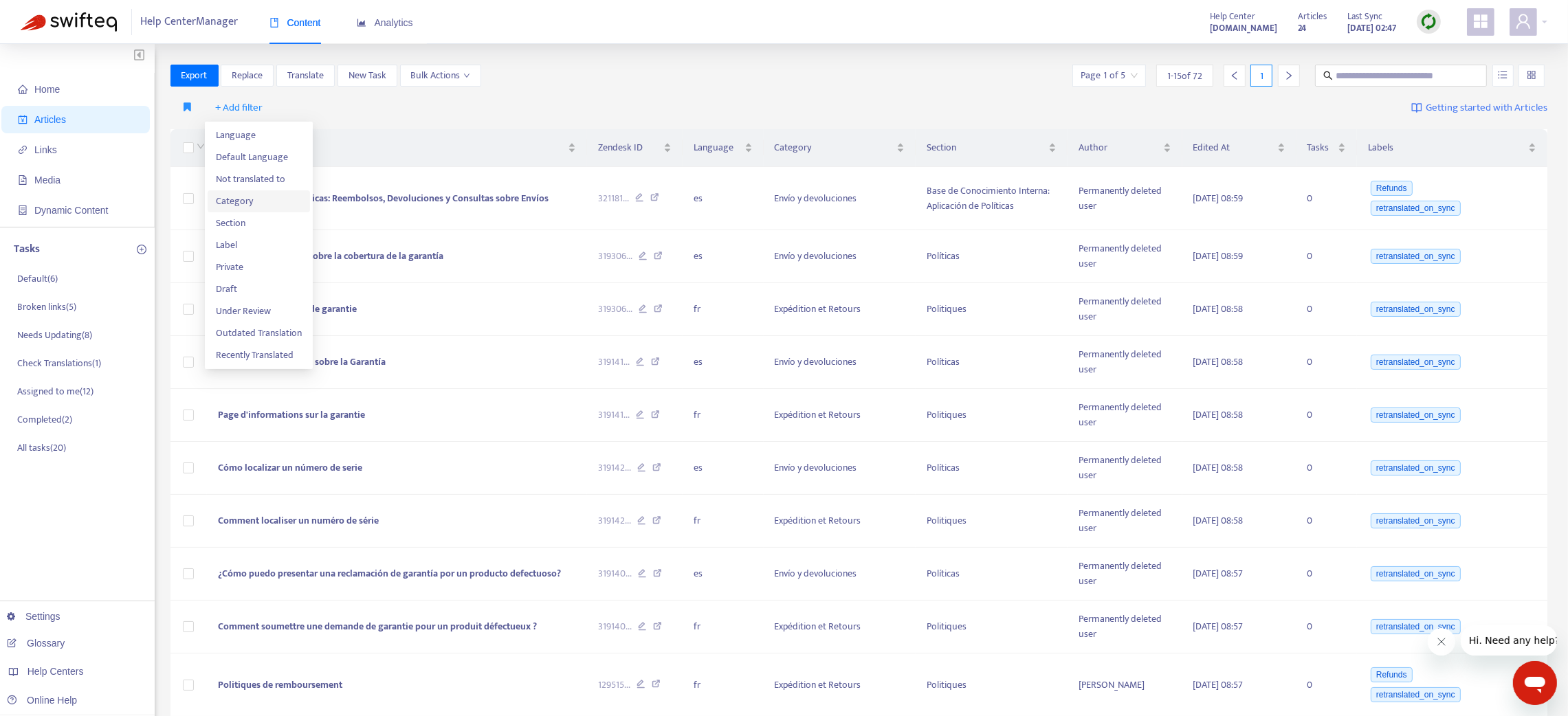
click at [258, 194] on span "Category" at bounding box center [258, 202] width 86 height 15
click at [262, 106] on div at bounding box center [247, 107] width 83 height 16
click at [253, 135] on div "What's New" at bounding box center [332, 135] width 239 height 15
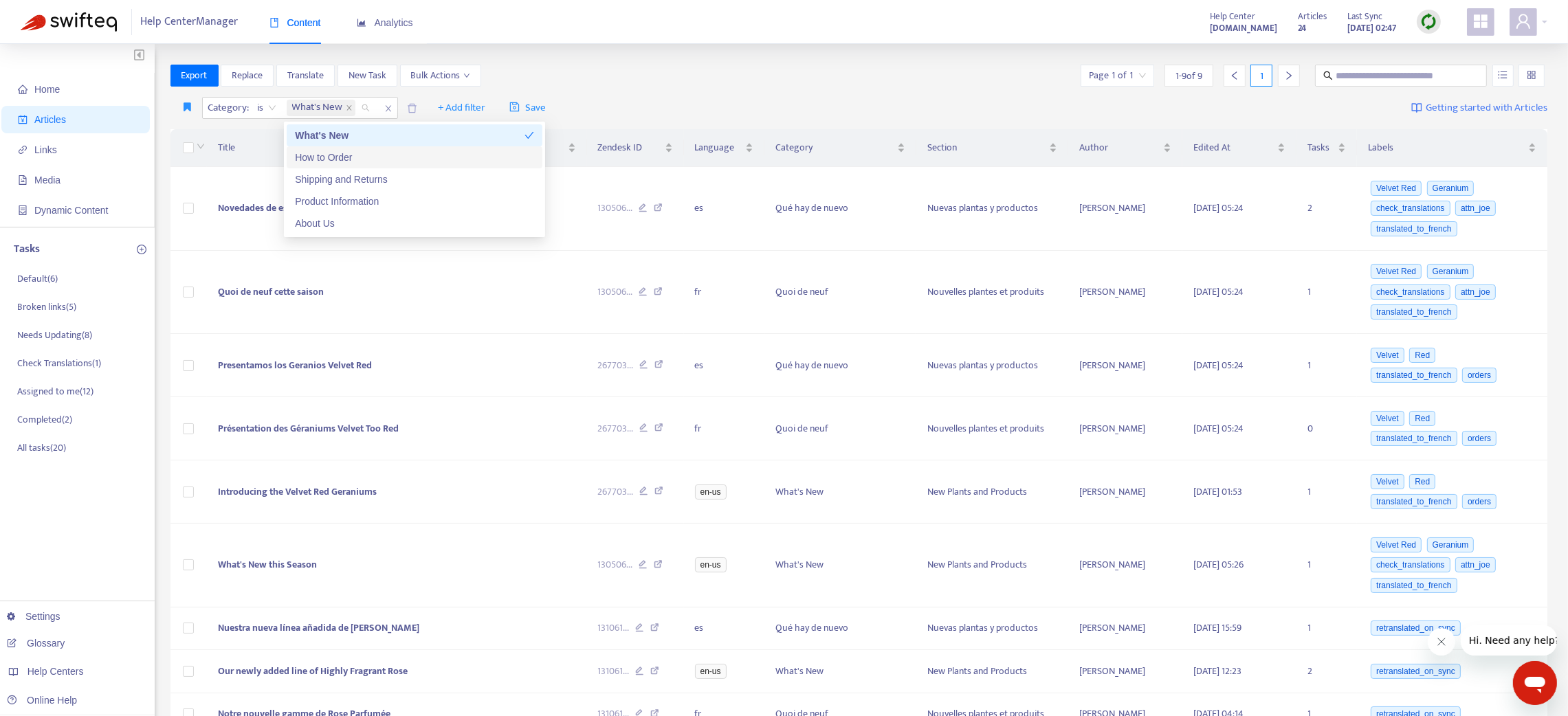
click at [319, 158] on div "How to Order" at bounding box center [414, 158] width 239 height 15
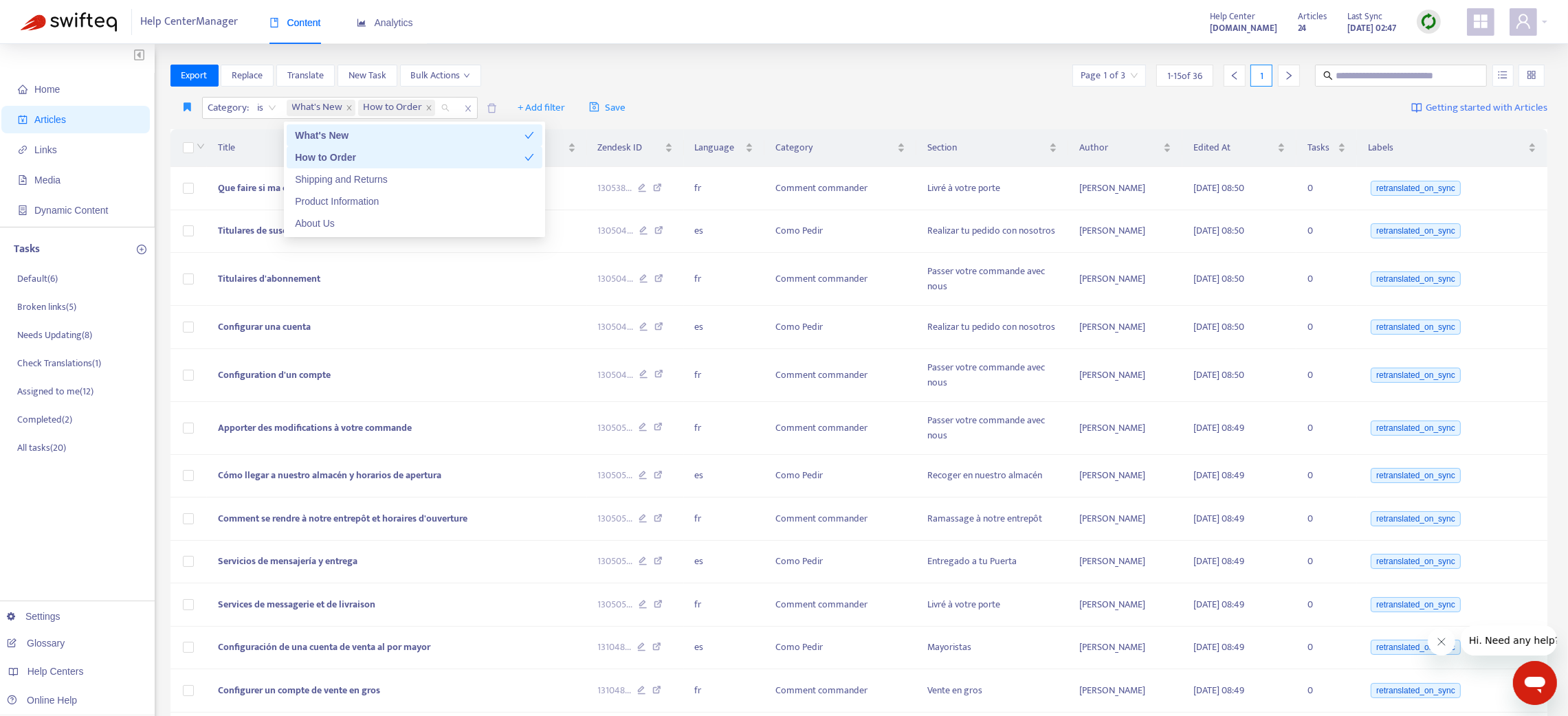
click at [319, 152] on div "How to Order" at bounding box center [410, 158] width 230 height 15
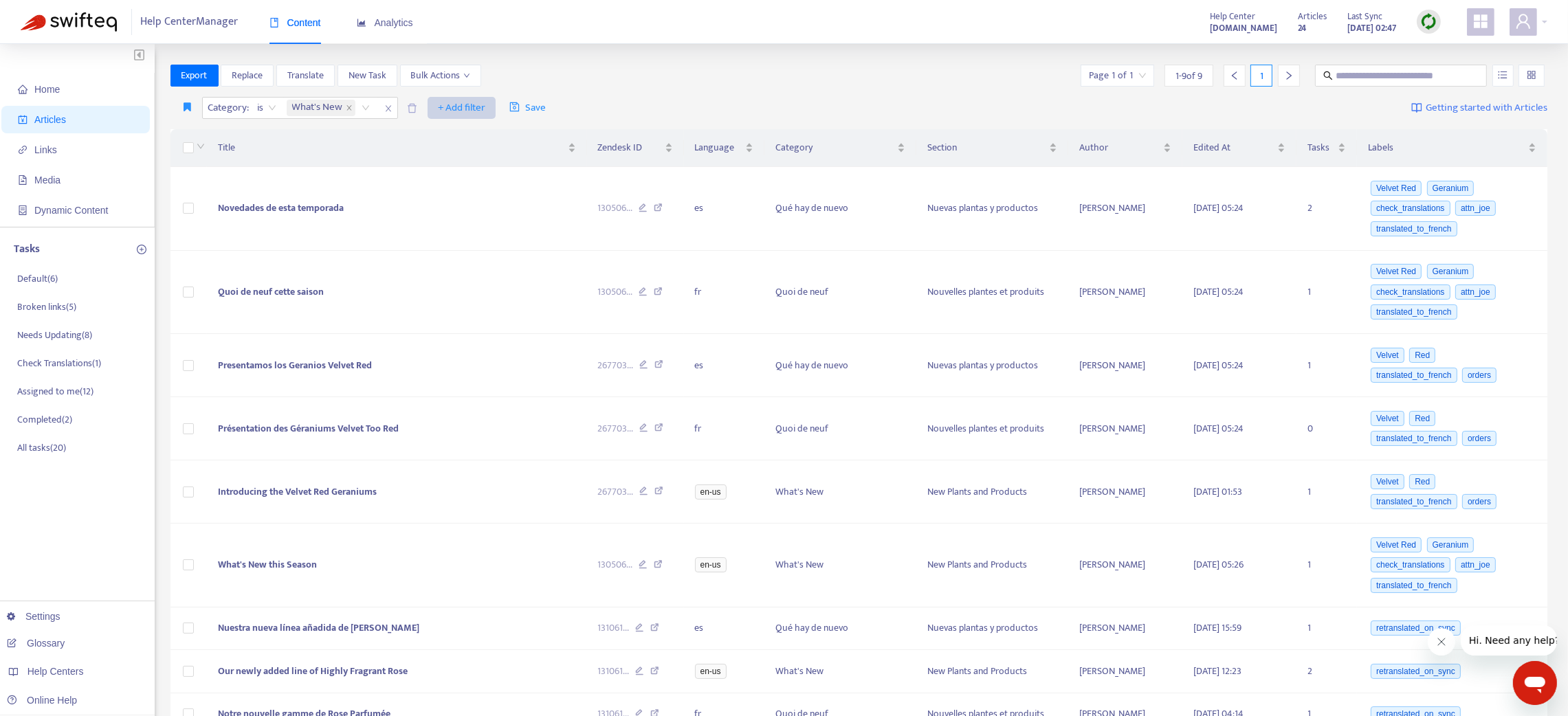
click at [451, 106] on span "+ Add filter" at bounding box center [462, 107] width 48 height 16
click at [444, 130] on span "Language" at bounding box center [482, 135] width 86 height 15
click at [458, 110] on div at bounding box center [446, 107] width 83 height 16
click at [514, 102] on span "close" at bounding box center [515, 108] width 18 height 16
click at [465, 109] on span "+ Add filter" at bounding box center [462, 107] width 48 height 16
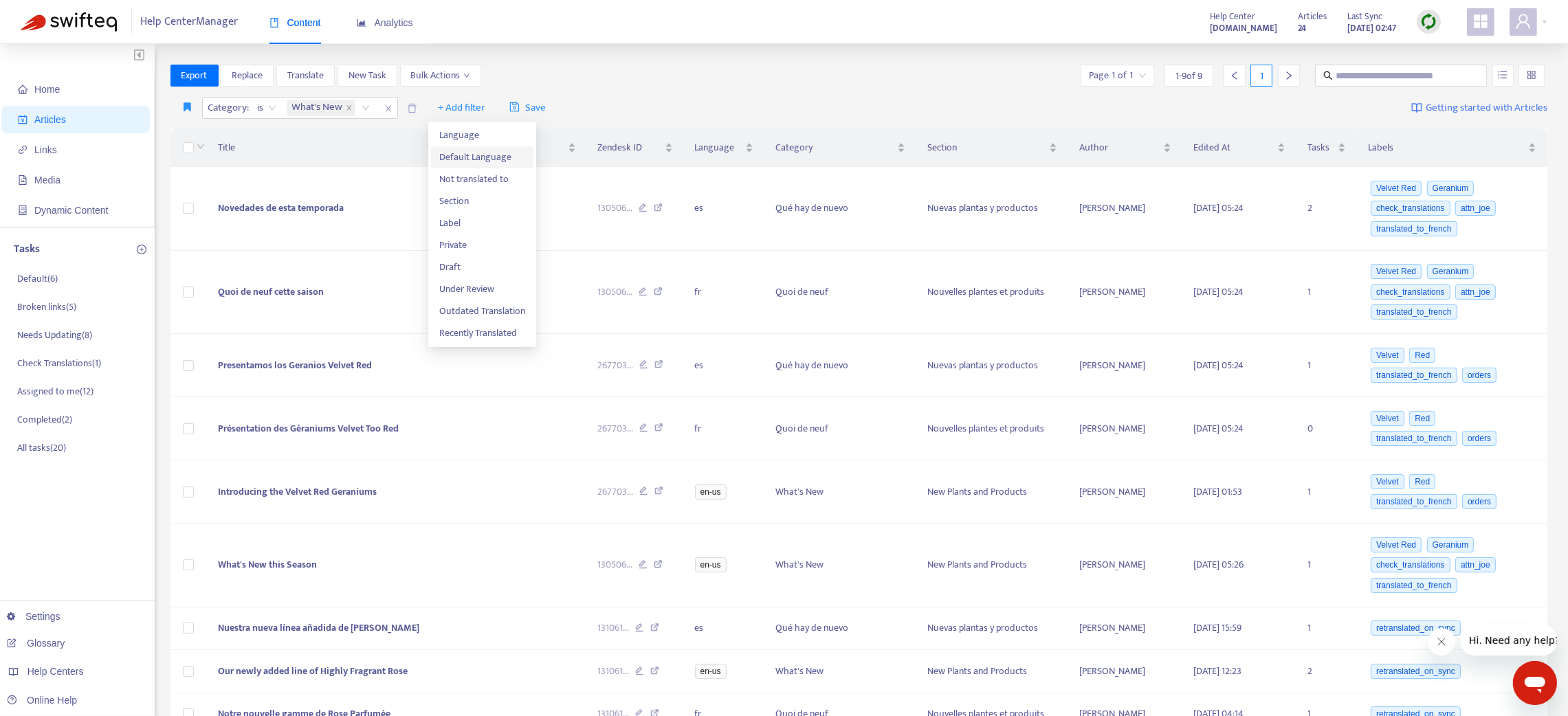
click at [463, 155] on span "Default Language" at bounding box center [482, 158] width 86 height 15
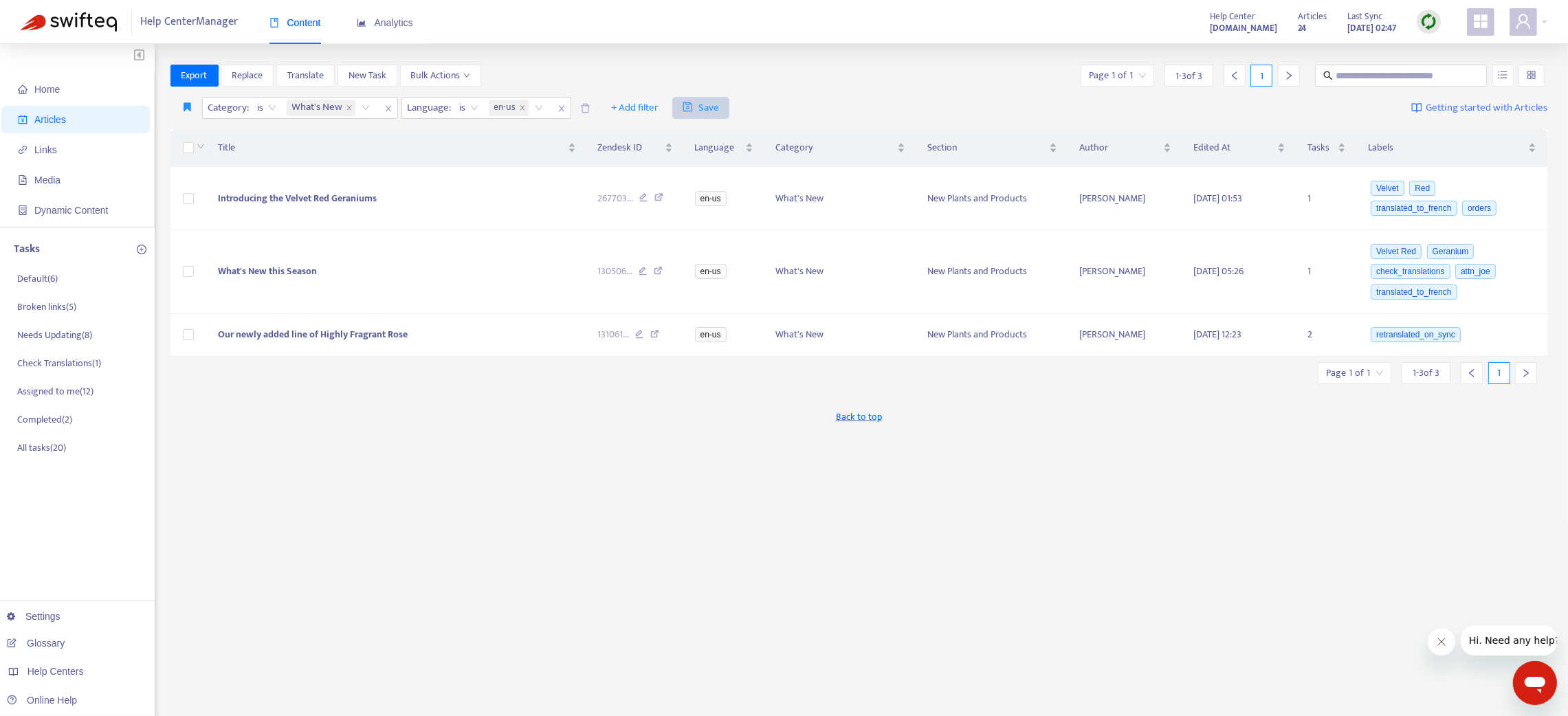
click at [692, 103] on icon "save" at bounding box center [687, 106] width 10 height 10
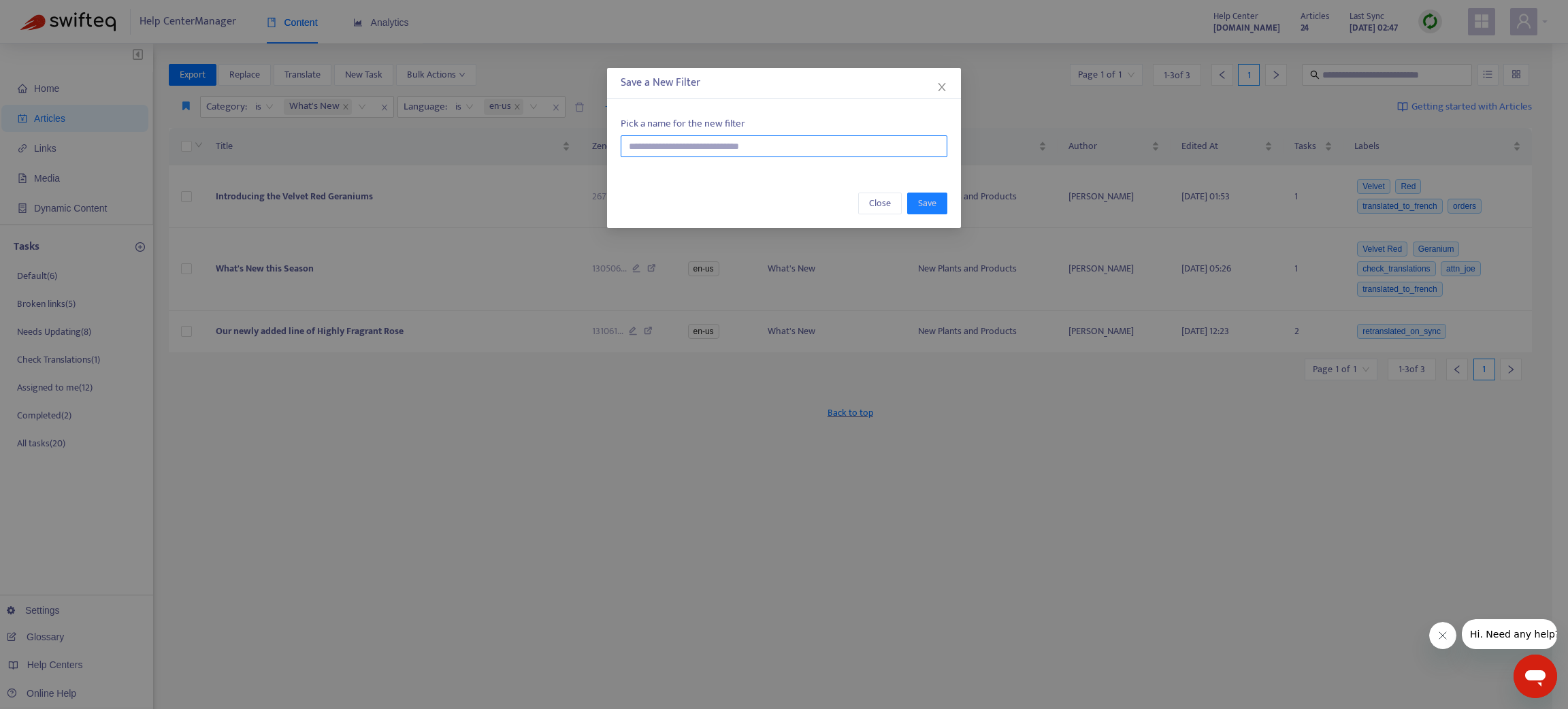
click at [675, 142] on input "text" at bounding box center [784, 147] width 326 height 22
type input "******"
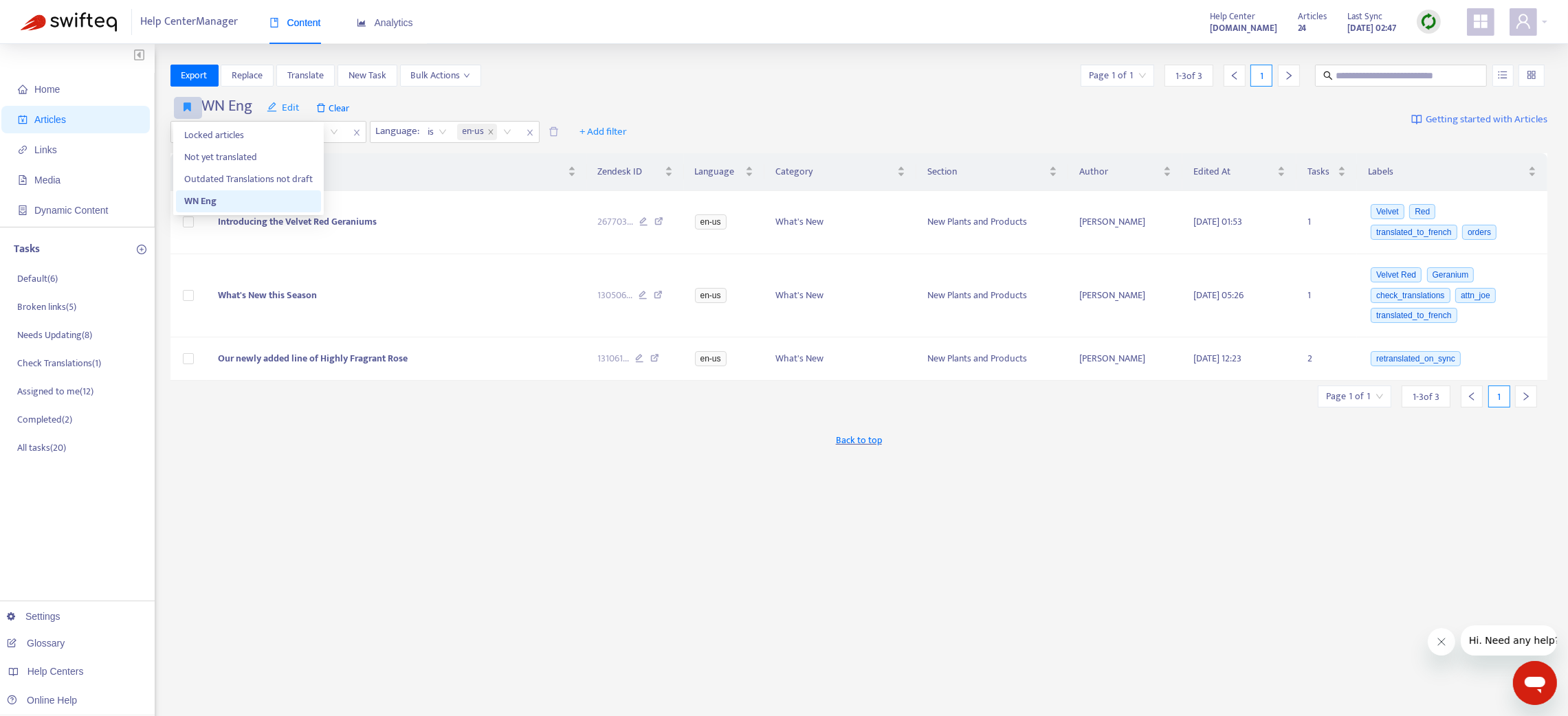
click at [191, 110] on icon "button" at bounding box center [187, 106] width 8 height 10
click at [336, 105] on span "Clear" at bounding box center [332, 108] width 47 height 22
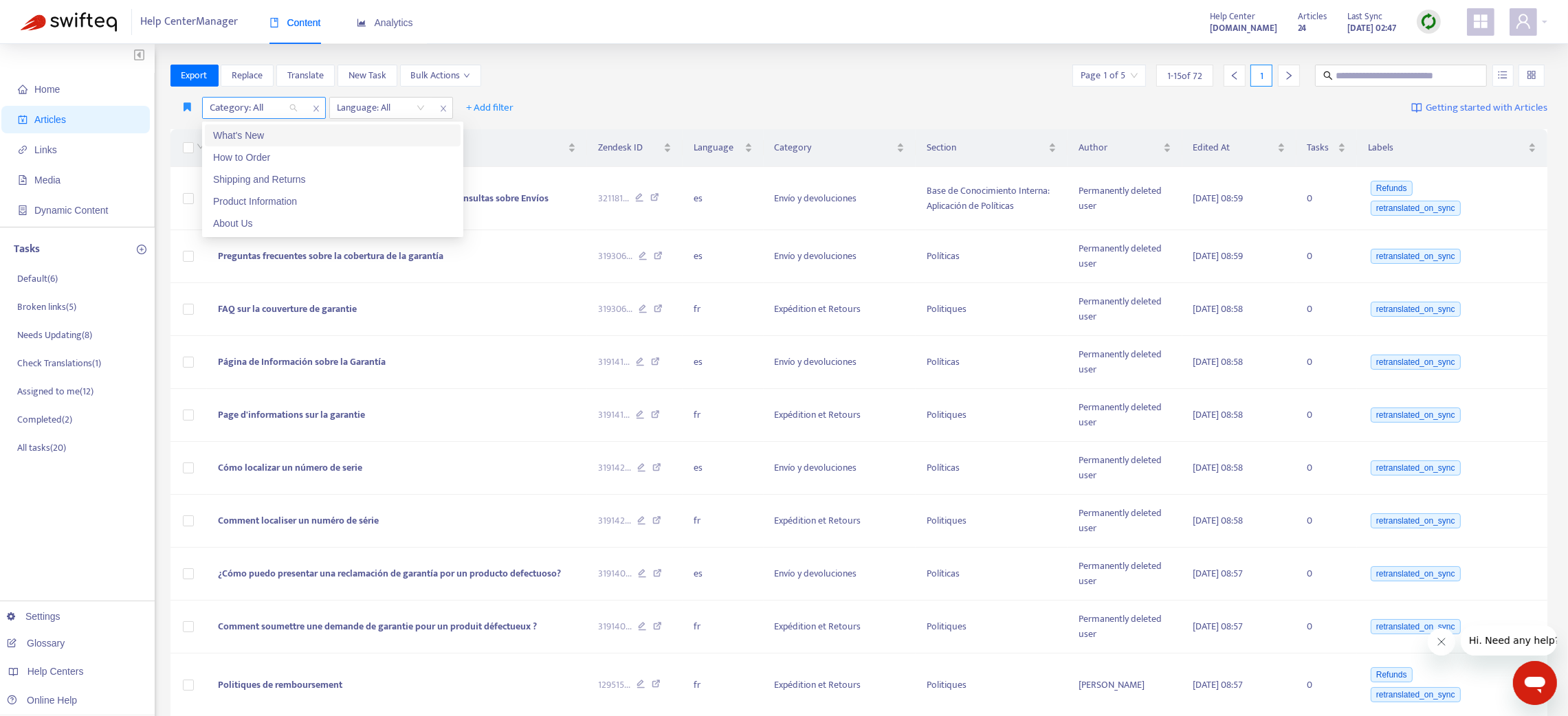
click at [292, 106] on div "Category: All" at bounding box center [254, 108] width 102 height 20
click at [284, 137] on div "What's New" at bounding box center [332, 135] width 239 height 15
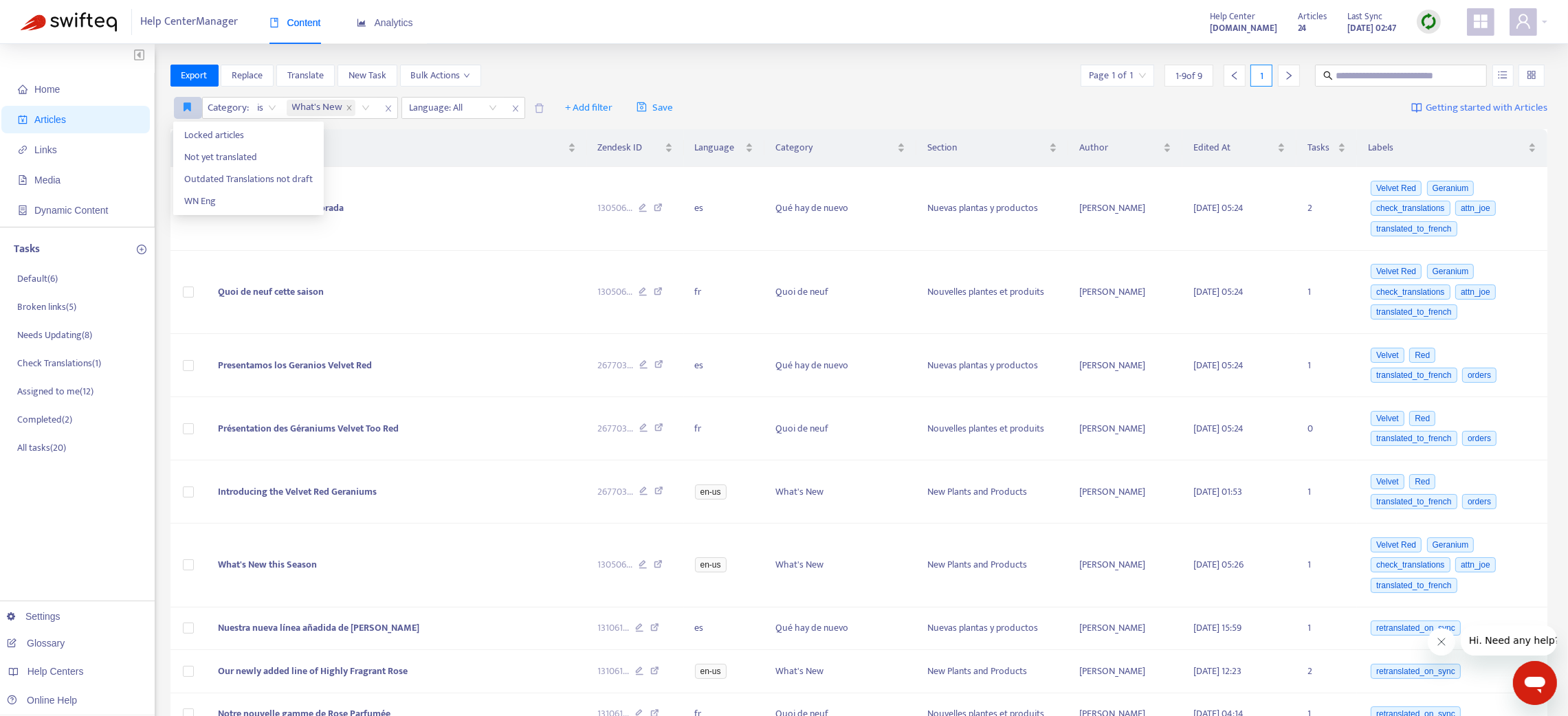
click at [191, 105] on button "button" at bounding box center [187, 108] width 28 height 22
click at [215, 200] on span "WN Eng" at bounding box center [248, 202] width 129 height 15
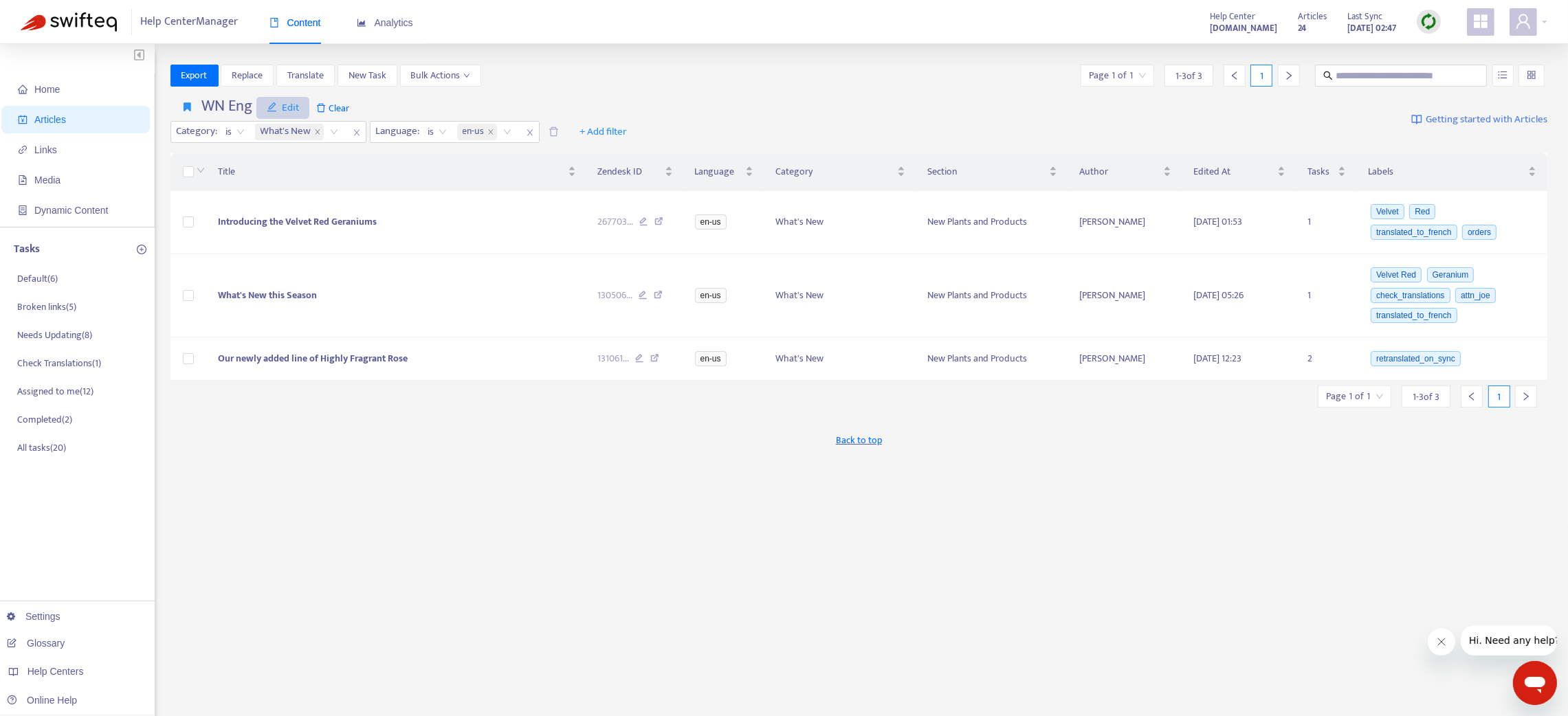
click at [291, 106] on span "Edit" at bounding box center [283, 107] width 33 height 16
click at [279, 132] on span "Save" at bounding box center [295, 135] width 55 height 15
click at [193, 107] on button "button" at bounding box center [187, 108] width 28 height 22
click at [335, 107] on span "Clear" at bounding box center [332, 108] width 47 height 22
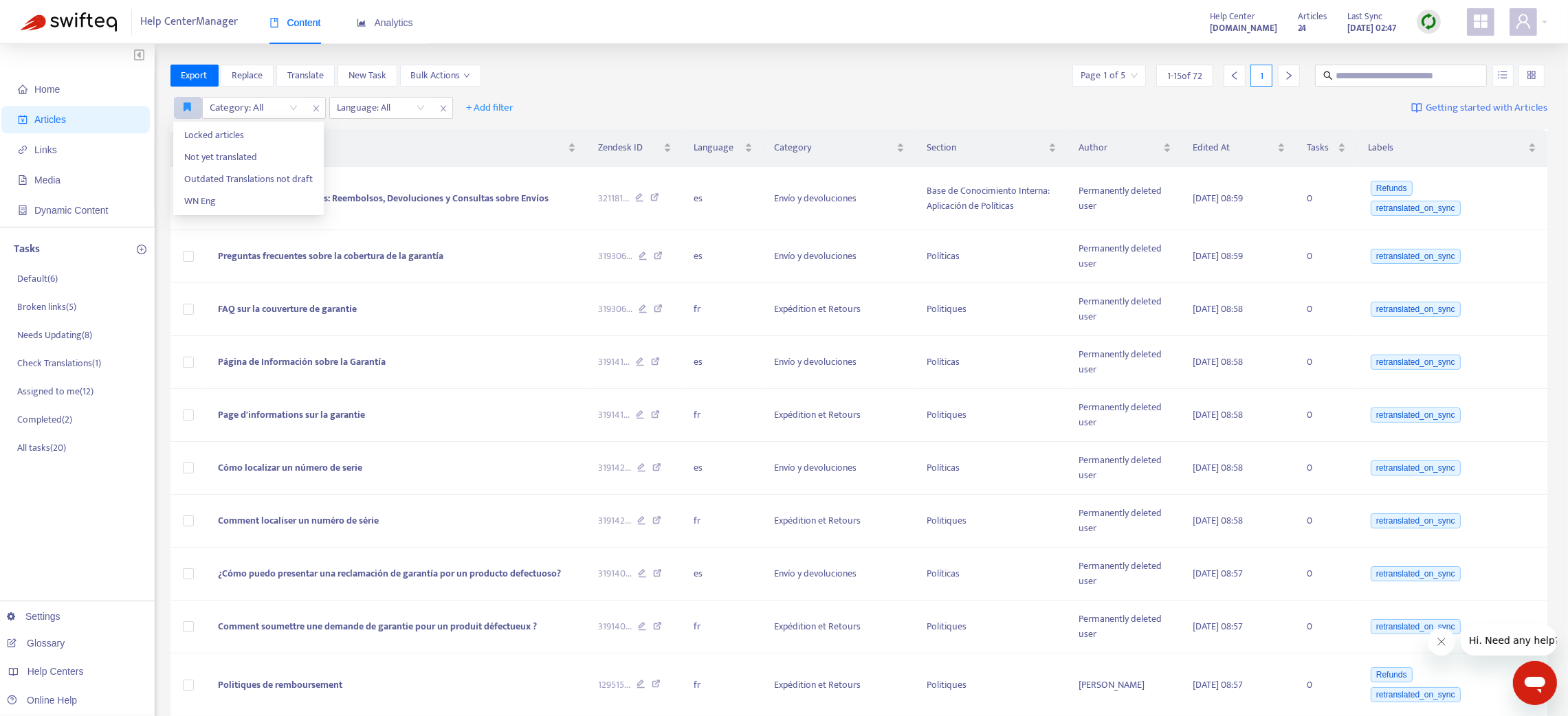
click at [185, 98] on button "button" at bounding box center [187, 108] width 28 height 22
click at [207, 136] on span "Locked articles" at bounding box center [248, 135] width 129 height 15
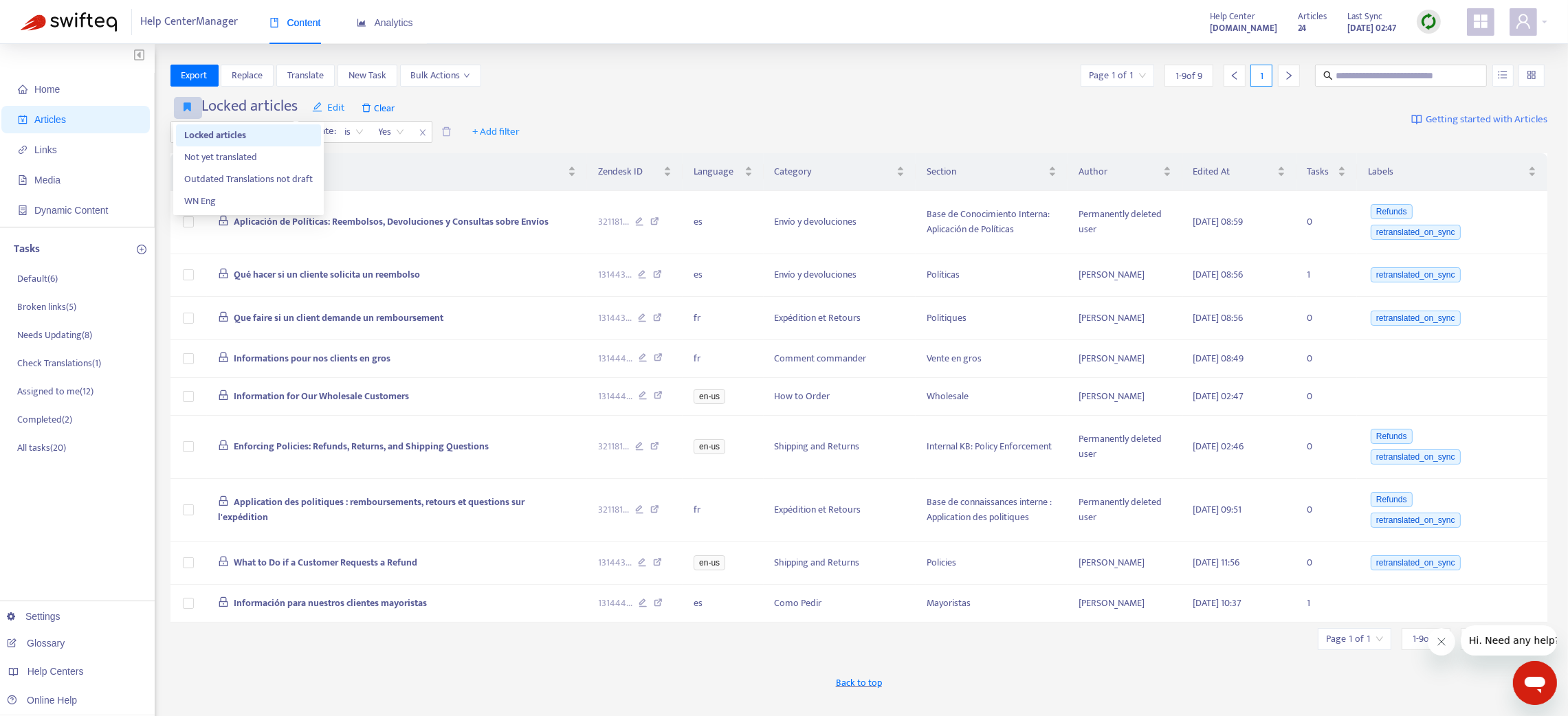
click at [184, 106] on icon "button" at bounding box center [187, 106] width 8 height 10
click at [204, 198] on span "WN Eng" at bounding box center [248, 202] width 129 height 15
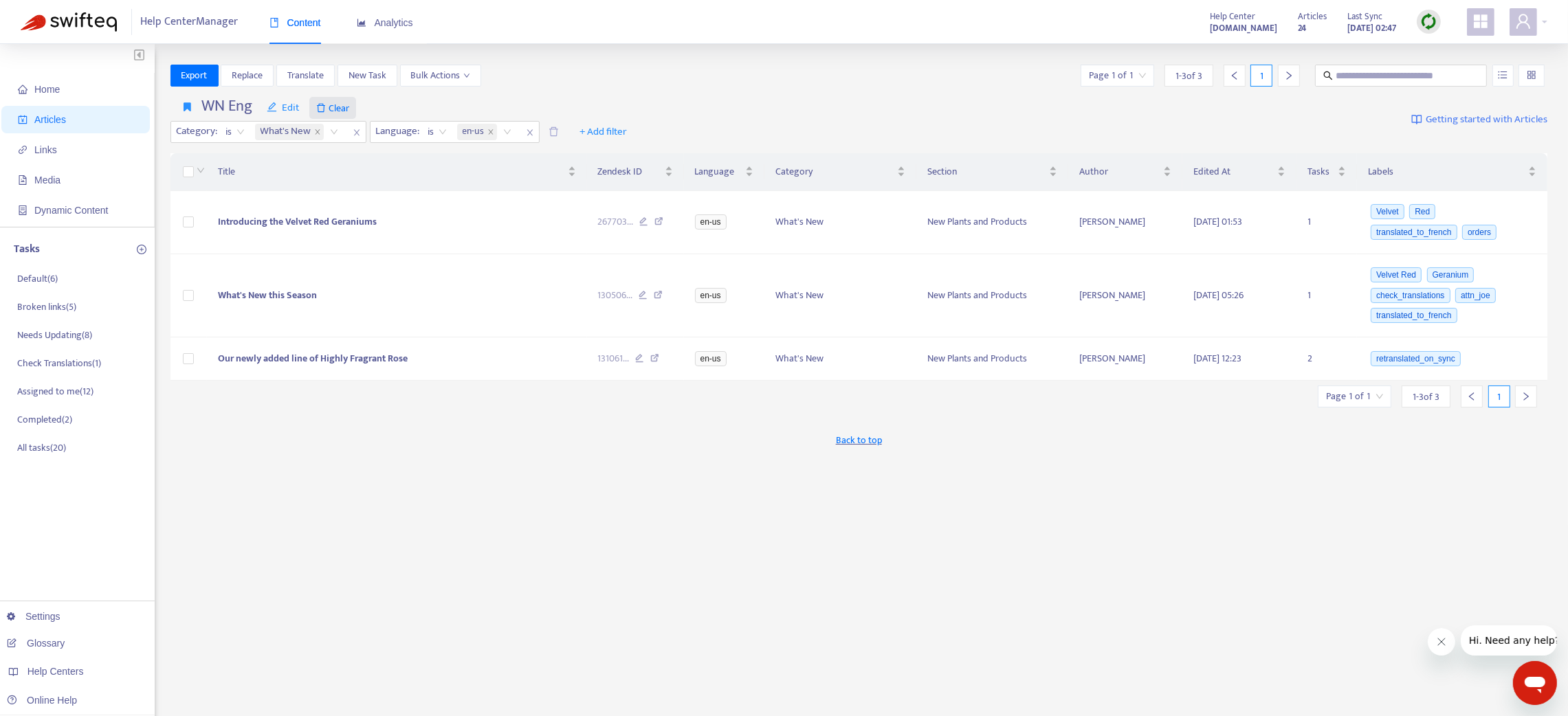
click at [344, 103] on span "Clear" at bounding box center [332, 108] width 47 height 22
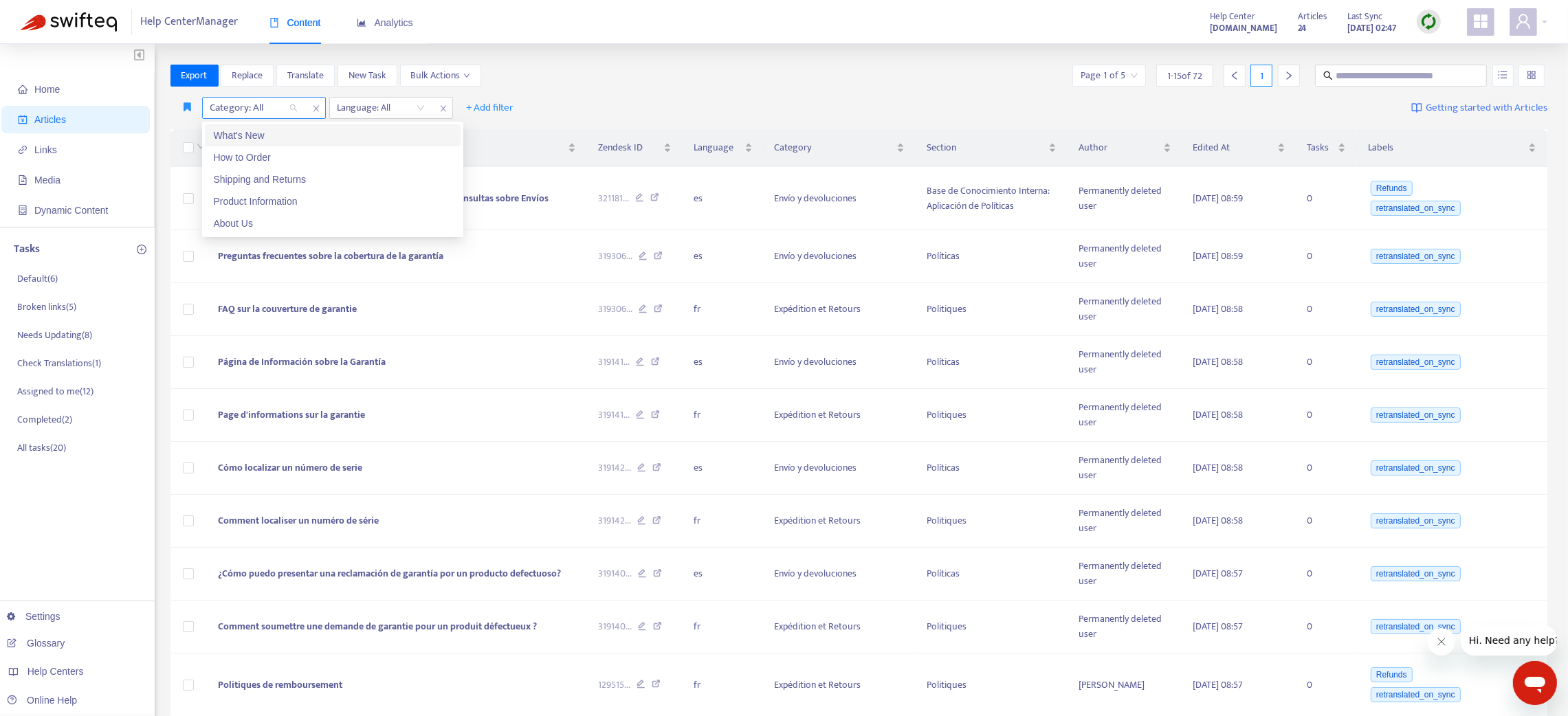
click at [299, 103] on div "Category: All" at bounding box center [254, 108] width 102 height 20
click at [272, 137] on div "What's New" at bounding box center [332, 135] width 239 height 15
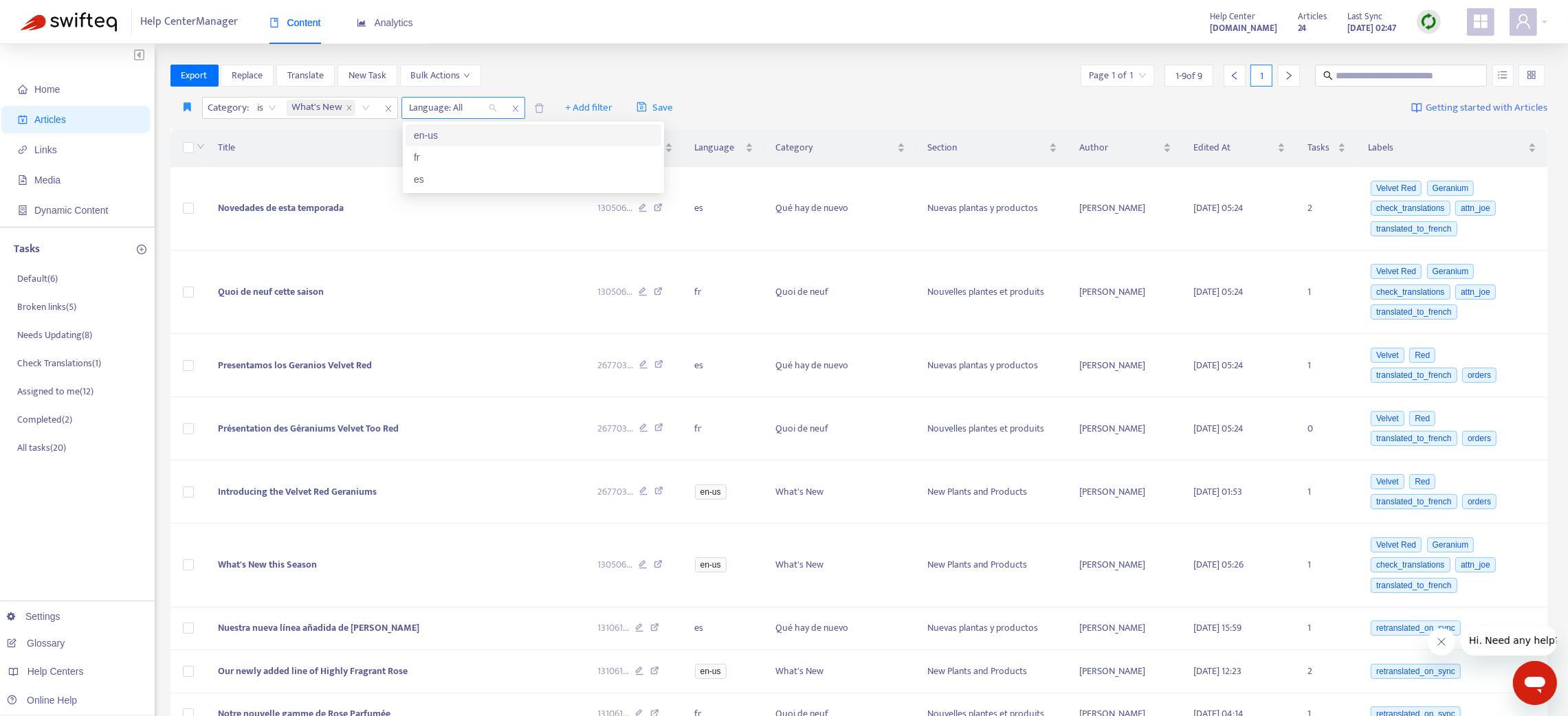
click at [431, 106] on div at bounding box center [446, 107] width 83 height 16
click at [417, 135] on div "en-us" at bounding box center [533, 135] width 239 height 15
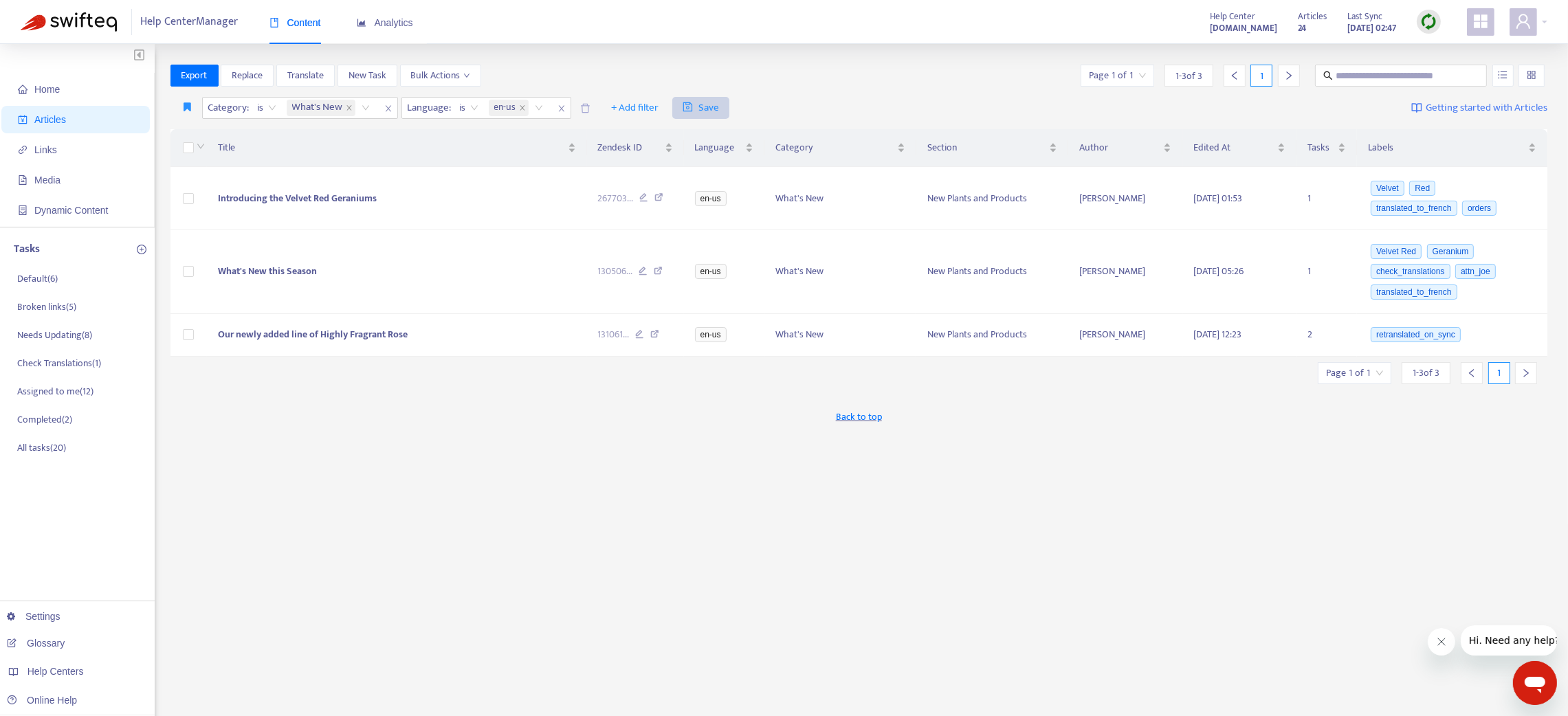
click at [710, 101] on span "Save" at bounding box center [700, 107] width 37 height 16
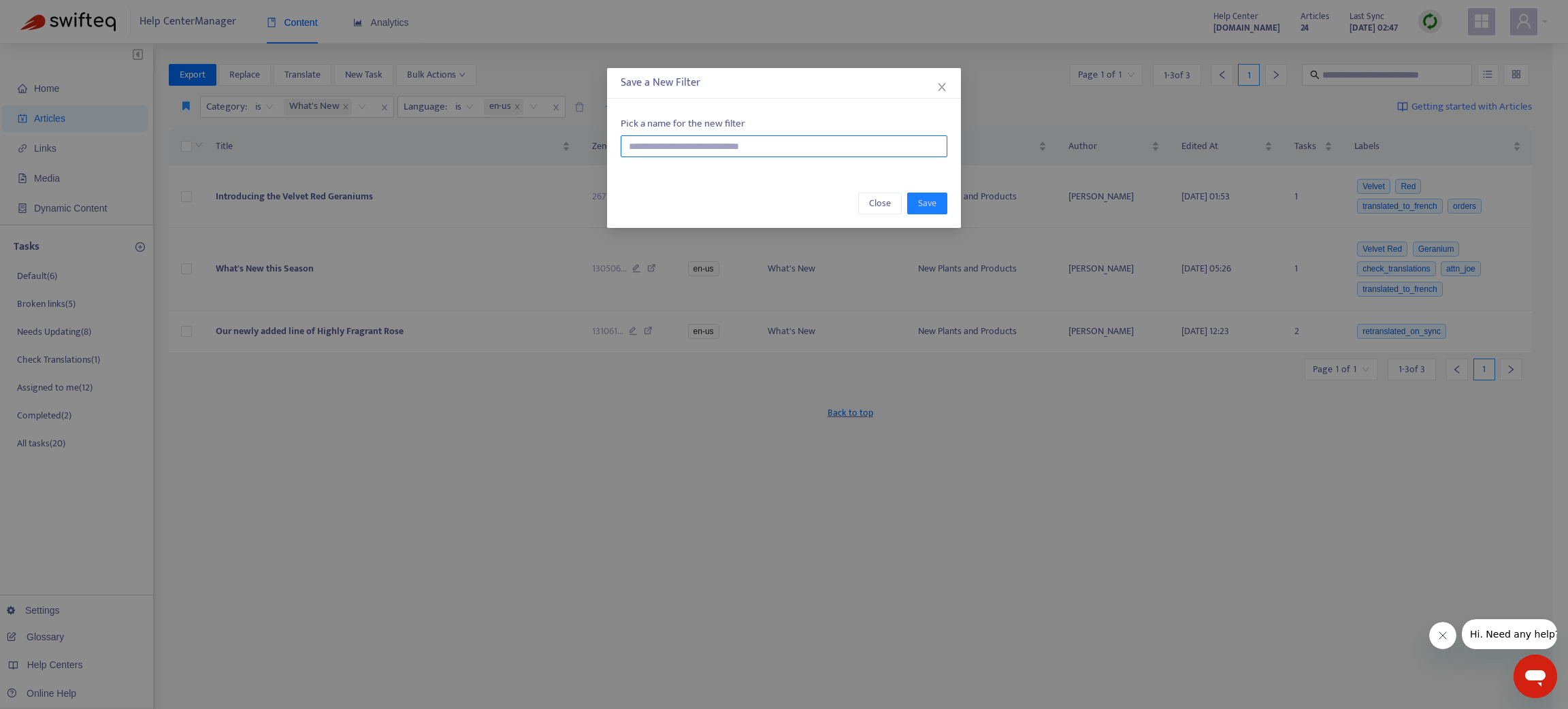
click at [691, 147] on input "text" at bounding box center [784, 147] width 326 height 22
click at [876, 211] on button "Close" at bounding box center [881, 203] width 44 height 22
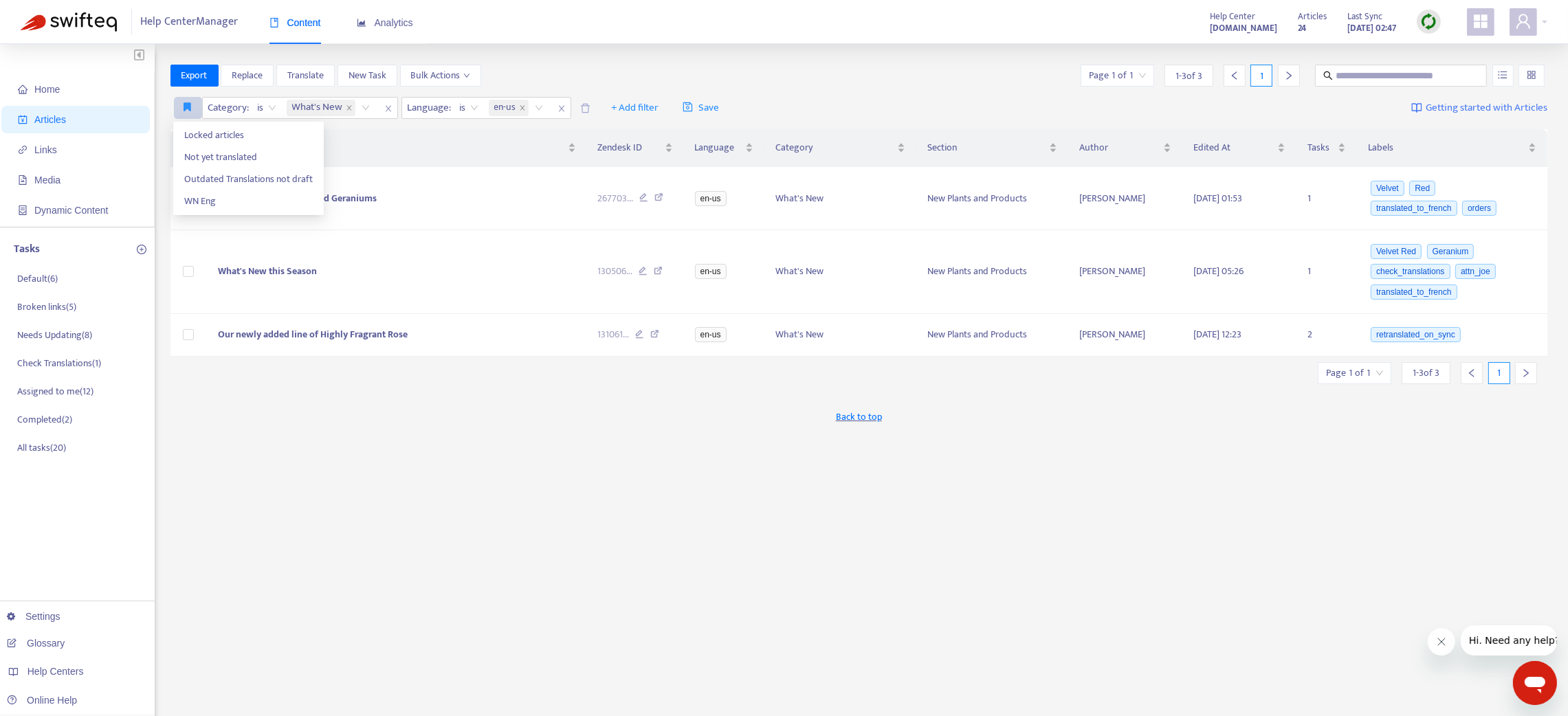
click at [187, 106] on icon "button" at bounding box center [187, 106] width 8 height 10
click at [211, 202] on span "WN Eng" at bounding box center [248, 202] width 129 height 15
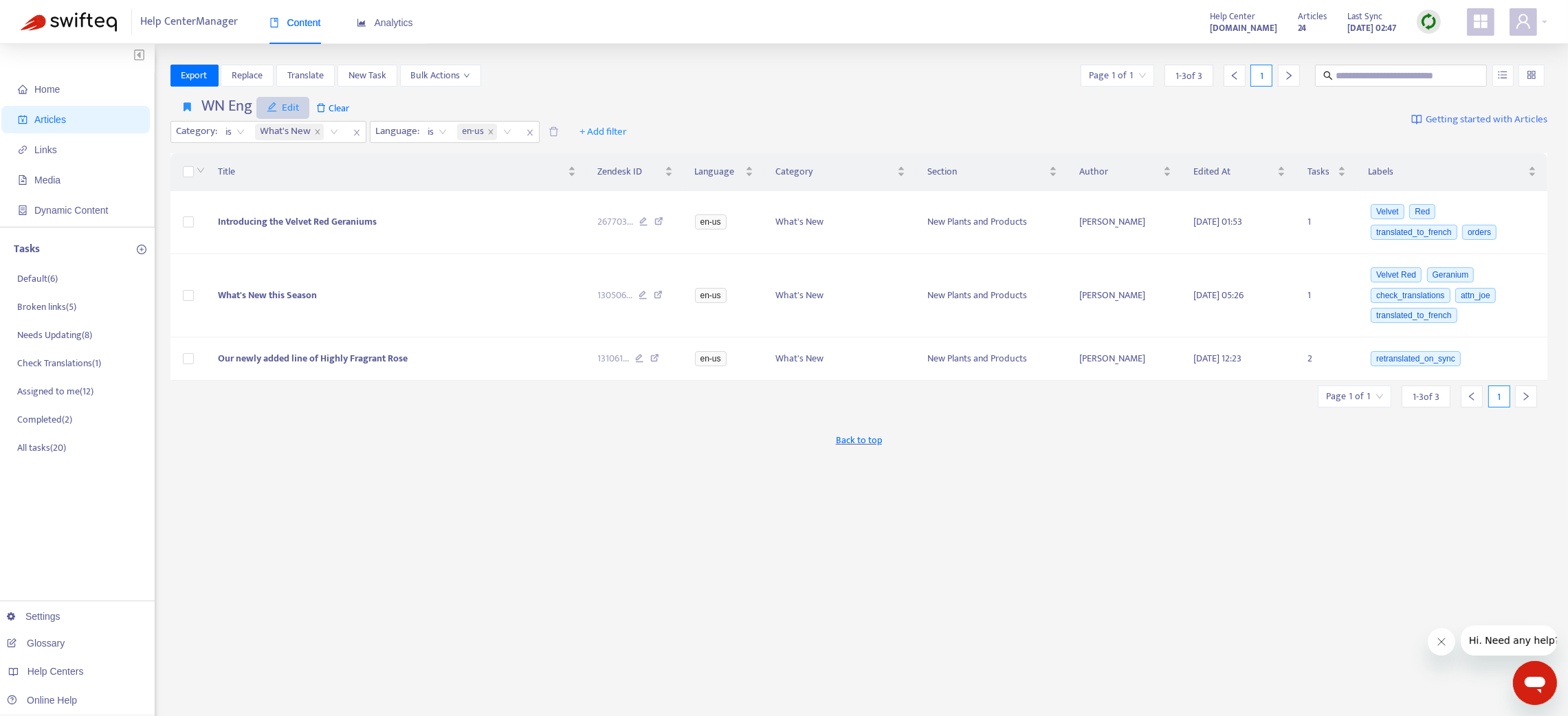
click at [284, 103] on span "Edit" at bounding box center [283, 107] width 33 height 16
click at [285, 179] on span "Remove" at bounding box center [295, 180] width 55 height 15
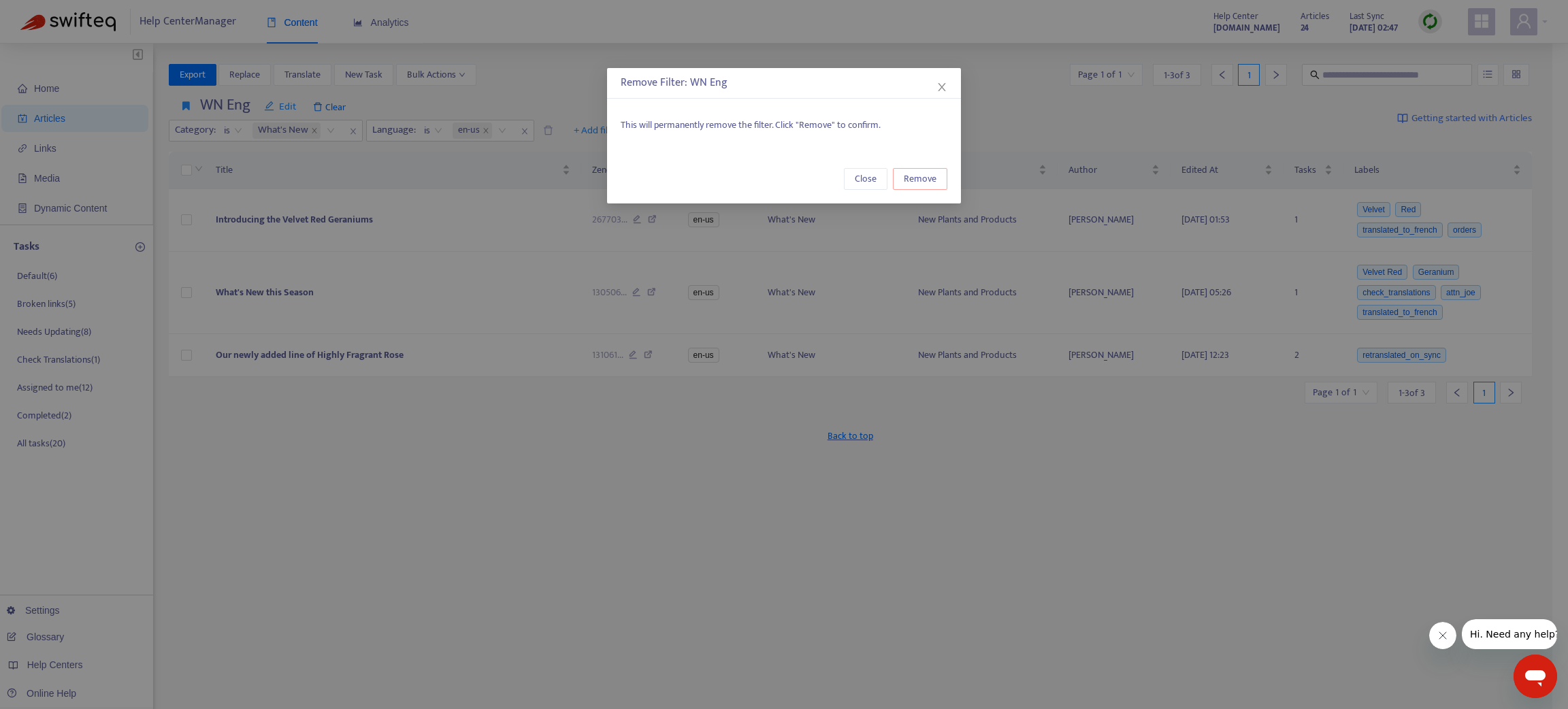
click at [929, 185] on span "Remove" at bounding box center [920, 179] width 33 height 15
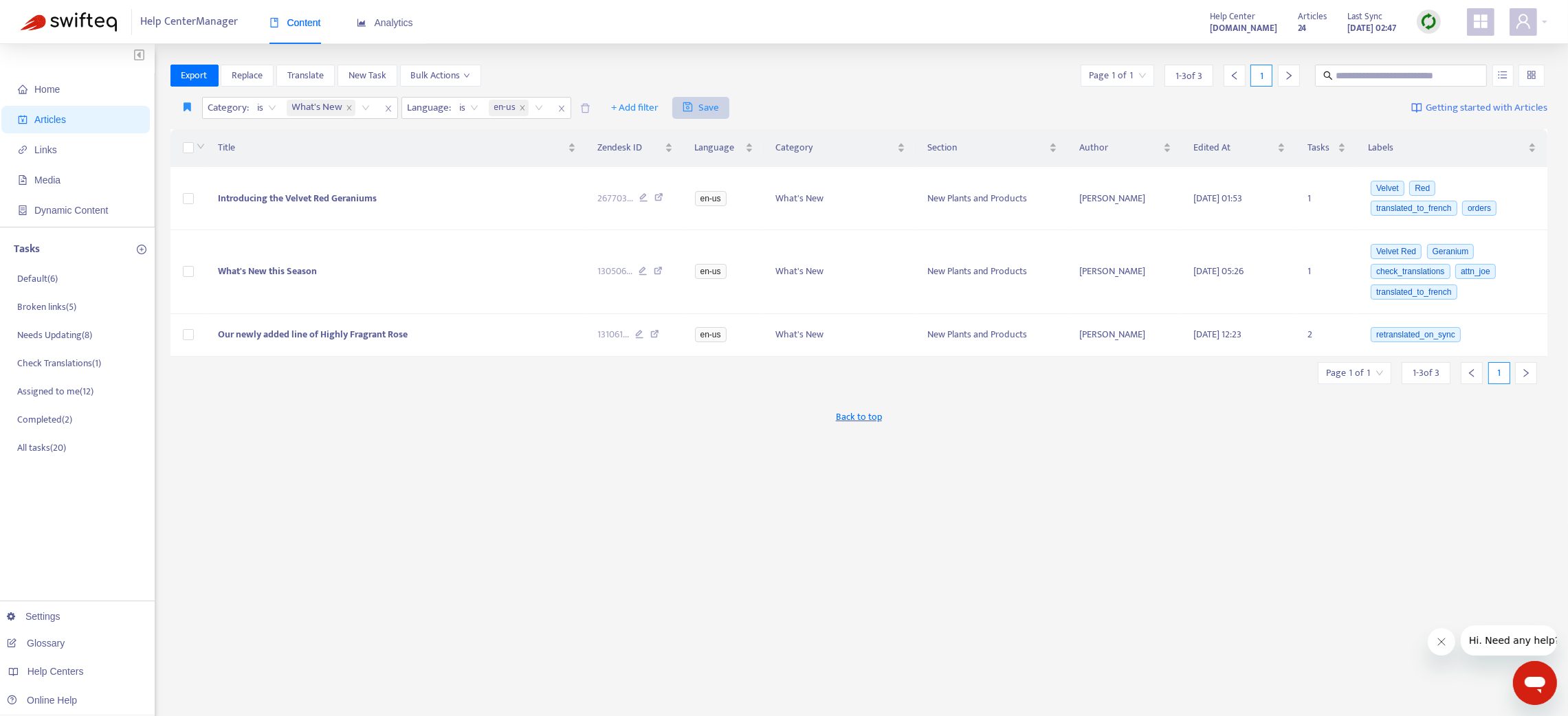
click at [704, 109] on span "Save" at bounding box center [700, 107] width 37 height 16
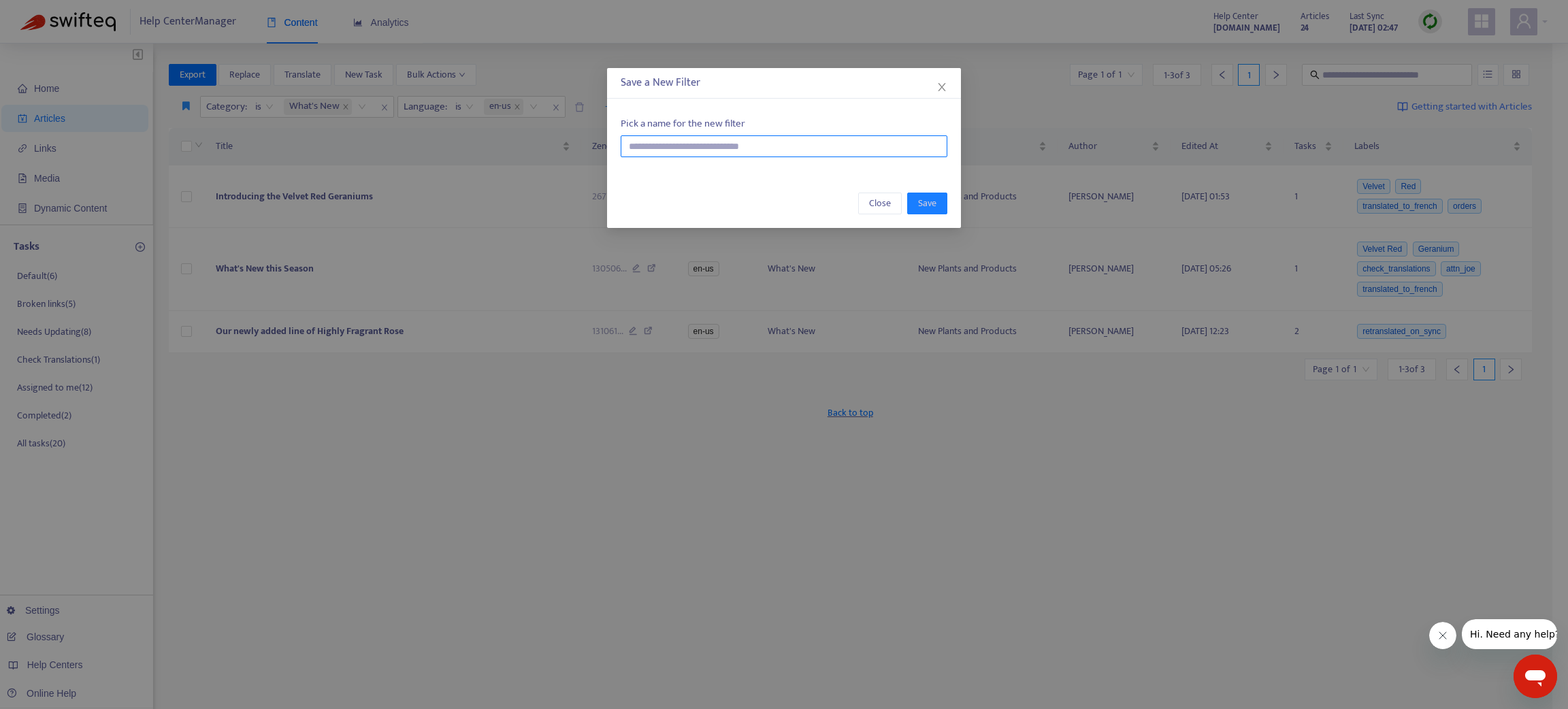
click at [696, 141] on input "text" at bounding box center [784, 147] width 326 height 22
type input "******"
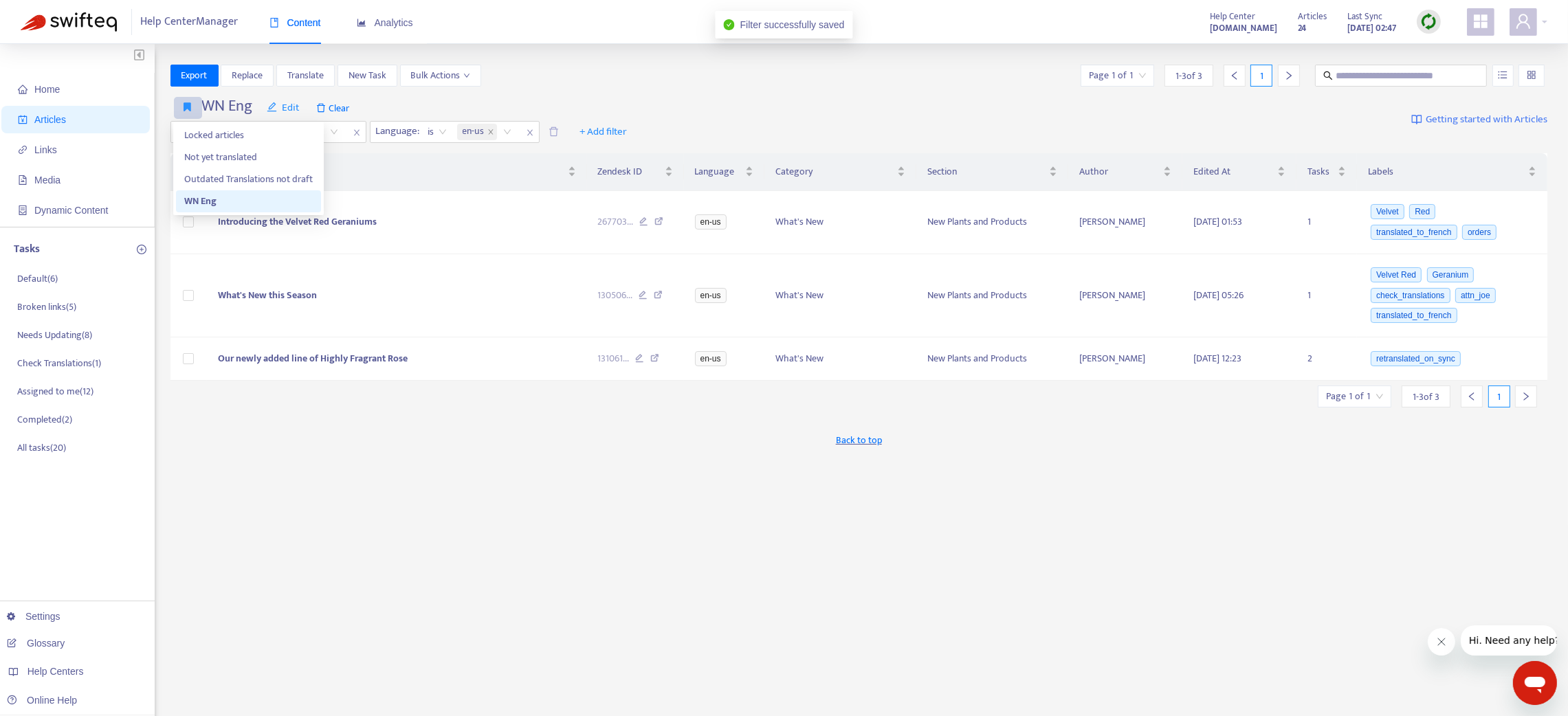
click at [187, 109] on icon "button" at bounding box center [187, 106] width 8 height 10
click at [184, 105] on icon "button" at bounding box center [187, 106] width 8 height 10
click at [287, 102] on span "Edit" at bounding box center [283, 107] width 33 height 16
click at [294, 157] on span "Change name" at bounding box center [295, 158] width 55 height 15
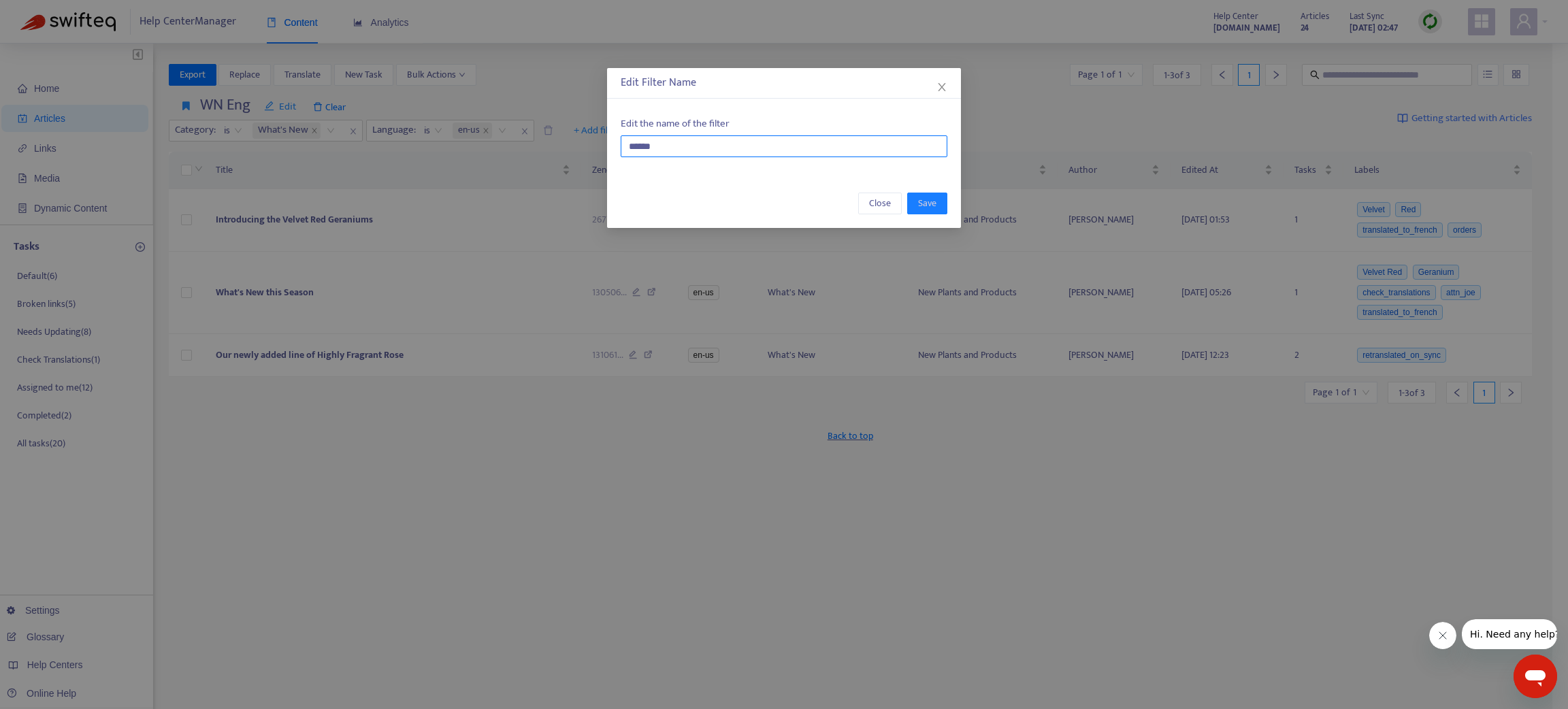
click at [660, 153] on input "******" at bounding box center [784, 147] width 326 height 22
type input "*******"
drag, startPoint x: 926, startPoint y: 196, endPoint x: 786, endPoint y: 210, distance: 140.7
click at [926, 196] on span "Save" at bounding box center [928, 203] width 19 height 15
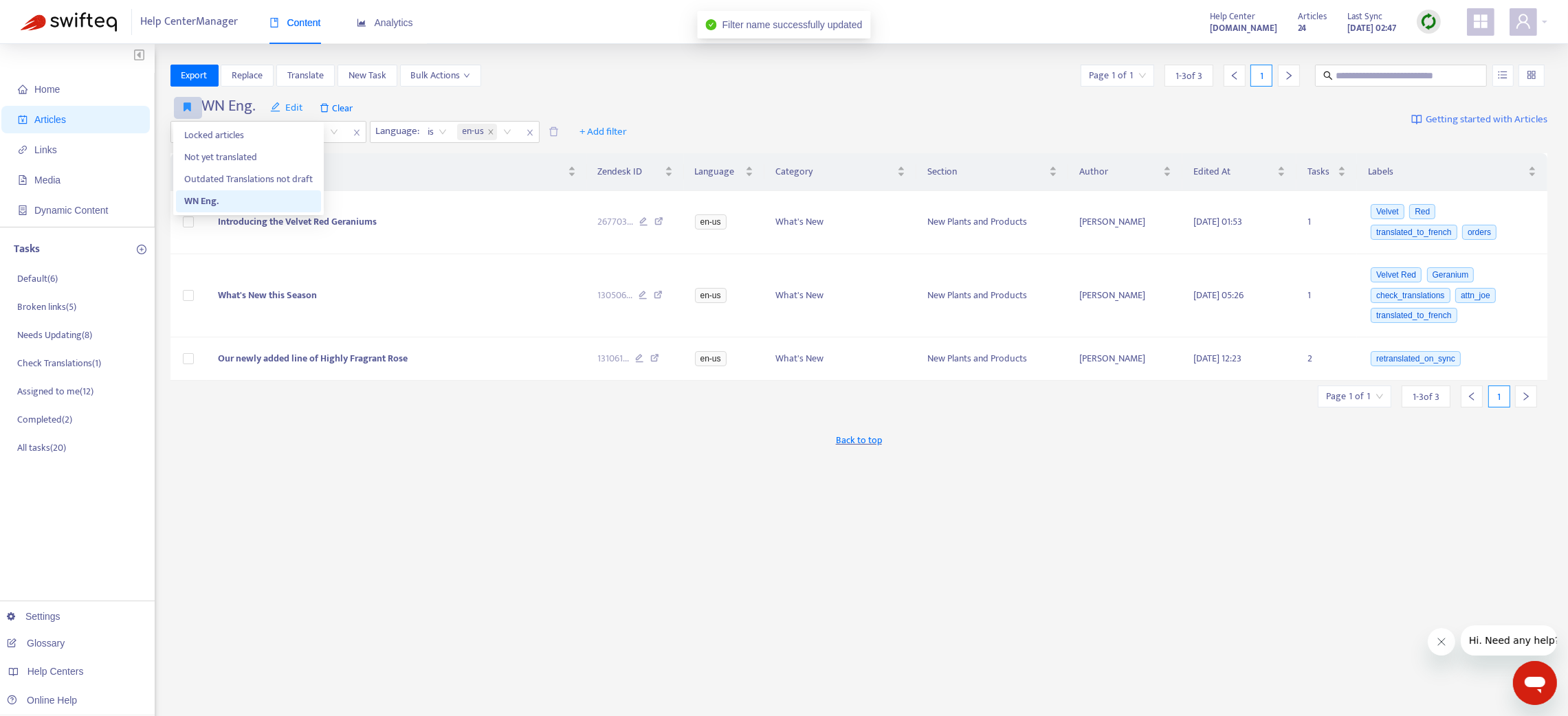
click at [189, 111] on icon "button" at bounding box center [187, 106] width 8 height 10
click at [290, 106] on span "Edit" at bounding box center [286, 107] width 33 height 16
click at [294, 134] on span "Save" at bounding box center [297, 135] width 55 height 15
click at [189, 106] on icon "button" at bounding box center [187, 106] width 8 height 10
click at [292, 100] on span "Edit" at bounding box center [286, 107] width 33 height 16
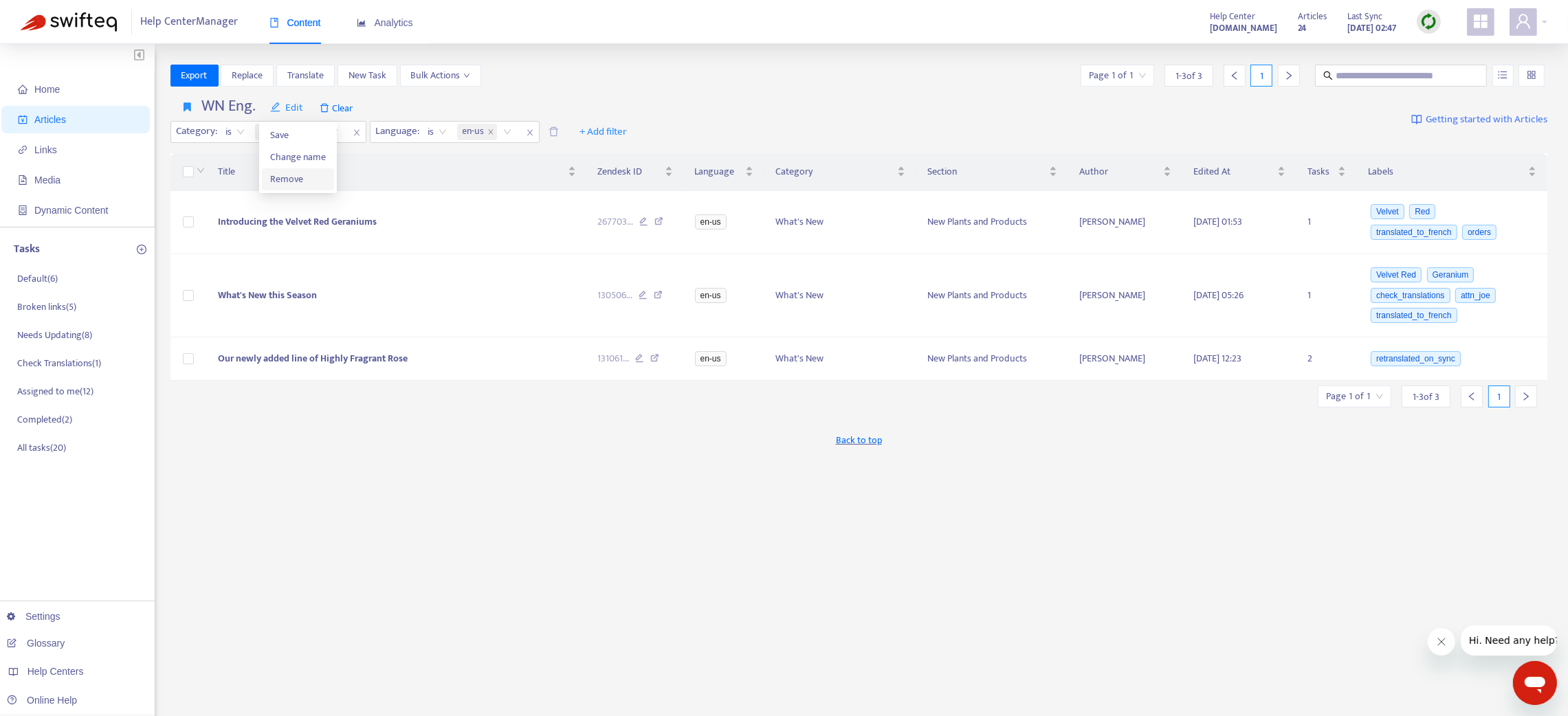
click at [311, 179] on span "Remove" at bounding box center [297, 180] width 55 height 15
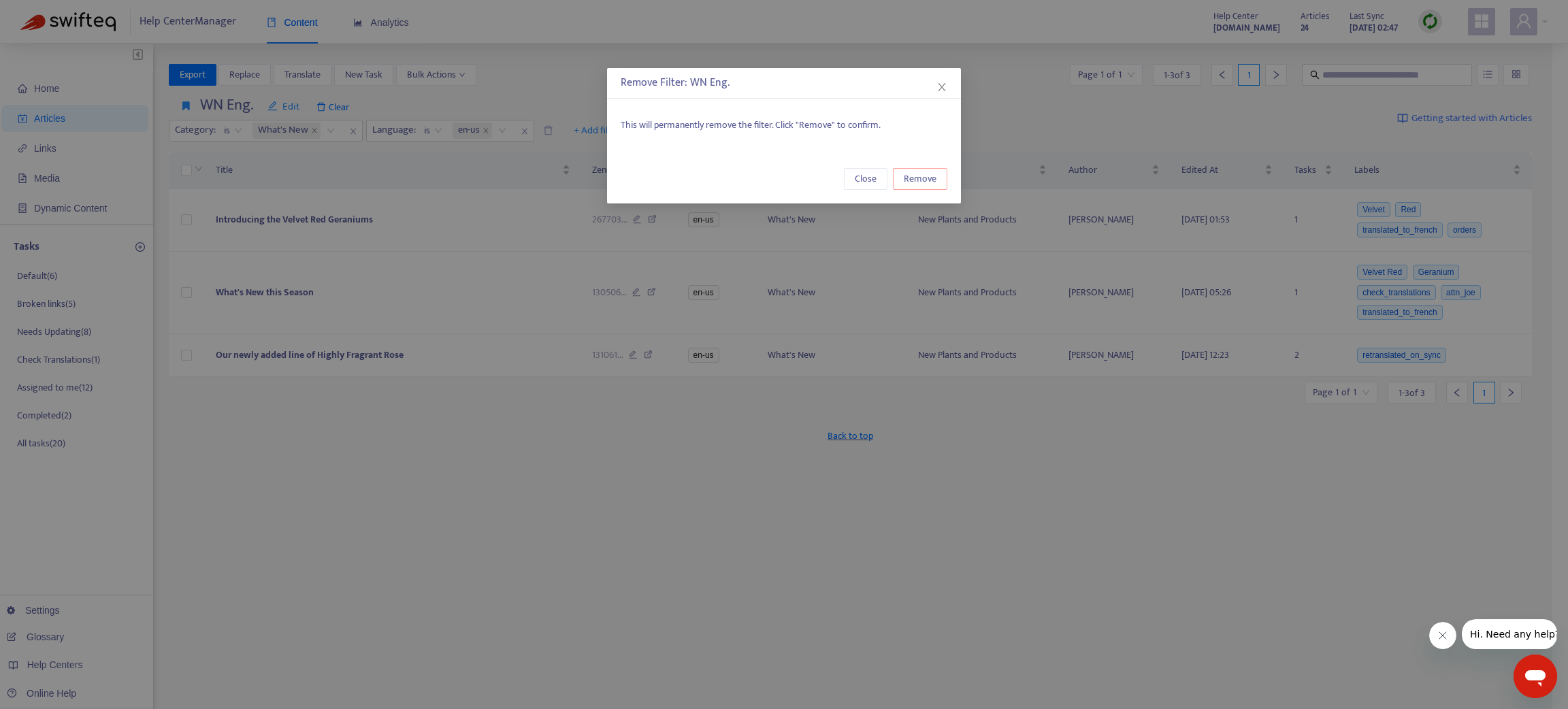
click at [904, 169] on button "Remove" at bounding box center [920, 179] width 55 height 22
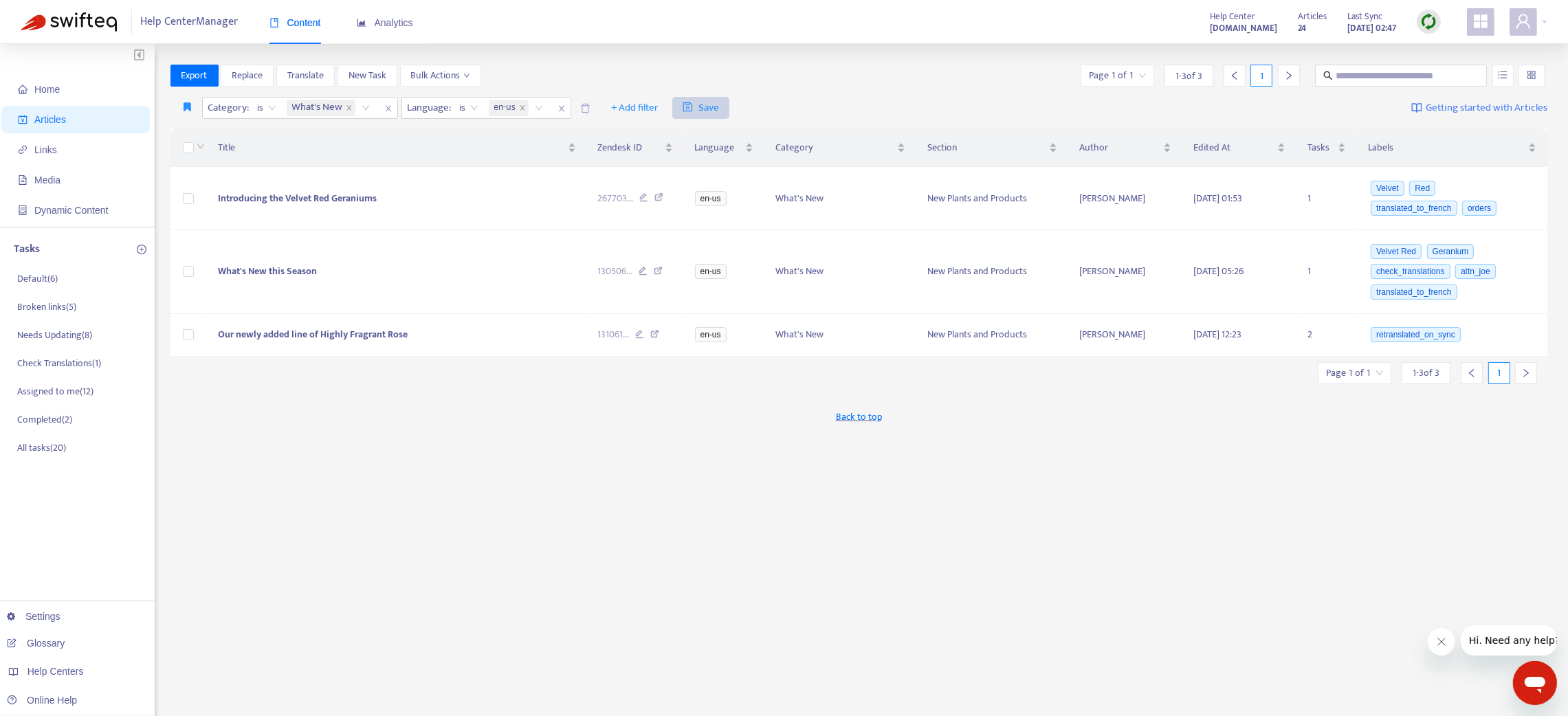
click at [707, 106] on span "Save" at bounding box center [700, 107] width 37 height 16
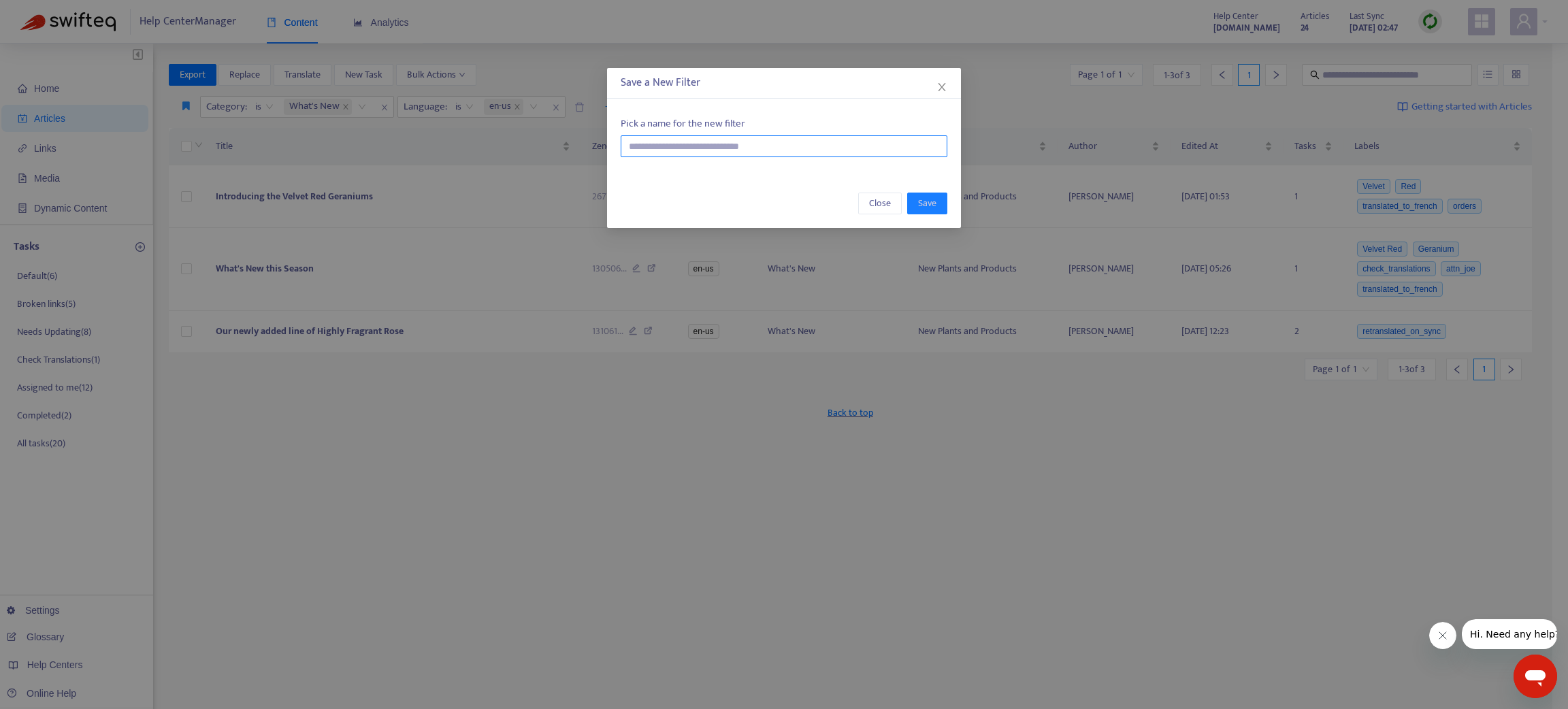
click at [680, 141] on input "text" at bounding box center [784, 147] width 326 height 22
type input "******"
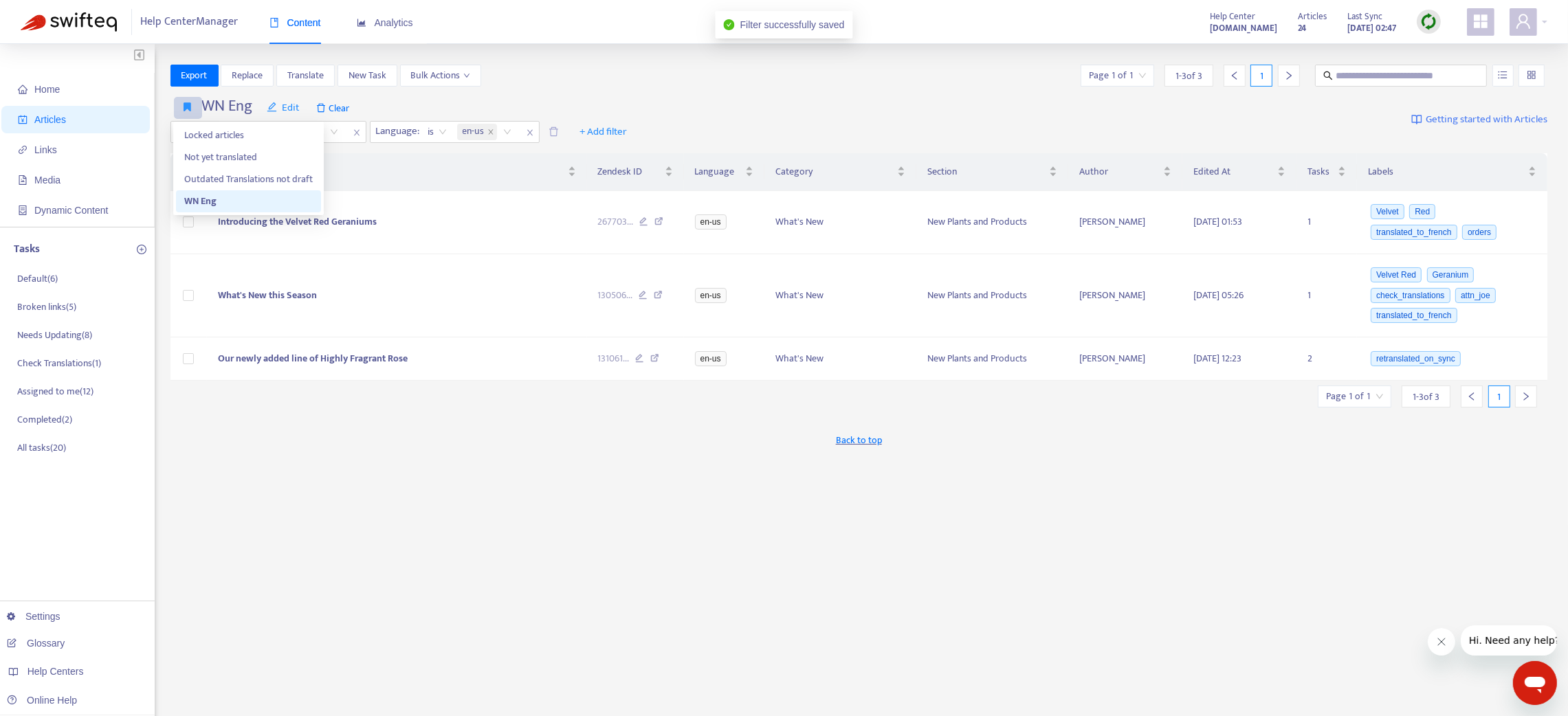
click at [184, 105] on icon "button" at bounding box center [187, 106] width 8 height 10
click at [295, 105] on span "Edit" at bounding box center [283, 107] width 33 height 16
click at [308, 180] on span "Remove" at bounding box center [295, 180] width 55 height 15
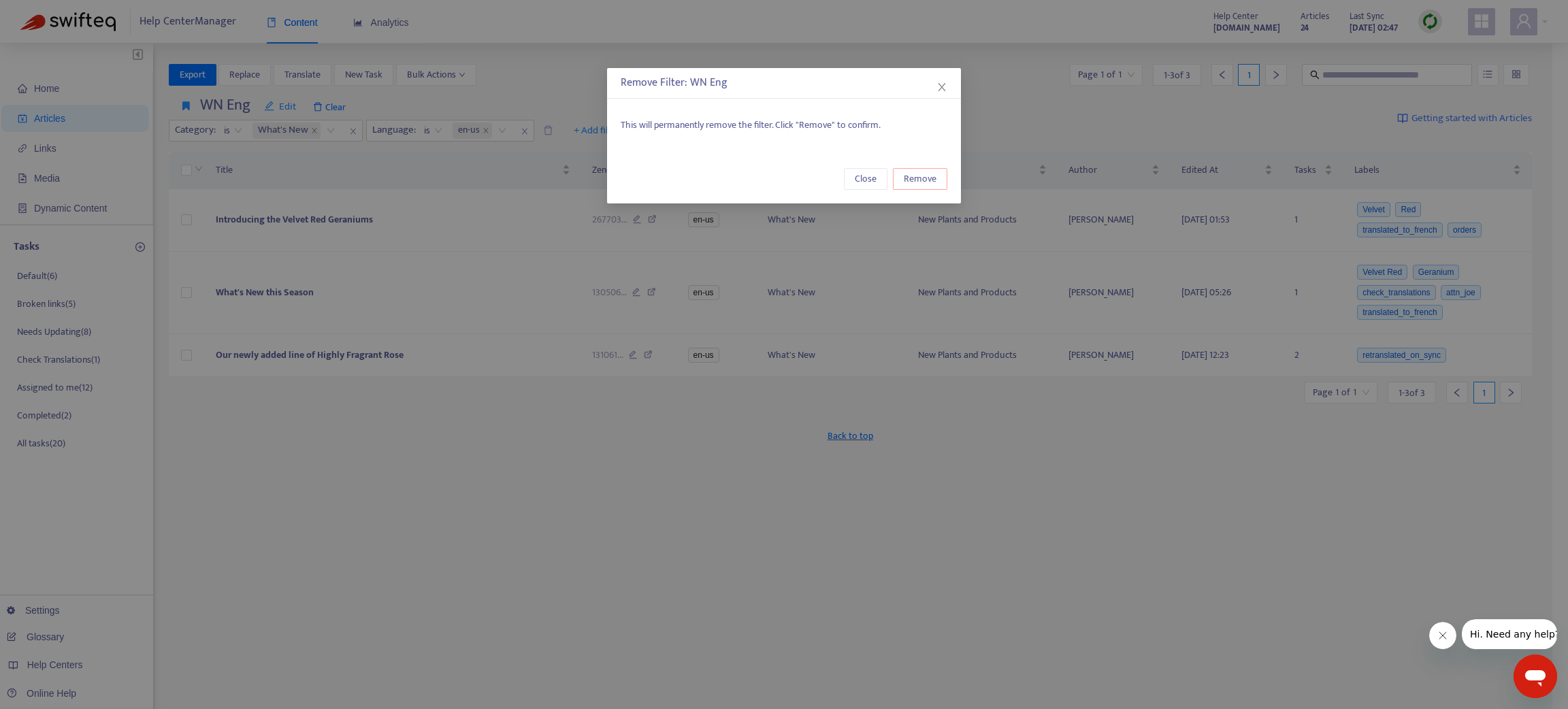
click at [936, 183] on span "Remove" at bounding box center [920, 179] width 33 height 15
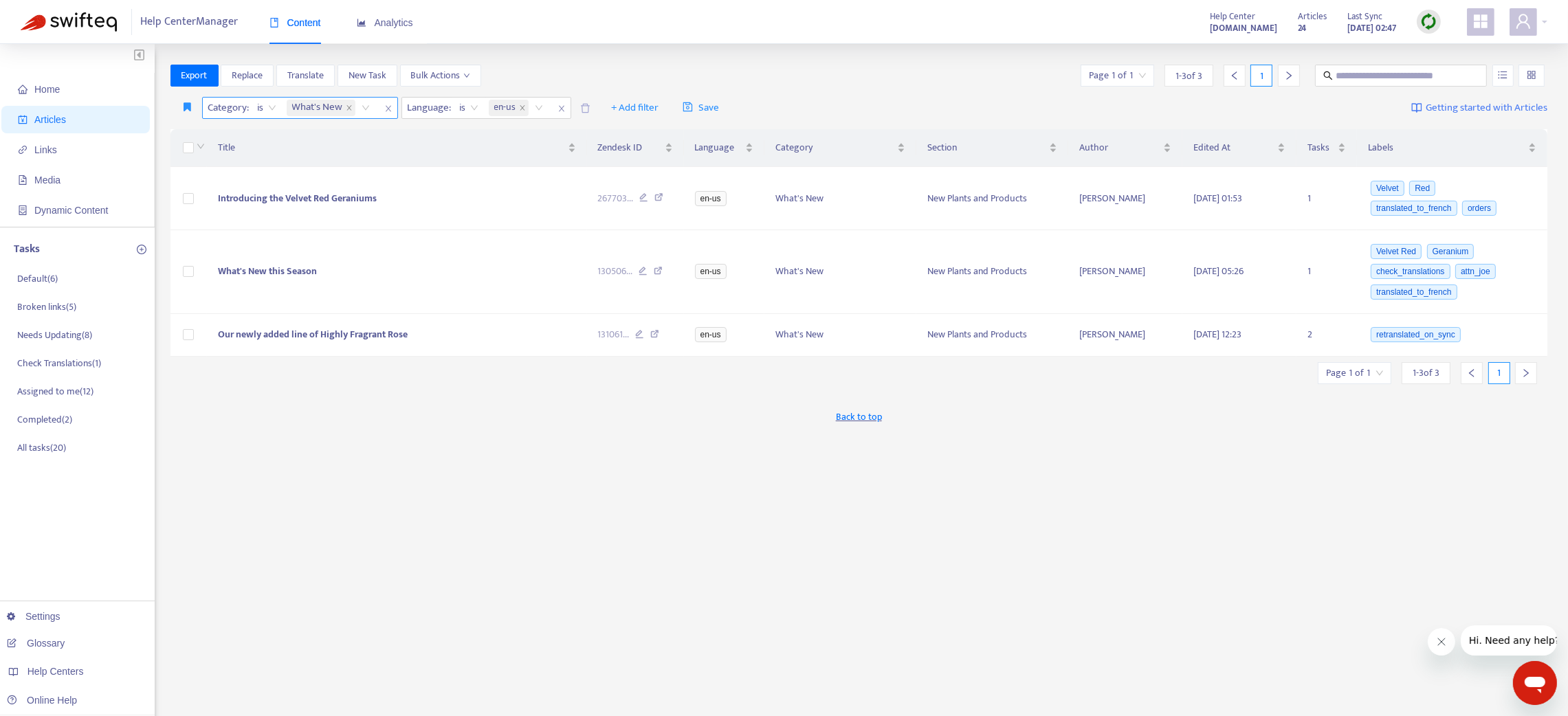
click at [386, 105] on icon "close" at bounding box center [388, 109] width 9 height 9
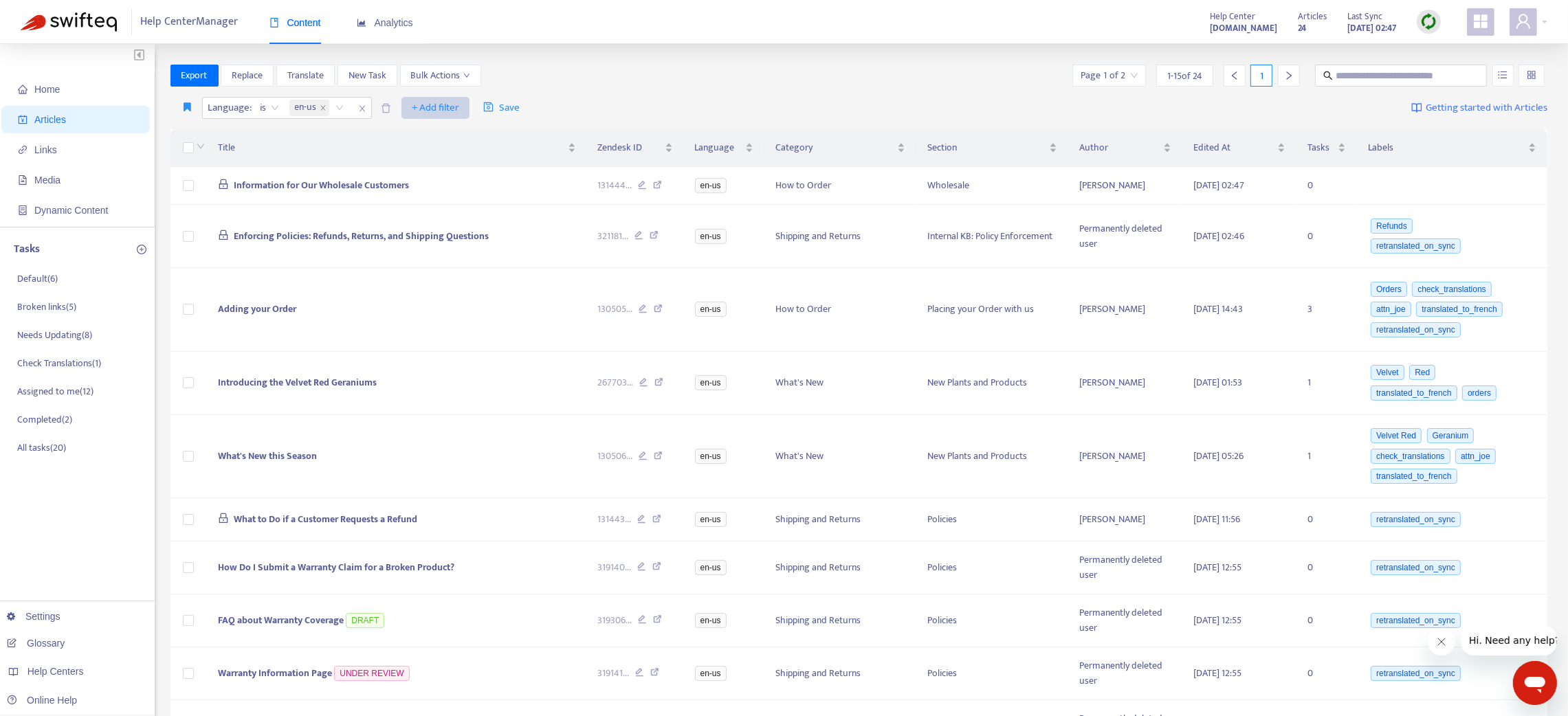
click at [428, 109] on span "+ Add filter" at bounding box center [435, 107] width 48 height 16
click at [436, 176] on span "Category" at bounding box center [455, 180] width 86 height 15
click at [411, 105] on div at bounding box center [421, 107] width 83 height 16
click at [399, 156] on div "How to Order" at bounding box center [506, 158] width 239 height 15
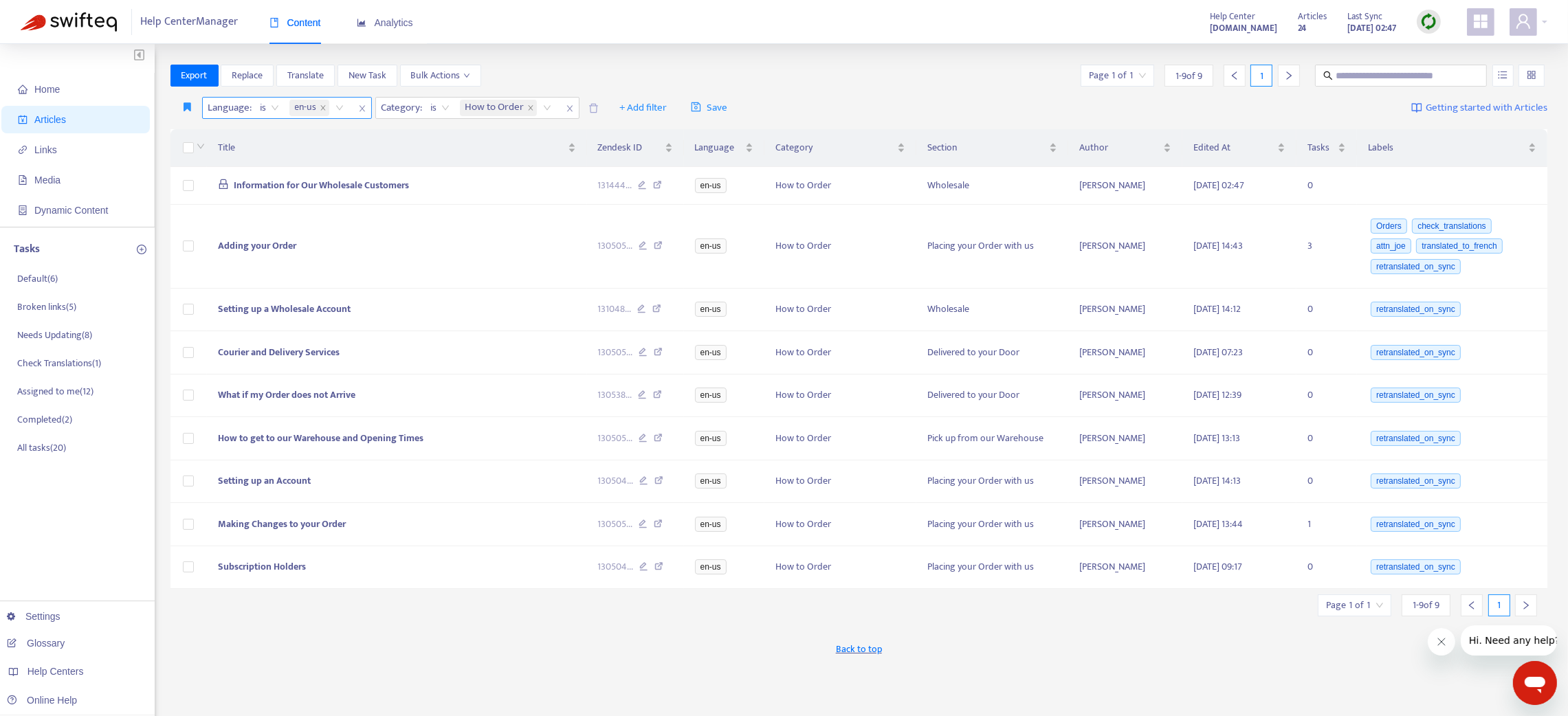
click at [358, 107] on icon "close" at bounding box center [362, 109] width 9 height 9
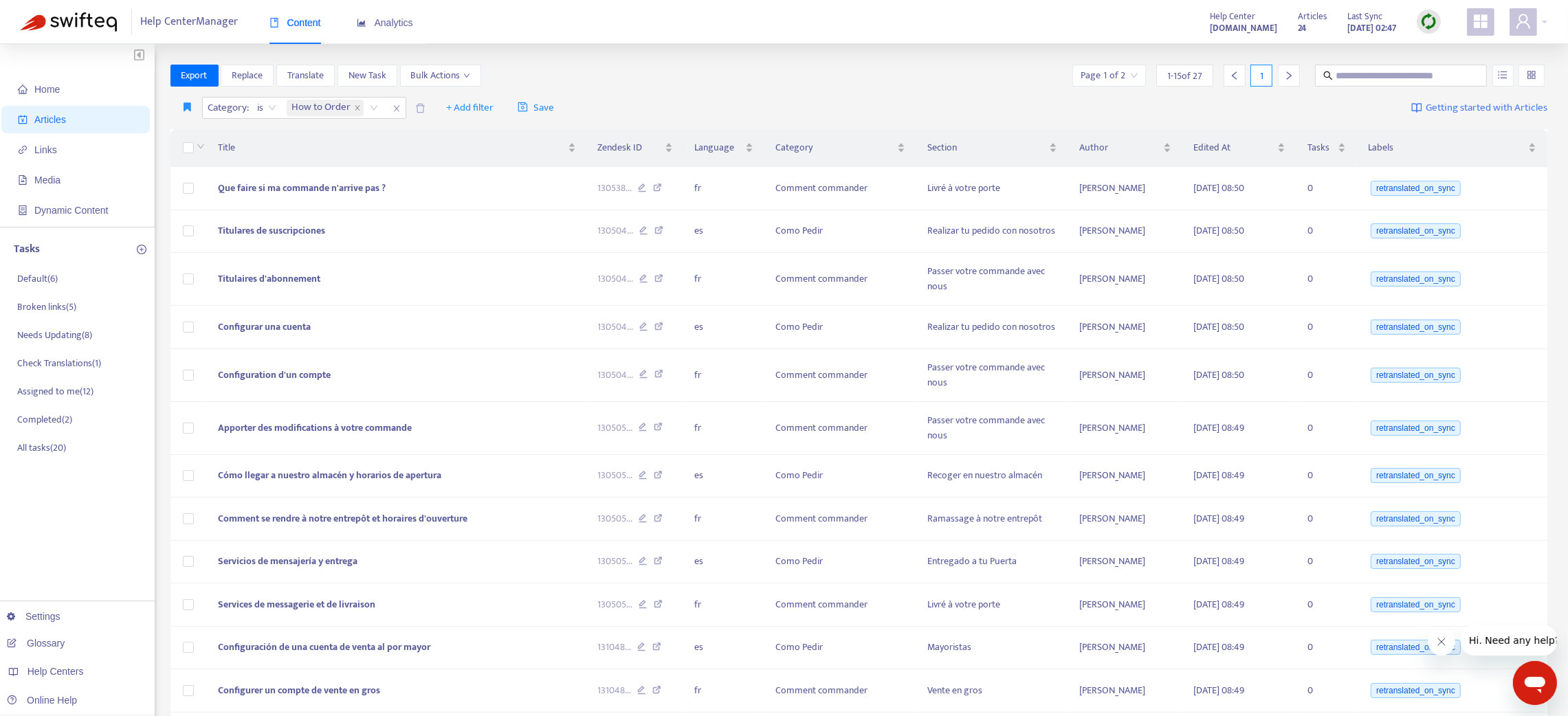
click at [398, 112] on icon "close" at bounding box center [397, 109] width 9 height 9
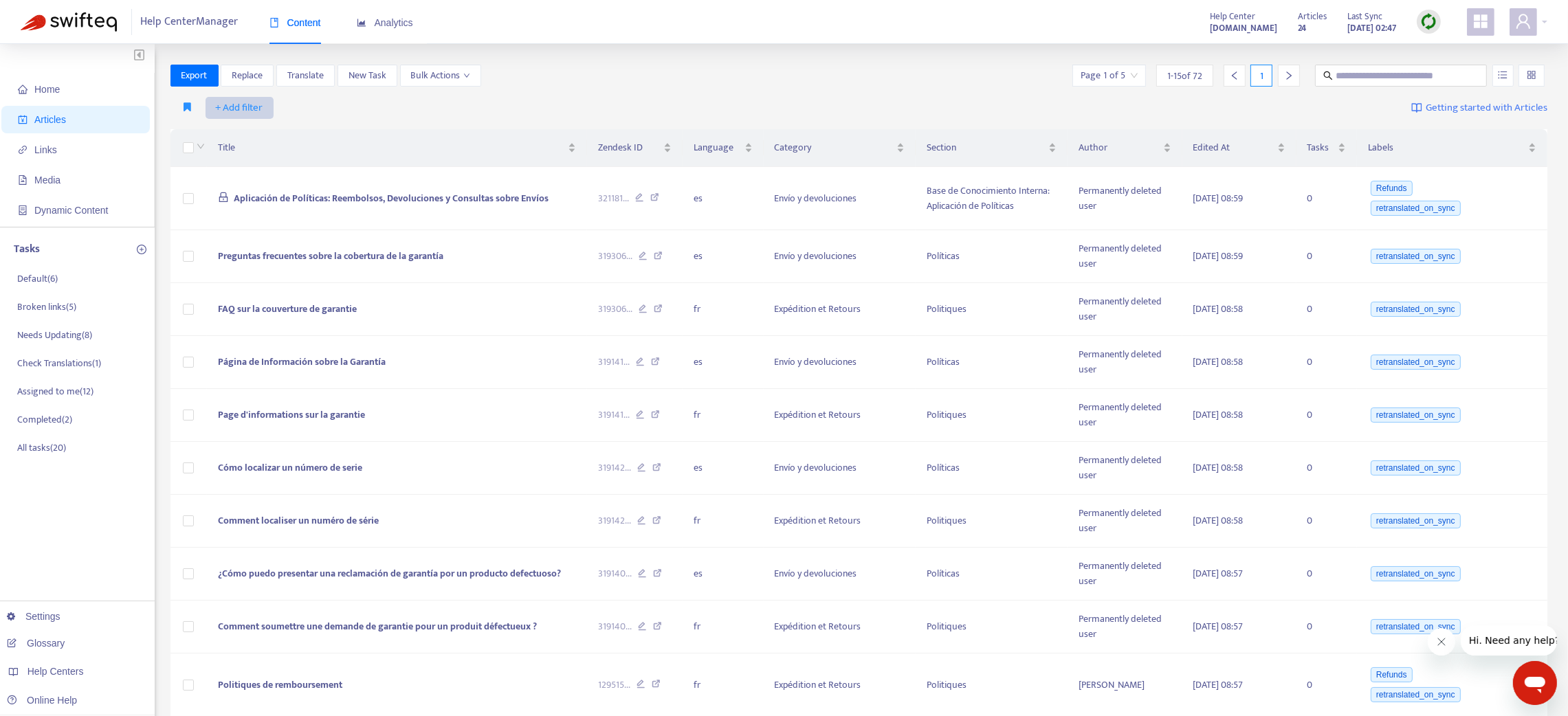
click at [250, 110] on span "+ Add filter" at bounding box center [239, 107] width 48 height 16
click at [238, 180] on span "Not translated to" at bounding box center [258, 180] width 86 height 15
click at [255, 105] on div at bounding box center [247, 107] width 83 height 16
click at [240, 177] on div "es" at bounding box center [332, 180] width 239 height 15
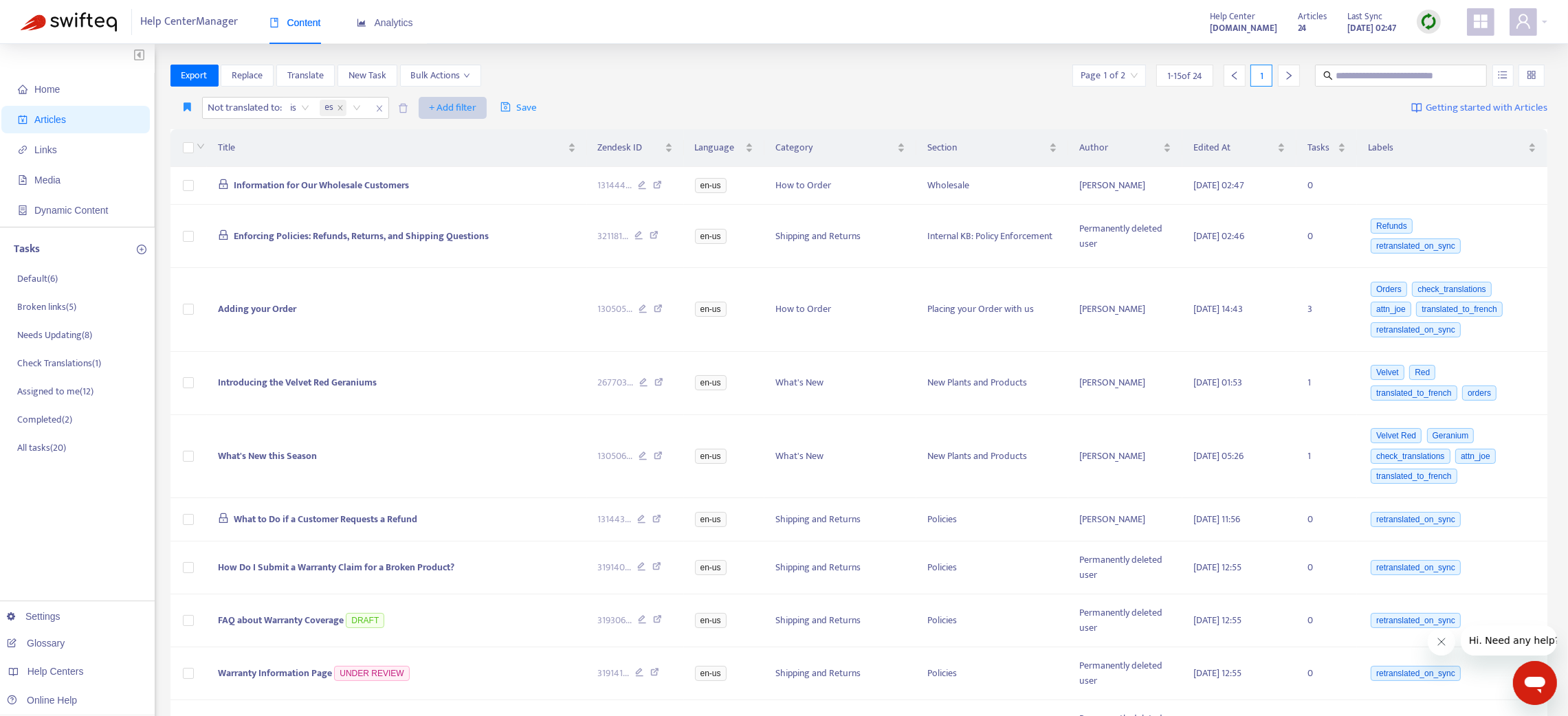
click at [444, 105] on span "+ Add filter" at bounding box center [453, 107] width 48 height 16
click at [452, 175] on span "Category" at bounding box center [475, 180] width 86 height 15
click at [431, 106] on div at bounding box center [438, 107] width 83 height 16
click at [442, 156] on div "How to Order" at bounding box center [526, 158] width 239 height 15
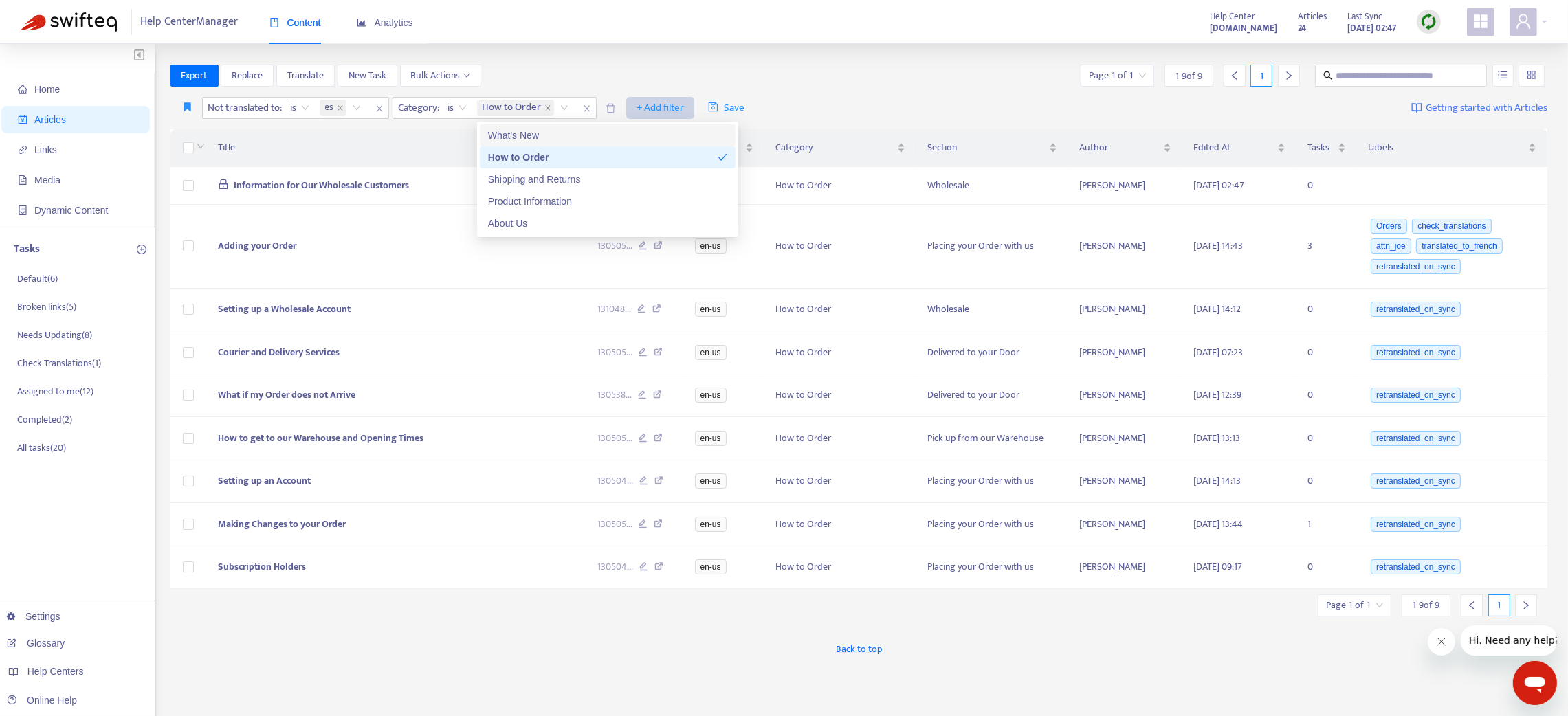
click at [671, 100] on span "+ Add filter" at bounding box center [660, 107] width 48 height 16
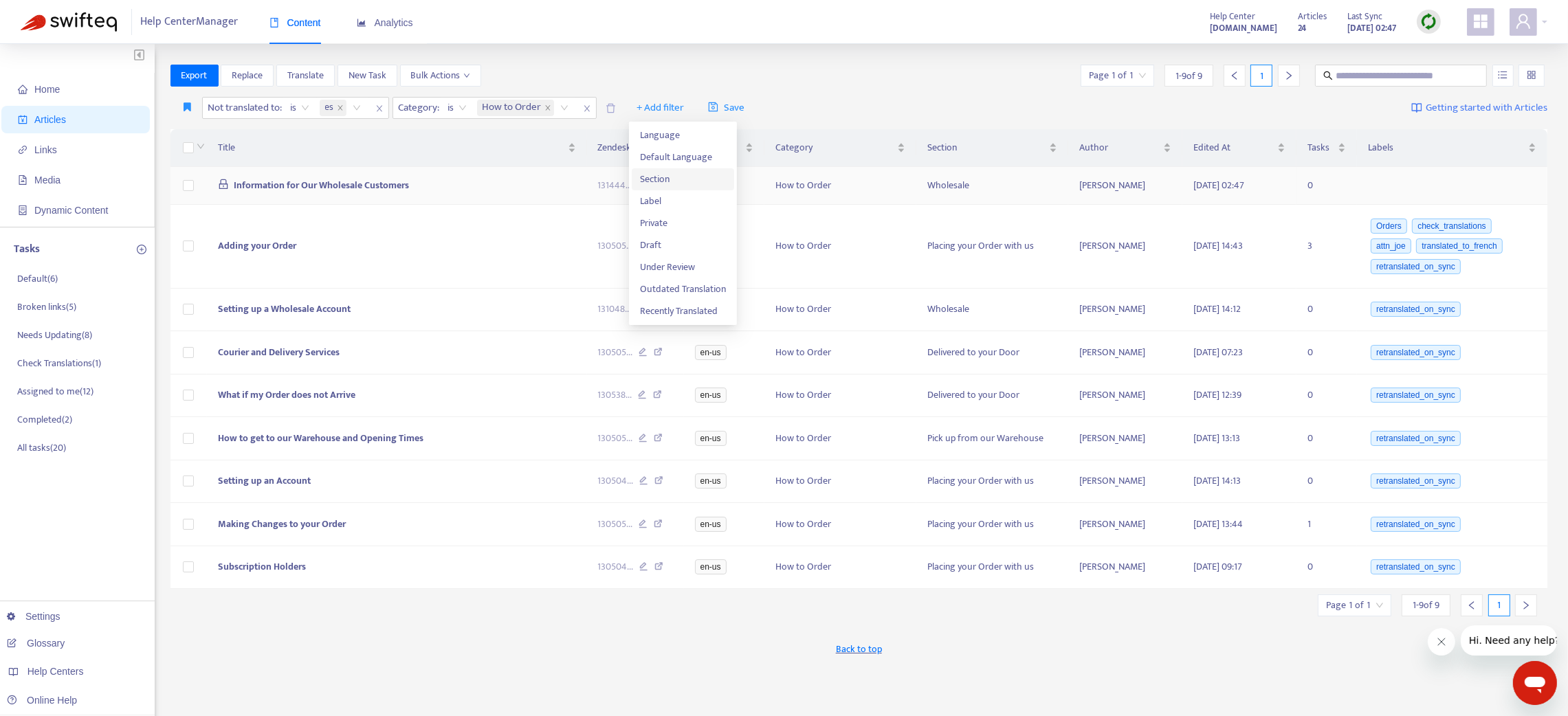
click at [668, 176] on span "Section" at bounding box center [682, 180] width 86 height 15
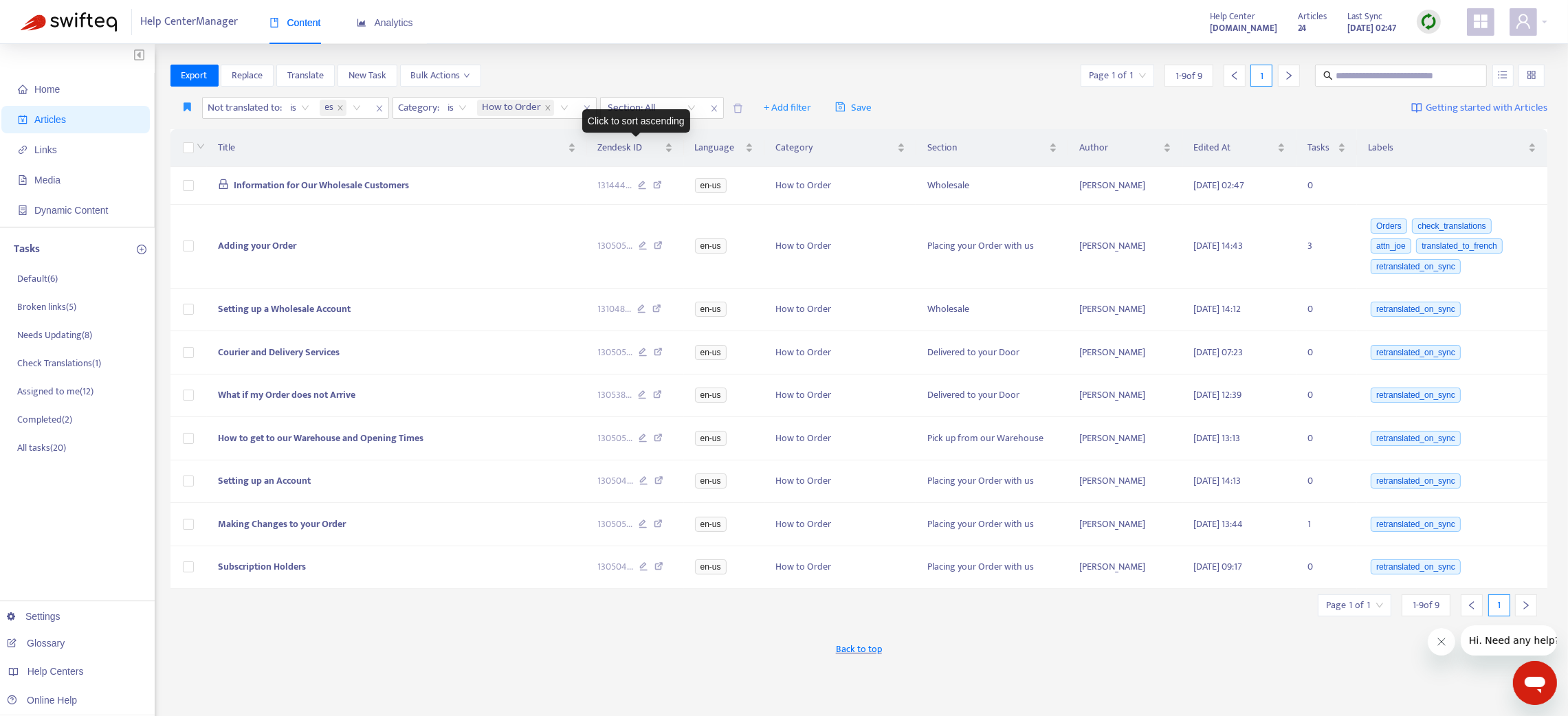
click at [640, 112] on div "Click to sort ascending" at bounding box center [636, 120] width 108 height 23
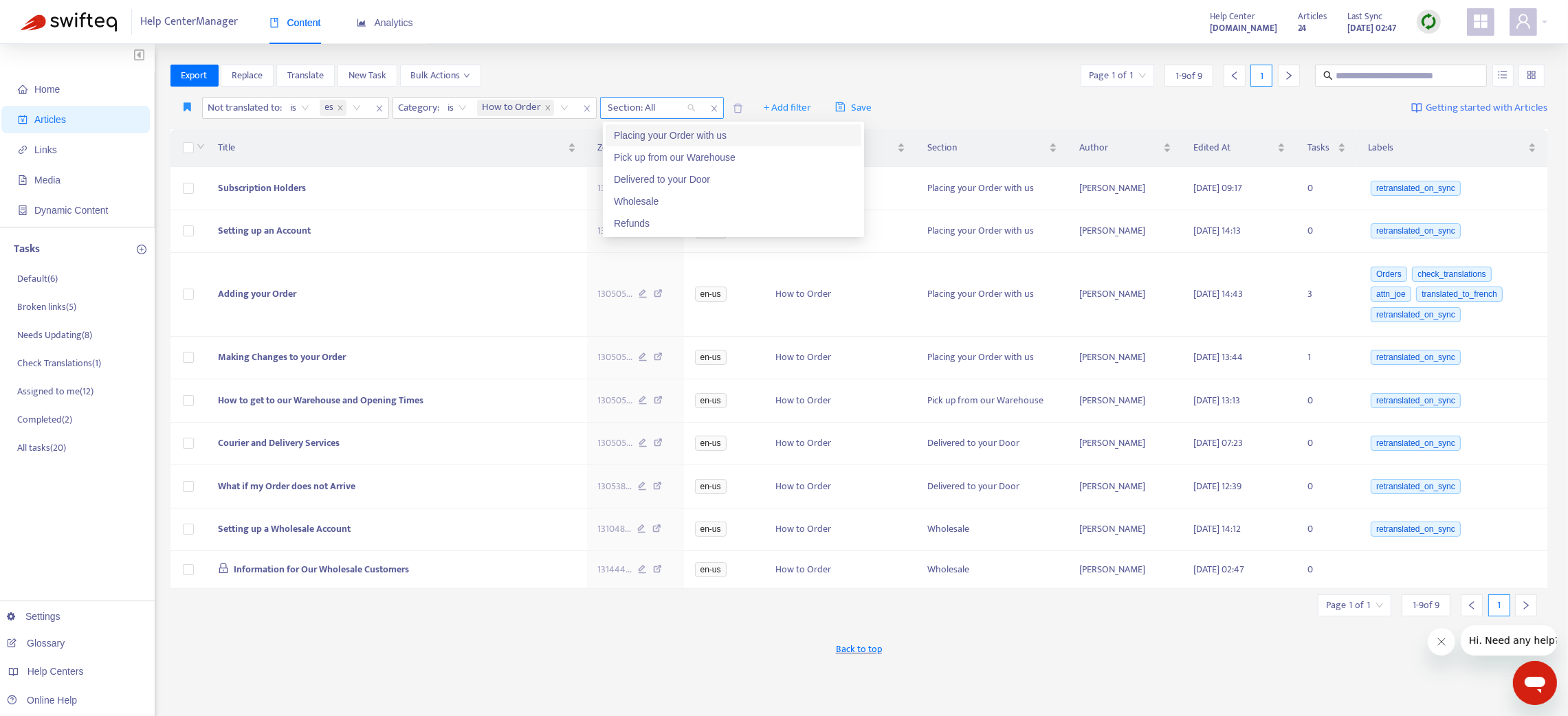
click at [636, 106] on div at bounding box center [646, 107] width 83 height 16
click at [640, 176] on div "Delivered to your Door" at bounding box center [733, 180] width 239 height 15
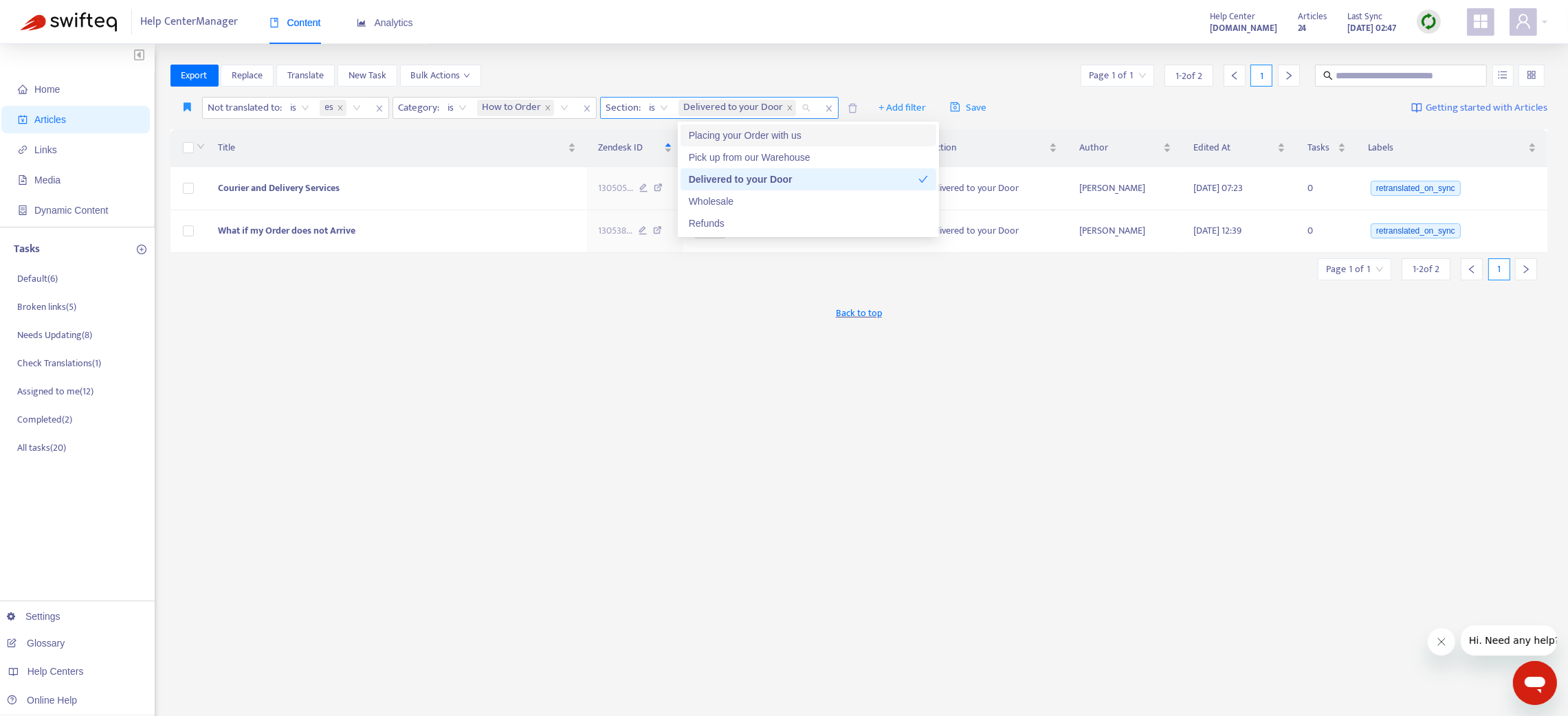
click at [830, 105] on icon "close" at bounding box center [829, 109] width 9 height 9
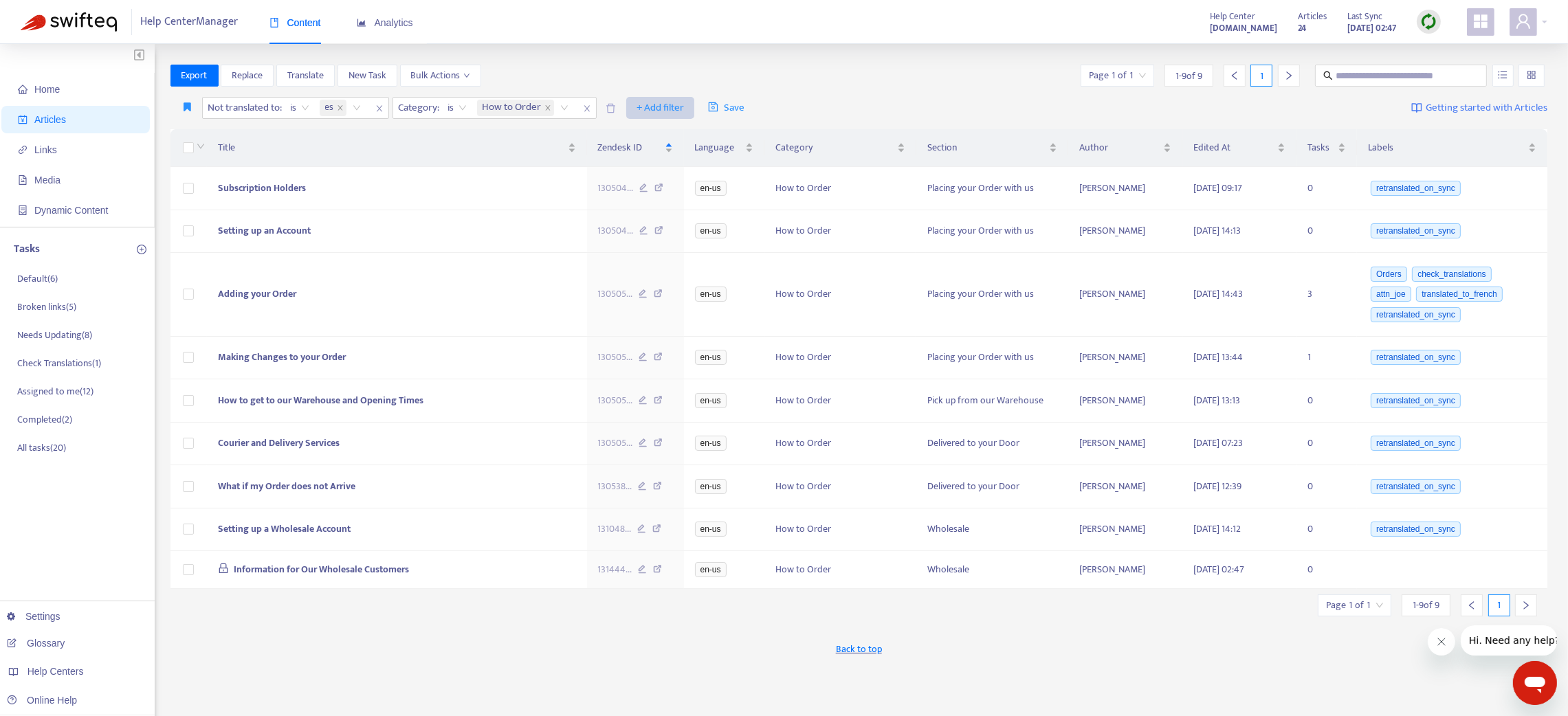
click at [665, 101] on span "+ Add filter" at bounding box center [660, 107] width 48 height 16
click at [646, 176] on span "Section" at bounding box center [682, 180] width 86 height 15
click at [622, 100] on div at bounding box center [646, 107] width 83 height 16
click at [638, 220] on div "Refunds" at bounding box center [733, 223] width 239 height 15
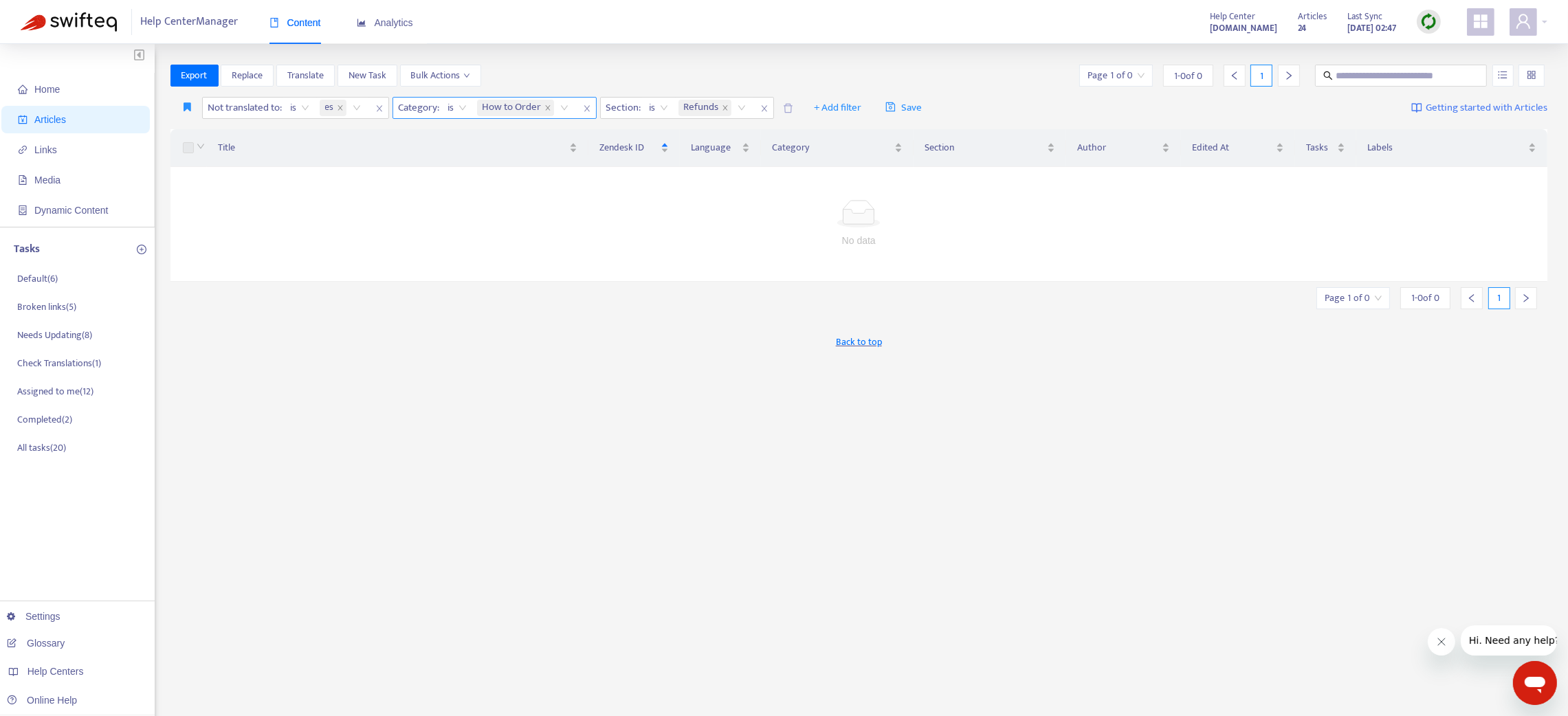
click at [589, 106] on icon "close" at bounding box center [586, 108] width 5 height 6
click at [639, 100] on span "+ Add filter" at bounding box center [630, 107] width 48 height 16
click at [630, 180] on span "Category" at bounding box center [652, 180] width 86 height 15
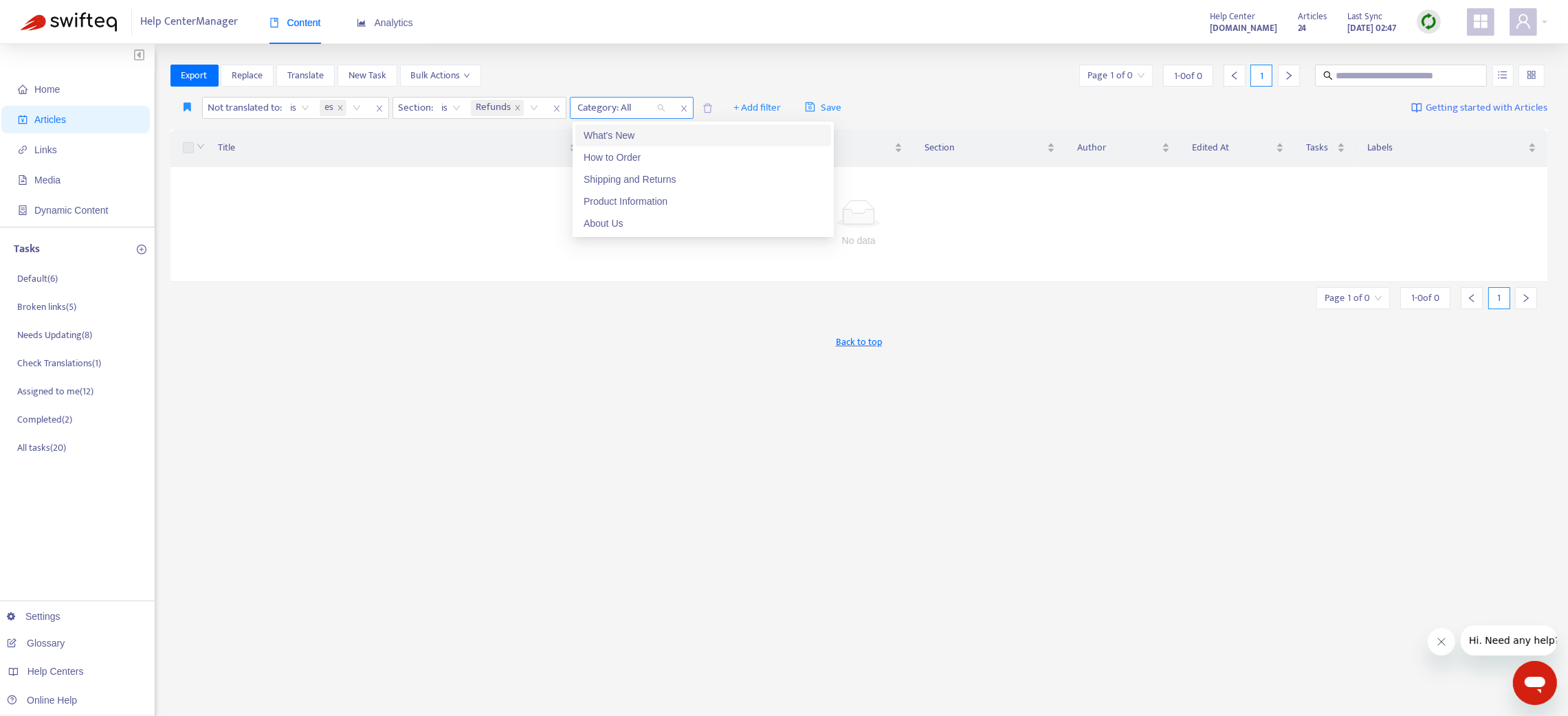
click at [601, 101] on div at bounding box center [615, 107] width 83 height 16
click at [614, 152] on div "How to Order" at bounding box center [703, 158] width 239 height 15
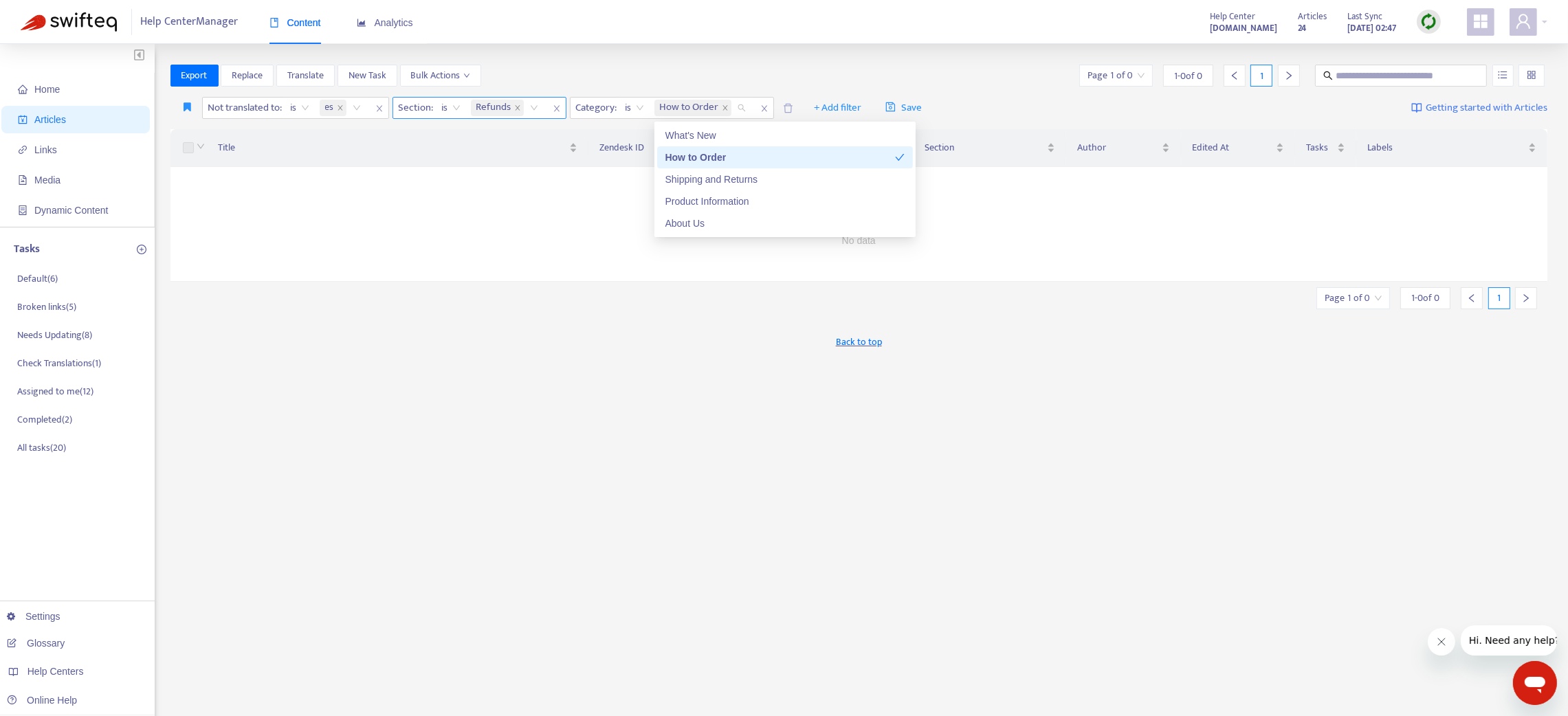
click at [535, 109] on div "Refunds" at bounding box center [507, 108] width 78 height 20
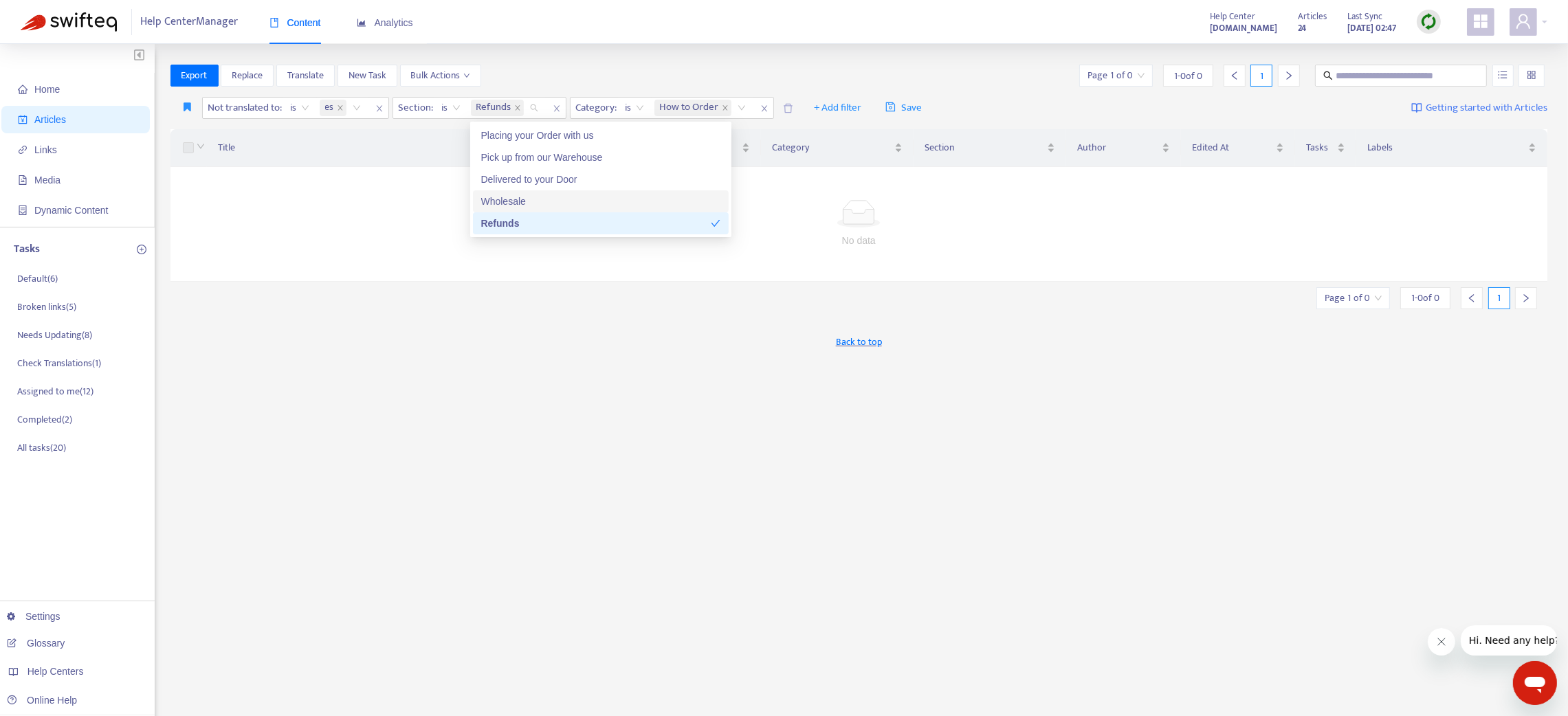
click at [526, 201] on div "Wholesale" at bounding box center [600, 202] width 239 height 15
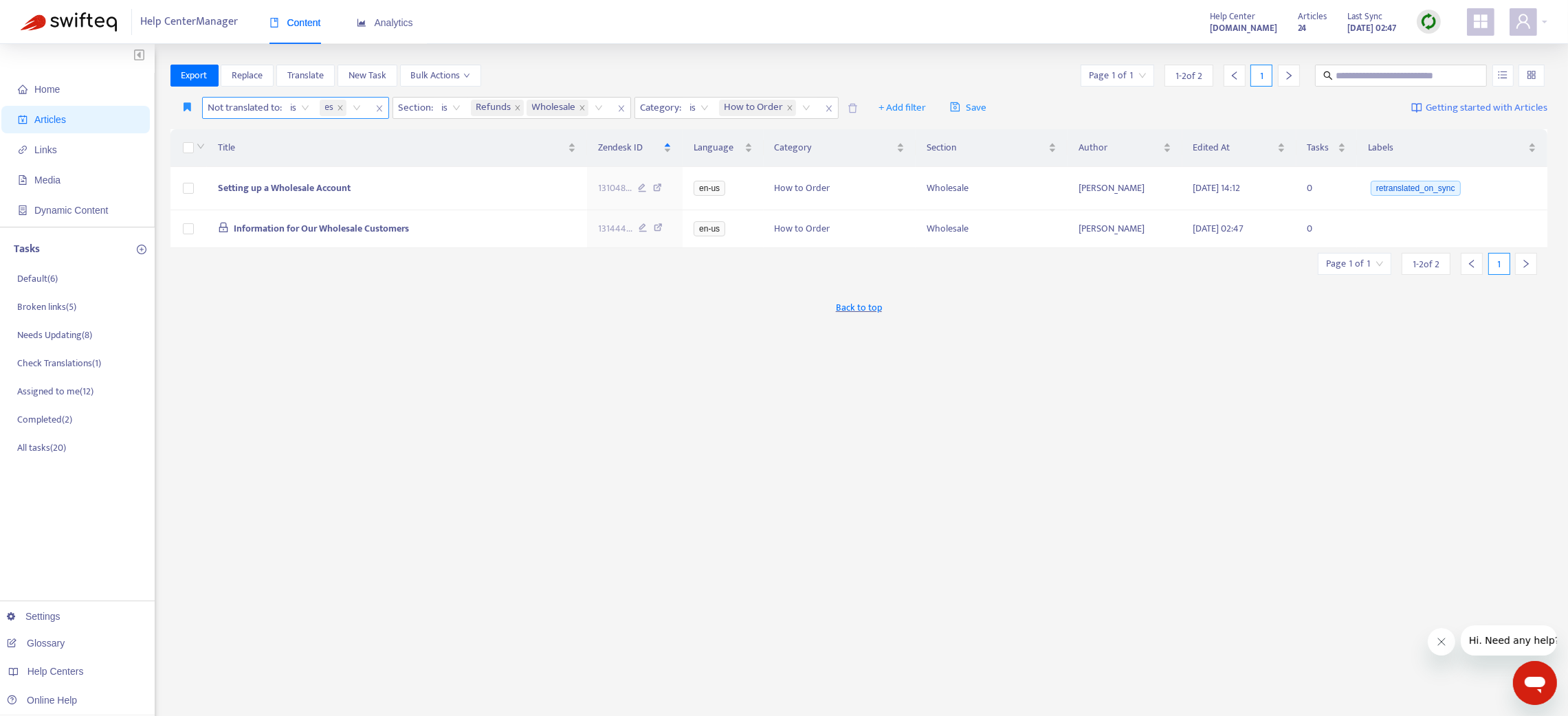
click at [383, 109] on icon "close" at bounding box center [380, 109] width 9 height 9
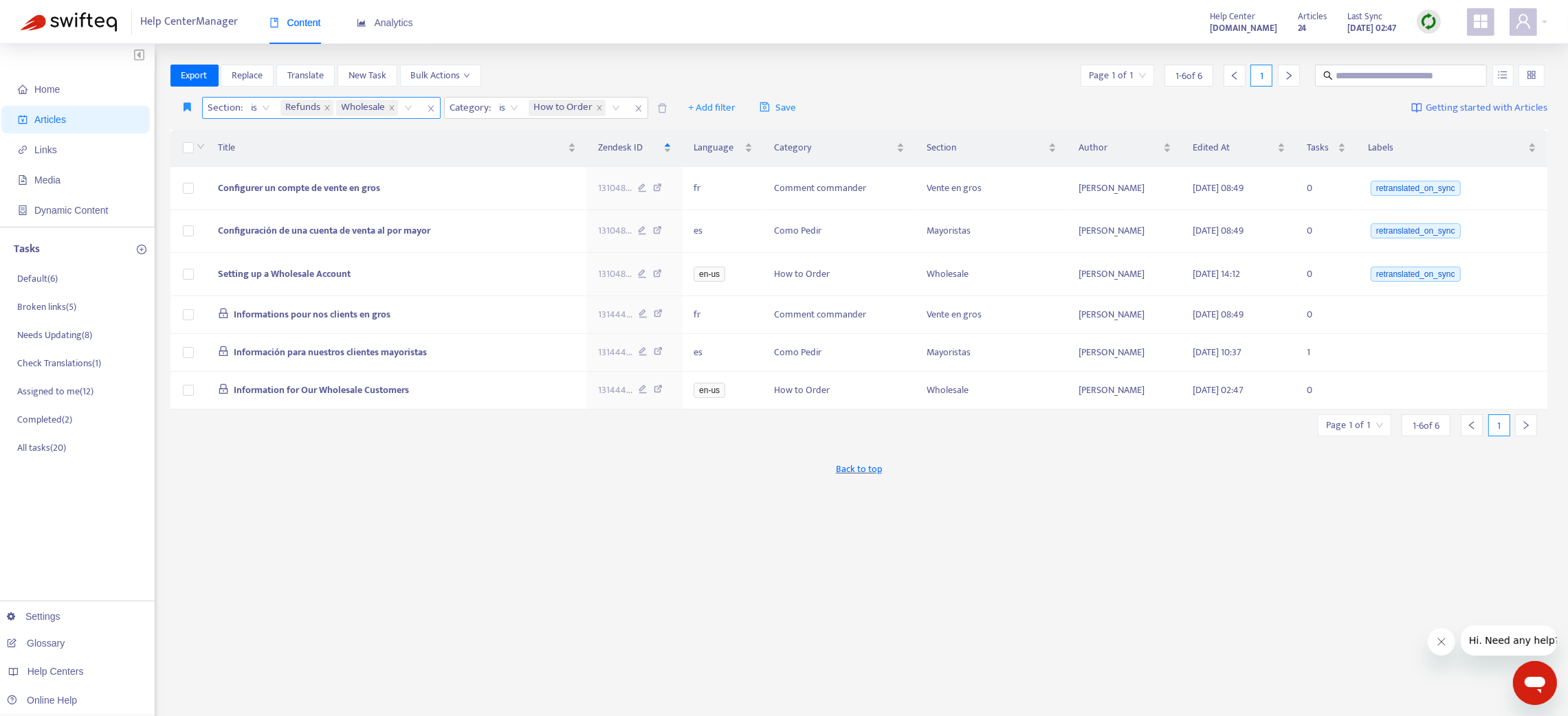
click at [424, 107] on span "close" at bounding box center [431, 108] width 18 height 16
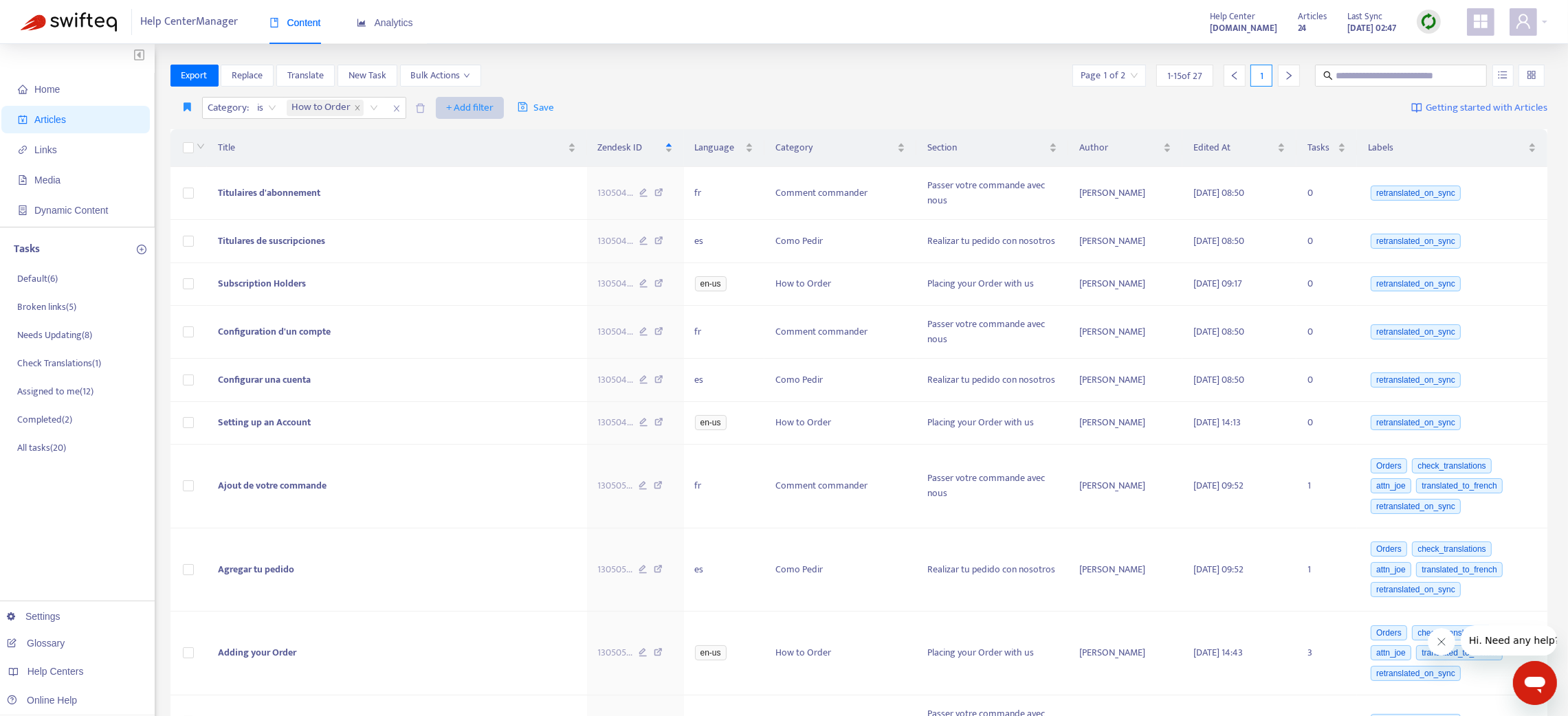
click at [462, 105] on span "+ Add filter" at bounding box center [470, 107] width 48 height 16
click at [486, 202] on span "Section" at bounding box center [490, 202] width 86 height 15
click at [439, 92] on div "Category : is How to Order Section: All + Add filter Save Getting started with …" at bounding box center [859, 108] width 1377 height 32
click at [447, 105] on div at bounding box center [455, 107] width 83 height 16
click at [449, 134] on div "Placing your Order with us" at bounding box center [541, 135] width 239 height 15
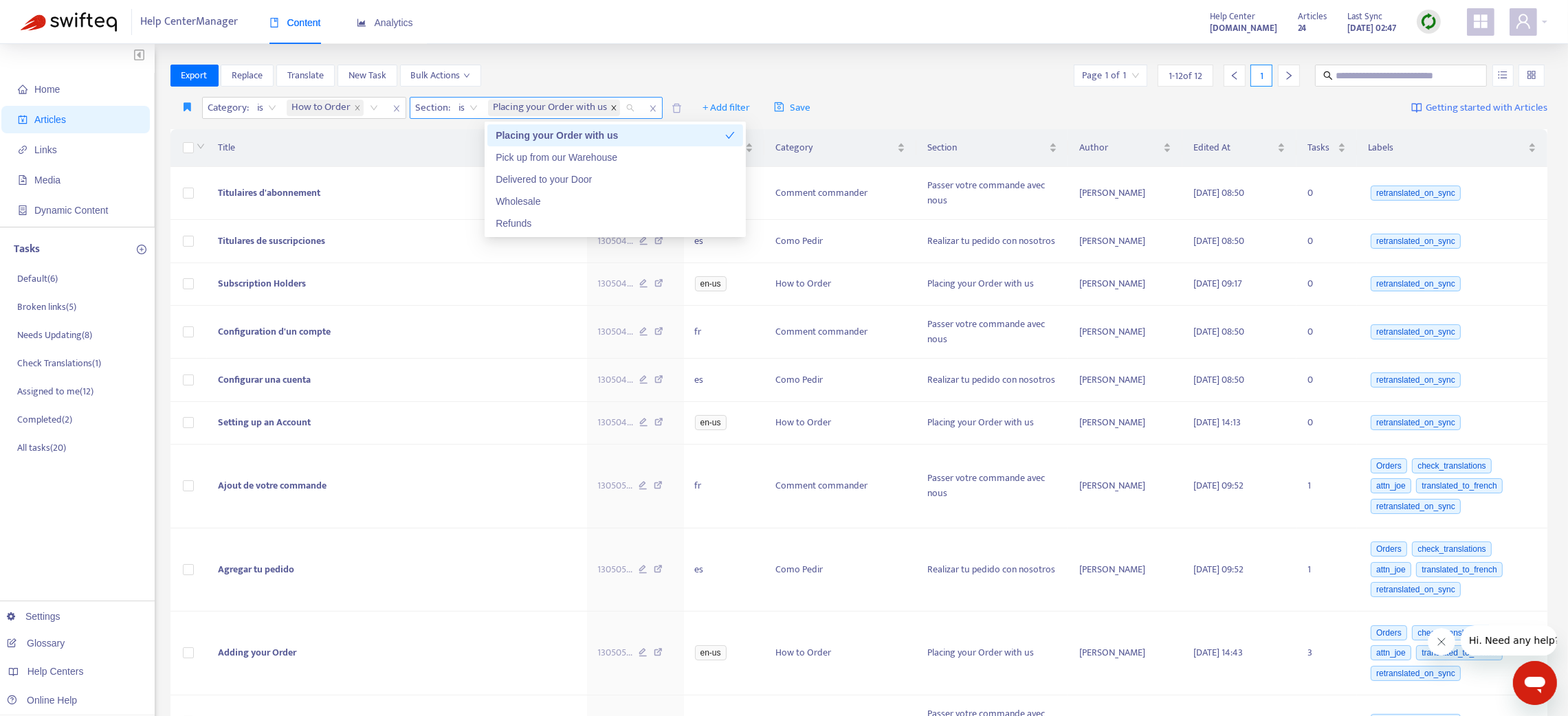
click at [615, 109] on icon "close" at bounding box center [614, 108] width 7 height 7
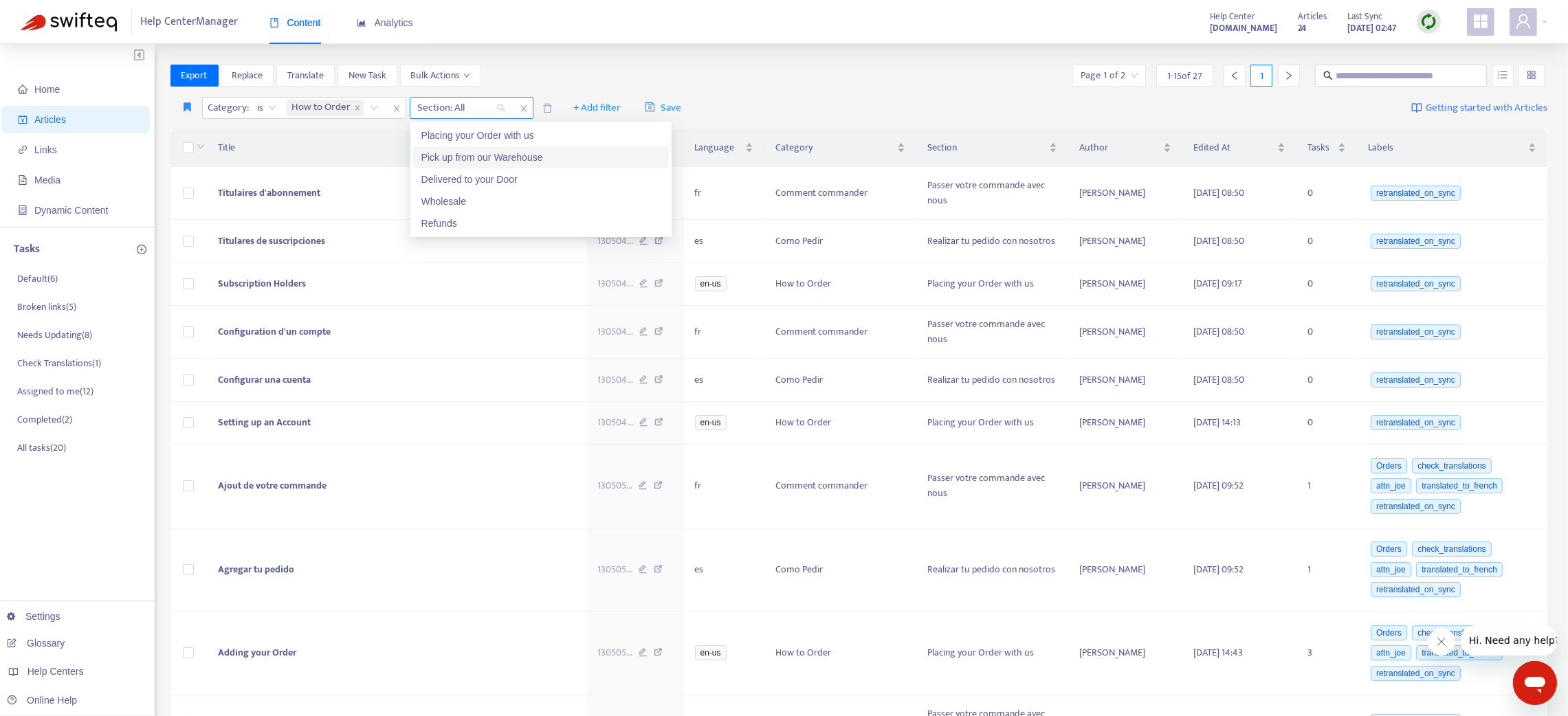
click at [513, 152] on div "Pick up from our Warehouse" at bounding box center [541, 158] width 239 height 15
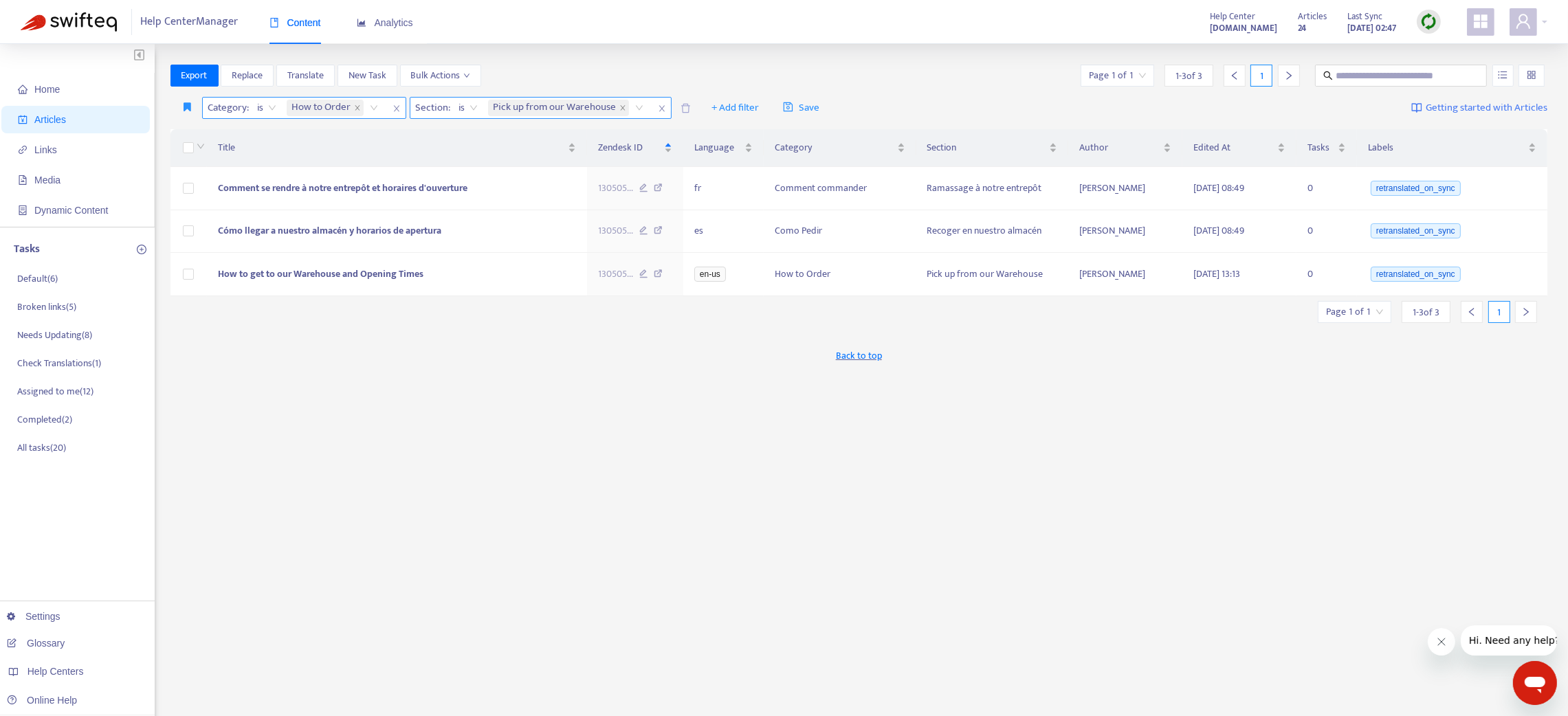
click at [393, 110] on icon "close" at bounding box center [397, 109] width 9 height 9
click at [415, 107] on icon "close" at bounding box center [415, 108] width 7 height 7
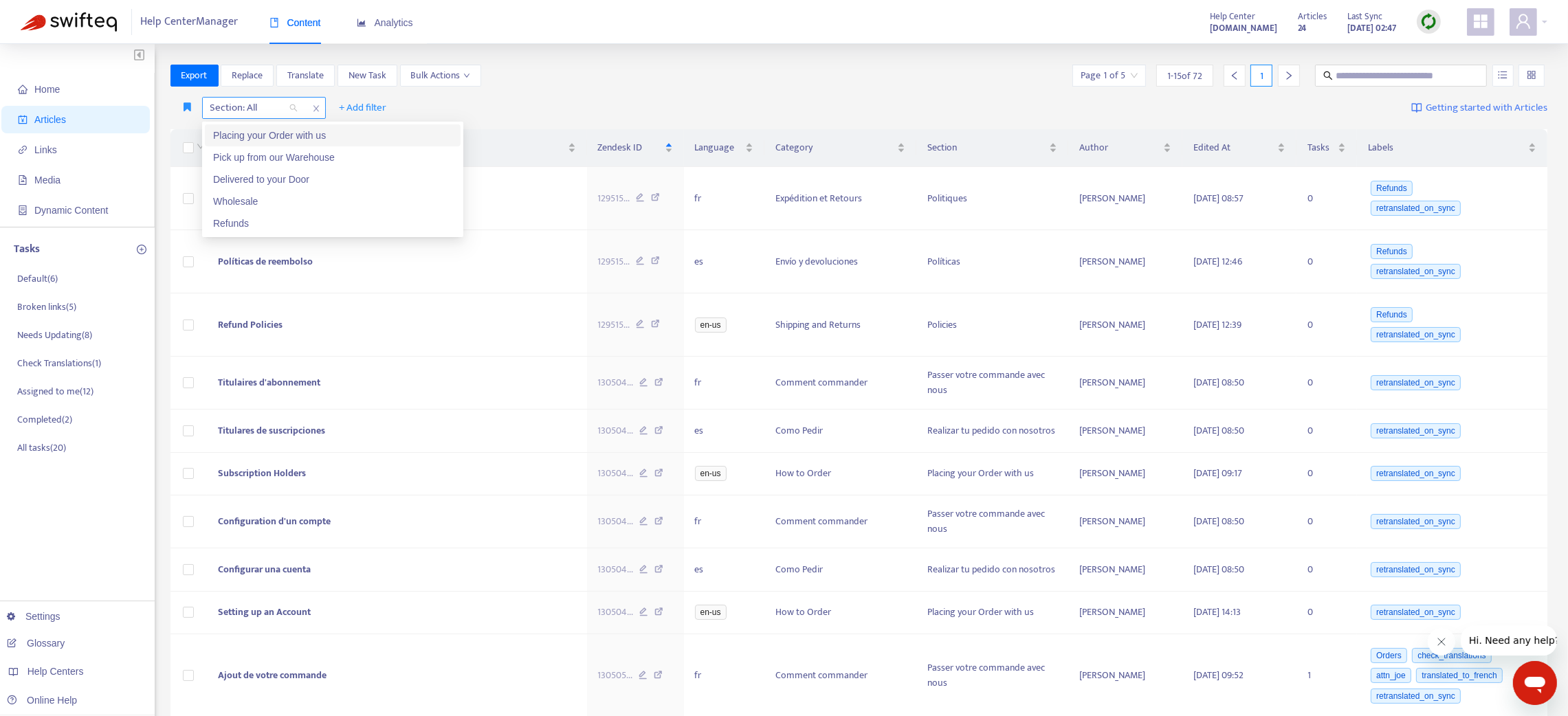
click at [267, 102] on div at bounding box center [247, 107] width 83 height 16
click at [340, 135] on div "Placing your Order with us" at bounding box center [332, 135] width 239 height 15
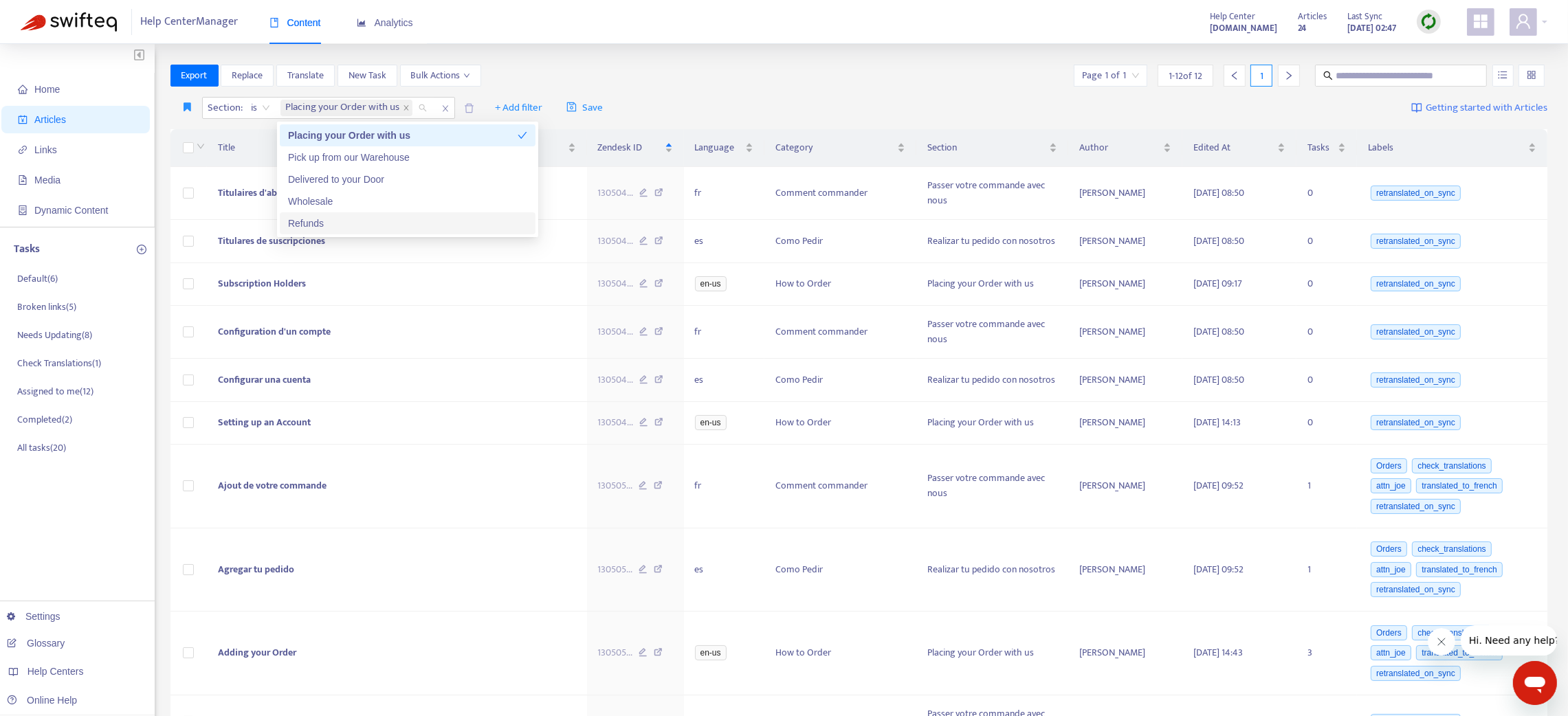
click at [351, 216] on div "Refunds" at bounding box center [407, 223] width 239 height 15
click at [353, 215] on div "Refunds" at bounding box center [403, 223] width 230 height 15
click at [345, 204] on div "Wholesale" at bounding box center [407, 202] width 239 height 15
click at [345, 204] on div "Wholesale" at bounding box center [403, 202] width 230 height 15
click at [333, 180] on div "Delivered to your Door" at bounding box center [407, 180] width 239 height 15
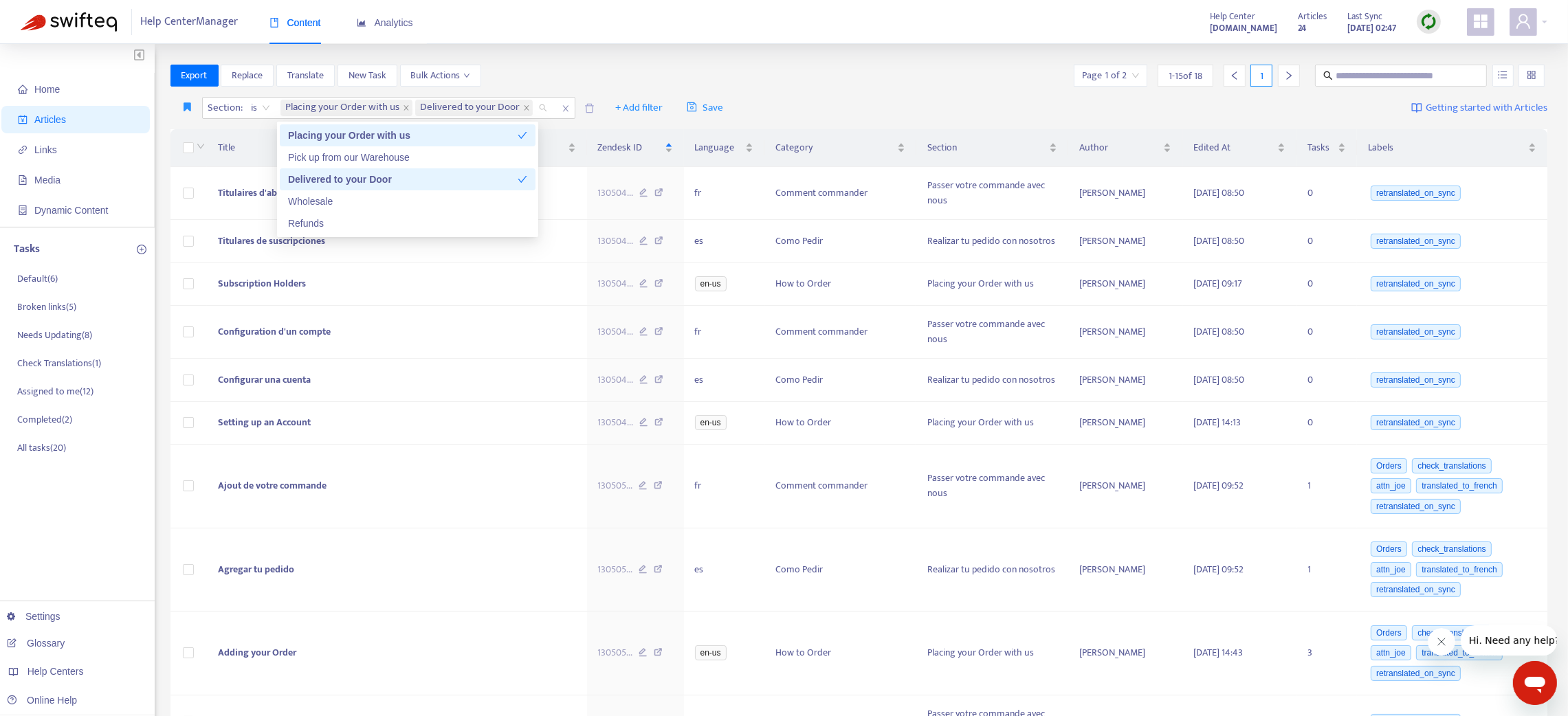
click at [333, 180] on div "Delivered to your Door" at bounding box center [403, 180] width 230 height 15
click at [326, 155] on div "Pick up from our Warehouse" at bounding box center [407, 158] width 239 height 15
click at [315, 135] on div "Placing your Order with us" at bounding box center [403, 135] width 230 height 15
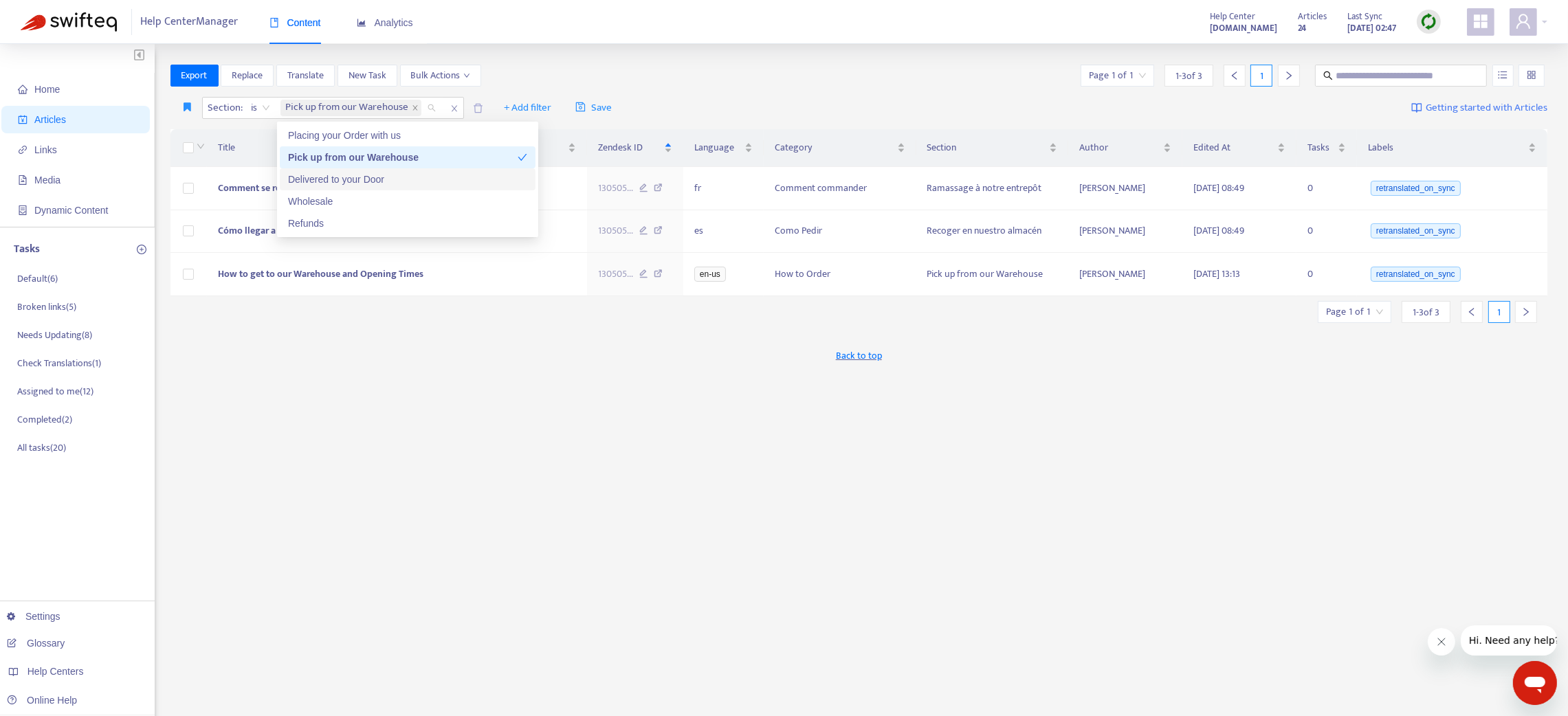
click at [322, 177] on div "Delivered to your Door" at bounding box center [407, 180] width 239 height 15
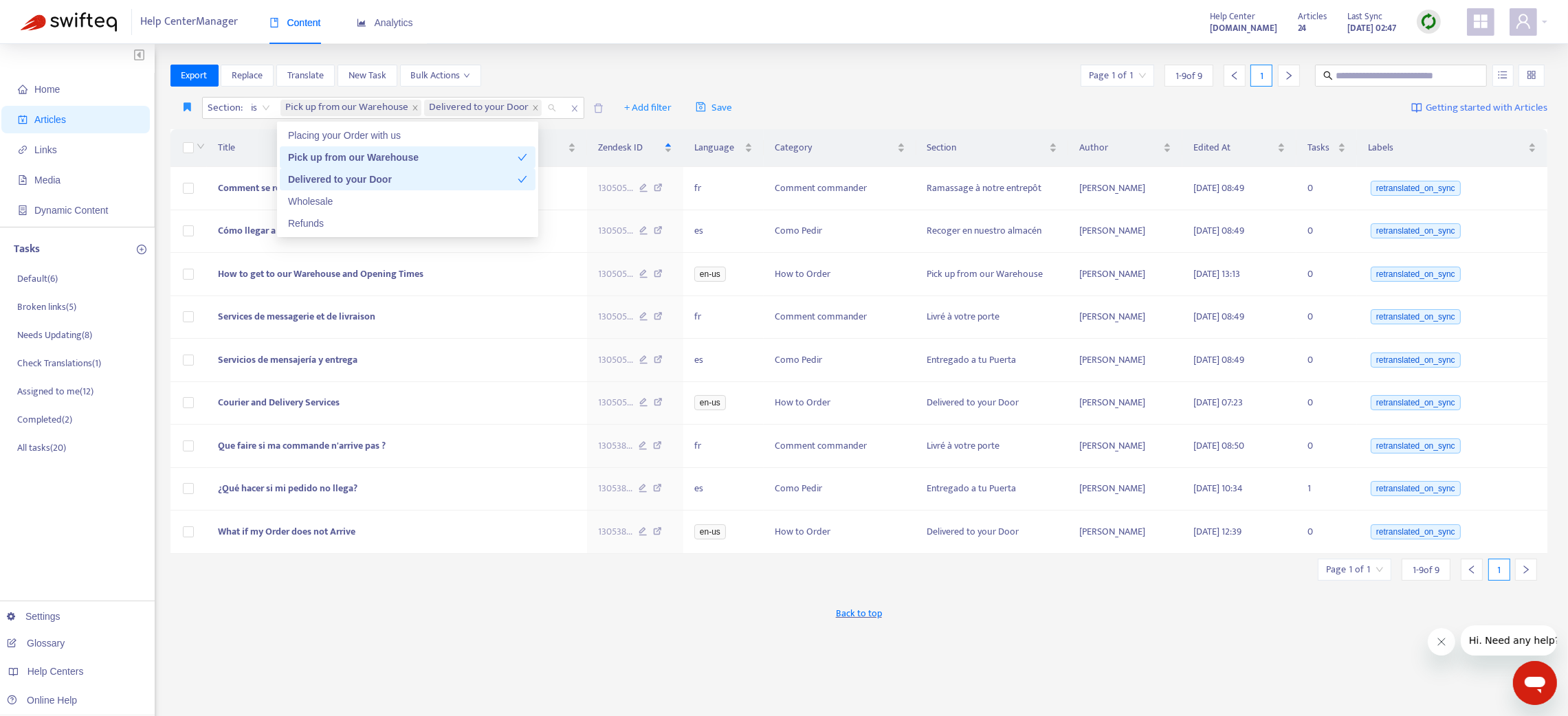
click at [316, 155] on div "Pick up from our Warehouse" at bounding box center [403, 158] width 230 height 15
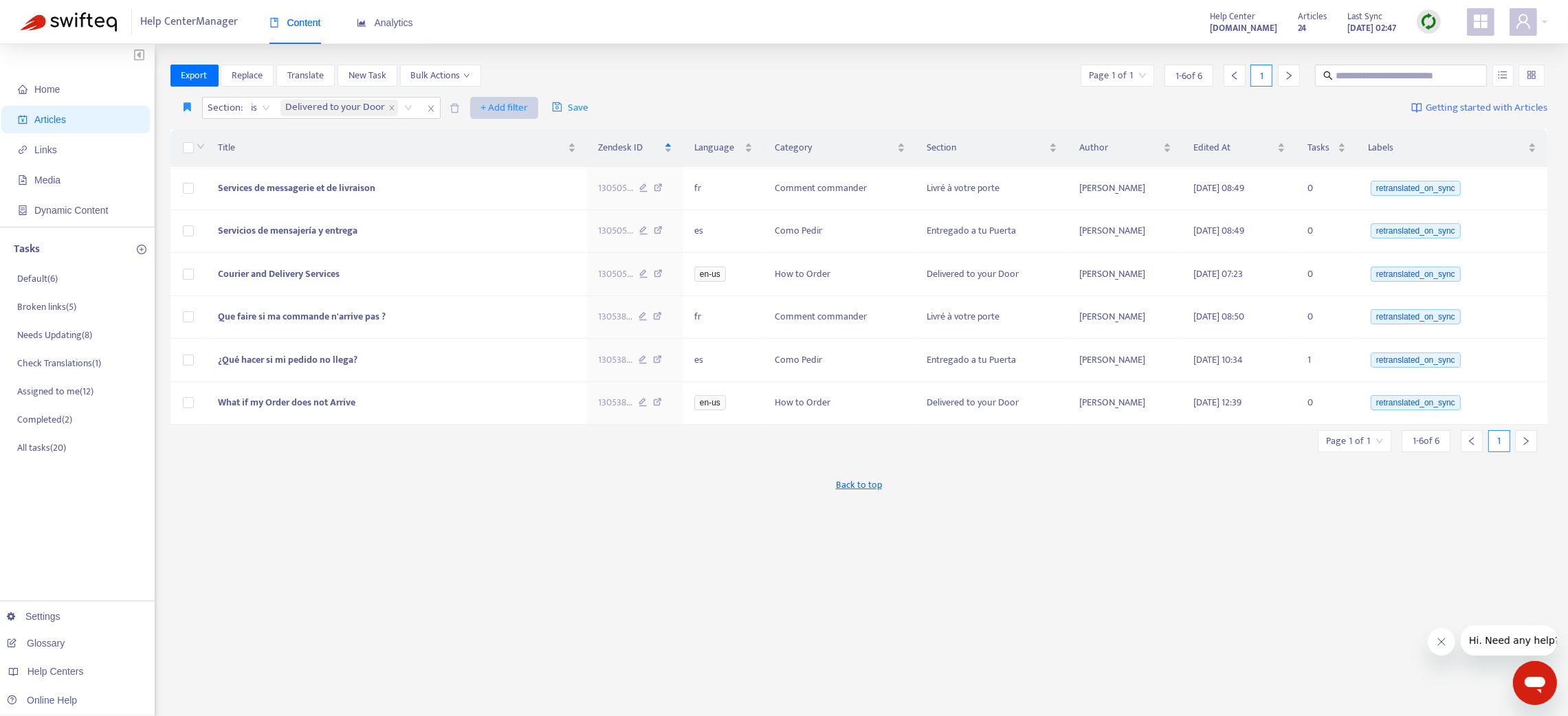
click at [504, 97] on button "+ Add filter" at bounding box center [504, 108] width 68 height 22
click at [503, 155] on span "Default Language" at bounding box center [522, 158] width 86 height 15
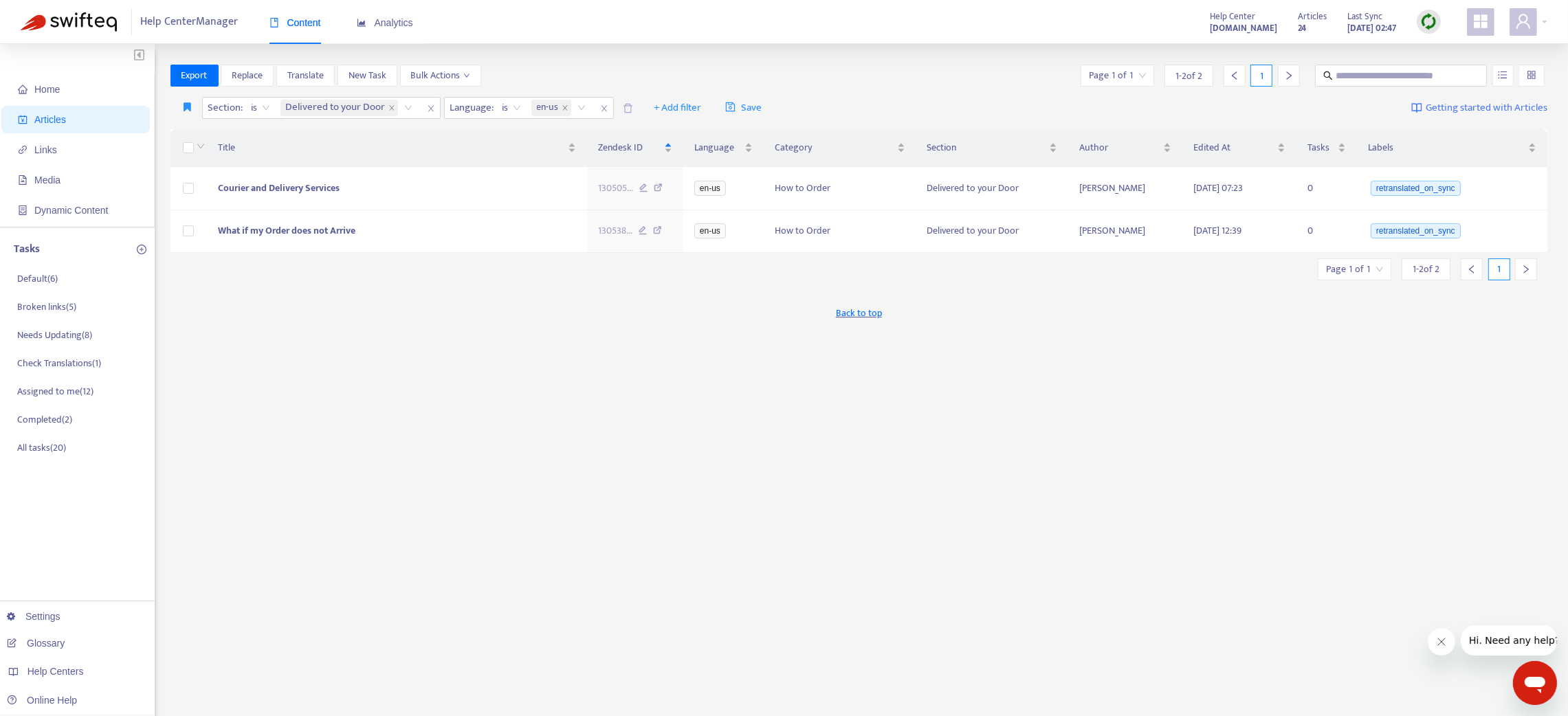
click at [1548, 22] on div "Help Center Manager Content Analytics Help Center florals-online-swifteq.zendes…" at bounding box center [784, 22] width 1568 height 44
click at [1544, 22] on div at bounding box center [1528, 22] width 37 height 27
click at [1472, 222] on link "Logout" at bounding box center [1449, 223] width 44 height 16
